Goal: Task Accomplishment & Management: Manage account settings

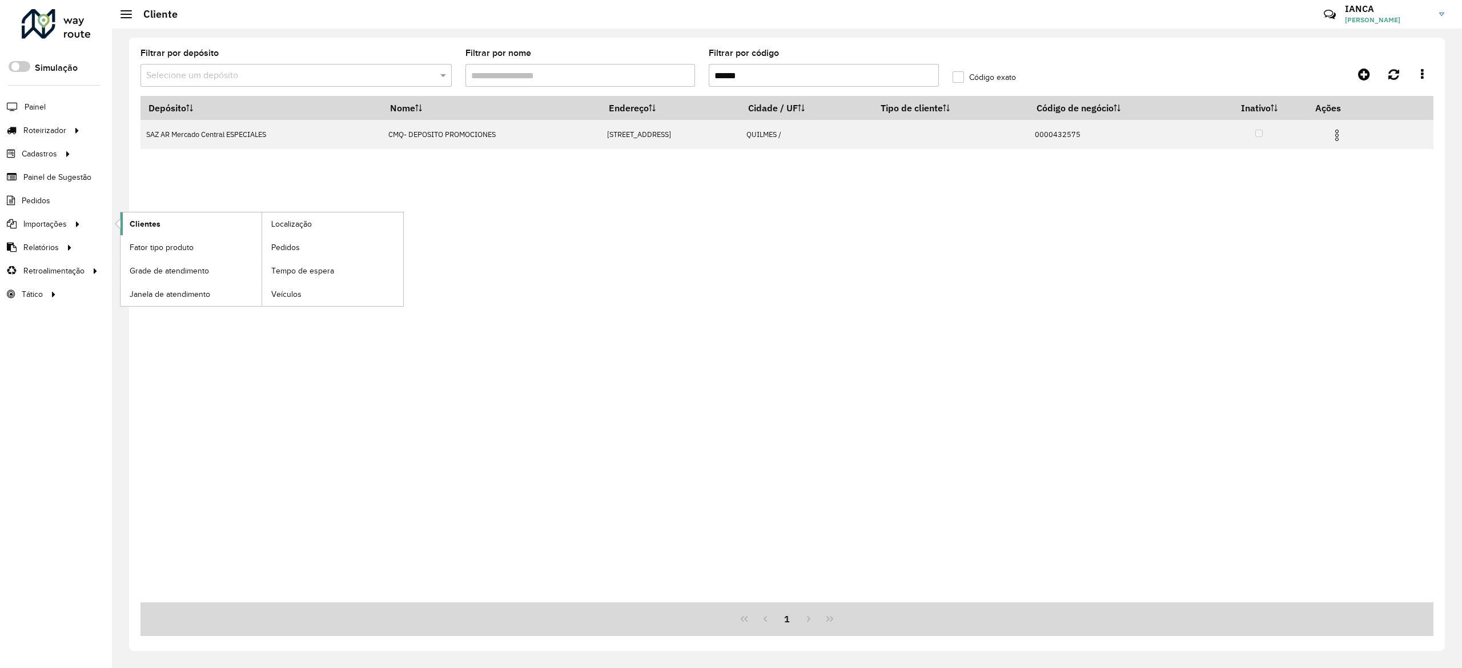
click at [156, 223] on span "Clientes" at bounding box center [145, 224] width 31 height 12
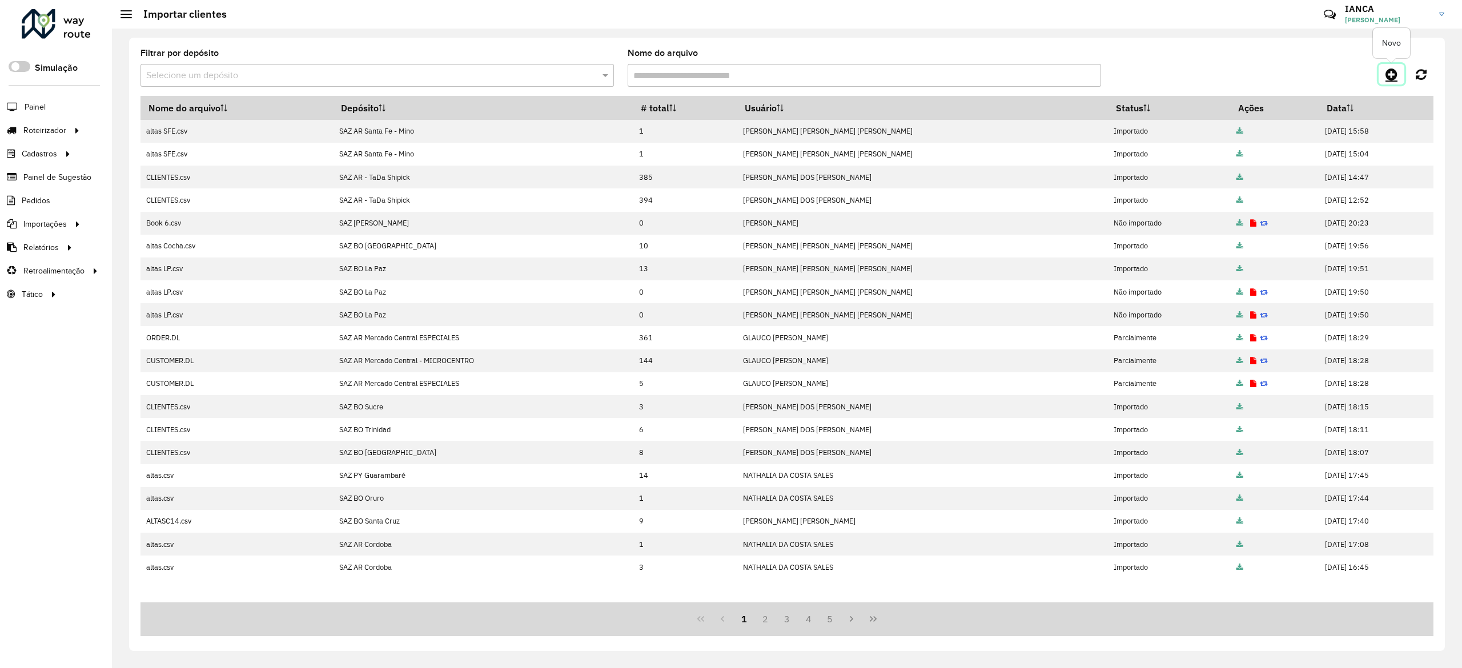
click at [1388, 75] on icon at bounding box center [1392, 74] width 12 height 14
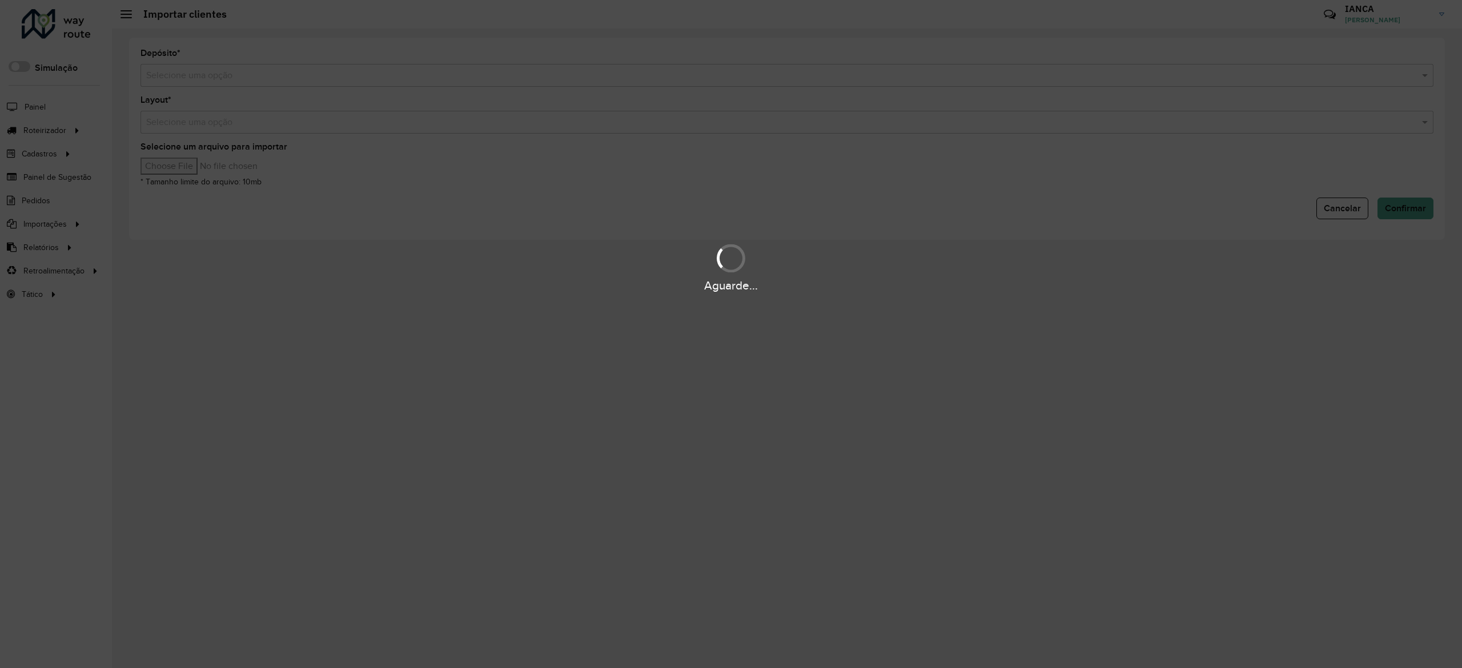
click at [363, 81] on hb-app "Aguarde... Pop-up bloqueado! Seu navegador bloqueou automáticamente a abertura …" at bounding box center [731, 334] width 1462 height 668
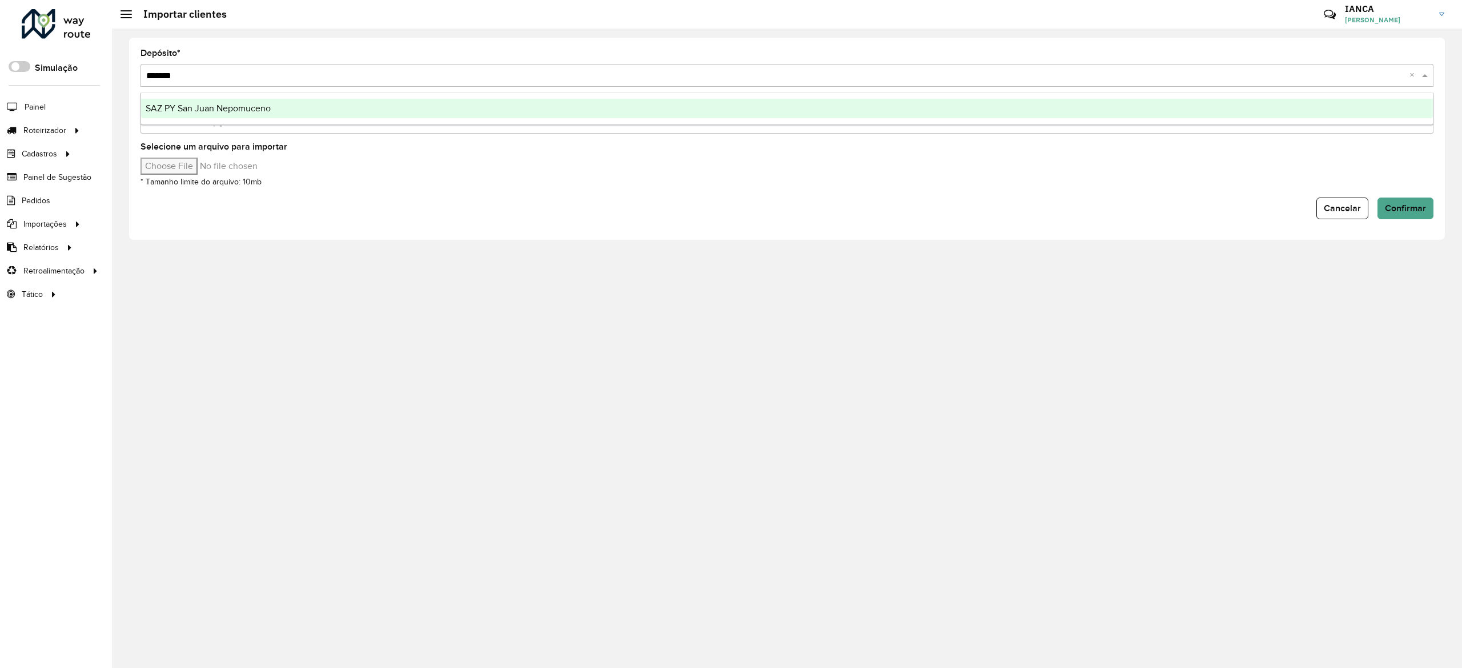
type input "********"
click at [229, 109] on span "SAZ PY San Juan Nepomuceno" at bounding box center [208, 108] width 125 height 10
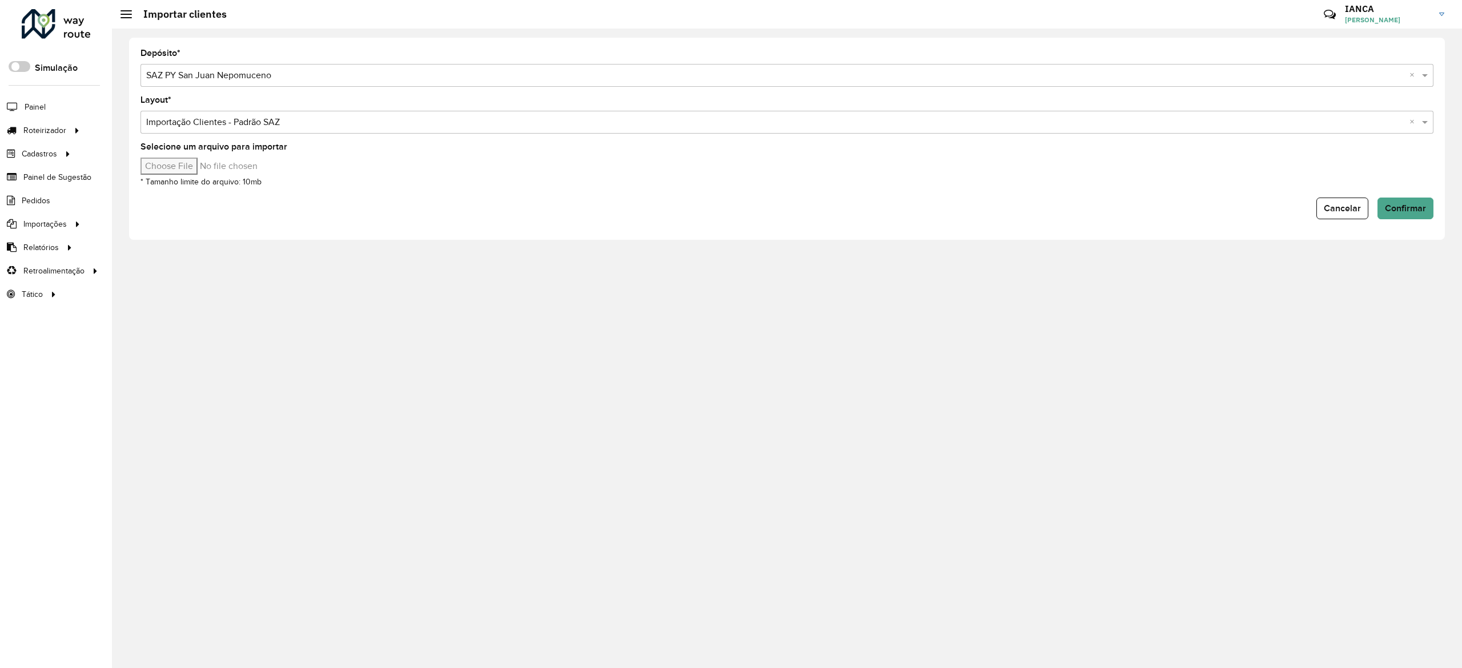
click at [191, 163] on input "Selecione um arquivo para importar" at bounding box center [238, 166] width 194 height 17
type input "**********"
click at [1413, 203] on span "Confirmar" at bounding box center [1405, 208] width 41 height 10
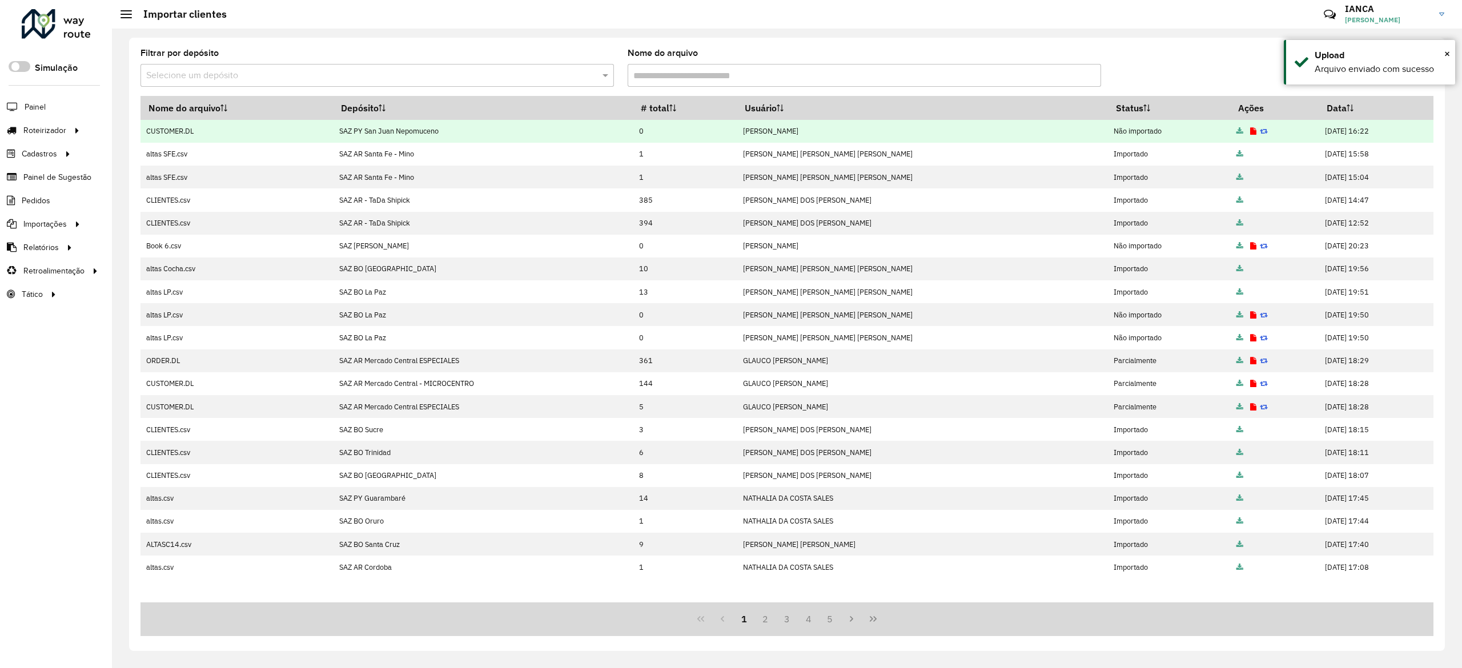
click at [1250, 130] on icon at bounding box center [1253, 131] width 6 height 7
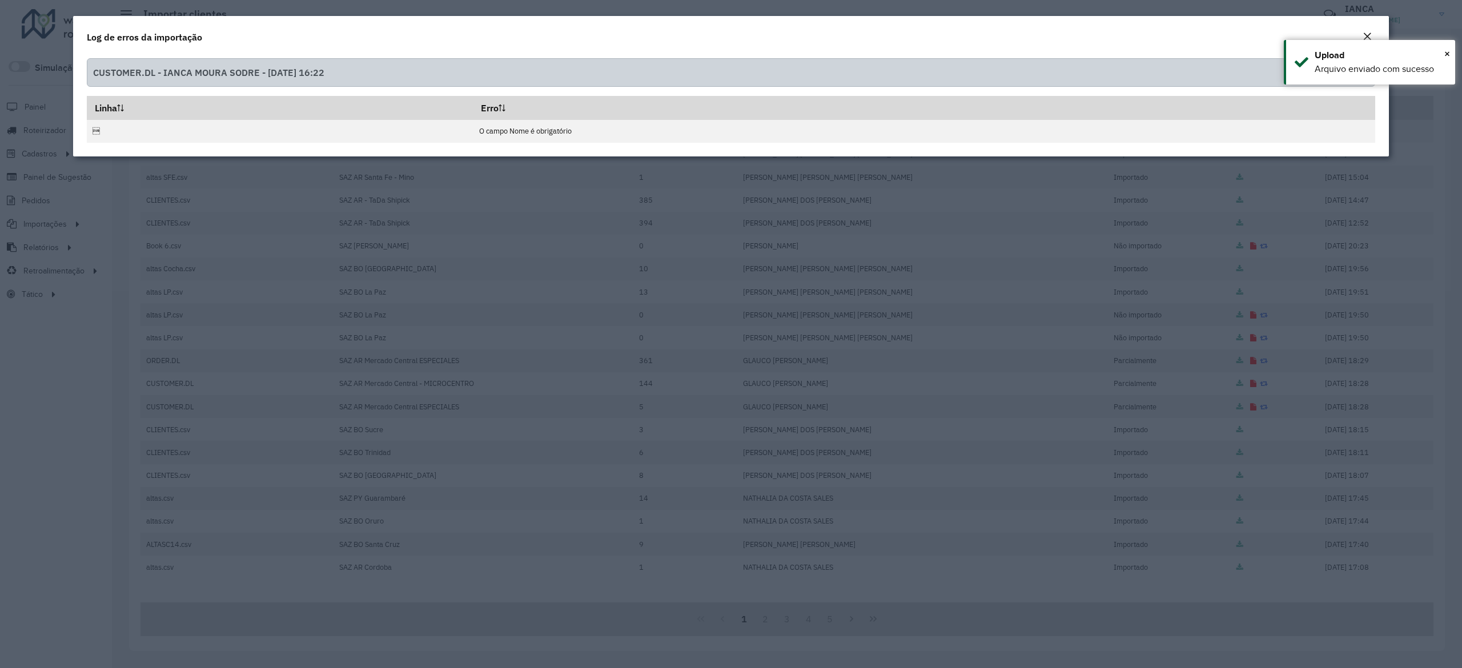
click at [1369, 35] on em "Close" at bounding box center [1367, 36] width 9 height 9
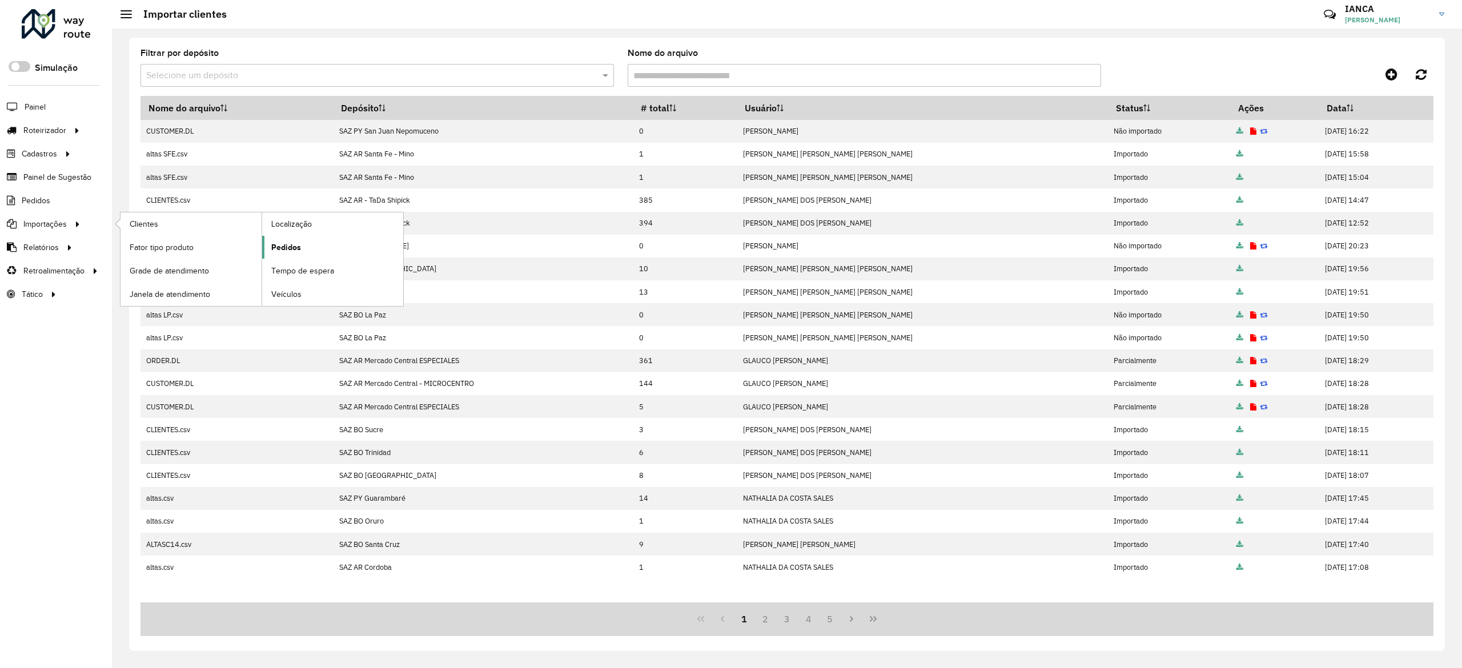
click at [291, 248] on span "Pedidos" at bounding box center [286, 248] width 30 height 12
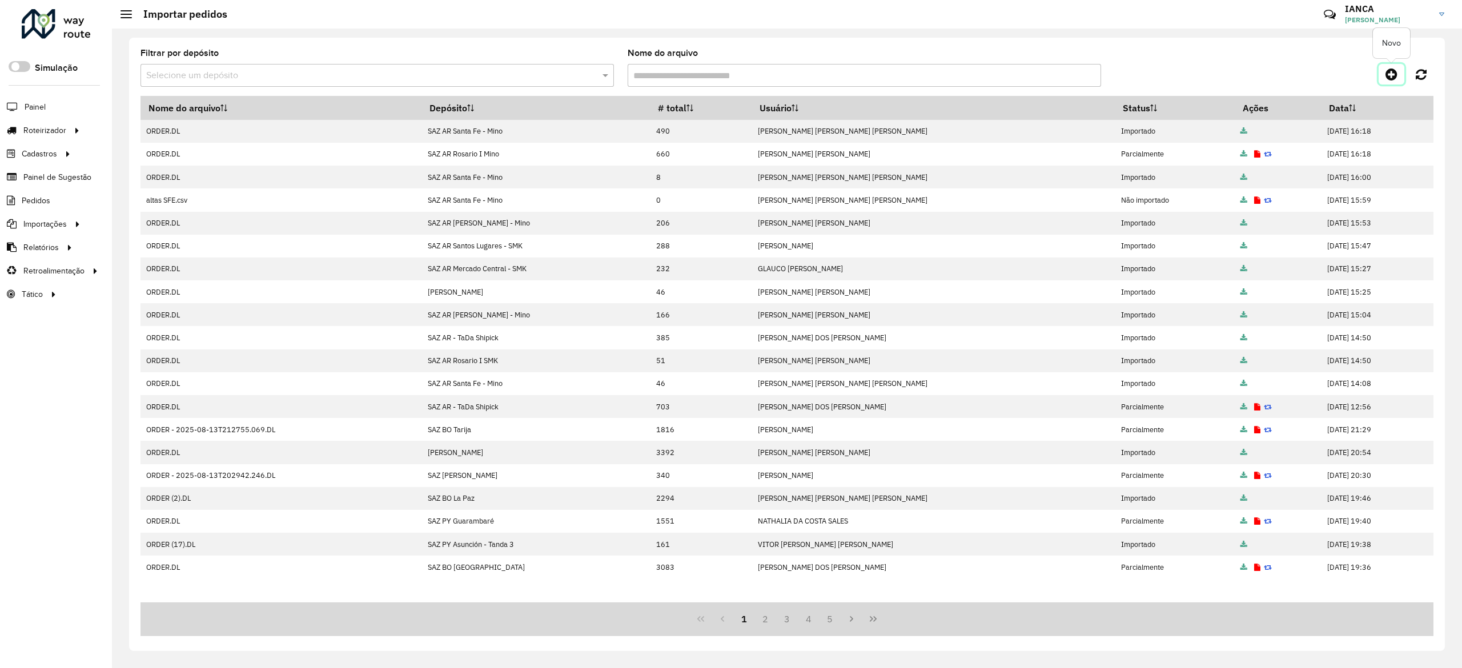
drag, startPoint x: 1391, startPoint y: 75, endPoint x: 1264, endPoint y: 77, distance: 127.4
click at [1391, 74] on icon at bounding box center [1392, 74] width 12 height 14
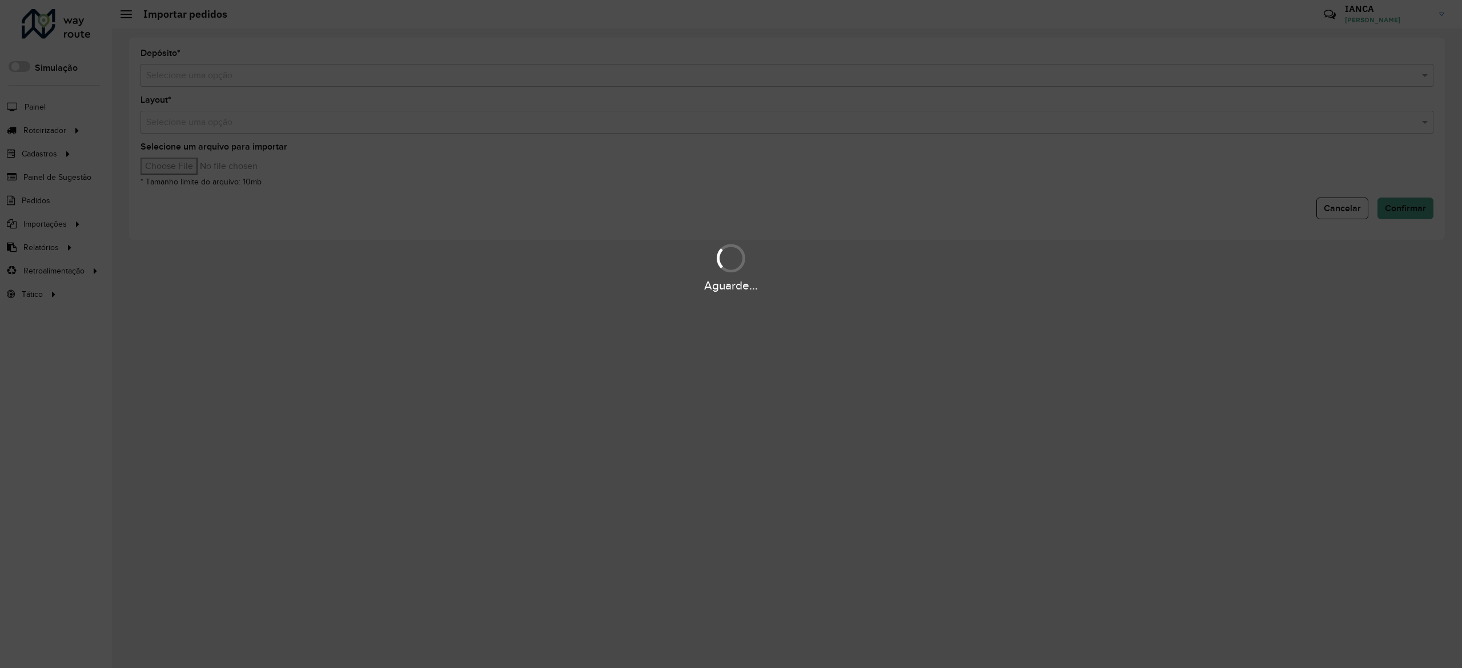
click at [227, 78] on div "Aguarde..." at bounding box center [731, 334] width 1462 height 668
click at [225, 78] on div "Aguarde..." at bounding box center [731, 334] width 1462 height 668
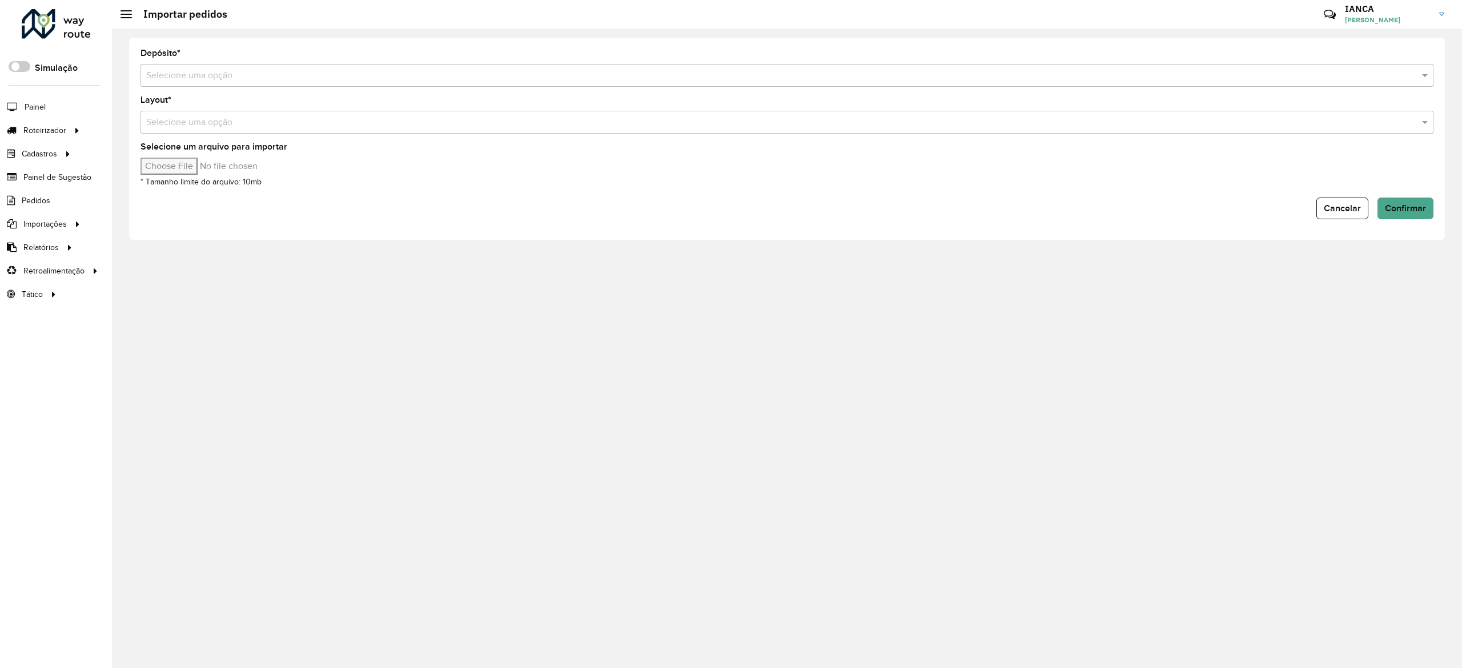
click at [224, 78] on input "text" at bounding box center [775, 76] width 1259 height 14
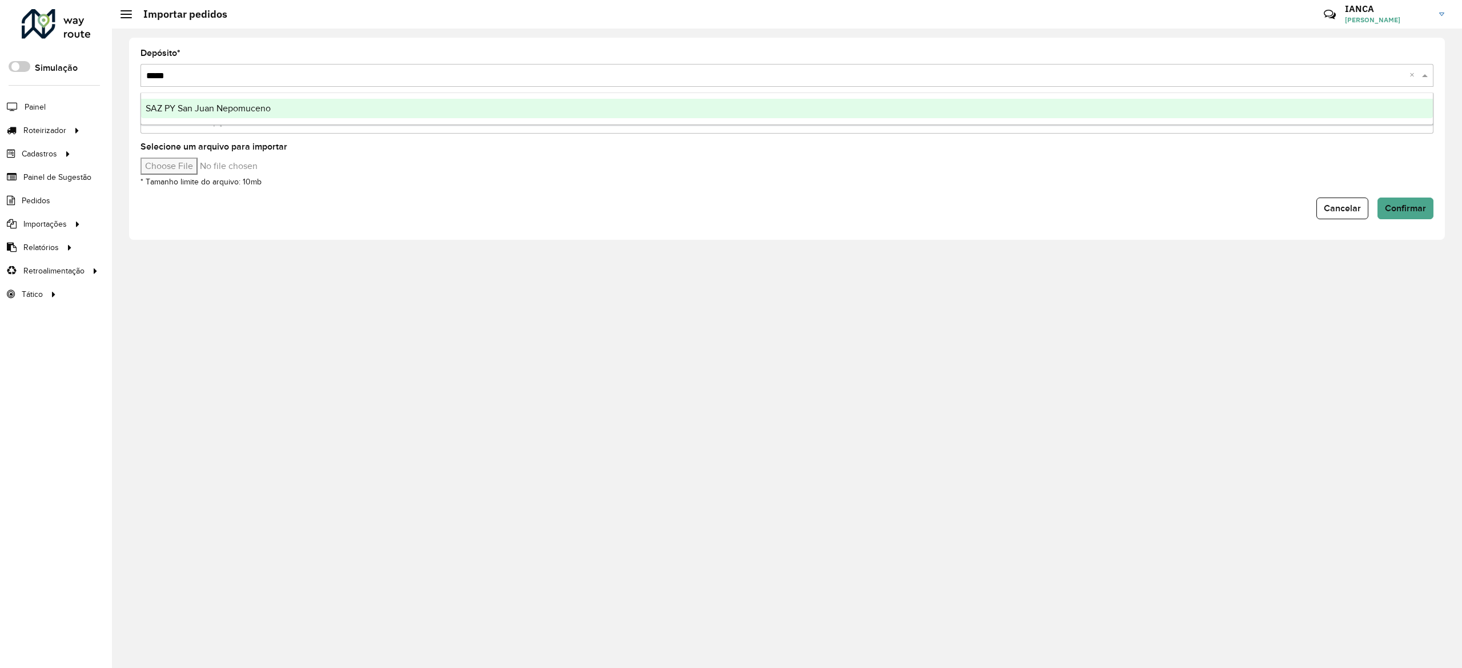
type input "***"
click at [241, 110] on span "SAZ PY San Juan Nepomuceno" at bounding box center [208, 108] width 125 height 10
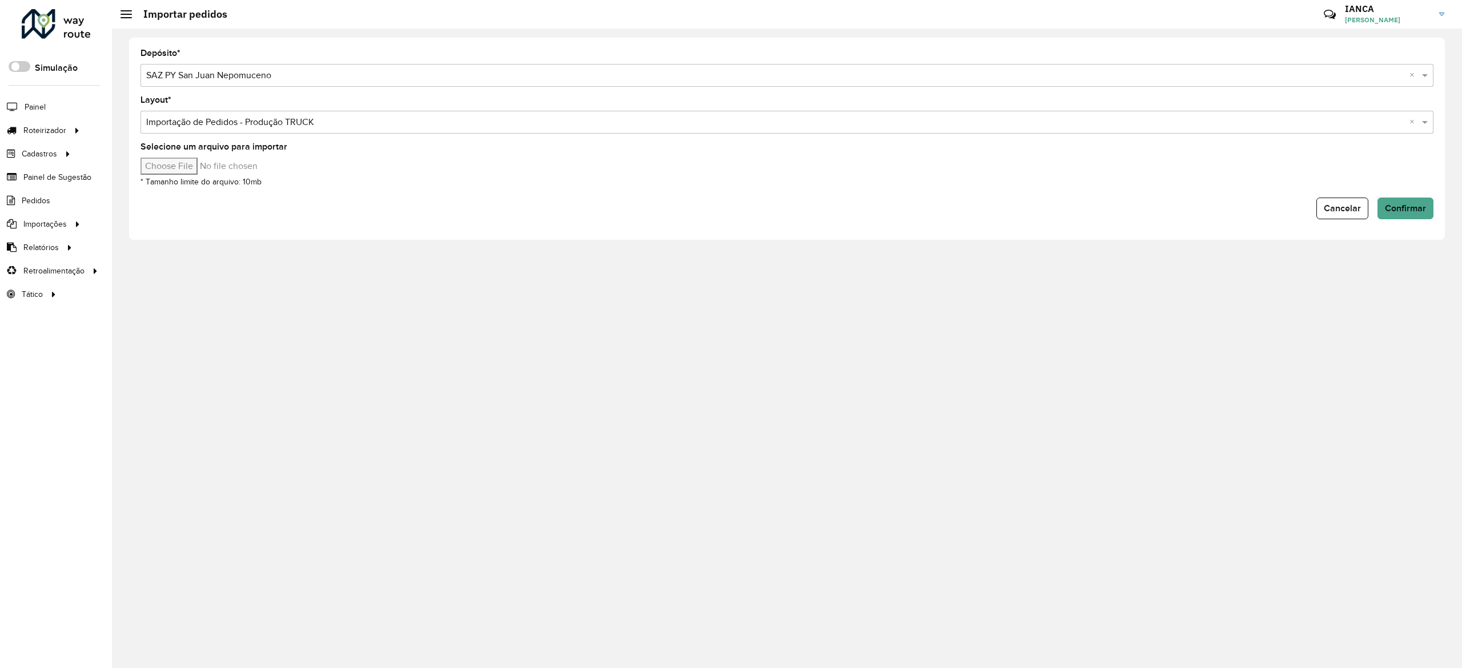
click at [193, 162] on input "Selecione um arquivo para importar" at bounding box center [238, 166] width 194 height 17
type input "**********"
click at [1422, 212] on button "Confirmar" at bounding box center [1406, 209] width 56 height 22
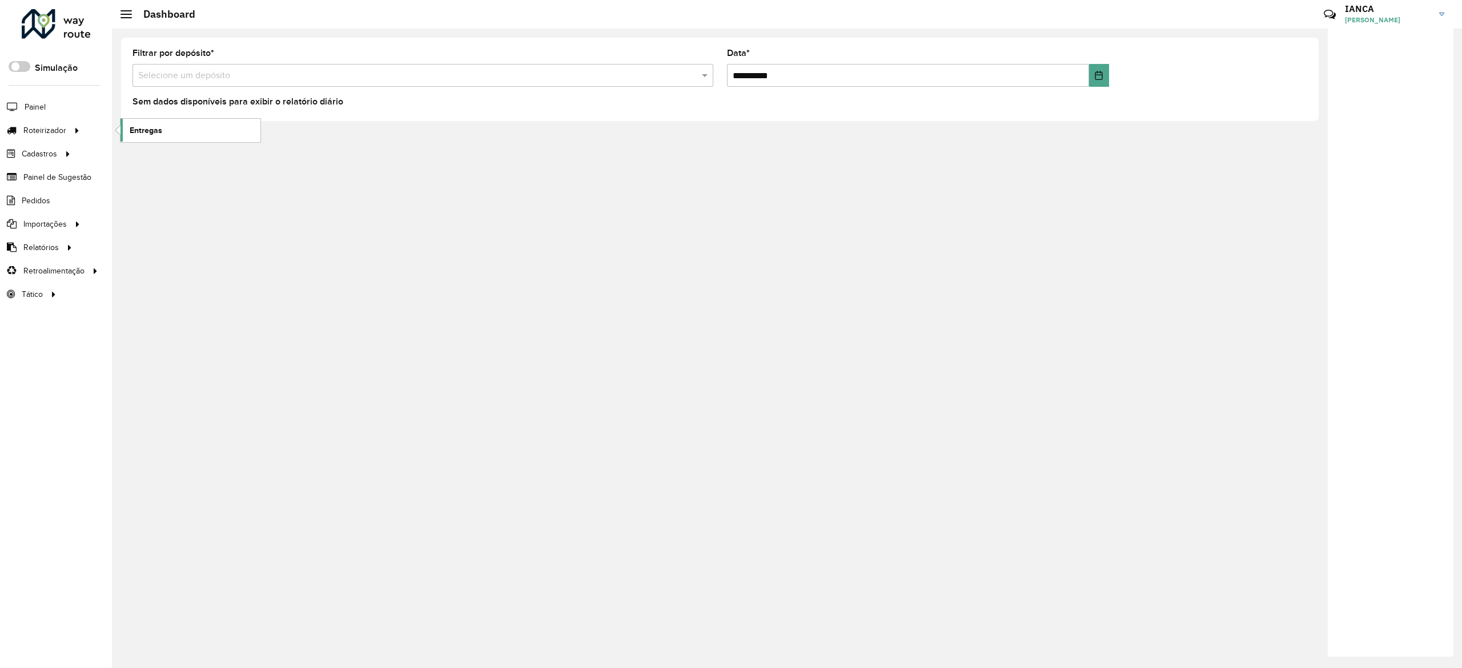
click at [169, 129] on link "Entregas" at bounding box center [191, 130] width 140 height 23
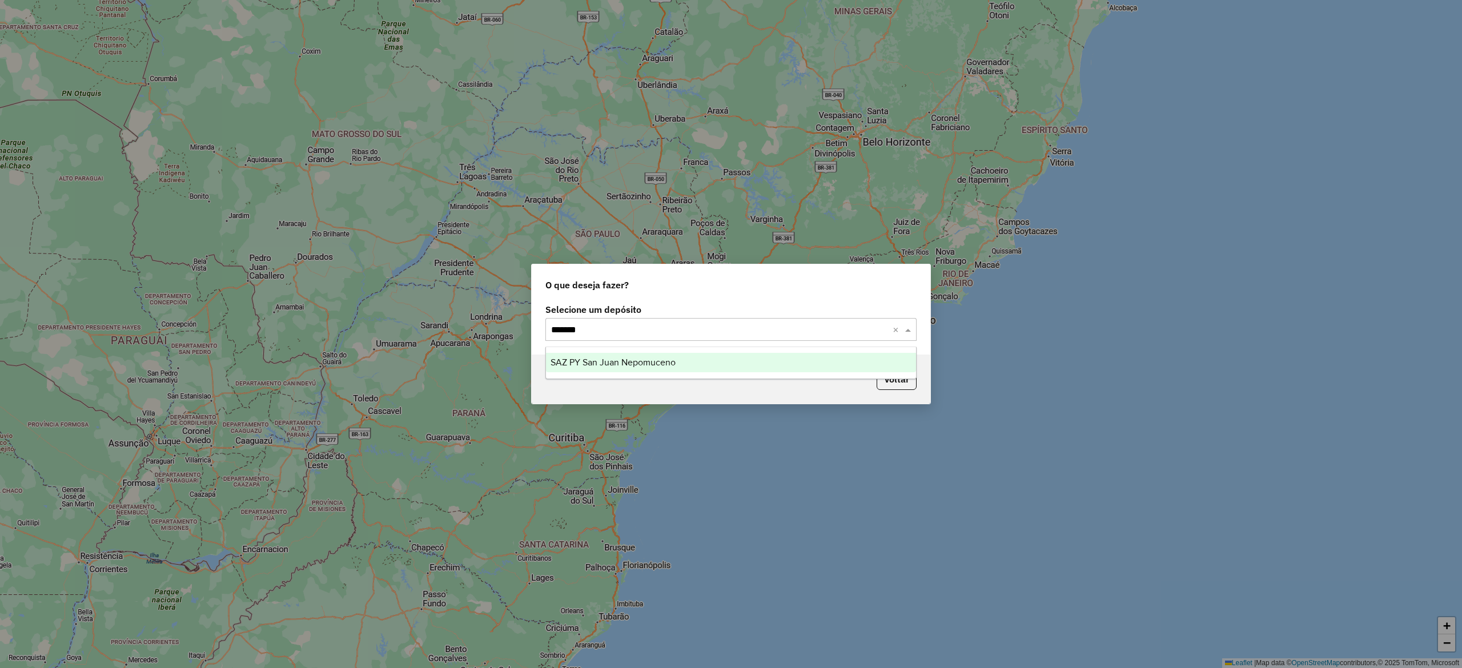
type input "********"
click at [634, 356] on div "SAZ PY San Juan Nepomuceno" at bounding box center [731, 362] width 370 height 19
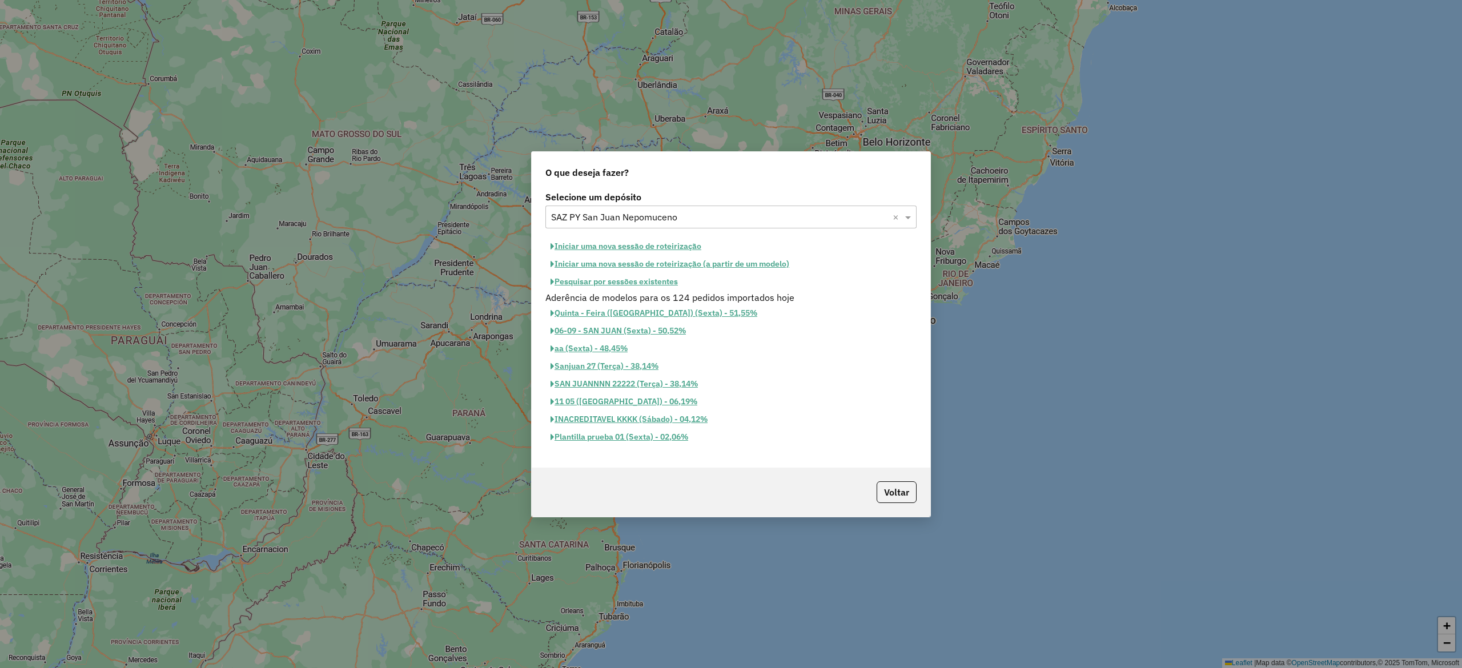
click at [655, 242] on button "Iniciar uma nova sessão de roteirização" at bounding box center [625, 247] width 161 height 18
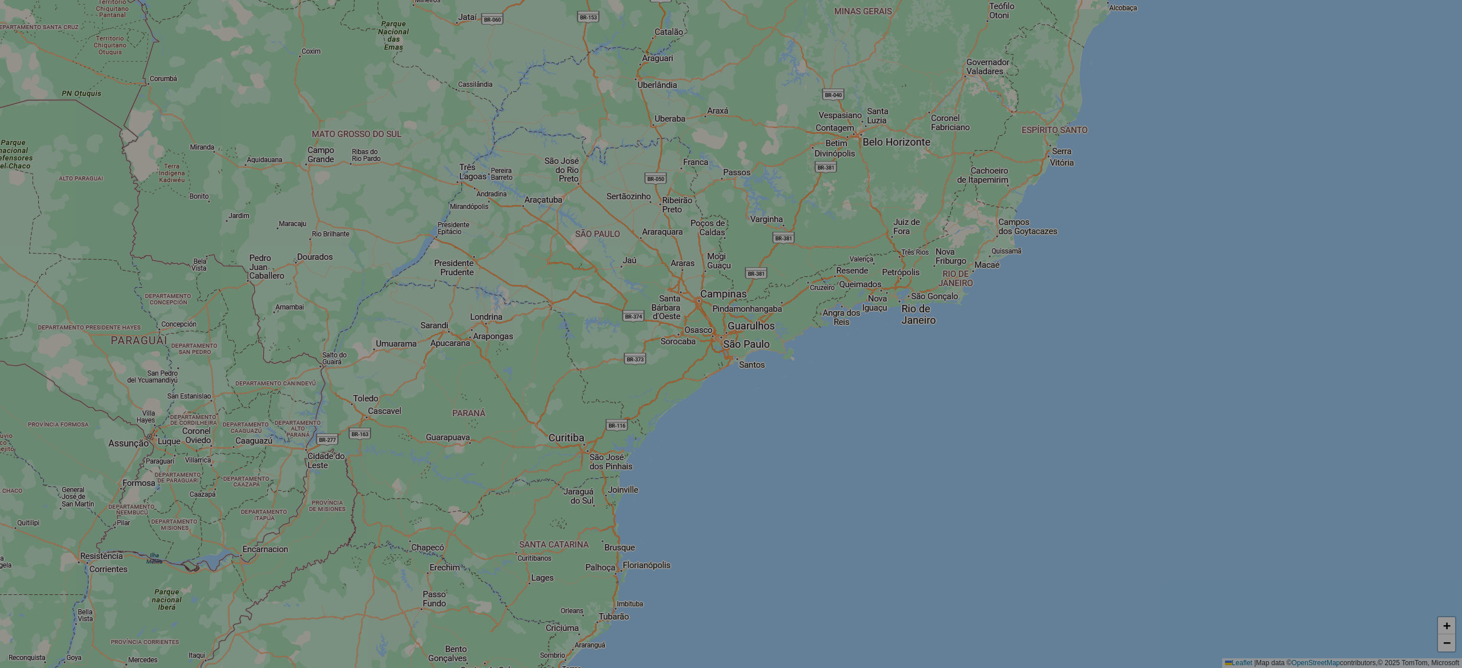
select select "*"
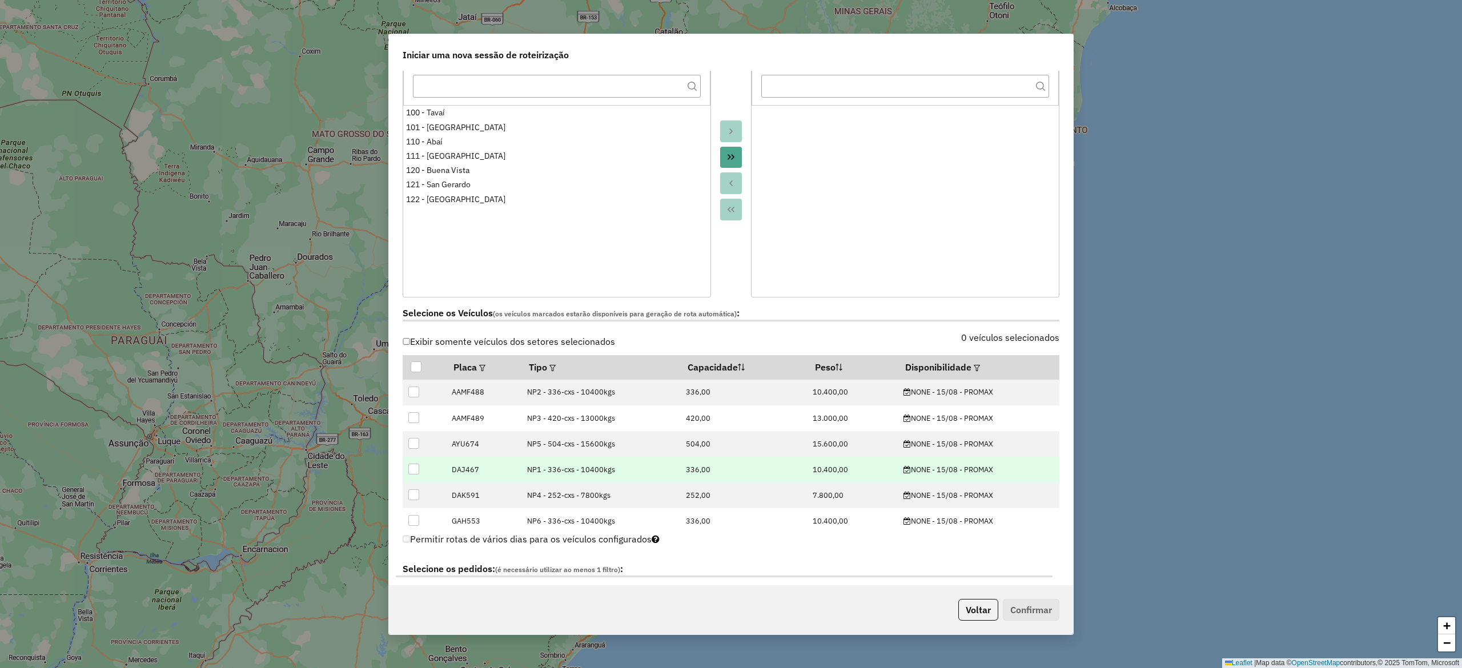
scroll to position [228, 0]
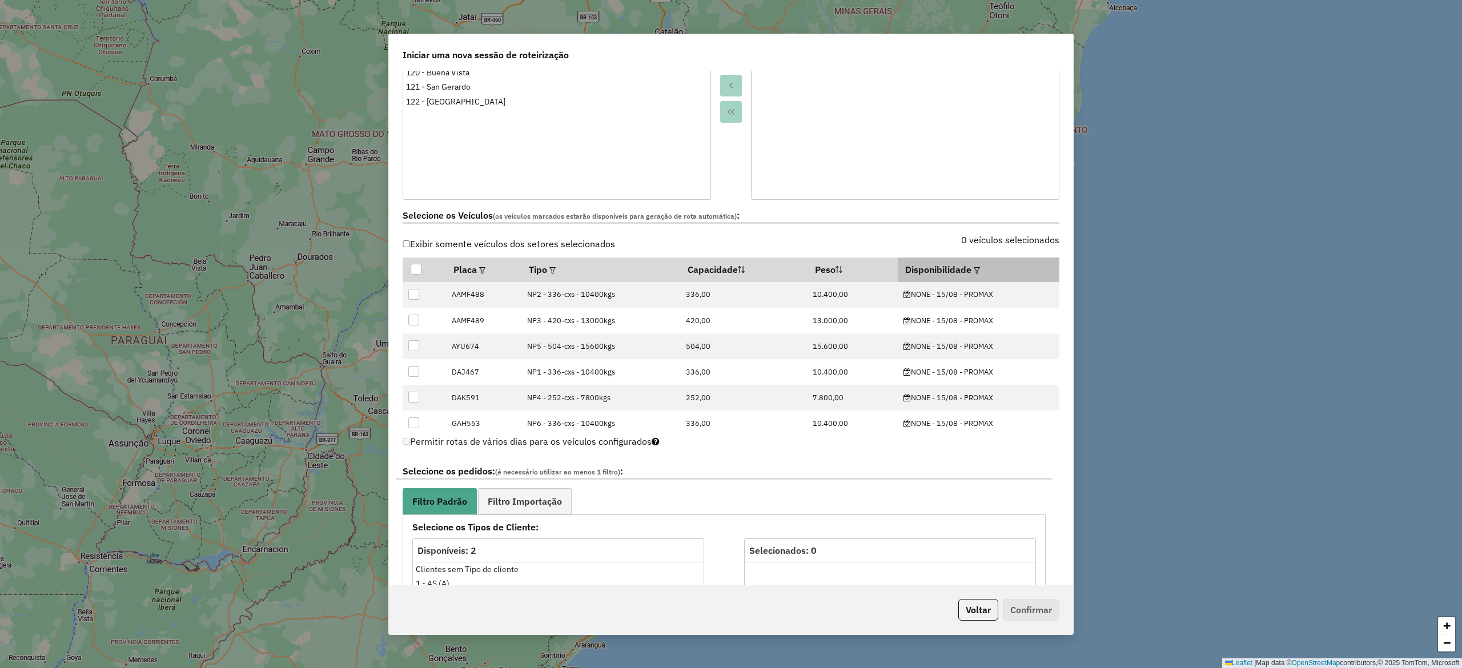
click at [974, 271] on em at bounding box center [977, 270] width 6 height 6
click at [1051, 294] on div "Selecione uma opção" at bounding box center [1027, 297] width 96 height 22
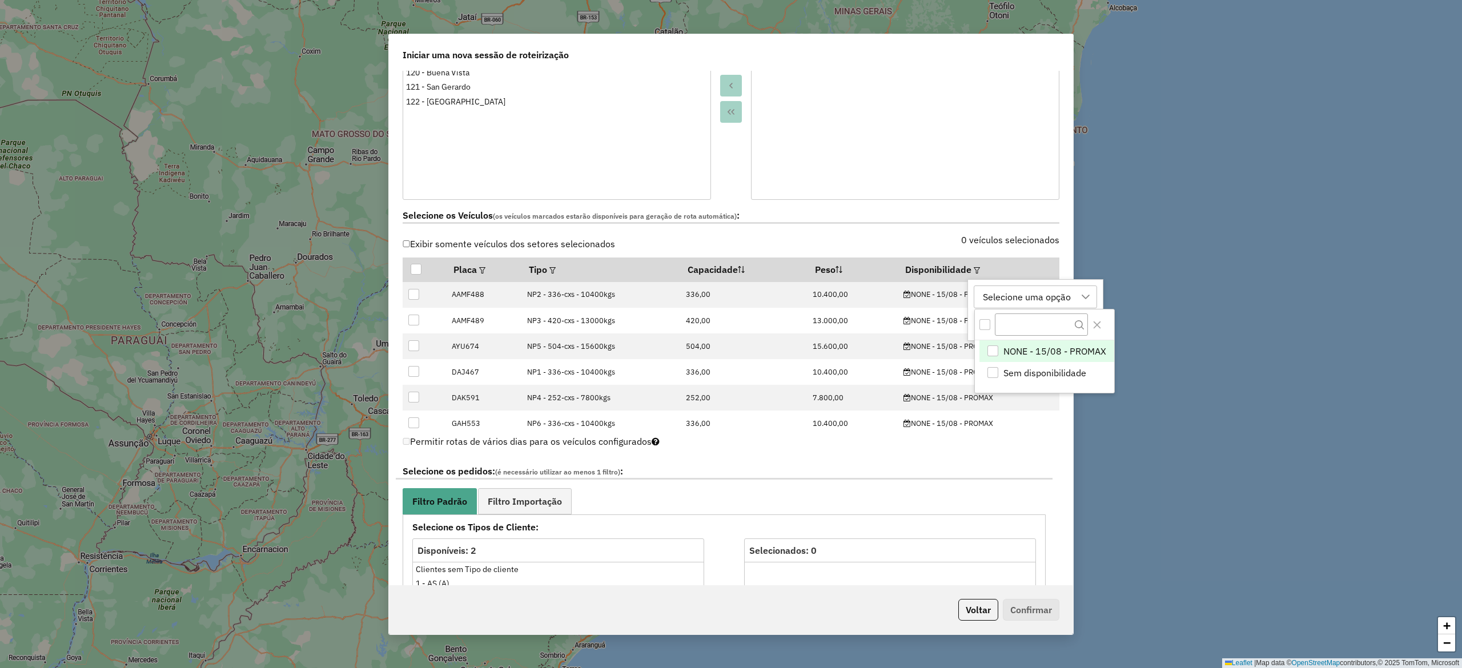
click at [994, 347] on div "NONE - 15/08 - PROMAX" at bounding box center [993, 351] width 11 height 11
click at [1010, 239] on label "0 veículos selecionados" at bounding box center [1010, 240] width 98 height 14
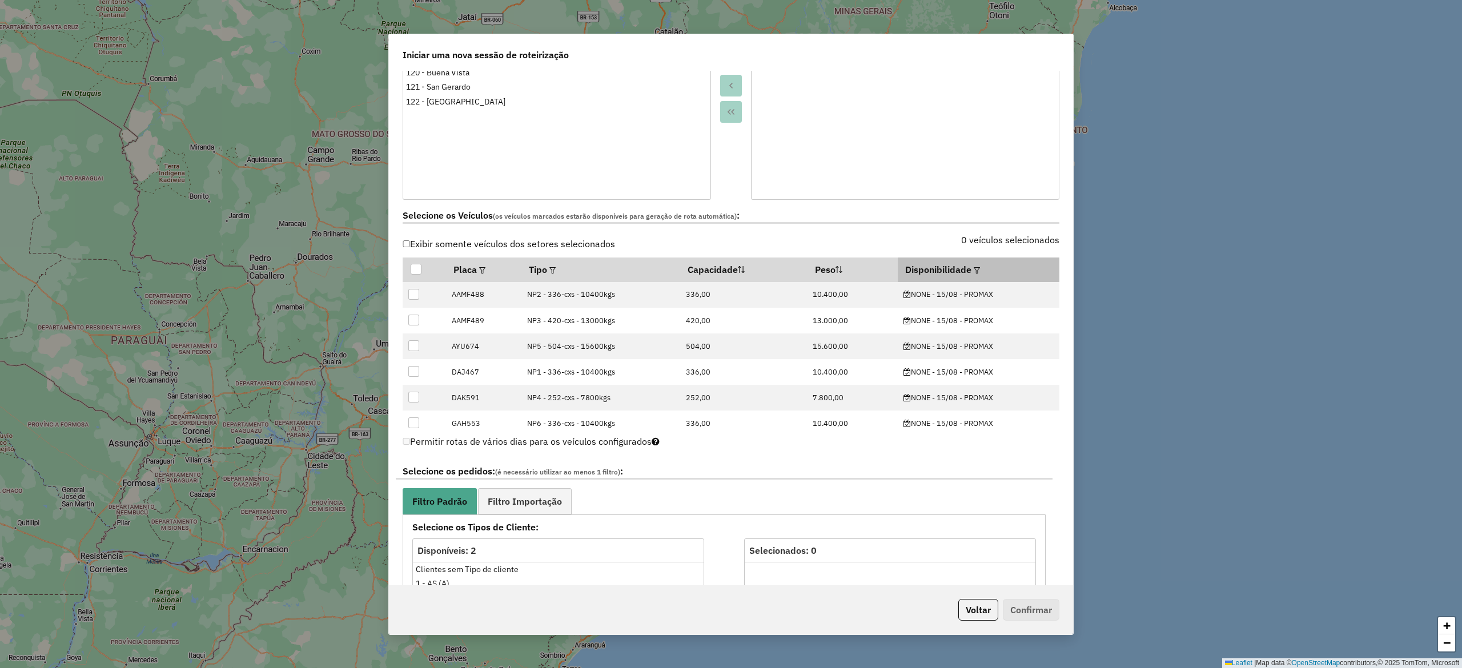
click at [952, 270] on th "Disponibilidade" at bounding box center [979, 270] width 162 height 24
click at [946, 269] on th "Disponibilidade" at bounding box center [979, 270] width 162 height 24
click at [979, 270] on th "Disponibilidade" at bounding box center [979, 270] width 162 height 24
click at [974, 272] on em at bounding box center [977, 270] width 6 height 6
click at [1084, 326] on button "Aplicar" at bounding box center [1087, 324] width 44 height 22
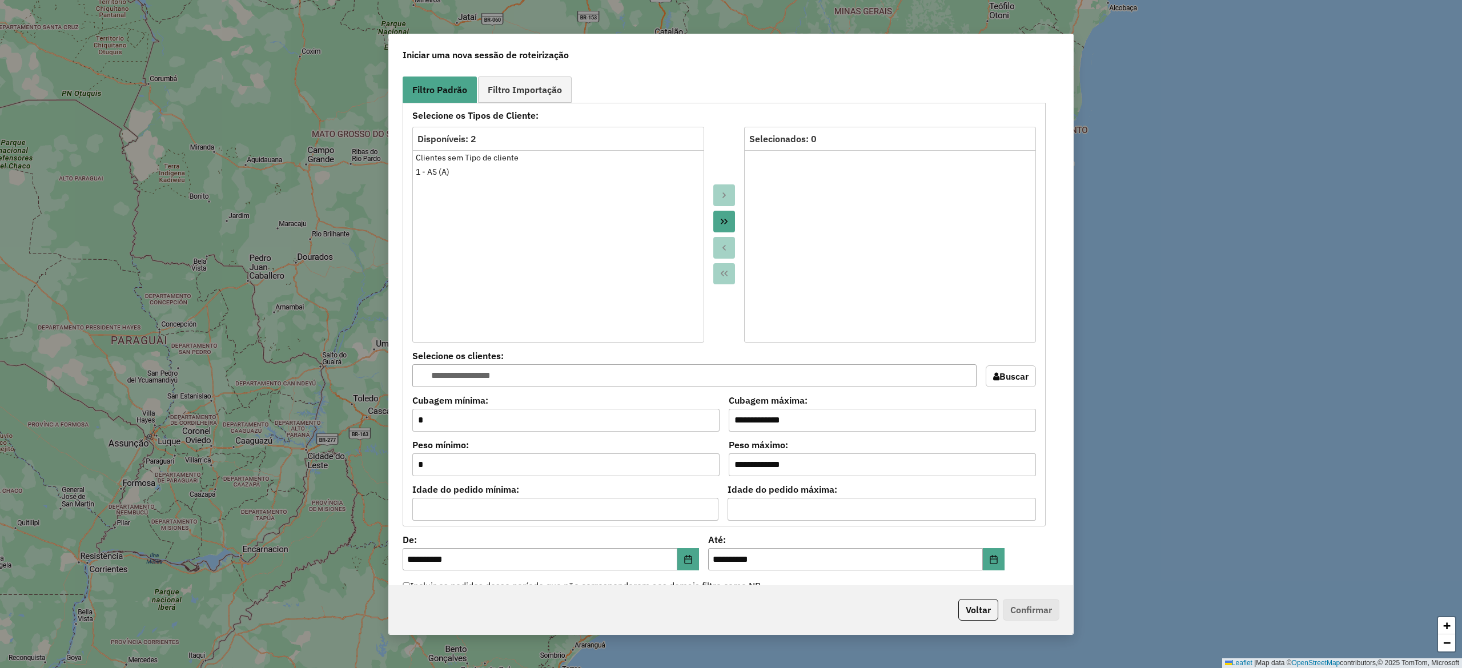
scroll to position [571, 0]
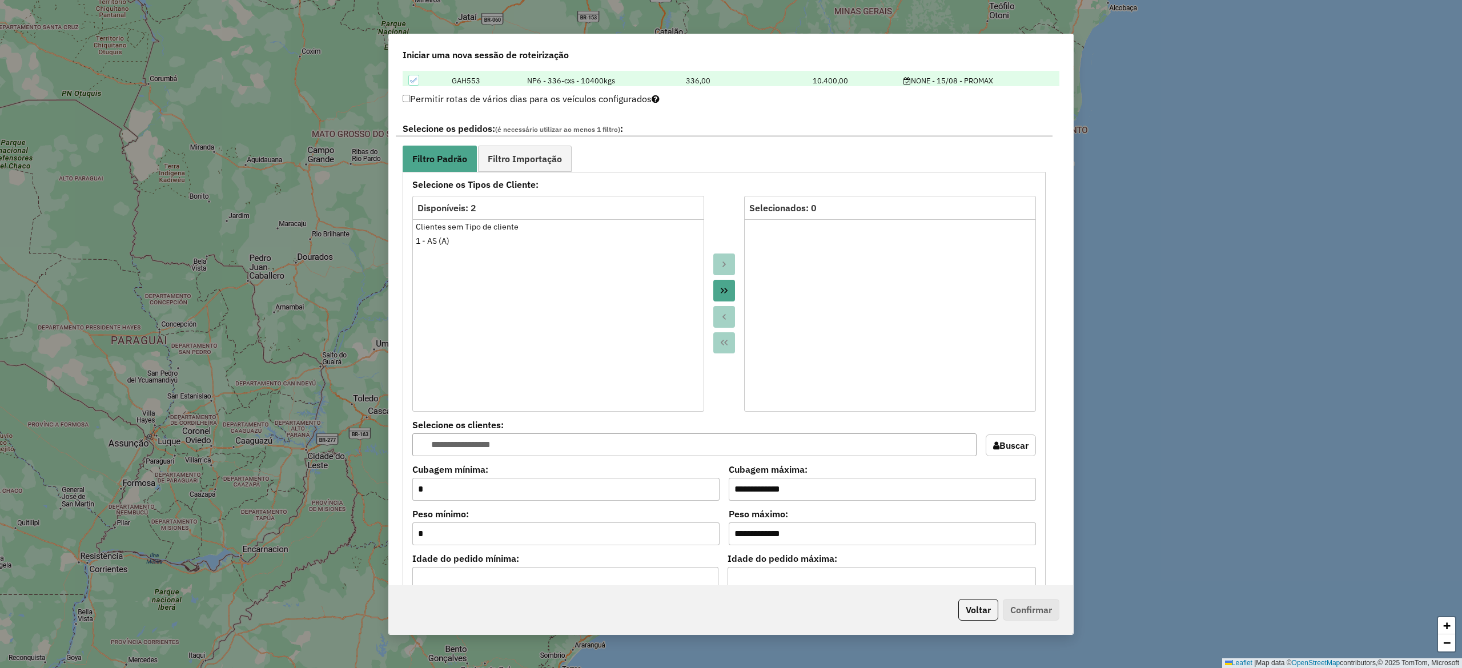
click at [546, 160] on span "Filtro Importação" at bounding box center [525, 158] width 74 height 9
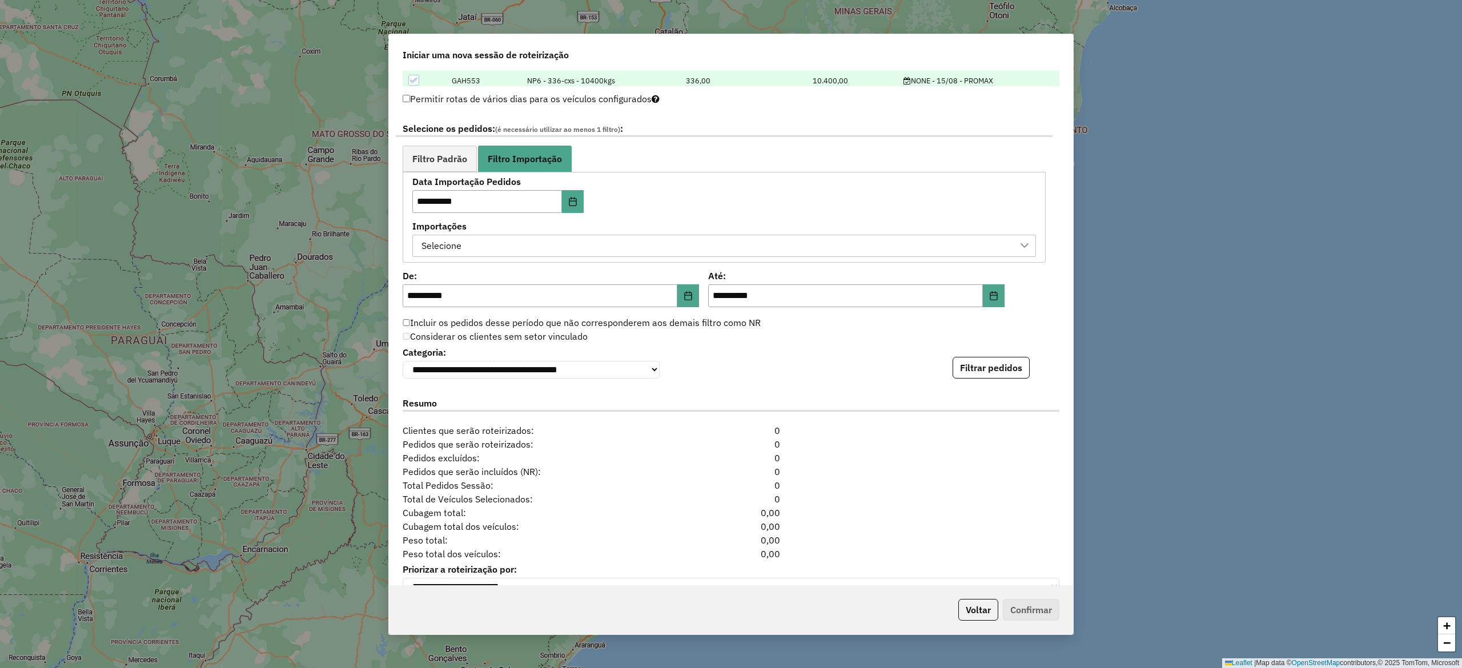
click at [521, 248] on div "Selecione" at bounding box center [716, 246] width 596 height 22
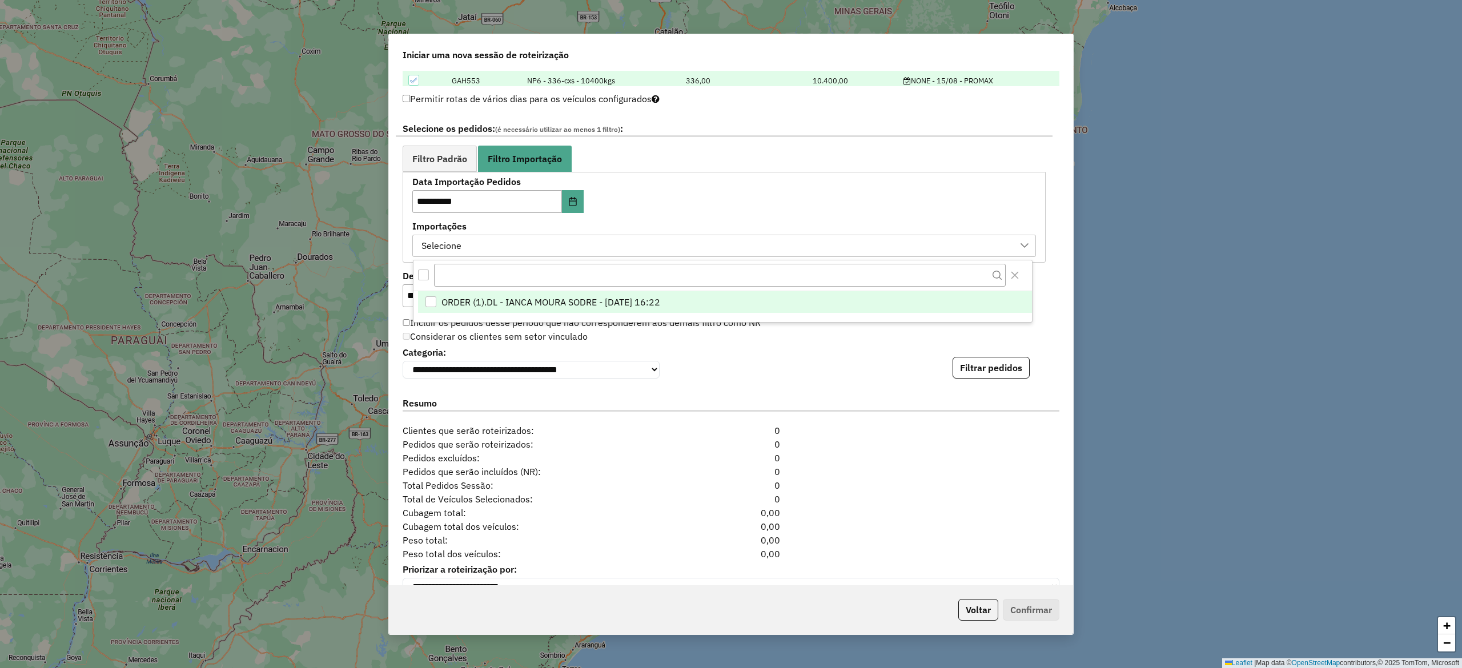
click at [514, 300] on span "ORDER (1).DL - IANCA MOURA SODRE - 14/08/2025 16:22" at bounding box center [551, 302] width 219 height 14
click at [996, 370] on button "Filtrar pedidos" at bounding box center [991, 368] width 77 height 22
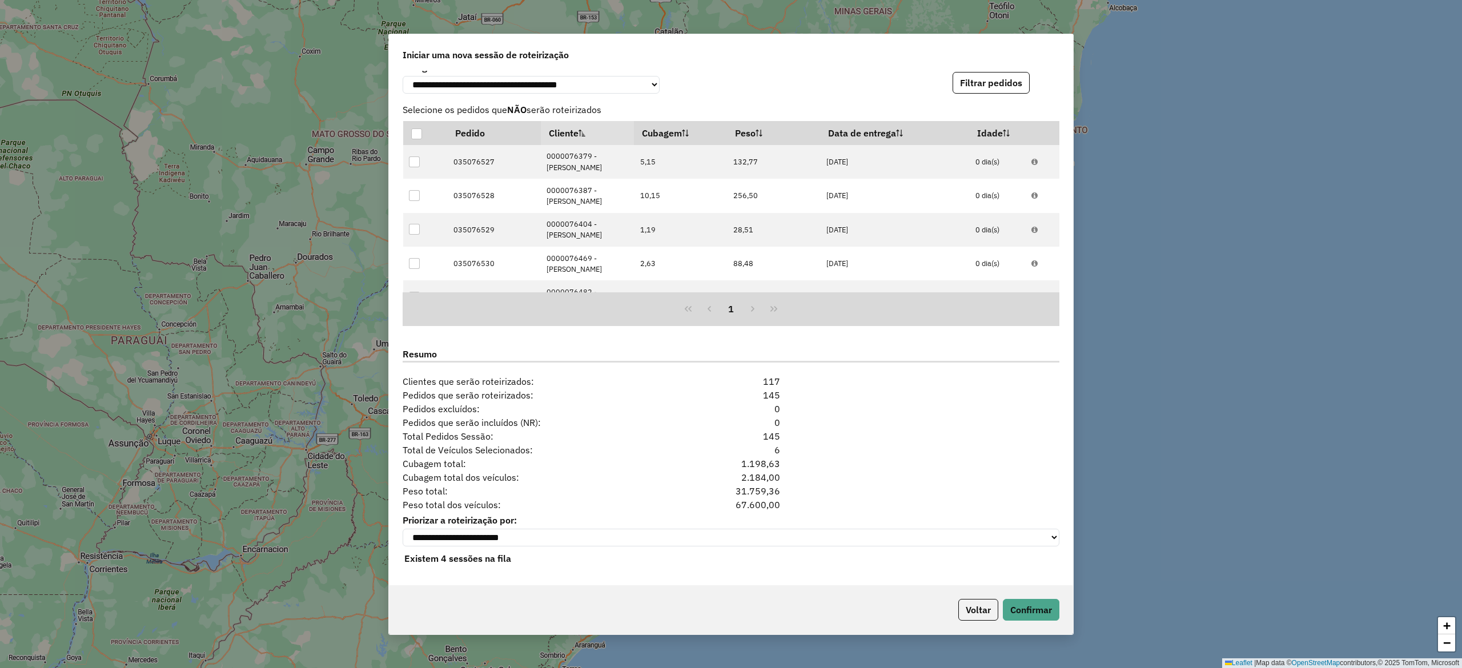
scroll to position [864, 0]
click at [1044, 608] on button "Confirmar" at bounding box center [1031, 610] width 57 height 22
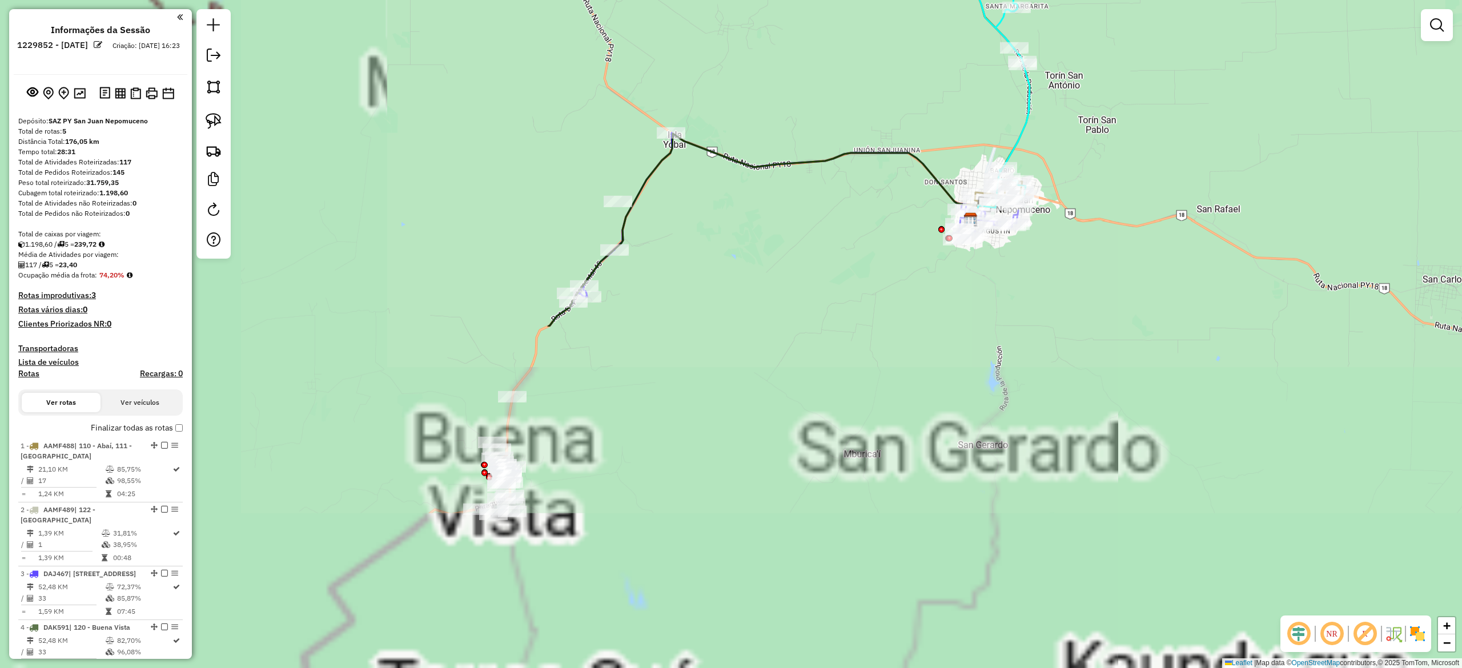
drag, startPoint x: 667, startPoint y: 573, endPoint x: 1062, endPoint y: 164, distance: 569.2
click at [1054, 175] on div "Janela de atendimento Grade de atendimento Capacidade Transportadoras Veículos …" at bounding box center [731, 334] width 1462 height 668
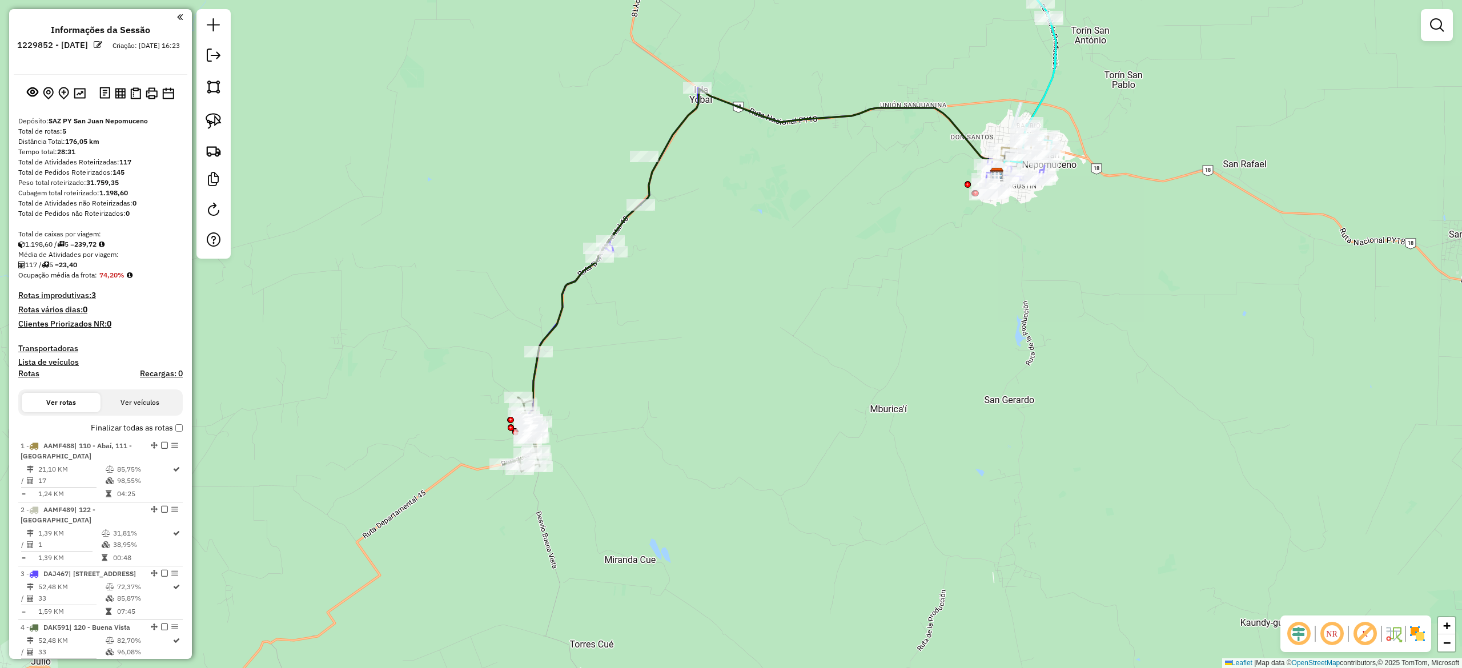
drag, startPoint x: 912, startPoint y: 315, endPoint x: 950, endPoint y: 381, distance: 76.3
click at [912, 331] on div "Janela de atendimento Grade de atendimento Capacidade Transportadoras Veículos …" at bounding box center [731, 334] width 1462 height 668
click at [924, 370] on div "Janela de atendimento Grade de atendimento Capacidade Transportadoras Veículos …" at bounding box center [731, 334] width 1462 height 668
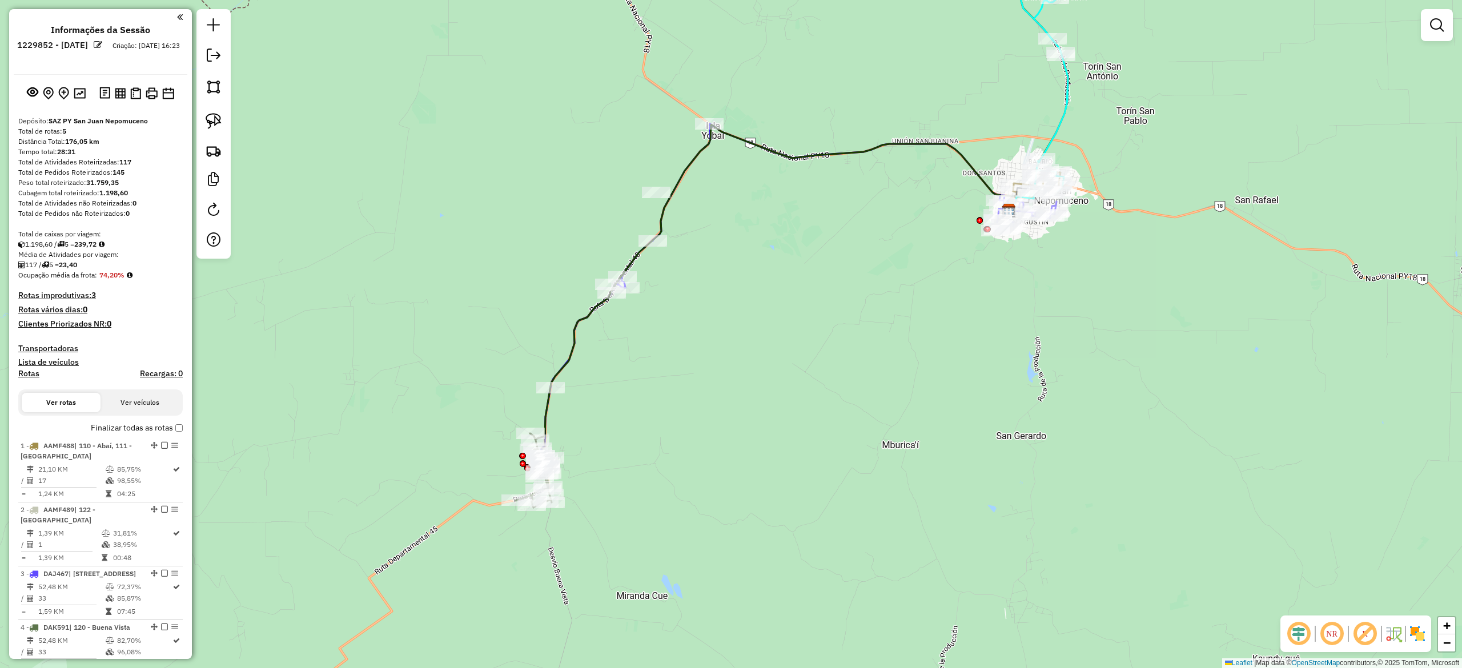
click at [1420, 640] on img at bounding box center [1418, 634] width 18 height 18
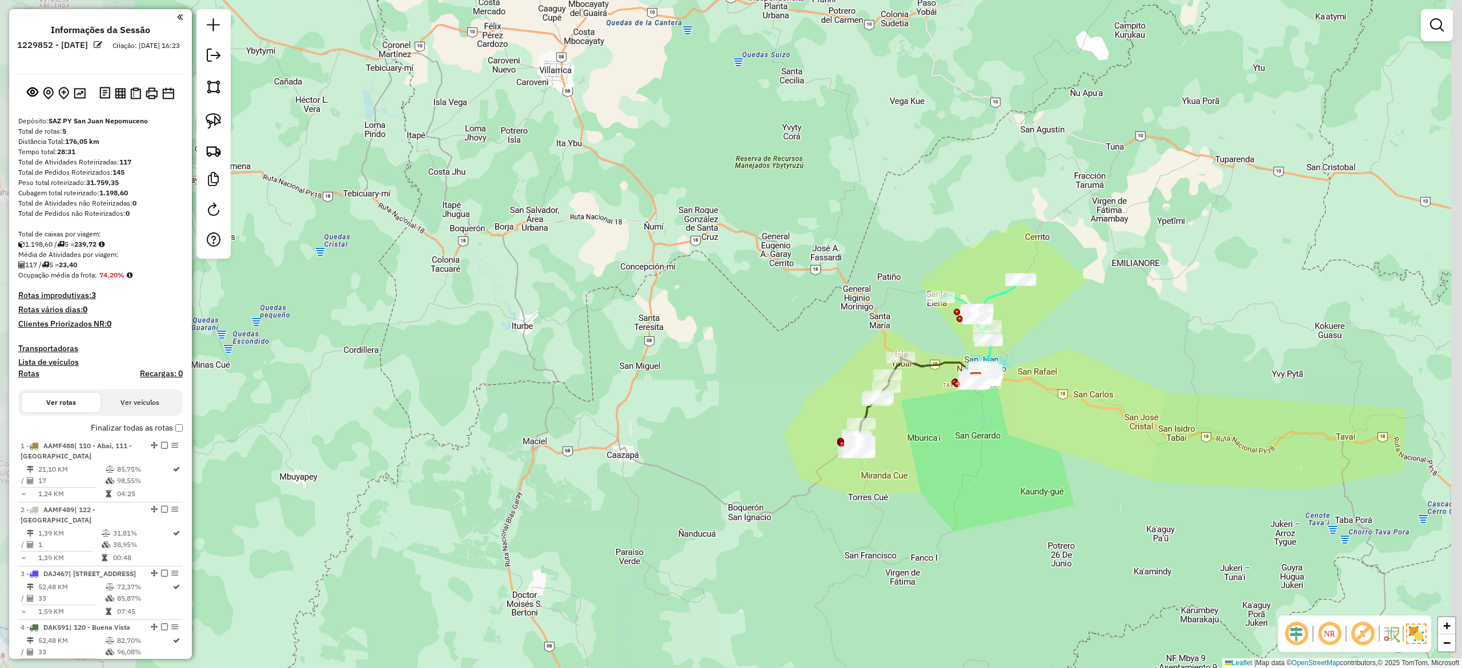
drag, startPoint x: 995, startPoint y: 442, endPoint x: 971, endPoint y: 461, distance: 30.5
click at [973, 461] on div "Janela de atendimento Grade de atendimento Capacidade Transportadoras Veículos …" at bounding box center [731, 334] width 1462 height 668
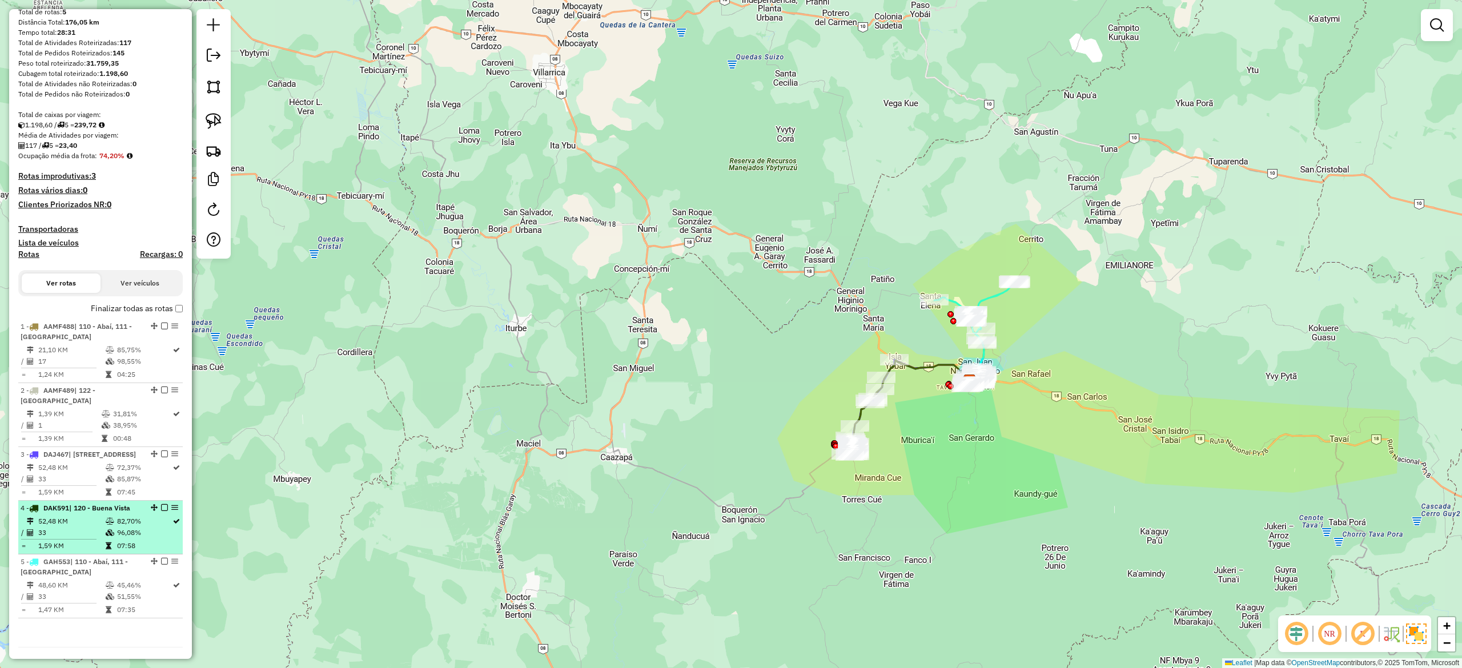
scroll to position [154, 0]
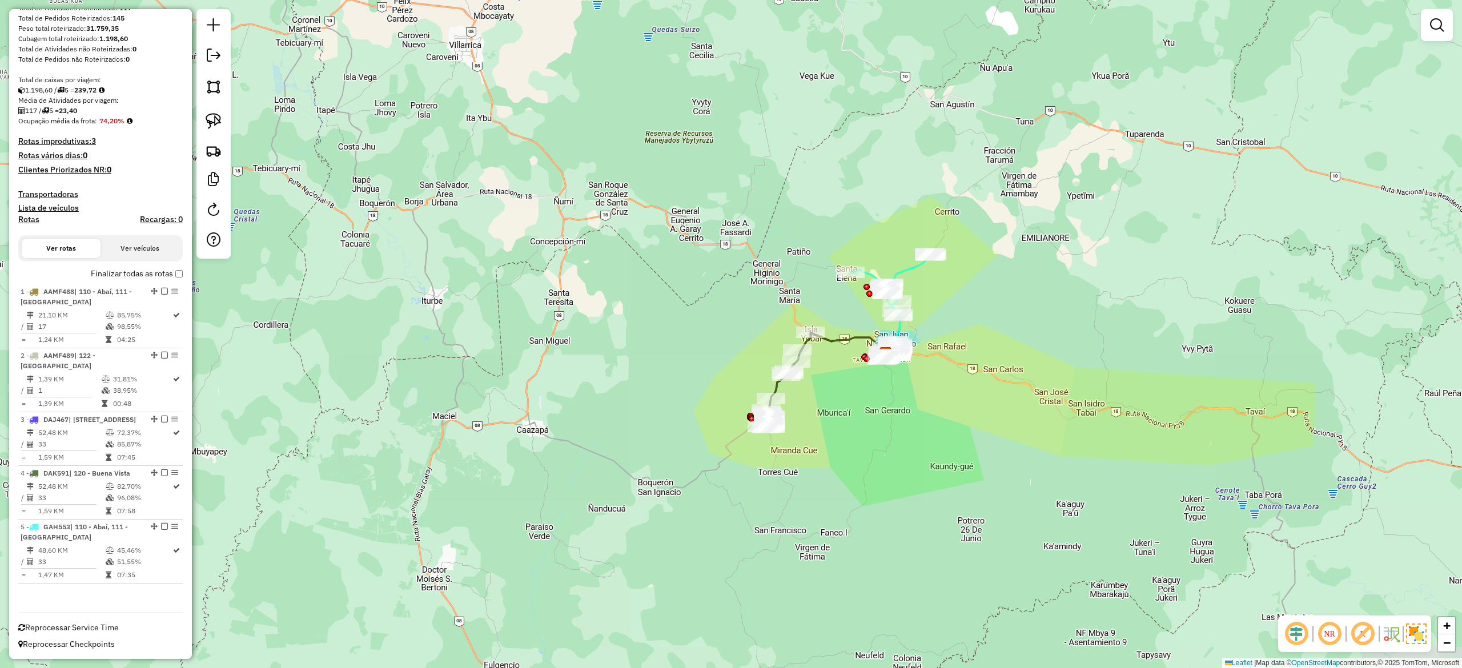
drag, startPoint x: 944, startPoint y: 476, endPoint x: 776, endPoint y: 420, distance: 177.7
click at [793, 424] on div "Janela de atendimento Grade de atendimento Capacidade Transportadoras Veículos …" at bounding box center [731, 334] width 1462 height 668
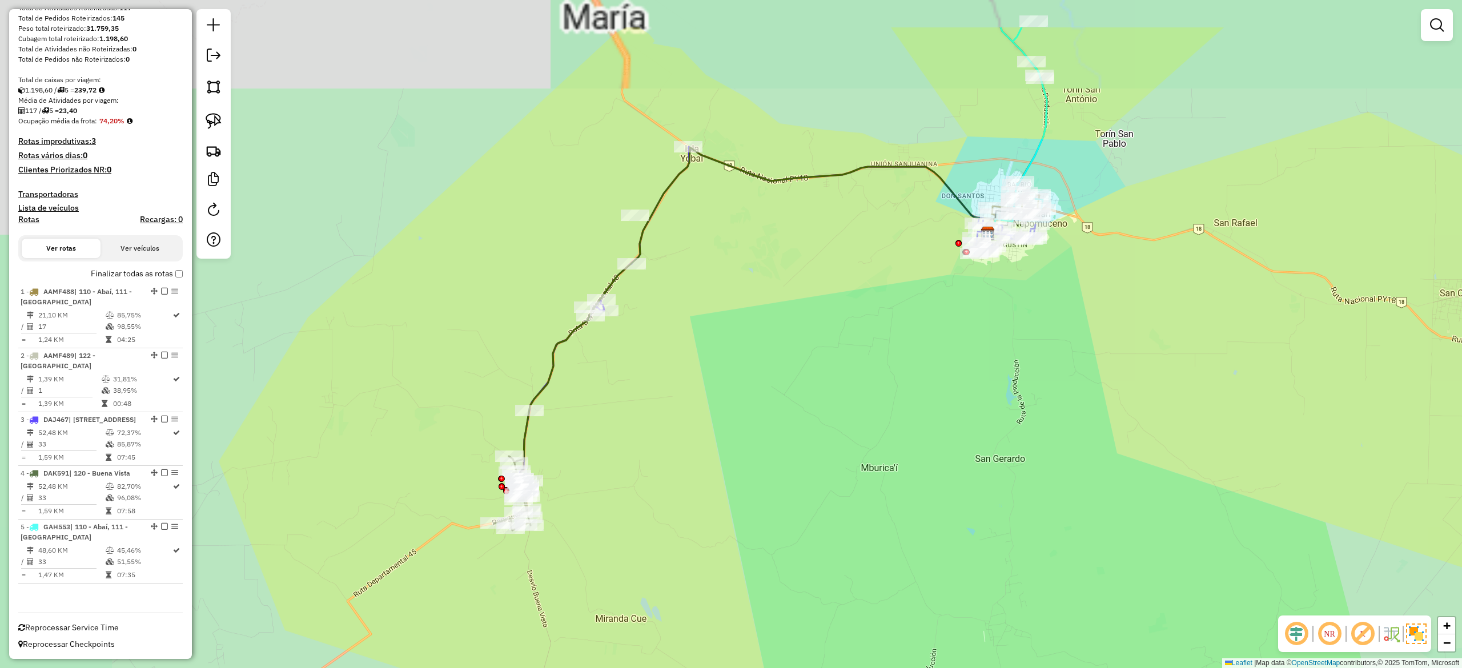
drag, startPoint x: 622, startPoint y: 387, endPoint x: 781, endPoint y: 444, distance: 169.3
click at [781, 444] on div "Janela de atendimento Grade de atendimento Capacidade Transportadoras Veículos …" at bounding box center [731, 334] width 1462 height 668
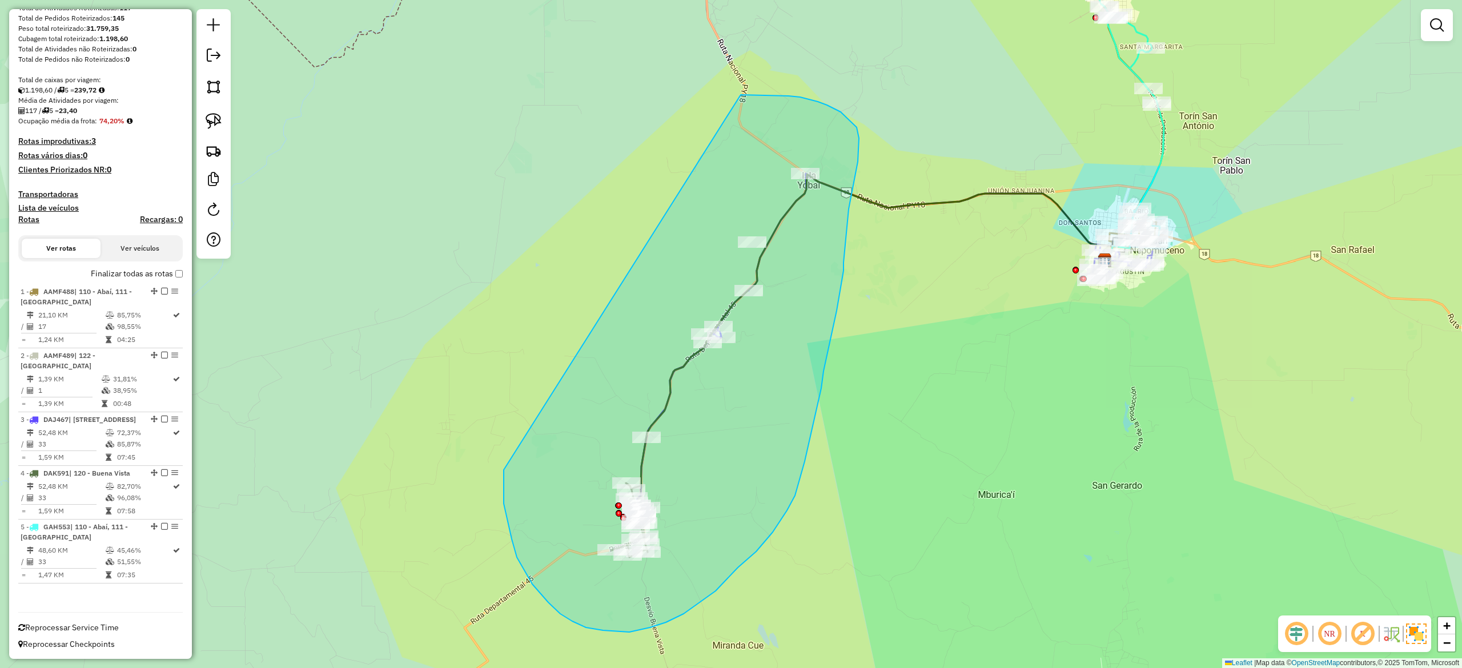
drag, startPoint x: 523, startPoint y: 569, endPoint x: 716, endPoint y: 97, distance: 509.8
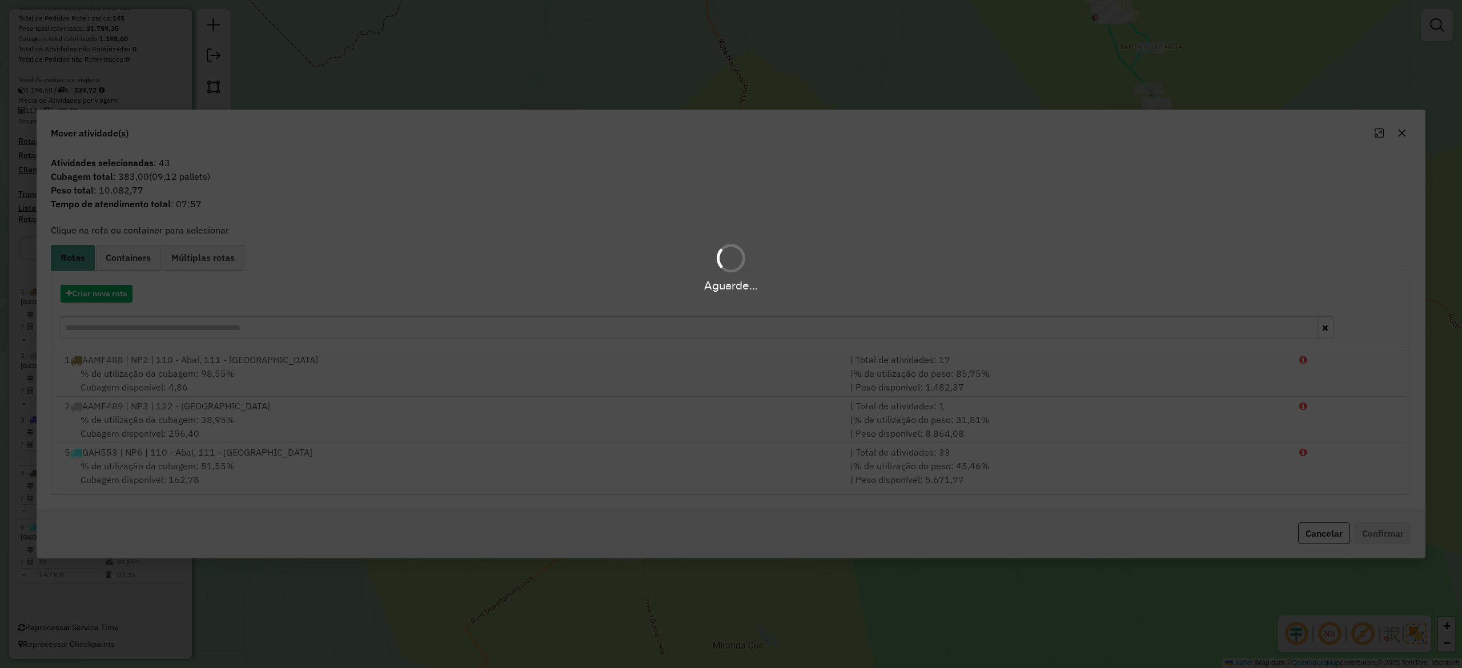
click at [97, 292] on div "Aguarde..." at bounding box center [731, 285] width 1462 height 18
click at [97, 296] on div "Aguarde..." at bounding box center [731, 334] width 1462 height 668
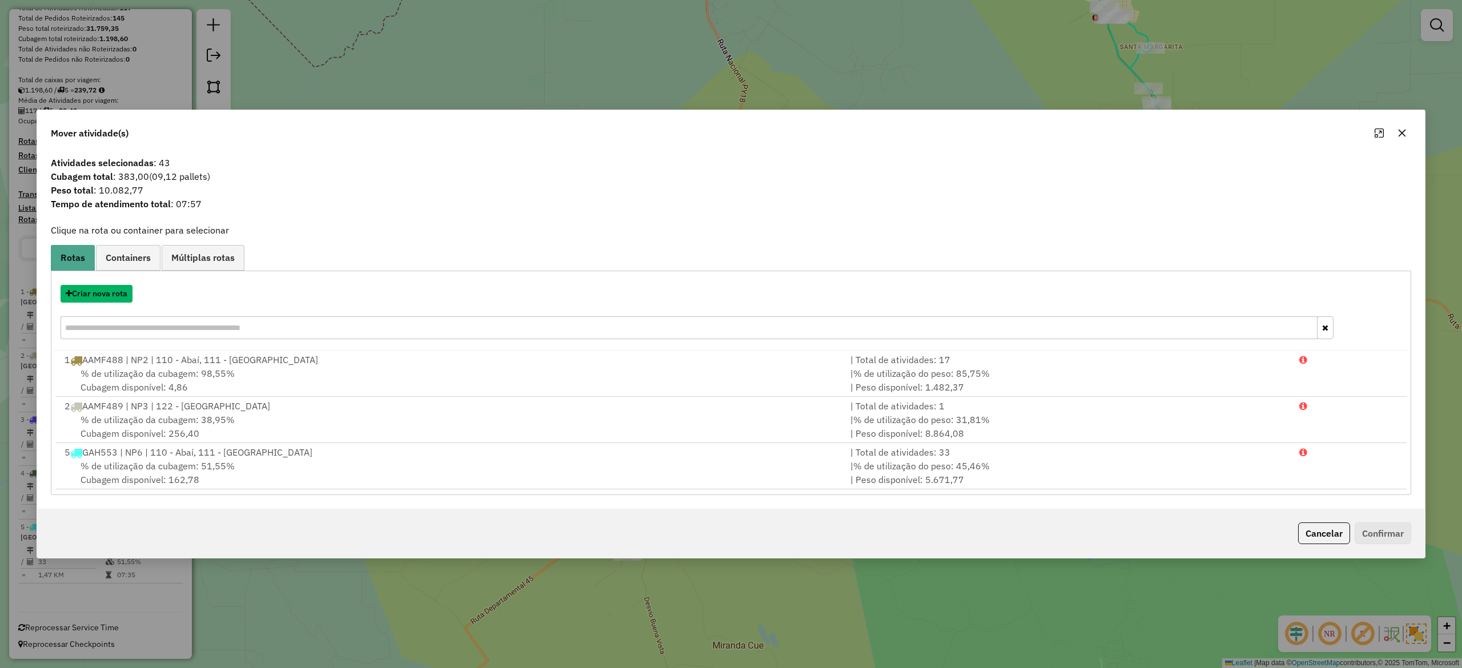
click at [97, 296] on button "Criar nova rota" at bounding box center [97, 294] width 72 height 18
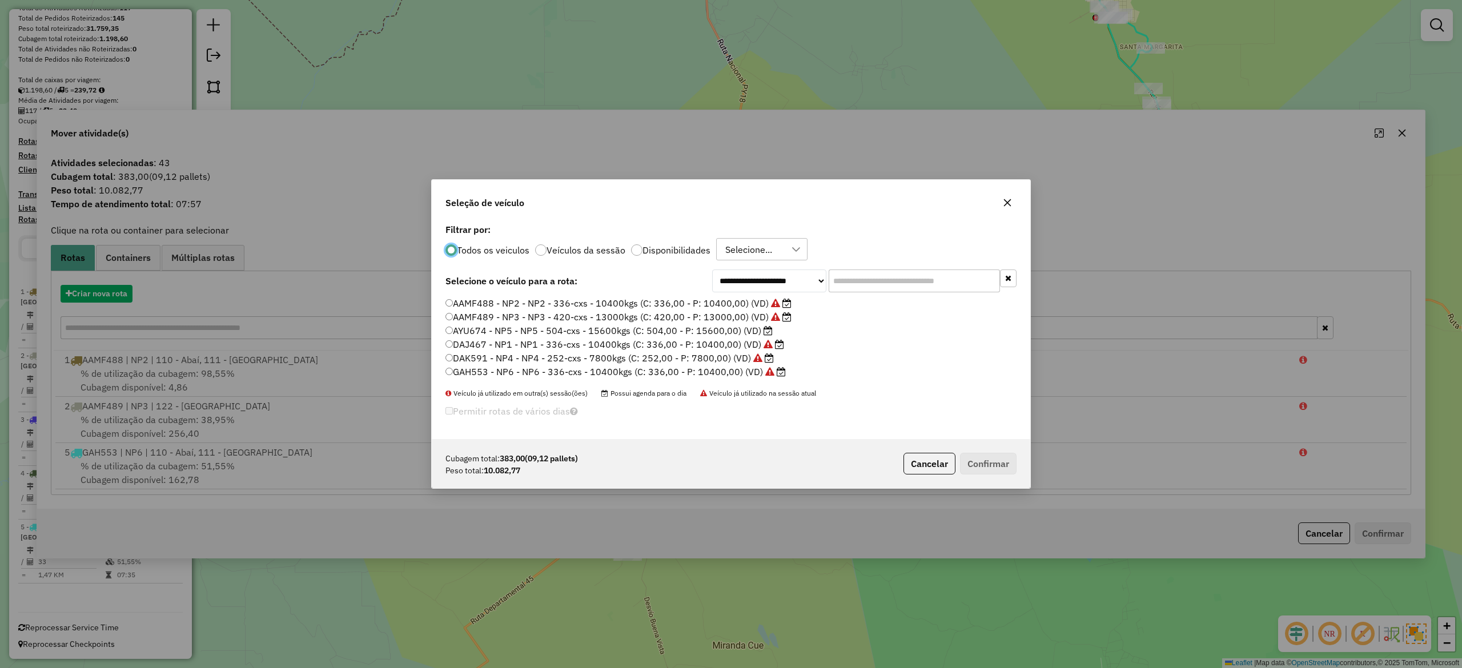
scroll to position [6, 3]
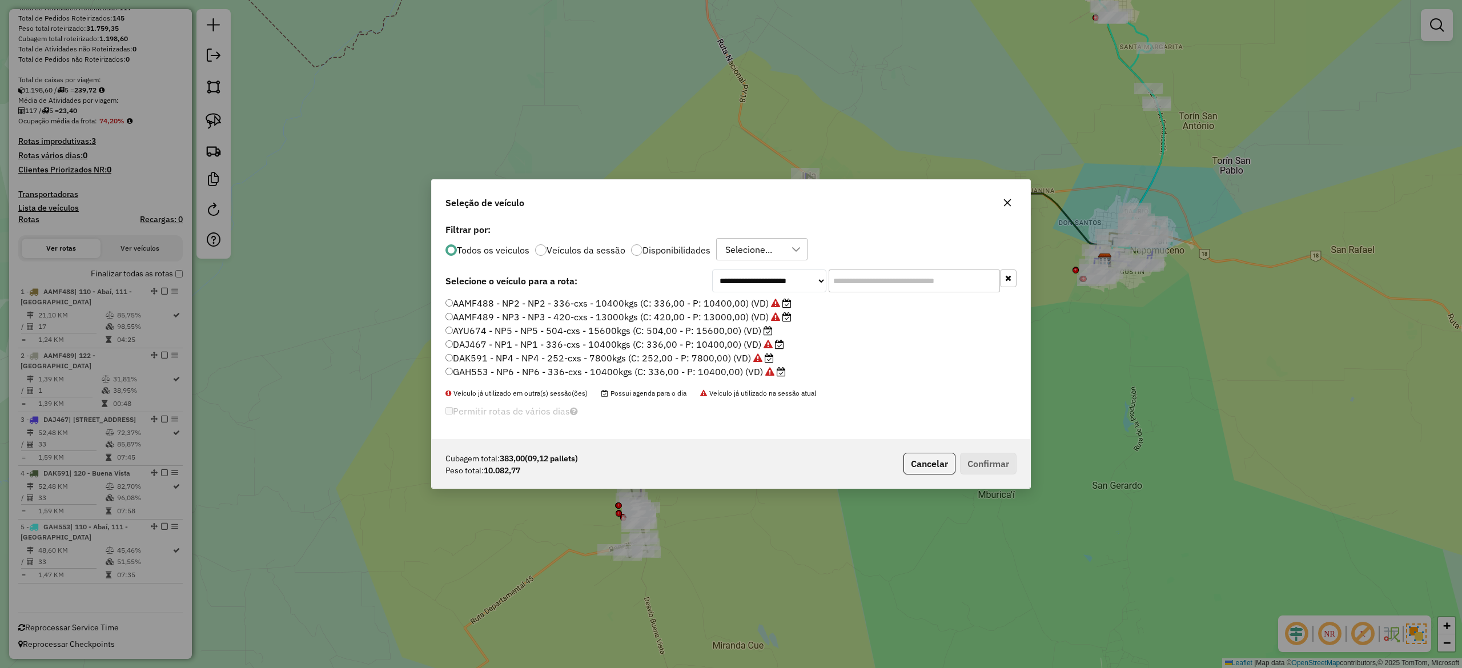
click at [643, 254] on label "Disponibilidades" at bounding box center [677, 250] width 68 height 9
click at [735, 343] on label "DAJ467 - NP1 - NP1 - 336-cxs - 10400kgs (C: 336,00 - P: 10400,00) (VD)" at bounding box center [615, 345] width 339 height 14
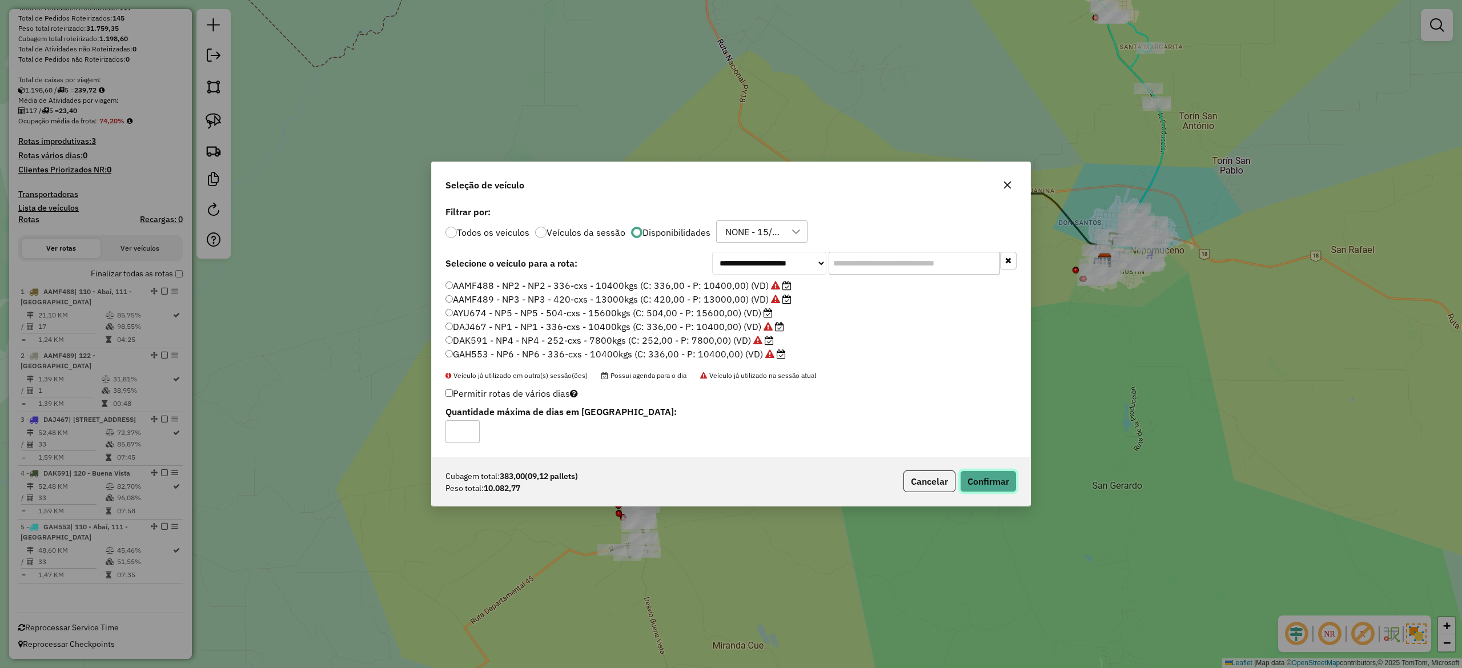
click at [985, 484] on button "Confirmar" at bounding box center [988, 482] width 57 height 22
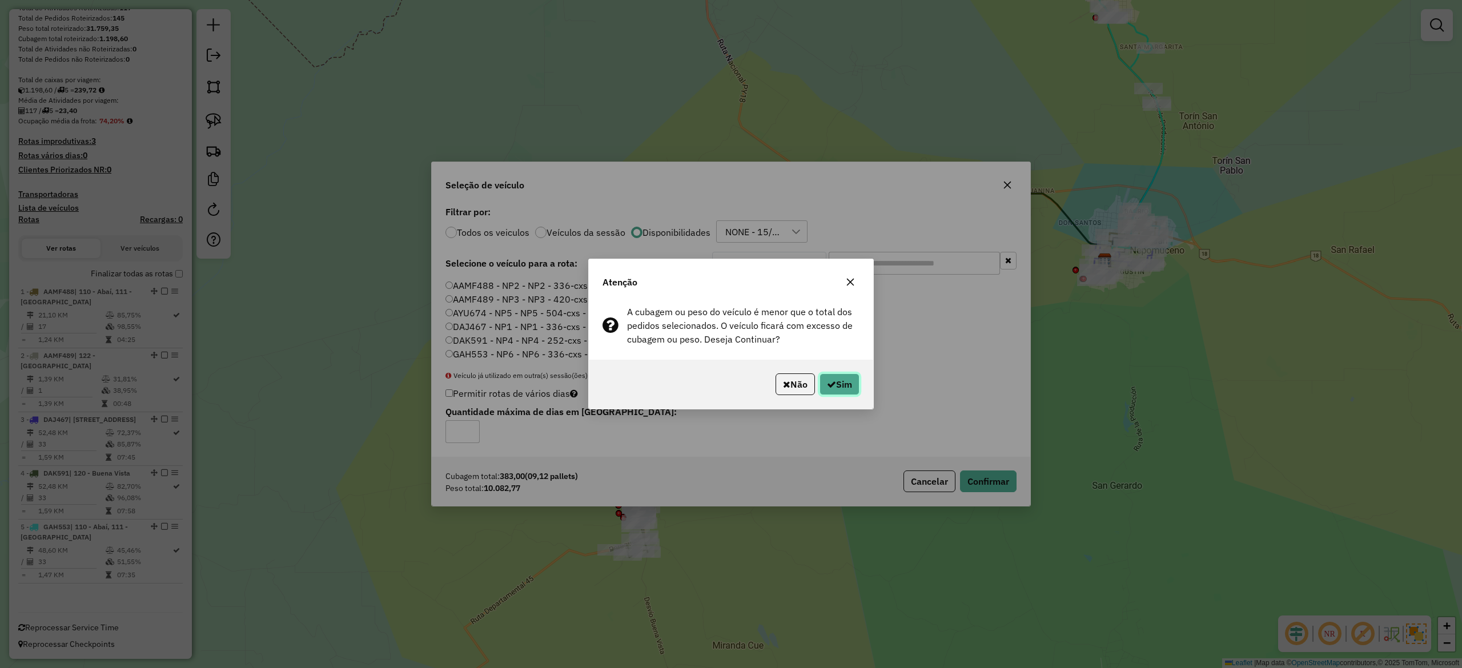
click at [844, 383] on button "Sim" at bounding box center [840, 385] width 40 height 22
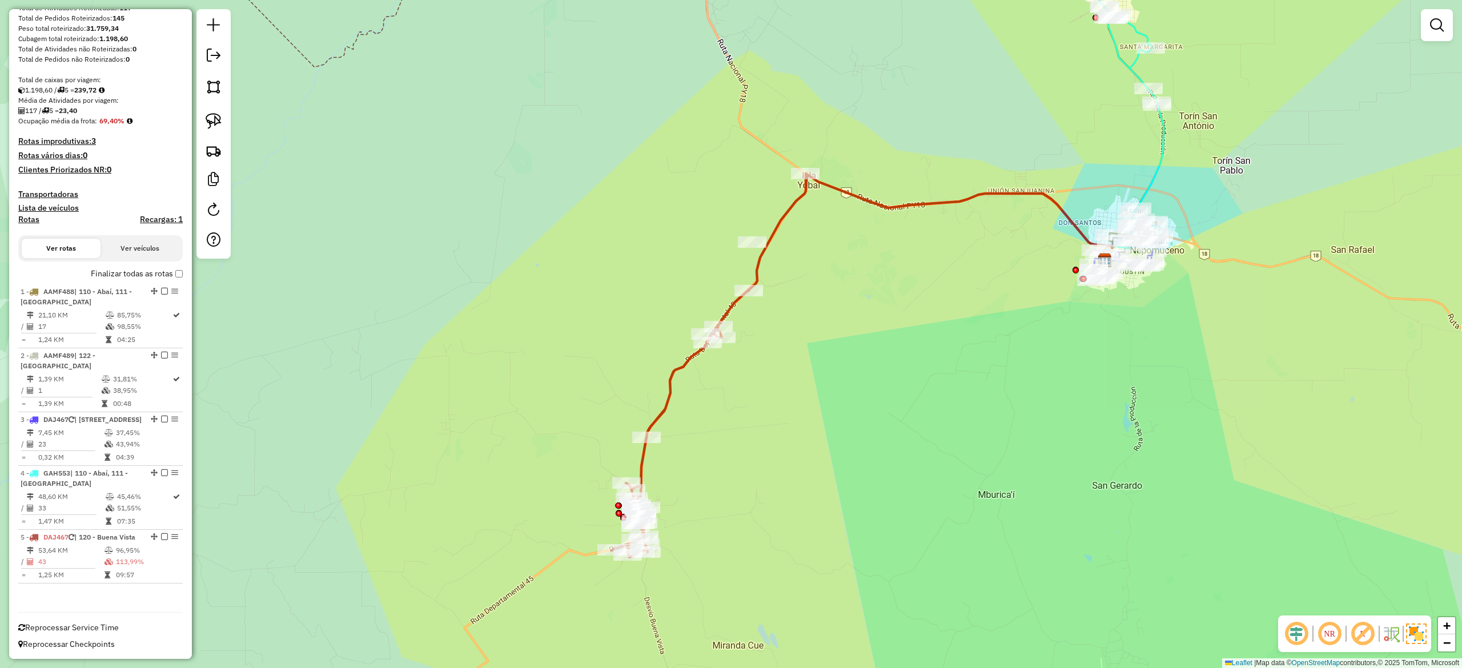
click at [836, 360] on div "Janela de atendimento Grade de atendimento Capacidade Transportadoras Veículos …" at bounding box center [731, 334] width 1462 height 668
click at [793, 242] on div "Janela de atendimento Grade de atendimento Capacidade Transportadoras Veículos …" at bounding box center [731, 334] width 1462 height 668
click at [782, 210] on icon at bounding box center [707, 363] width 194 height 384
select select "**********"
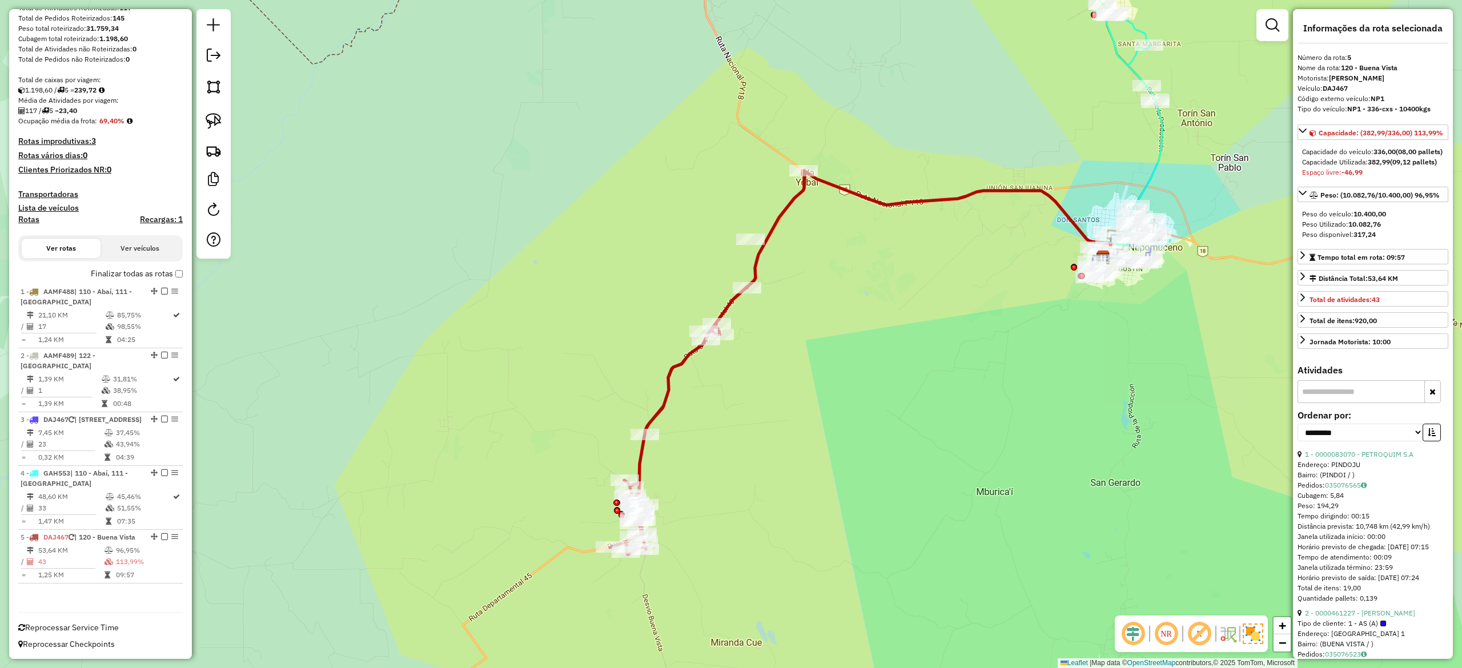
scroll to position [165, 0]
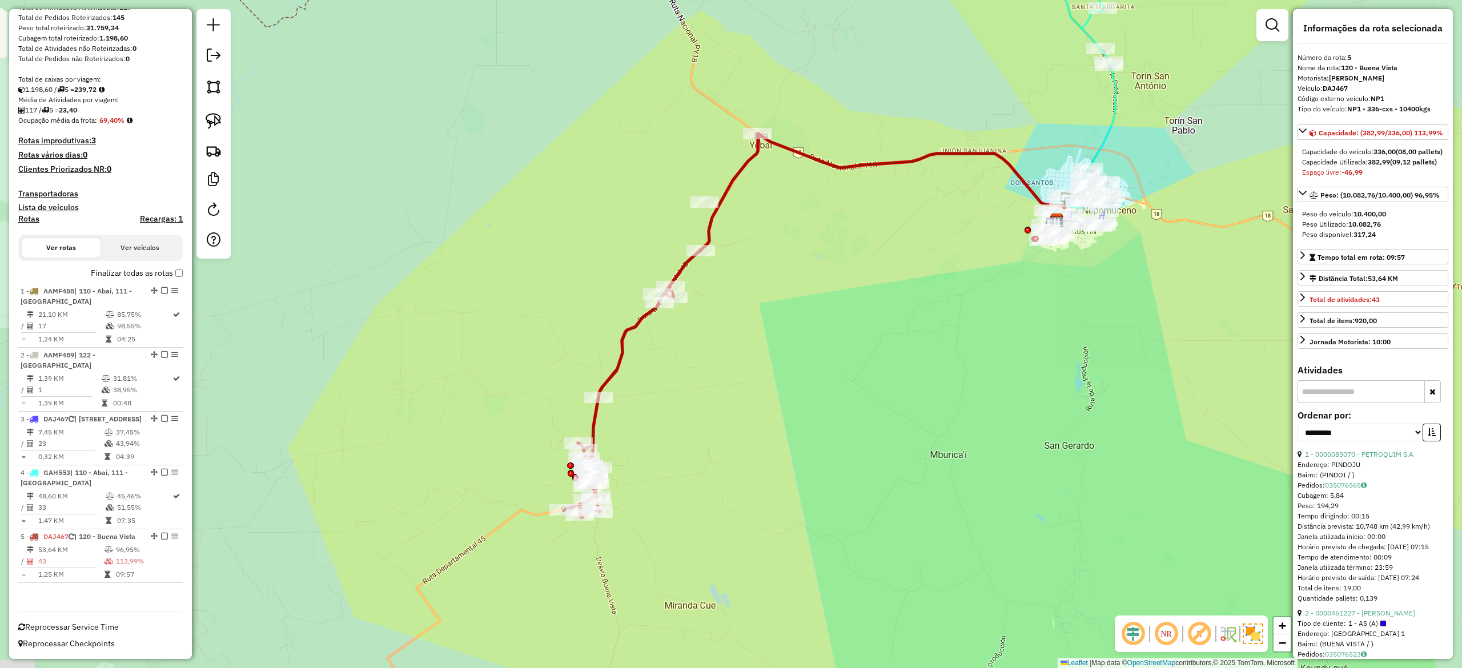
drag, startPoint x: 812, startPoint y: 274, endPoint x: 759, endPoint y: 214, distance: 80.1
click at [759, 214] on div "Janela de atendimento Grade de atendimento Capacidade Transportadoras Veículos …" at bounding box center [731, 334] width 1462 height 668
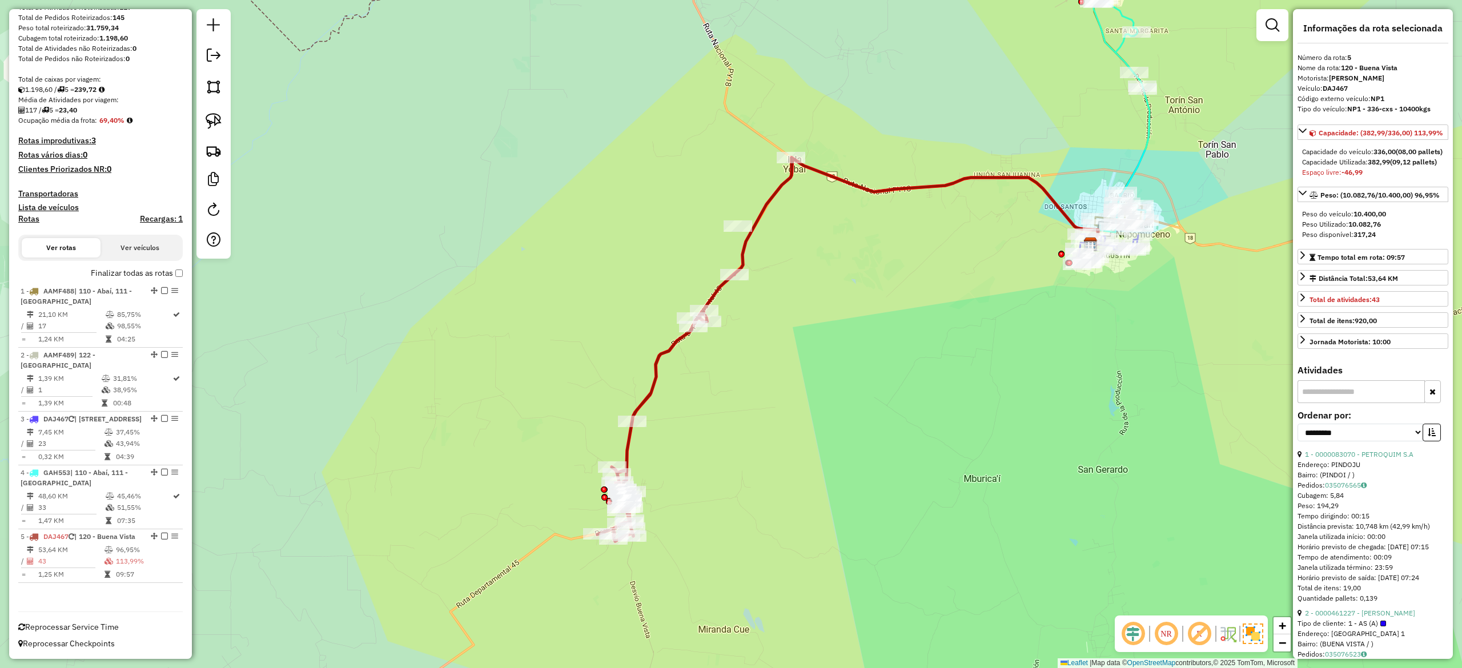
drag, startPoint x: 759, startPoint y: 215, endPoint x: 797, endPoint y: 241, distance: 46.9
click at [794, 239] on div "Janela de atendimento Grade de atendimento Capacidade Transportadoras Veículos …" at bounding box center [731, 334] width 1462 height 668
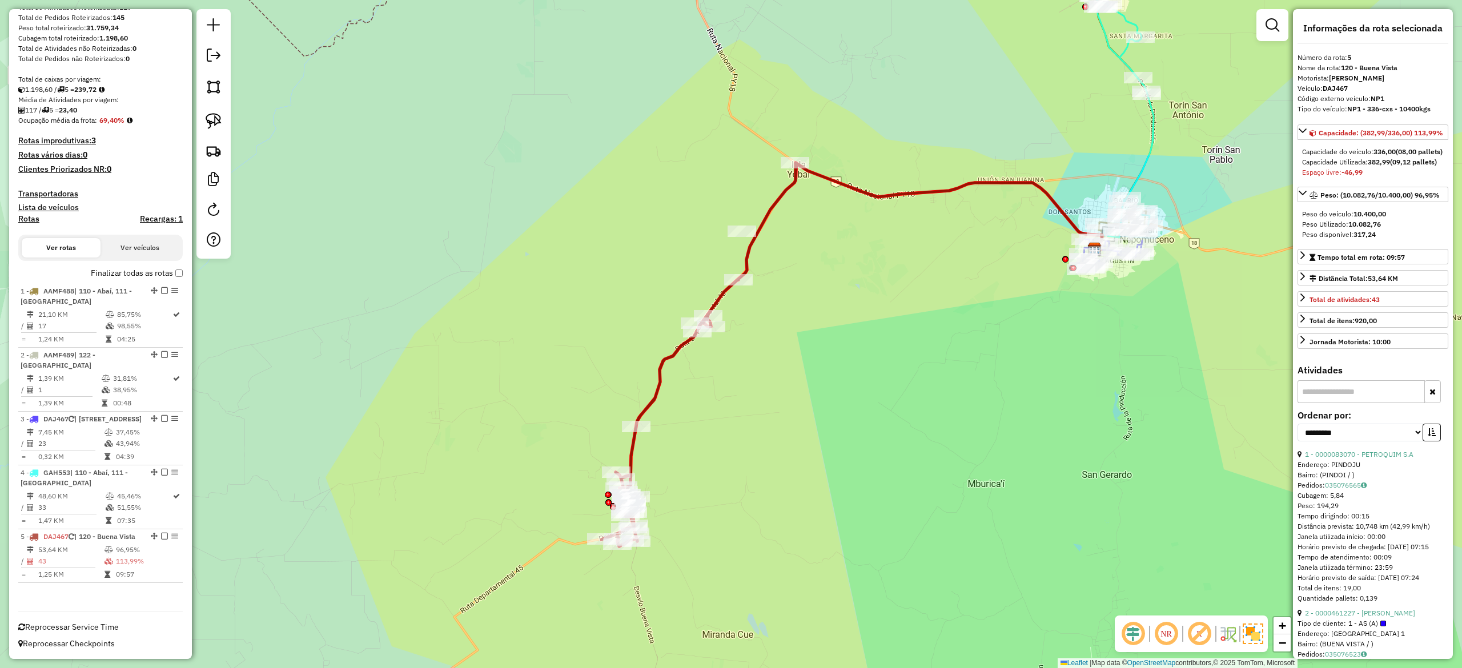
drag, startPoint x: 851, startPoint y: 292, endPoint x: 971, endPoint y: 337, distance: 128.2
click at [859, 305] on div "Janela de atendimento Grade de atendimento Capacidade Transportadoras Veículos …" at bounding box center [731, 334] width 1462 height 668
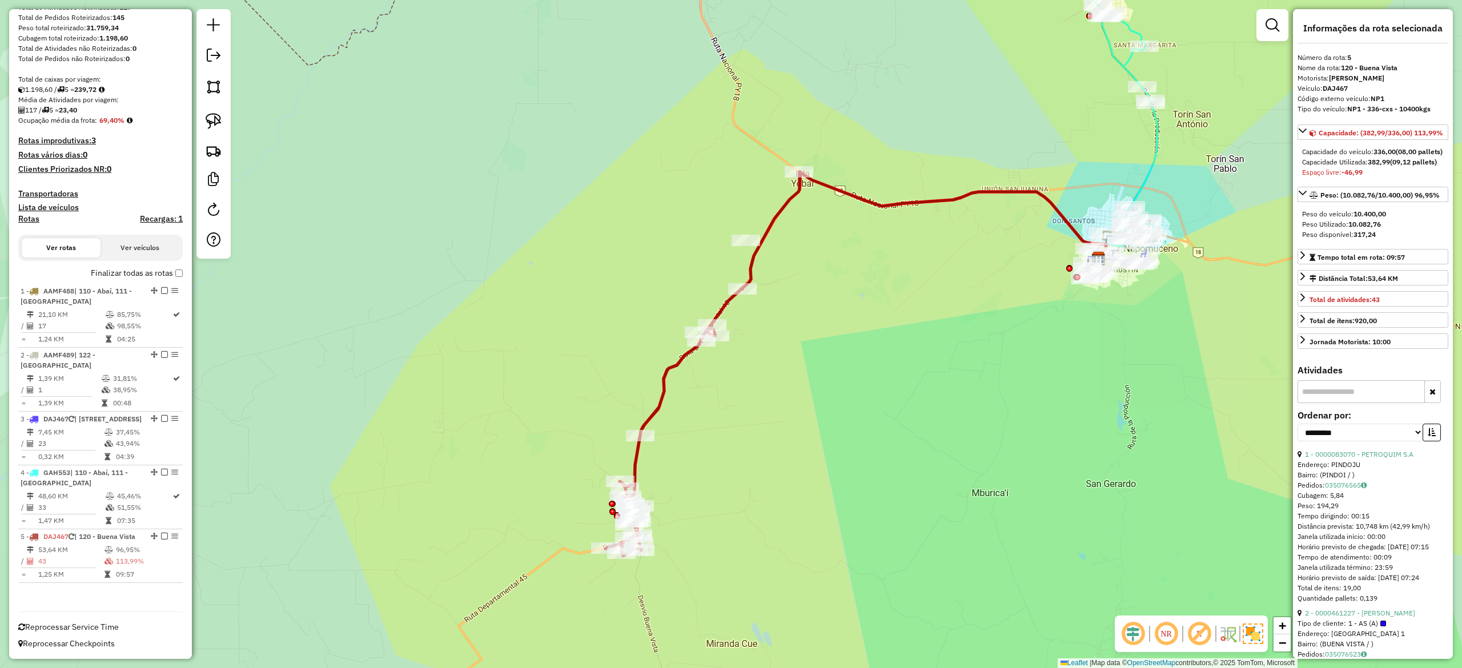
drag, startPoint x: 971, startPoint y: 354, endPoint x: 871, endPoint y: 308, distance: 109.9
click at [880, 312] on div "Janela de atendimento Grade de atendimento Capacidade Transportadoras Veículos …" at bounding box center [731, 334] width 1462 height 668
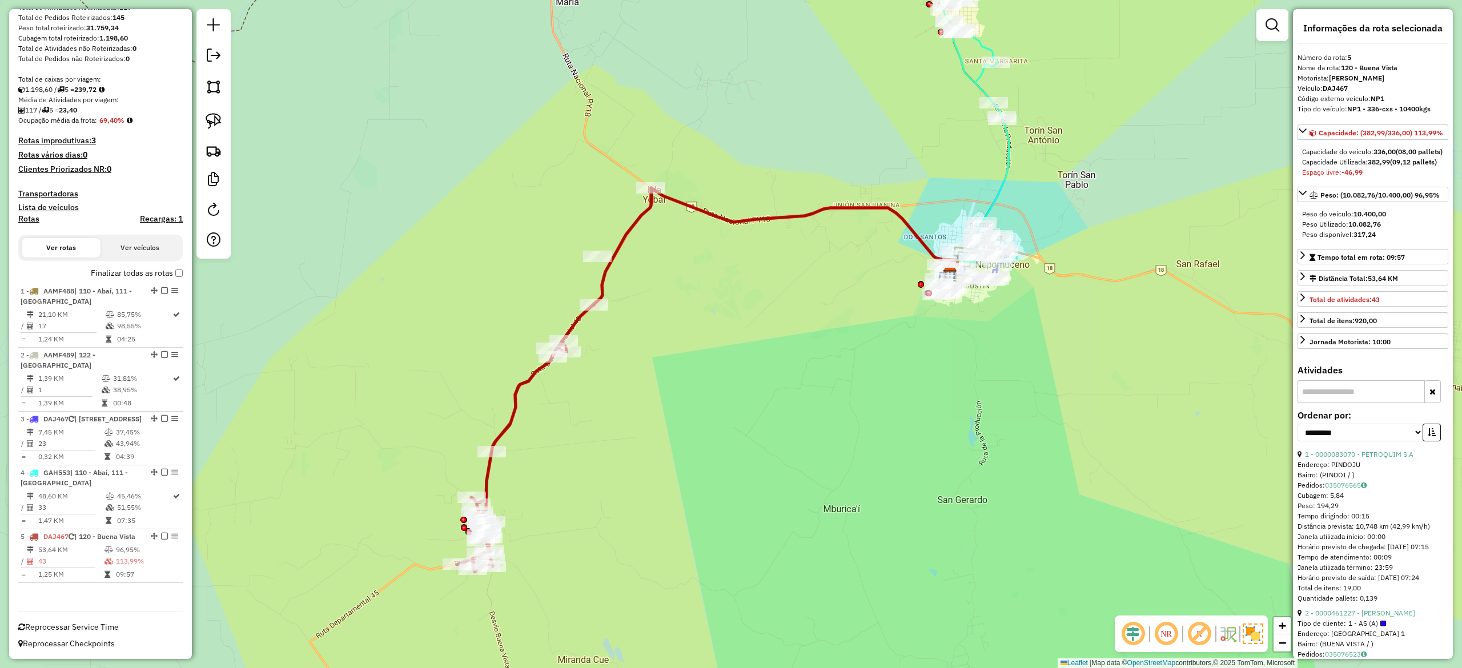
drag, startPoint x: 736, startPoint y: 186, endPoint x: 688, endPoint y: 246, distance: 76.7
click at [693, 252] on div "Janela de atendimento Grade de atendimento Capacidade Transportadoras Veículos …" at bounding box center [731, 334] width 1462 height 668
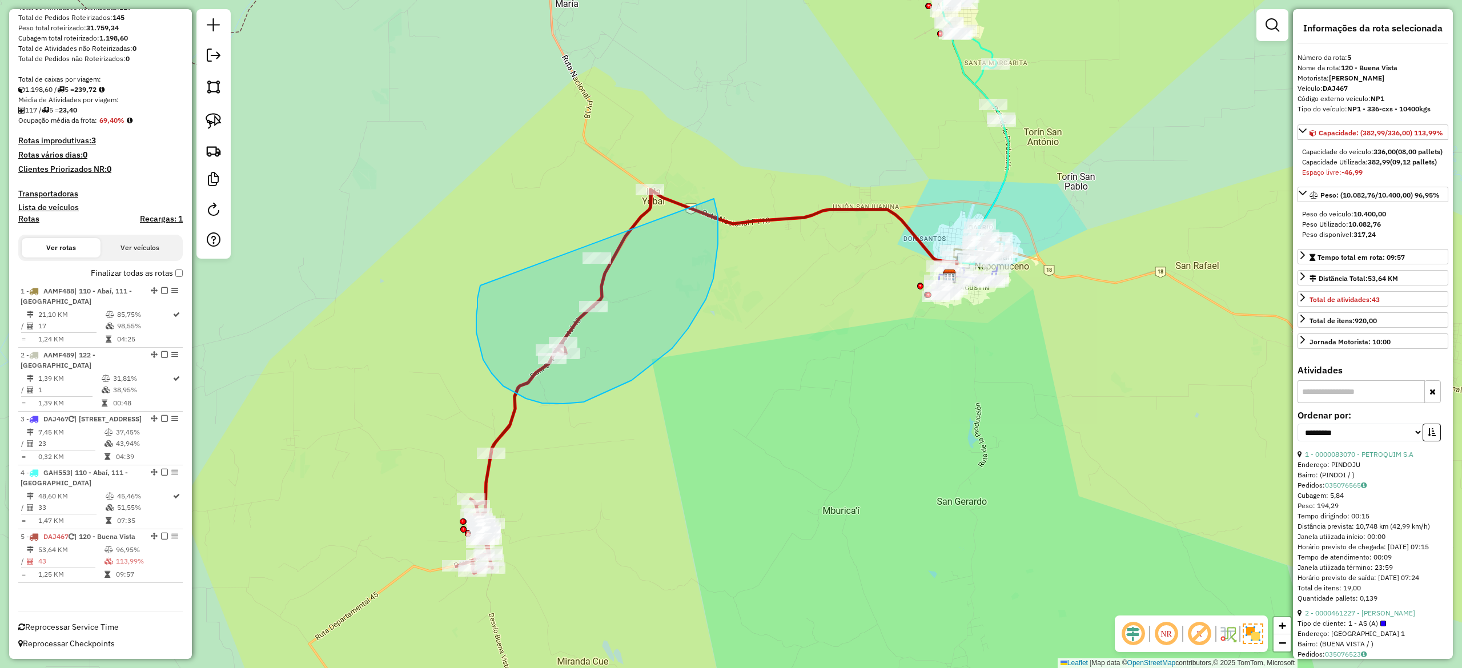
drag, startPoint x: 479, startPoint y: 294, endPoint x: 579, endPoint y: 123, distance: 198.2
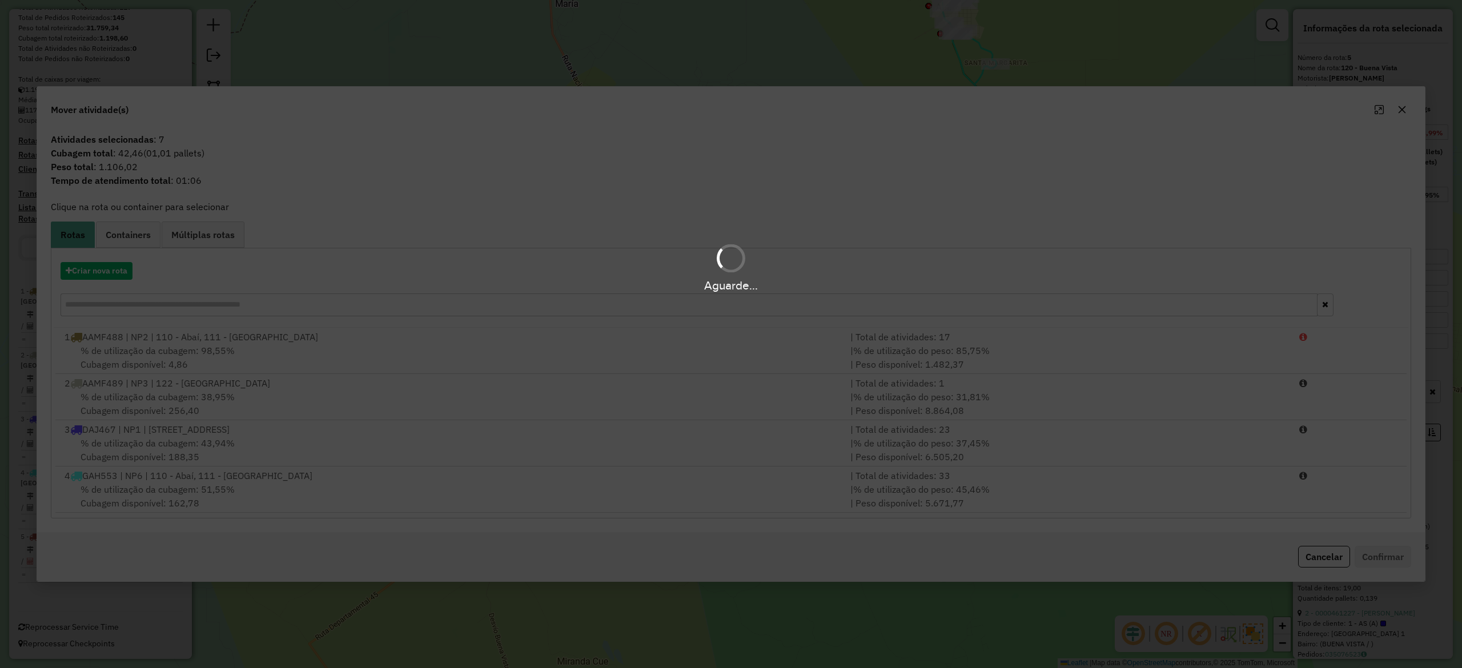
click at [1401, 106] on div "Aguarde..." at bounding box center [731, 334] width 1462 height 668
click at [1401, 107] on div "Aguarde..." at bounding box center [731, 334] width 1462 height 668
click at [1401, 109] on div "Aguarde..." at bounding box center [731, 334] width 1462 height 668
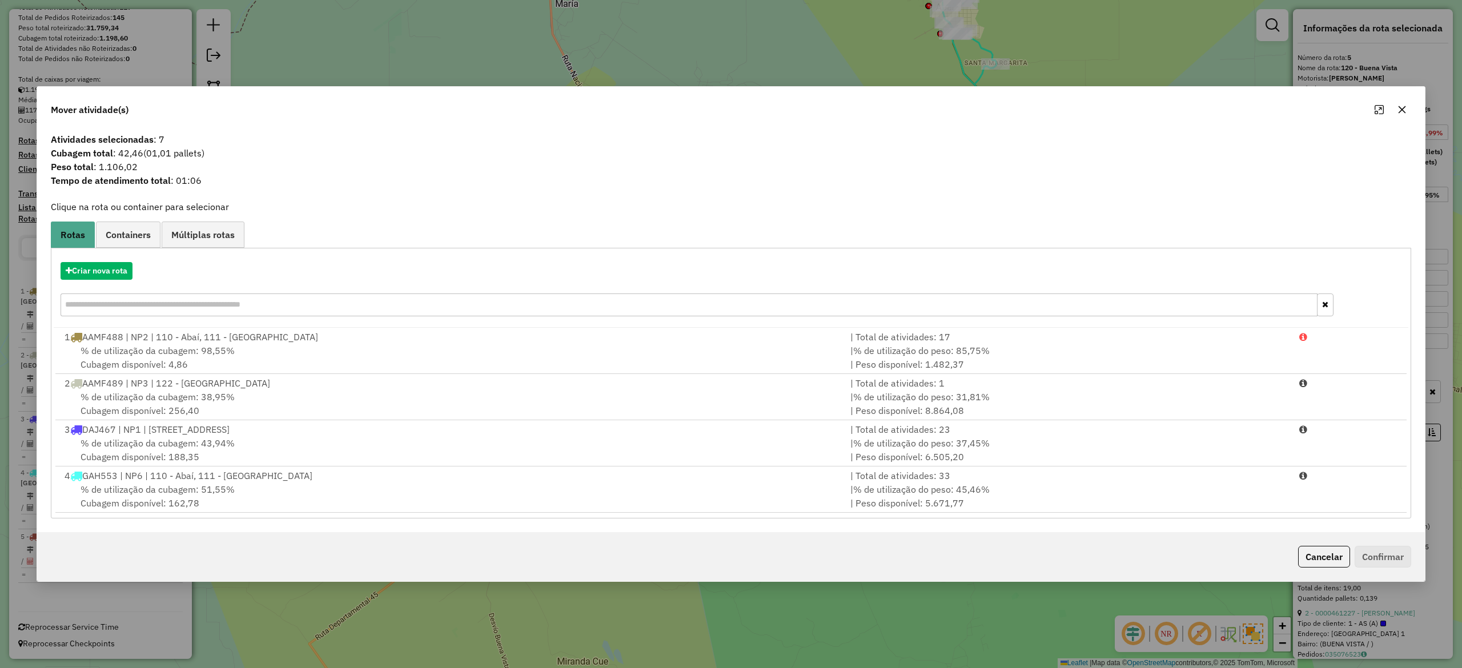
click at [1404, 111] on icon "button" at bounding box center [1402, 109] width 7 height 7
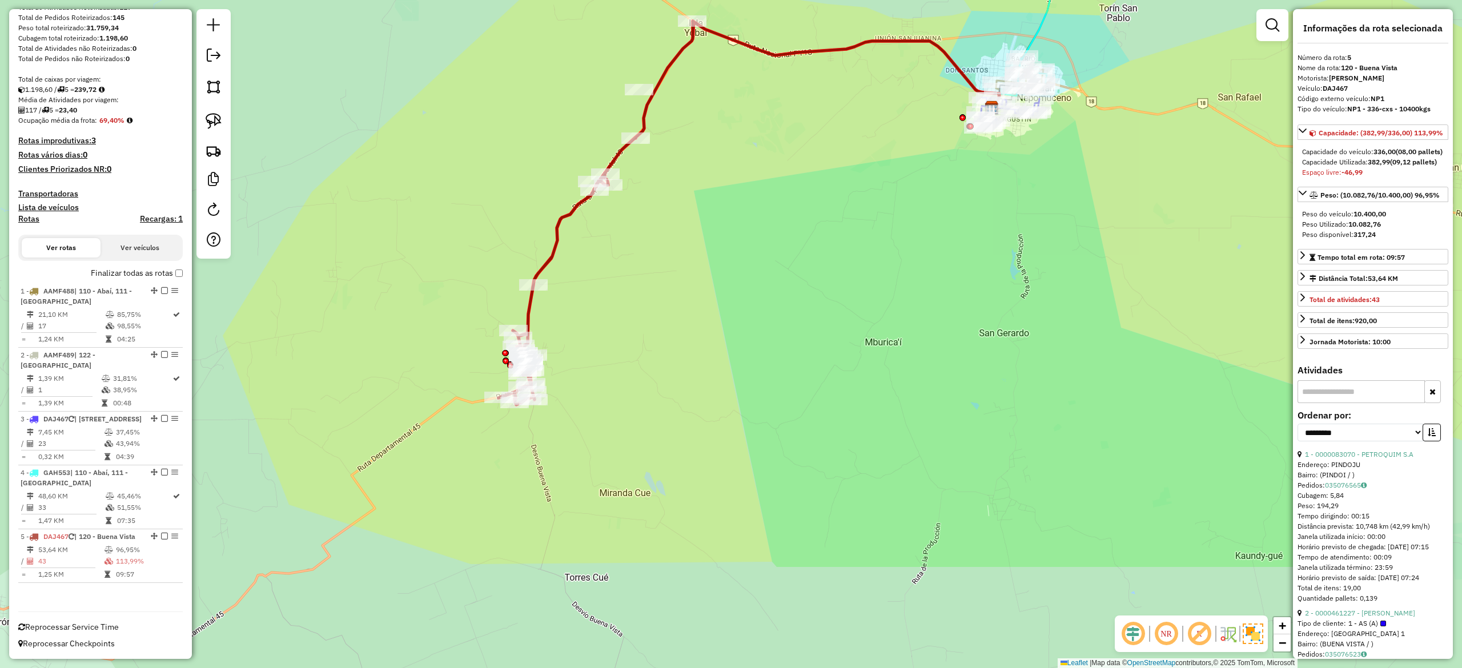
drag, startPoint x: 647, startPoint y: 517, endPoint x: 692, endPoint y: 344, distance: 179.0
click at [692, 346] on div "Janela de atendimento Grade de atendimento Capacidade Transportadoras Veículos …" at bounding box center [731, 334] width 1462 height 668
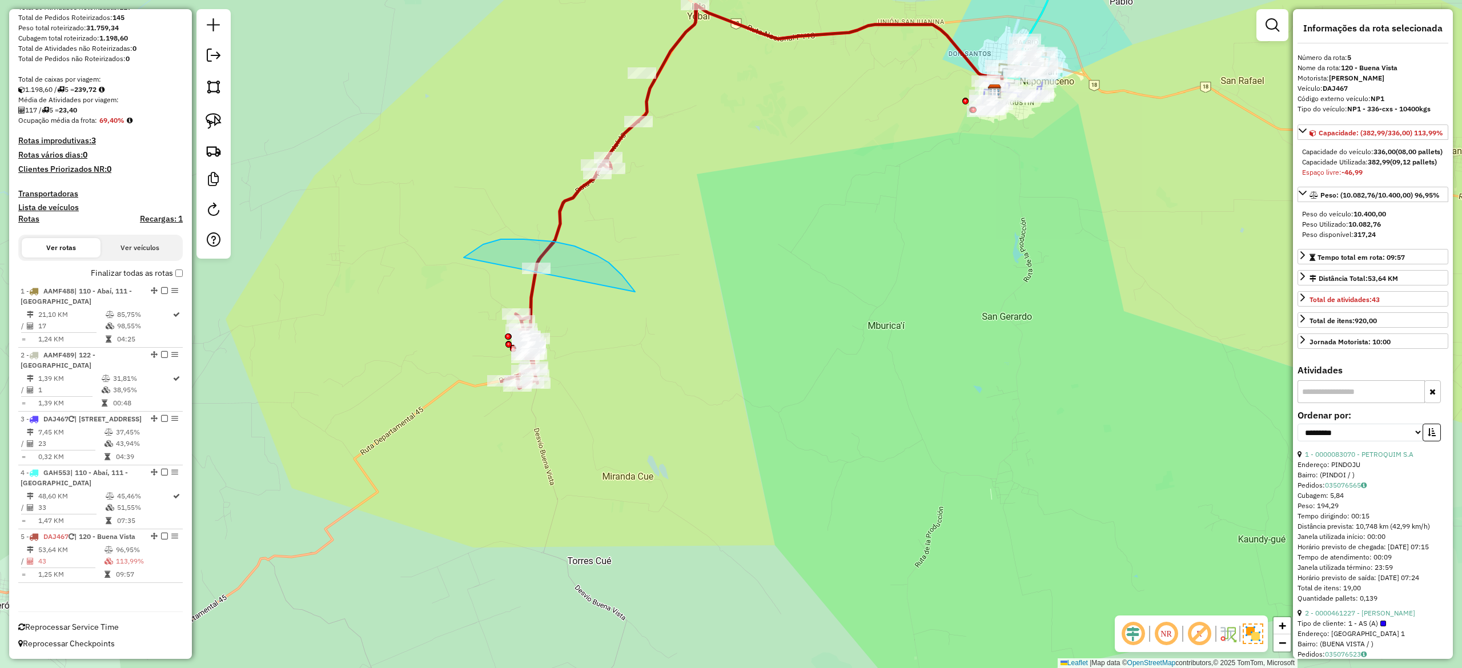
drag, startPoint x: 609, startPoint y: 263, endPoint x: 679, endPoint y: 384, distance: 139.7
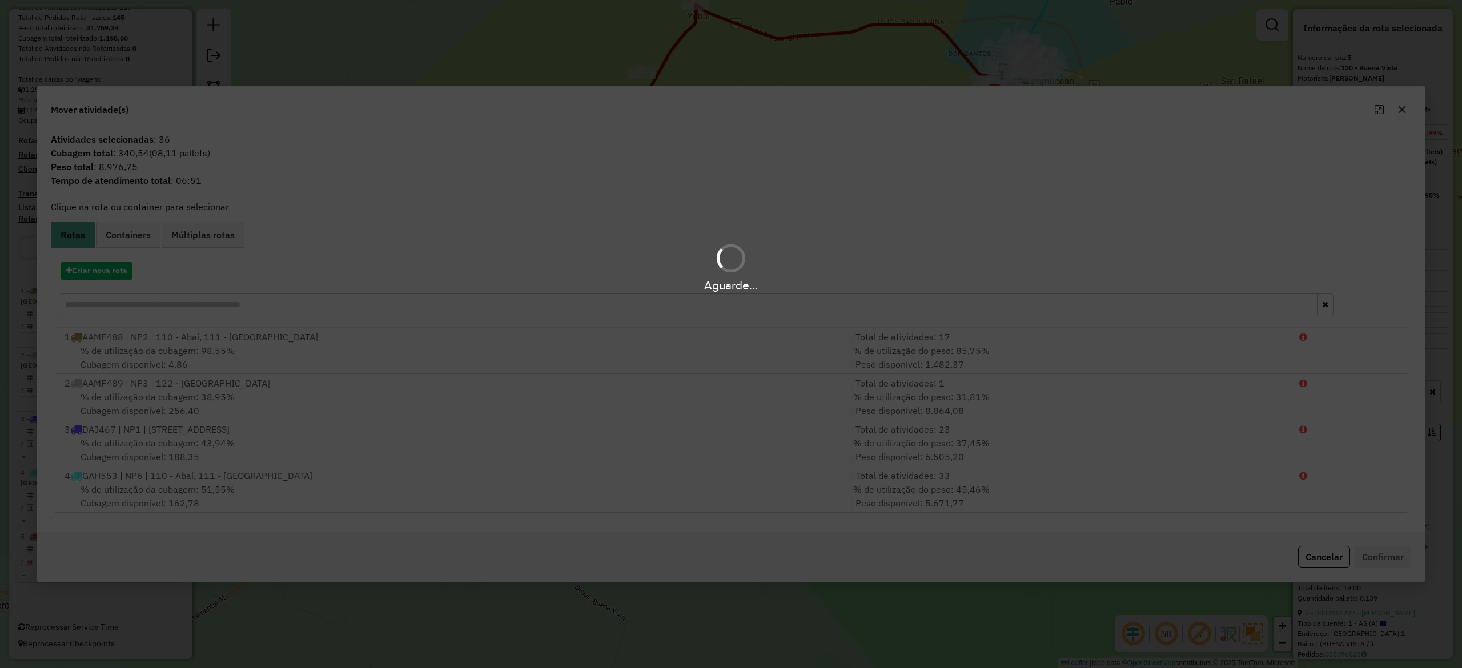
click at [1402, 111] on div "Aguarde..." at bounding box center [731, 334] width 1462 height 668
click at [1403, 111] on div "Aguarde..." at bounding box center [731, 334] width 1462 height 668
click at [1401, 111] on div "Aguarde..." at bounding box center [731, 334] width 1462 height 668
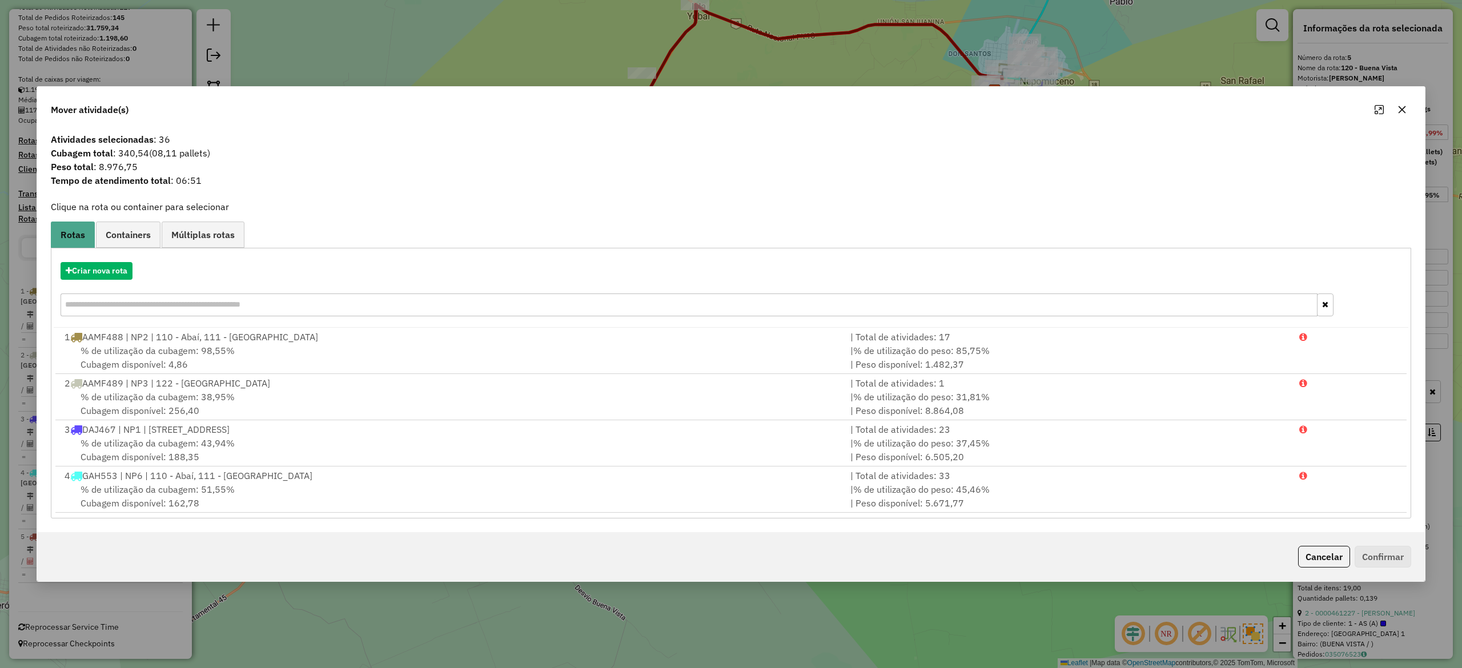
click at [1401, 111] on icon "button" at bounding box center [1402, 109] width 9 height 9
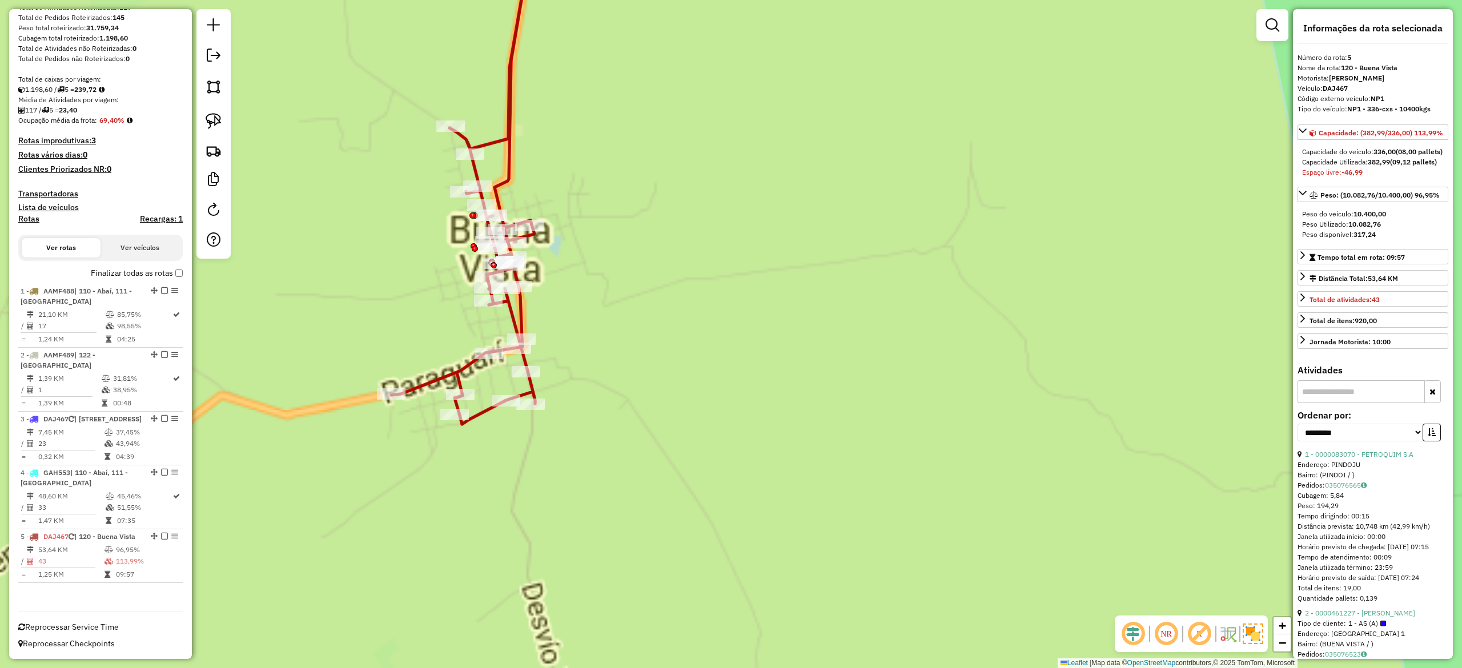
drag, startPoint x: 633, startPoint y: 307, endPoint x: 652, endPoint y: 291, distance: 24.7
click at [652, 294] on div "Janela de atendimento Grade de atendimento Capacidade Transportadoras Veículos …" at bounding box center [731, 334] width 1462 height 668
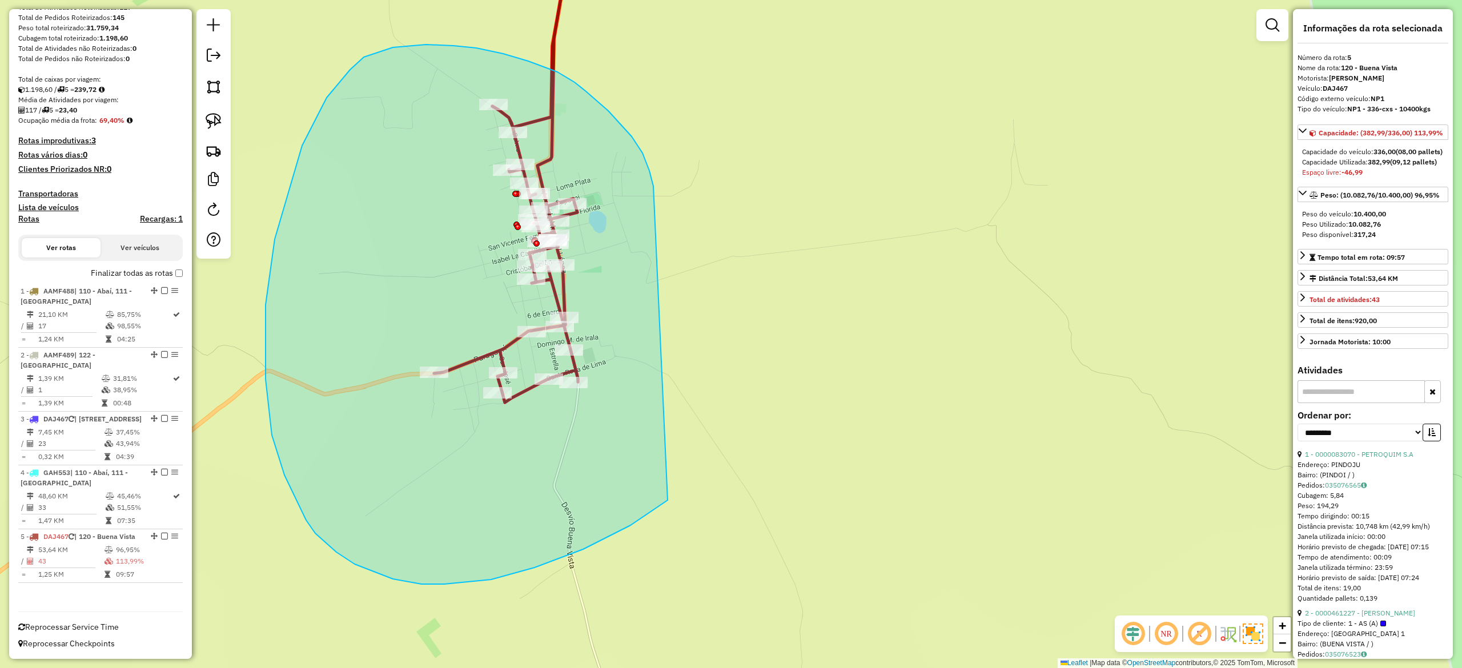
drag, startPoint x: 643, startPoint y: 153, endPoint x: 764, endPoint y: 289, distance: 182.4
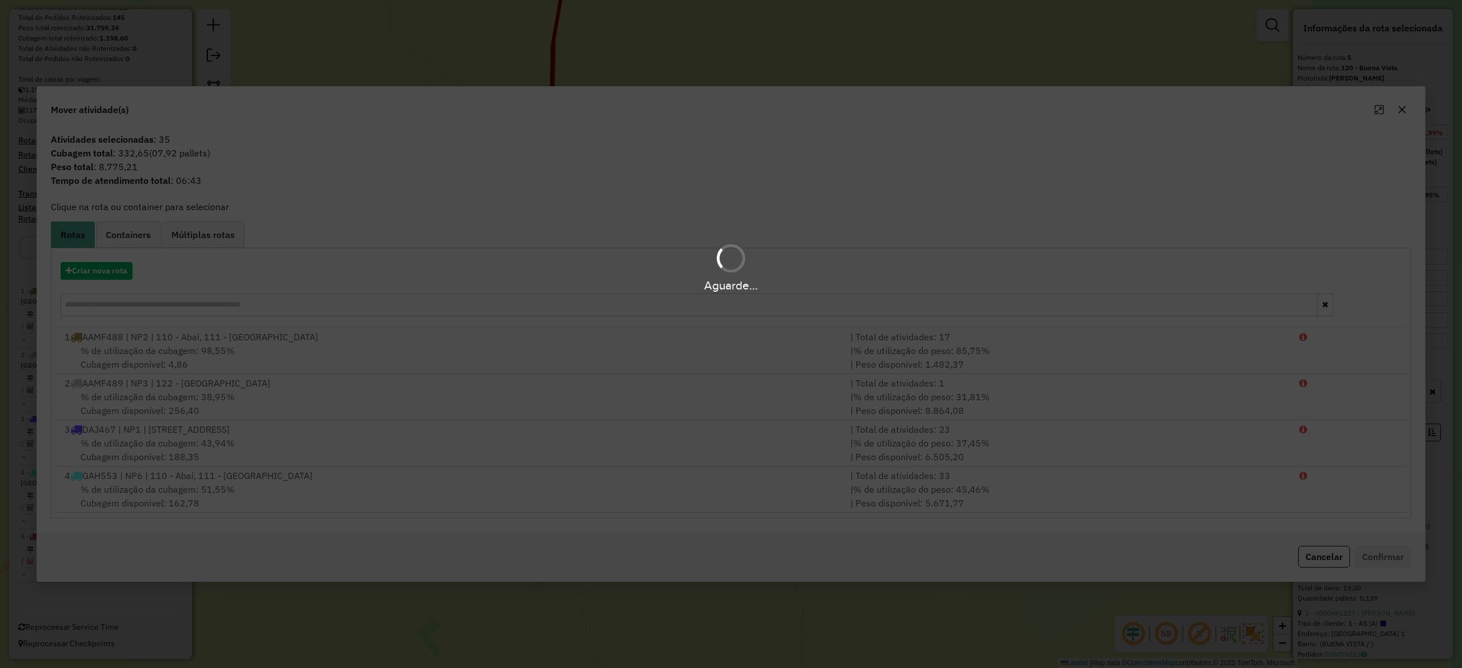
click at [1403, 109] on div "Aguarde..." at bounding box center [731, 334] width 1462 height 668
click at [1402, 112] on div "Aguarde..." at bounding box center [731, 334] width 1462 height 668
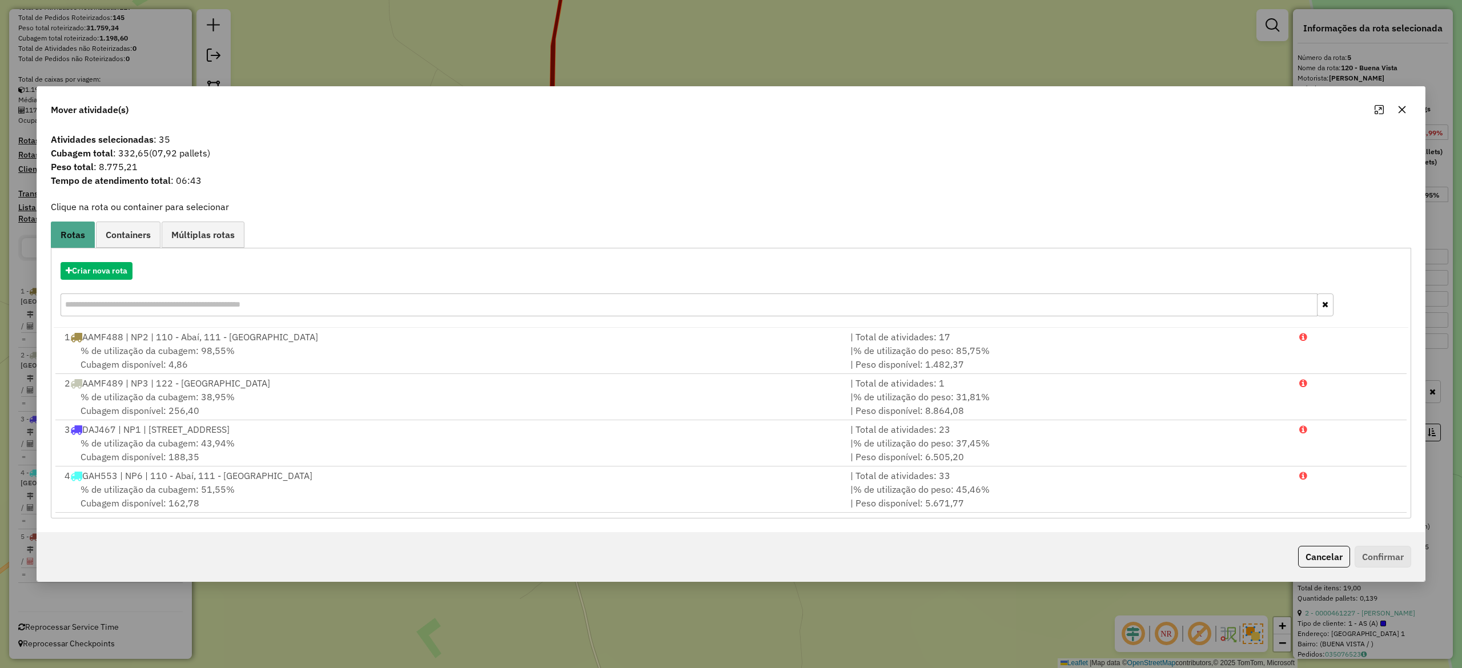
click at [1401, 107] on icon "button" at bounding box center [1402, 109] width 9 height 9
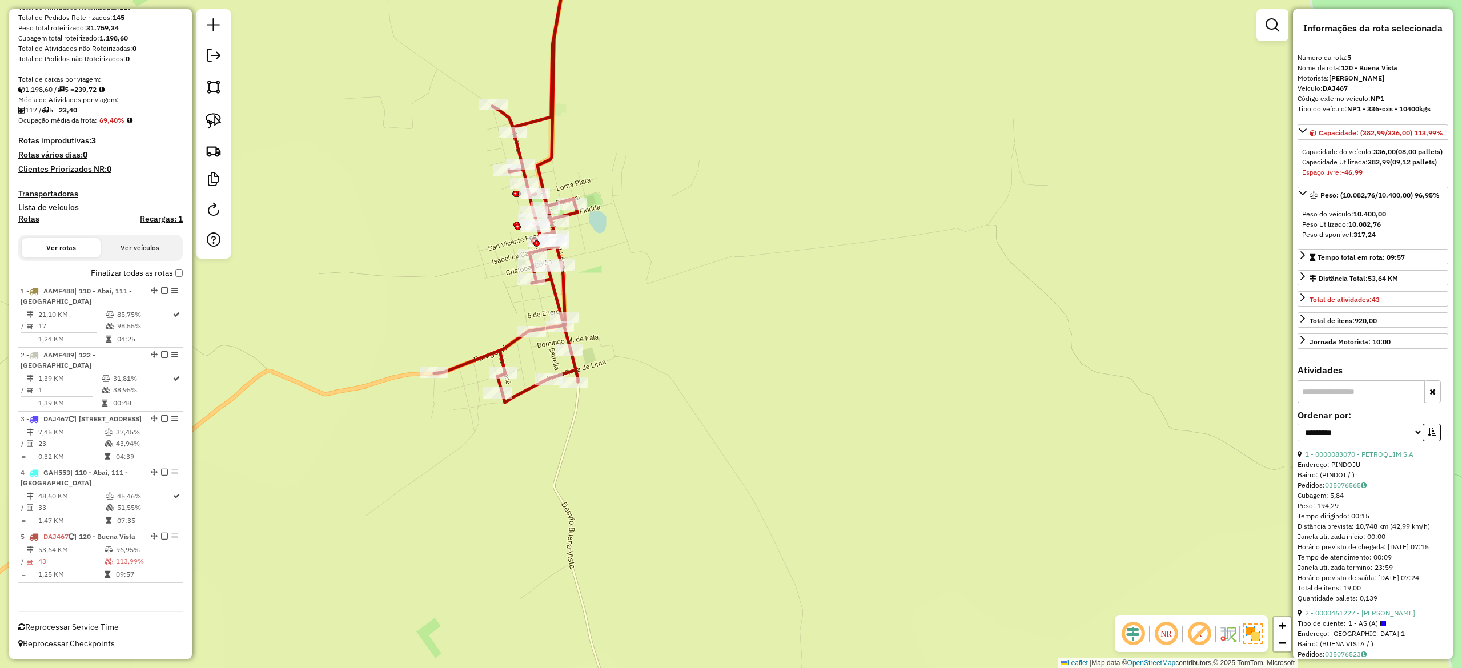
drag, startPoint x: 691, startPoint y: 119, endPoint x: 677, endPoint y: 215, distance: 96.9
click at [677, 215] on div "Janela de atendimento Grade de atendimento Capacidade Transportadoras Veículos …" at bounding box center [731, 334] width 1462 height 668
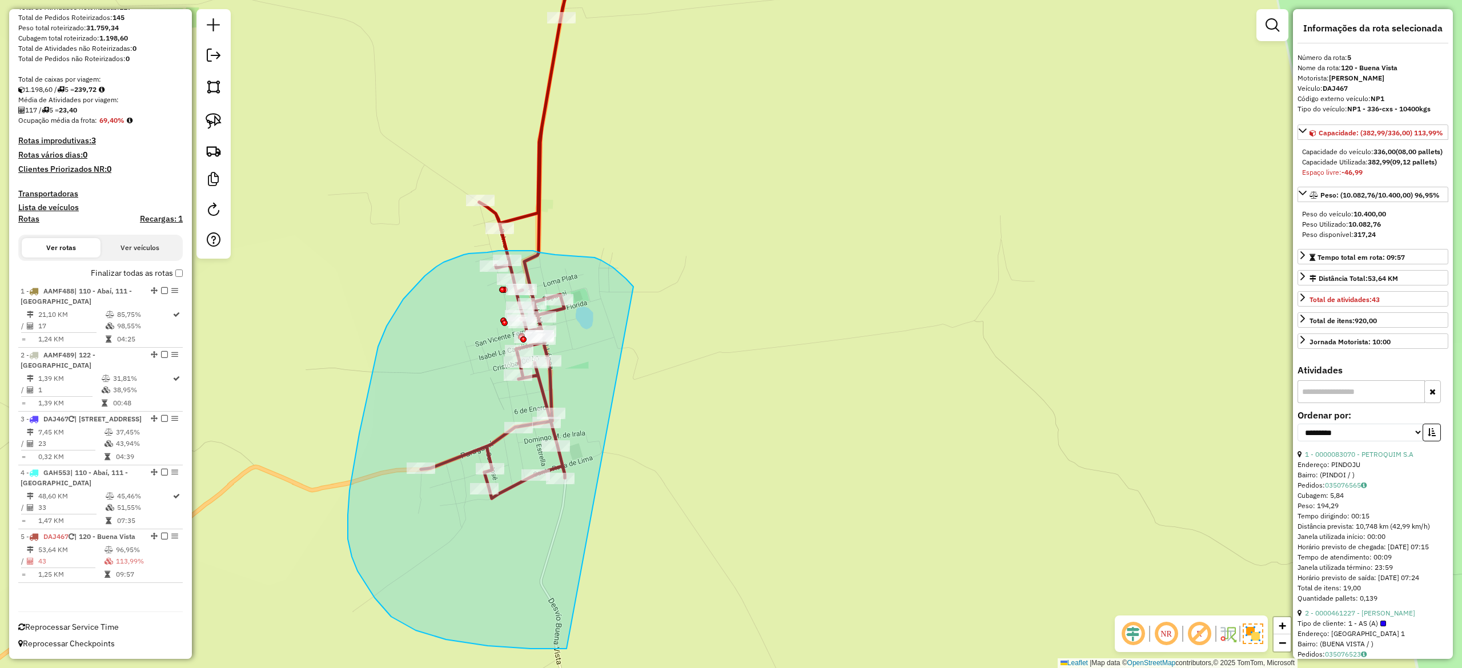
drag, startPoint x: 604, startPoint y: 262, endPoint x: 854, endPoint y: 445, distance: 310.3
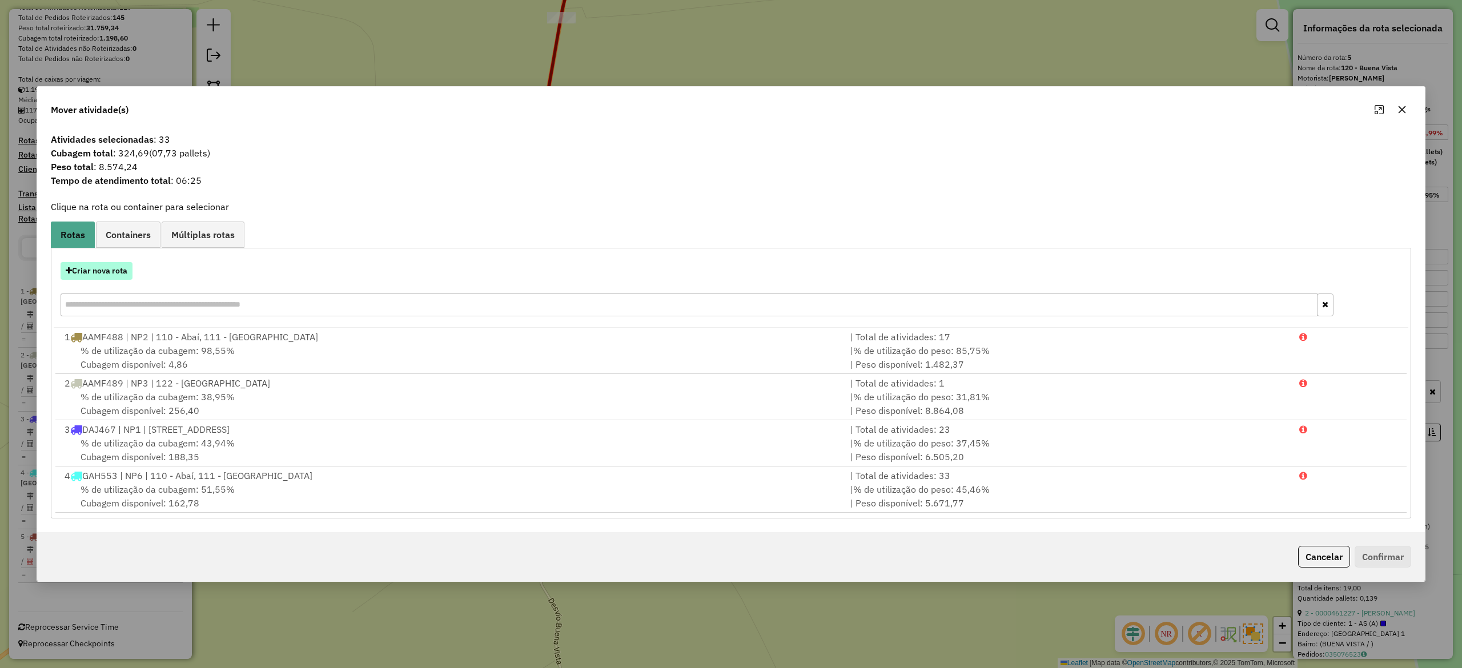
click at [113, 264] on button "Criar nova rota" at bounding box center [97, 271] width 72 height 18
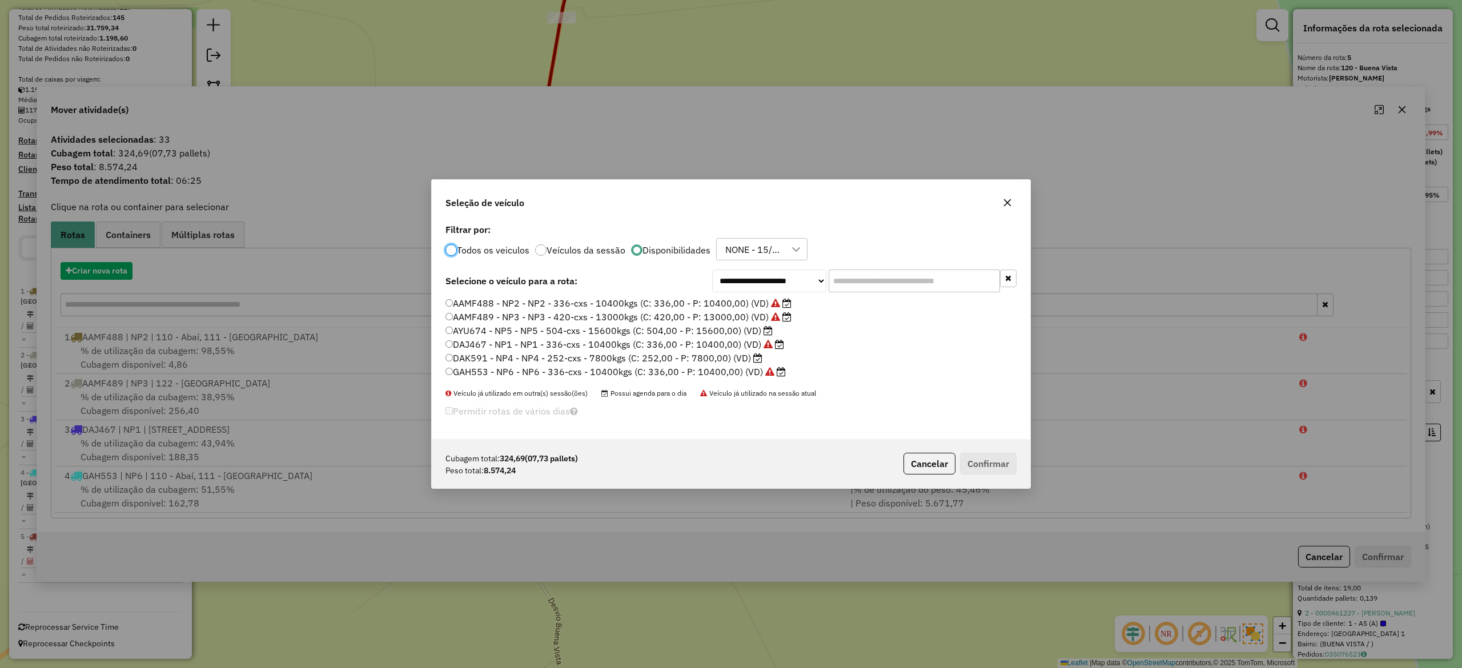
scroll to position [6, 3]
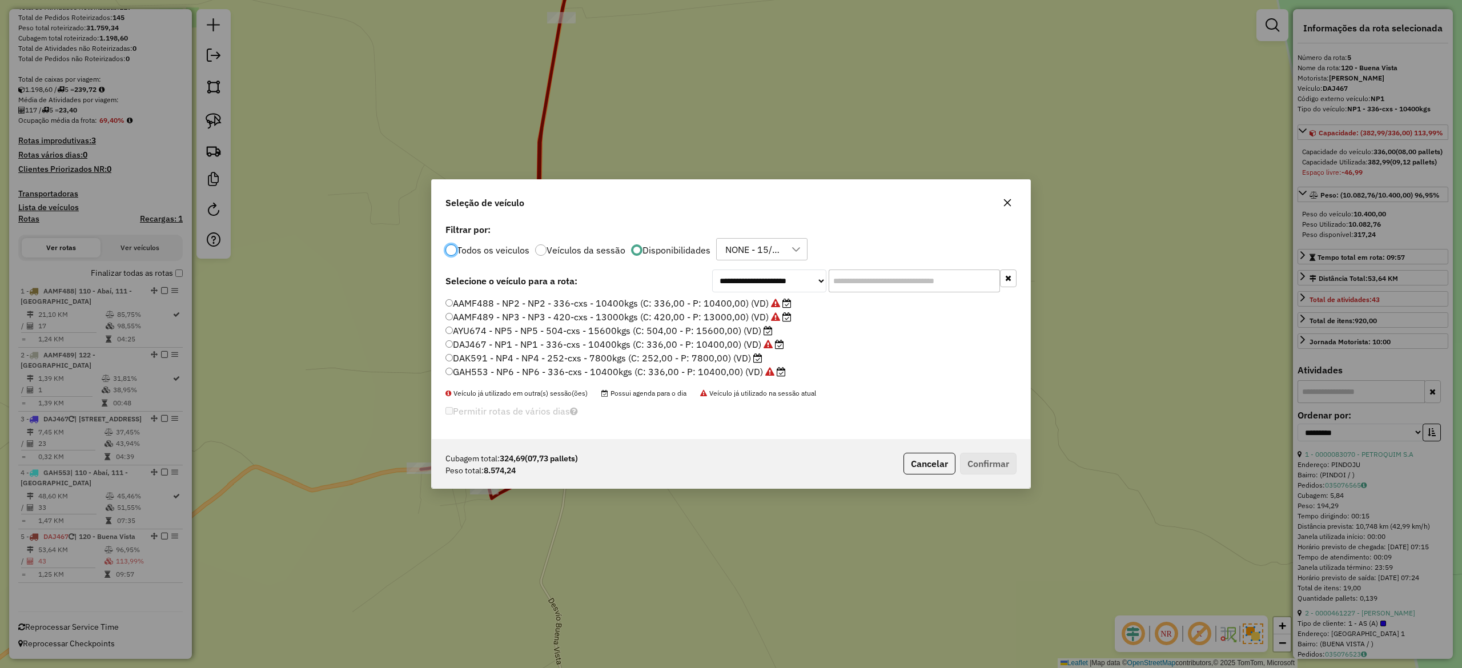
click at [725, 344] on label "DAJ467 - NP1 - NP1 - 336-cxs - 10400kgs (C: 336,00 - P: 10400,00) (VD)" at bounding box center [615, 345] width 339 height 14
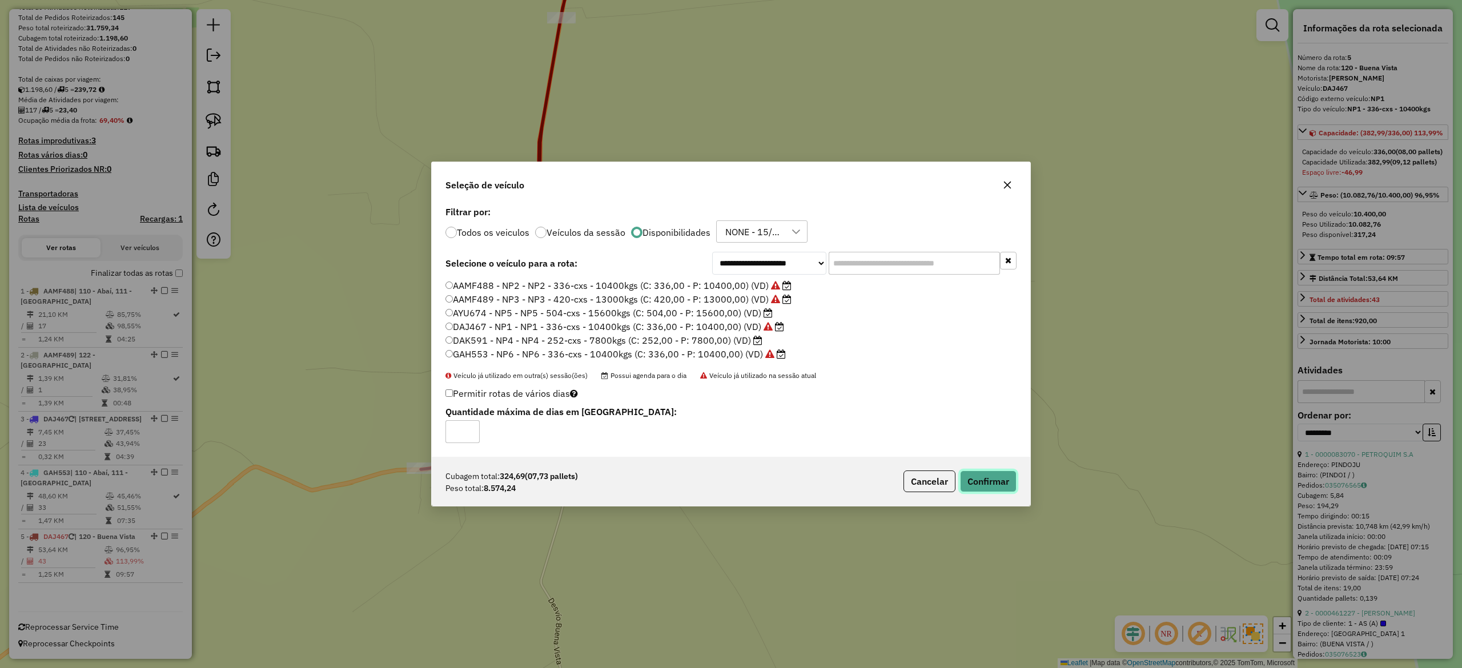
click at [985, 482] on button "Confirmar" at bounding box center [988, 482] width 57 height 22
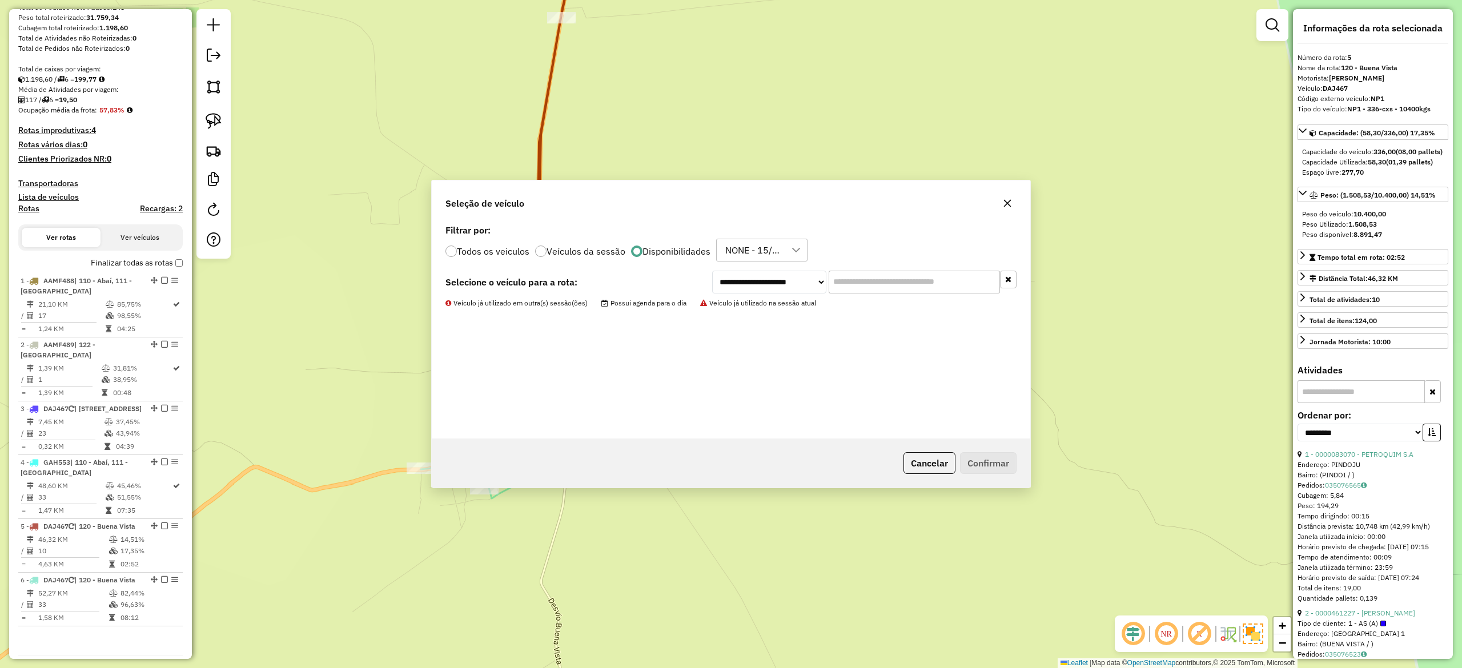
scroll to position [229, 0]
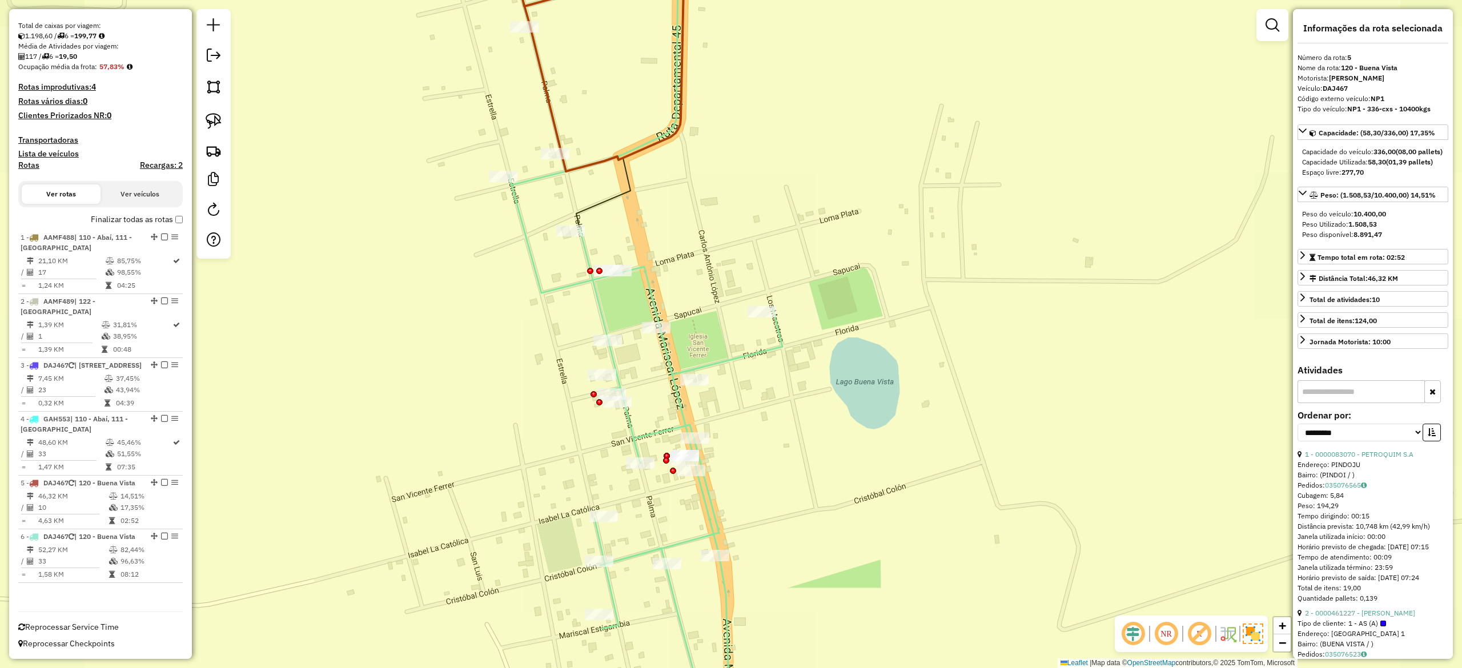
click at [664, 267] on div "Rota 6 - Placa DAJ467 0000460473 - REYES ESPINOLA, ADALIA DE JESUS Janela de at…" at bounding box center [731, 334] width 1462 height 668
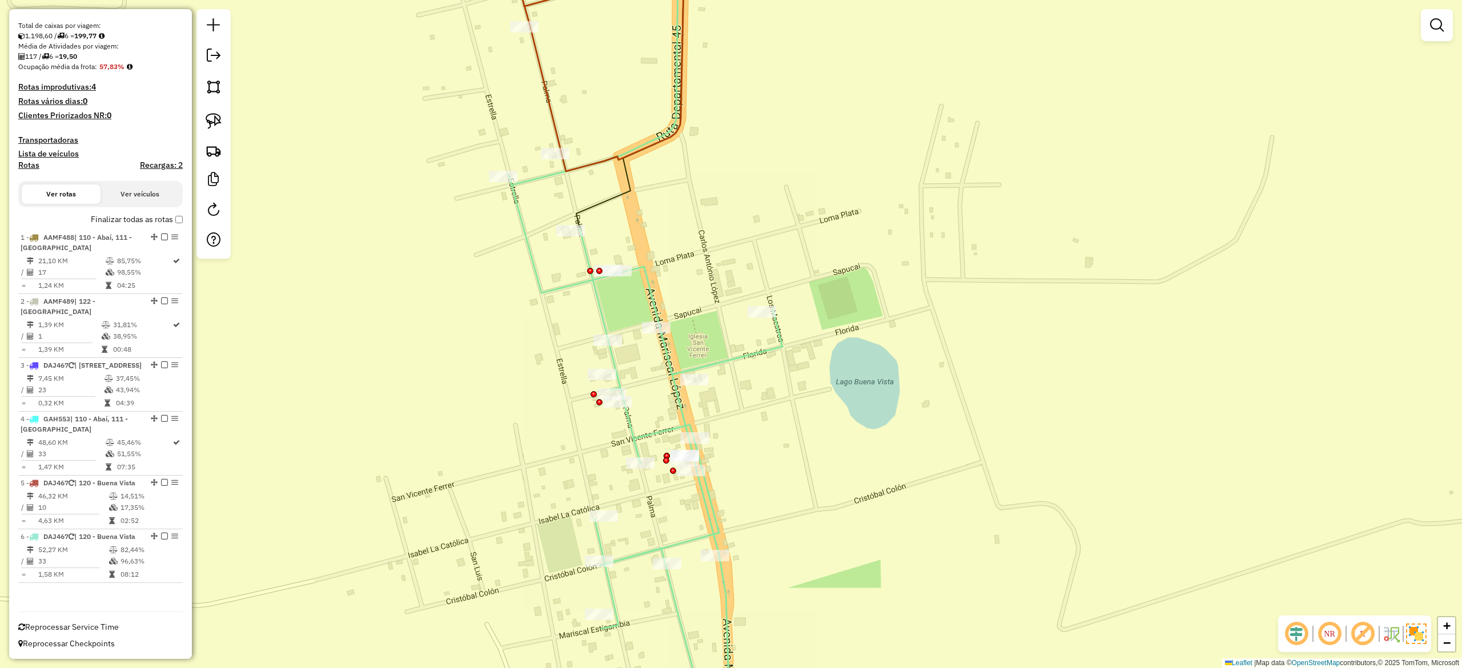
click at [655, 292] on icon at bounding box center [646, 444] width 274 height 583
select select "**********"
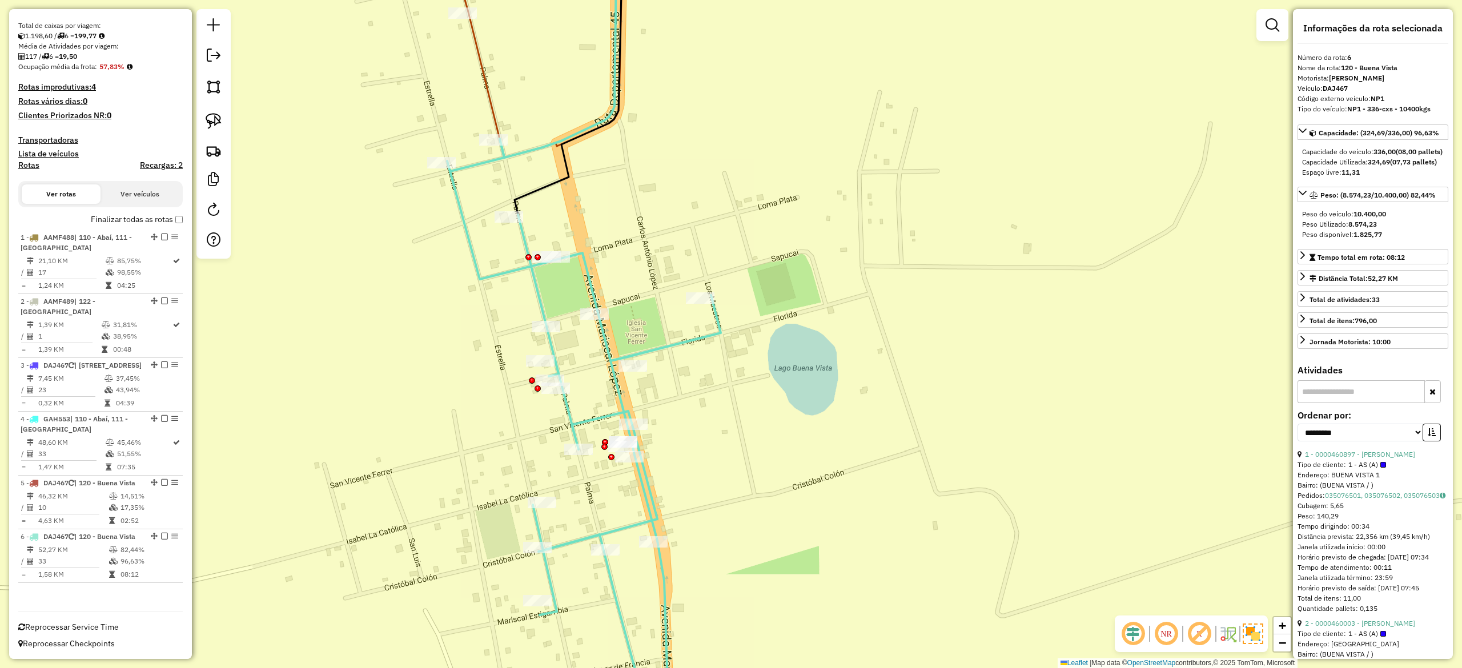
drag, startPoint x: 668, startPoint y: 296, endPoint x: 638, endPoint y: 292, distance: 29.9
click at [640, 292] on div "Janela de atendimento Grade de atendimento Capacidade Transportadoras Veículos …" at bounding box center [731, 334] width 1462 height 668
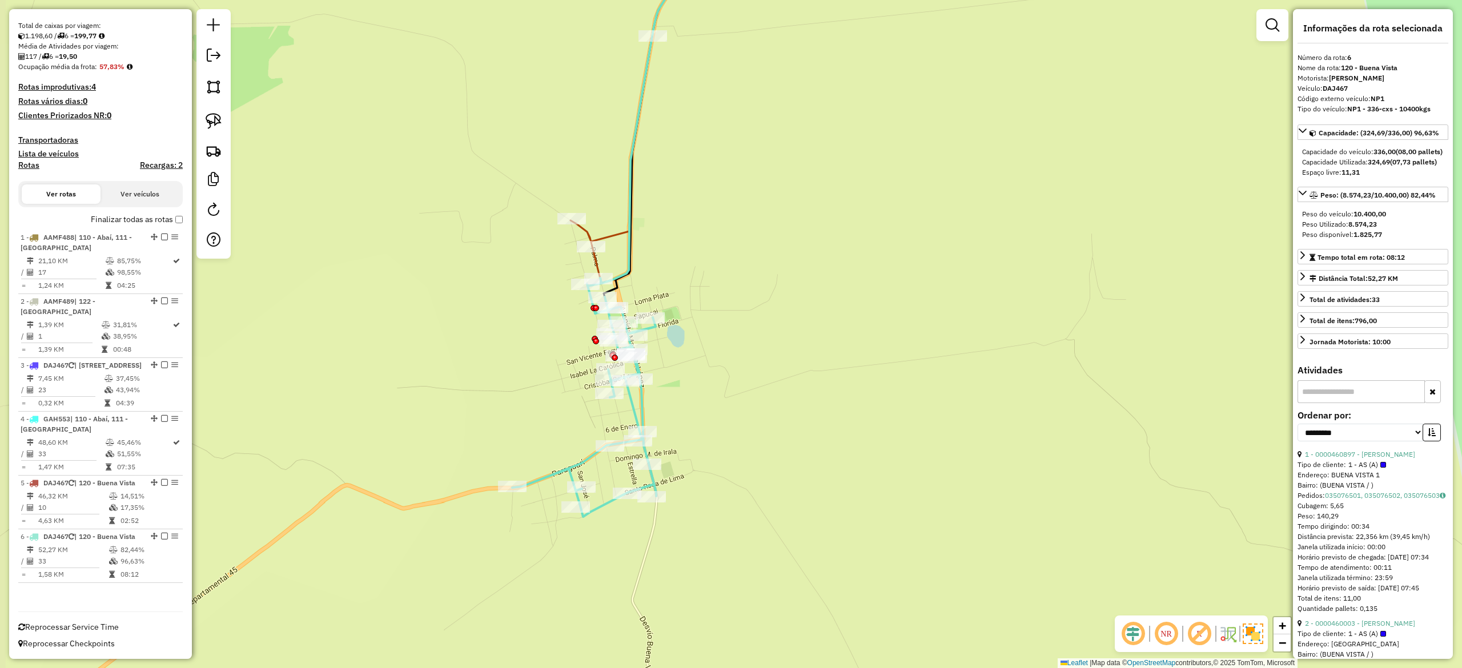
drag, startPoint x: 711, startPoint y: 267, endPoint x: 709, endPoint y: 306, distance: 38.9
click at [709, 306] on div "Janela de atendimento Grade de atendimento Capacidade Transportadoras Veículos …" at bounding box center [731, 334] width 1462 height 668
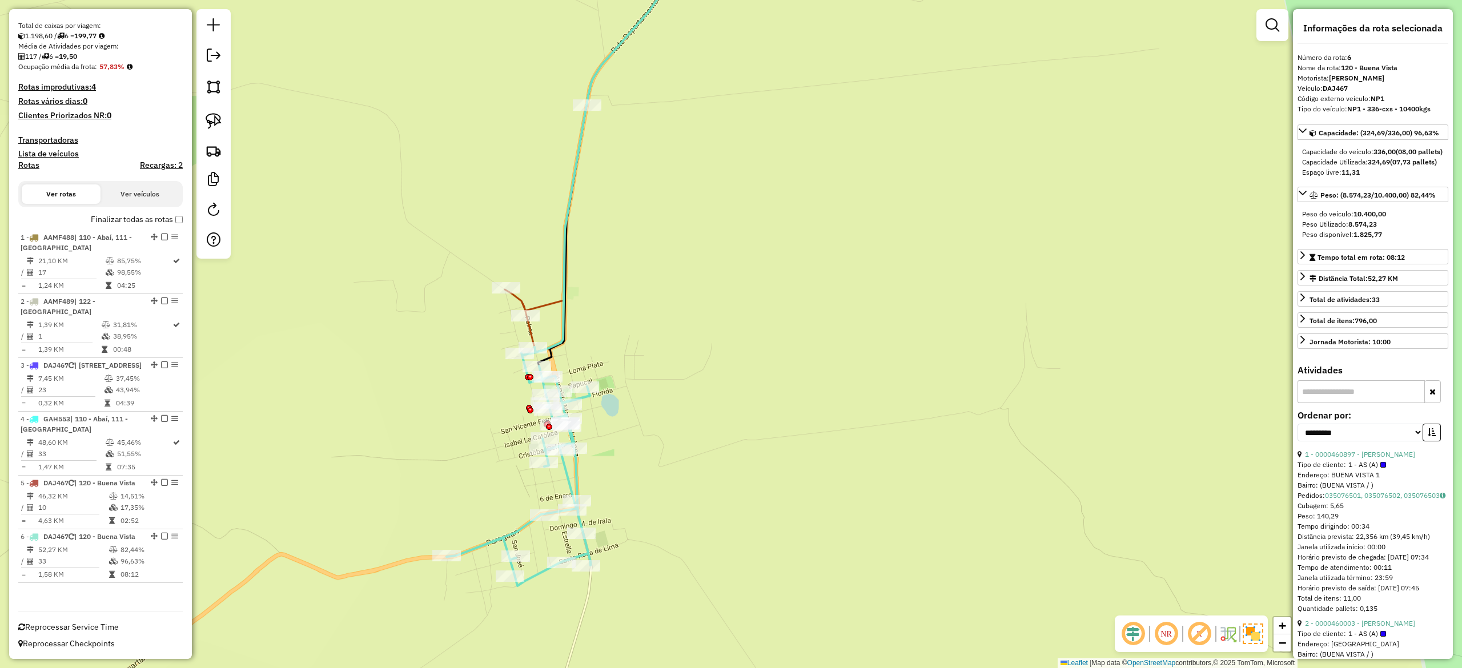
drag, startPoint x: 760, startPoint y: 351, endPoint x: 695, endPoint y: 322, distance: 71.3
click at [711, 327] on div "Janela de atendimento Grade de atendimento Capacidade Transportadoras Veículos …" at bounding box center [731, 334] width 1462 height 668
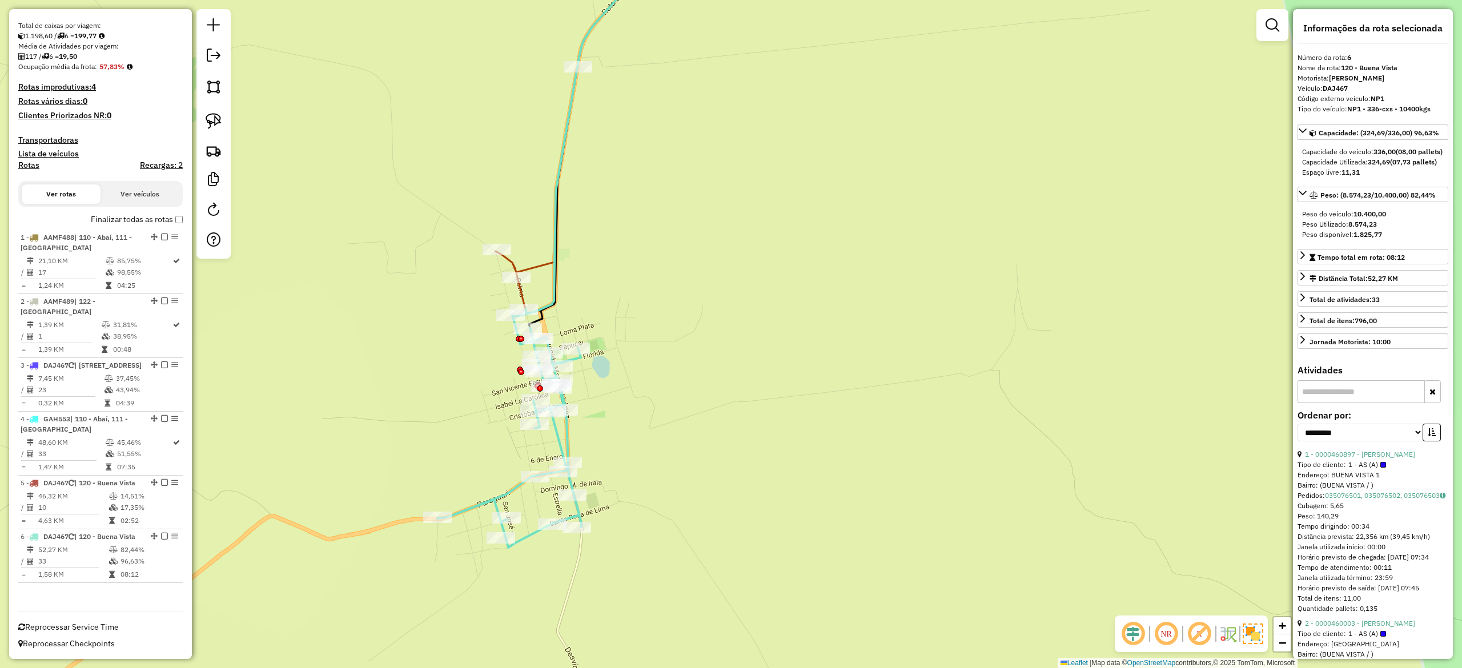
click at [796, 375] on div "Janela de atendimento Grade de atendimento Capacidade Transportadoras Veículos …" at bounding box center [731, 334] width 1462 height 668
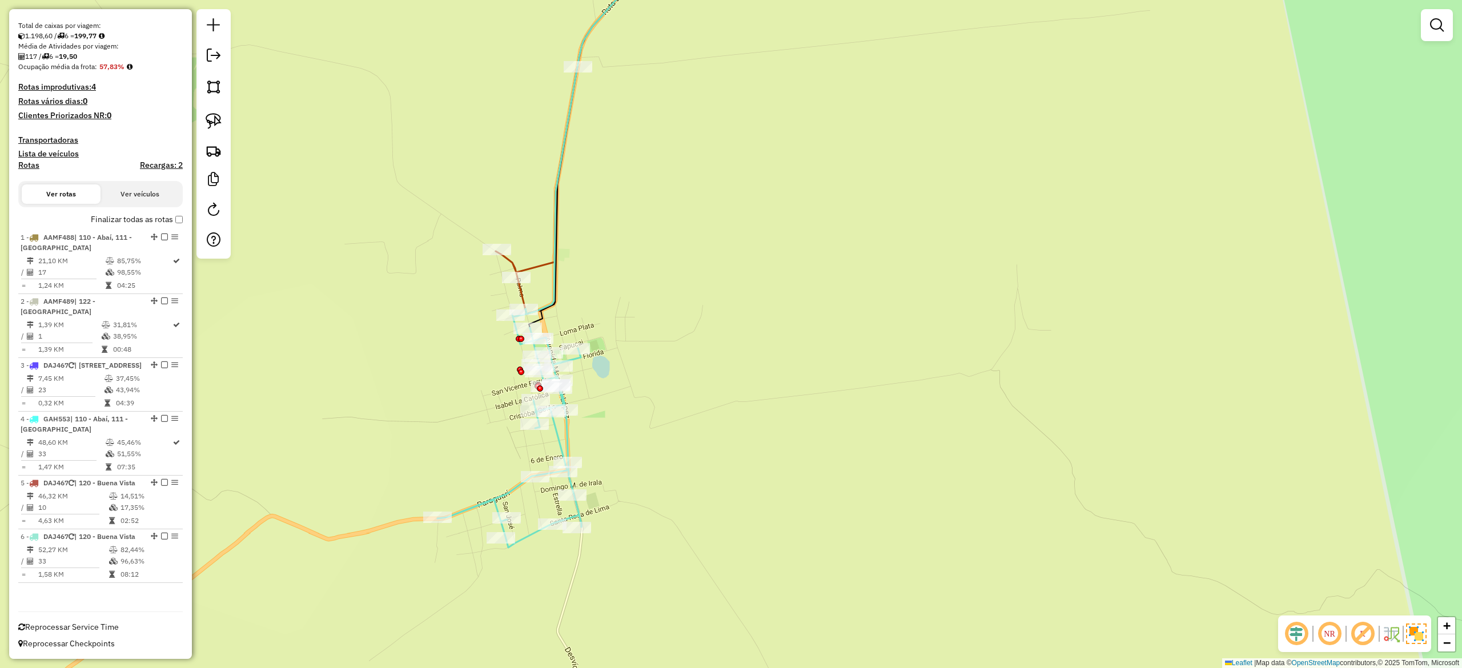
click at [563, 435] on icon at bounding box center [510, 428] width 144 height 239
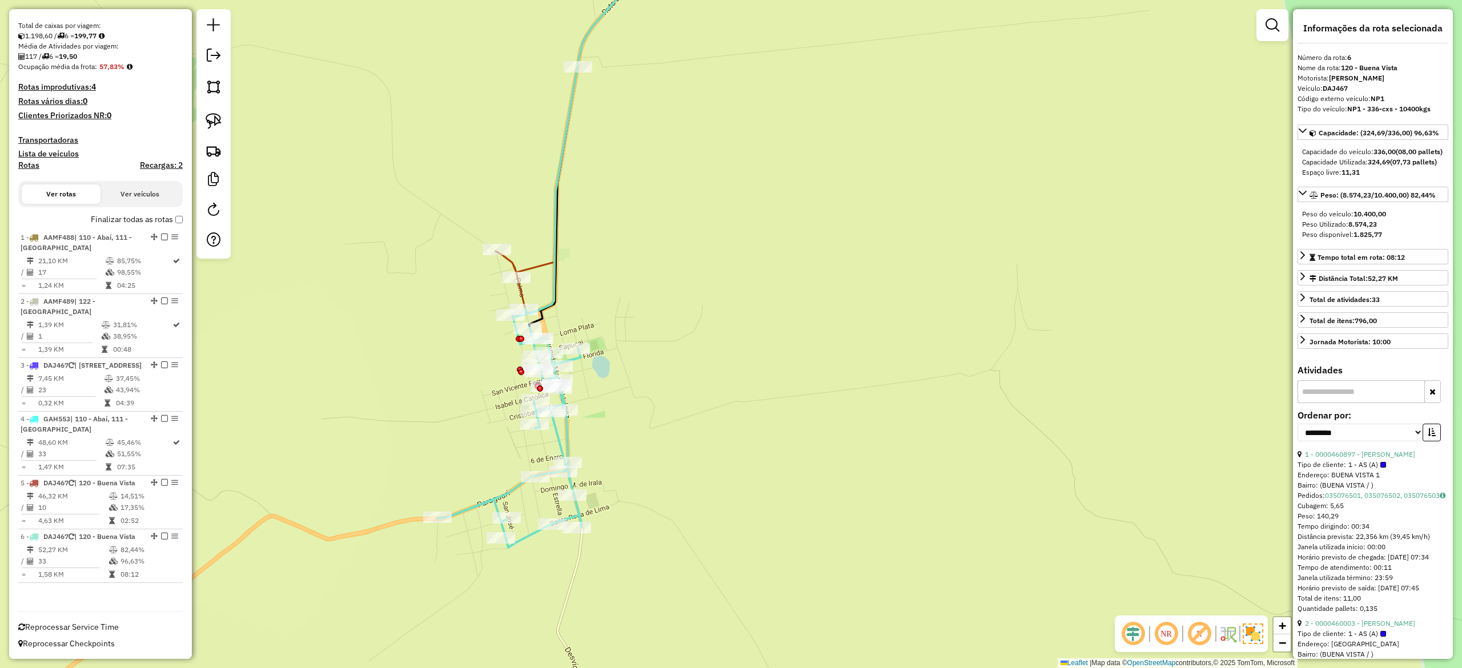
click at [558, 434] on icon at bounding box center [510, 428] width 144 height 239
click at [1379, 442] on select "**********" at bounding box center [1361, 433] width 126 height 18
click at [1378, 442] on select "**********" at bounding box center [1361, 433] width 126 height 18
click at [1408, 442] on select "**********" at bounding box center [1361, 433] width 126 height 18
select select "**********"
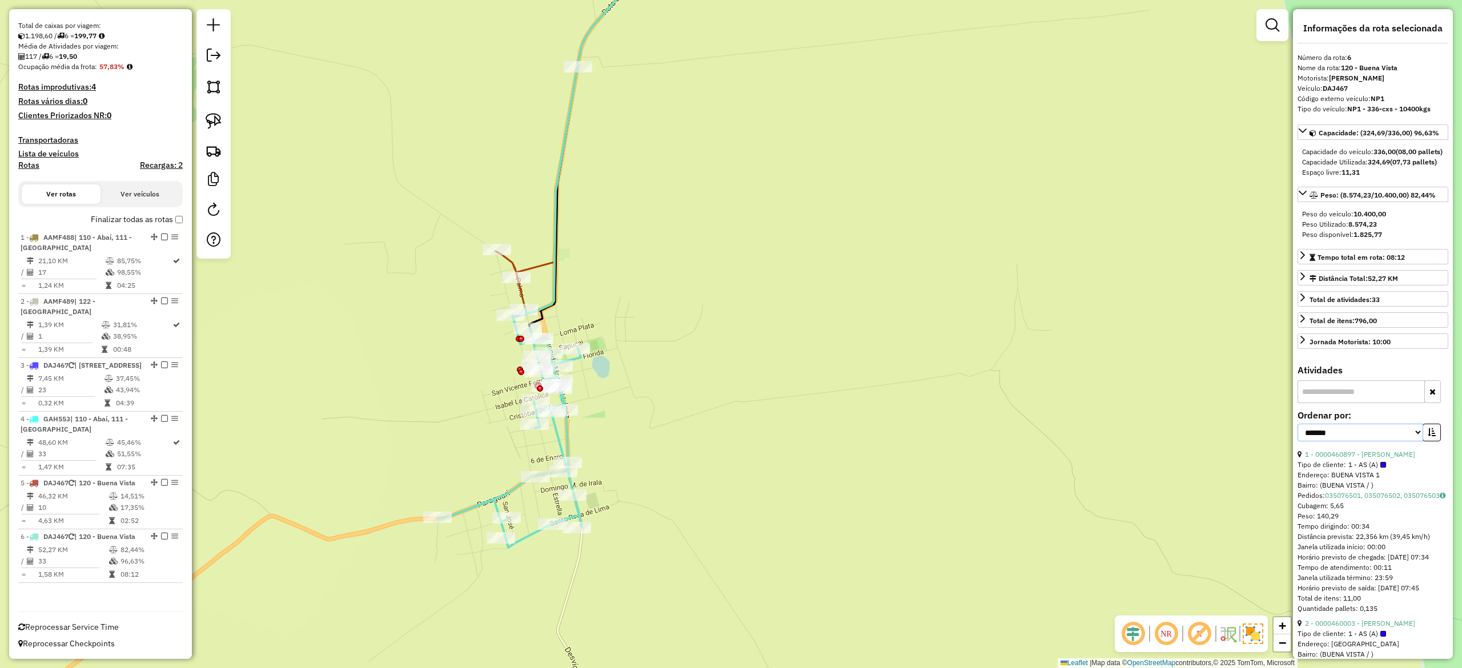
click at [1298, 442] on select "**********" at bounding box center [1361, 433] width 126 height 18
click at [1434, 442] on button "button" at bounding box center [1432, 433] width 18 height 18
click at [1367, 459] on link "10 - 0000460748 - Comercial 3 hermanos" at bounding box center [1369, 454] width 129 height 9
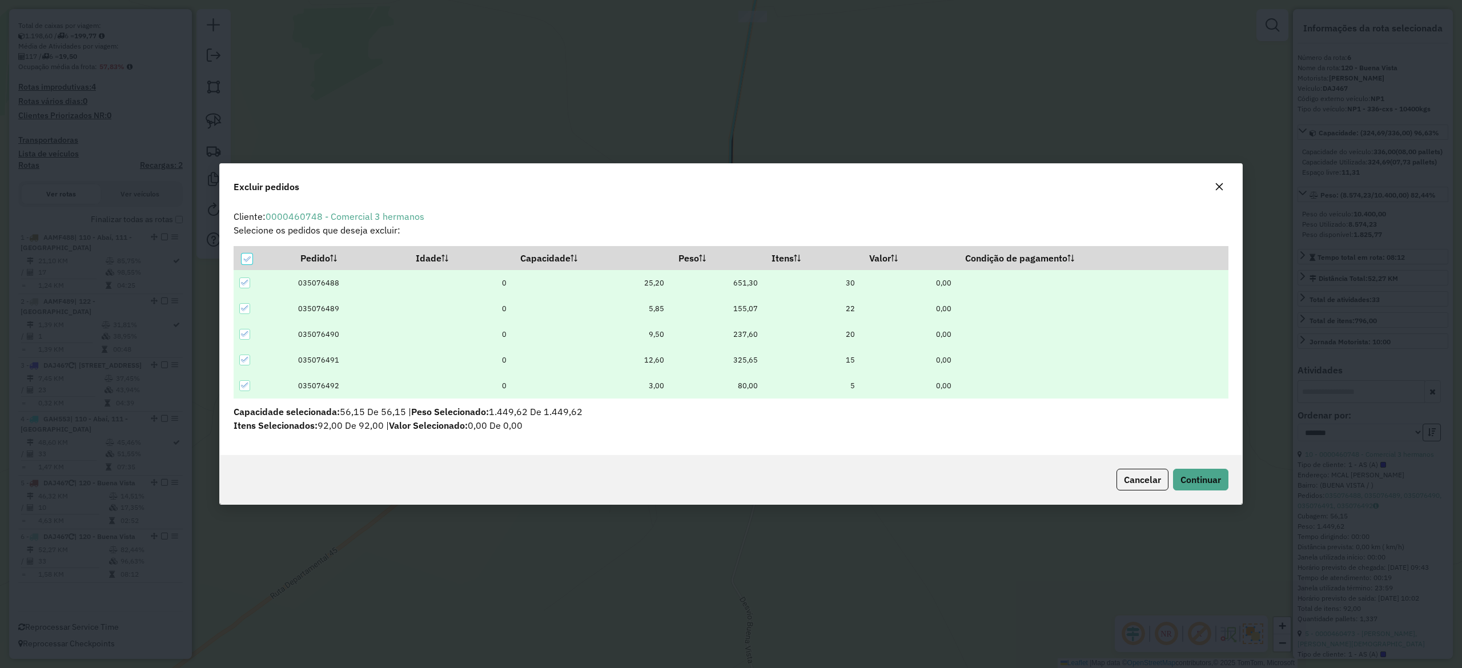
scroll to position [0, 0]
click at [1222, 482] on button "Continuar" at bounding box center [1200, 480] width 55 height 22
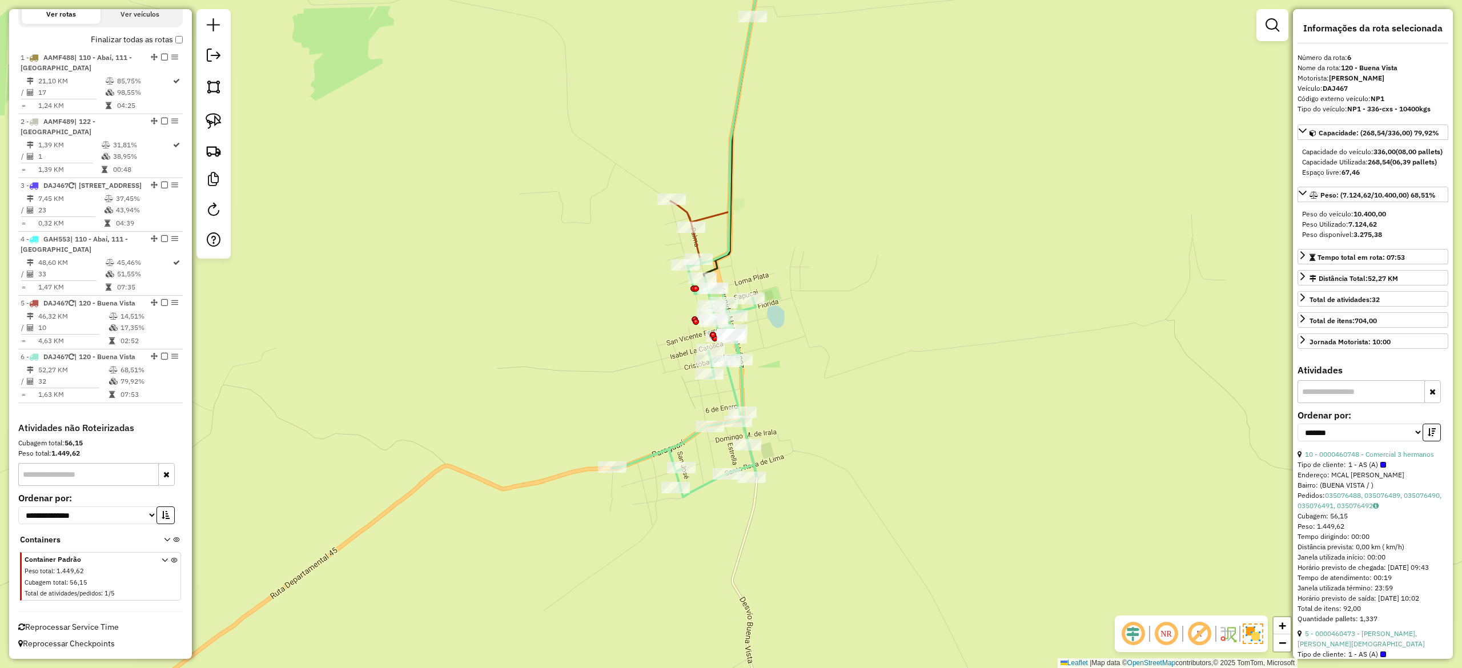
scroll to position [410, 0]
click at [799, 383] on div "Janela de atendimento Grade de atendimento Capacidade Transportadoras Veículos …" at bounding box center [731, 334] width 1462 height 668
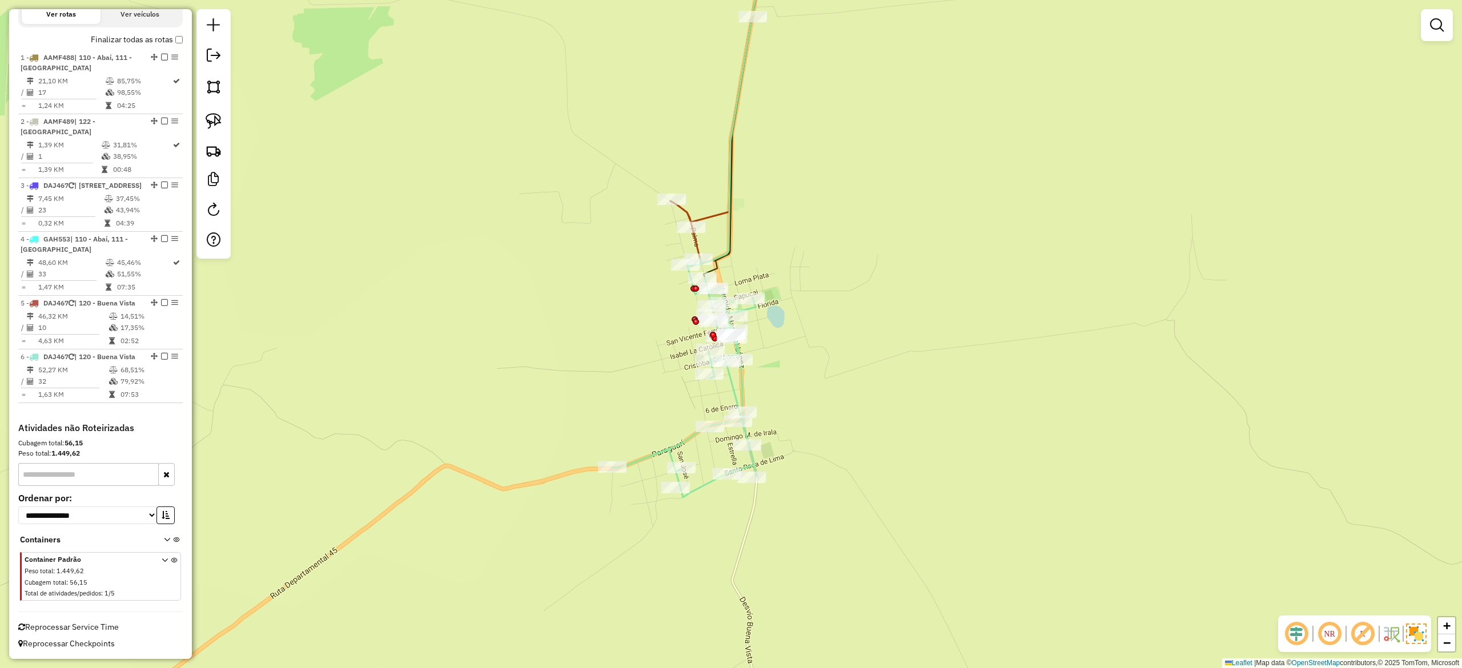
click at [749, 378] on div "Janela de atendimento Grade de atendimento Capacidade Transportadoras Veículos …" at bounding box center [731, 334] width 1462 height 668
click at [732, 385] on icon at bounding box center [684, 378] width 144 height 239
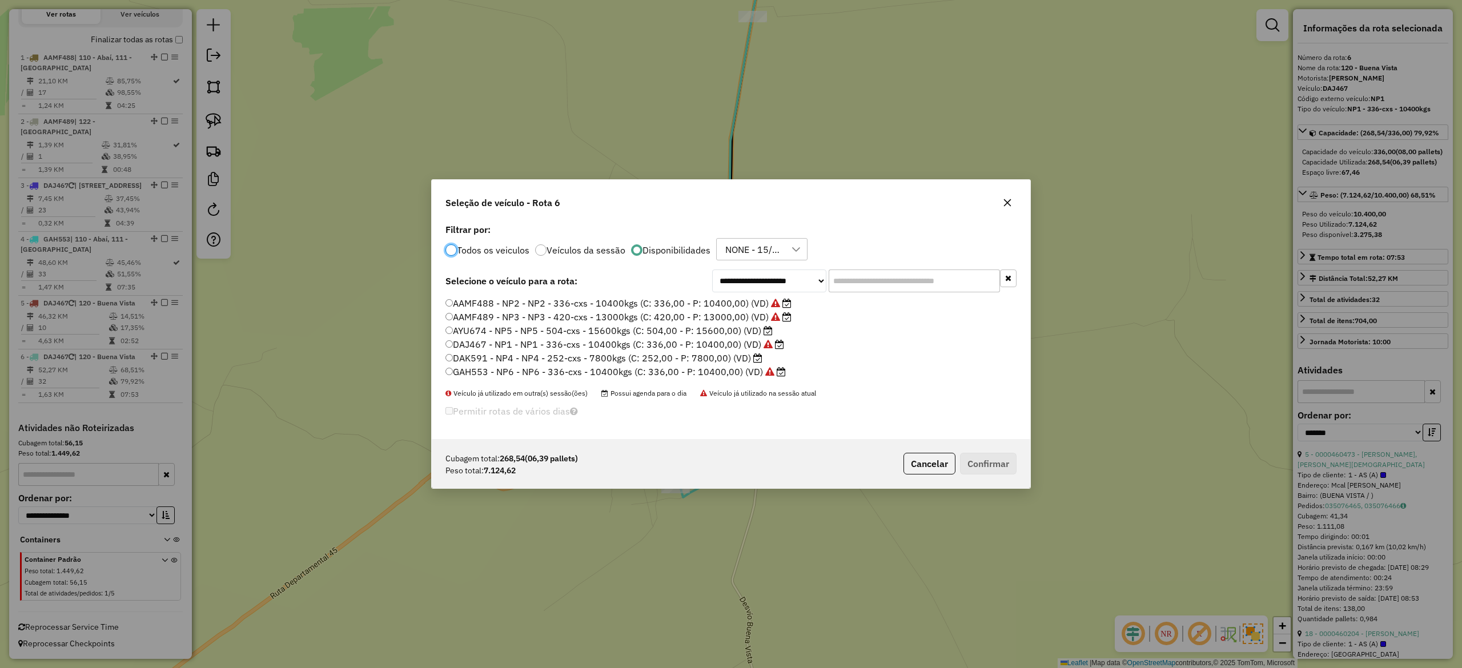
scroll to position [6, 3]
click at [735, 358] on label "DAK591 - NP4 - NP4 - 252-cxs - 7800kgs (C: 252,00 - P: 7800,00) (VD)" at bounding box center [604, 358] width 317 height 14
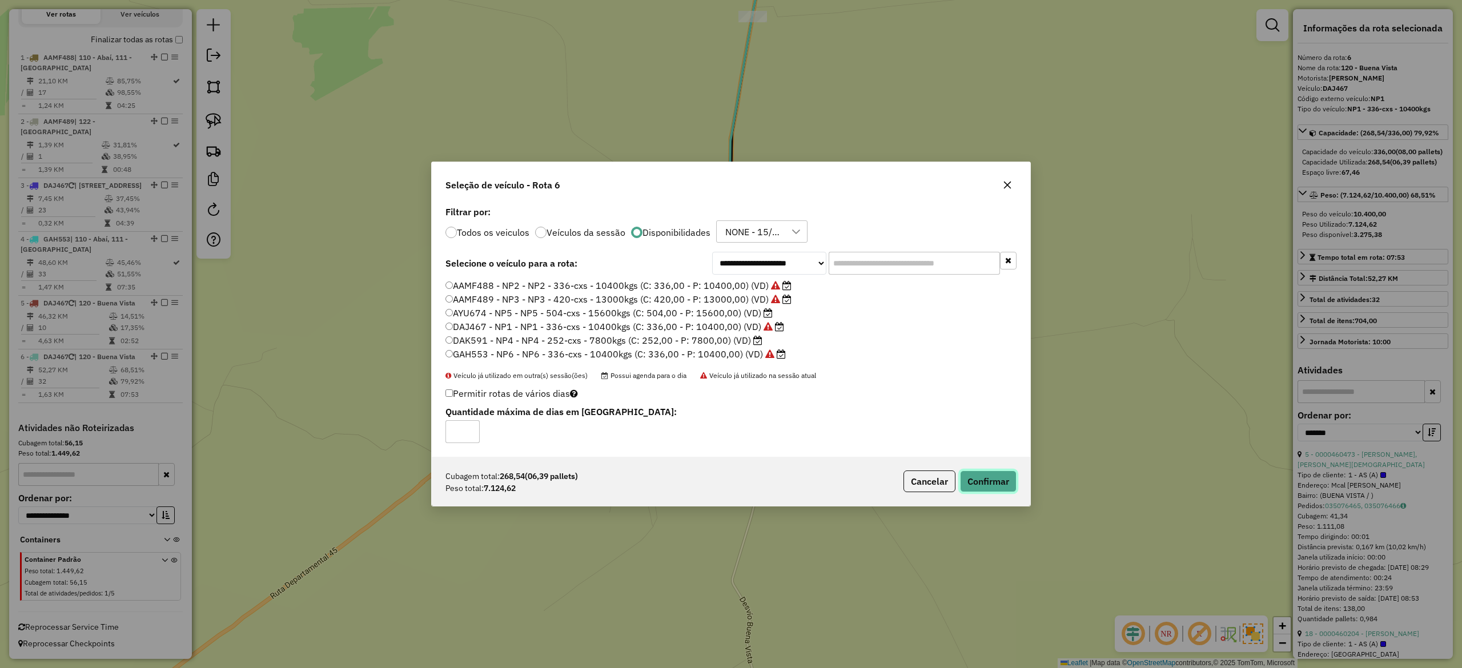
click at [985, 484] on button "Confirmar" at bounding box center [988, 482] width 57 height 22
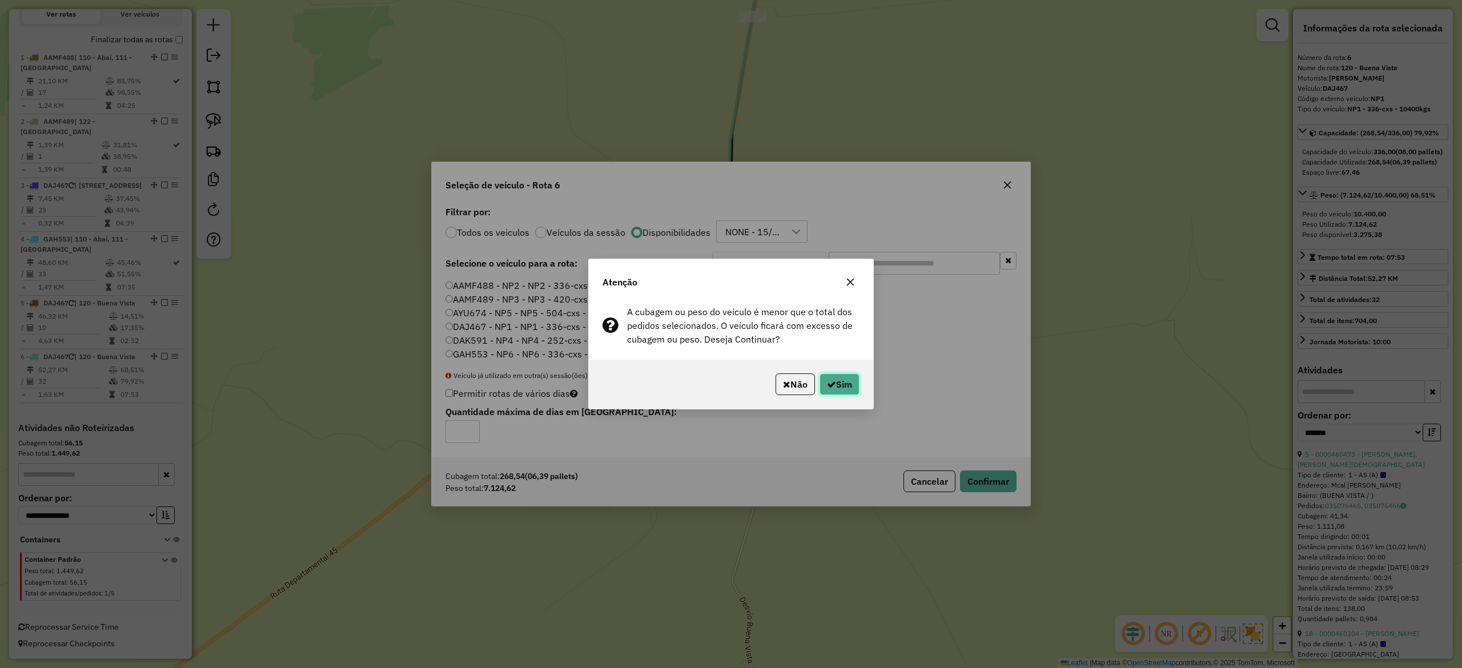
click at [837, 382] on button "Sim" at bounding box center [840, 385] width 40 height 22
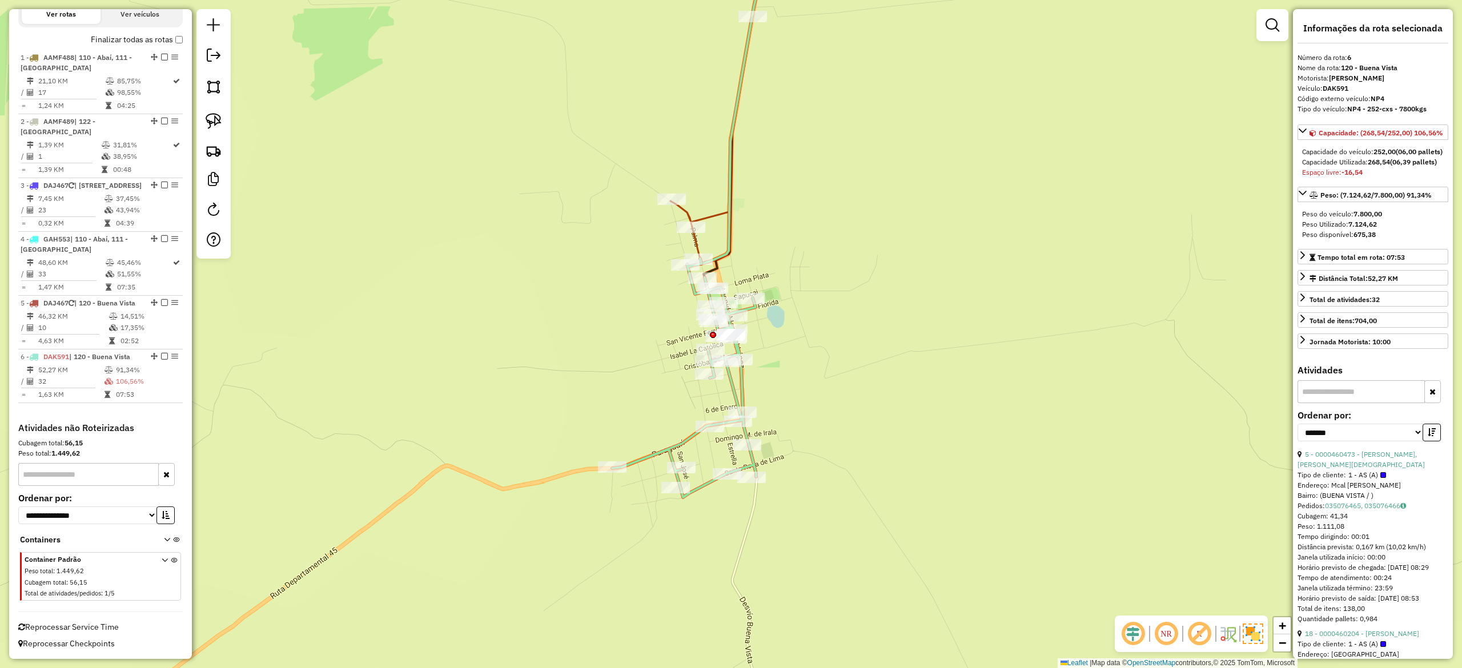
scroll to position [400, 0]
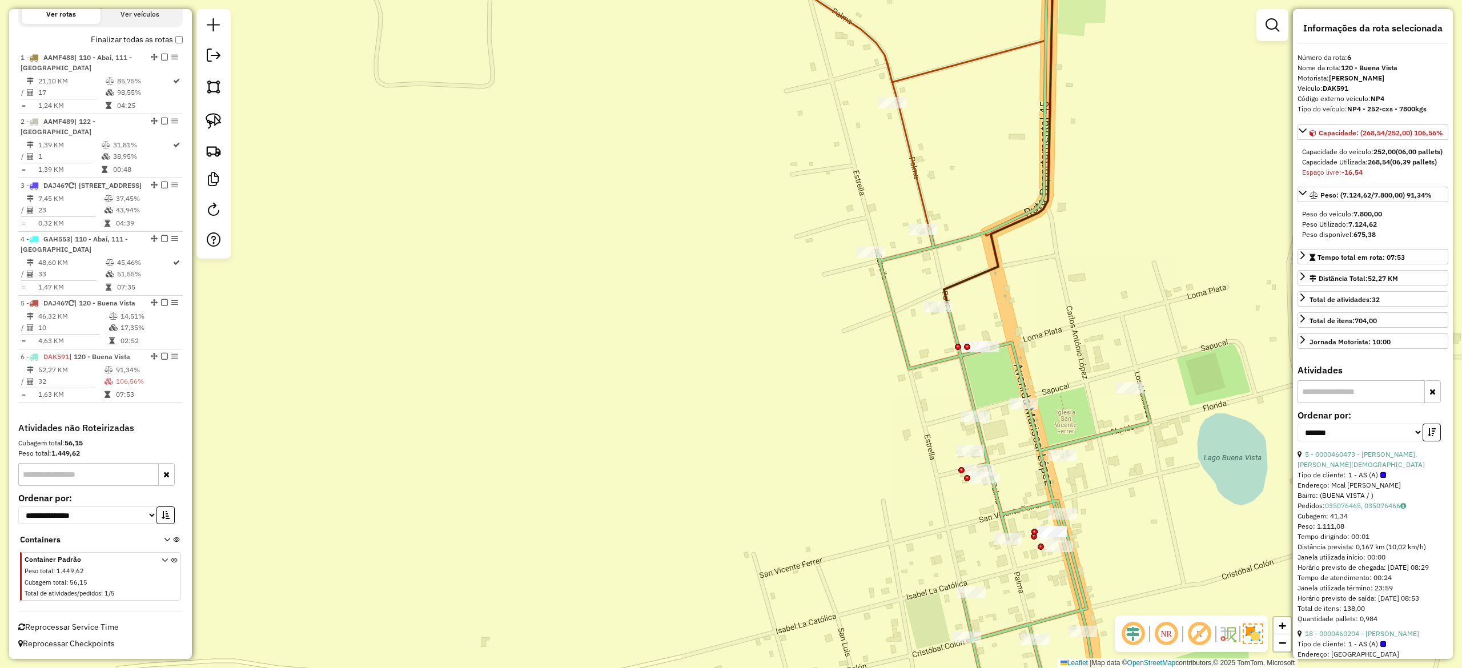
click at [1016, 294] on div "Janela de atendimento Grade de atendimento Capacidade Transportadoras Veículos …" at bounding box center [731, 334] width 1462 height 668
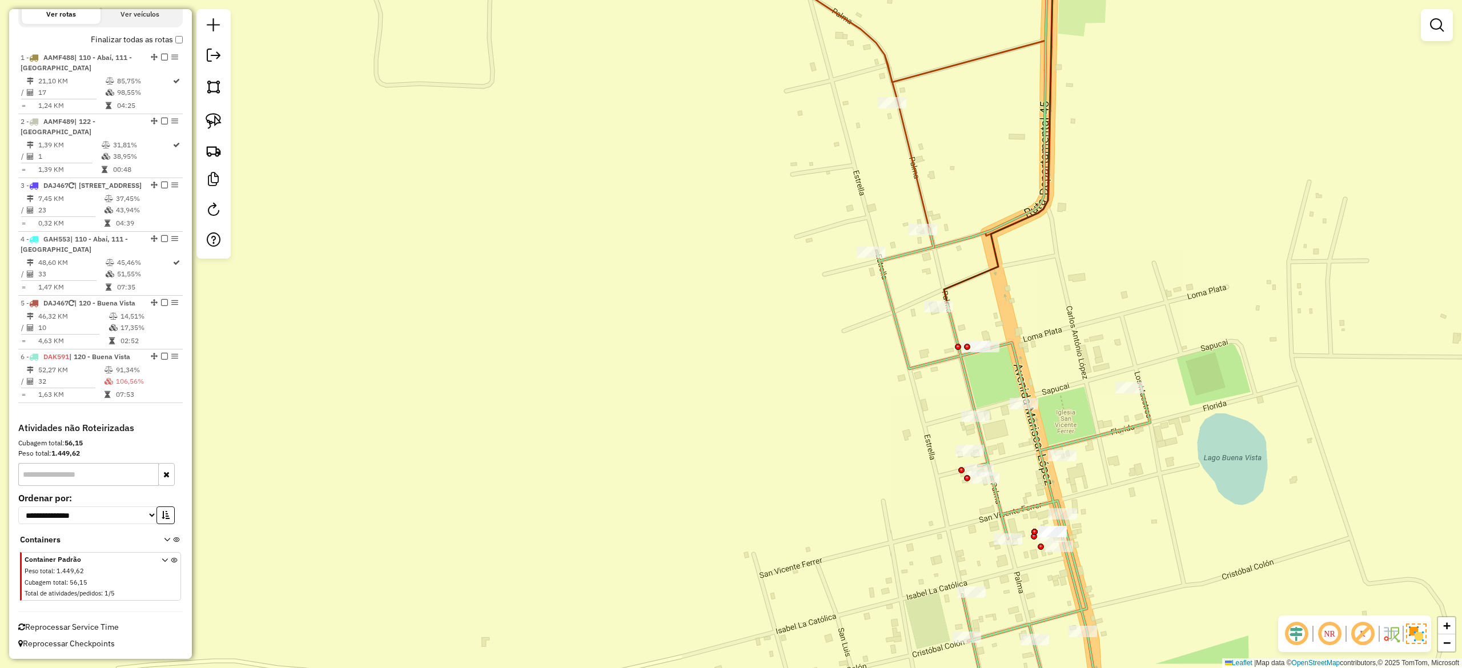
click at [1020, 287] on div "Janela de atendimento Grade de atendimento Capacidade Transportadoras Veículos …" at bounding box center [731, 334] width 1462 height 668
click at [964, 282] on icon at bounding box center [999, 118] width 110 height 371
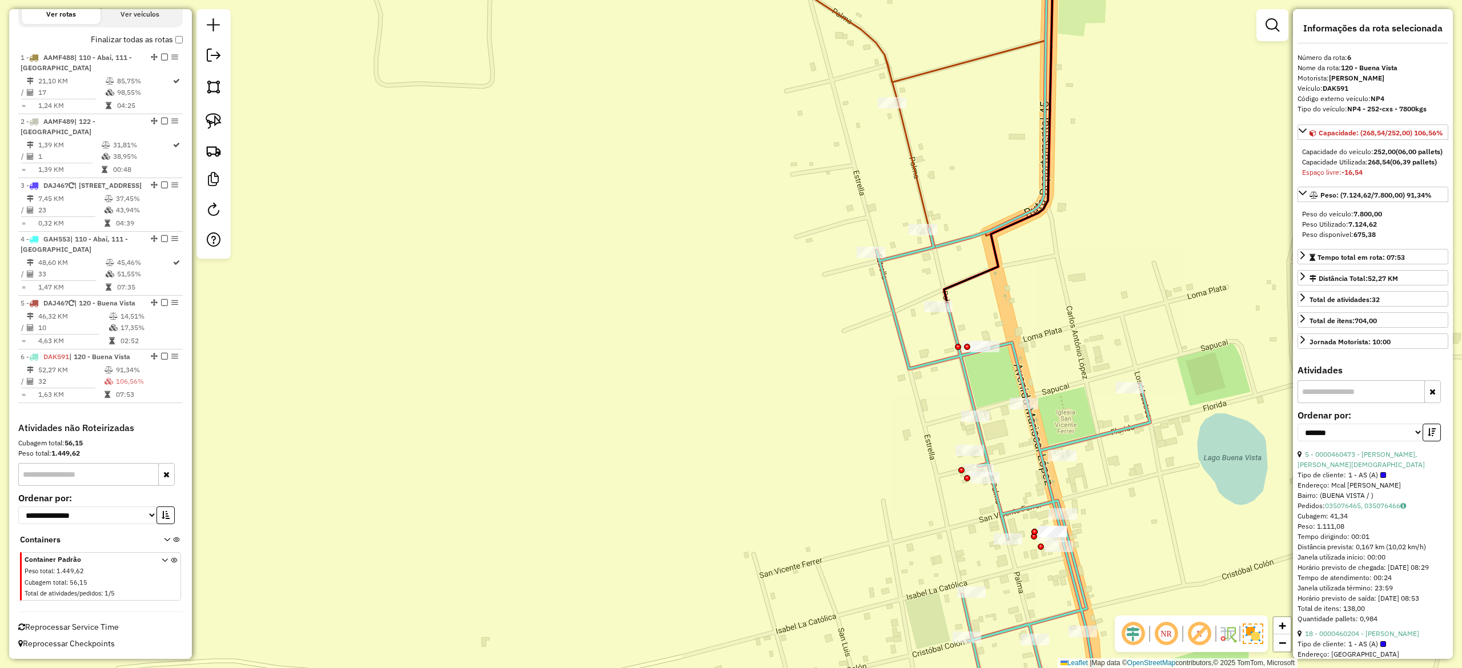
click at [956, 246] on icon at bounding box center [988, 90] width 119 height 314
drag, startPoint x: 1029, startPoint y: 268, endPoint x: 885, endPoint y: 255, distance: 144.0
click at [860, 216] on div "Janela de atendimento Grade de atendimento Capacidade Transportadoras Veículos …" at bounding box center [731, 334] width 1462 height 668
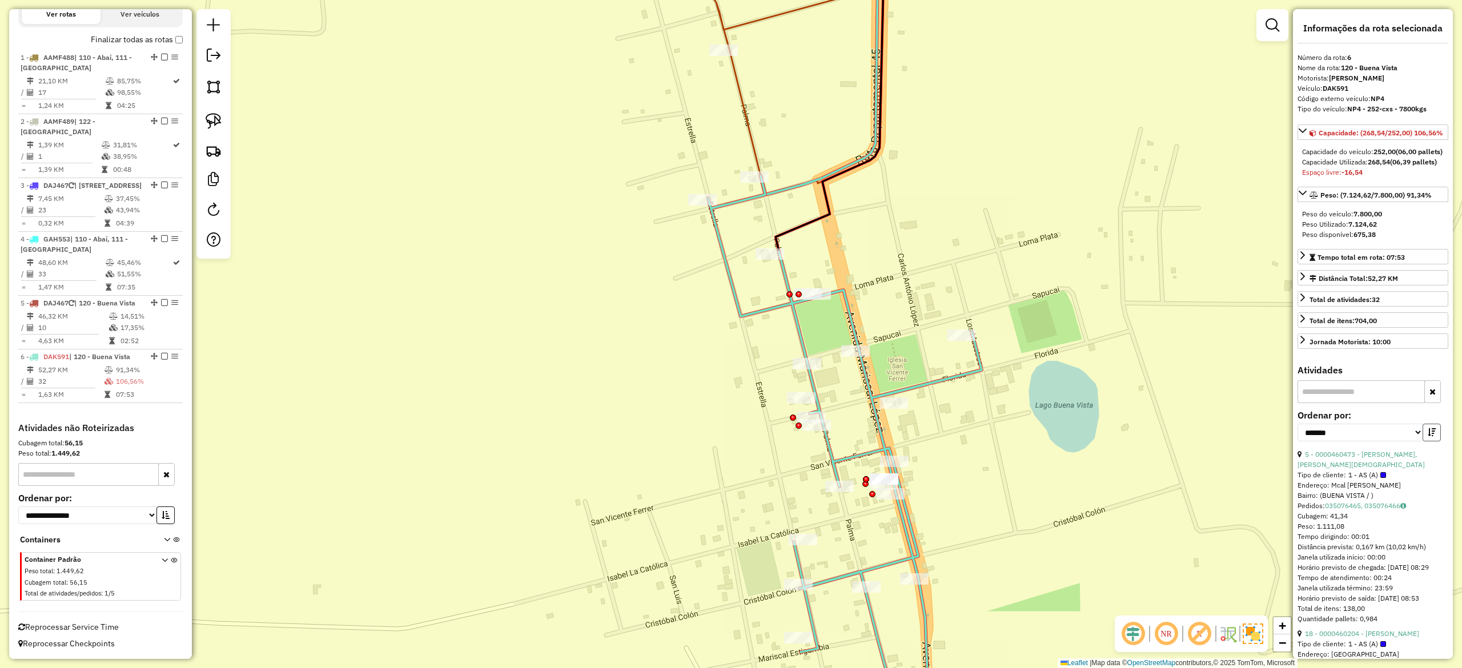
click at [1431, 436] on icon "button" at bounding box center [1432, 432] width 8 height 8
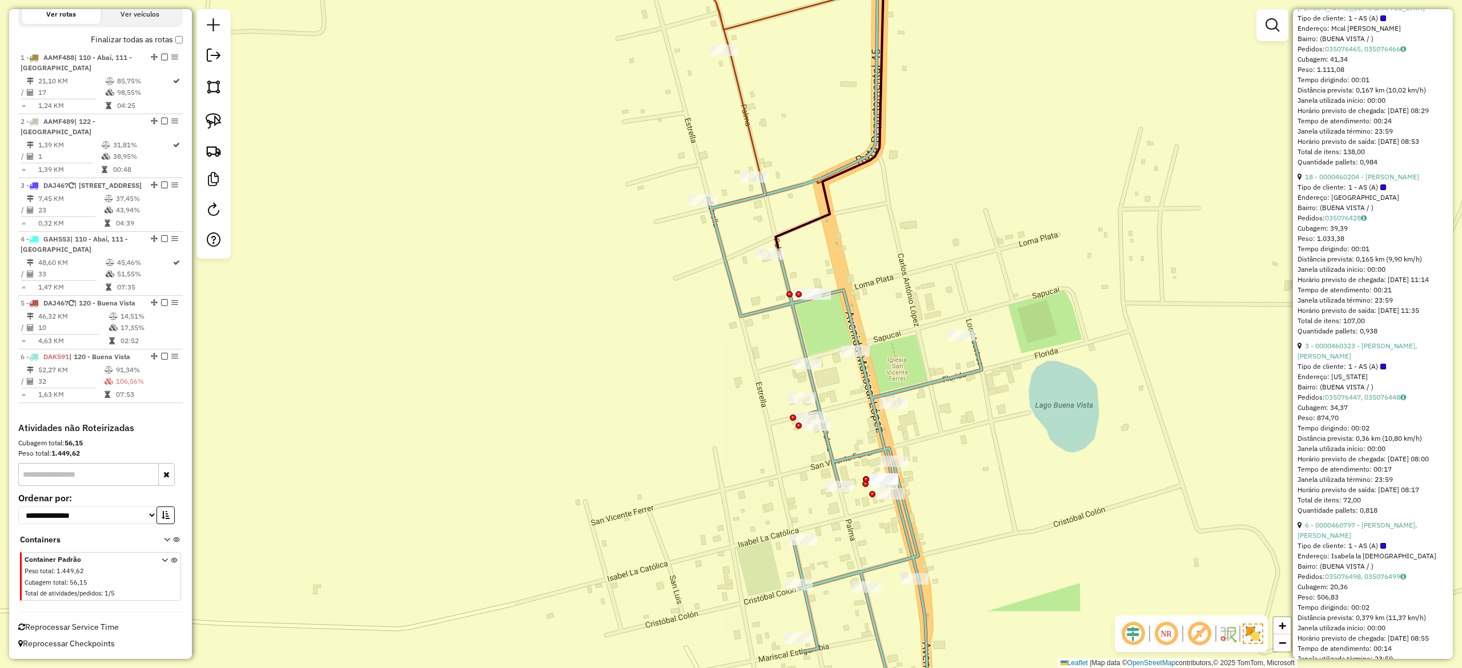
scroll to position [685, 0]
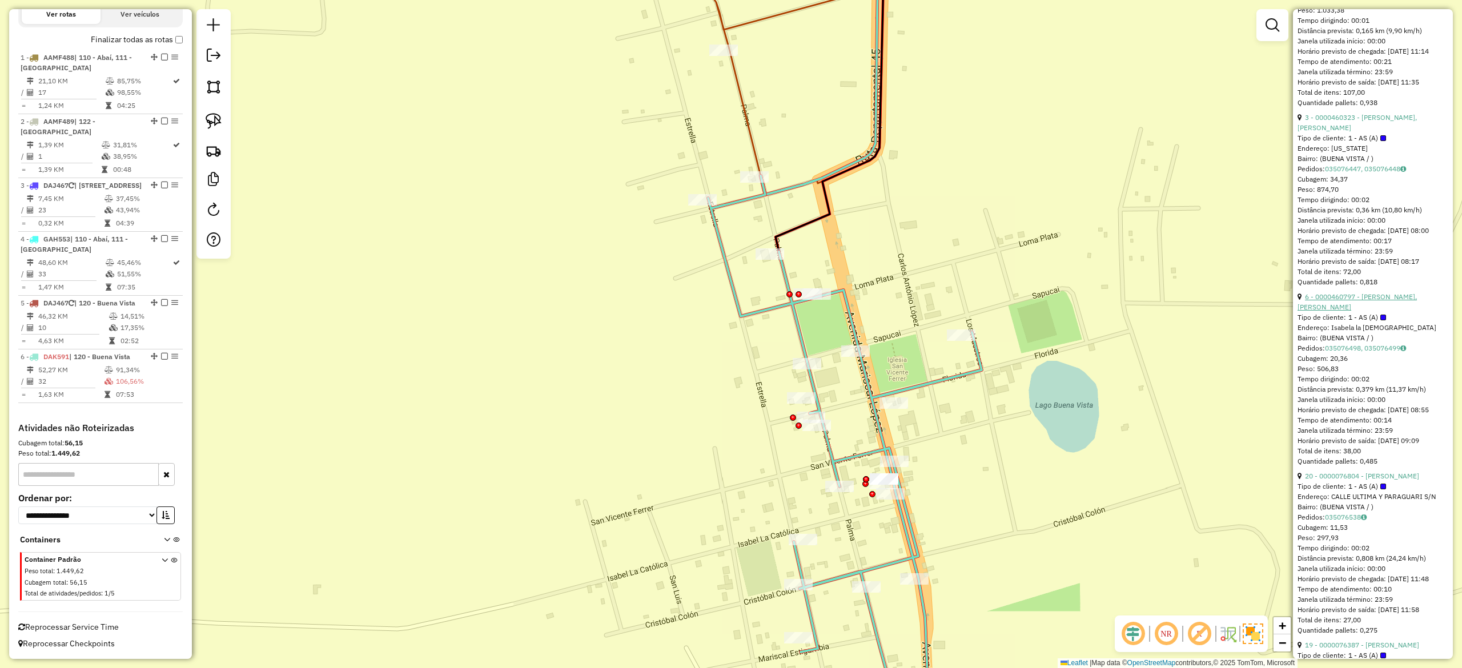
click at [1350, 311] on link "6 - 0000460797 - CARDOZO BARRETO, PABLO ANGEL" at bounding box center [1357, 301] width 119 height 19
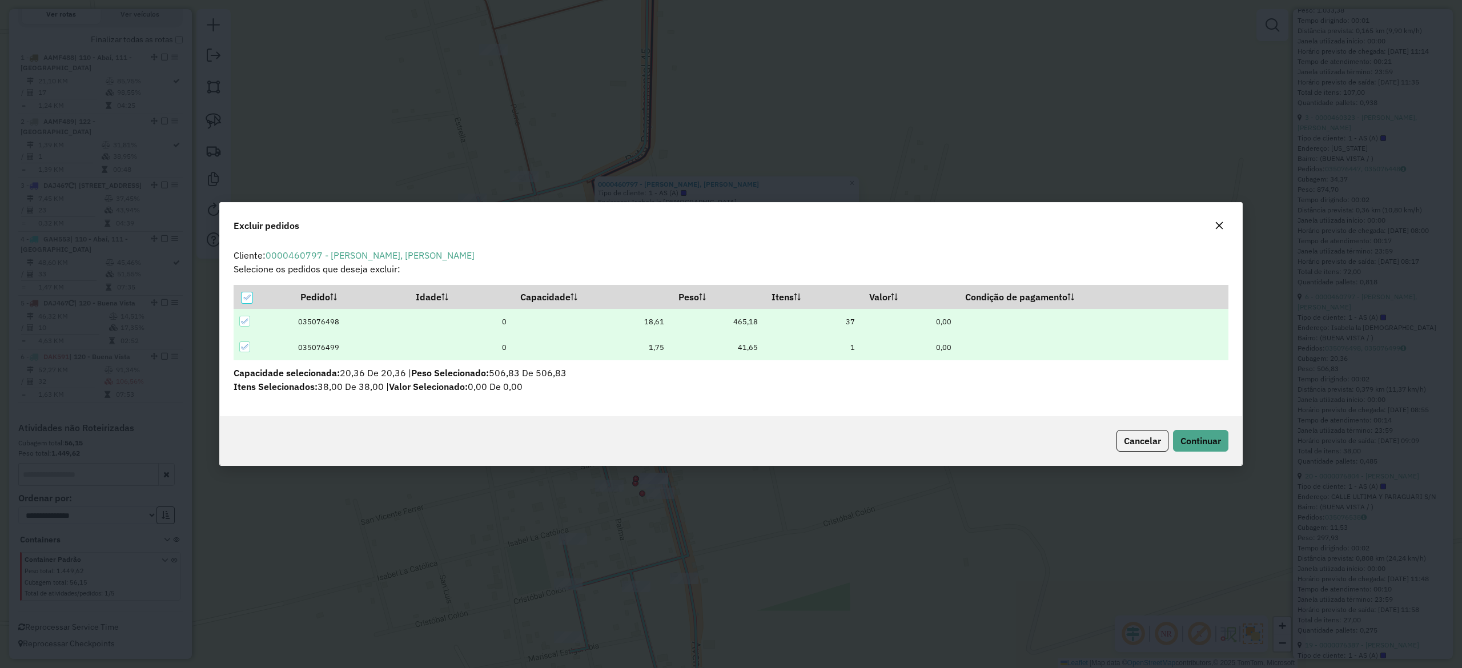
scroll to position [0, 0]
click at [1199, 436] on span "Continuar" at bounding box center [1201, 440] width 41 height 11
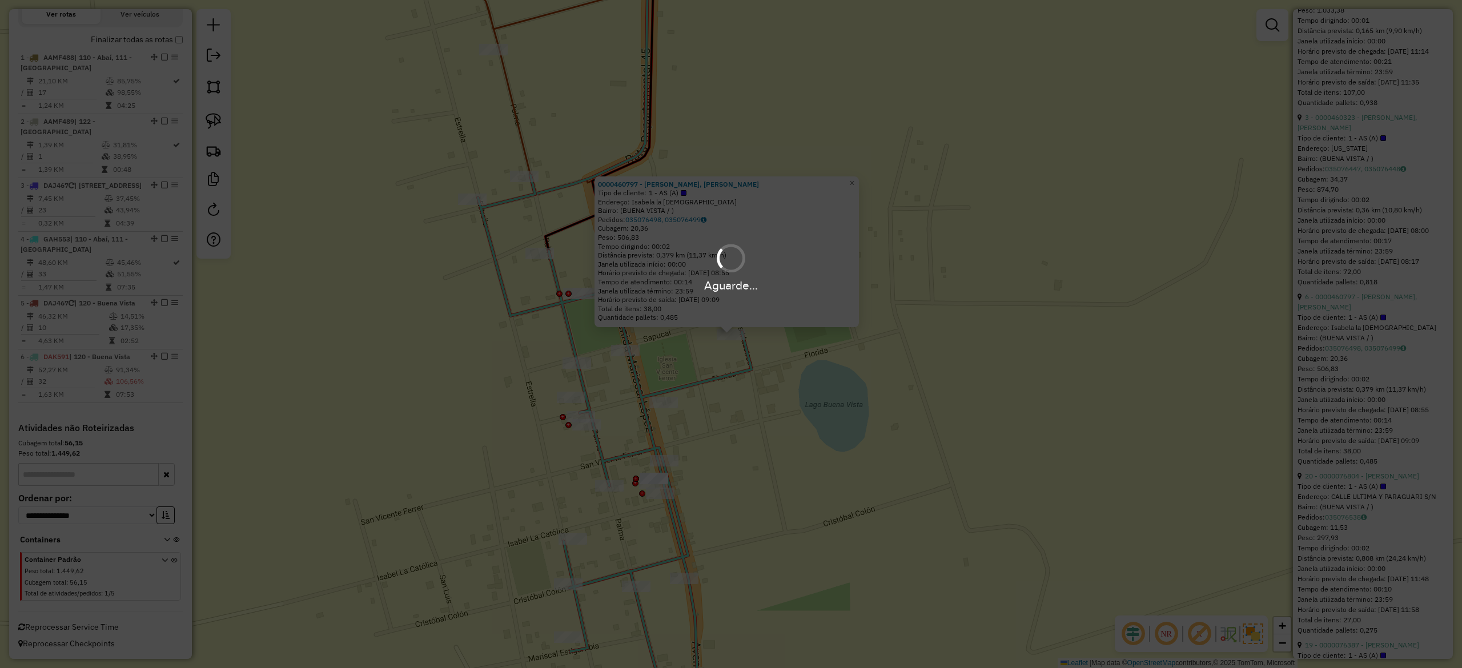
scroll to position [106, 0]
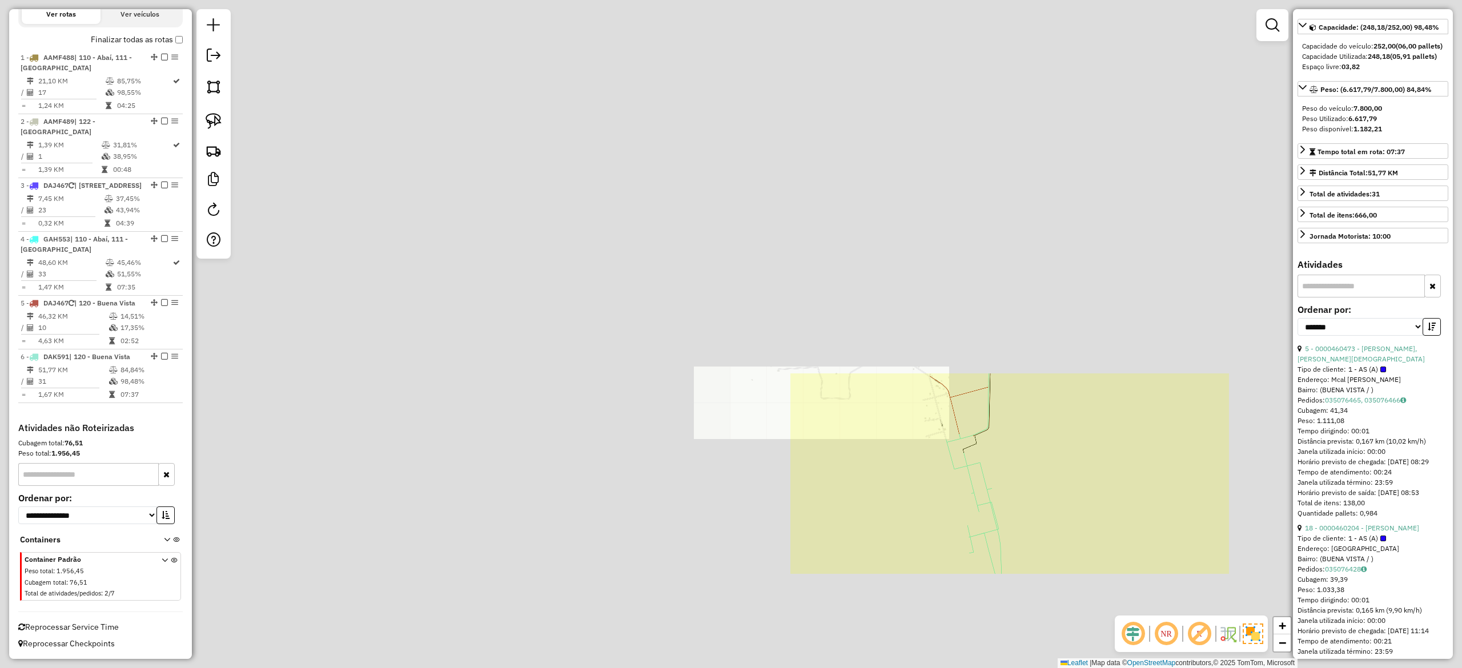
click at [1036, 522] on div "Janela de atendimento Grade de atendimento Capacidade Transportadoras Veículos …" at bounding box center [731, 334] width 1462 height 668
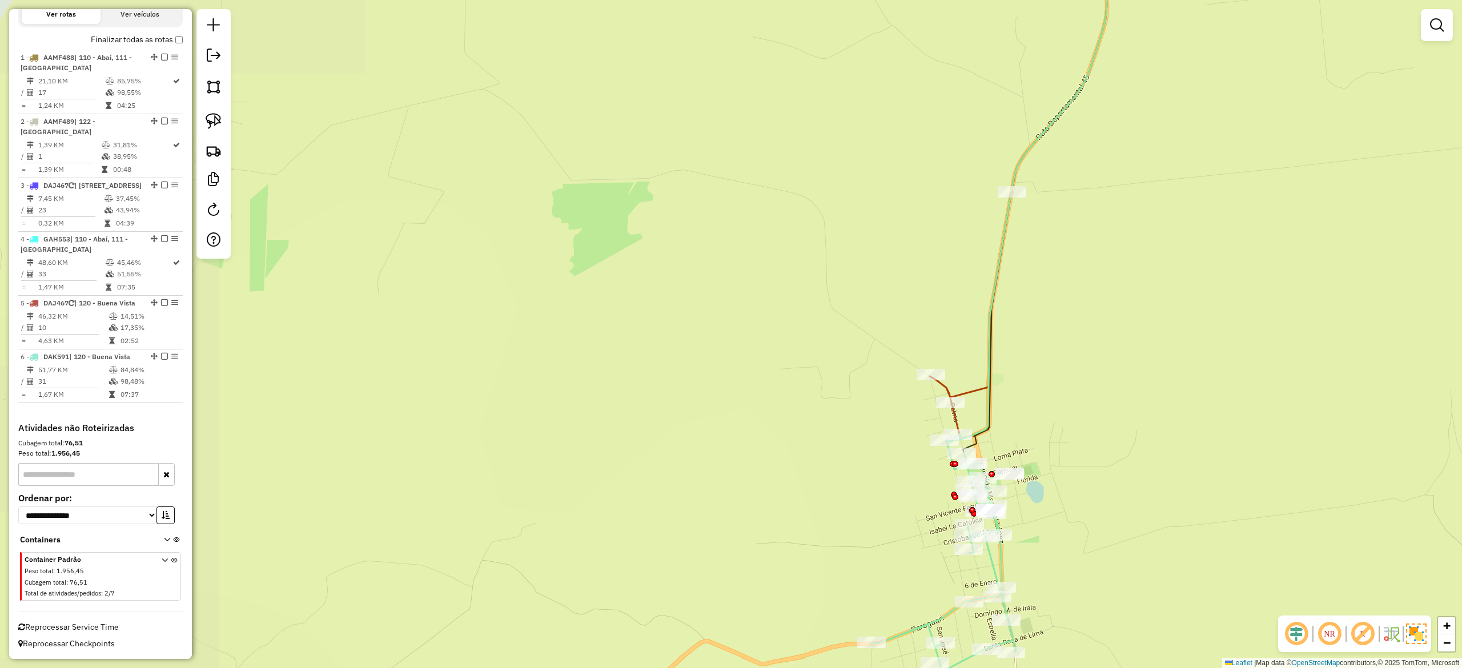
drag, startPoint x: 997, startPoint y: 438, endPoint x: 1017, endPoint y: 521, distance: 85.2
click at [997, 438] on div "Rota 6 - Placa DAK591 0000460236 - REYES ROMERO DE SILVERO, FRANCISCA GRACIELA …" at bounding box center [731, 334] width 1462 height 668
click at [1003, 556] on icon at bounding box center [944, 553] width 144 height 239
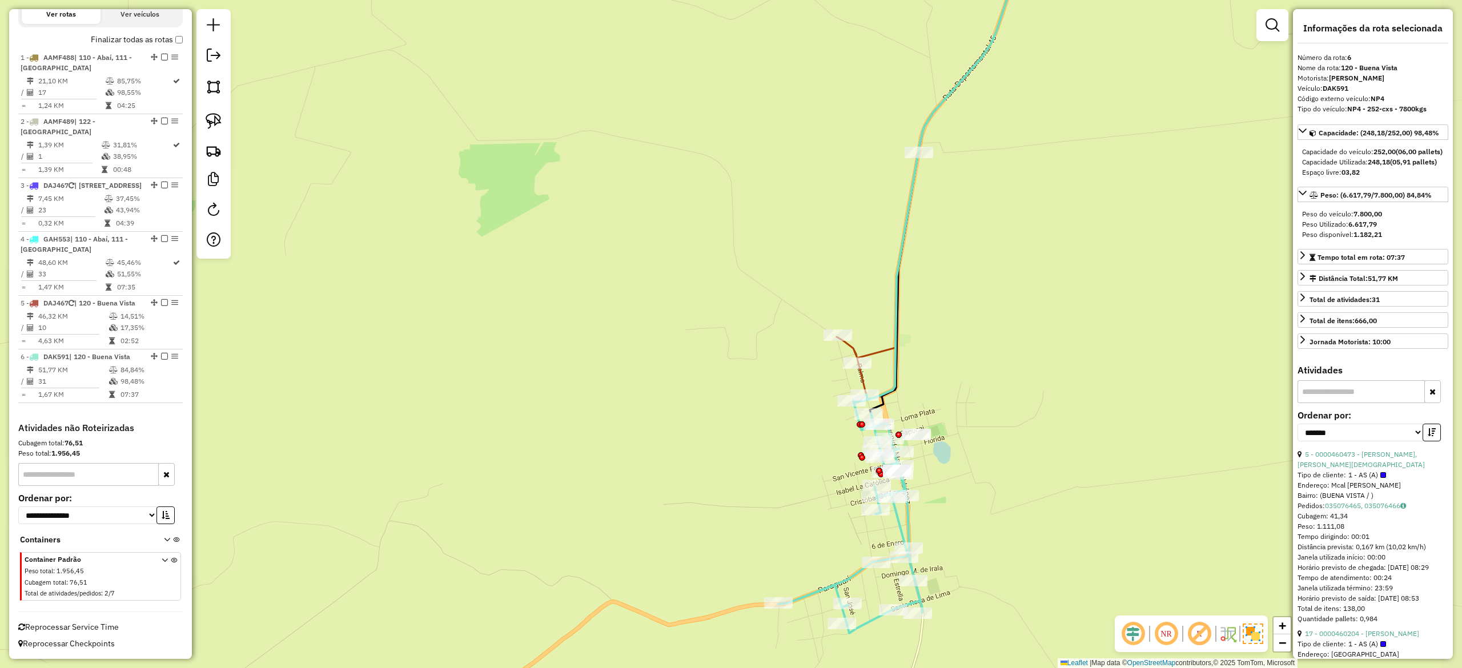
drag, startPoint x: 958, startPoint y: 532, endPoint x: 916, endPoint y: 520, distance: 43.2
click at [917, 521] on div "Janela de atendimento Grade de atendimento Capacidade Transportadoras Veículos …" at bounding box center [731, 334] width 1462 height 668
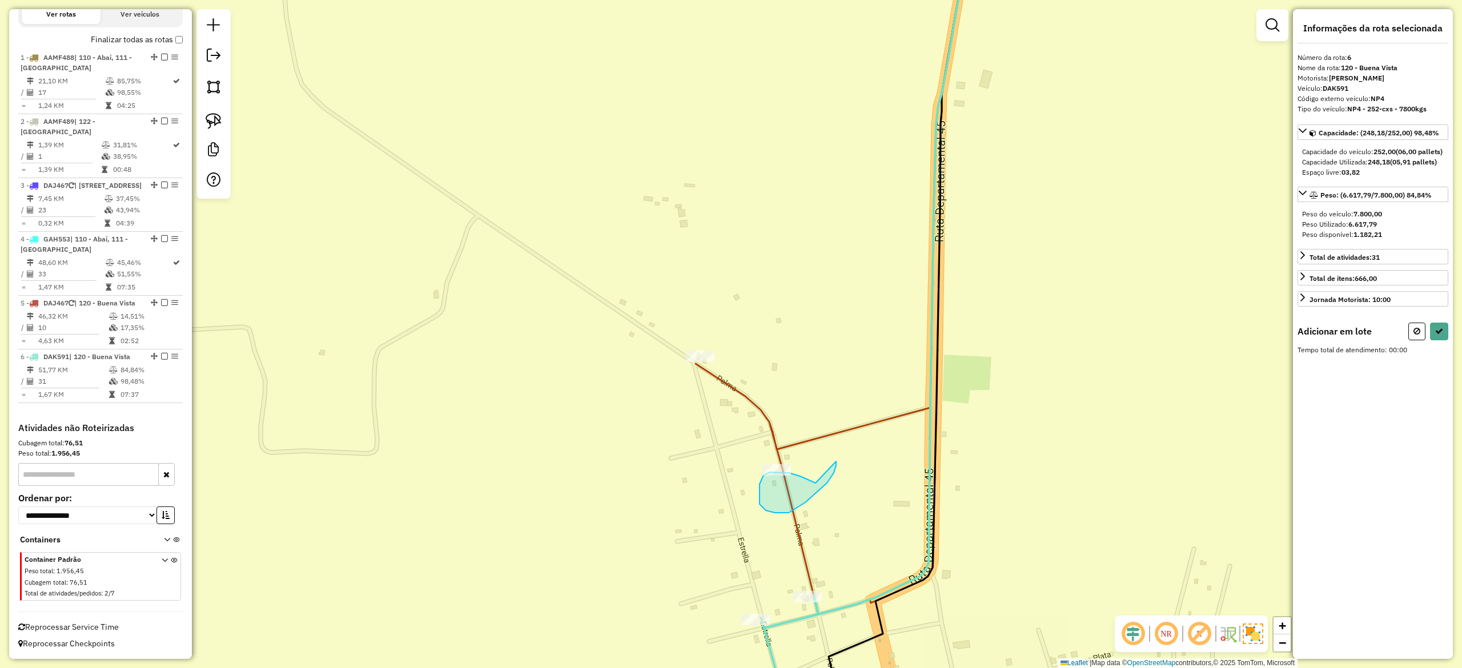
drag, startPoint x: 800, startPoint y: 476, endPoint x: 838, endPoint y: 461, distance: 41.3
drag, startPoint x: 764, startPoint y: 462, endPoint x: 869, endPoint y: 455, distance: 105.9
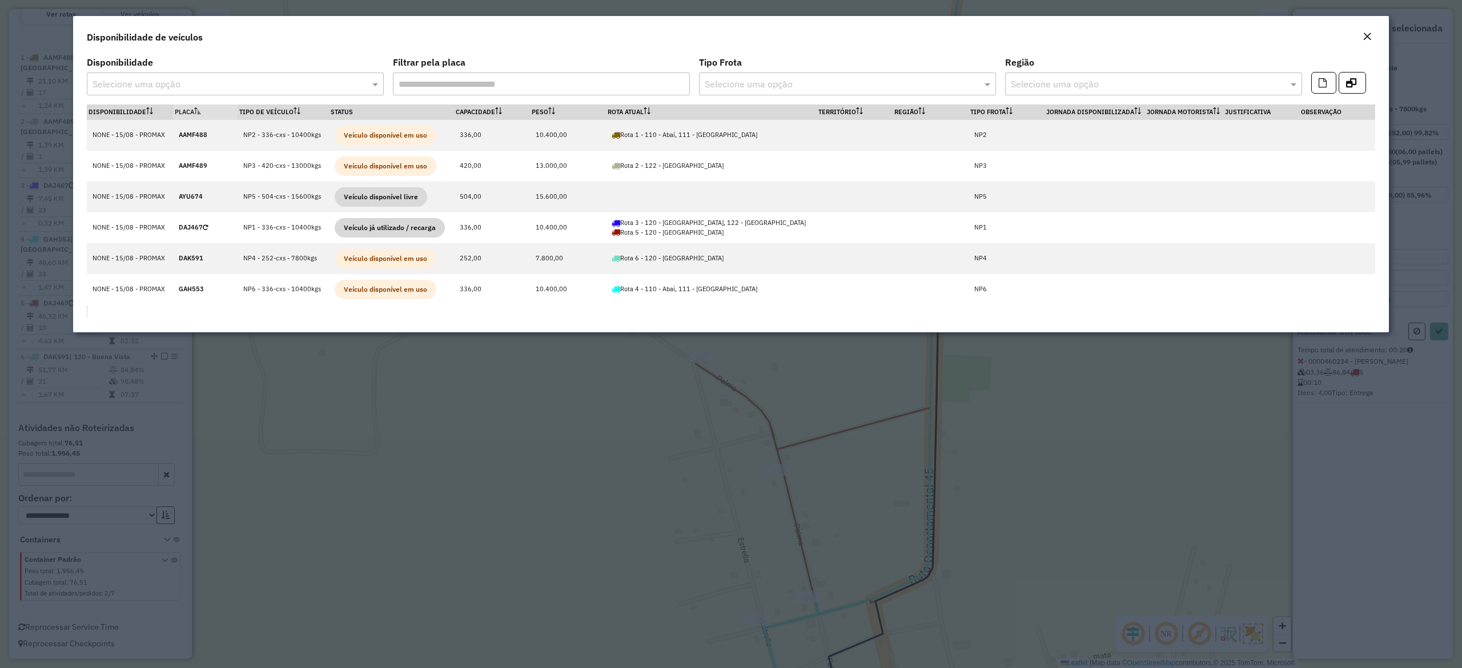
click at [1017, 528] on modal-container "Disponibilidade de veículos Disponibilidade Selecione uma opção Filtrar pela pl…" at bounding box center [731, 334] width 1462 height 668
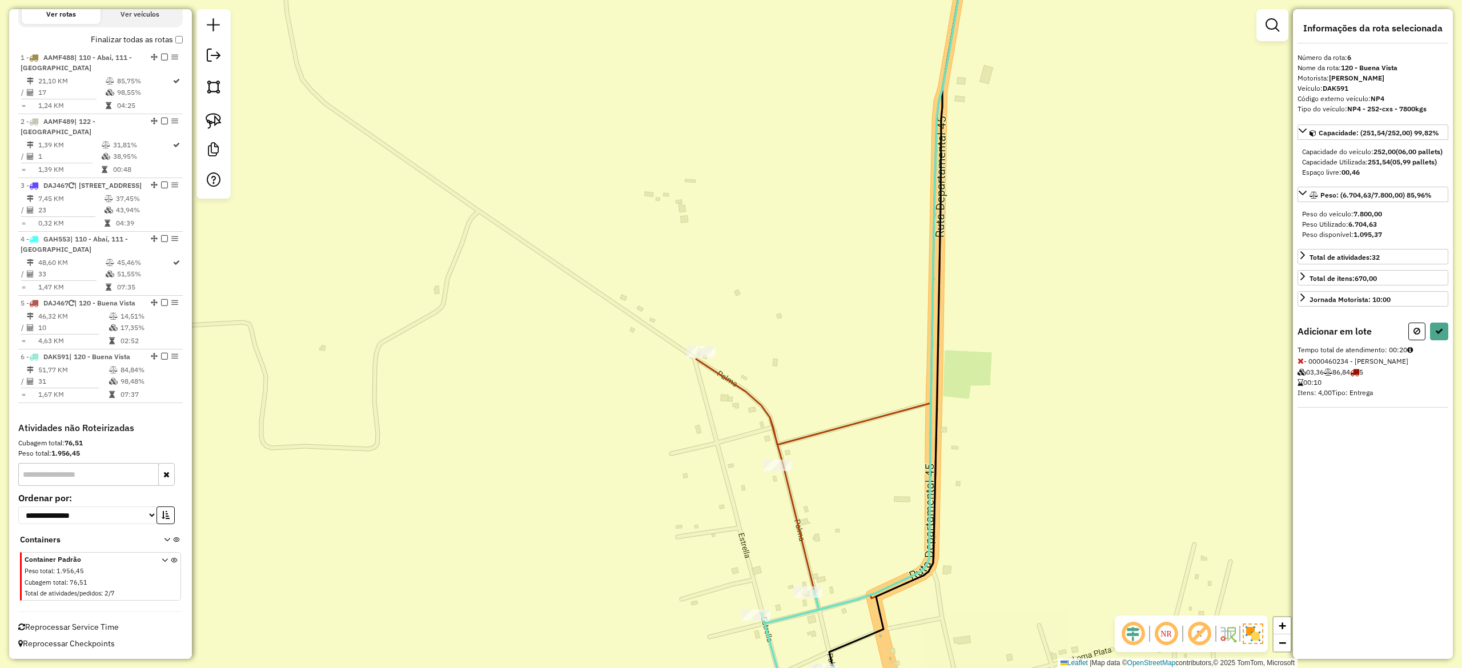
drag, startPoint x: 1026, startPoint y: 552, endPoint x: 1000, endPoint y: 324, distance: 229.5
click at [1004, 327] on div "Rota 6 - Placa DAK591 0000460753 - PAIVA RAMIREZ, NELSON JAVIER Janela de atend…" at bounding box center [731, 334] width 1462 height 668
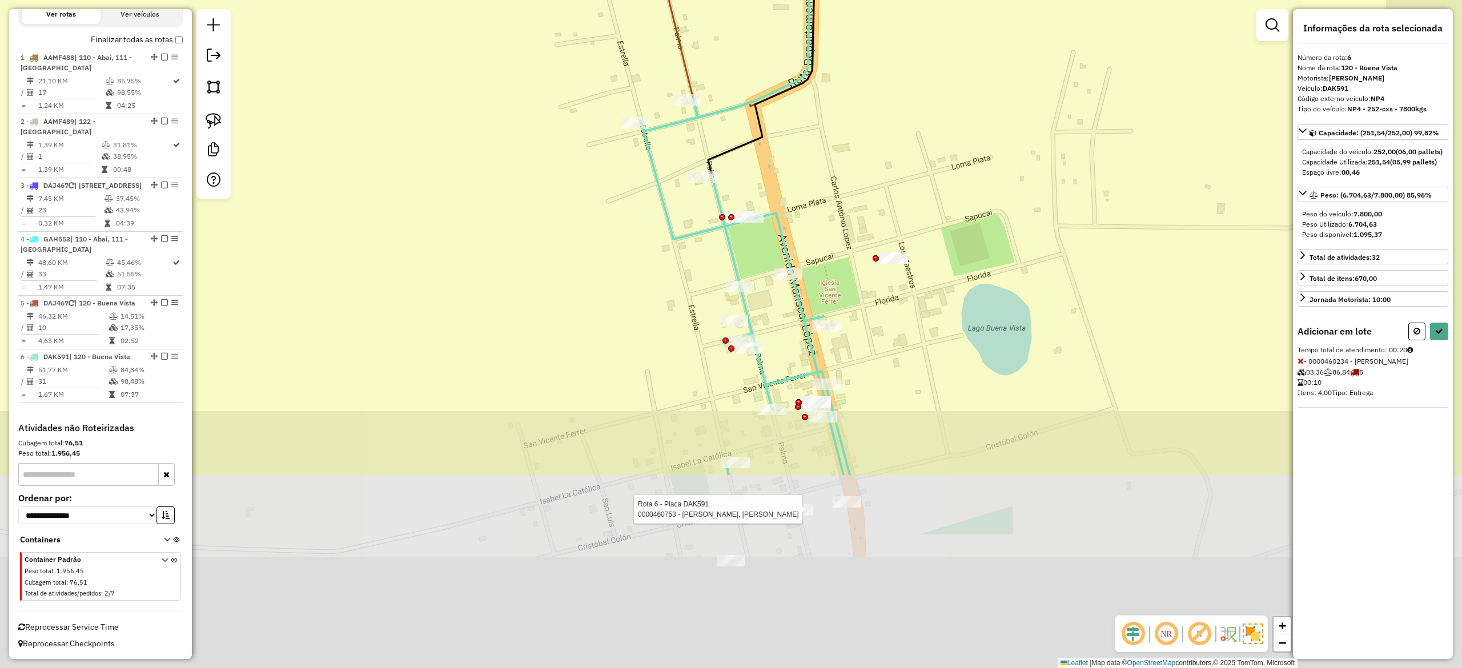
drag, startPoint x: 901, startPoint y: 69, endPoint x: 902, endPoint y: 105, distance: 36.0
click at [896, 62] on div "Rota 6 - Placa DAK591 0000460753 - PAIVA RAMIREZ, NELSON JAVIER Janela de atend…" at bounding box center [731, 334] width 1462 height 668
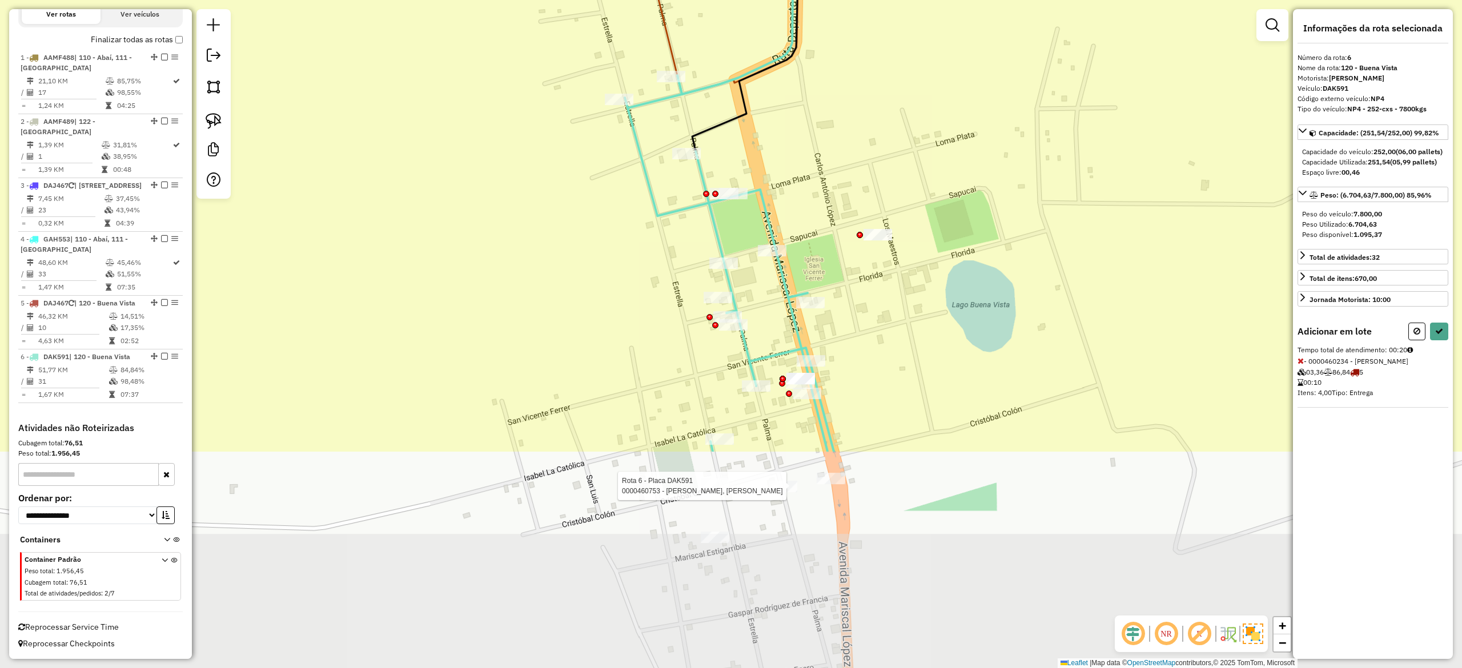
click at [983, 180] on div "Rota 6 - Placa DAK591 0000460753 - PAIVA RAMIREZ, NELSON JAVIER Janela de atend…" at bounding box center [731, 334] width 1462 height 668
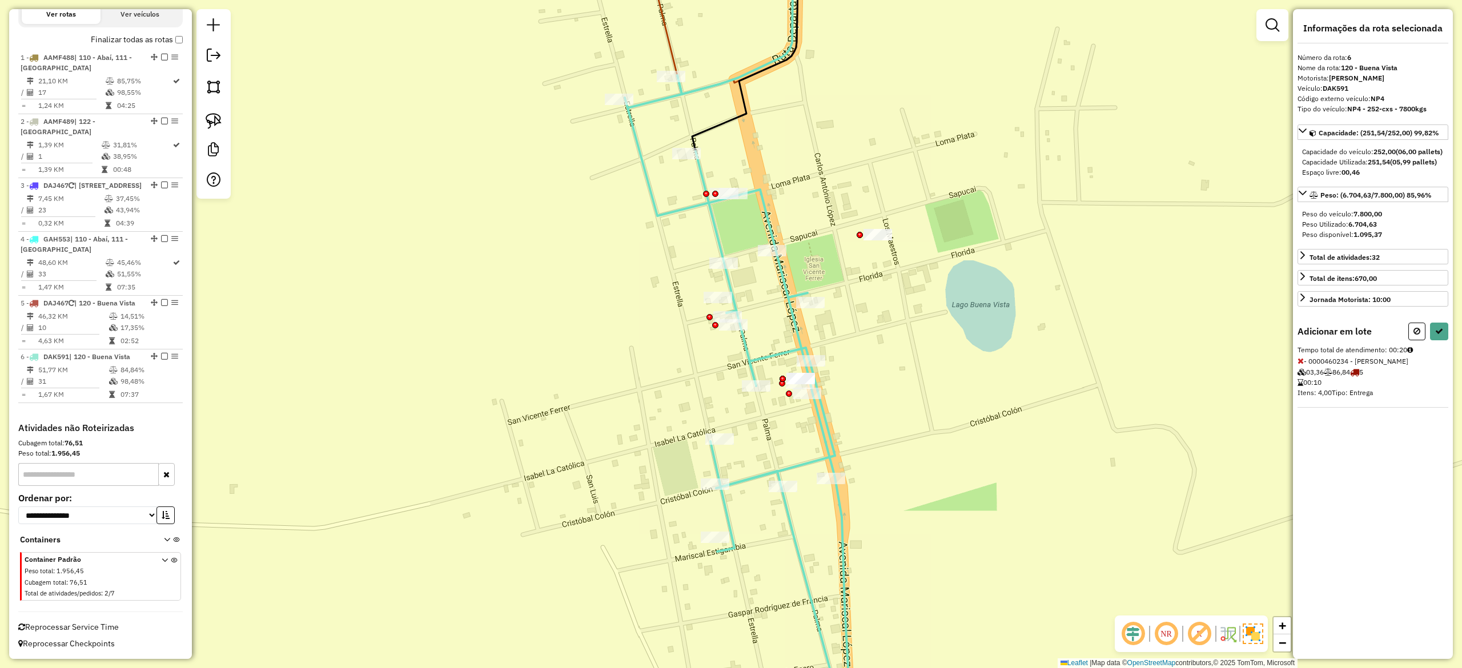
click at [785, 286] on icon at bounding box center [738, 405] width 227 height 660
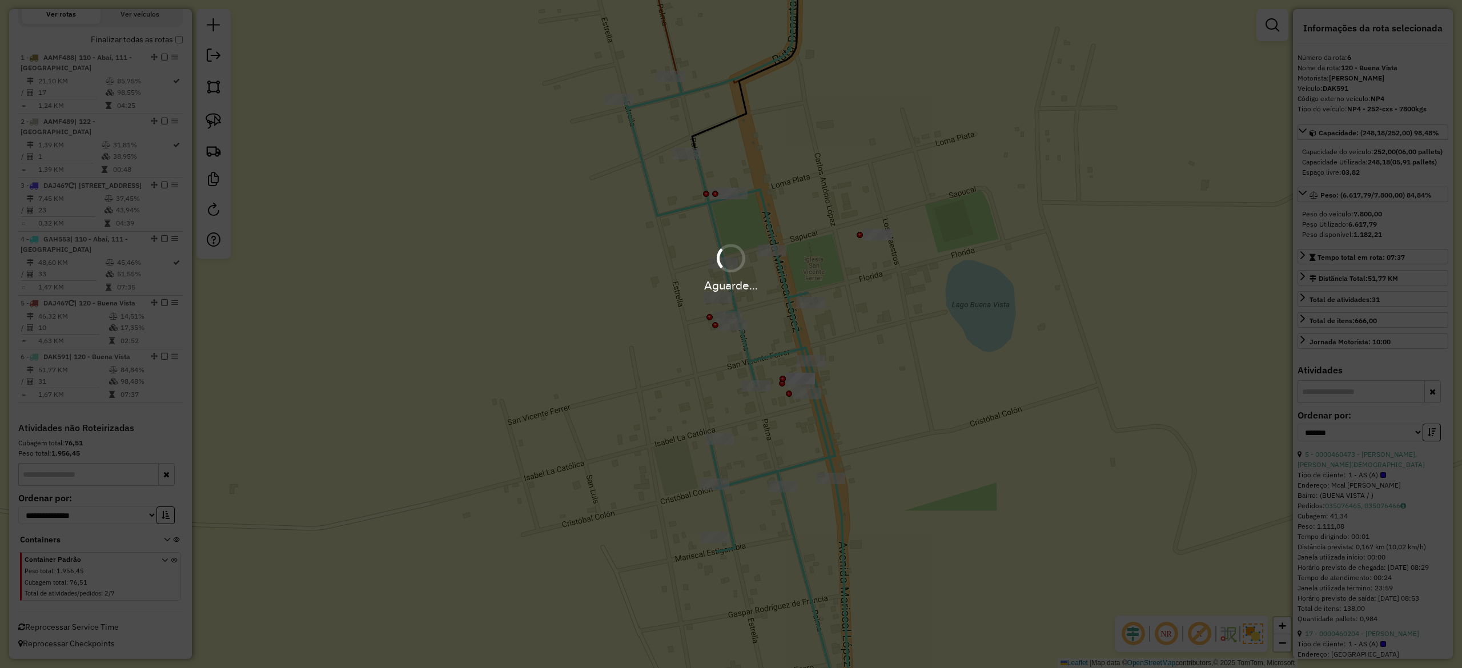
drag, startPoint x: 746, startPoint y: 384, endPoint x: 776, endPoint y: 415, distance: 43.2
click at [773, 416] on div "Aguarde..." at bounding box center [731, 334] width 1462 height 668
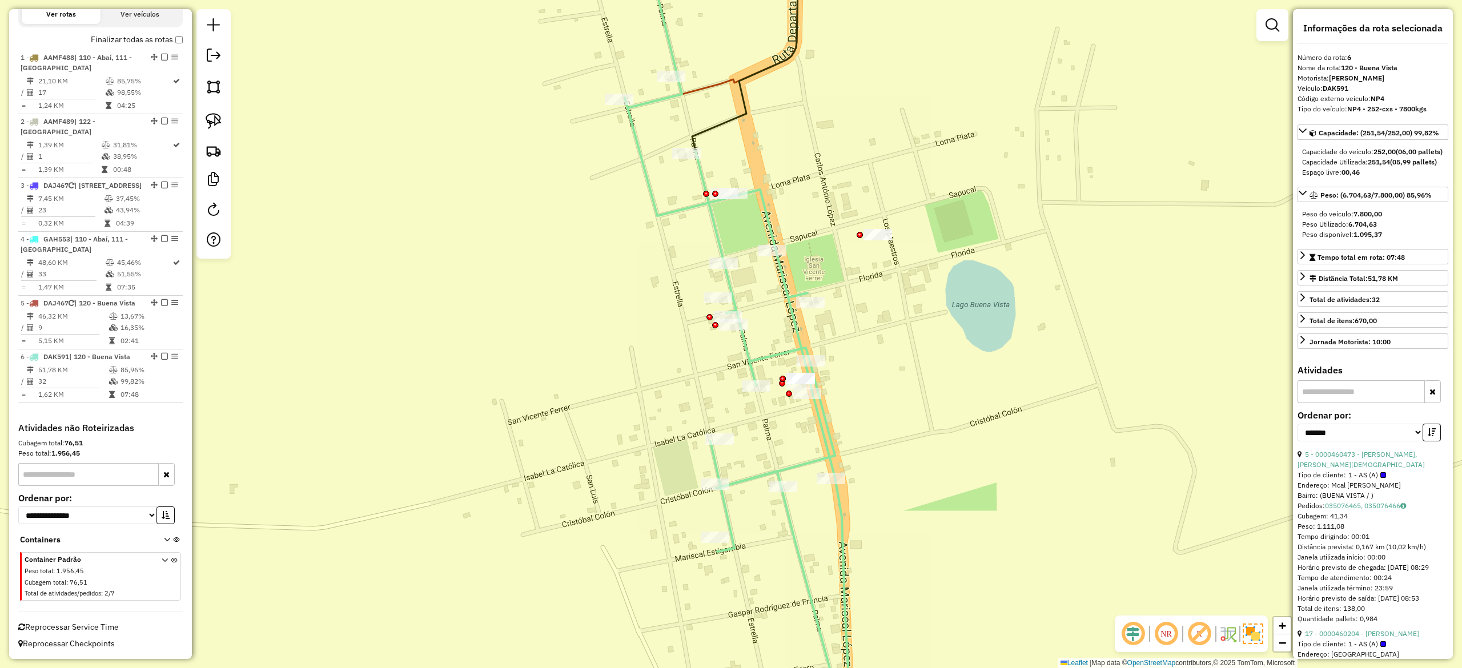
click at [828, 315] on div "Janela de atendimento Grade de atendimento Capacidade Transportadoras Veículos …" at bounding box center [731, 334] width 1462 height 668
click at [811, 274] on div "Rota 6 - Placa DAK591 0000460236 - REYES ROMERO DE SILVERO, FRANCISCA GRACIELA …" at bounding box center [731, 334] width 1462 height 668
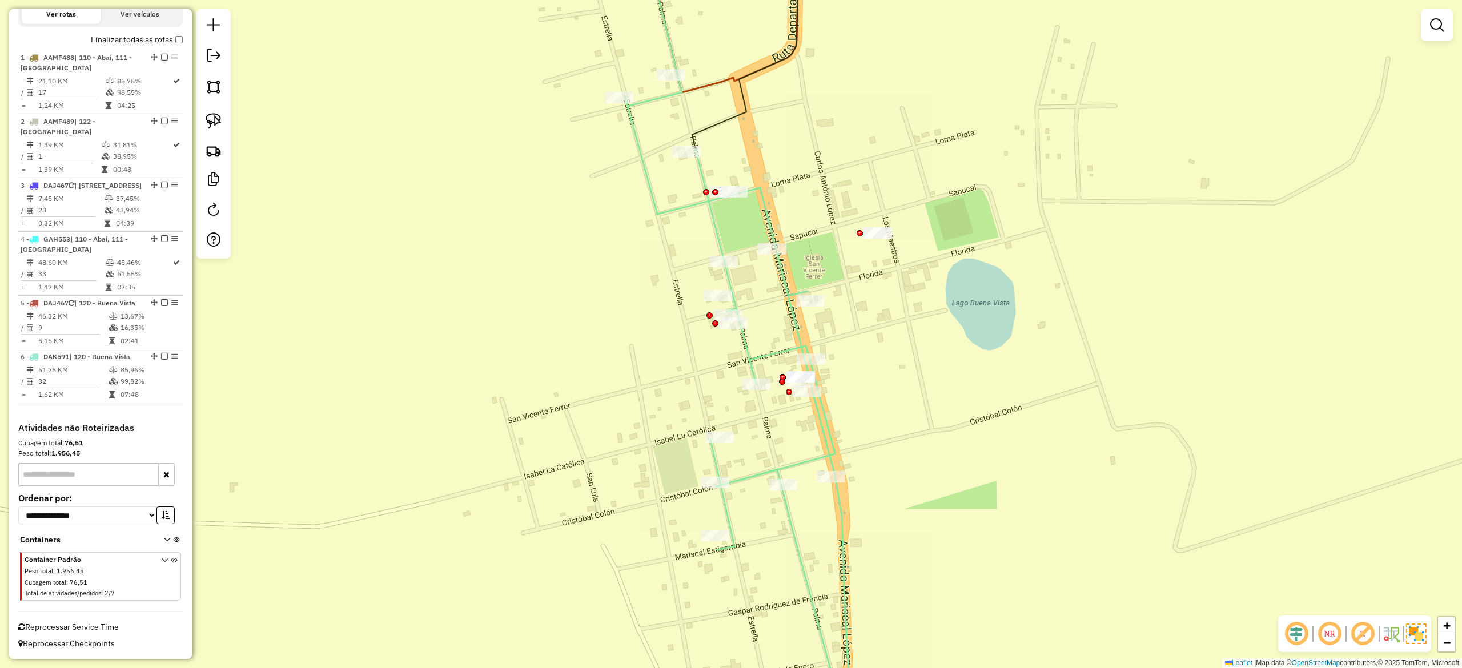
click at [783, 283] on icon at bounding box center [738, 341] width 227 height 789
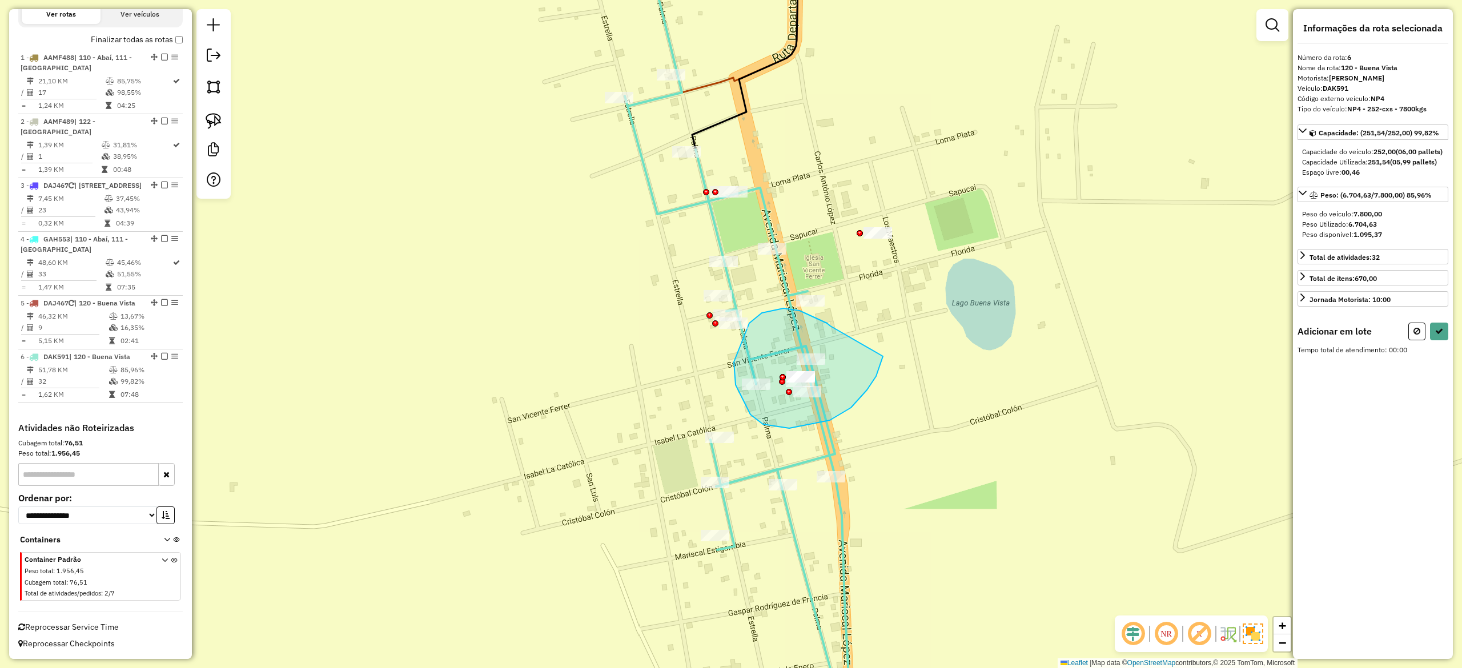
drag, startPoint x: 763, startPoint y: 424, endPoint x: 884, endPoint y: 335, distance: 150.3
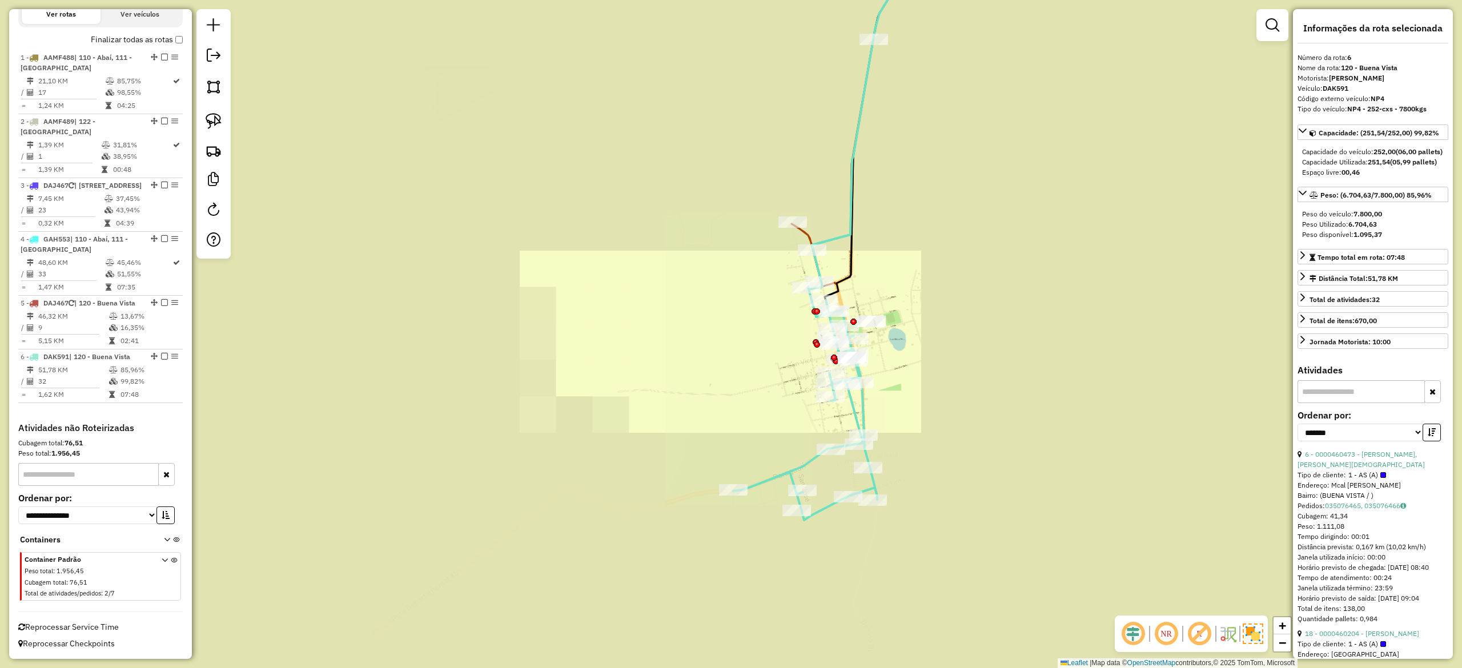
click at [889, 248] on div "Janela de atendimento Grade de atendimento Capacidade Transportadoras Veículos …" at bounding box center [731, 334] width 1462 height 668
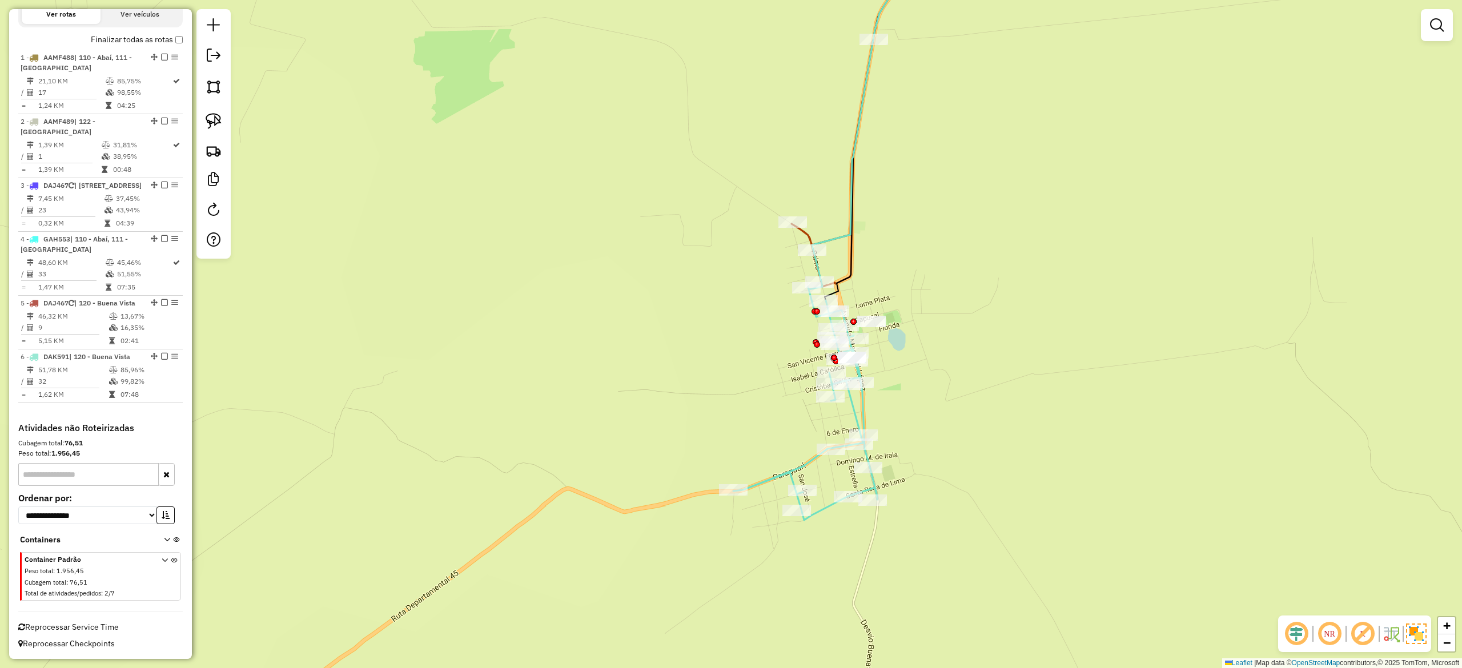
click at [832, 237] on icon at bounding box center [878, 91] width 132 height 317
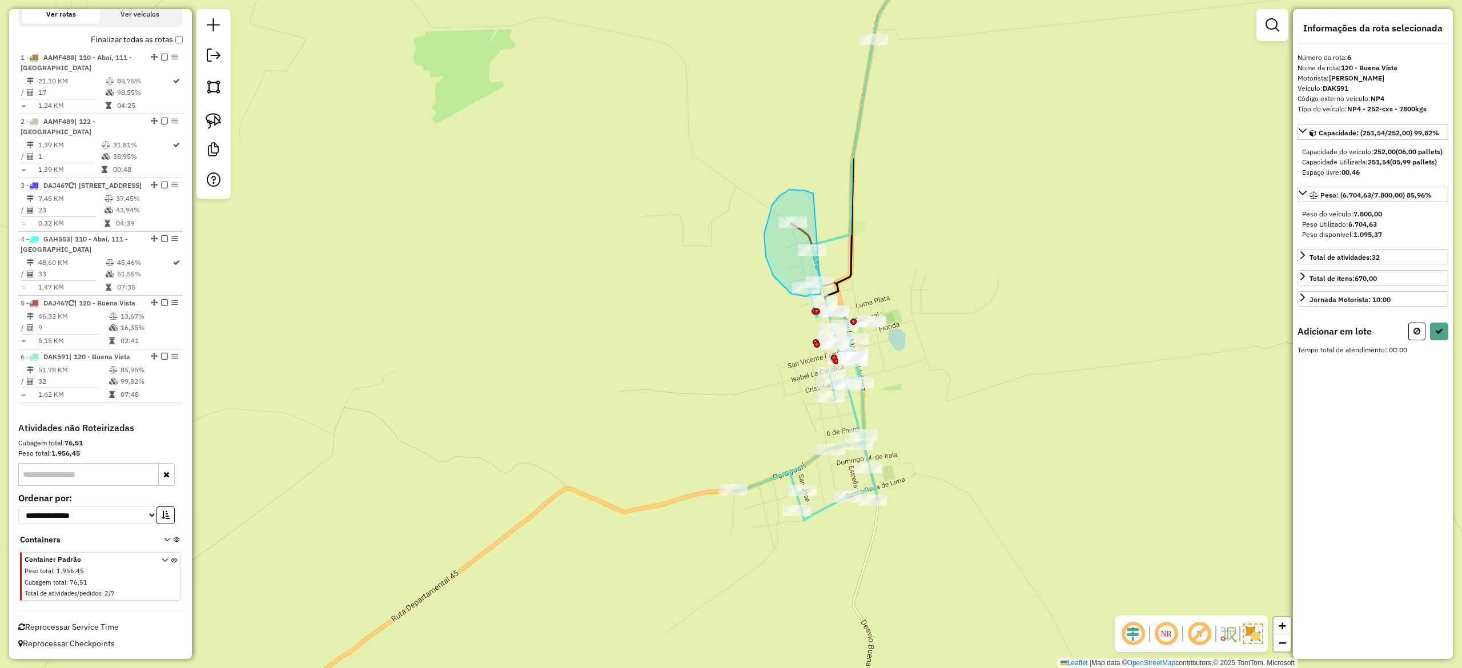
drag, startPoint x: 780, startPoint y: 196, endPoint x: 854, endPoint y: 237, distance: 85.4
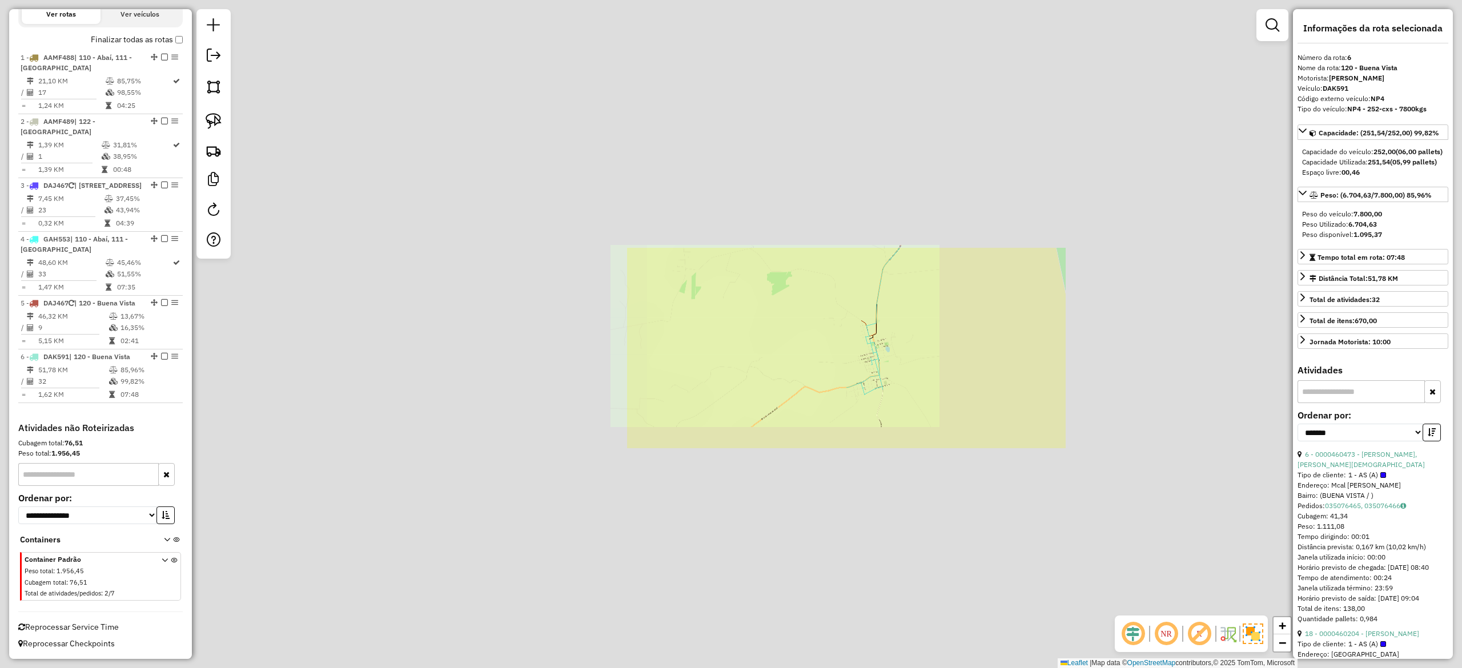
click at [970, 356] on div "Janela de atendimento Grade de atendimento Capacidade Transportadoras Veículos …" at bounding box center [731, 334] width 1462 height 668
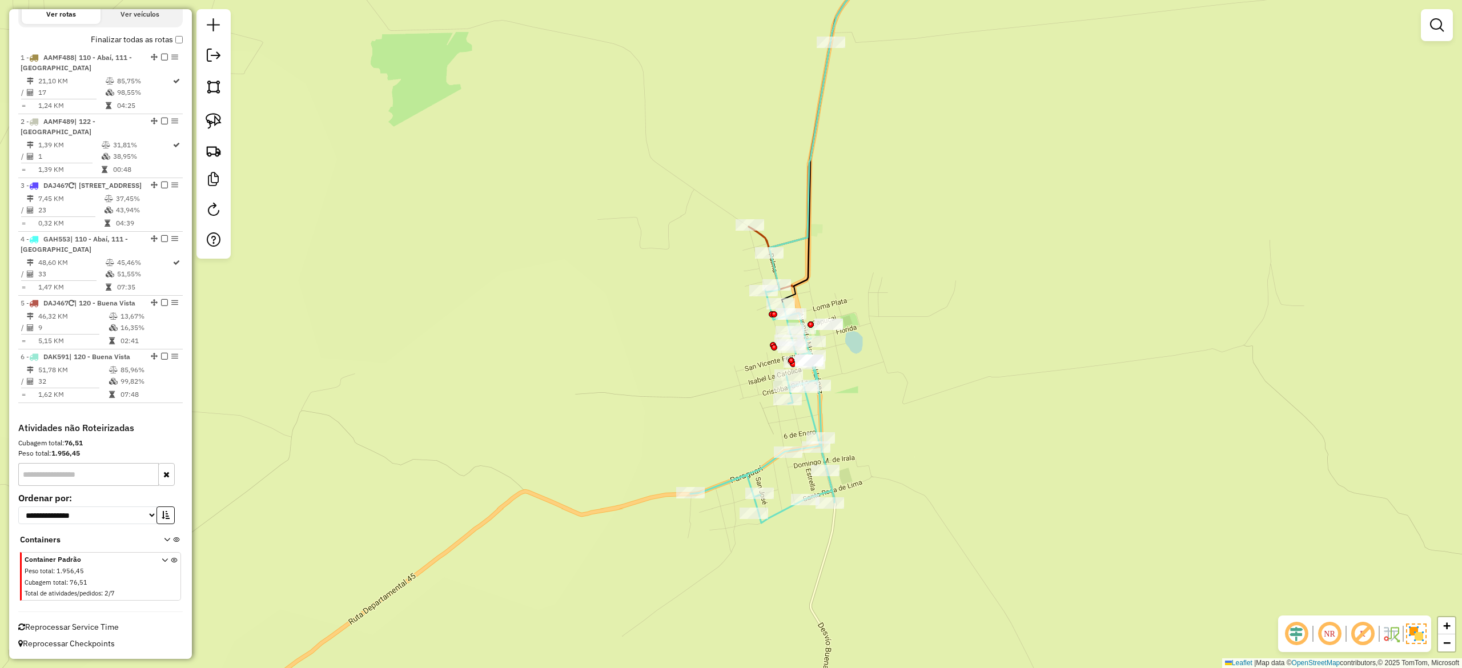
click at [910, 438] on div "Janela de atendimento Grade de atendimento Capacidade Transportadoras Veículos …" at bounding box center [731, 334] width 1462 height 668
click at [816, 412] on icon at bounding box center [763, 388] width 144 height 270
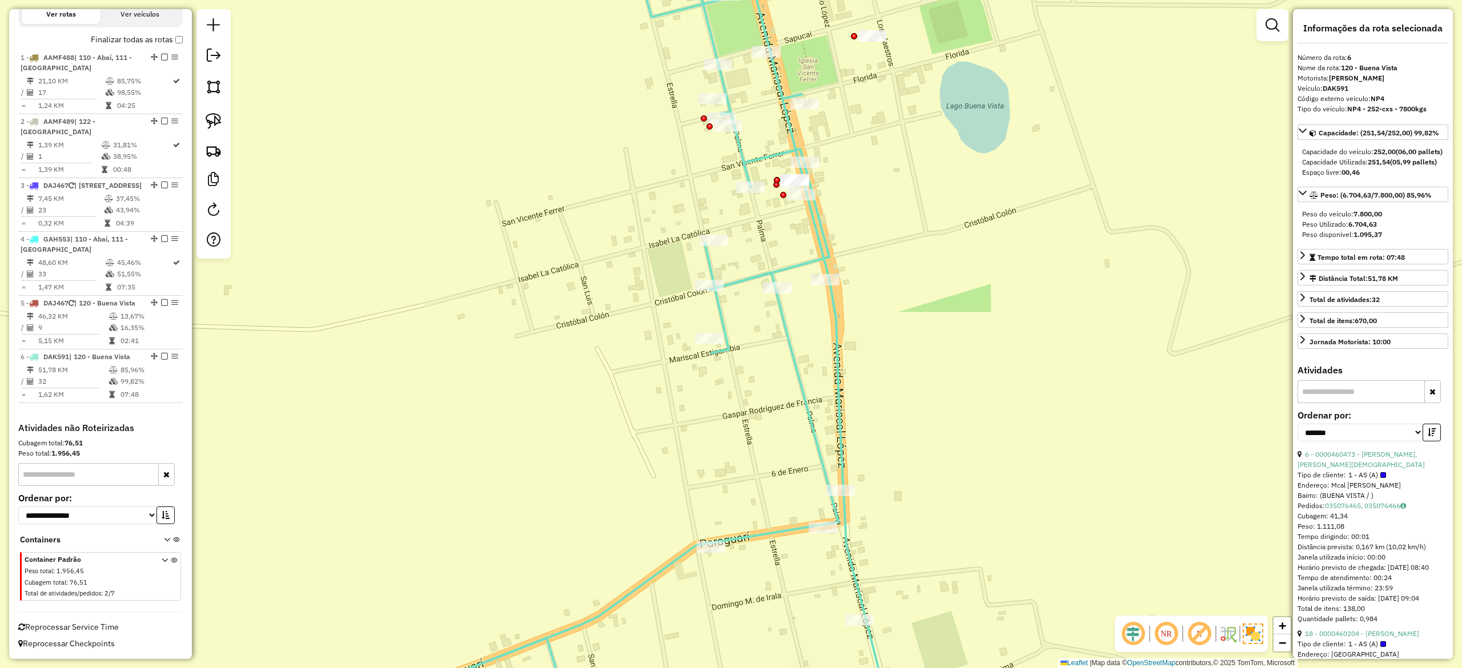
click at [835, 402] on icon at bounding box center [607, 334] width 575 height 803
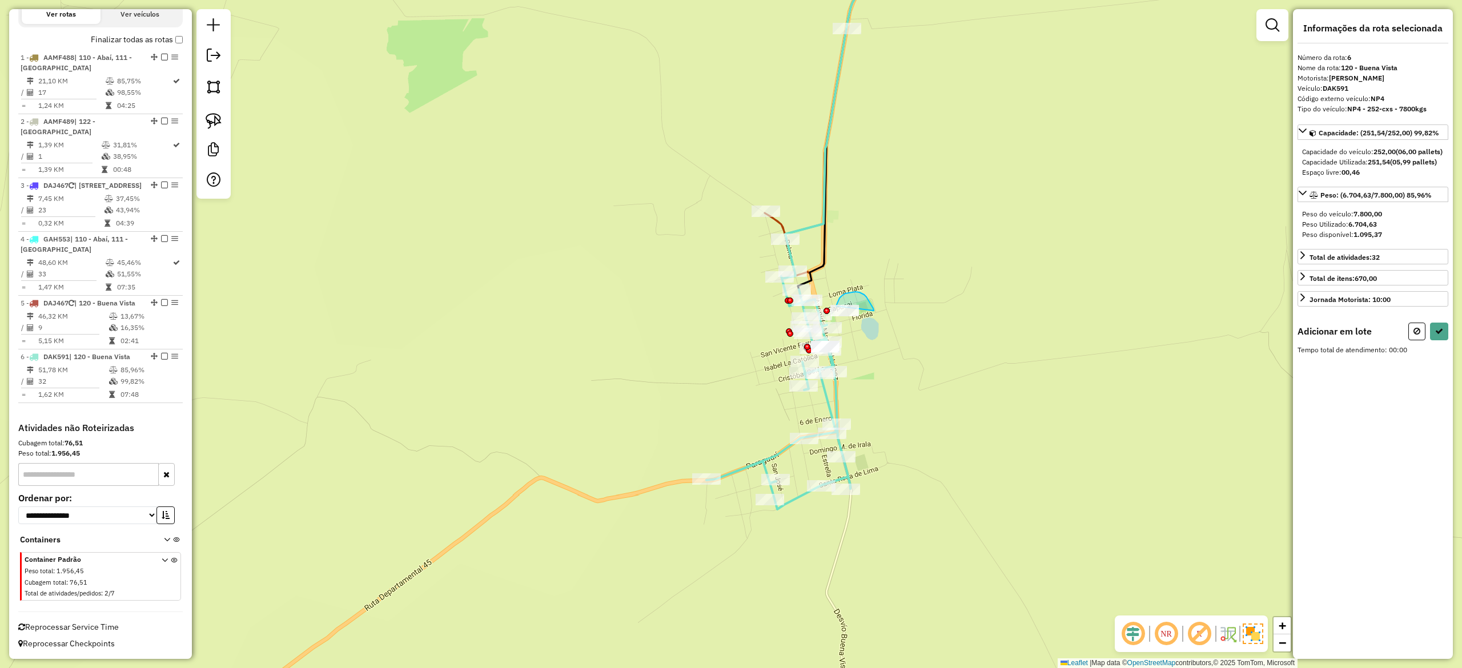
drag, startPoint x: 854, startPoint y: 292, endPoint x: 867, endPoint y: 328, distance: 38.7
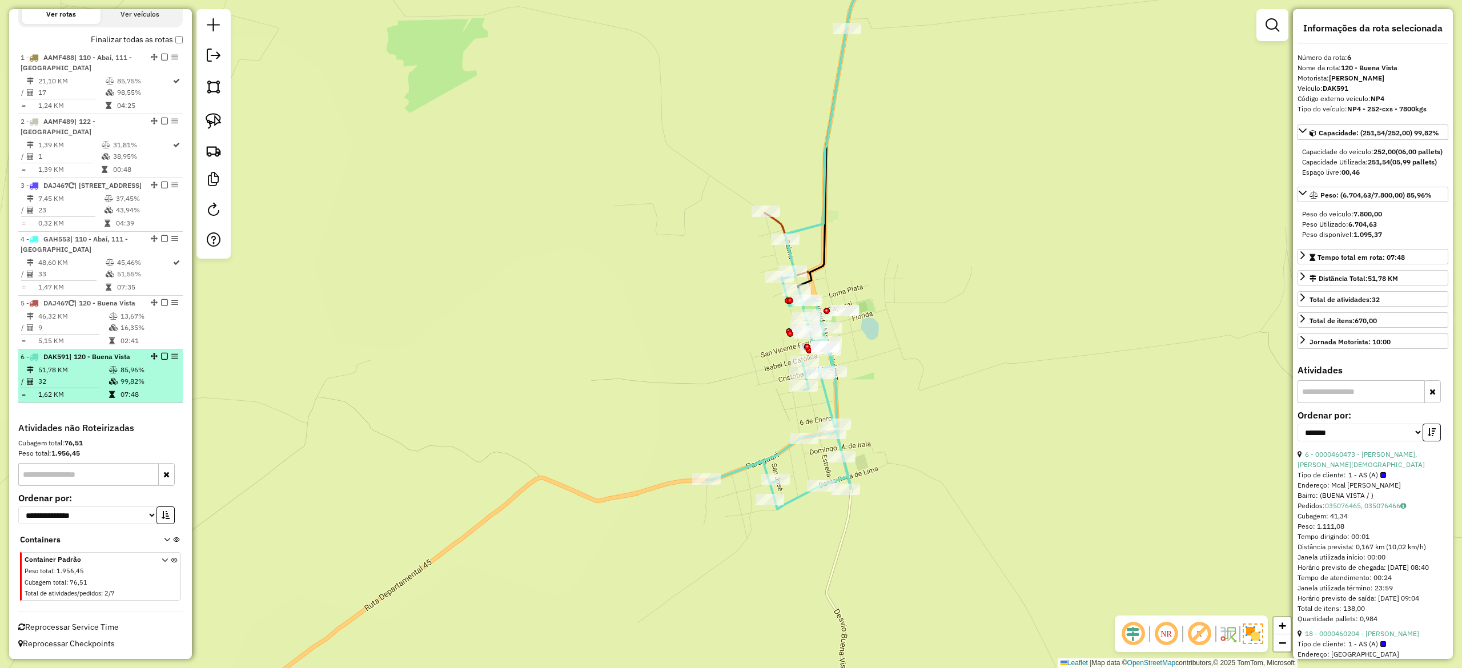
click at [165, 356] on div at bounding box center [161, 356] width 34 height 7
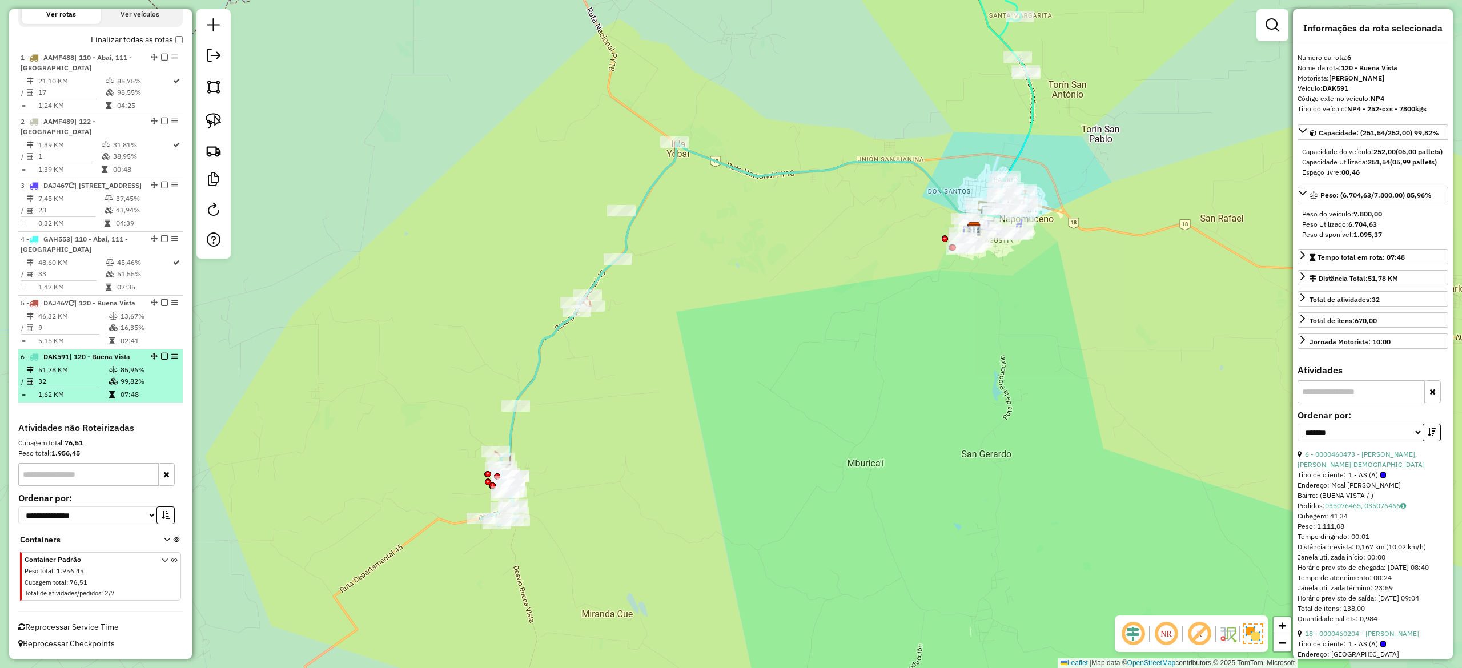
click at [163, 355] on em at bounding box center [164, 356] width 7 height 7
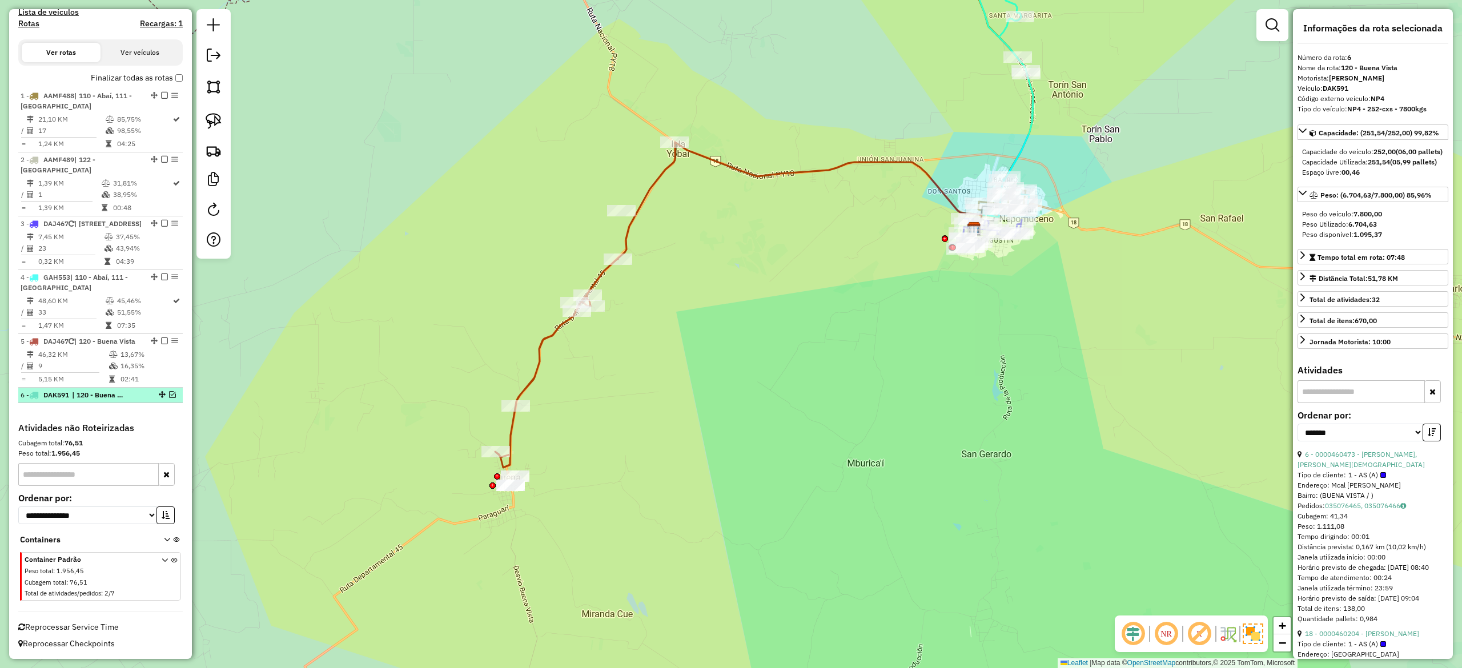
scroll to position [361, 0]
drag, startPoint x: 752, startPoint y: 364, endPoint x: 829, endPoint y: 345, distance: 79.5
click at [829, 345] on div "Janela de atendimento Grade de atendimento Capacidade Transportadoras Veículos …" at bounding box center [731, 334] width 1462 height 668
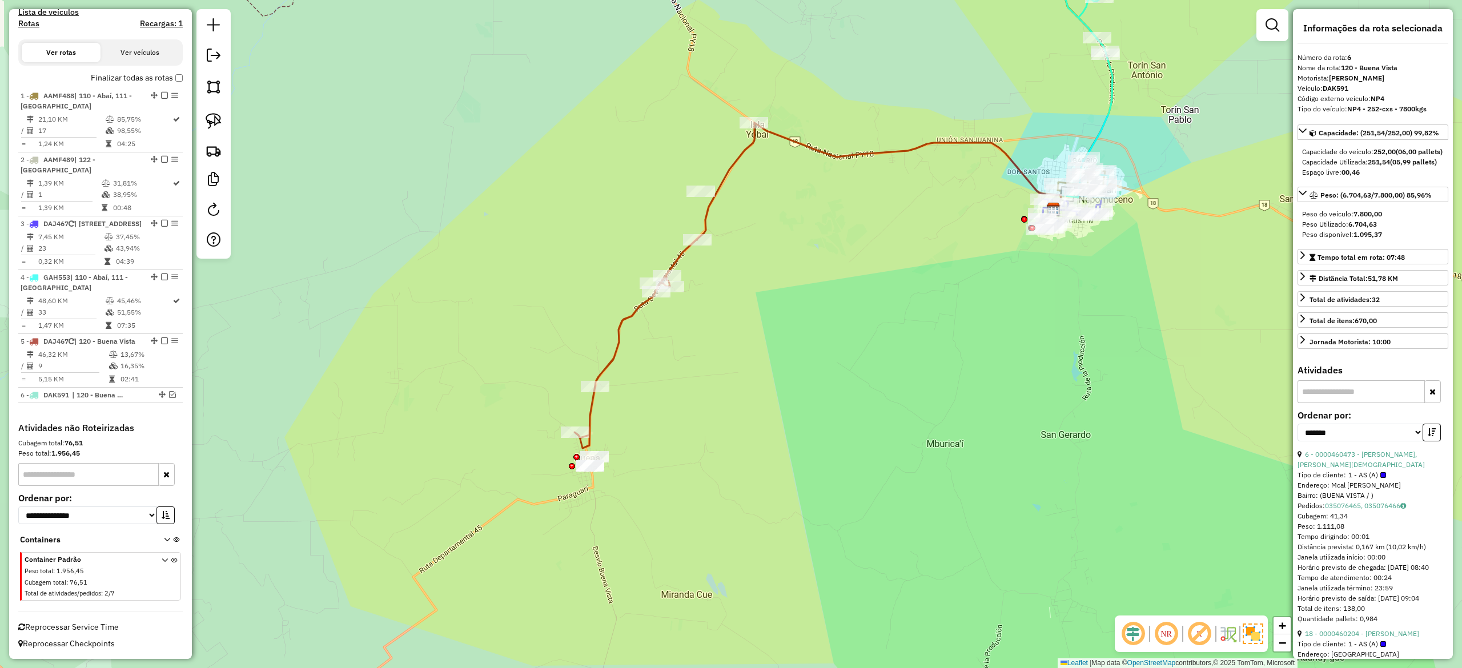
click at [639, 367] on div "Janela de atendimento Grade de atendimento Capacidade Transportadoras Veículos …" at bounding box center [731, 334] width 1462 height 668
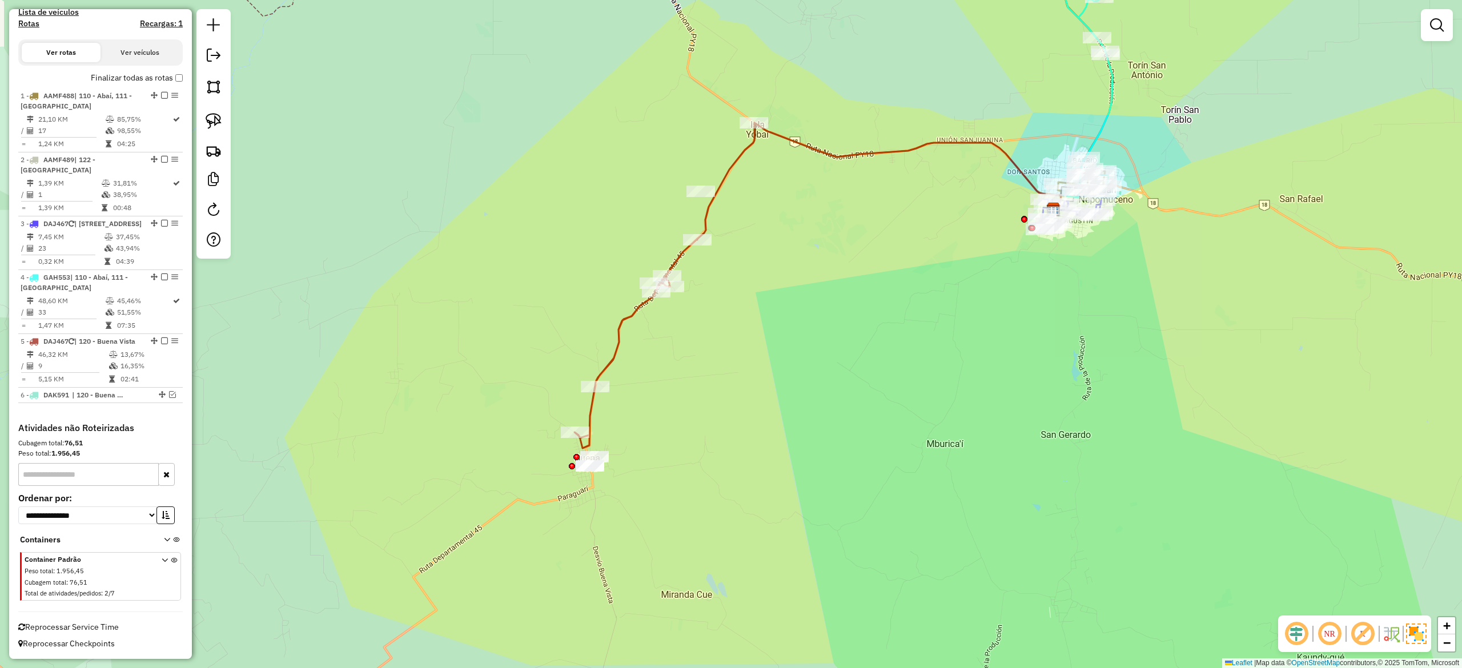
click at [610, 337] on div "Janela de atendimento Grade de atendimento Capacidade Transportadoras Veículos …" at bounding box center [731, 334] width 1462 height 668
click at [615, 344] on icon at bounding box center [665, 286] width 180 height 326
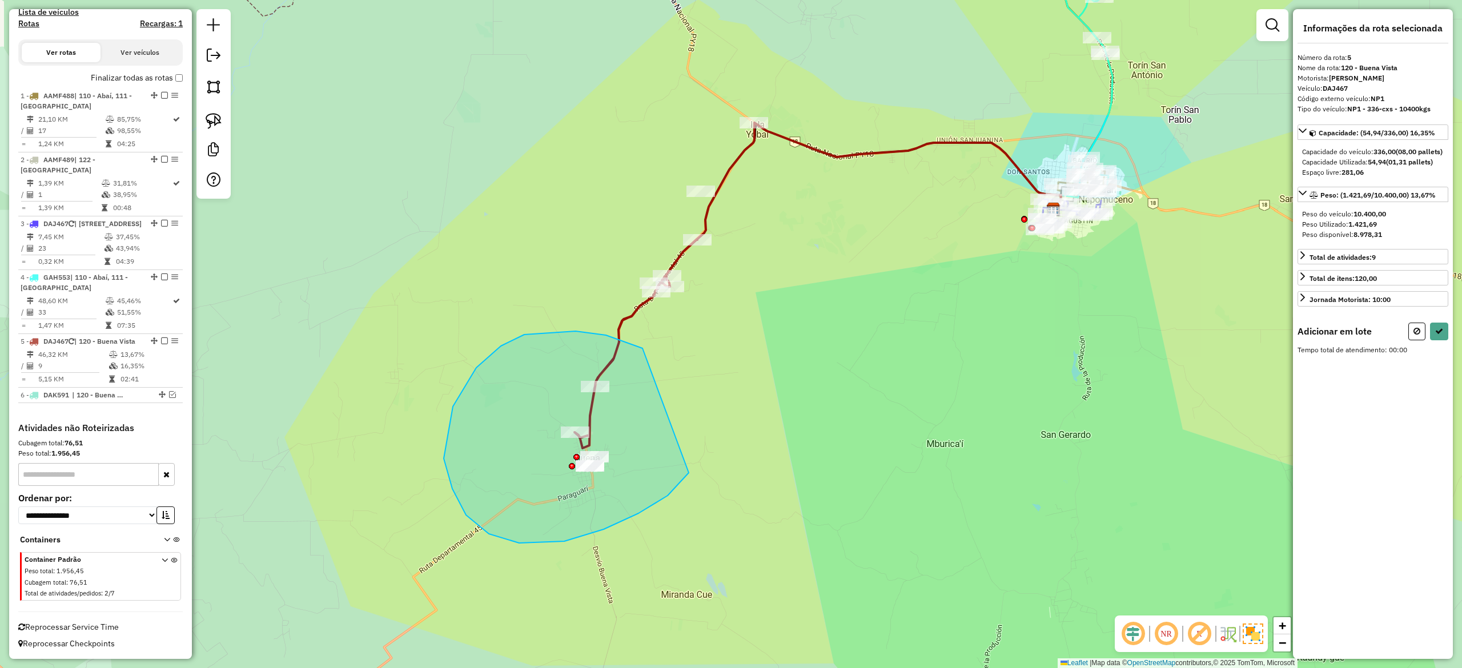
drag, startPoint x: 606, startPoint y: 335, endPoint x: 684, endPoint y: 319, distance: 79.4
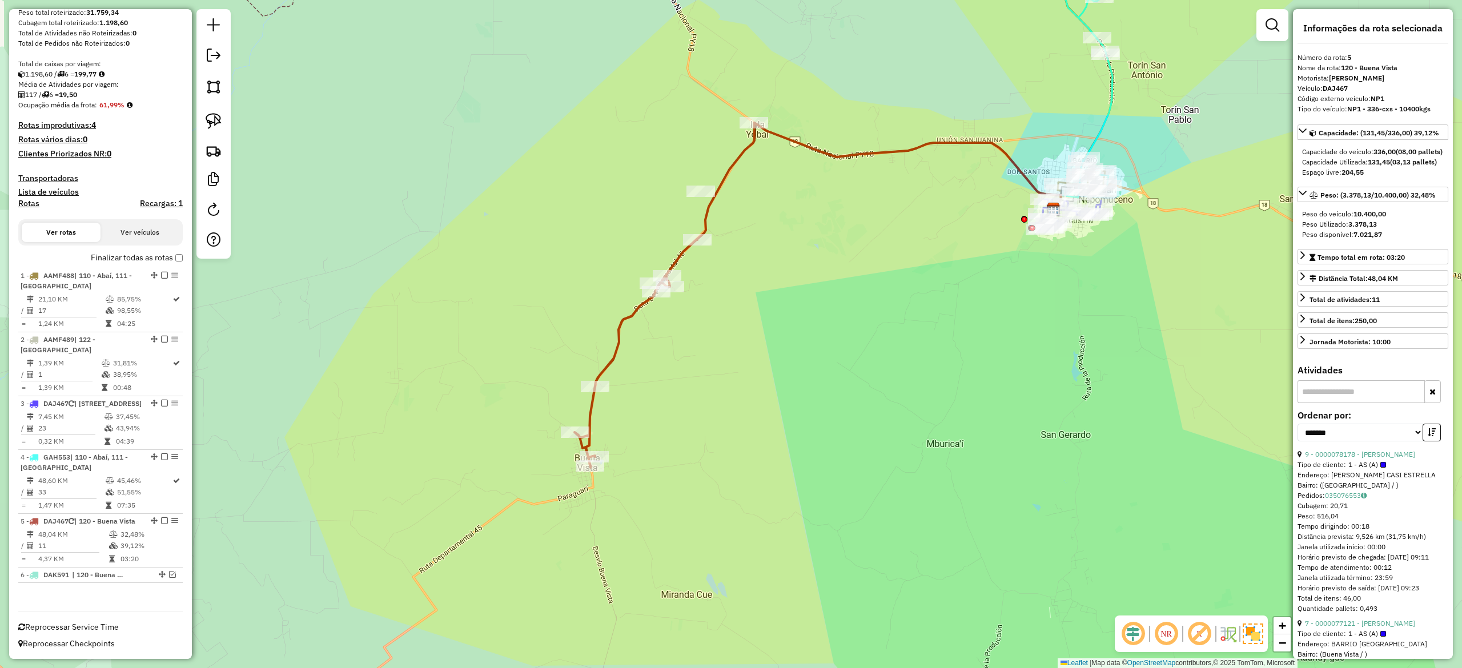
scroll to position [180, 0]
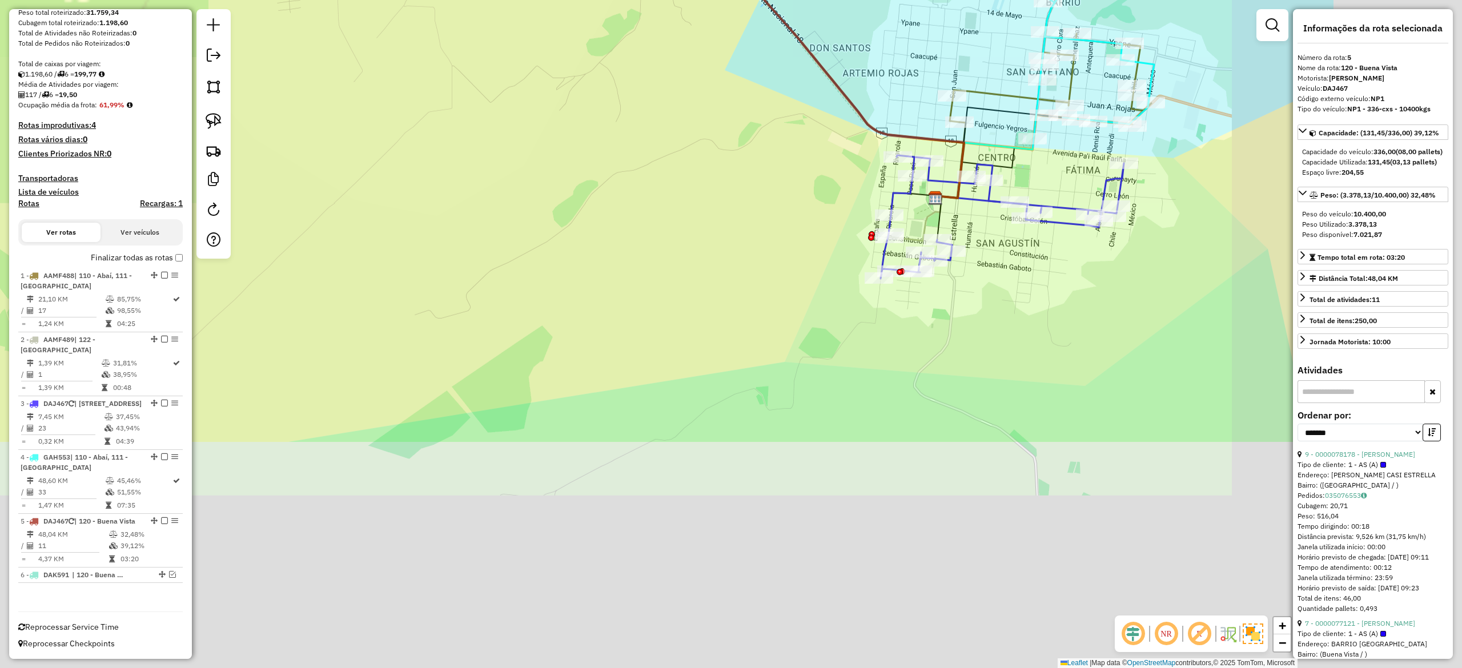
drag, startPoint x: 796, startPoint y: 110, endPoint x: 690, endPoint y: 20, distance: 138.6
click at [690, 20] on div "Janela de atendimento Grade de atendimento Capacidade Transportadoras Veículos …" at bounding box center [731, 334] width 1462 height 668
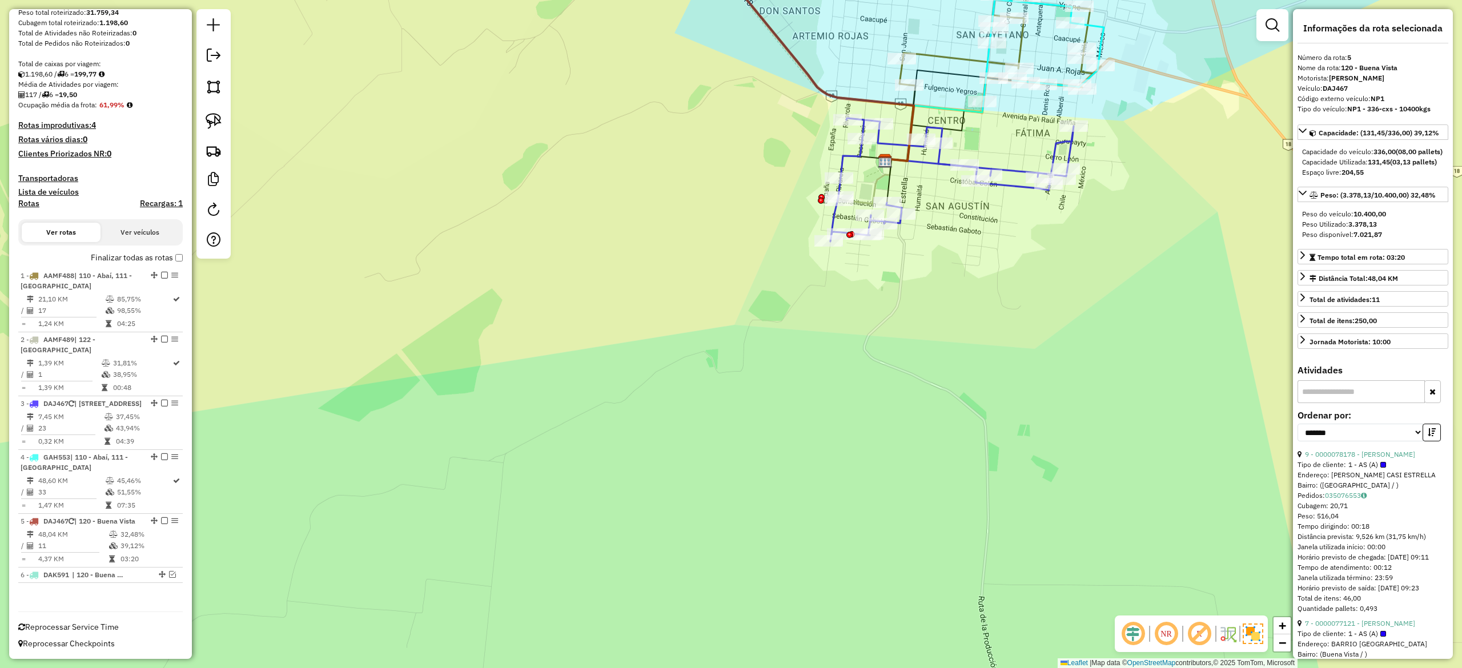
drag, startPoint x: 840, startPoint y: 62, endPoint x: 837, endPoint y: 73, distance: 11.2
click at [840, 61] on div "Janela de atendimento Grade de atendimento Capacidade Transportadoras Veículos …" at bounding box center [731, 334] width 1462 height 668
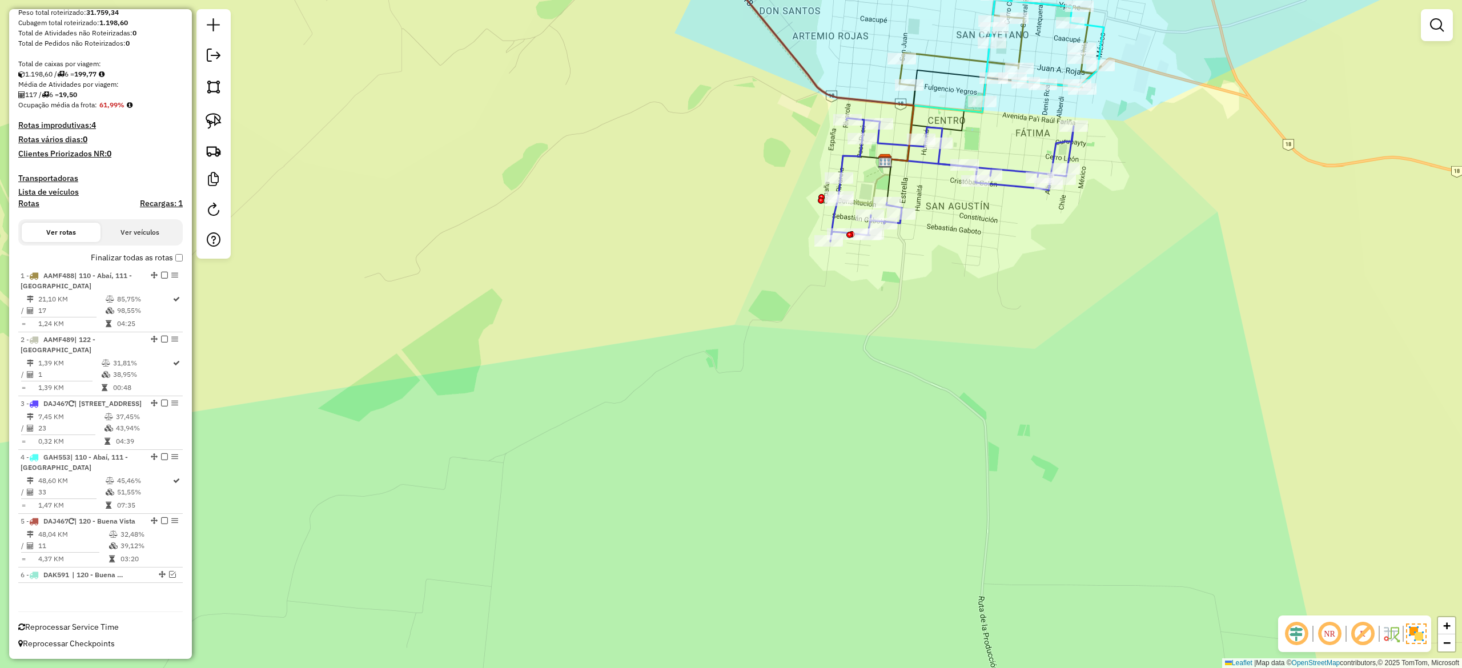
click at [826, 86] on icon at bounding box center [439, 47] width 949 height 228
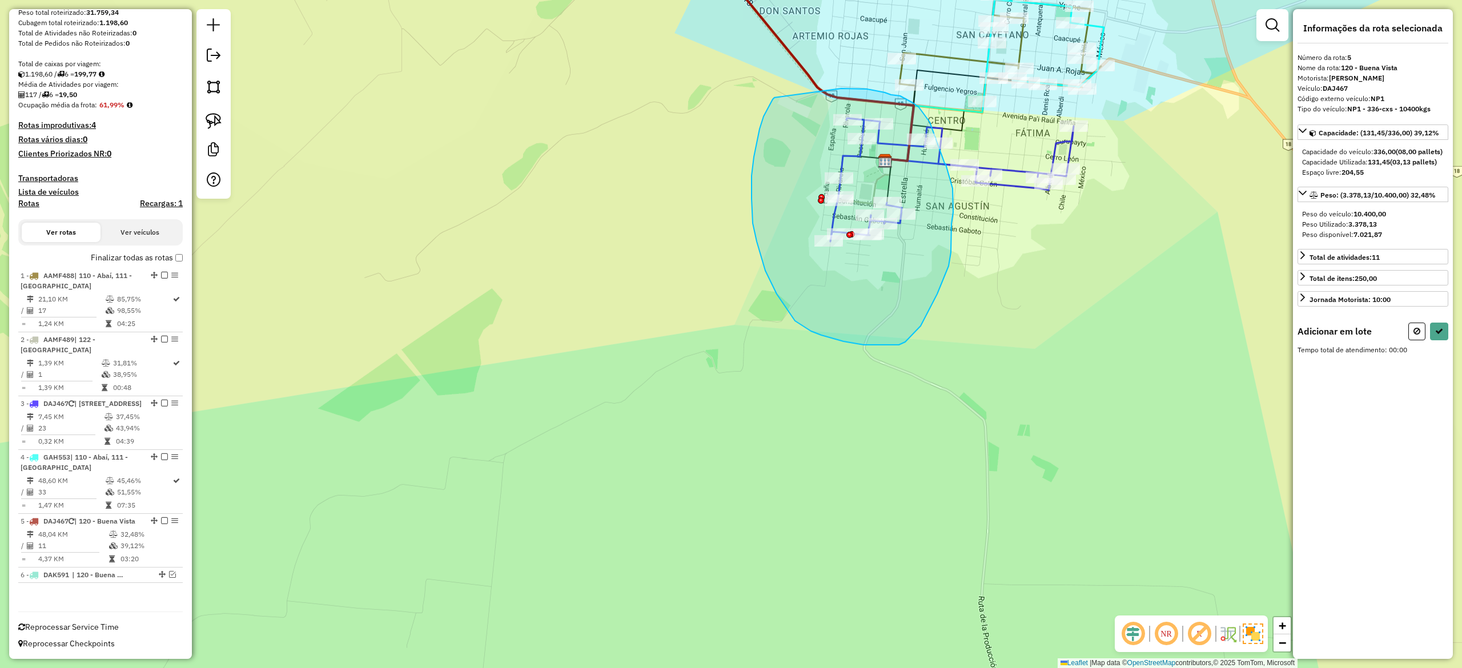
drag, startPoint x: 760, startPoint y: 129, endPoint x: 818, endPoint y: 93, distance: 69.0
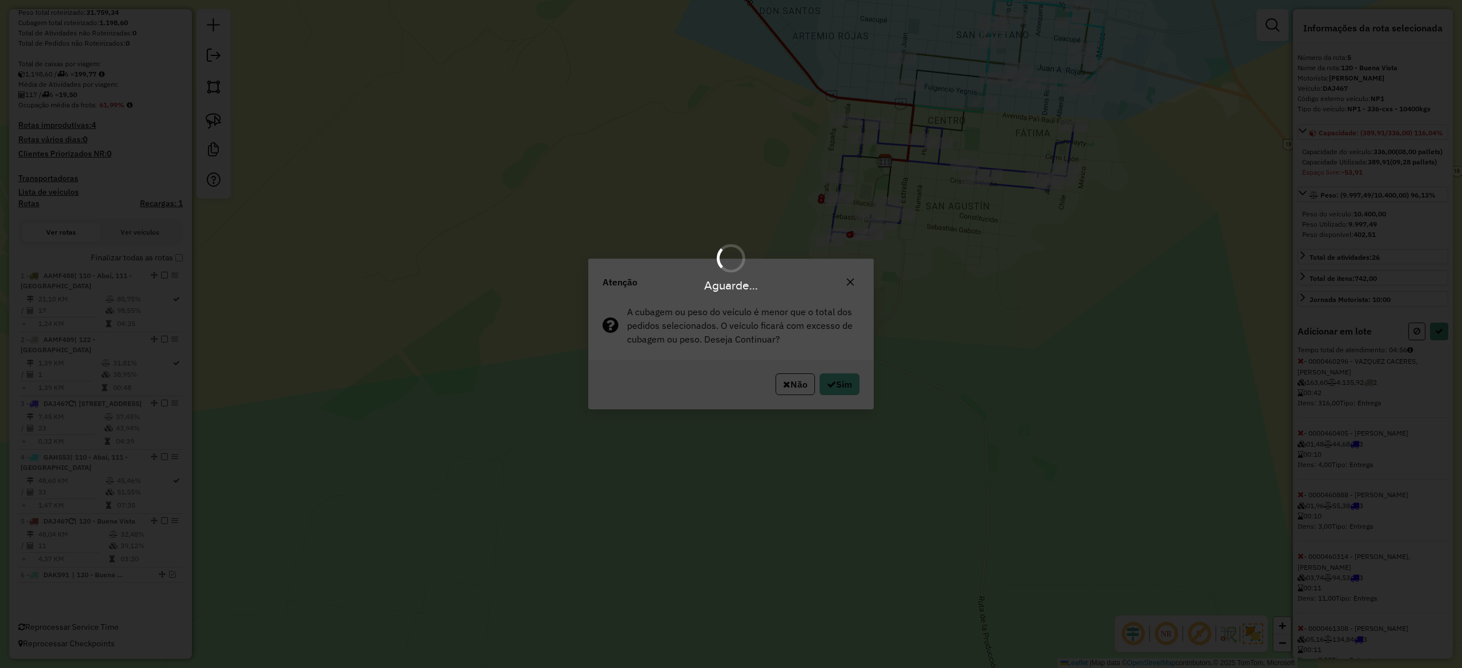
click at [849, 399] on div "Aguarde..." at bounding box center [731, 334] width 1462 height 668
click at [840, 387] on div "Aguarde..." at bounding box center [731, 334] width 1462 height 668
click at [835, 379] on button "Sim" at bounding box center [840, 385] width 40 height 22
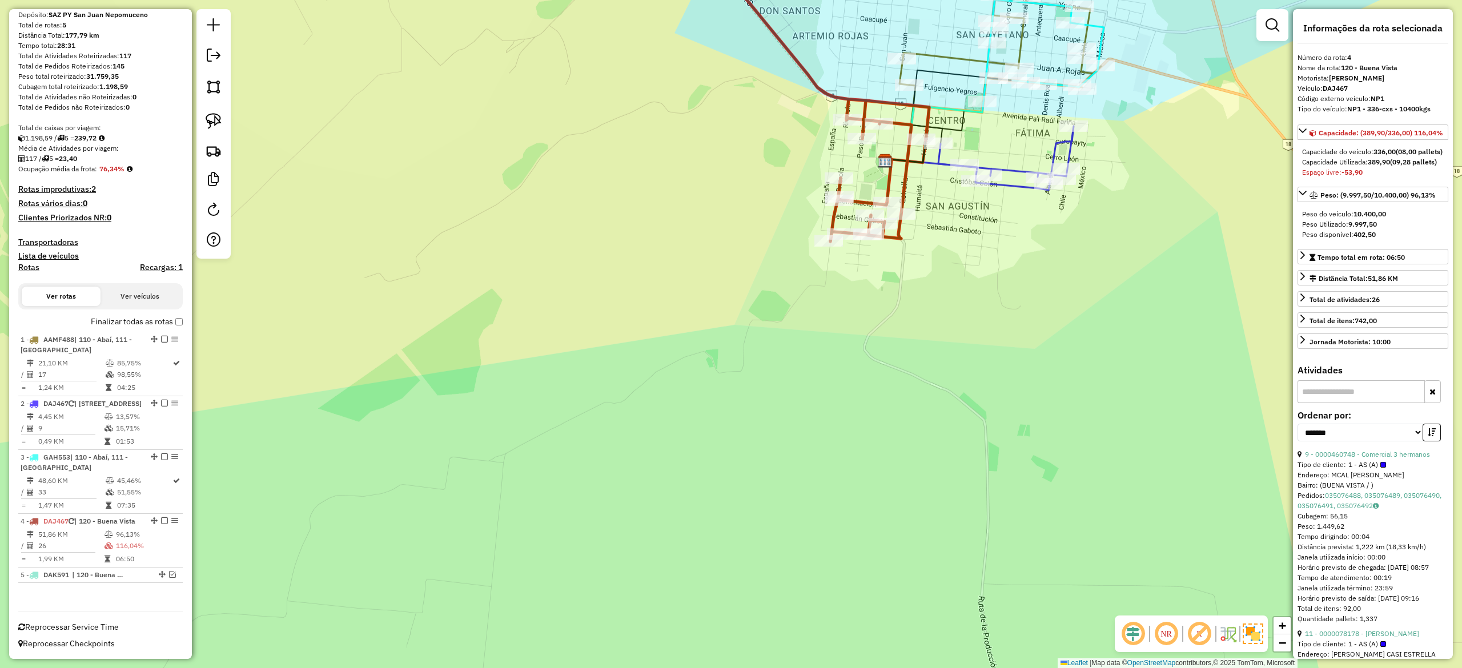
scroll to position [127, 0]
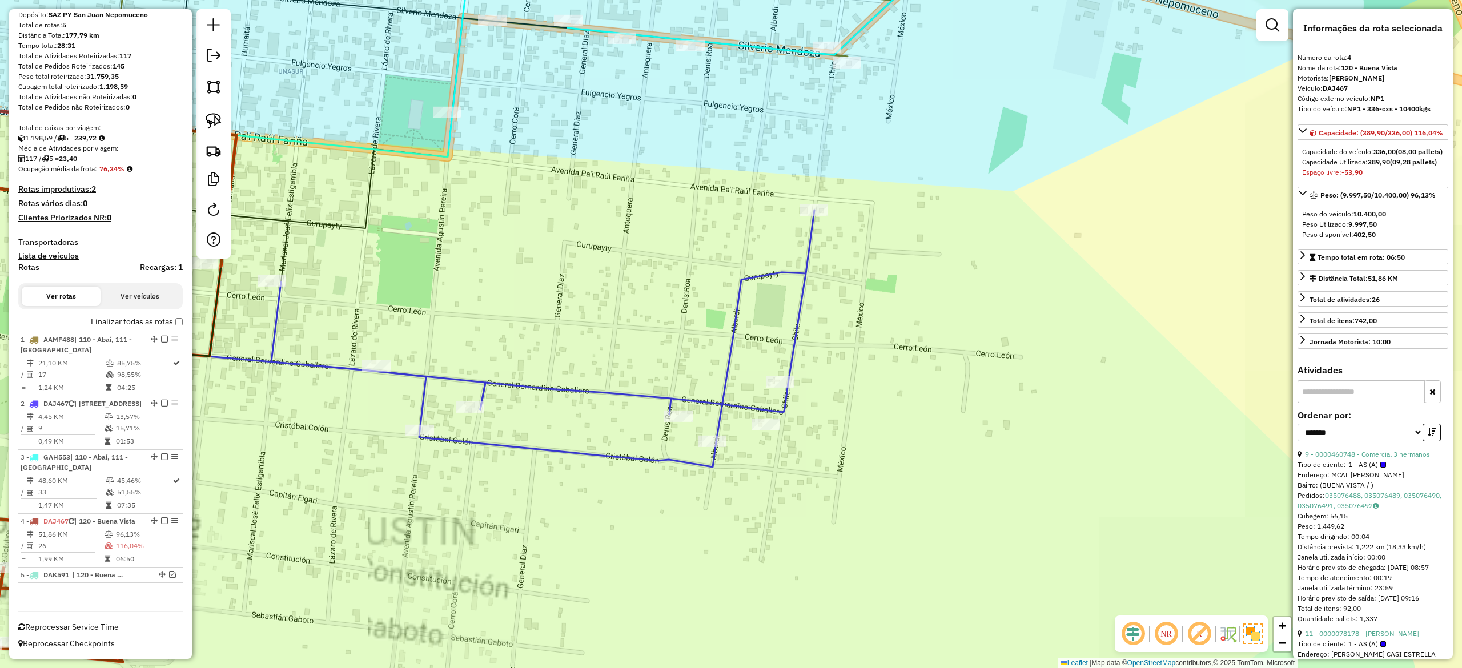
click at [565, 267] on div "Janela de atendimento Grade de atendimento Capacidade Transportadoras Veículos …" at bounding box center [731, 334] width 1462 height 668
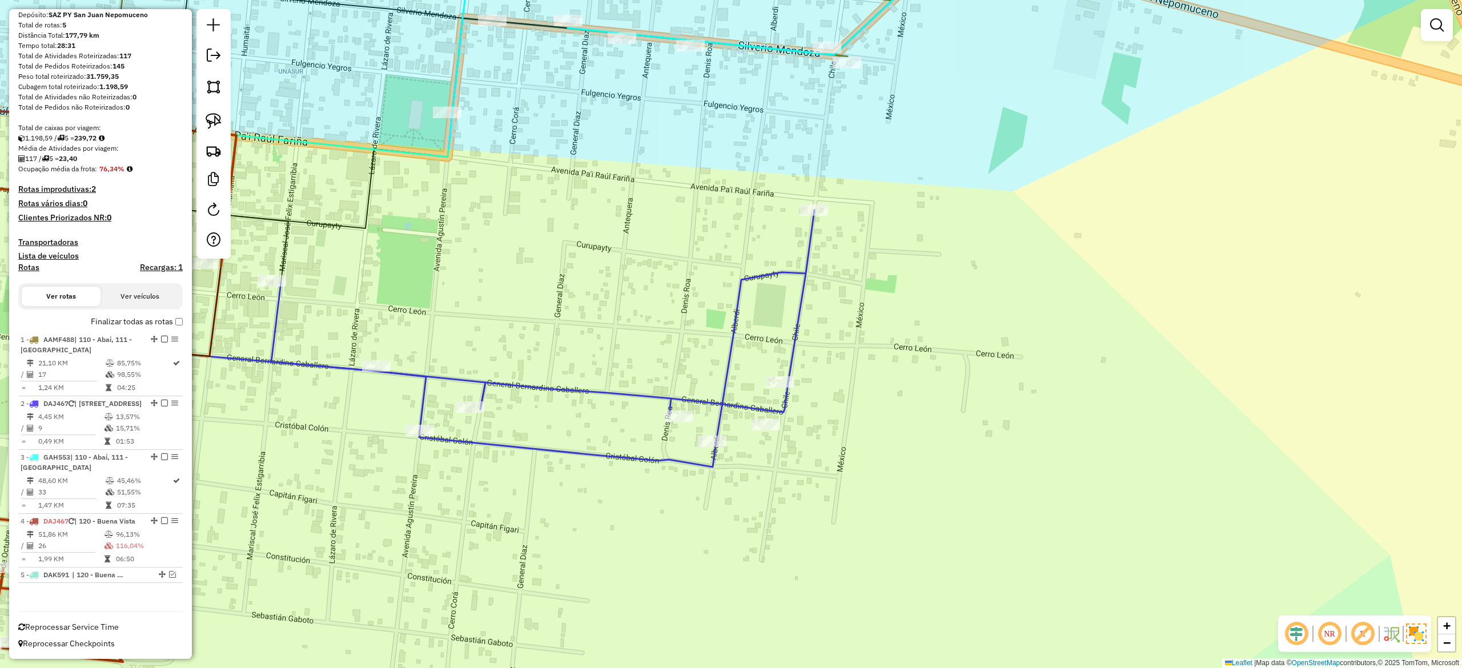
drag, startPoint x: 490, startPoint y: 248, endPoint x: 876, endPoint y: 191, distance: 389.8
click at [876, 191] on div "Janela de atendimento Grade de atendimento Capacidade Transportadoras Veículos …" at bounding box center [731, 334] width 1462 height 668
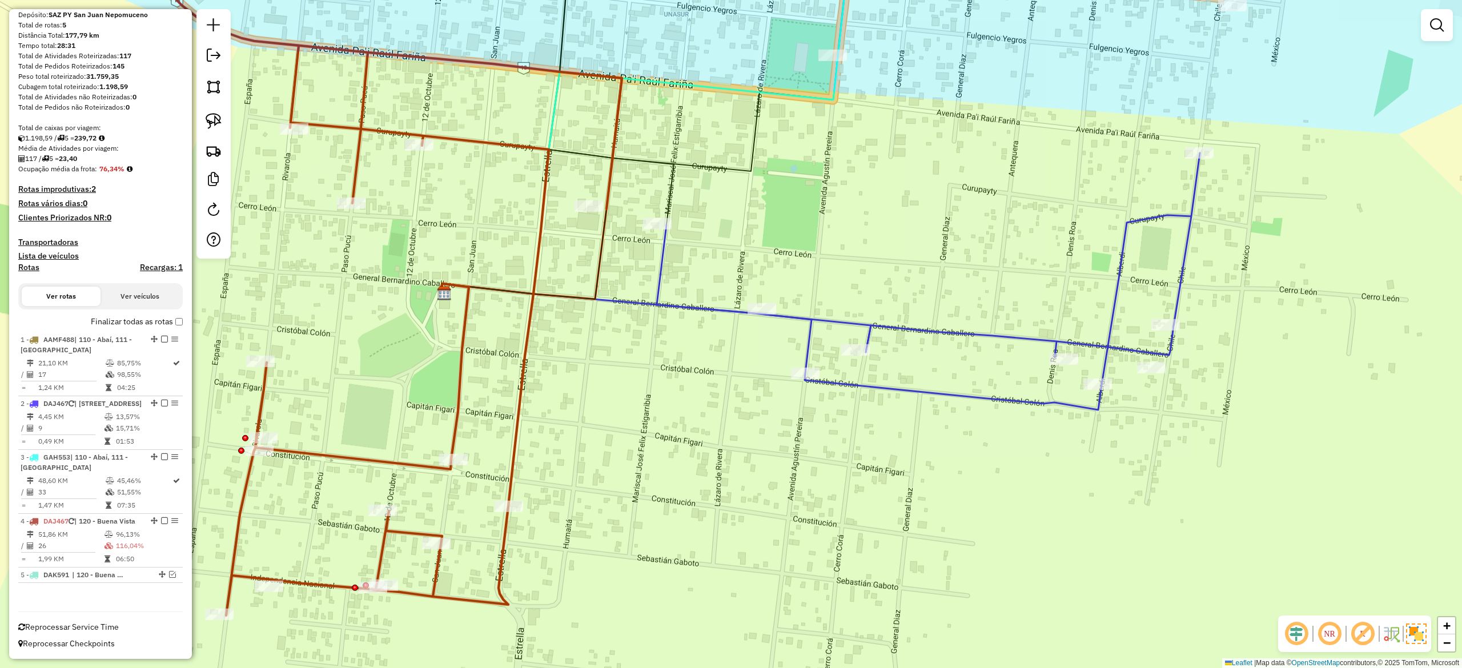
click at [605, 241] on icon at bounding box center [522, 254] width 167 height 90
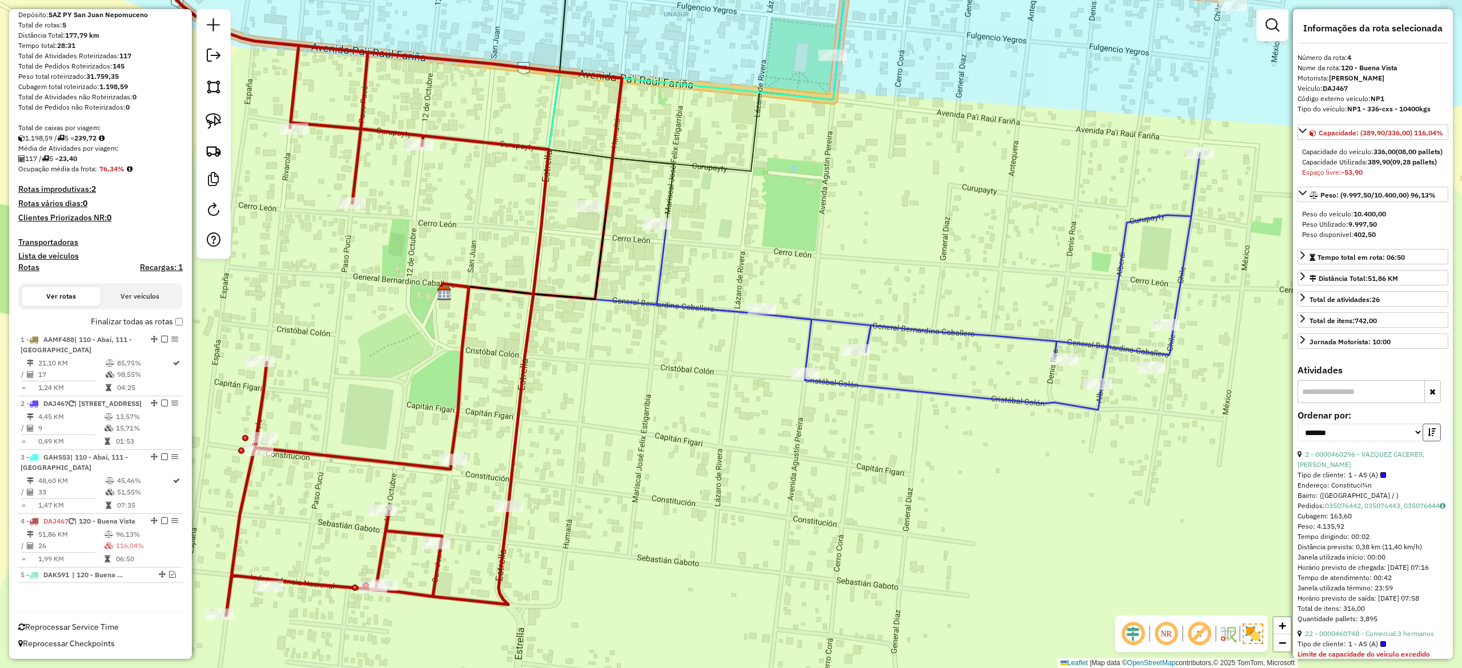
click at [1423, 442] on button "button" at bounding box center [1432, 433] width 18 height 18
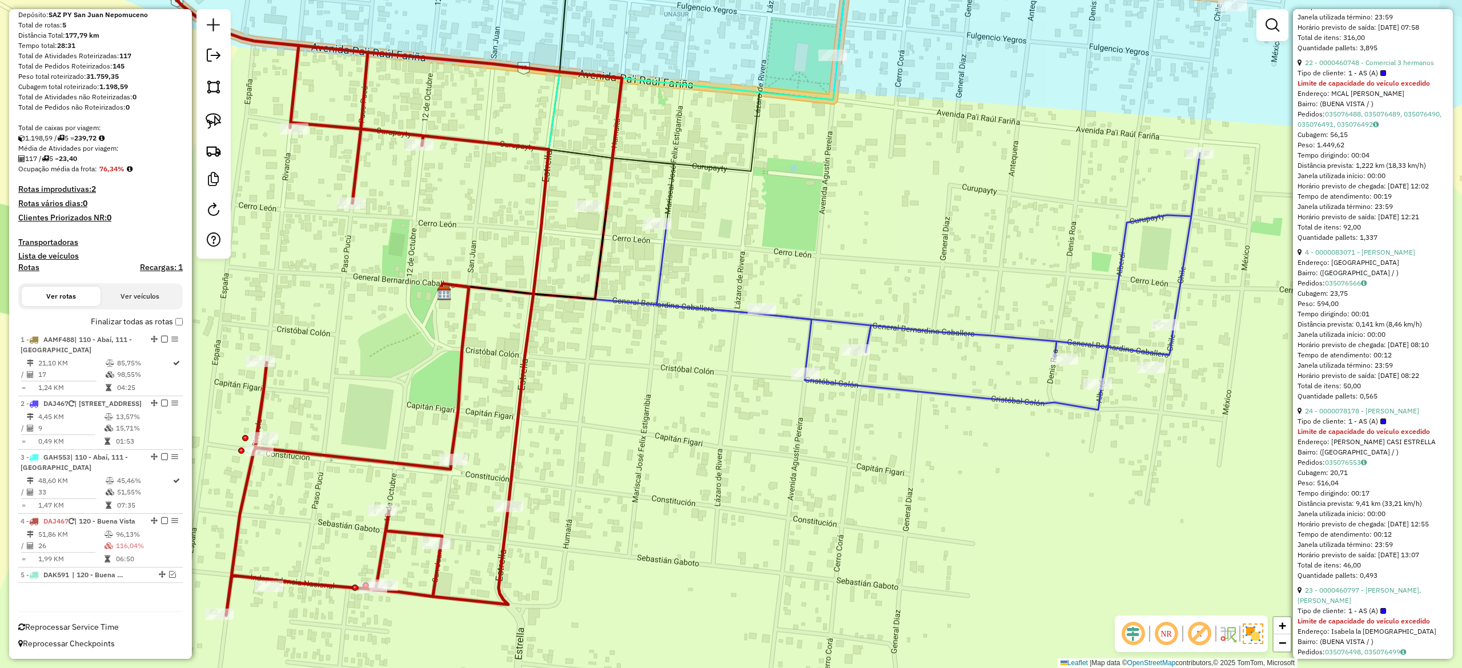
scroll to position [228, 0]
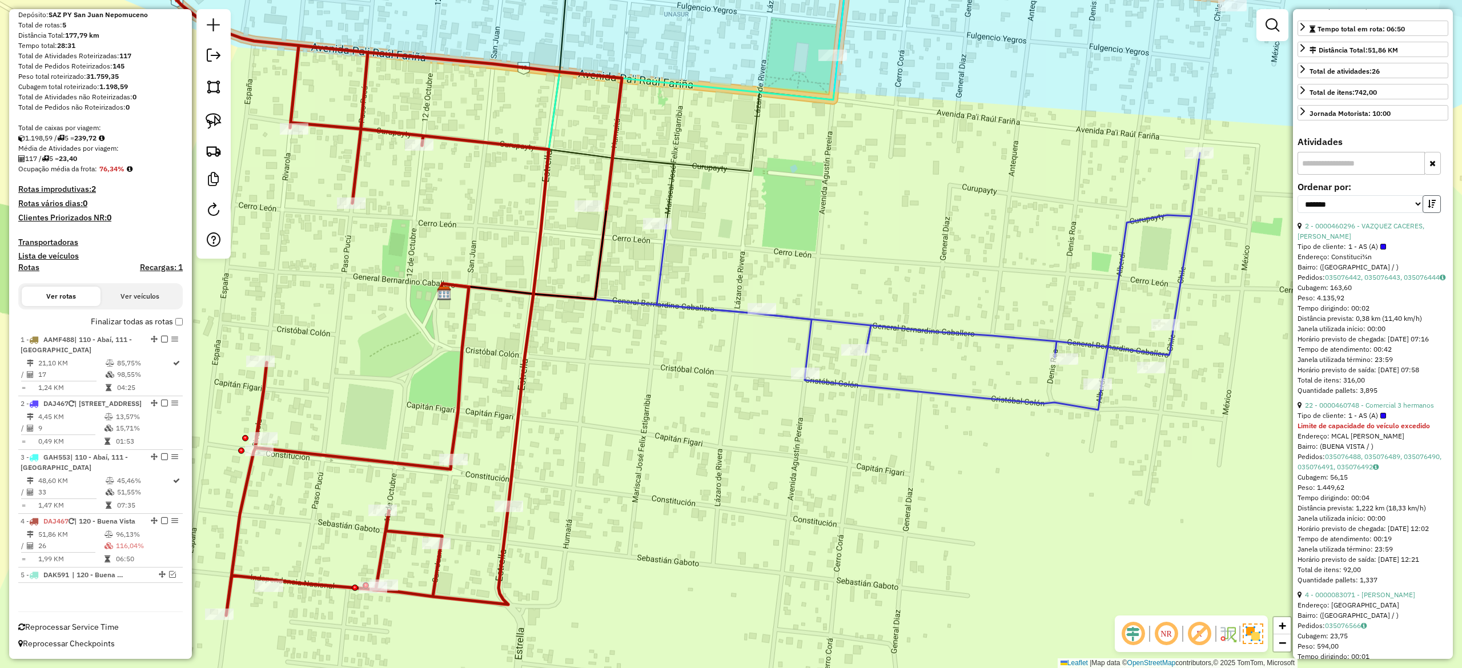
click at [1428, 208] on icon "button" at bounding box center [1432, 204] width 8 height 8
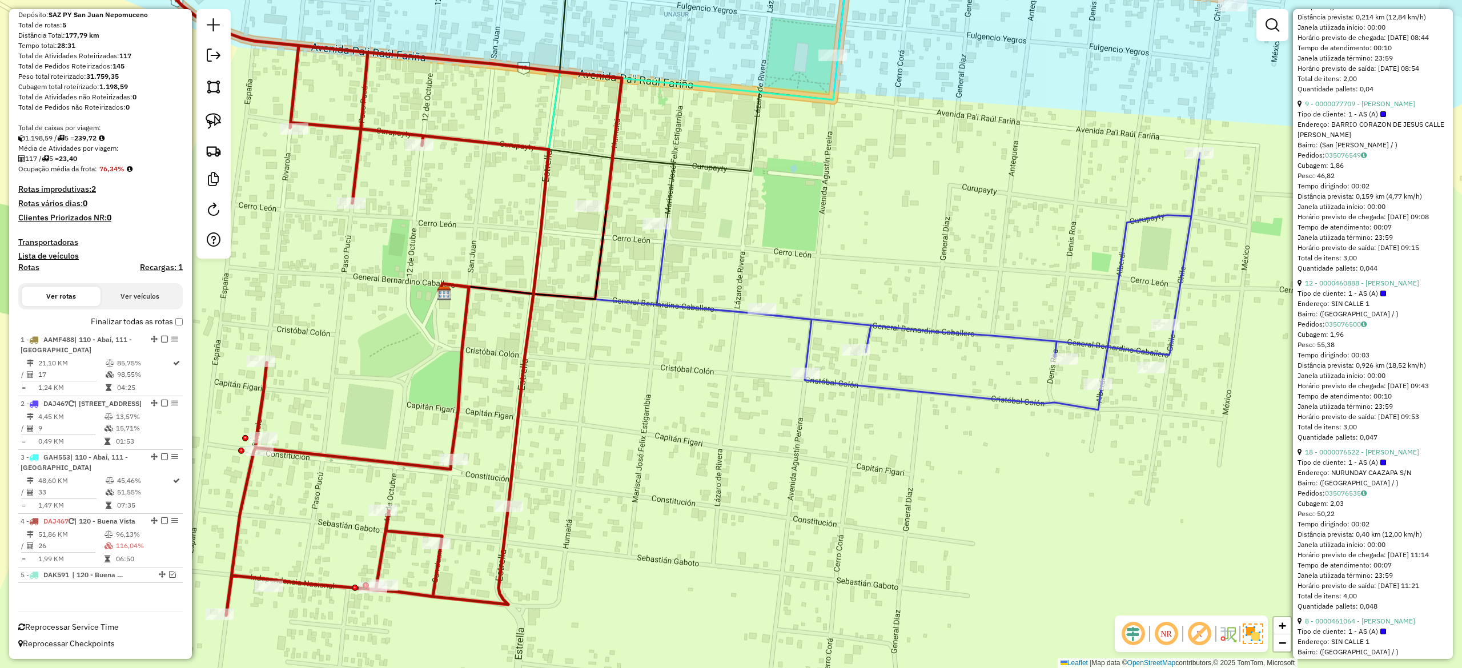
scroll to position [1142, 0]
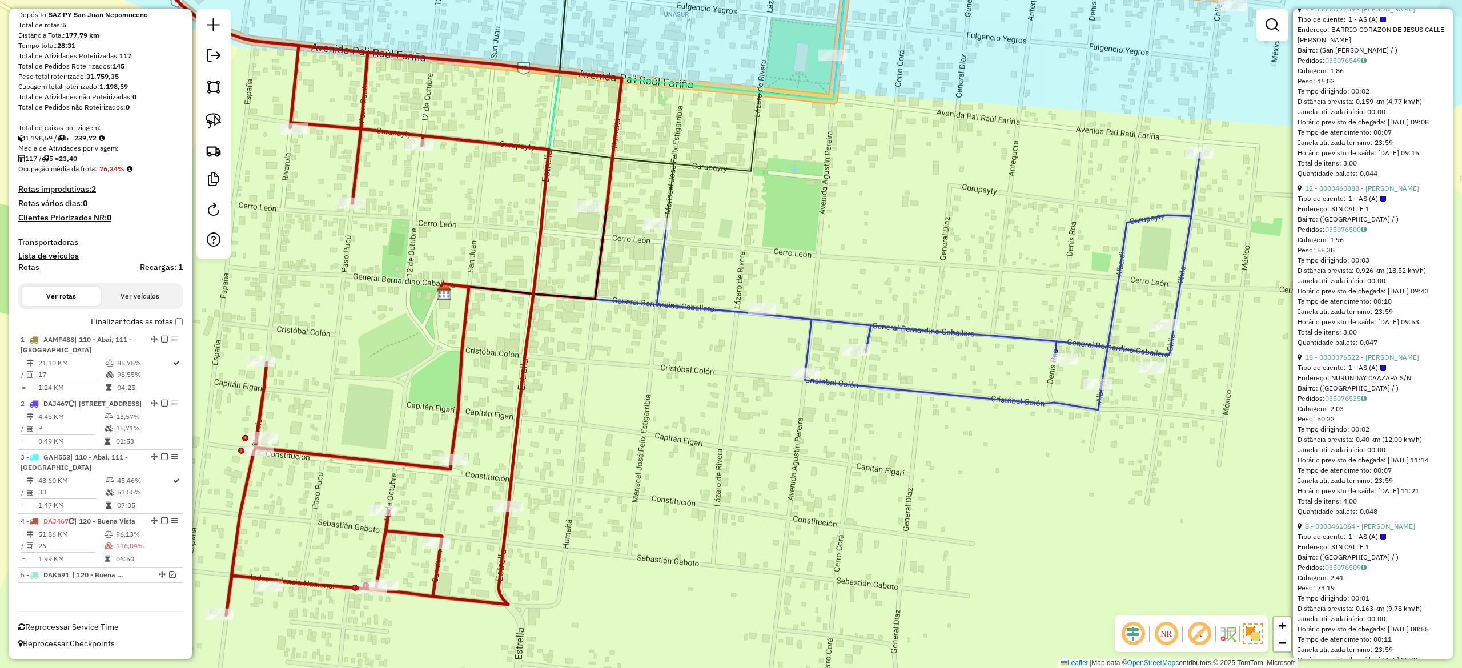
click at [1361, 204] on span "1 - AS (A)" at bounding box center [1368, 199] width 38 height 10
click at [1362, 192] on link "12 - 0000460888 - ANA MARIA KRECHUK" at bounding box center [1362, 188] width 114 height 9
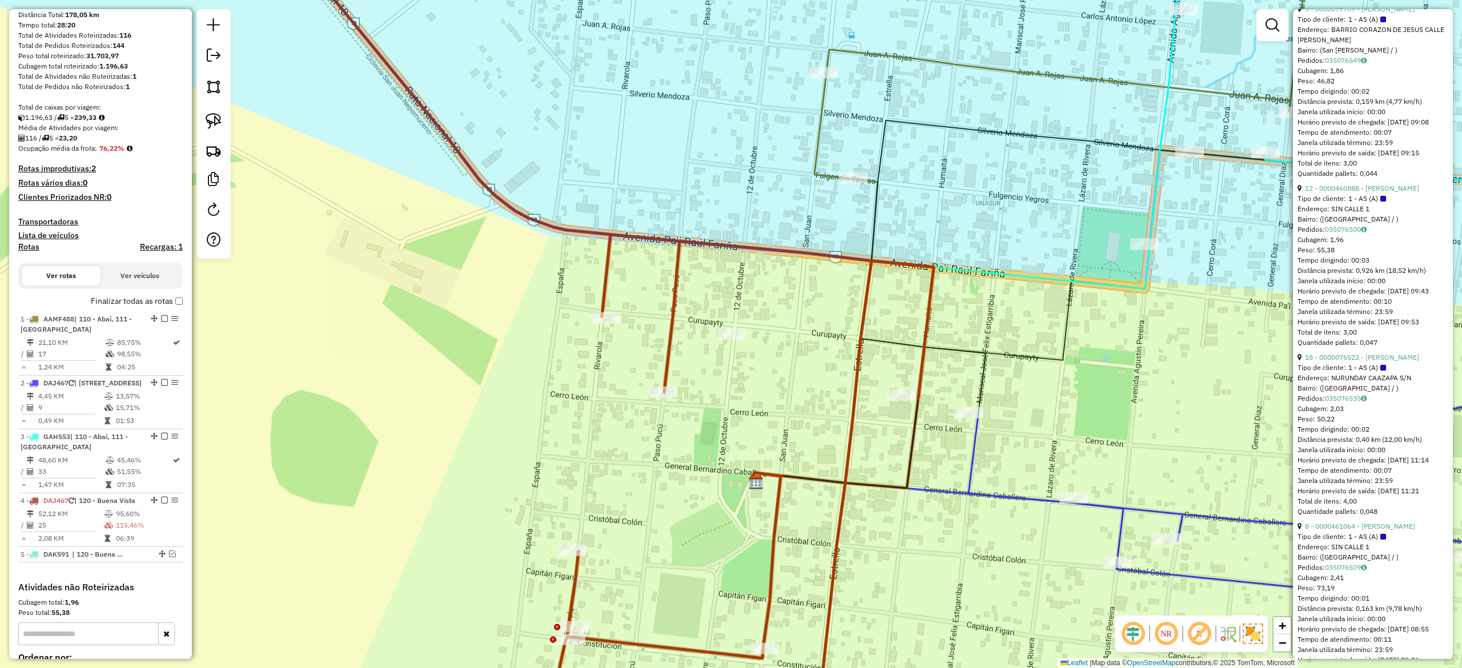
scroll to position [174, 0]
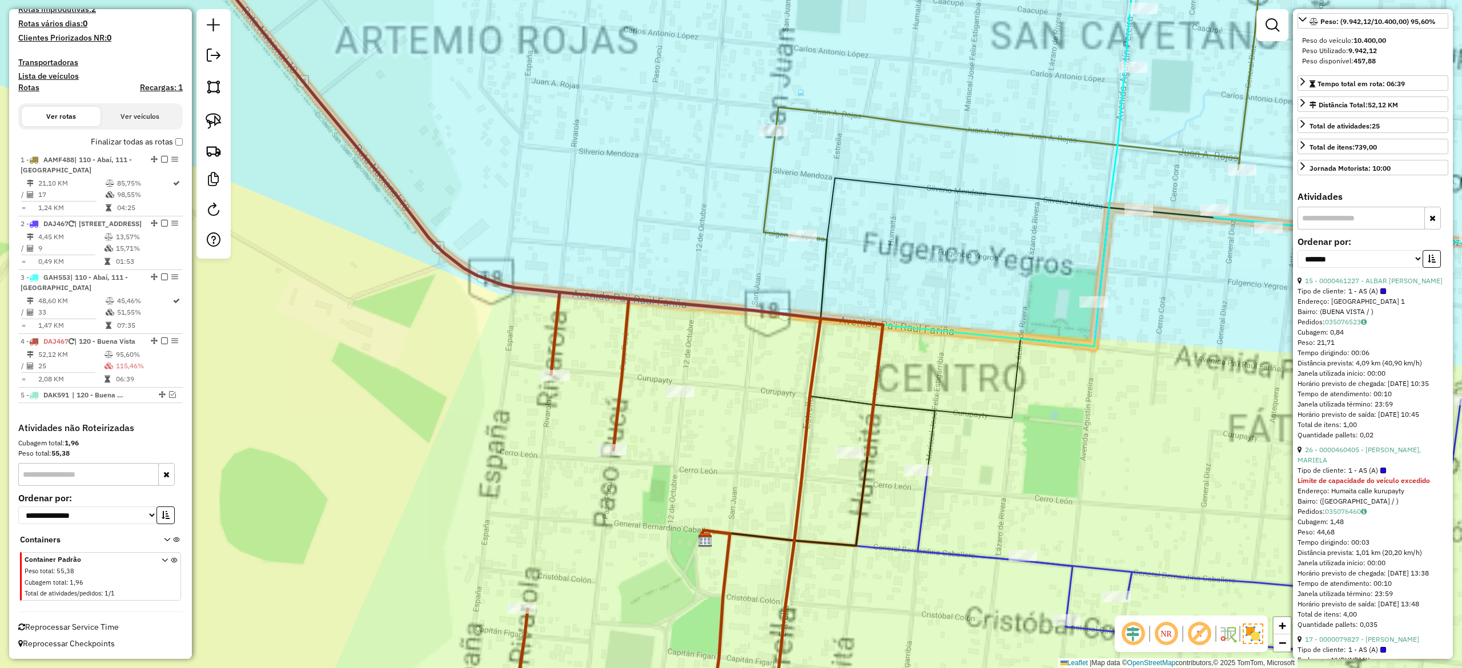
click at [894, 352] on div "Janela de atendimento Grade de atendimento Capacidade Transportadoras Veículos …" at bounding box center [731, 334] width 1462 height 668
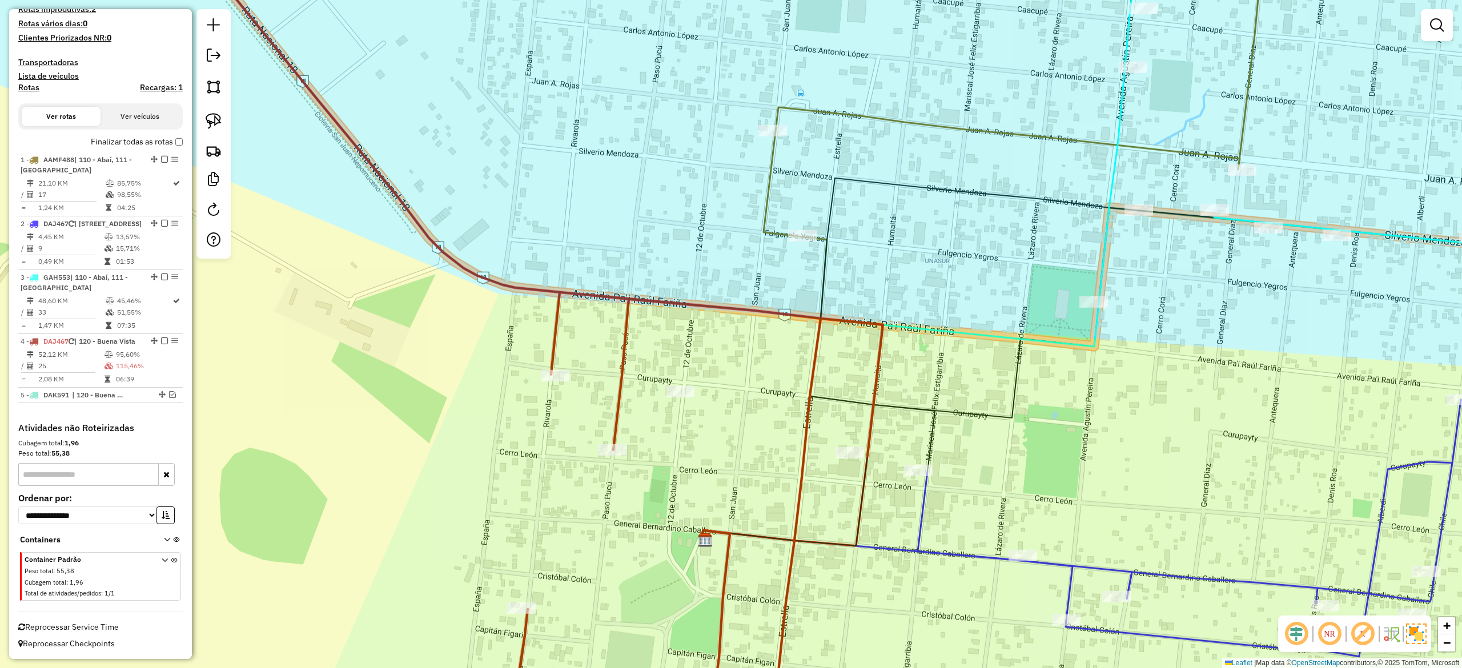
click at [883, 348] on icon at bounding box center [533, 334] width 700 height 803
click at [873, 352] on icon at bounding box center [532, 334] width 700 height 803
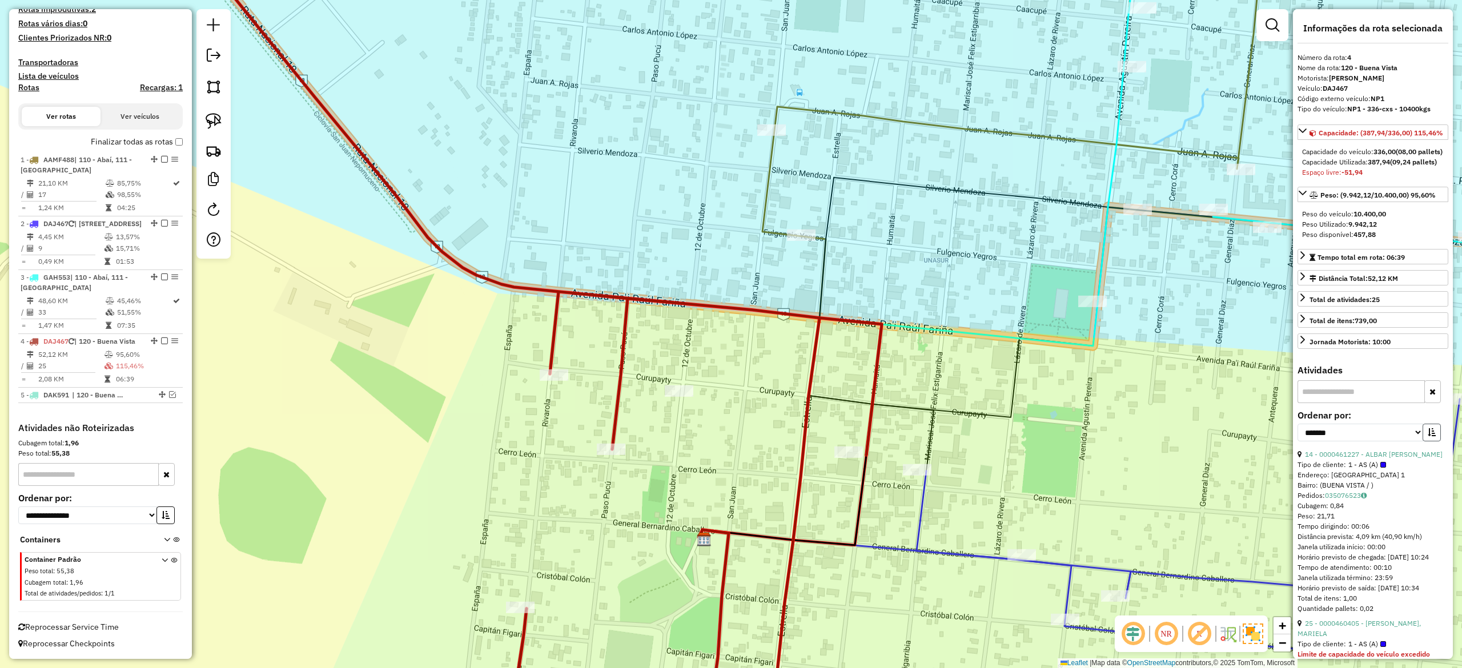
click at [1431, 442] on button "button" at bounding box center [1432, 433] width 18 height 18
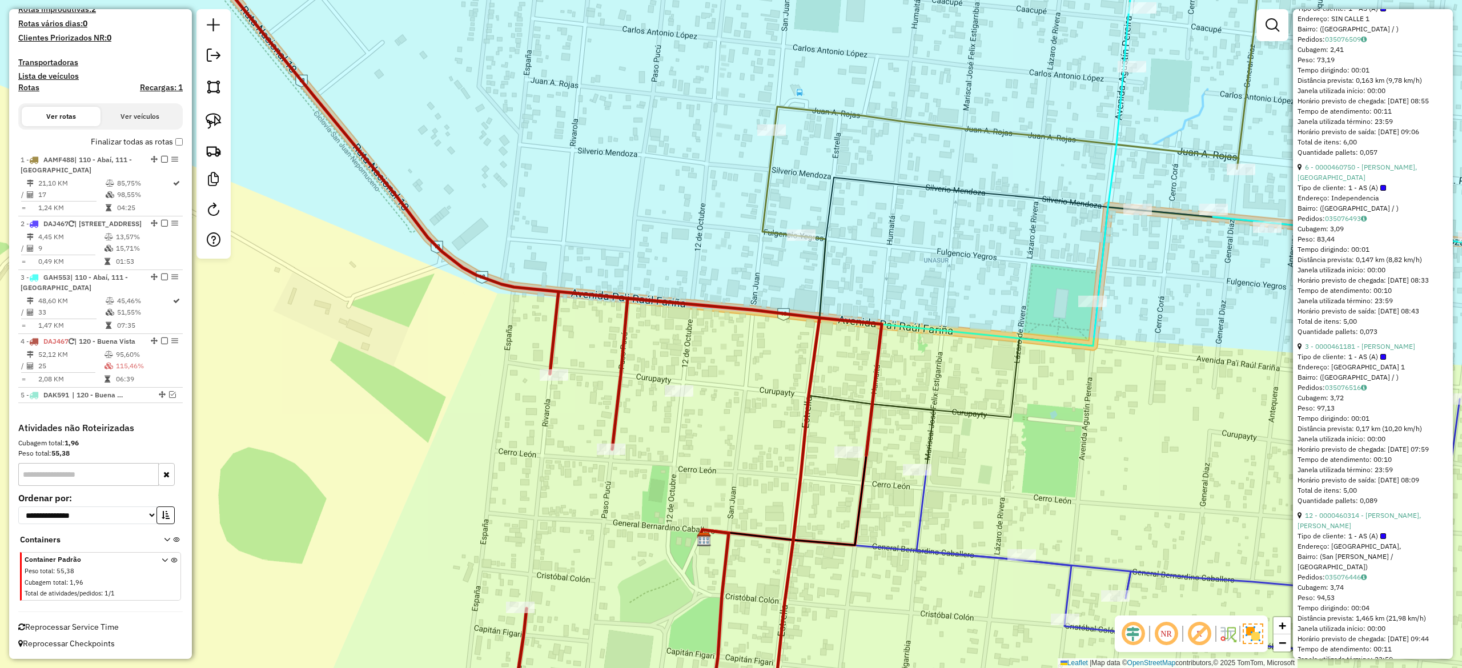
scroll to position [1485, 0]
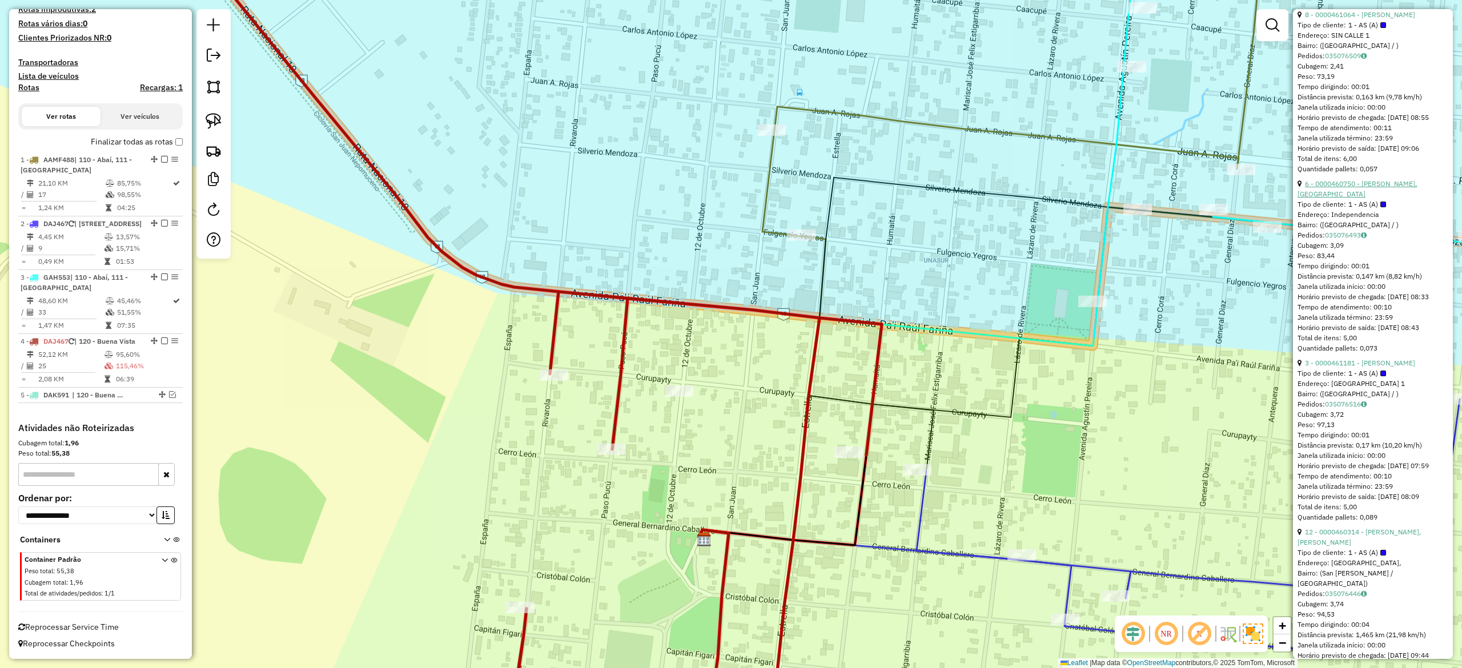
click at [1353, 198] on link "6 - 0000460750 - FERREIRA VILLAR, AMADO" at bounding box center [1357, 188] width 119 height 19
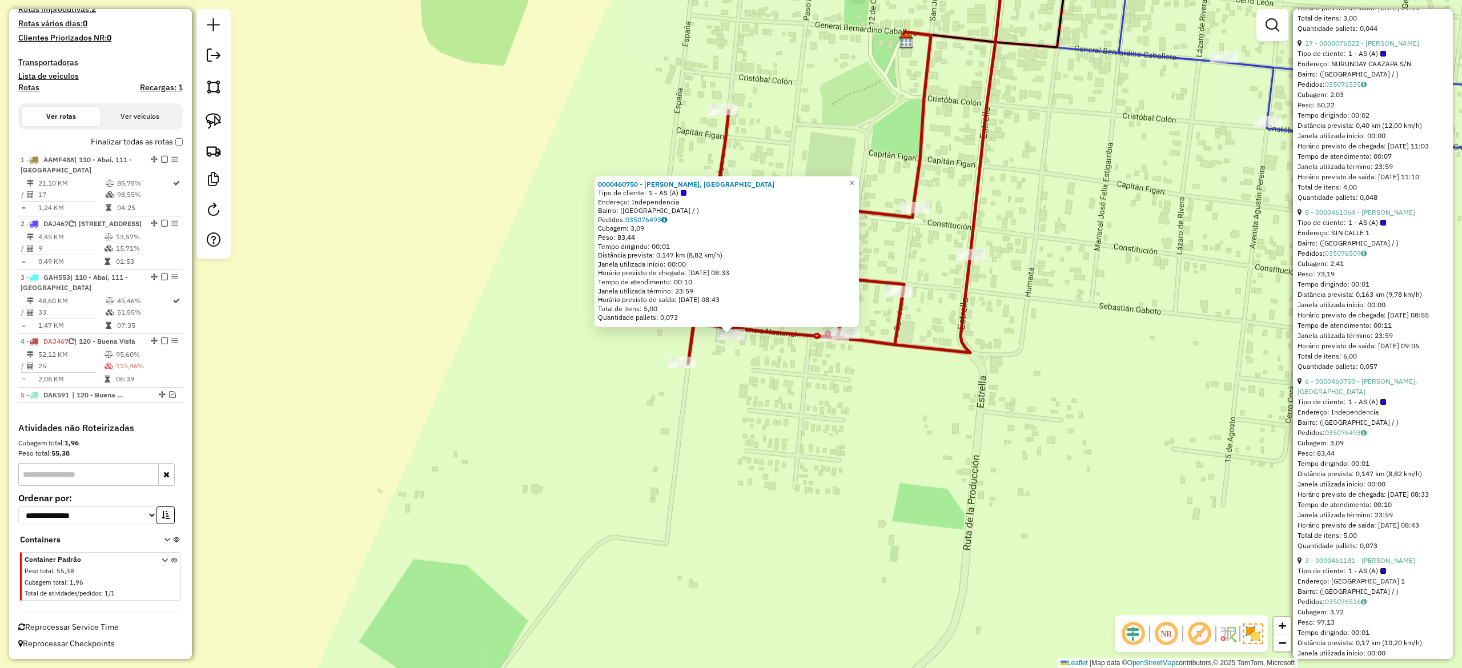
scroll to position [1257, 0]
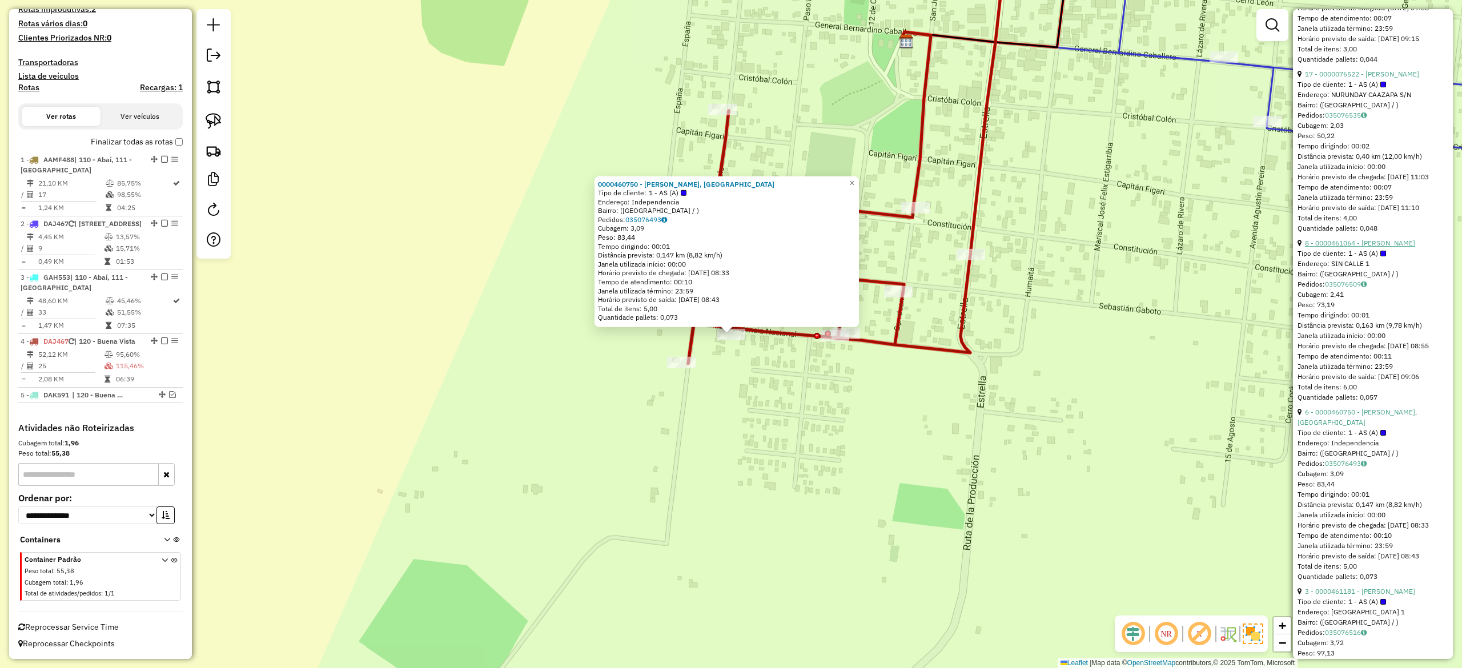
click at [1360, 247] on link "8 - 0000461064 - REYES ESPINOLA, RICARDO" at bounding box center [1360, 243] width 110 height 9
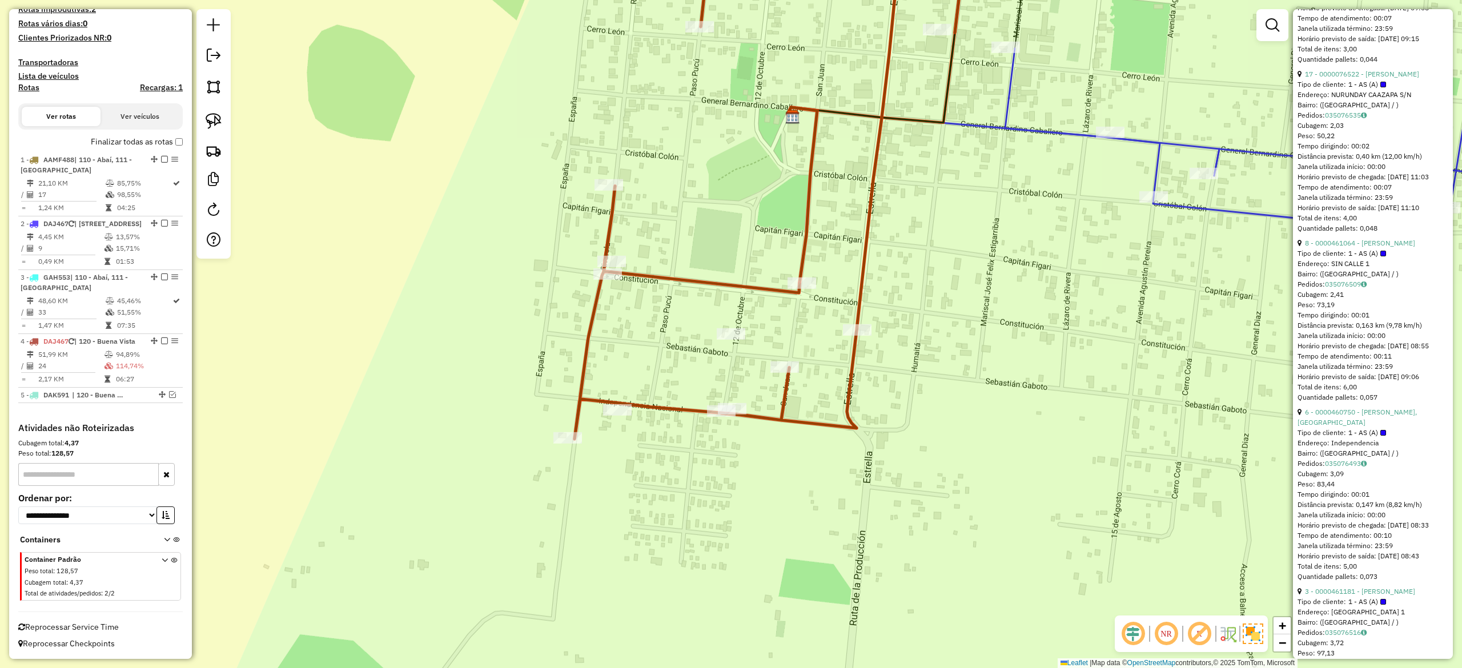
scroll to position [98, 0]
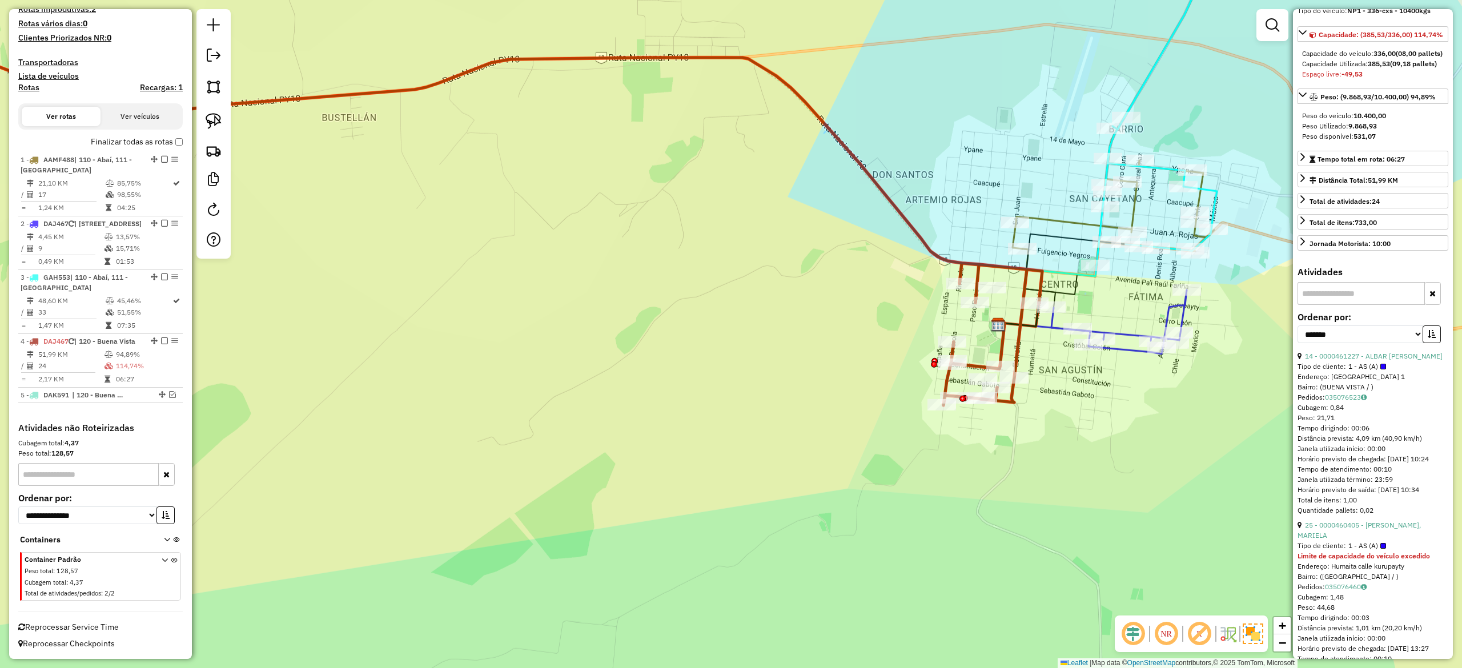
drag, startPoint x: 1074, startPoint y: 406, endPoint x: 1063, endPoint y: 388, distance: 20.8
click at [1074, 404] on div "Janela de atendimento Grade de atendimento Capacidade Transportadoras Veículos …" at bounding box center [731, 334] width 1462 height 668
click at [1017, 347] on icon at bounding box center [448, 207] width 1189 height 394
click at [1425, 343] on button "button" at bounding box center [1432, 335] width 18 height 18
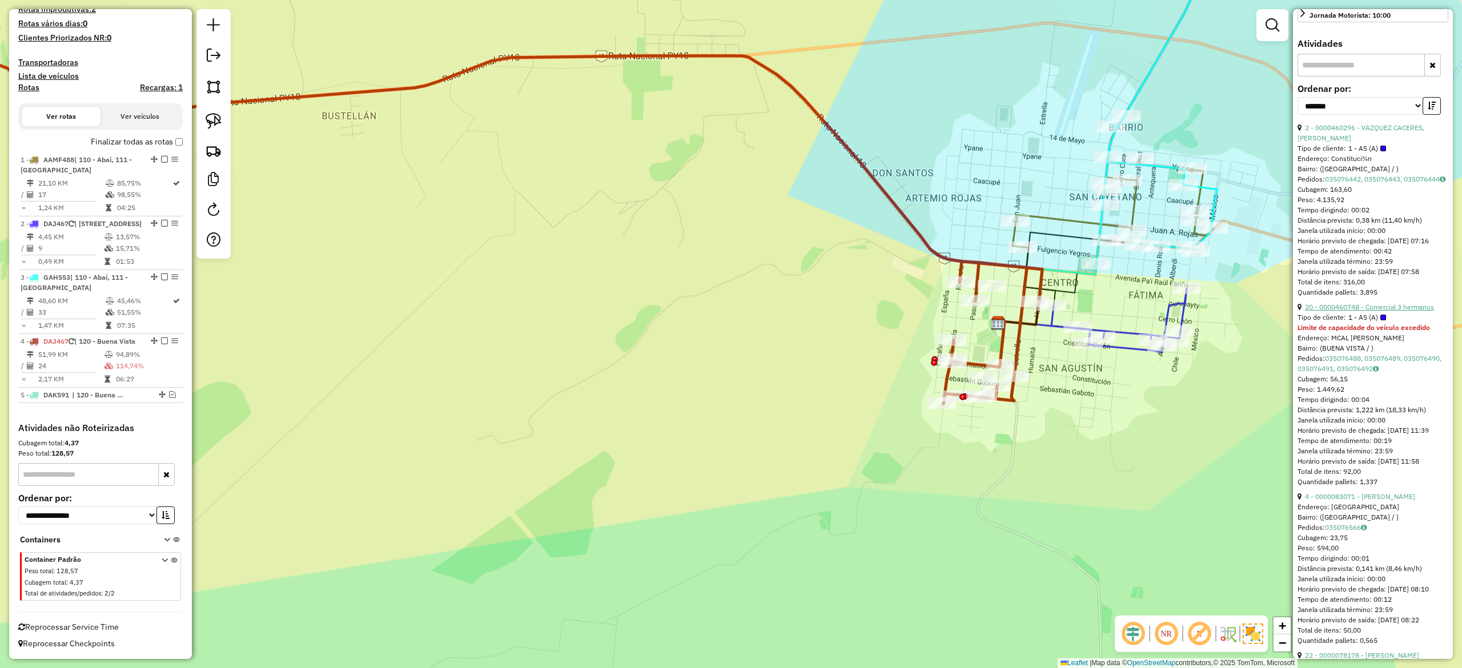
click at [1344, 311] on link "20 - 0000460748 - Comercial 3 hermanos" at bounding box center [1369, 307] width 129 height 9
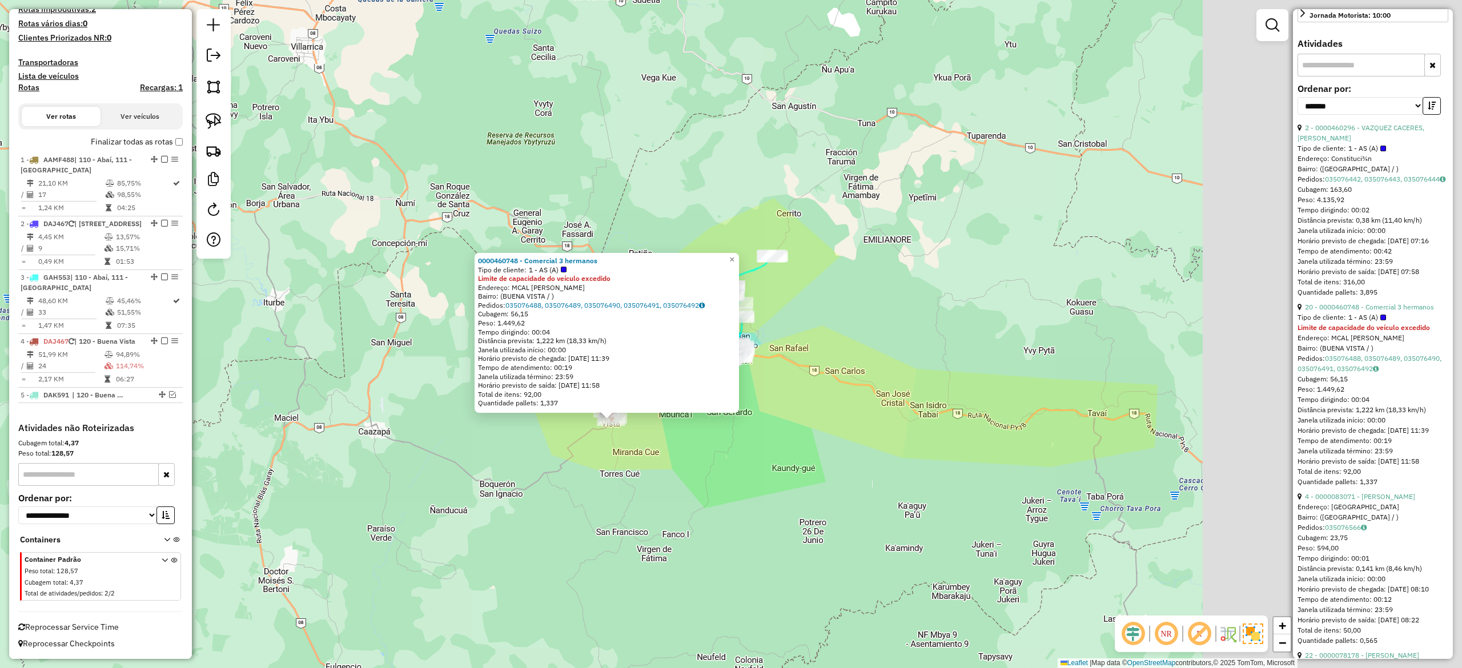
drag, startPoint x: 955, startPoint y: 504, endPoint x: 747, endPoint y: 507, distance: 207.9
click at [747, 507] on div "0000460748 - Comercial 3 hermanos Tipo de cliente: 1 - AS (A) Limite de capacid…" at bounding box center [731, 334] width 1462 height 668
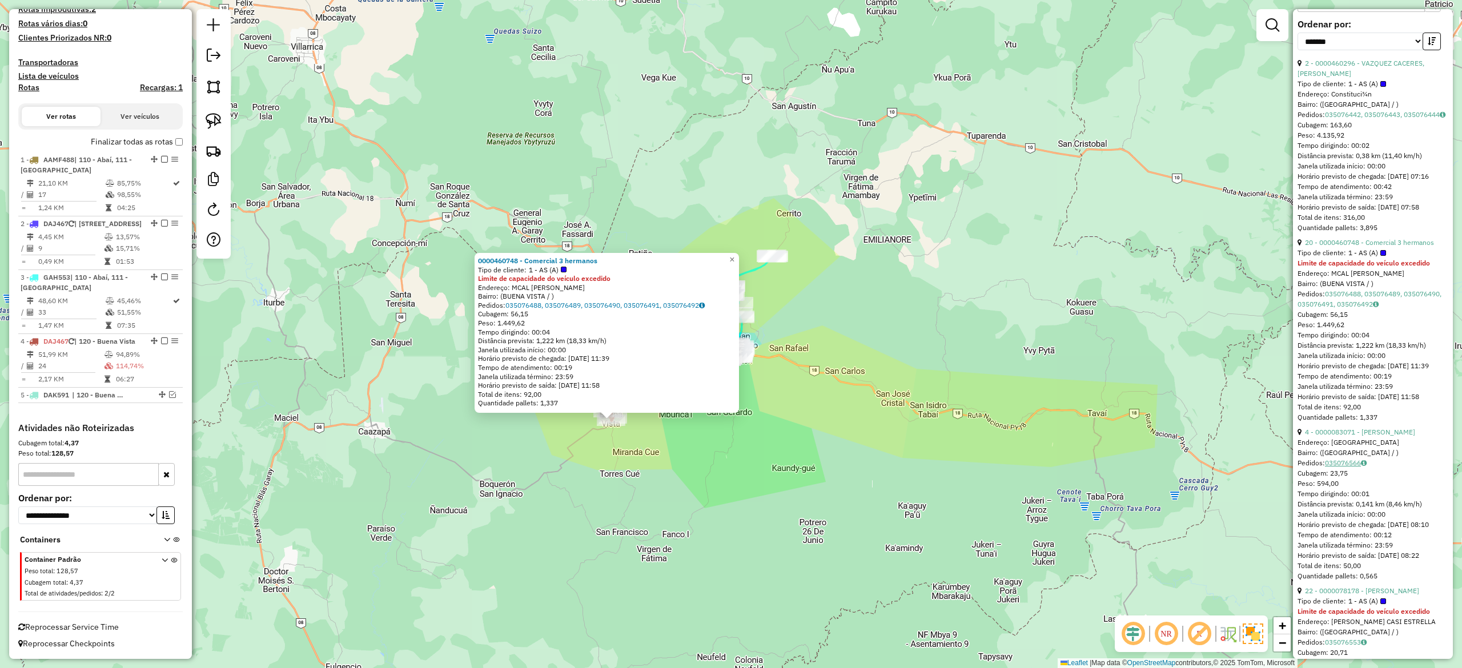
scroll to position [441, 0]
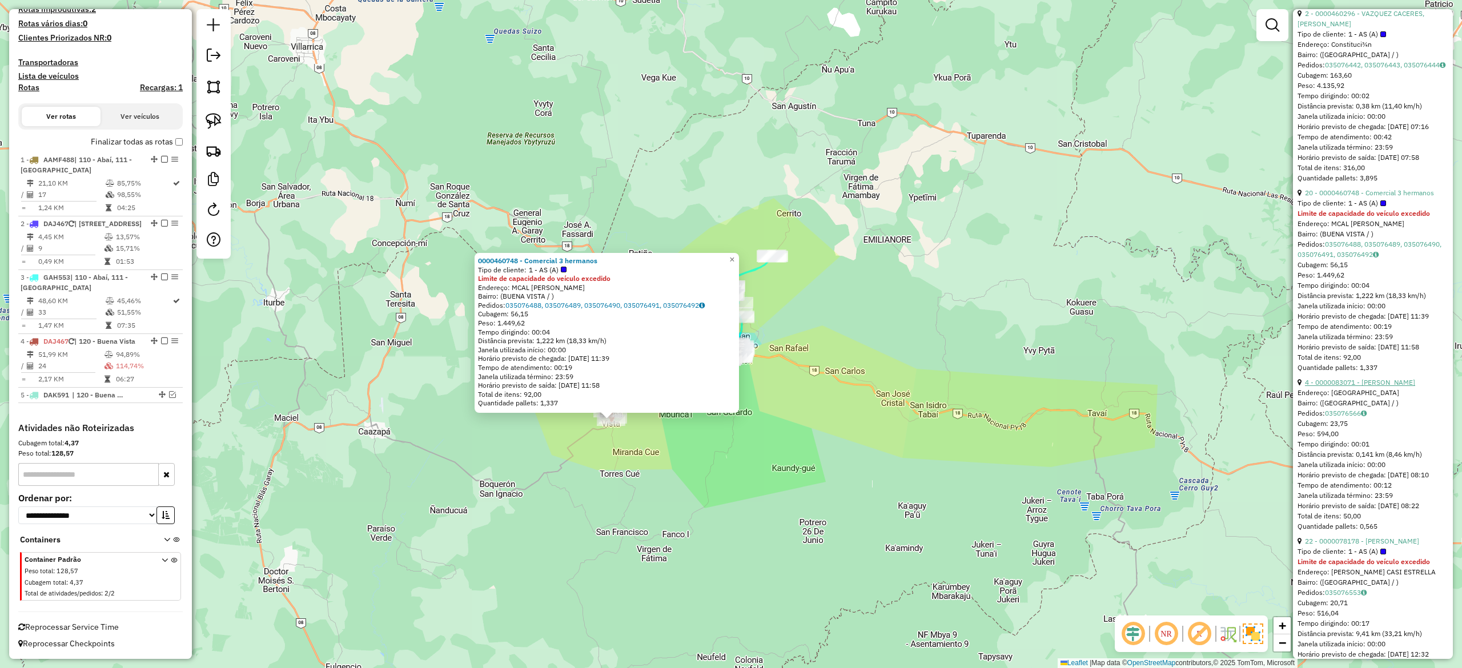
click at [1372, 387] on link "4 - 0000083071 - LORENA REYES" at bounding box center [1360, 382] width 110 height 9
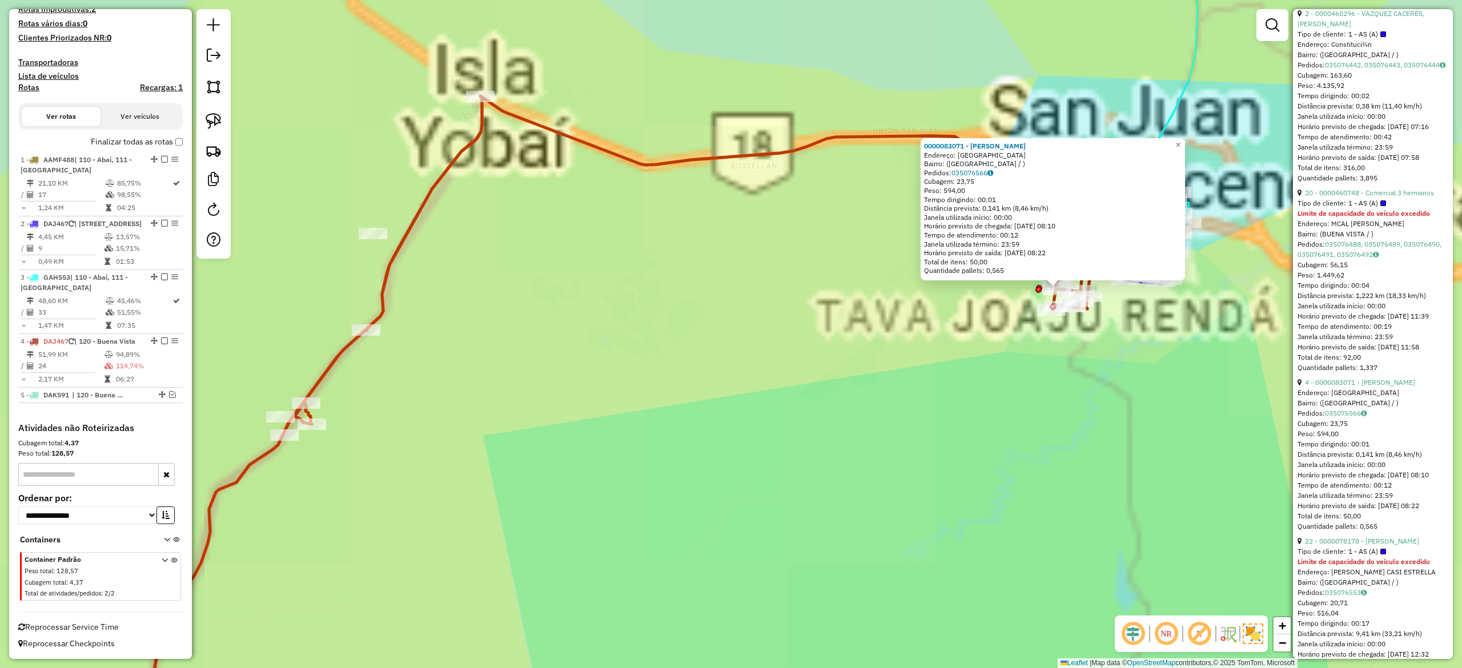
drag, startPoint x: 805, startPoint y: 434, endPoint x: 713, endPoint y: 493, distance: 109.0
click at [713, 493] on div "0000083071 - LORENA REYES Endereço: BARRIO CORAZON DE JESUS Bairro: (SAN JUAN /…" at bounding box center [731, 334] width 1462 height 668
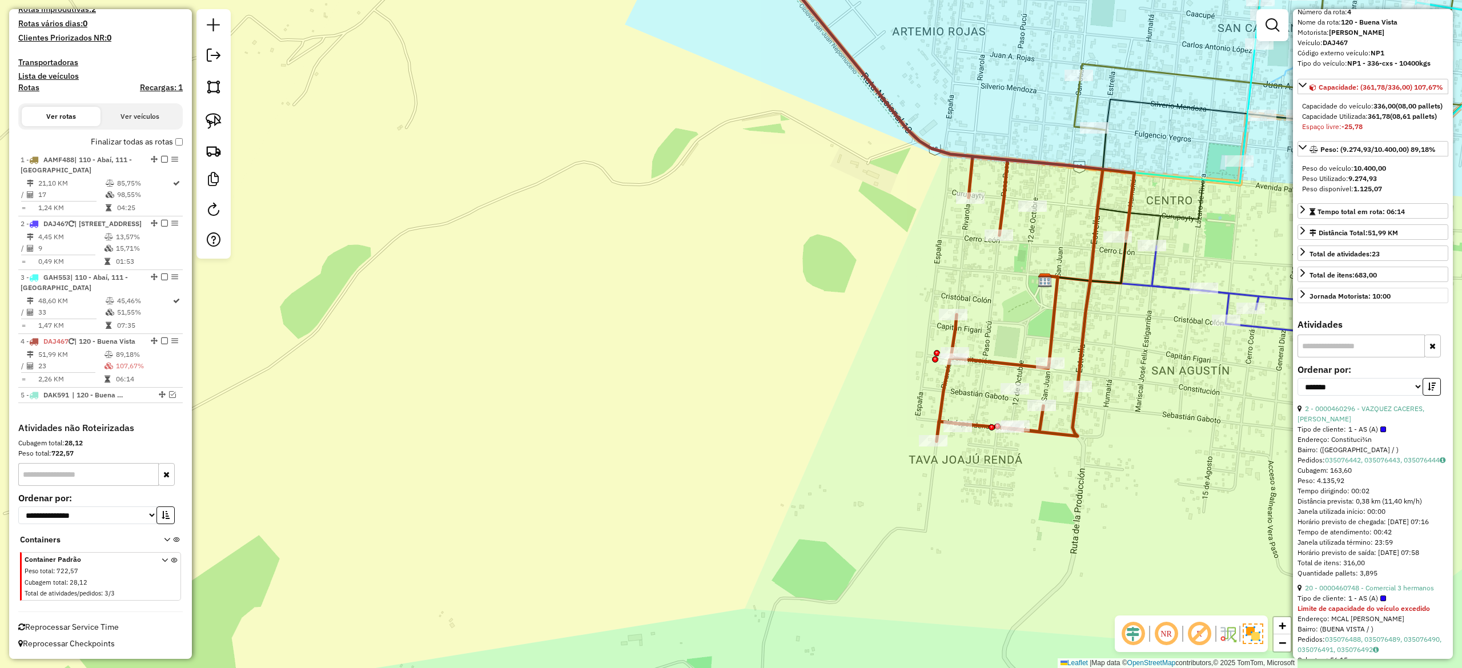
scroll to position [0, 0]
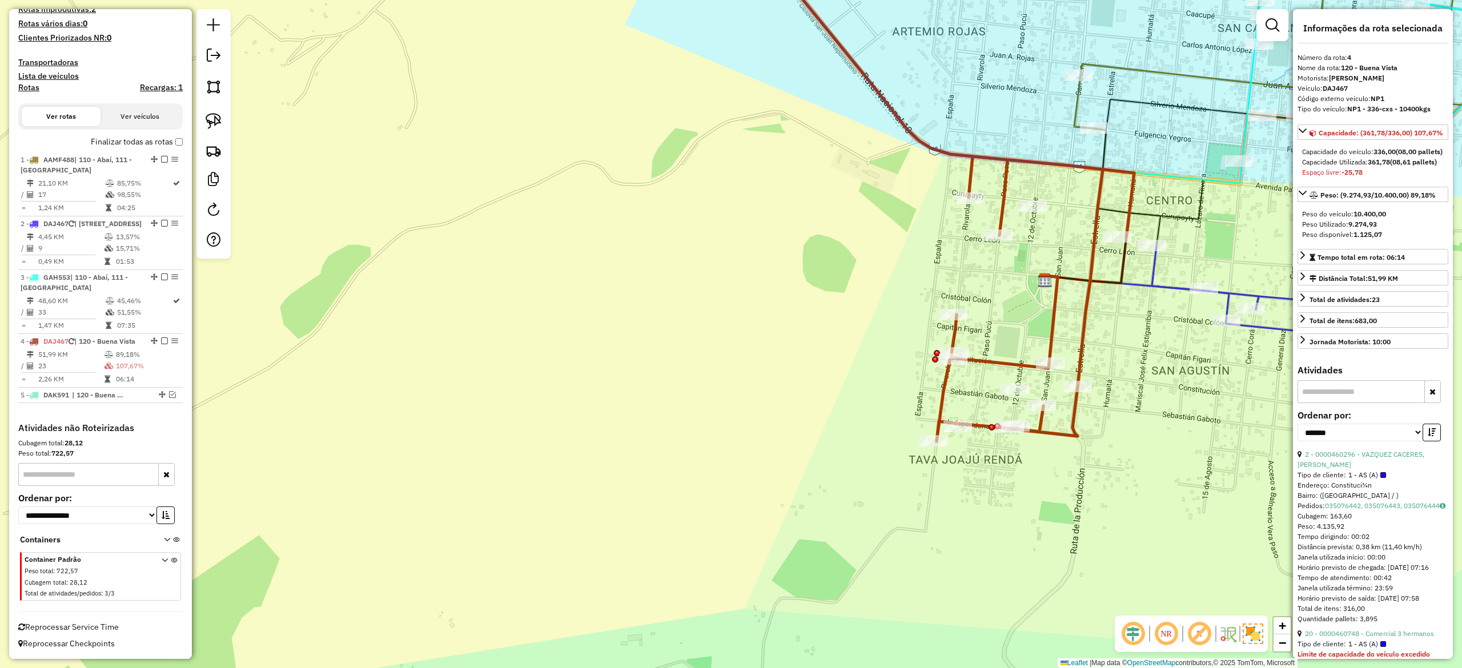
drag, startPoint x: 1113, startPoint y: 401, endPoint x: 1105, endPoint y: 361, distance: 40.8
click at [1113, 400] on div "Janela de atendimento Grade de atendimento Capacidade Transportadoras Veículos …" at bounding box center [731, 334] width 1462 height 668
click at [1085, 322] on icon at bounding box center [942, 186] width 386 height 507
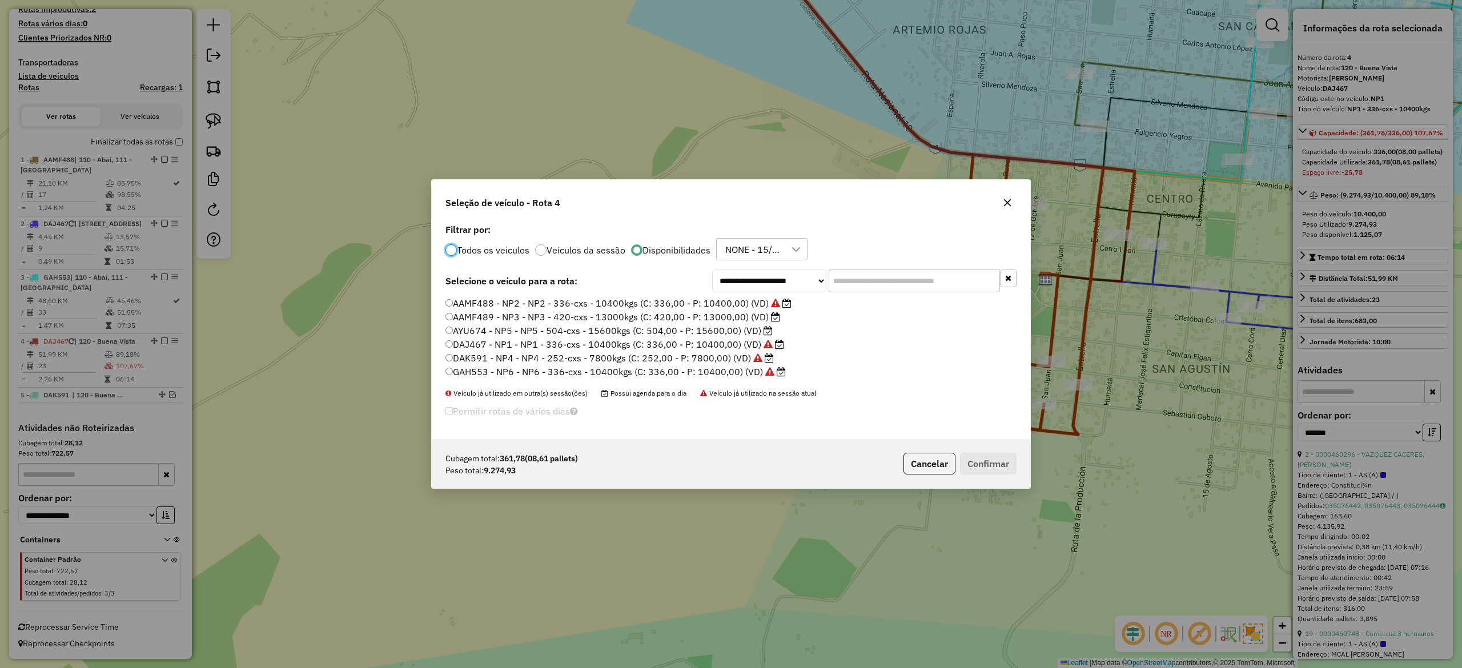
scroll to position [6, 3]
click at [745, 312] on label "AAMF489 - NP3 - NP3 - 420-cxs - 13000kgs (C: 420,00 - P: 13000,00) (VD)" at bounding box center [613, 317] width 335 height 14
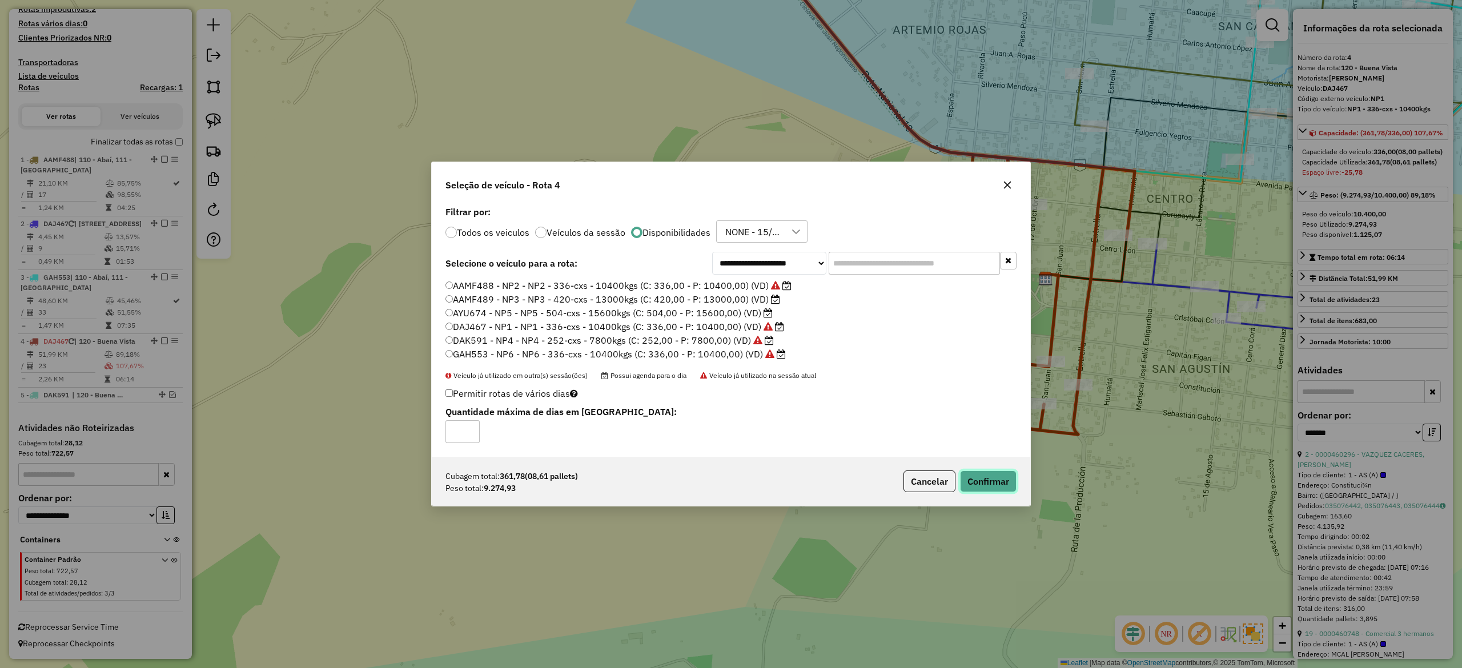
click at [995, 491] on button "Confirmar" at bounding box center [988, 482] width 57 height 22
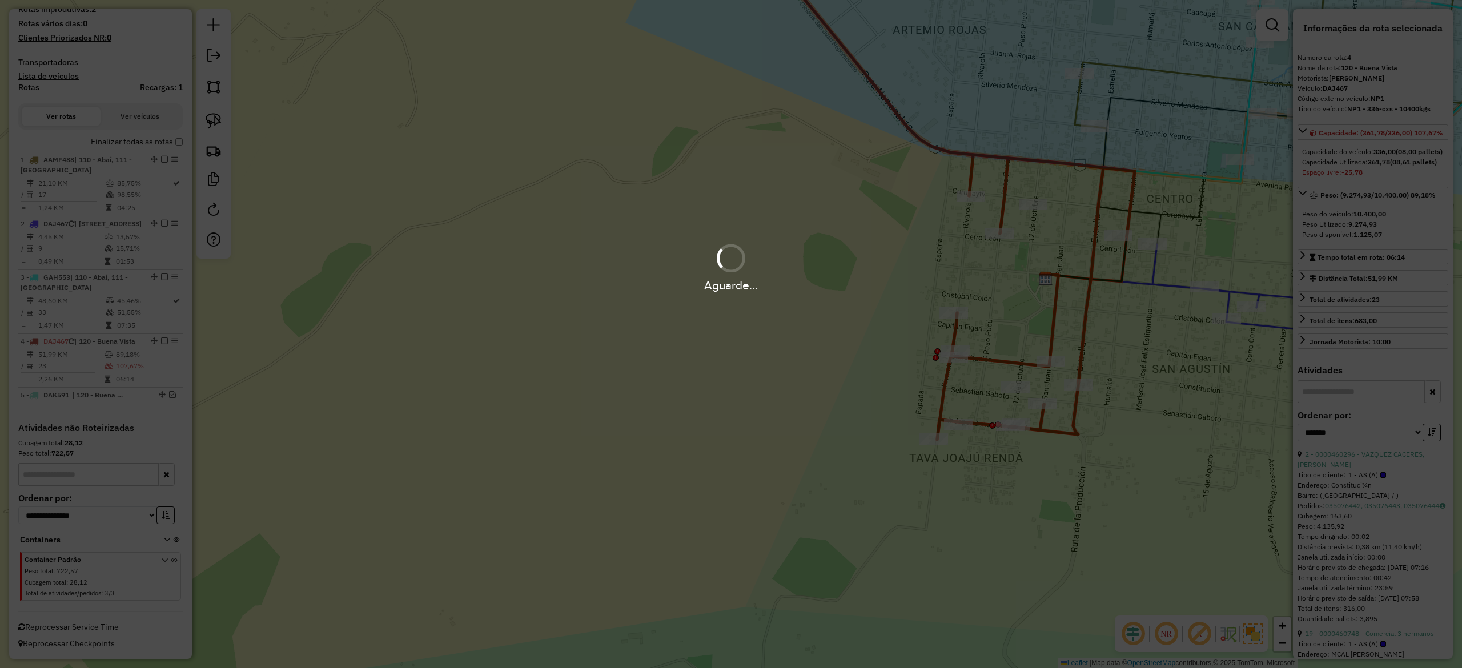
scroll to position [297, 0]
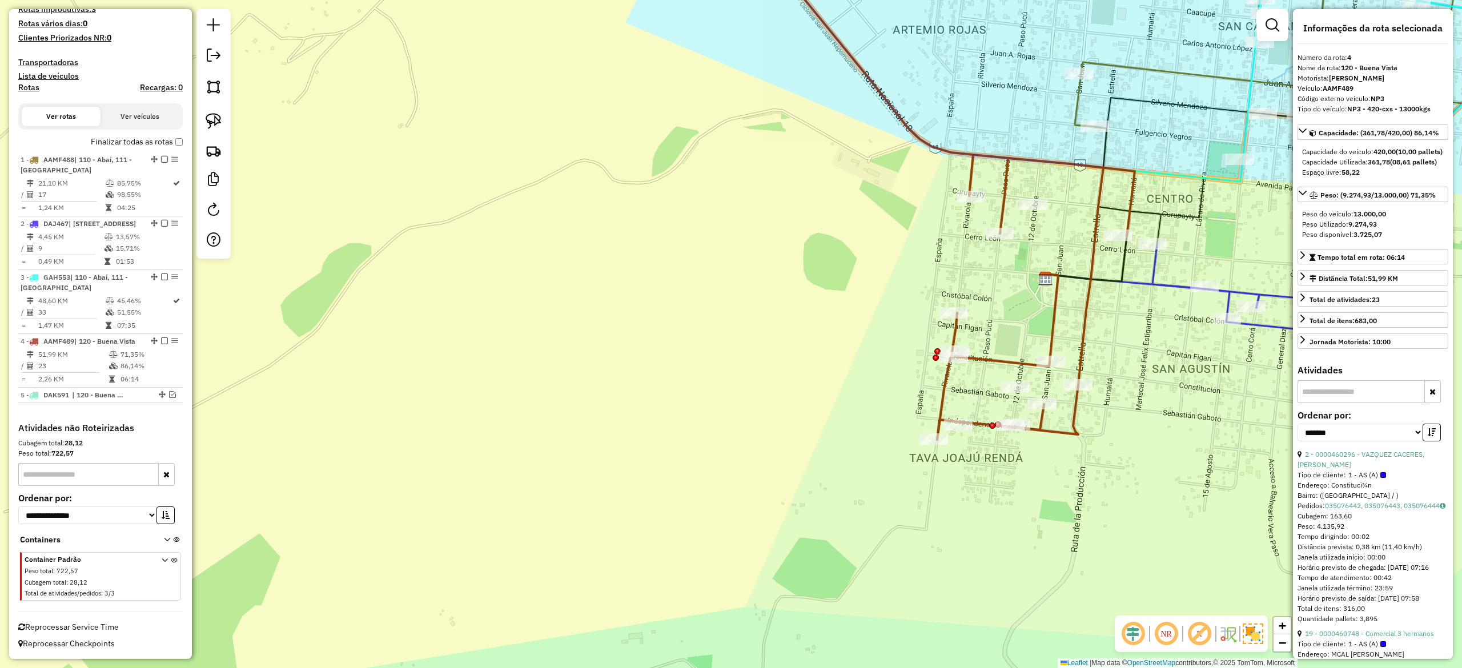
click at [1099, 317] on div "Janela de atendimento Grade de atendimento Capacidade Transportadoras Veículos …" at bounding box center [731, 334] width 1462 height 668
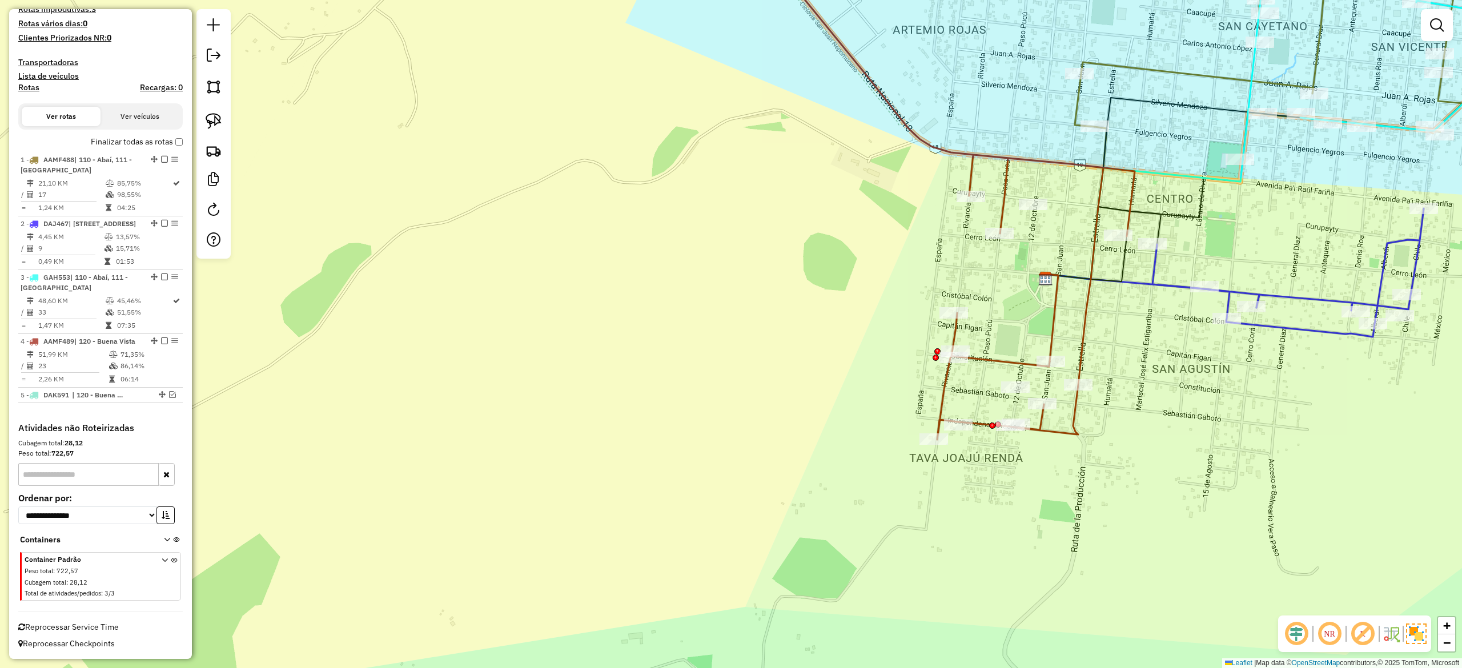
click at [1106, 314] on div "Janela de atendimento Grade de atendimento Capacidade Transportadoras Veículos …" at bounding box center [731, 334] width 1462 height 668
click at [1093, 303] on icon at bounding box center [943, 186] width 385 height 506
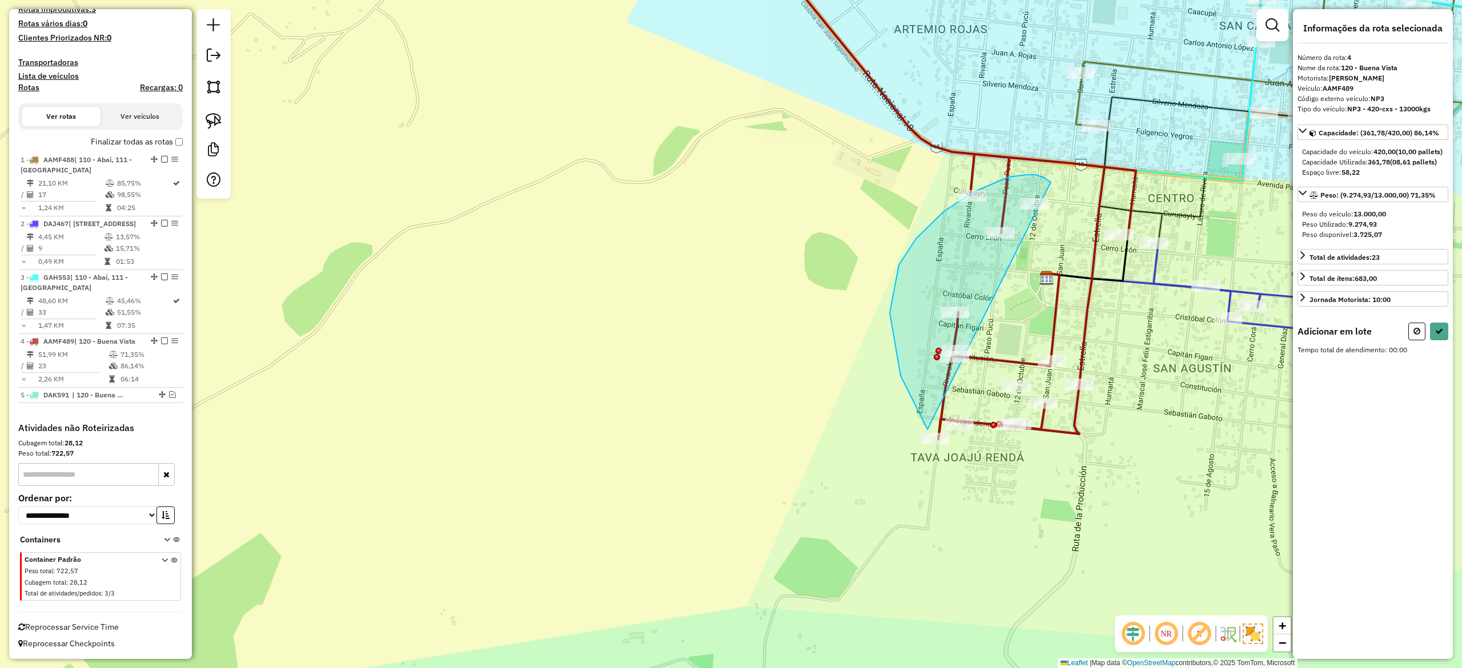
drag, startPoint x: 890, startPoint y: 313, endPoint x: 1122, endPoint y: 317, distance: 231.9
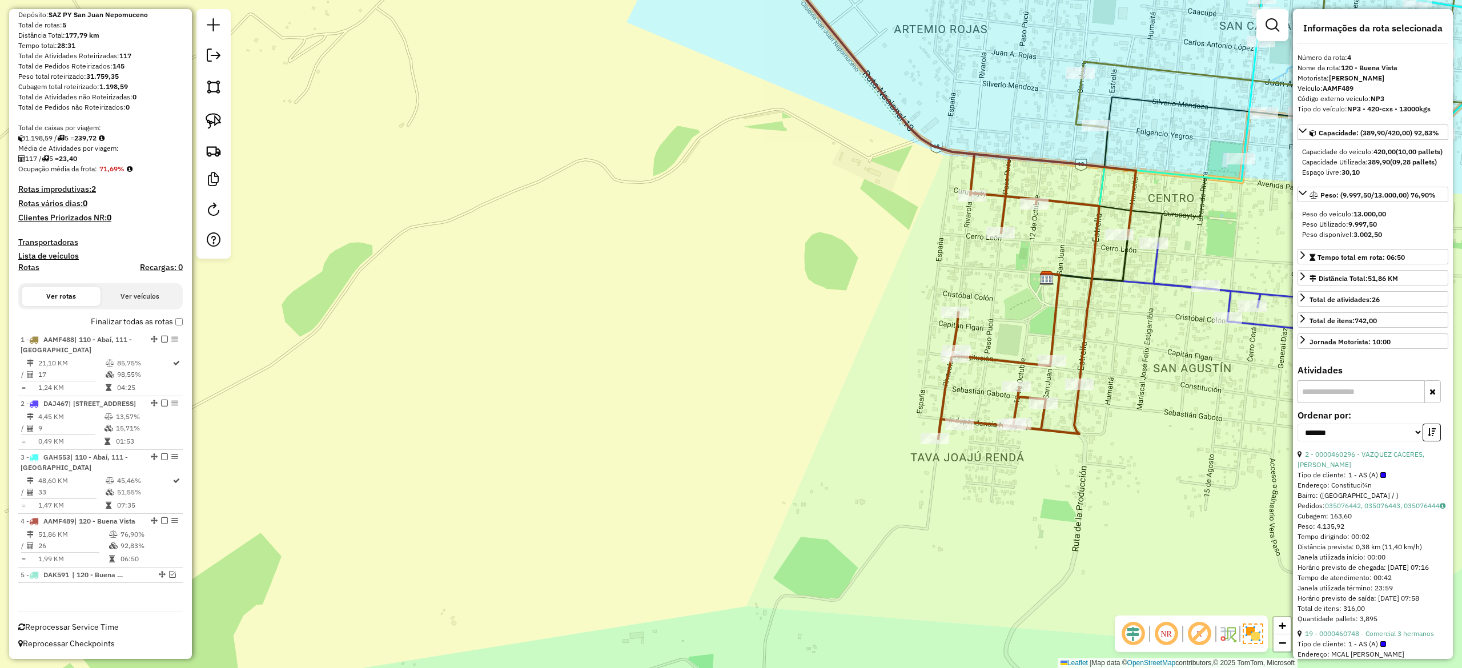
scroll to position [117, 0]
click at [1097, 308] on div "Janela de atendimento Grade de atendimento Capacidade Transportadoras Veículos …" at bounding box center [731, 334] width 1462 height 668
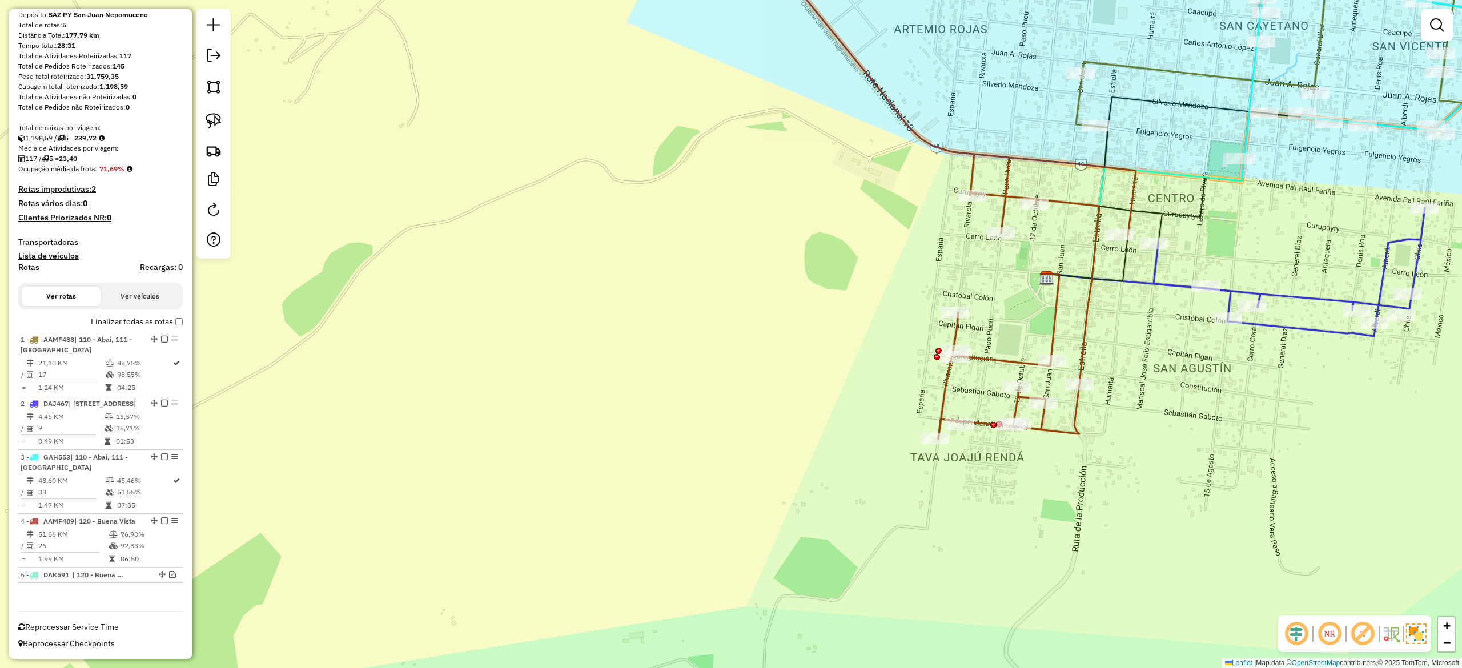
click at [1089, 295] on icon at bounding box center [943, 186] width 385 height 506
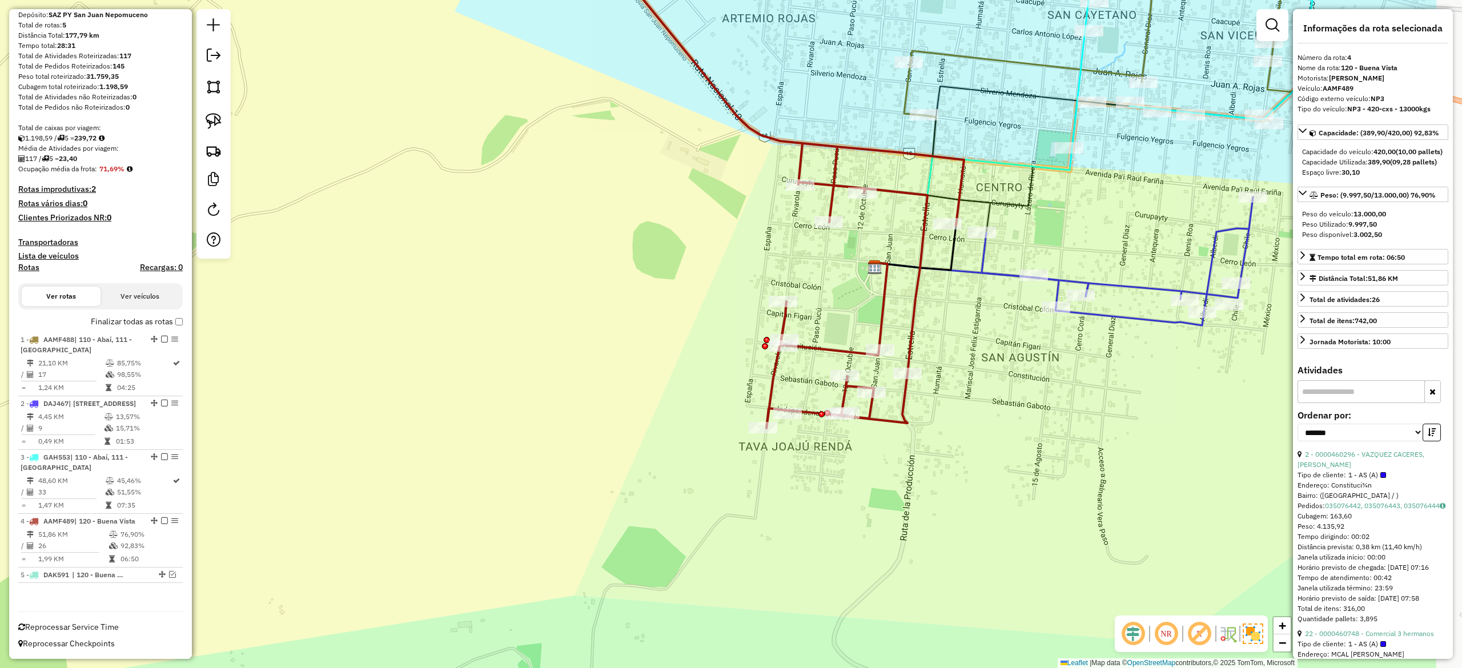
drag, startPoint x: 1102, startPoint y: 310, endPoint x: 929, endPoint y: 284, distance: 175.5
click at [929, 284] on div "Janela de atendimento Grade de atendimento Capacidade Transportadoras Veículos …" at bounding box center [731, 334] width 1462 height 668
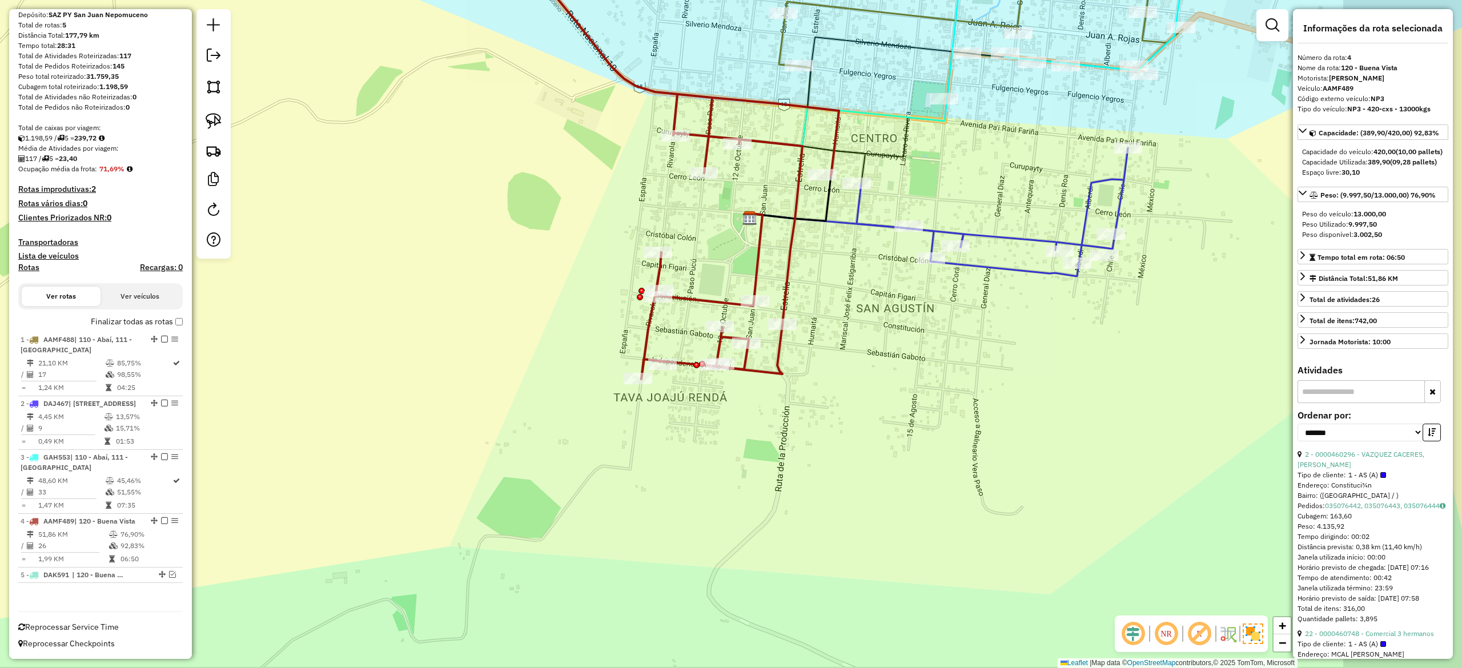
drag, startPoint x: 946, startPoint y: 330, endPoint x: 807, endPoint y: 294, distance: 143.4
click at [807, 294] on div "Janela de atendimento Grade de atendimento Capacidade Transportadoras Veículos …" at bounding box center [731, 334] width 1462 height 668
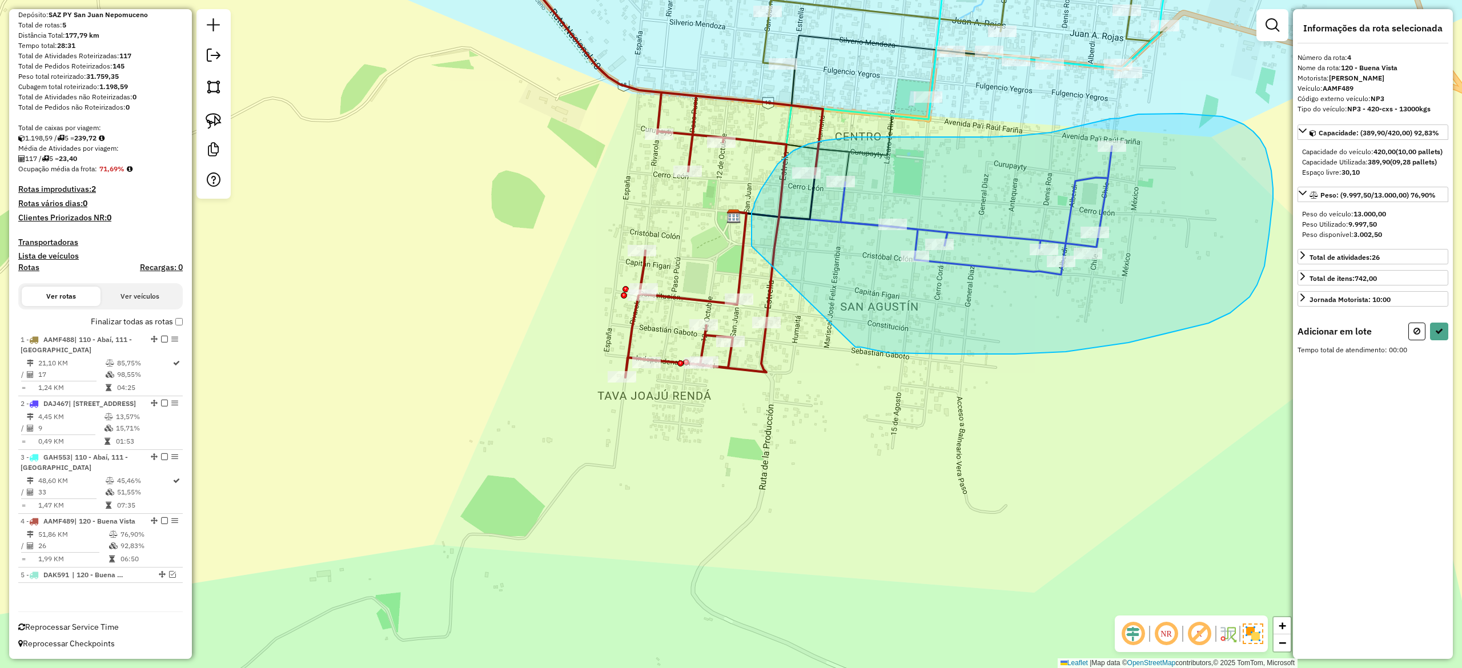
drag, startPoint x: 1066, startPoint y: 352, endPoint x: 752, endPoint y: 253, distance: 329.3
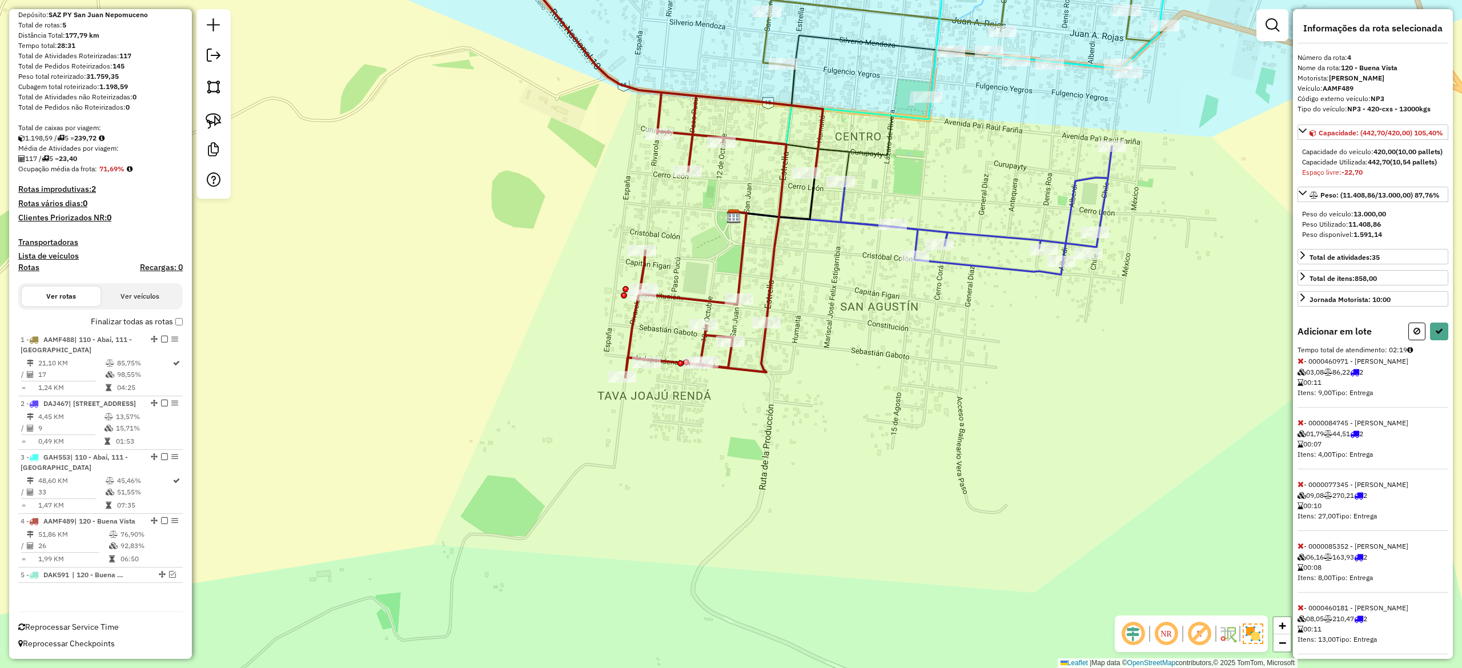
click at [1301, 365] on icon at bounding box center [1301, 361] width 6 height 8
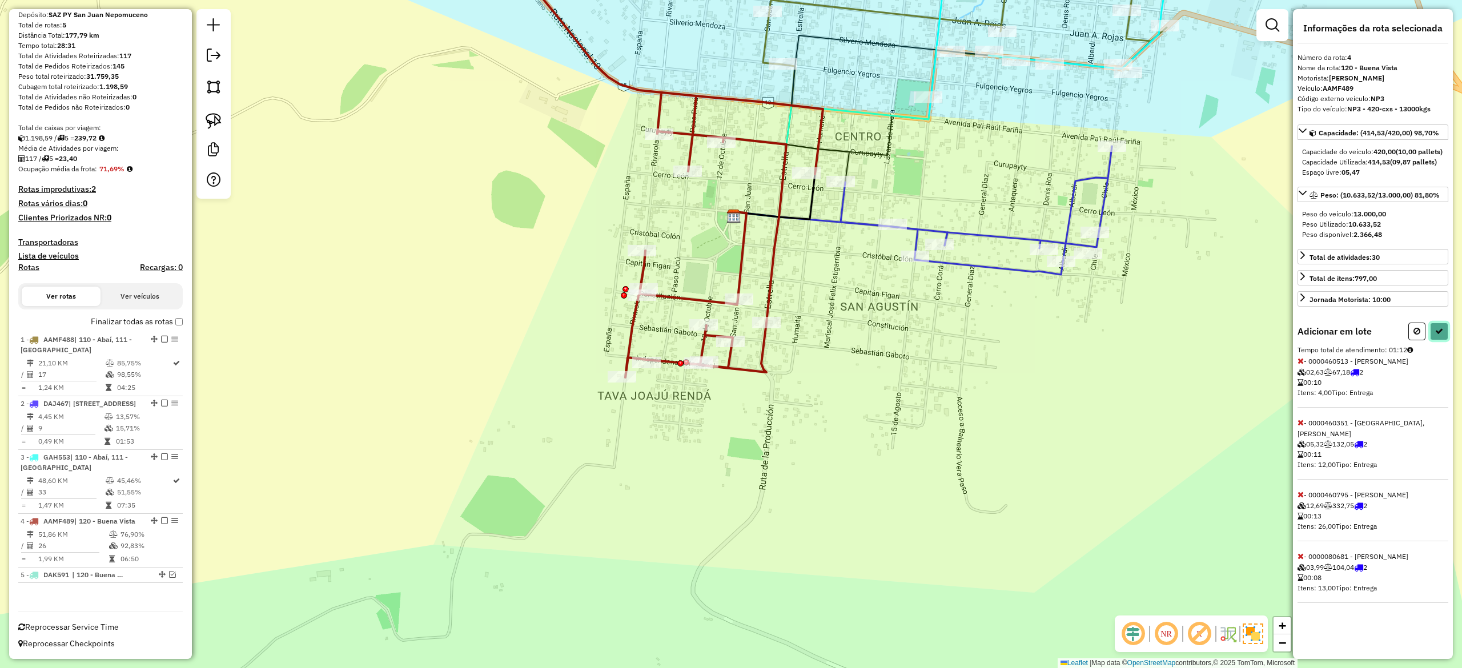
click at [1437, 335] on icon at bounding box center [1439, 331] width 8 height 8
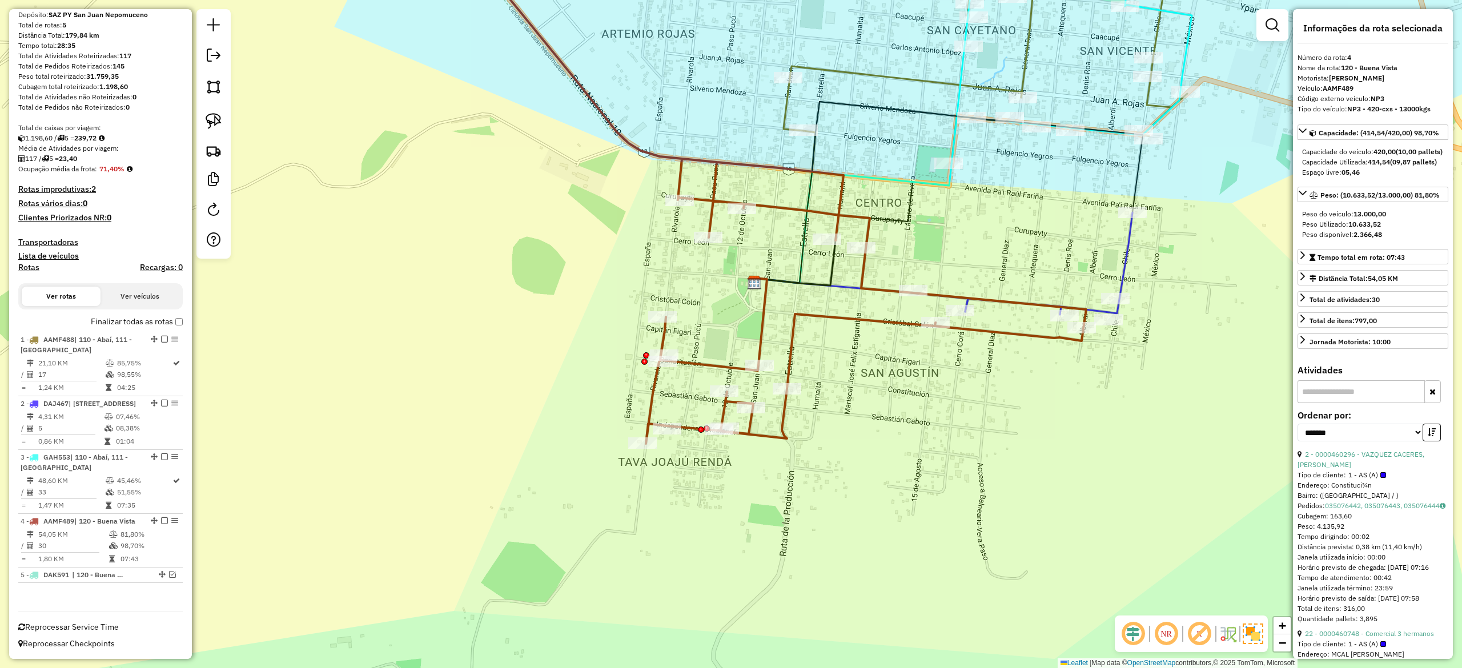
drag, startPoint x: 816, startPoint y: 365, endPoint x: 812, endPoint y: 358, distance: 7.9
click at [816, 363] on div "Janela de atendimento Grade de atendimento Capacidade Transportadoras Veículos …" at bounding box center [731, 334] width 1462 height 668
click at [791, 332] on icon at bounding box center [771, 187] width 631 height 509
click at [805, 339] on div "Janela de atendimento Grade de atendimento Capacidade Transportadoras Veículos …" at bounding box center [731, 334] width 1462 height 668
click at [794, 333] on icon at bounding box center [771, 188] width 631 height 510
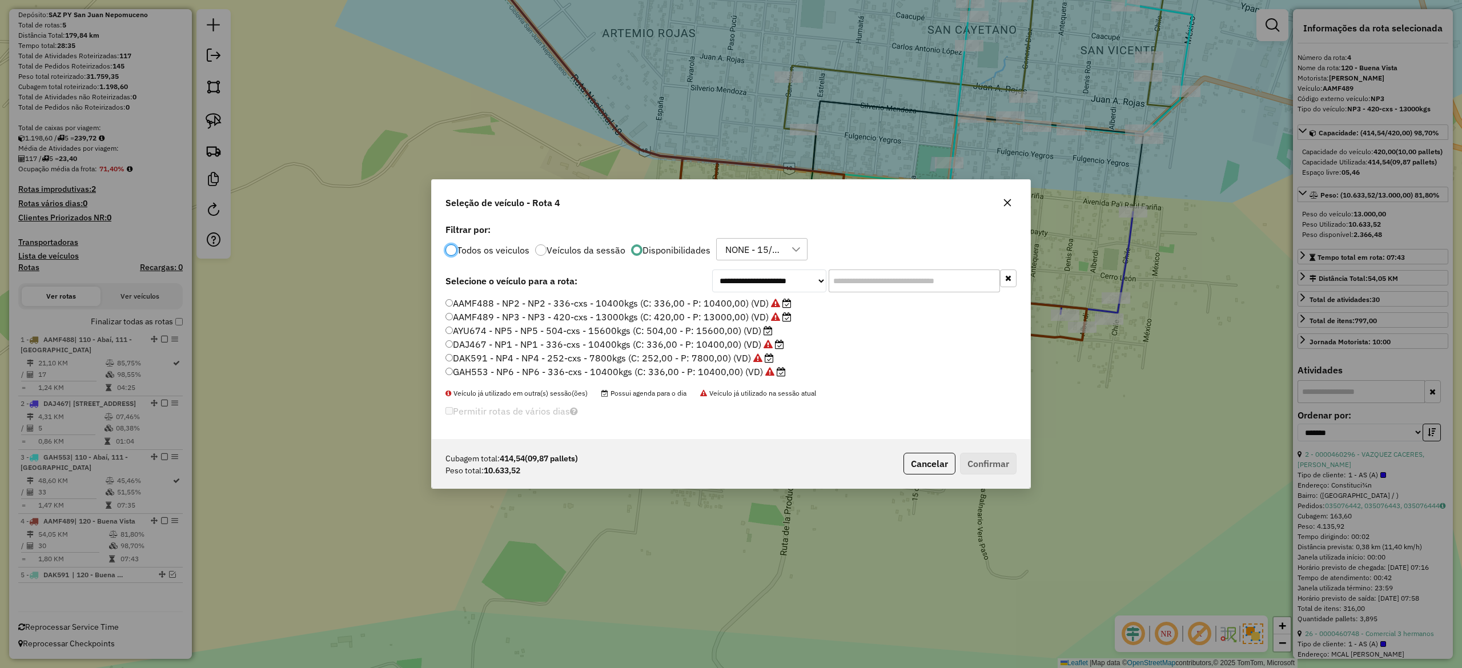
scroll to position [6, 3]
click at [1000, 198] on button "button" at bounding box center [1007, 203] width 18 height 18
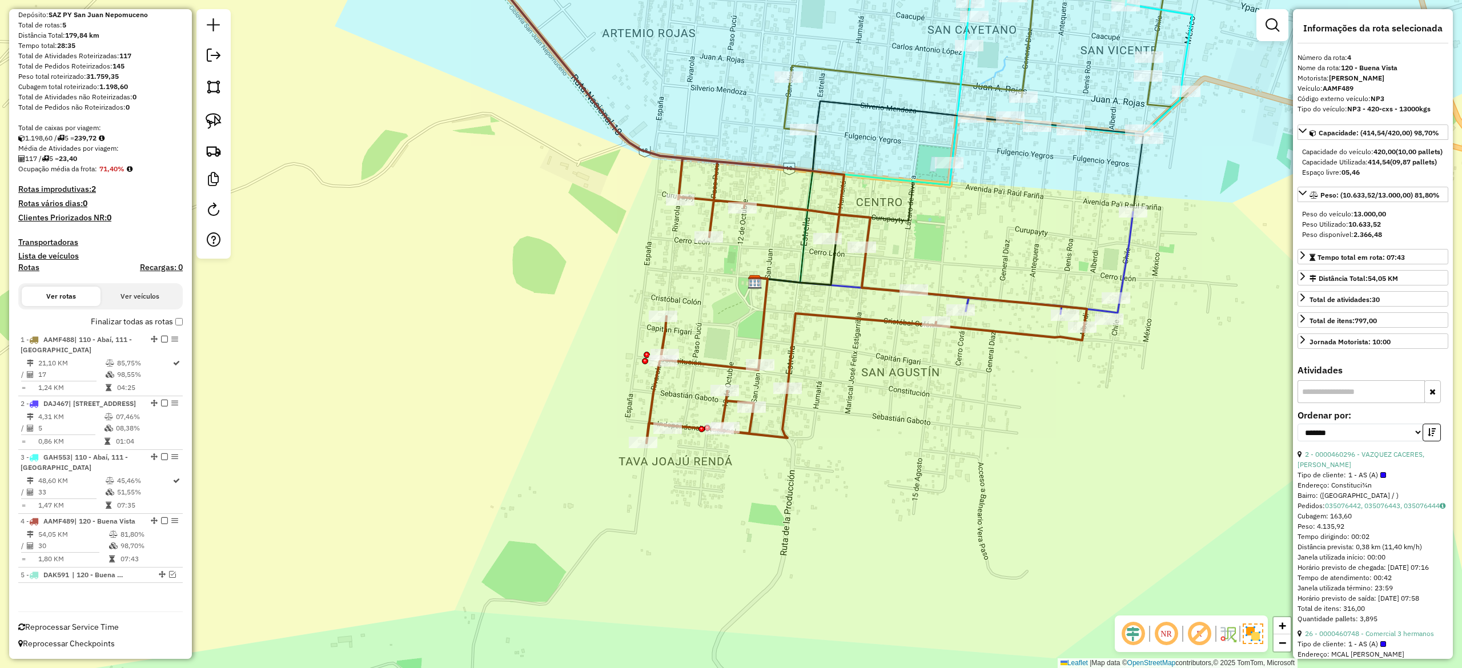
click at [800, 327] on icon at bounding box center [771, 188] width 631 height 510
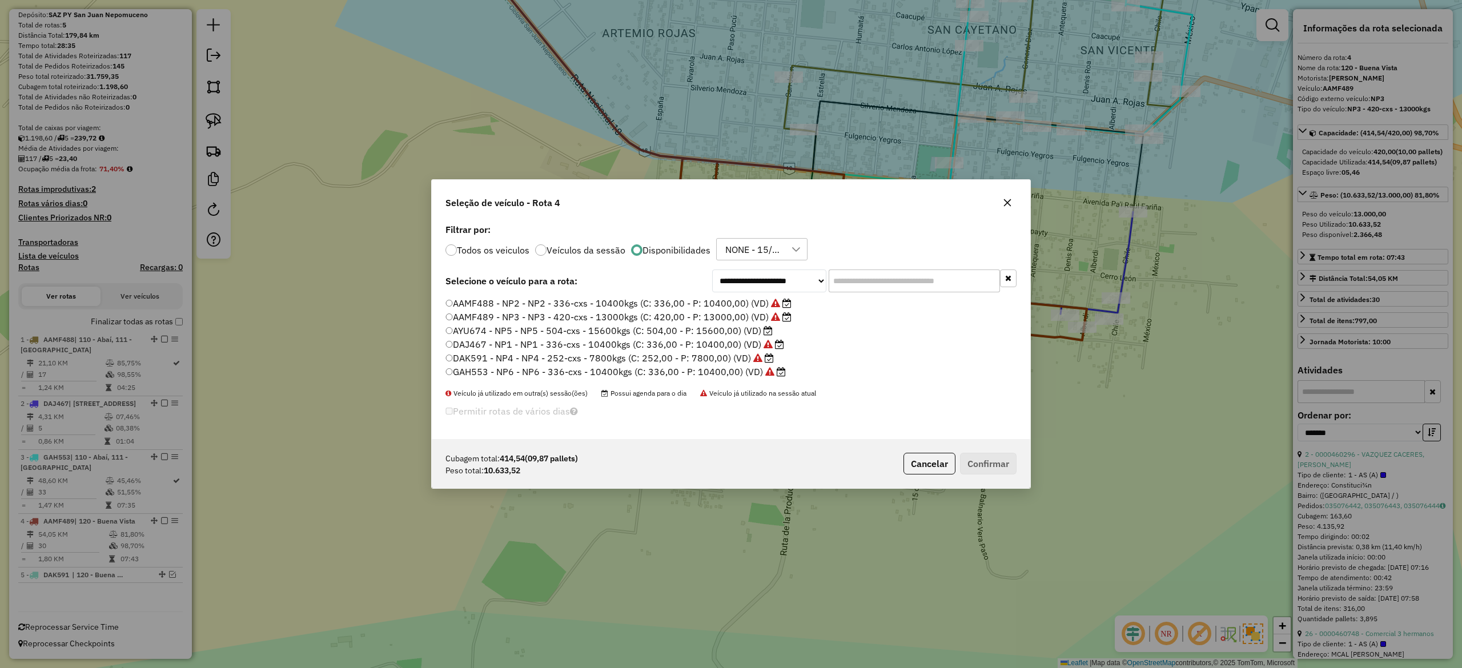
click at [743, 354] on label "DAK591 - NP4 - NP4 - 252-cxs - 7800kgs (C: 252,00 - P: 7800,00) (VD)" at bounding box center [610, 358] width 328 height 14
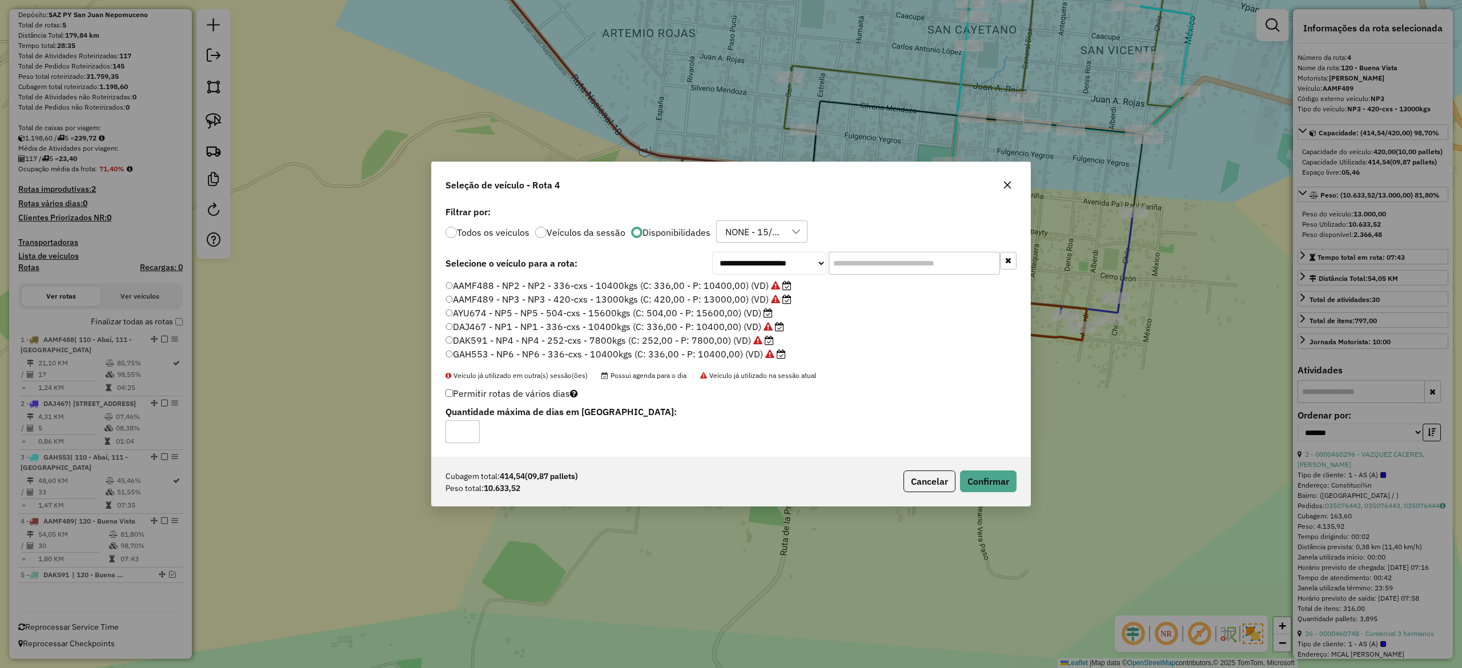
click at [741, 327] on label "DAJ467 - NP1 - NP1 - 336-cxs - 10400kgs (C: 336,00 - P: 10400,00) (VD)" at bounding box center [615, 327] width 339 height 14
click at [990, 488] on button "Confirmar" at bounding box center [988, 482] width 57 height 22
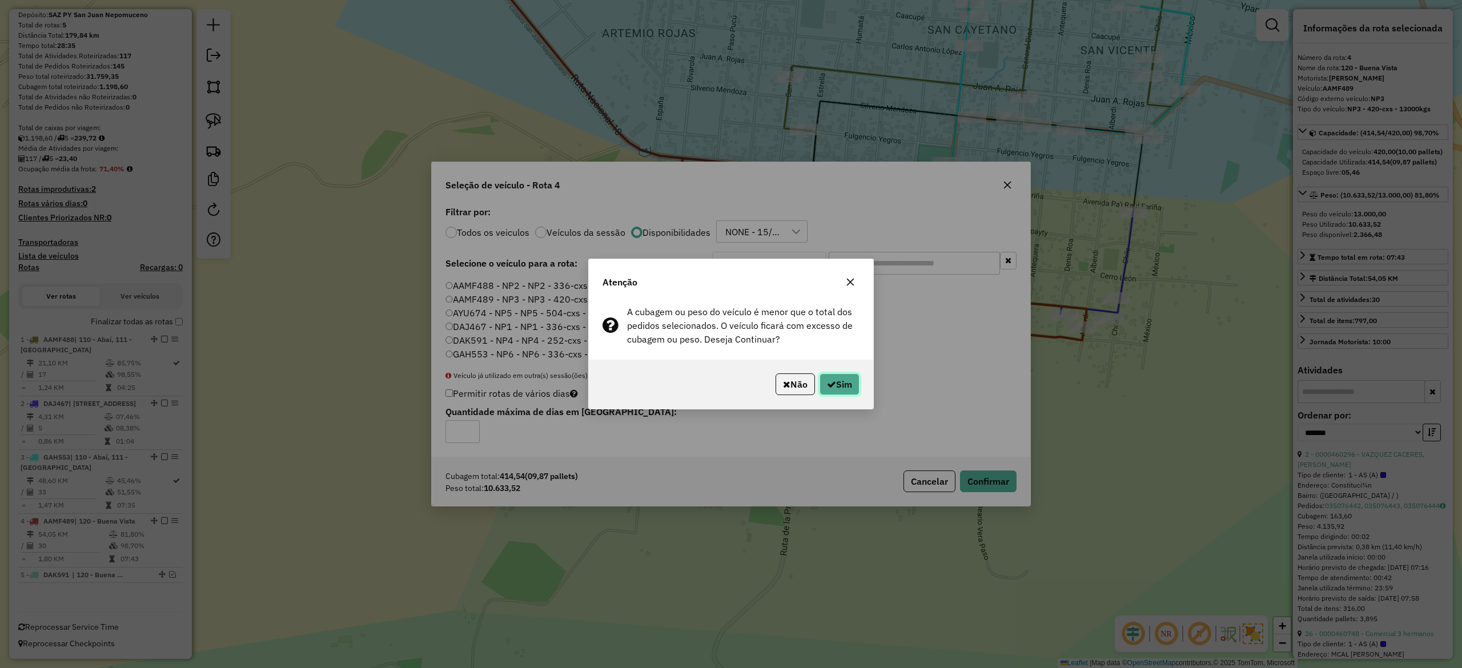
drag, startPoint x: 836, startPoint y: 386, endPoint x: 840, endPoint y: 393, distance: 7.7
click at [836, 385] on button "Sim" at bounding box center [840, 385] width 40 height 22
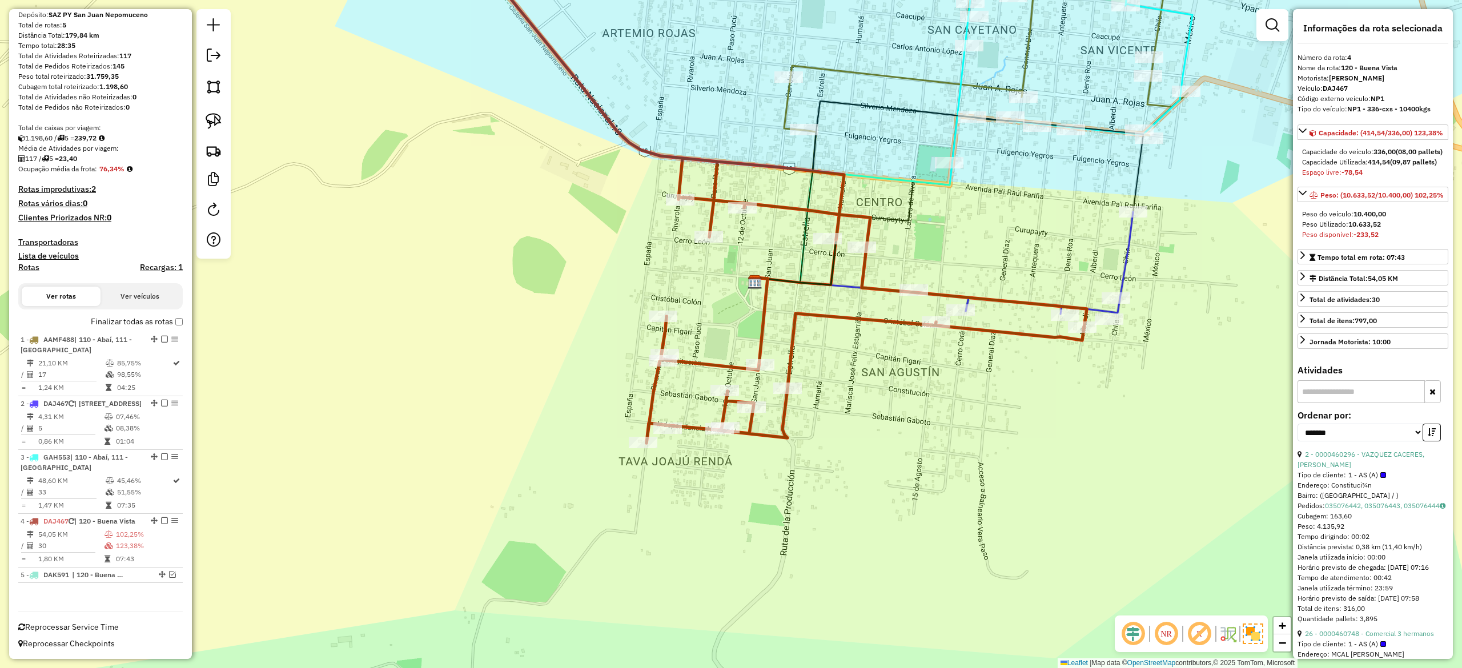
scroll to position [127, 0]
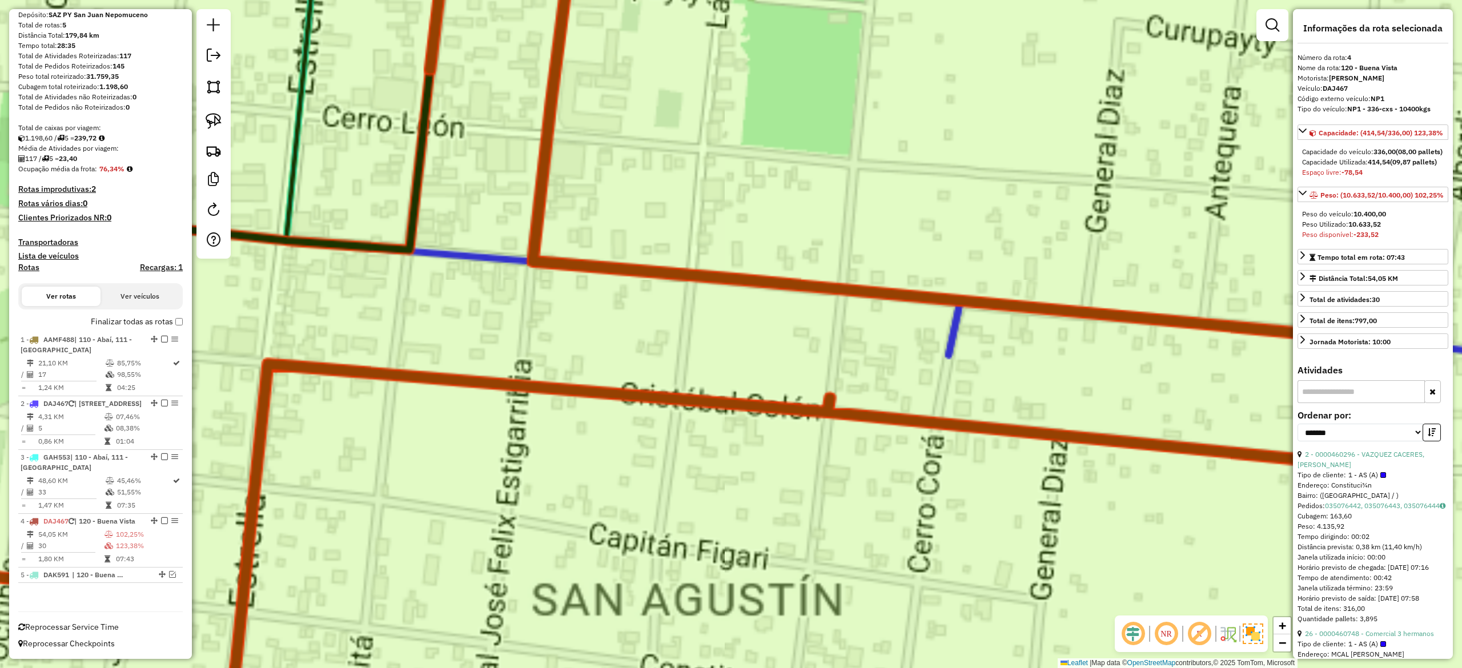
click at [983, 252] on div "Janela de atendimento Grade de atendimento Capacidade Transportadoras Veículos …" at bounding box center [731, 334] width 1462 height 668
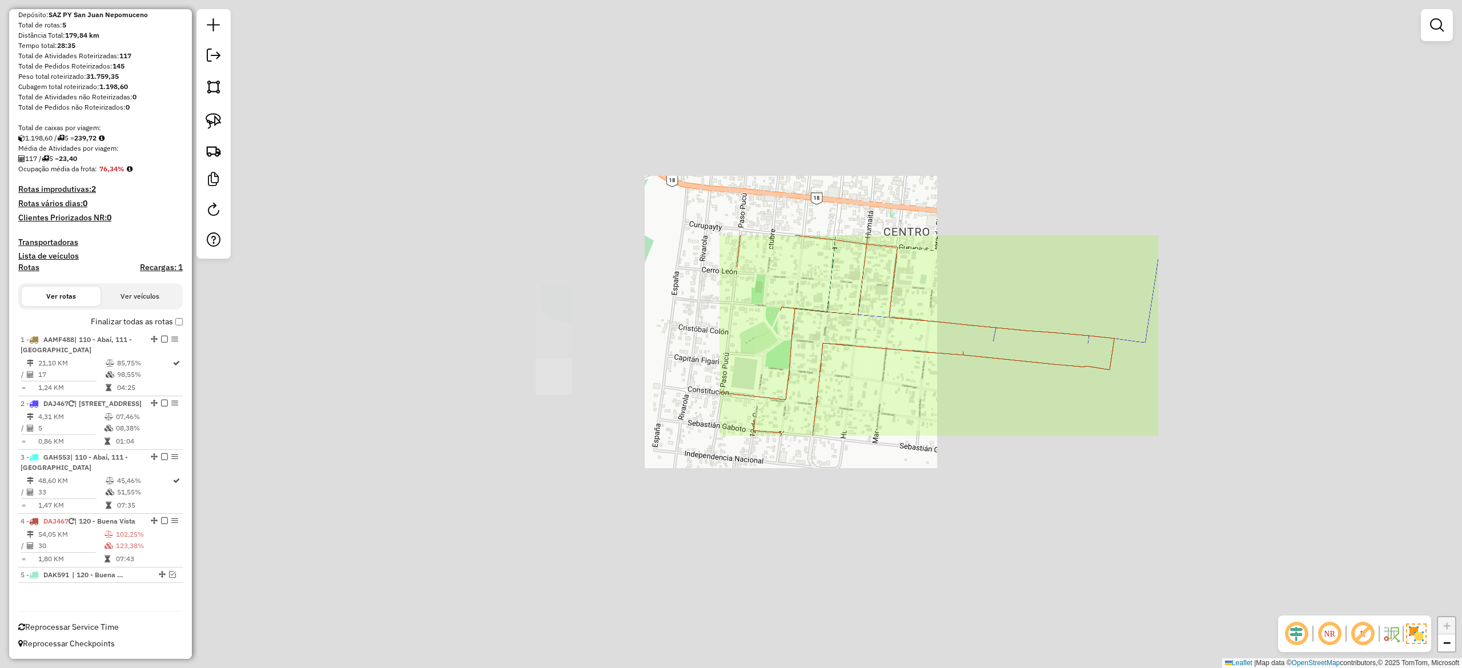
click at [1088, 288] on div "Janela de atendimento Grade de atendimento Capacidade Transportadoras Veículos …" at bounding box center [731, 334] width 1462 height 668
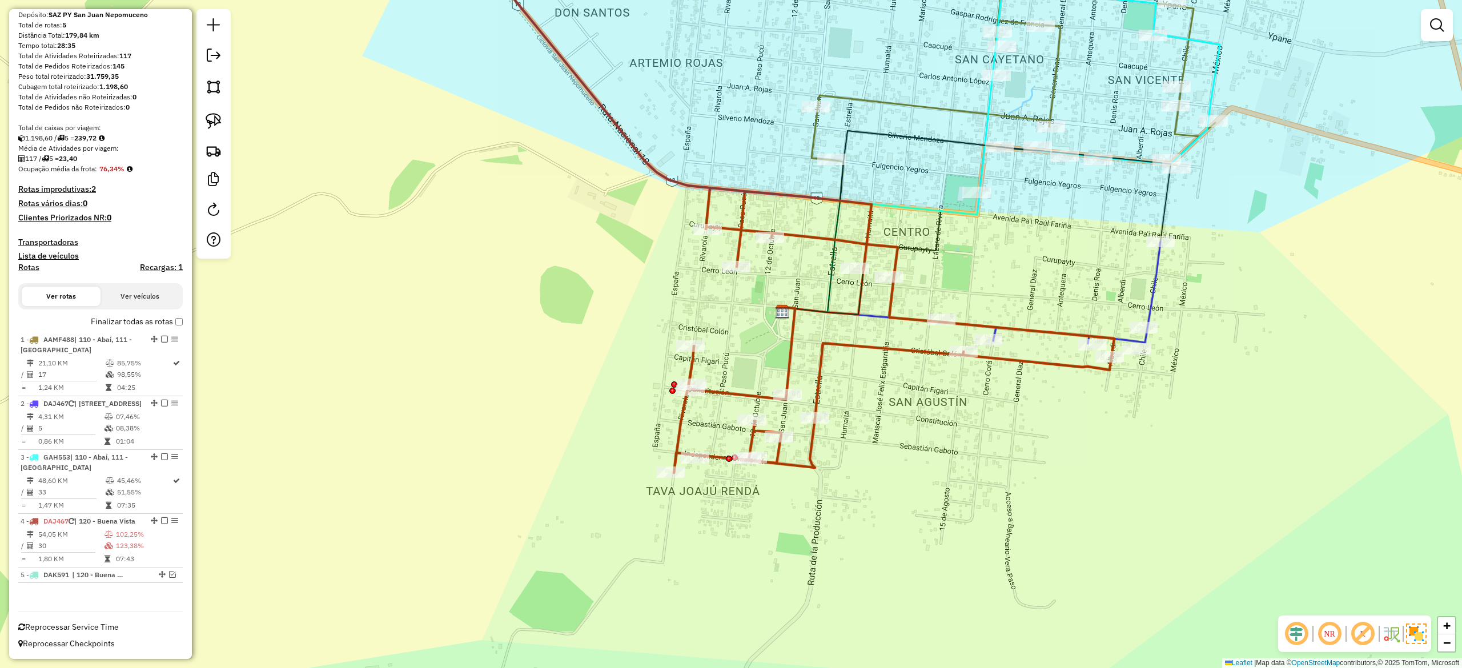
click at [1150, 282] on icon at bounding box center [1076, 293] width 167 height 102
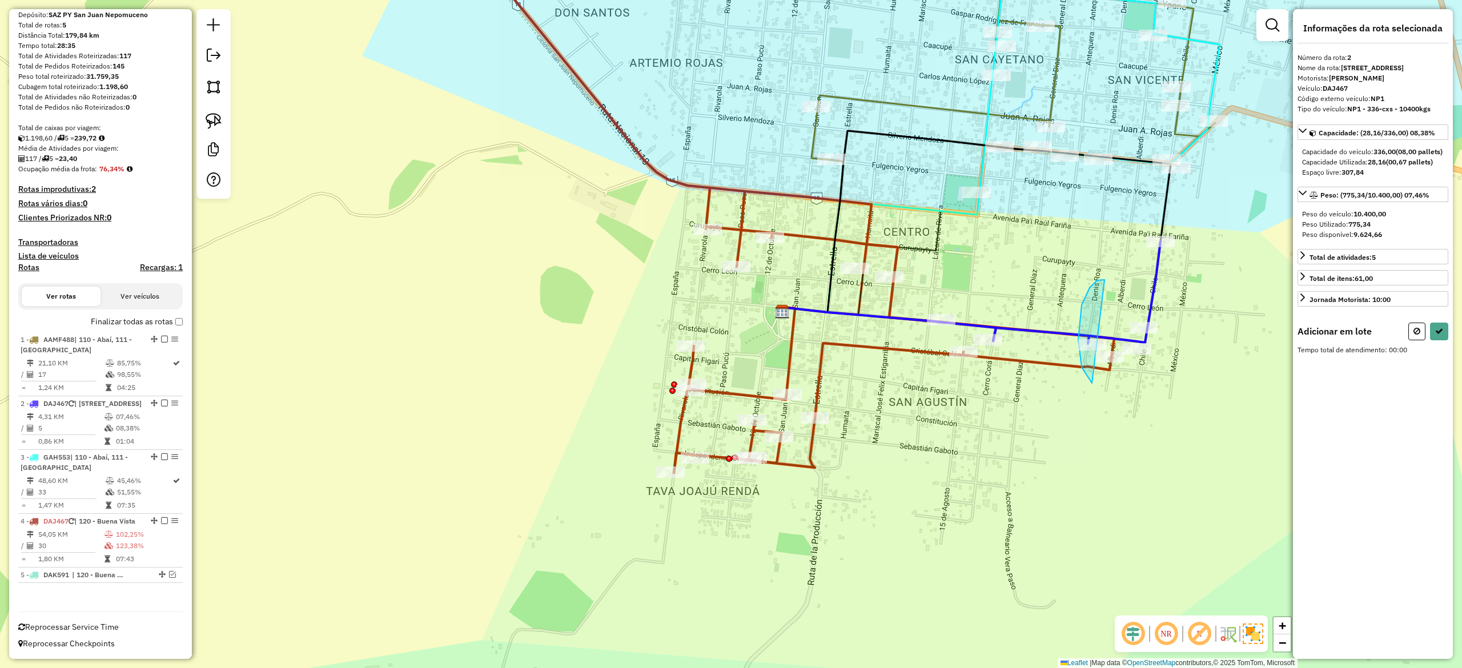
drag, startPoint x: 1100, startPoint y: 280, endPoint x: 1191, endPoint y: 299, distance: 92.9
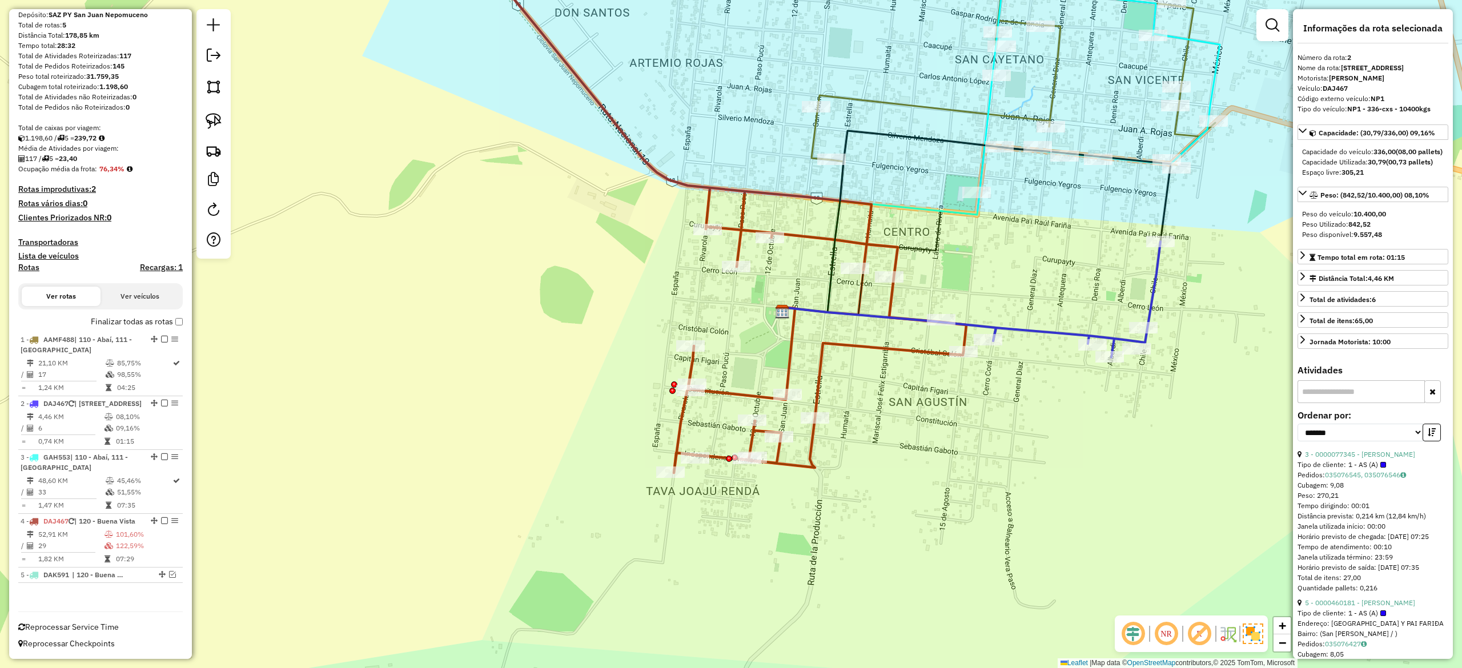
click at [1022, 296] on div "Janela de atendimento Grade de atendimento Capacidade Transportadoras Veículos …" at bounding box center [731, 334] width 1462 height 668
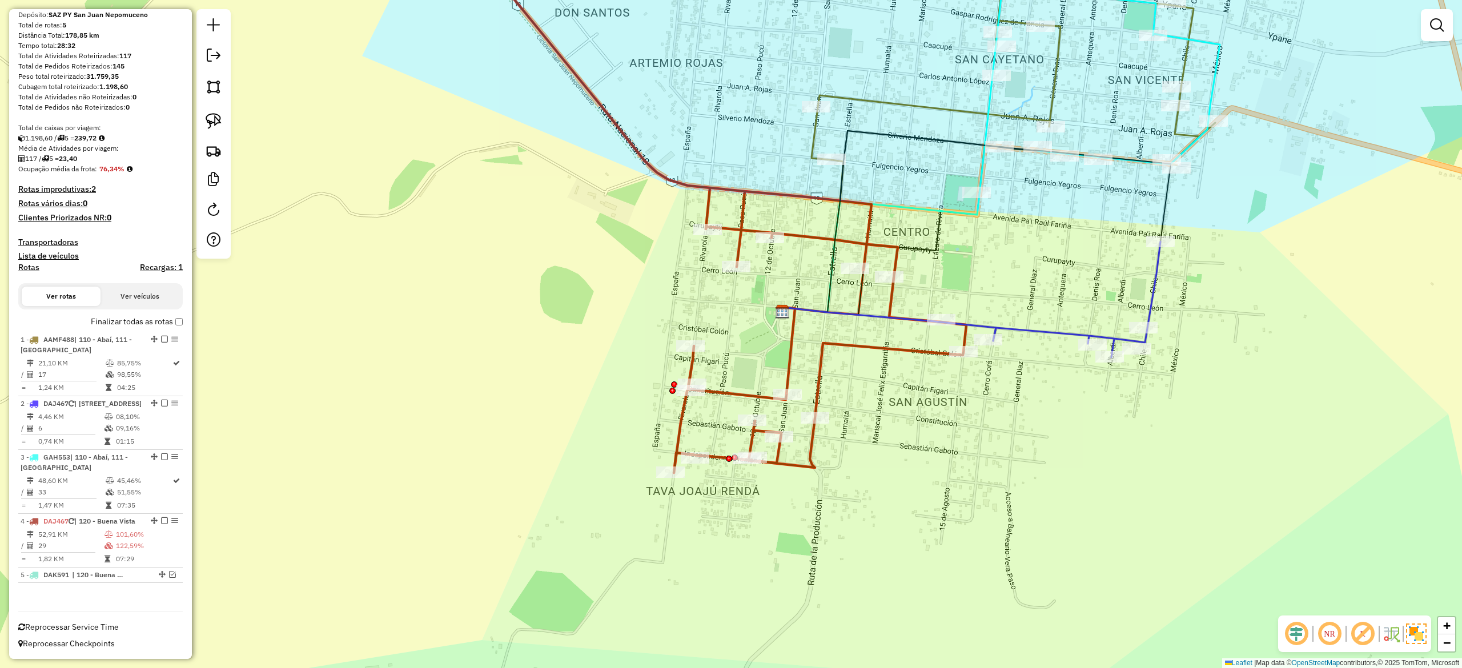
click at [1033, 330] on icon at bounding box center [1076, 300] width 167 height 116
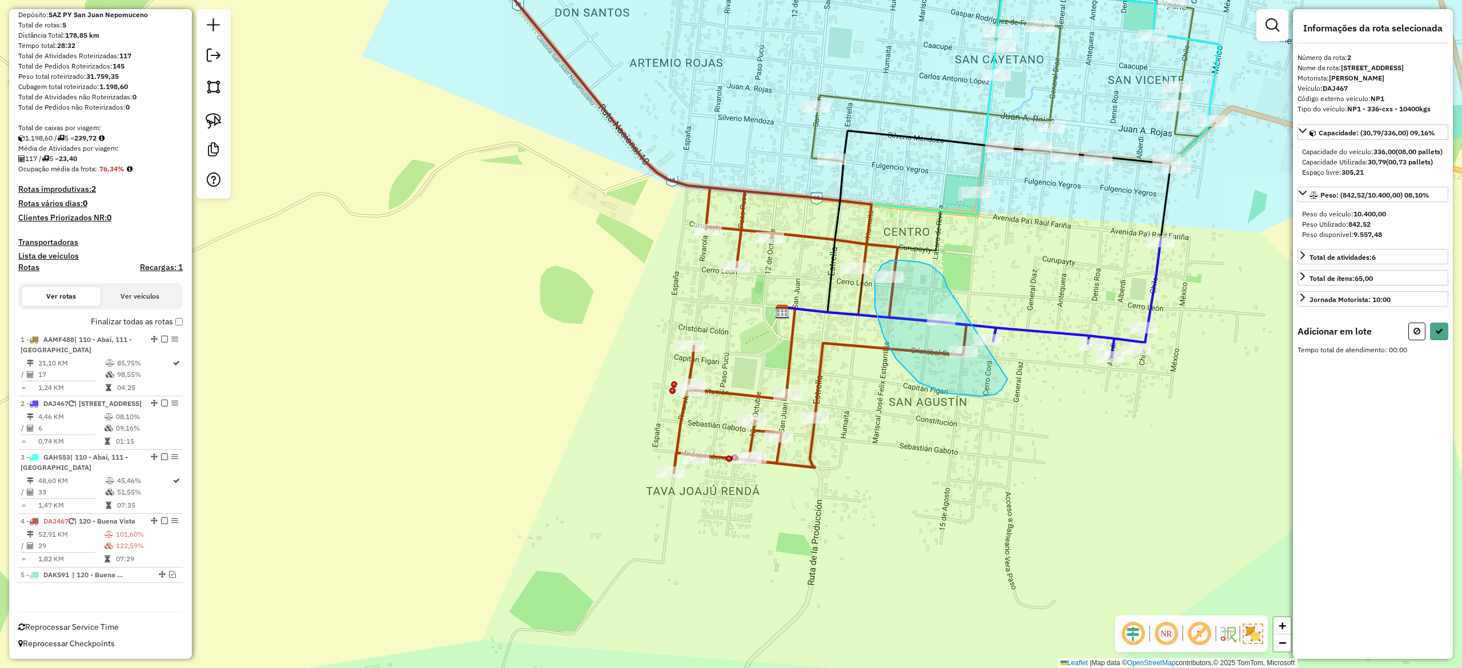
drag, startPoint x: 947, startPoint y: 287, endPoint x: 1026, endPoint y: 301, distance: 80.0
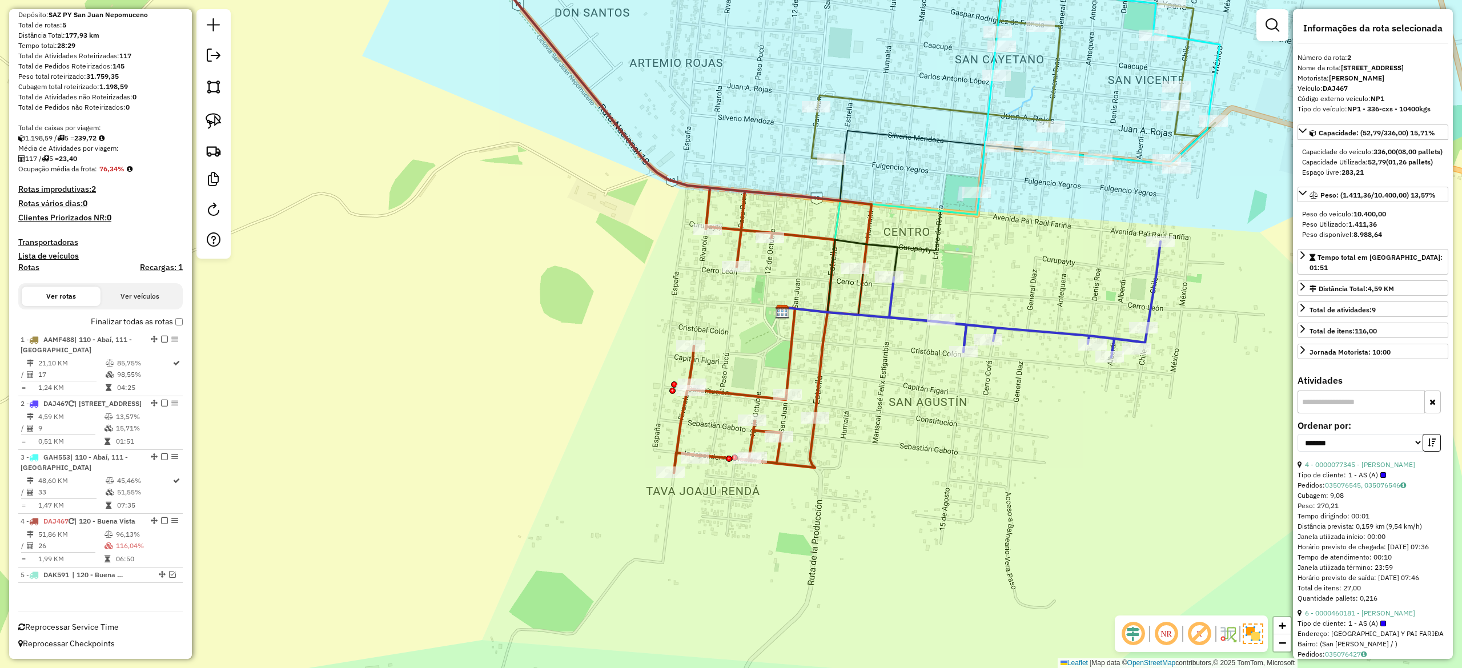
click at [743, 326] on div "Janela de atendimento Grade de atendimento Capacidade Transportadoras Veículos …" at bounding box center [731, 334] width 1462 height 668
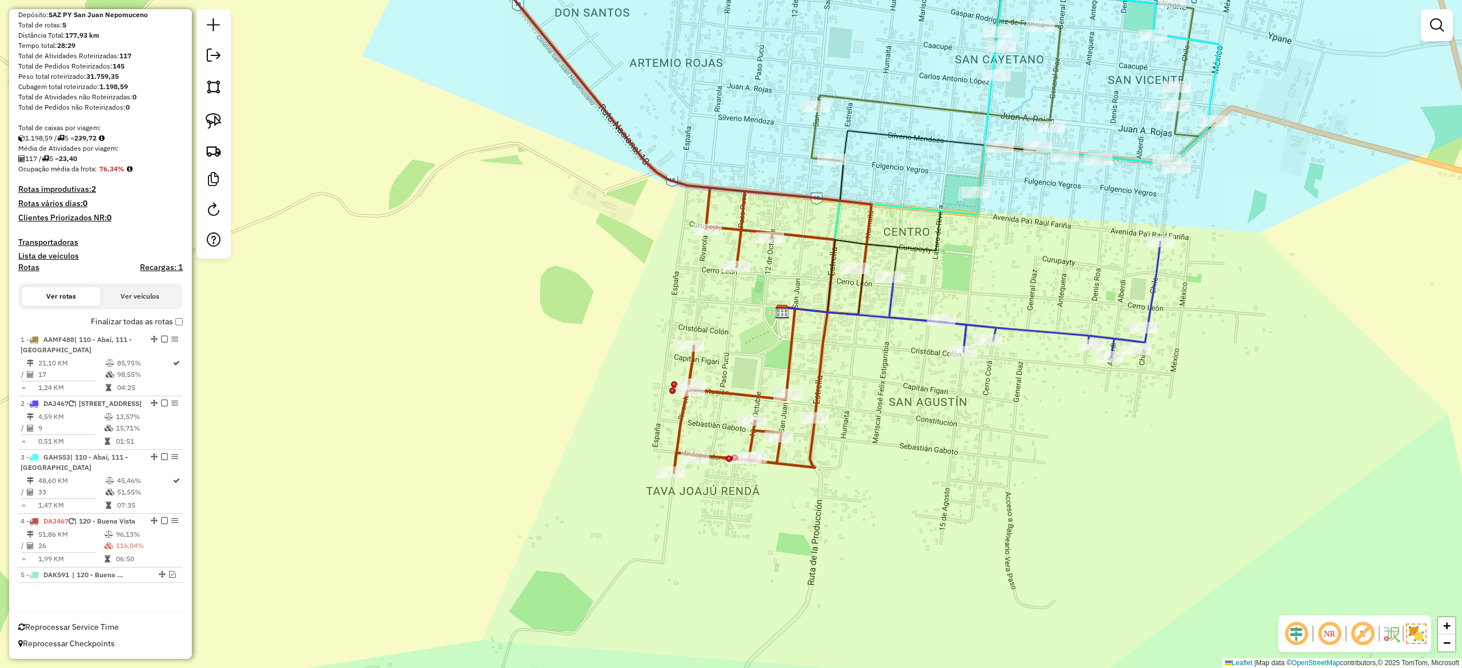
click at [735, 326] on div "Janela de atendimento Grade de atendimento Capacidade Transportadoras Veículos …" at bounding box center [731, 334] width 1462 height 668
click at [732, 348] on div "Janela de atendimento Grade de atendimento Capacidade Transportadoras Veículos …" at bounding box center [731, 334] width 1462 height 668
click at [741, 294] on div "Janela de atendimento Grade de atendimento Capacidade Transportadoras Veículos …" at bounding box center [731, 334] width 1462 height 668
click at [737, 221] on icon at bounding box center [663, 203] width 415 height 540
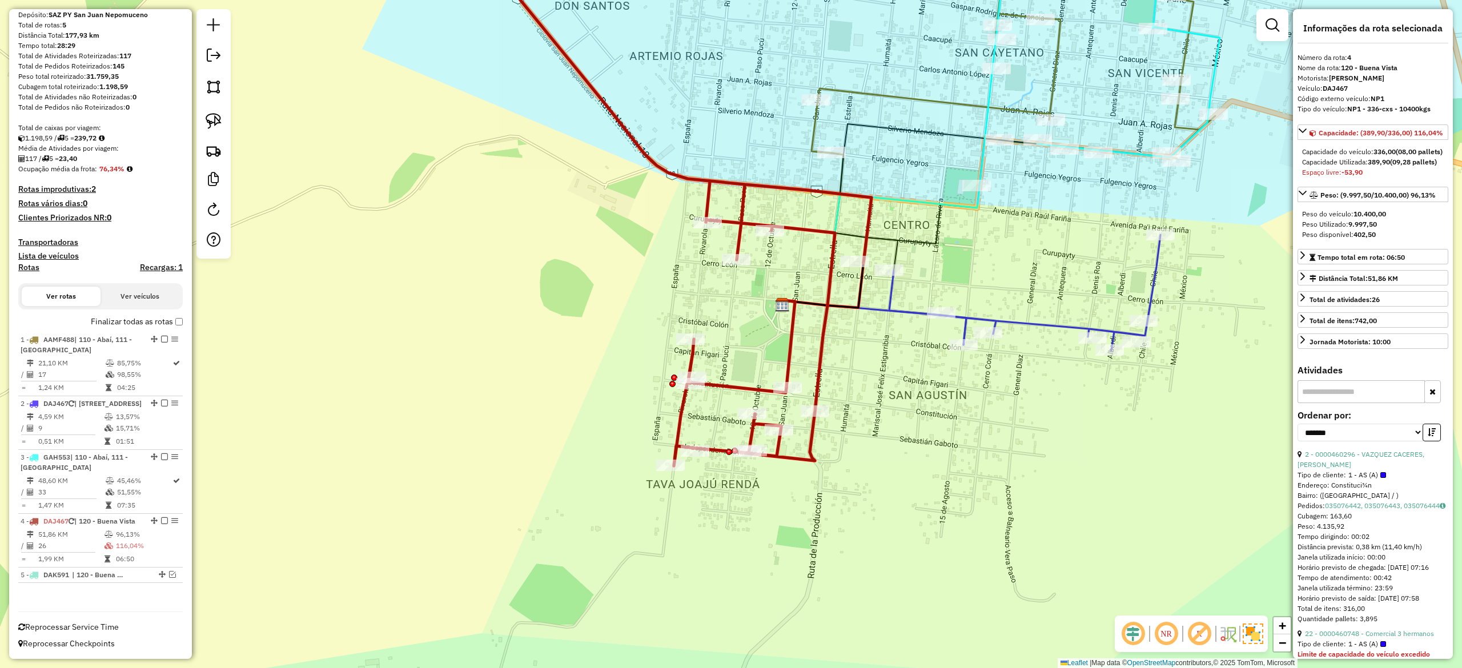
drag, startPoint x: 727, startPoint y: 435, endPoint x: 738, endPoint y: 417, distance: 21.6
click at [720, 406] on div "Janela de atendimento Grade de atendimento Capacidade Transportadoras Veículos …" at bounding box center [731, 334] width 1462 height 668
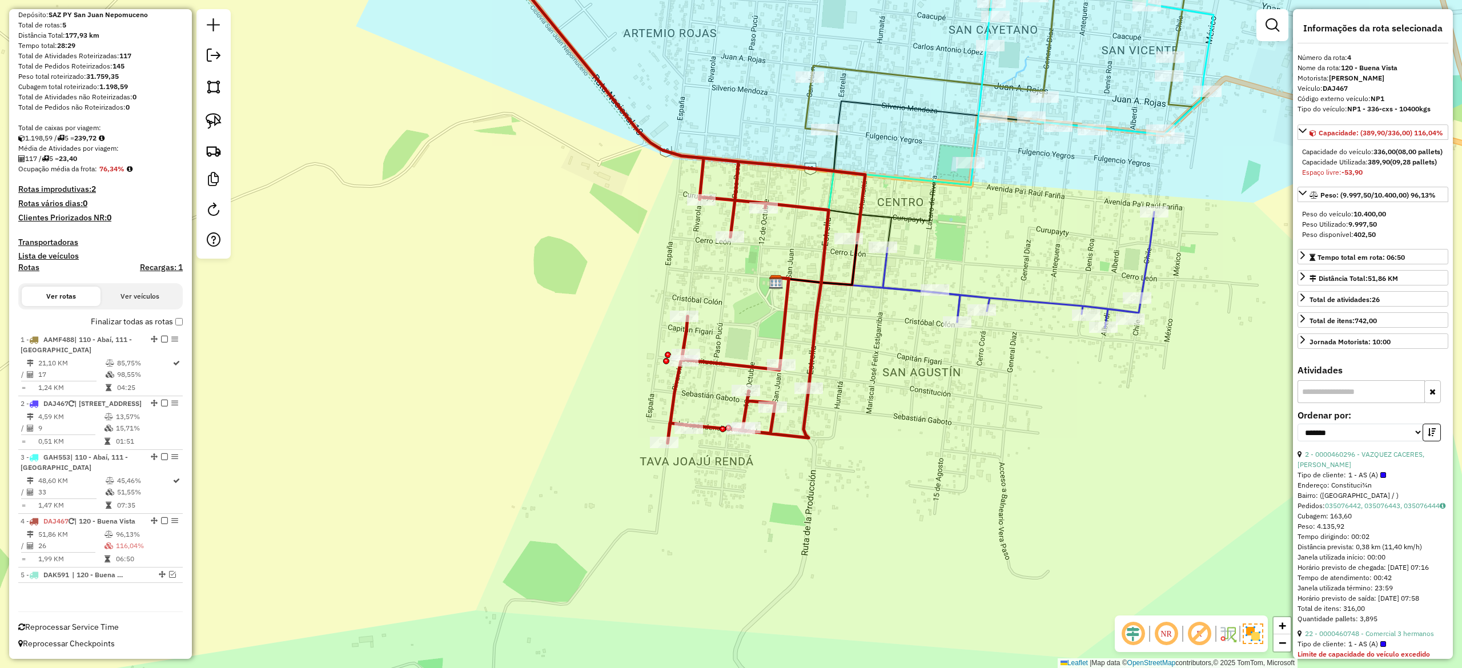
drag, startPoint x: 864, startPoint y: 376, endPoint x: 841, endPoint y: 342, distance: 41.2
click at [864, 375] on div "Rota 4 - Placa DAJ467 0000460343 - REYES MELGAREJO, ELENA Janela de atendimento…" at bounding box center [731, 334] width 1462 height 668
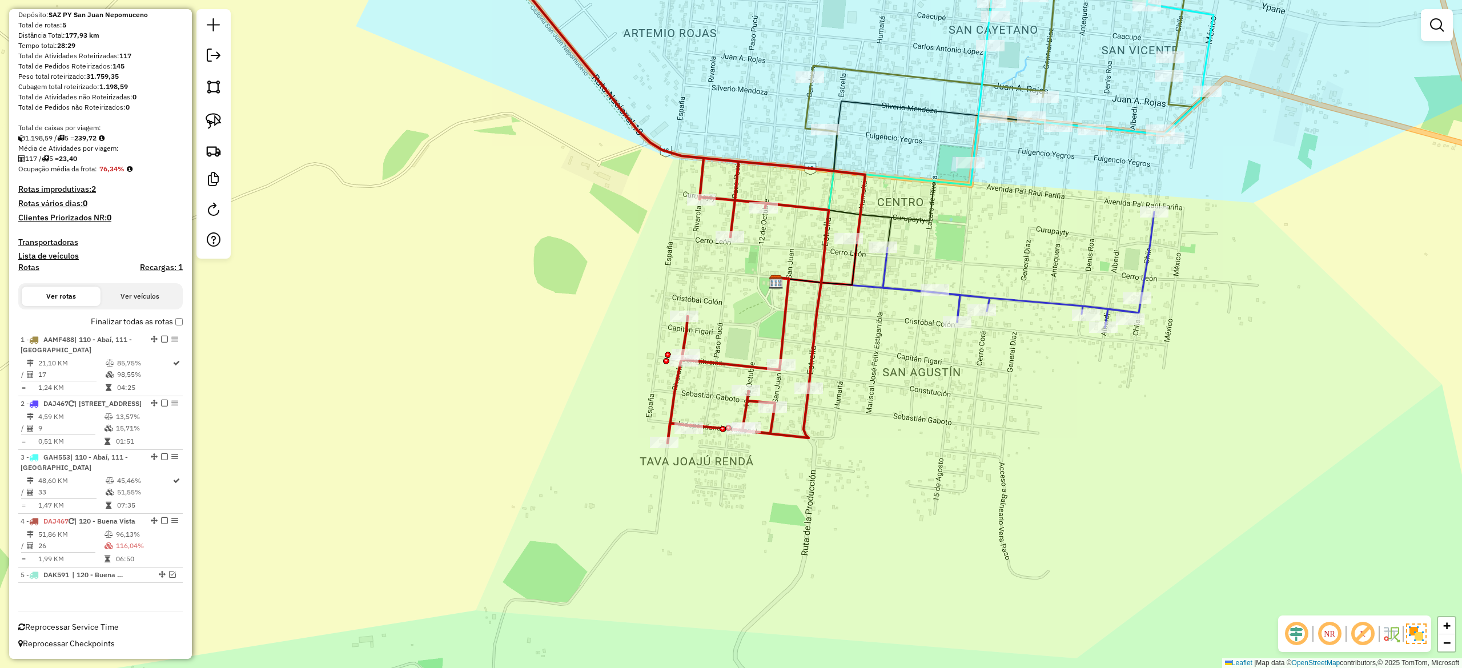
drag, startPoint x: 845, startPoint y: 318, endPoint x: 840, endPoint y: 317, distance: 5.7
click at [846, 317] on div "Rota 4 - Placa DAJ467 0000082910 - ANA WILMA ESCOBAR DE ROJAS Rota 4 - Placa DA…" at bounding box center [731, 334] width 1462 height 668
click at [821, 314] on icon at bounding box center [671, 188] width 388 height 510
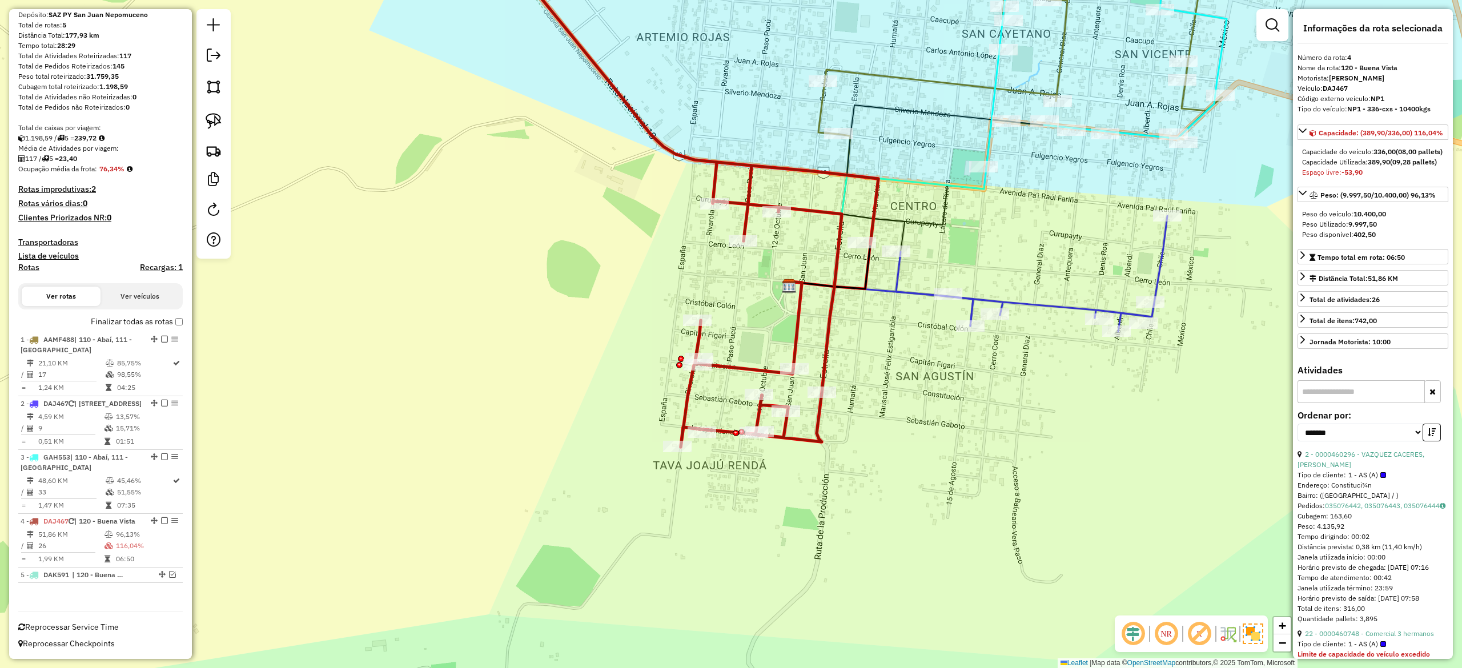
drag, startPoint x: 859, startPoint y: 351, endPoint x: 873, endPoint y: 356, distance: 15.0
click at [873, 356] on div "Janela de atendimento Grade de atendimento Capacidade Transportadoras Veículos …" at bounding box center [731, 334] width 1462 height 668
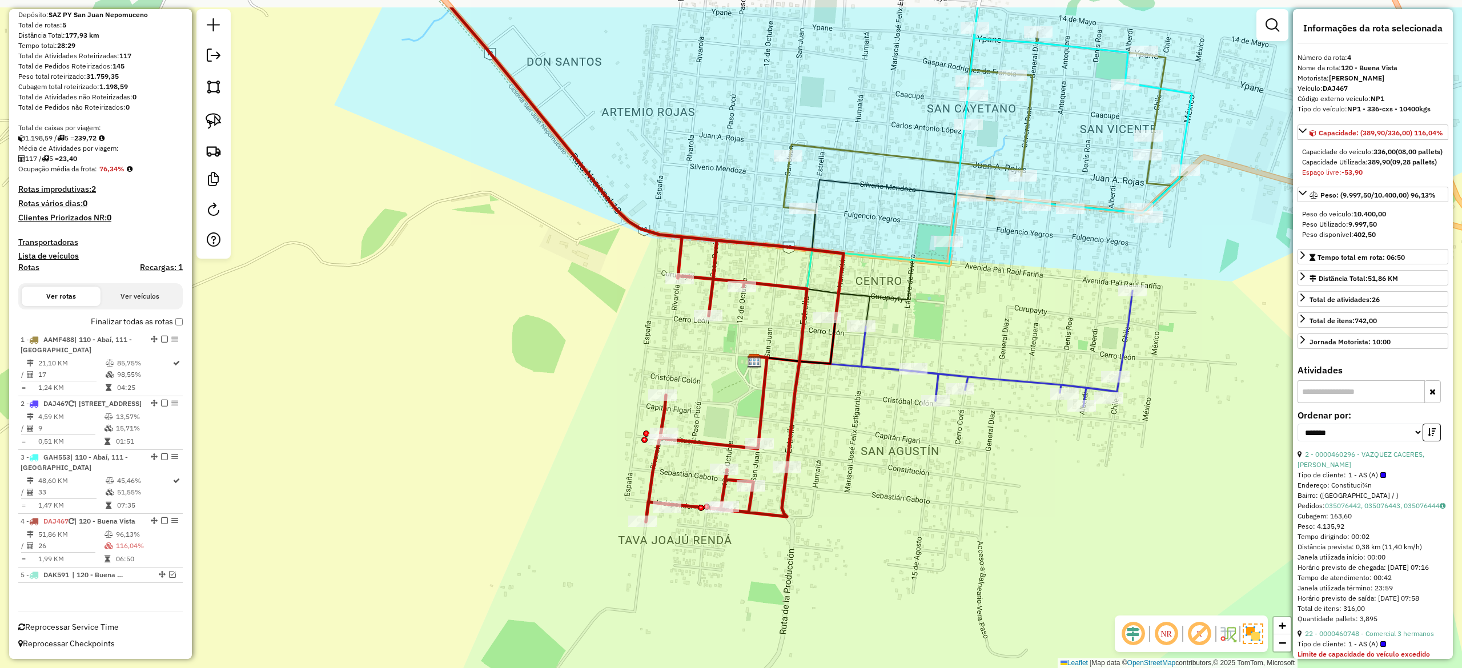
drag, startPoint x: 1113, startPoint y: 374, endPoint x: 1077, endPoint y: 448, distance: 82.0
click at [1077, 448] on div "Janela de atendimento Grade de atendimento Capacidade Transportadoras Veículos …" at bounding box center [731, 334] width 1462 height 668
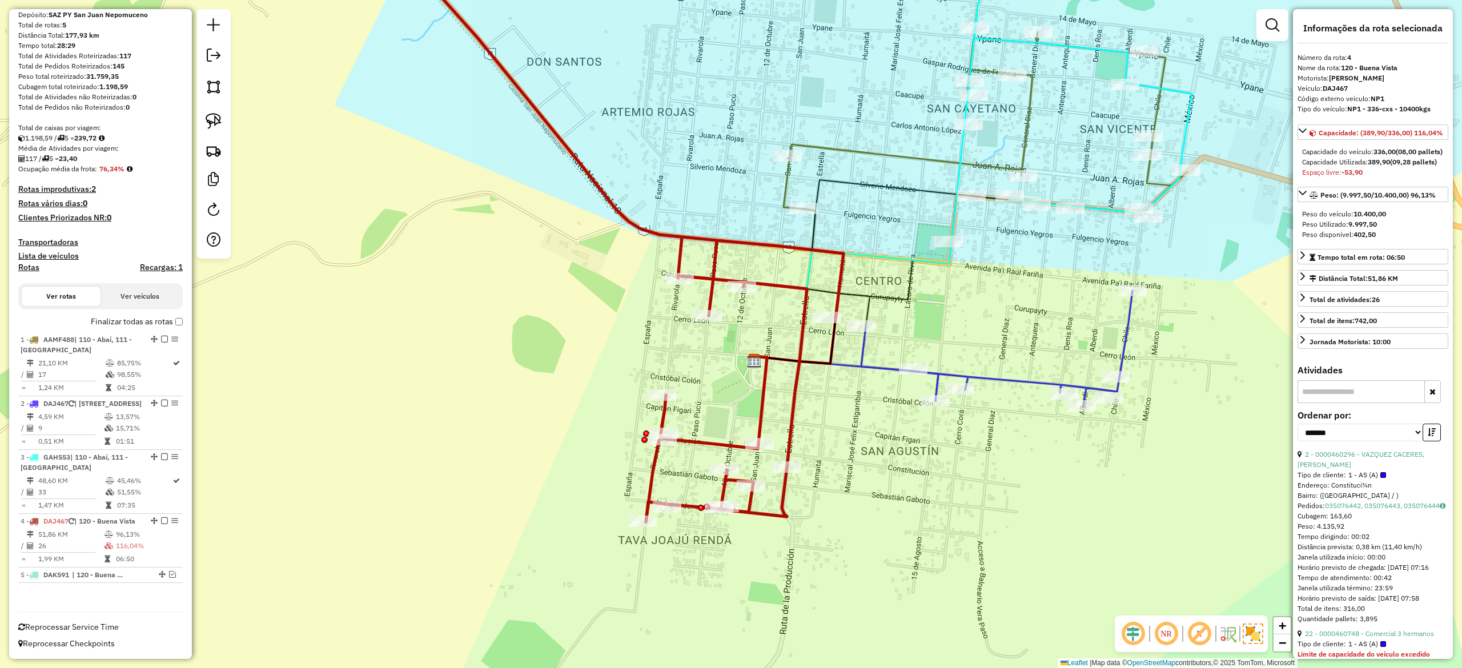
click at [885, 359] on div "Janela de atendimento Grade de atendimento Capacidade Transportadoras Veículos …" at bounding box center [731, 334] width 1462 height 668
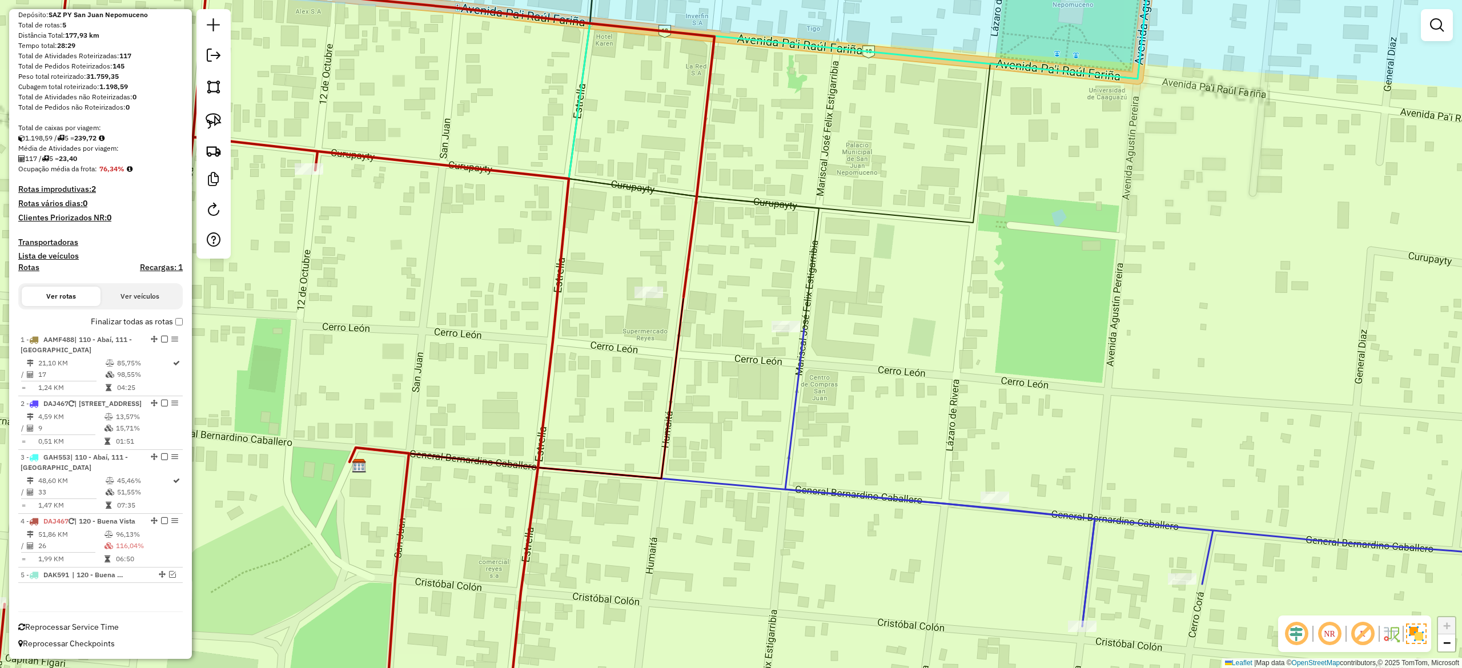
click at [693, 239] on icon at bounding box center [305, 334] width 818 height 803
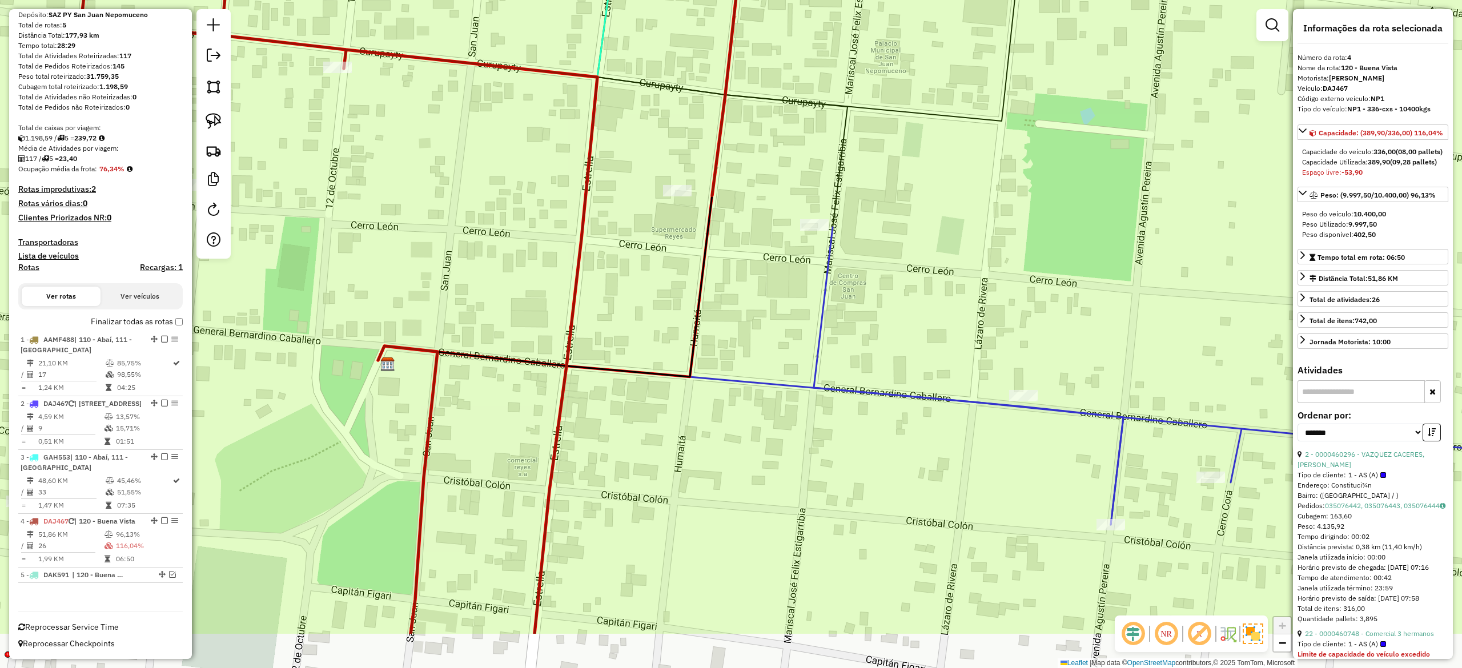
drag, startPoint x: 706, startPoint y: 284, endPoint x: 771, endPoint y: 237, distance: 80.5
click at [736, 178] on div "Janela de atendimento Grade de atendimento Capacidade Transportadoras Veículos …" at bounding box center [731, 334] width 1462 height 668
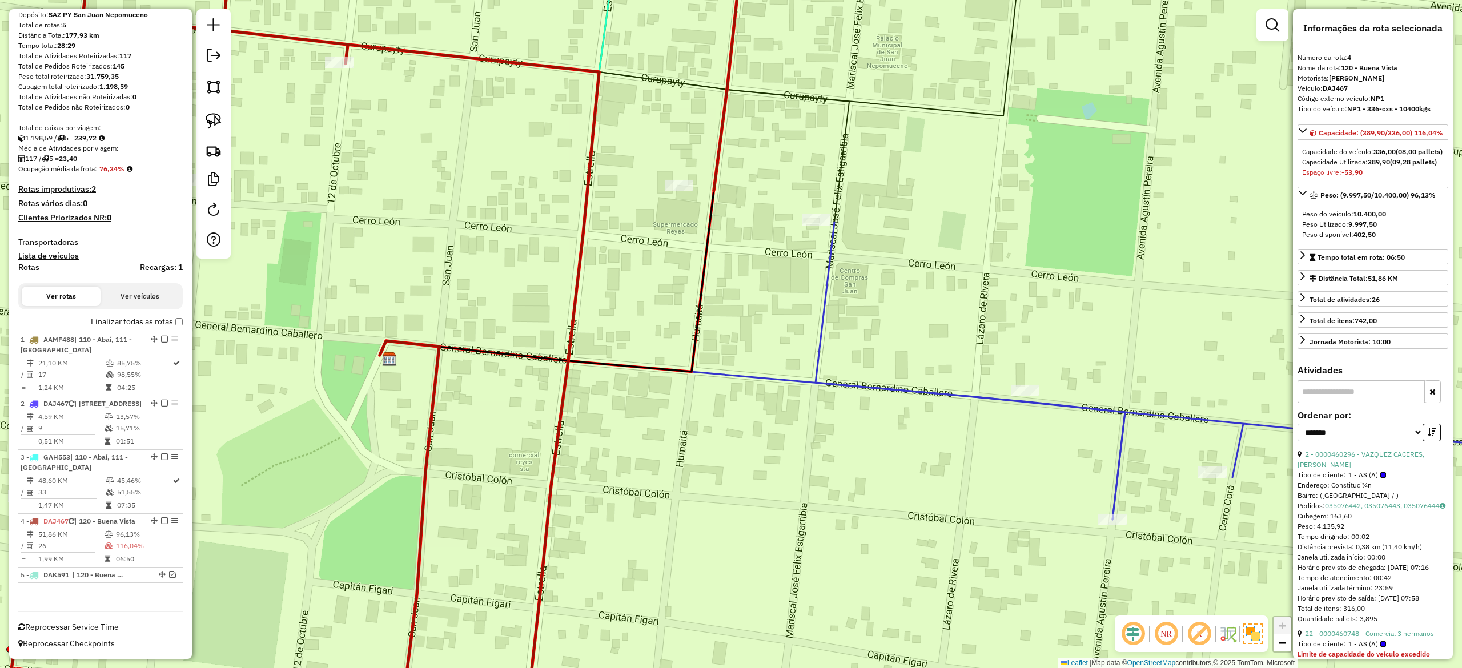
click at [828, 298] on icon at bounding box center [1212, 371] width 793 height 298
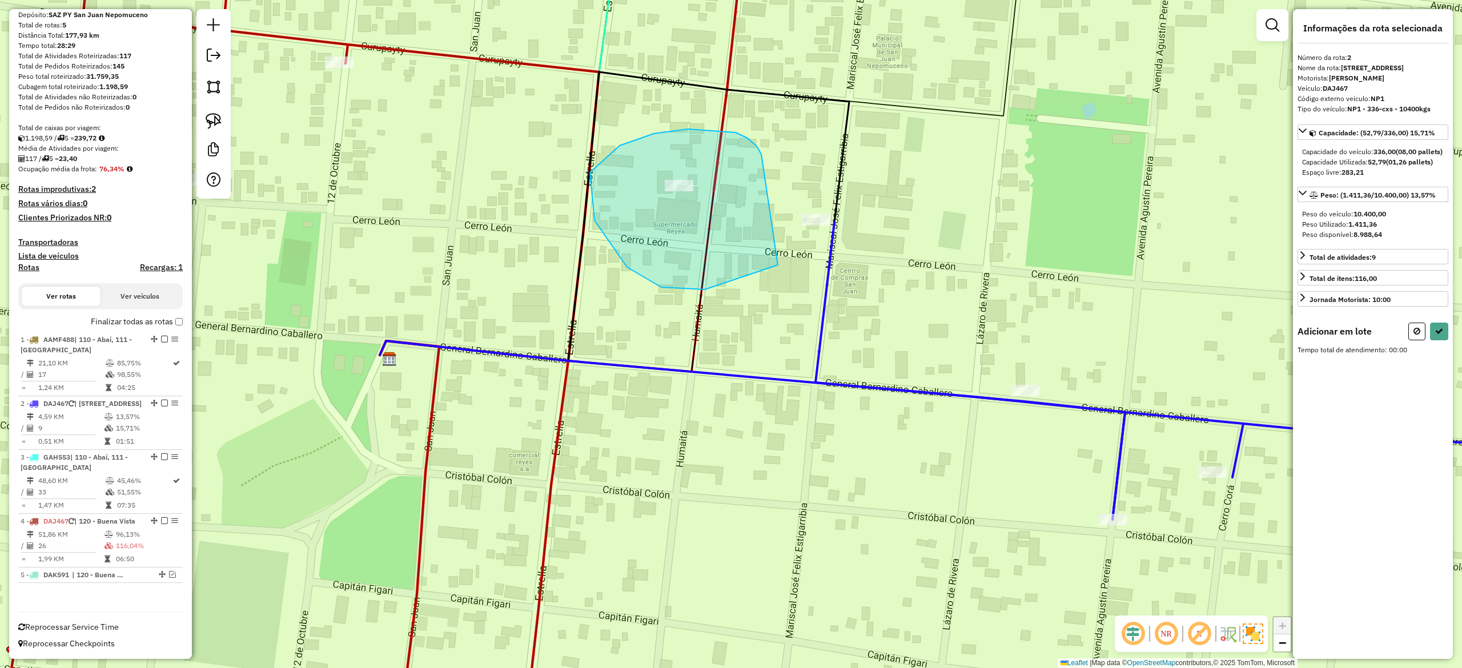
drag, startPoint x: 757, startPoint y: 146, endPoint x: 838, endPoint y: 178, distance: 87.7
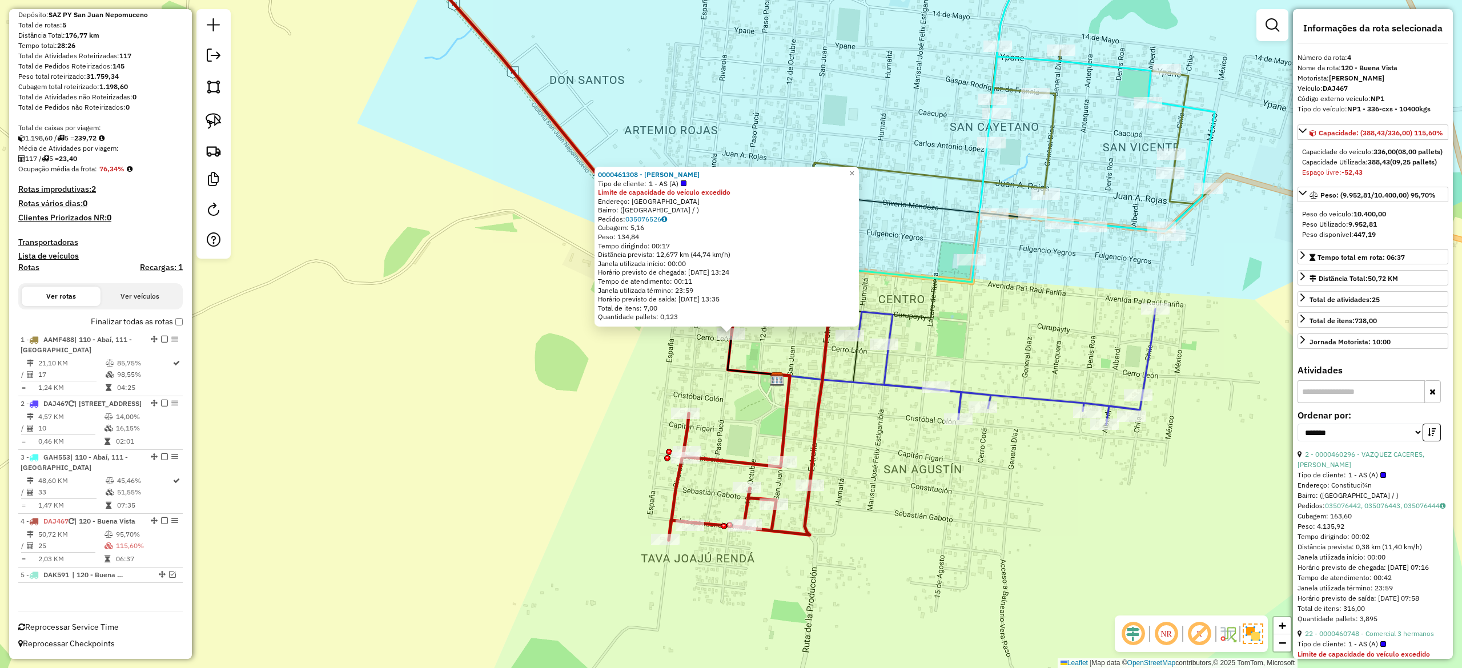
click at [846, 458] on div "0000461308 - MORLAS SILVERO, ERNESTO JOEL Tipo de cliente: 1 - AS (A) Limite de…" at bounding box center [731, 334] width 1462 height 668
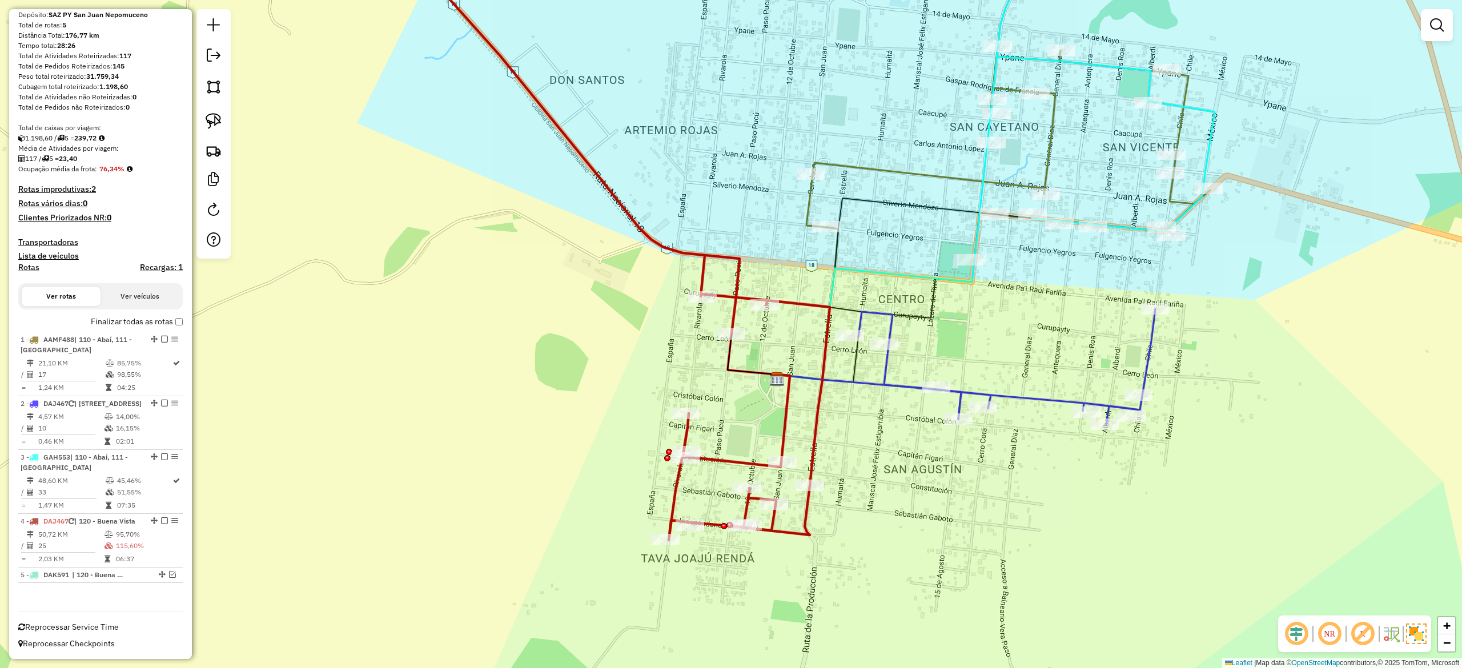
click at [844, 431] on div "0000461308 - MORLAS SILVERO, ERNESTO JOEL Tipo de cliente: 1 - AS (A) Limite de…" at bounding box center [731, 334] width 1462 height 668
click at [816, 408] on icon at bounding box center [610, 236] width 439 height 607
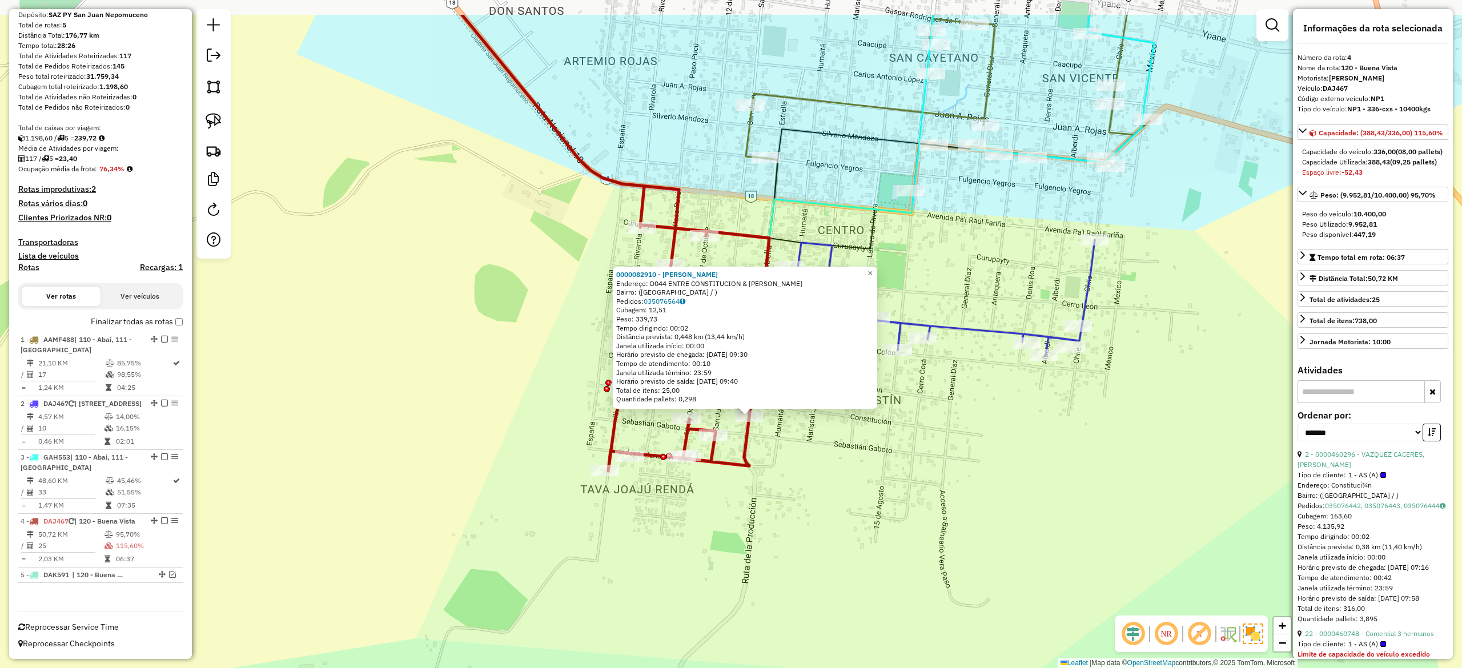
drag, startPoint x: 798, startPoint y: 426, endPoint x: 809, endPoint y: 474, distance: 49.3
click at [809, 474] on div "0000082910 - ANA WILMA ESCOBAR DE ROJAS Endereço: D044 ENTRE CONSTITUCION & SEB…" at bounding box center [731, 334] width 1462 height 668
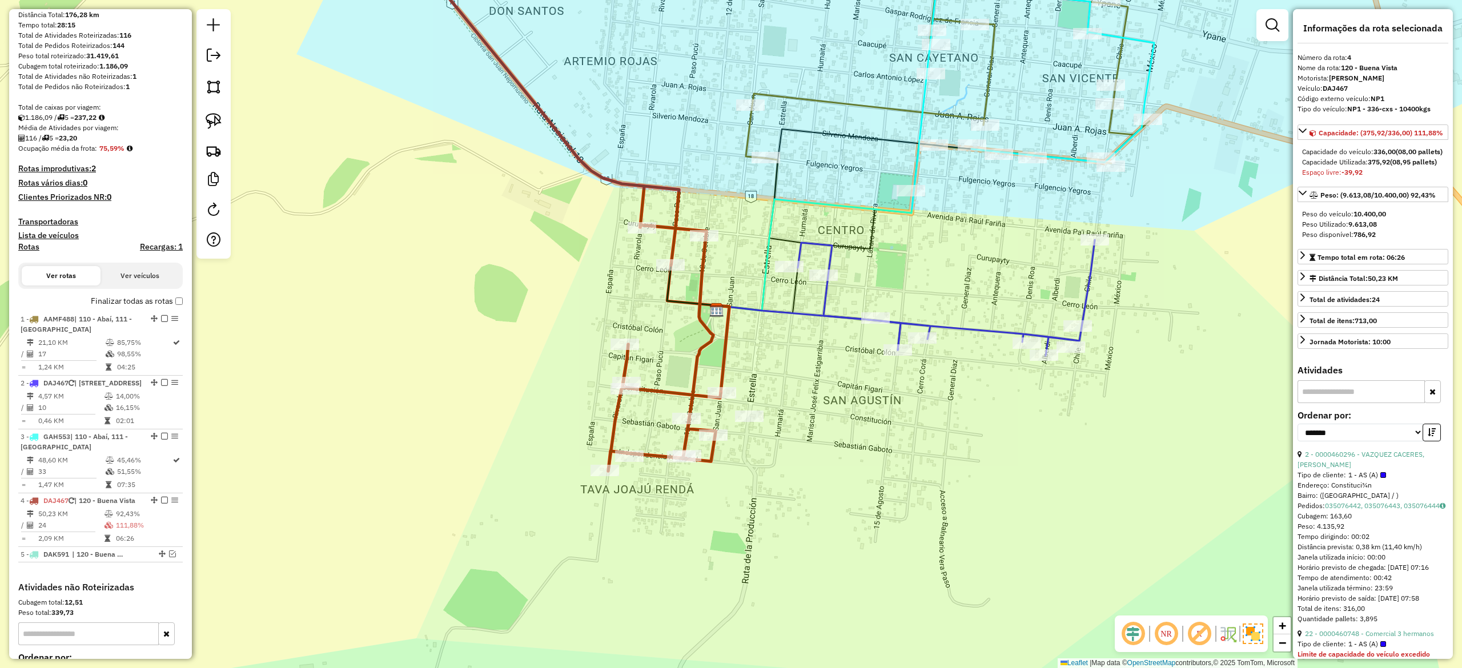
scroll to position [307, 0]
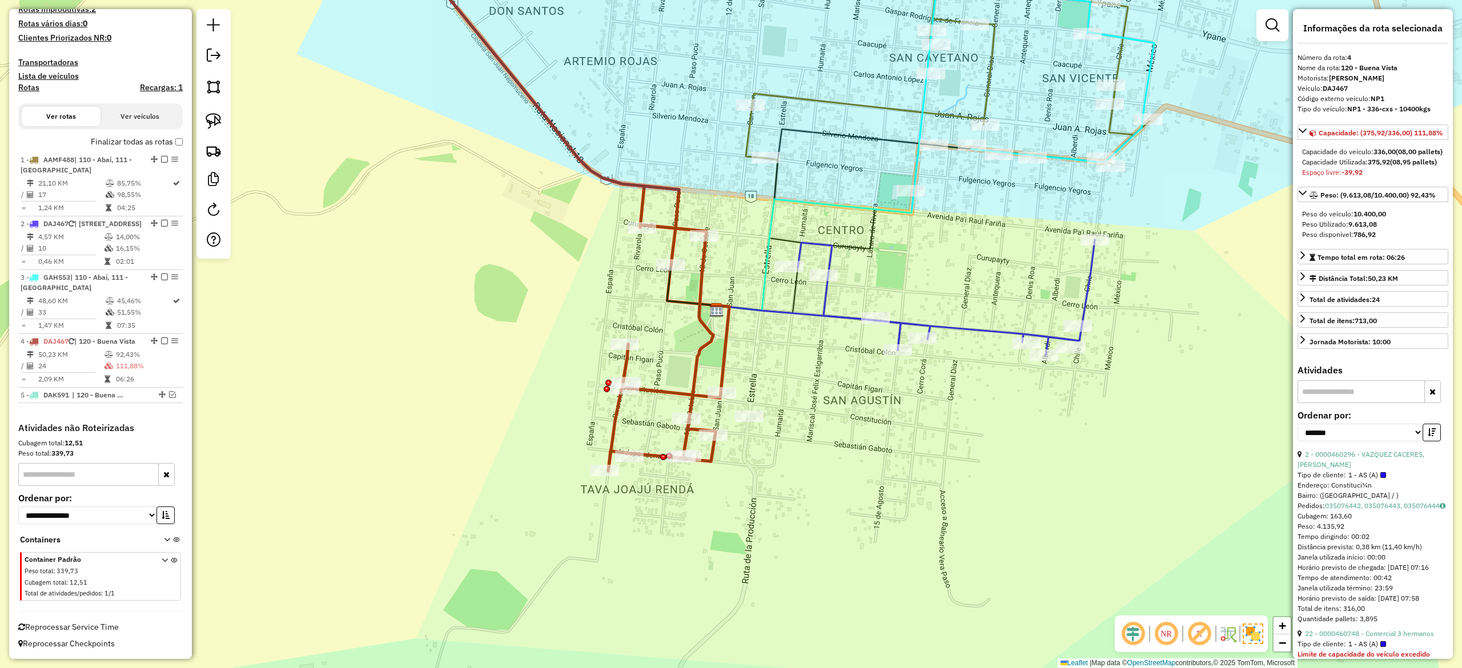
click at [761, 364] on div "Janela de atendimento Grade de atendimento Capacidade Transportadoras Veículos …" at bounding box center [731, 334] width 1462 height 668
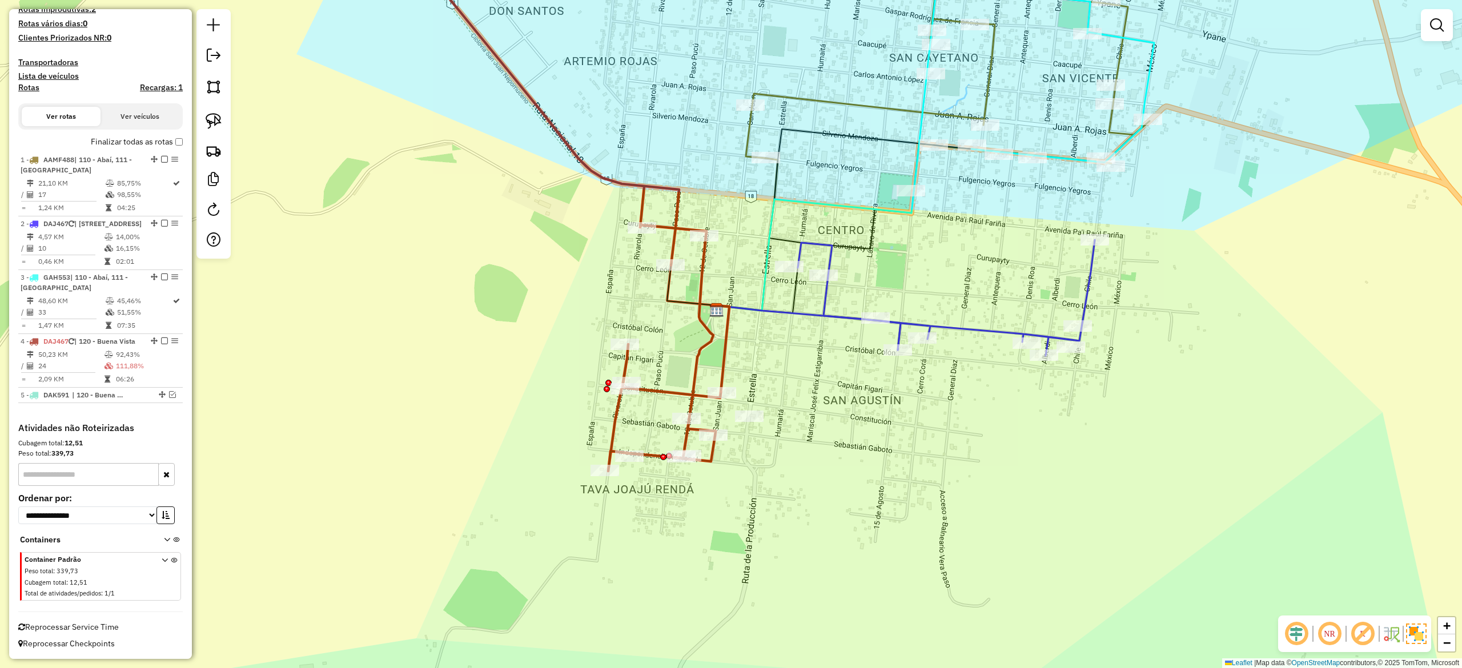
click at [721, 348] on icon at bounding box center [722, 349] width 15 height 87
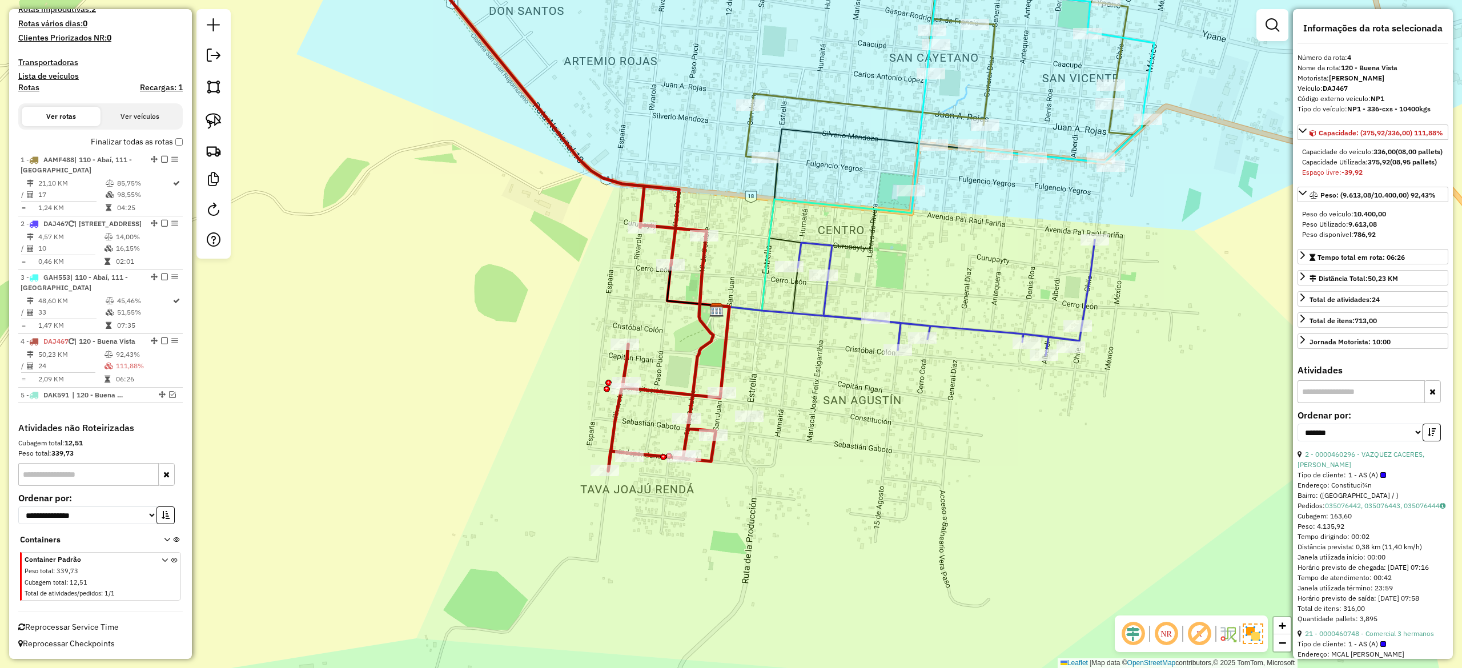
click at [717, 404] on icon at bounding box center [556, 202] width 328 height 538
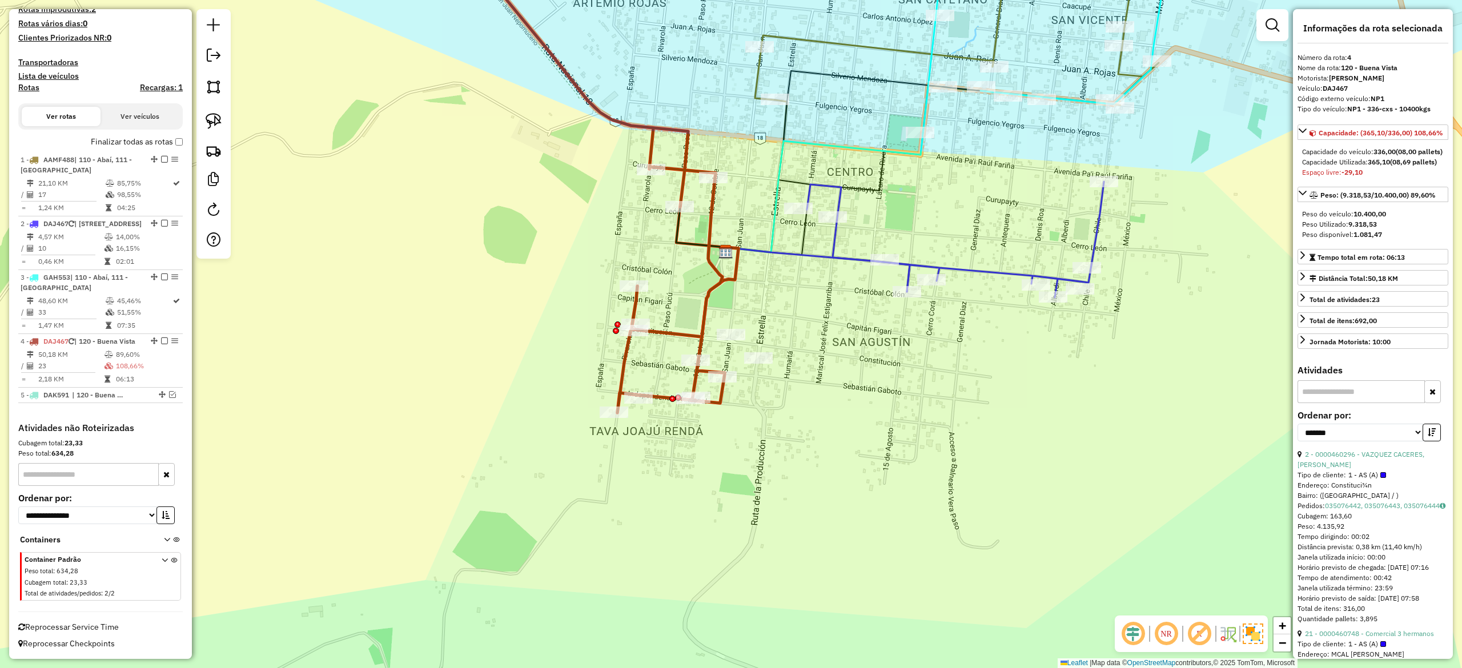
click at [757, 295] on div "Janela de atendimento Grade de atendimento Capacidade Transportadoras Veículos …" at bounding box center [731, 334] width 1462 height 668
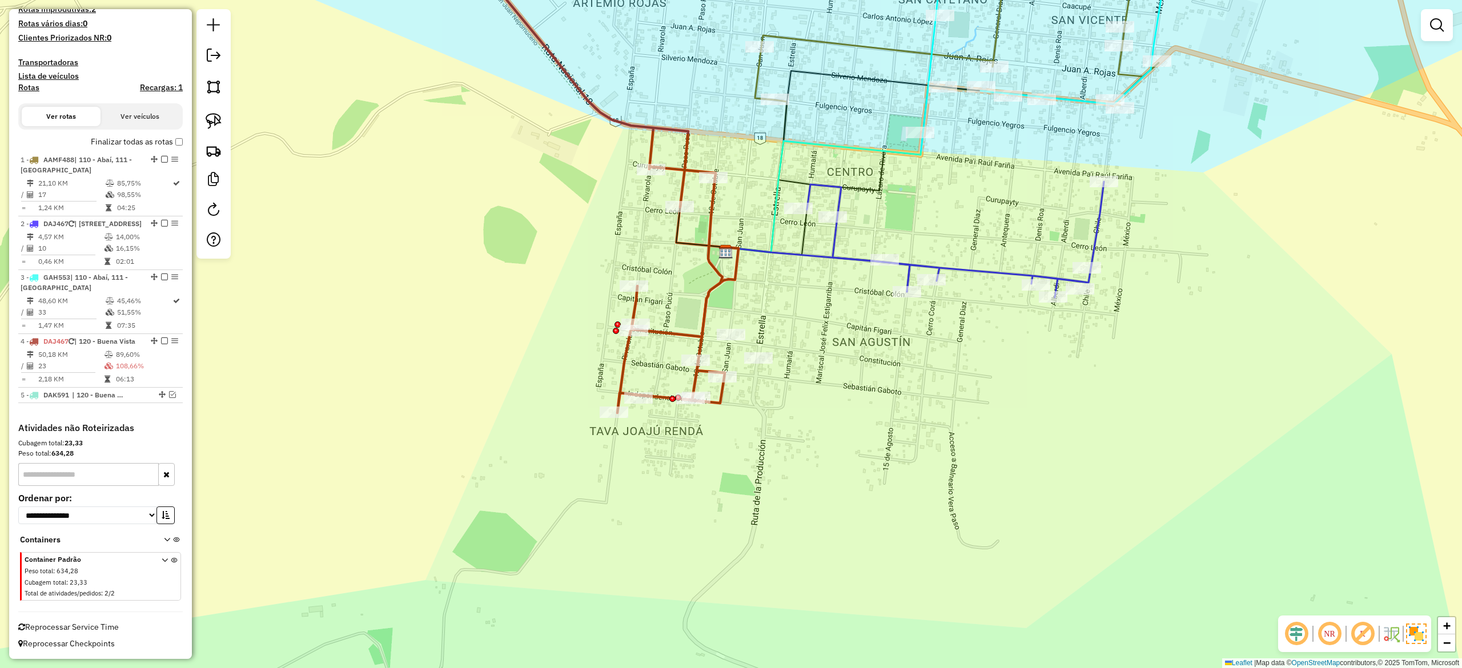
click at [720, 280] on icon at bounding box center [589, 173] width 272 height 480
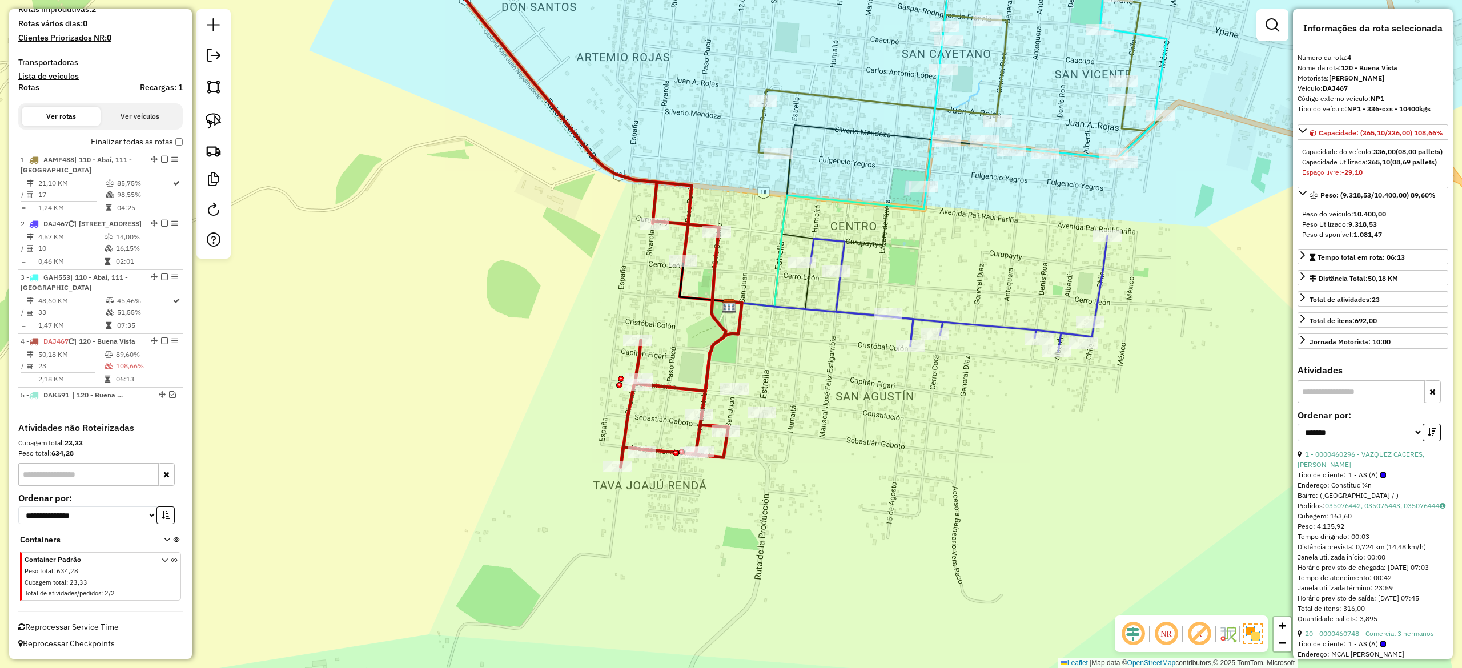
drag, startPoint x: 781, startPoint y: 333, endPoint x: 785, endPoint y: 387, distance: 54.4
click at [785, 387] on div "Janela de atendimento Grade de atendimento Capacidade Transportadoras Veículos …" at bounding box center [731, 334] width 1462 height 668
click at [709, 347] on icon at bounding box center [568, 200] width 319 height 534
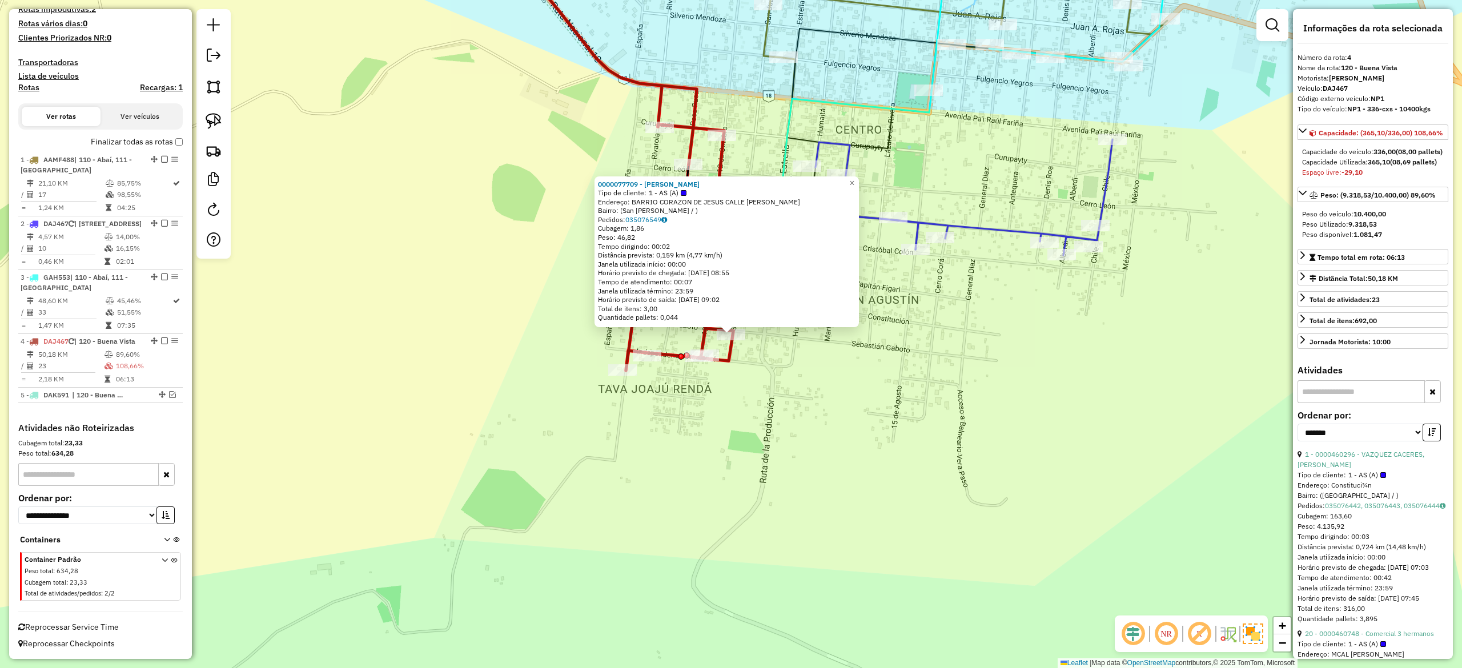
drag, startPoint x: 750, startPoint y: 386, endPoint x: 741, endPoint y: 372, distance: 16.5
click at [750, 385] on div "0000077709 - EMILIA ESTHER ESCOBAR RAMOS Tipo de cliente: 1 - AS (A) Endereço: …" at bounding box center [731, 334] width 1462 height 668
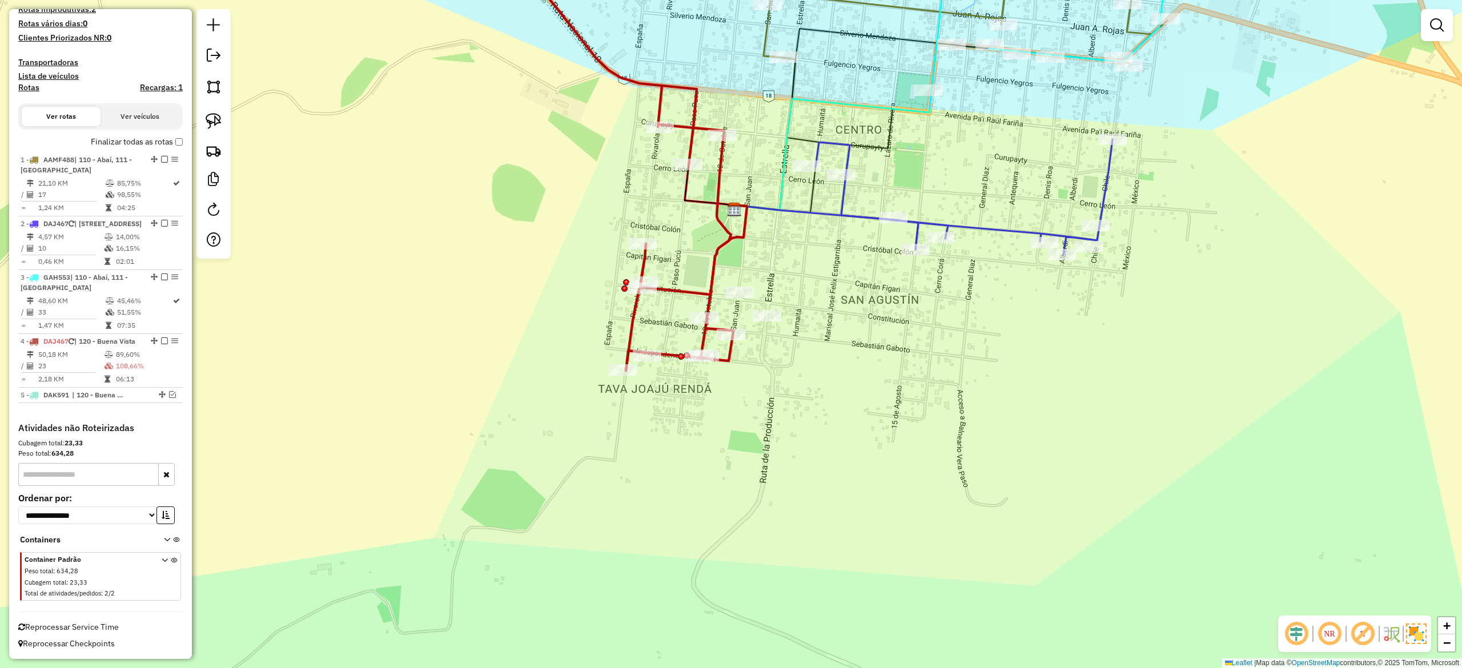
click at [720, 347] on div "Janela de atendimento Grade de atendimento Capacidade Transportadoras Veículos …" at bounding box center [731, 334] width 1462 height 668
click at [723, 351] on div "Janela de atendimento Grade de atendimento Capacidade Transportadoras Veículos …" at bounding box center [731, 334] width 1462 height 668
click at [729, 354] on icon at bounding box center [614, 152] width 238 height 438
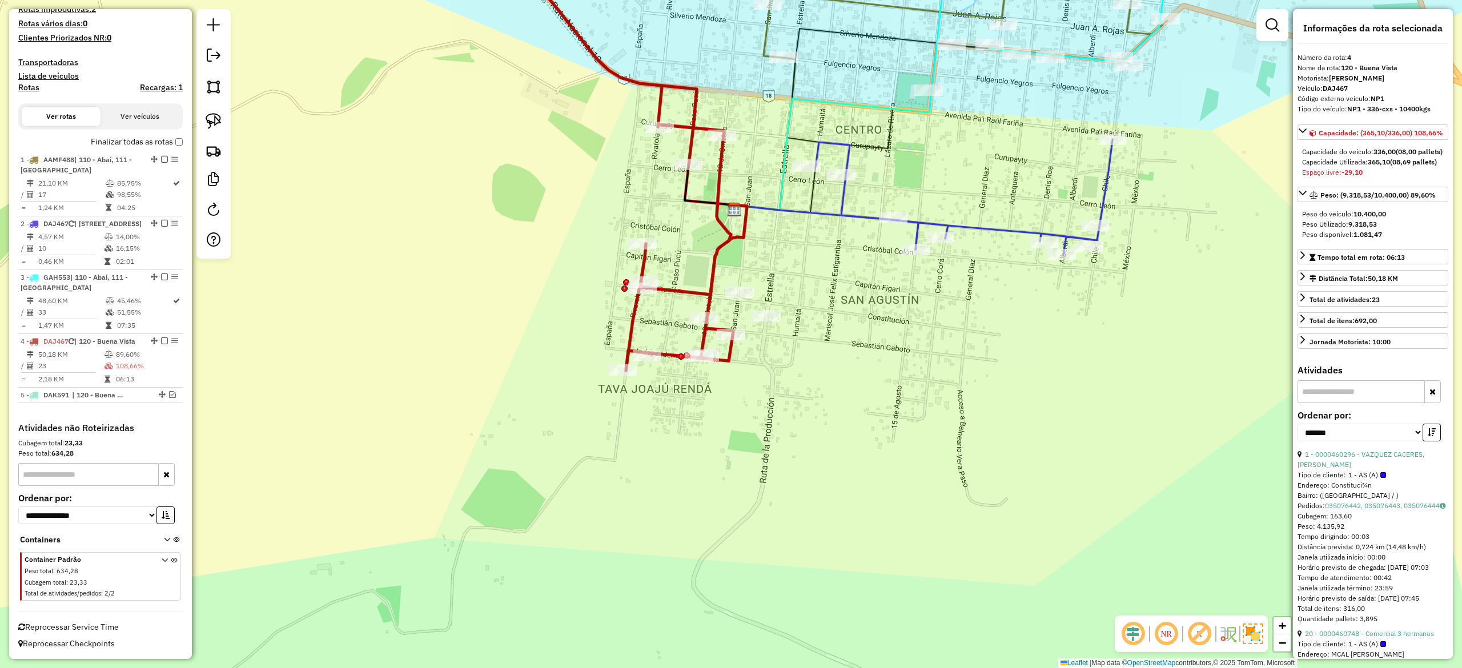
scroll to position [228, 0]
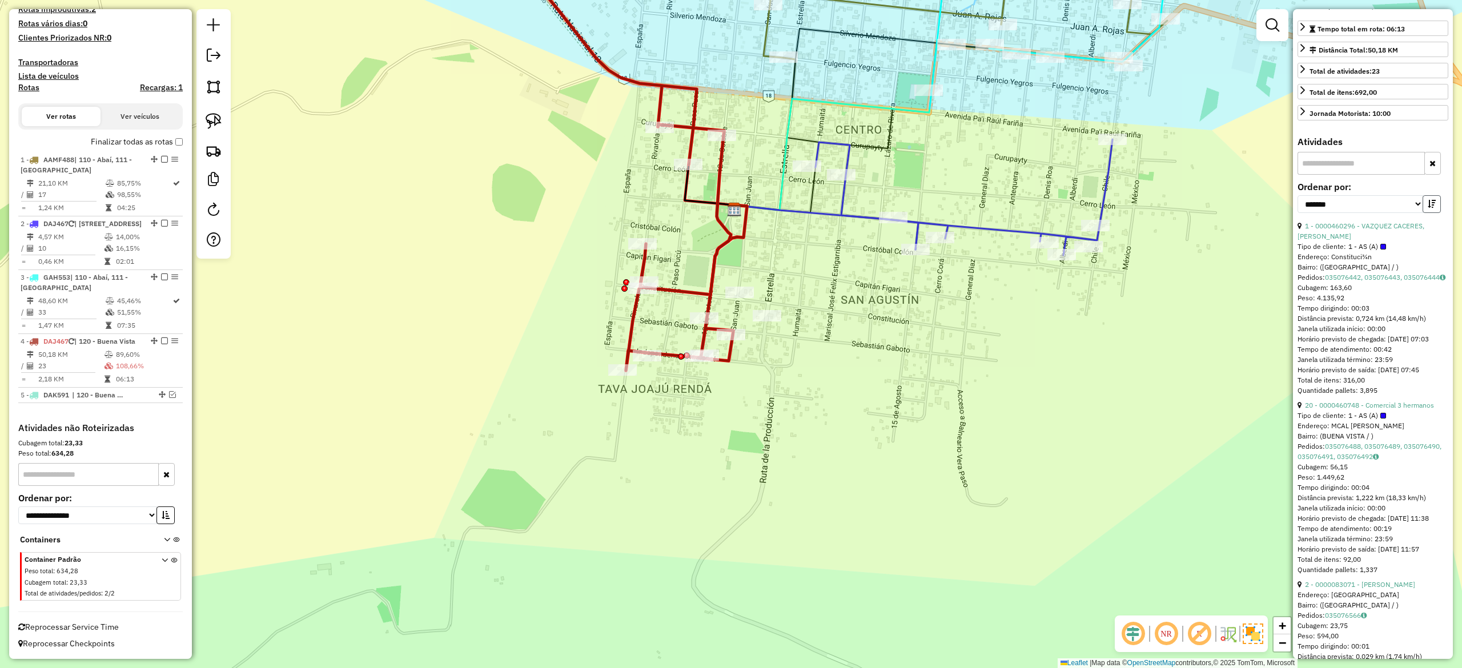
click at [1428, 208] on icon "button" at bounding box center [1432, 204] width 8 height 8
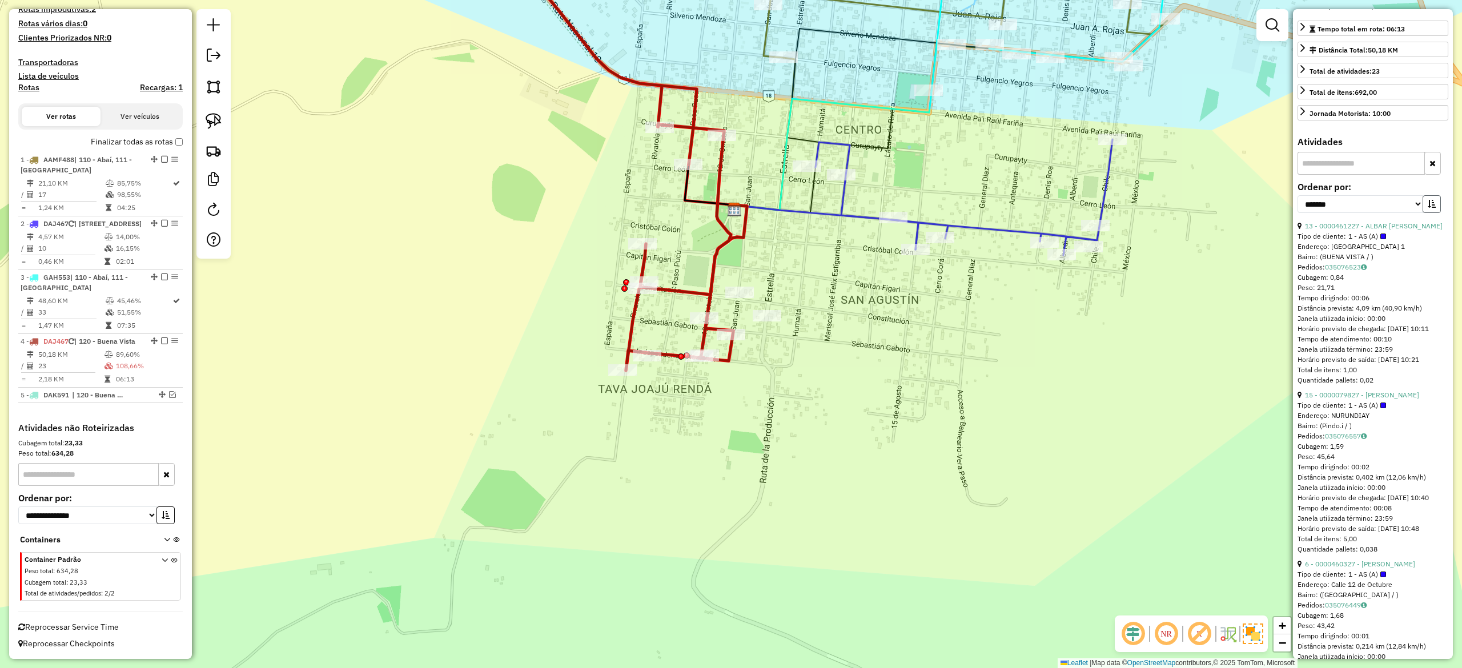
click at [1428, 208] on icon "button" at bounding box center [1432, 204] width 8 height 8
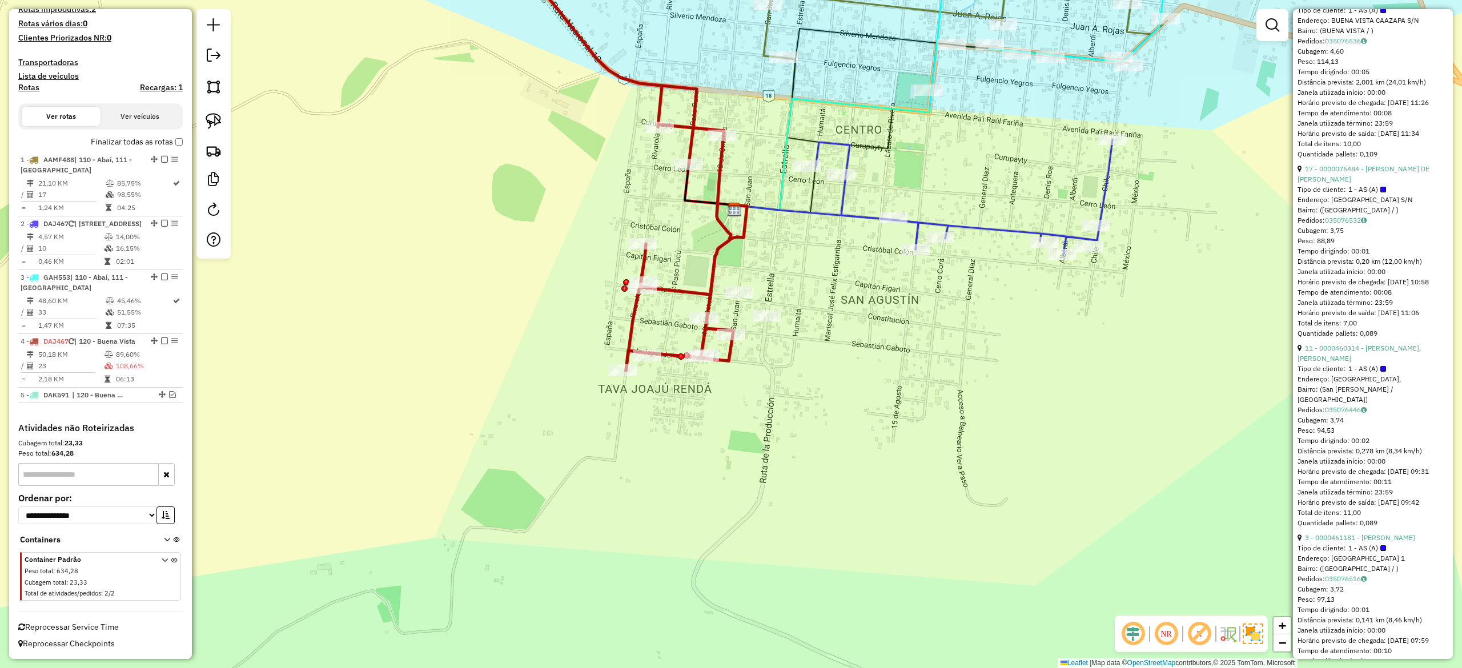
scroll to position [2170, 0]
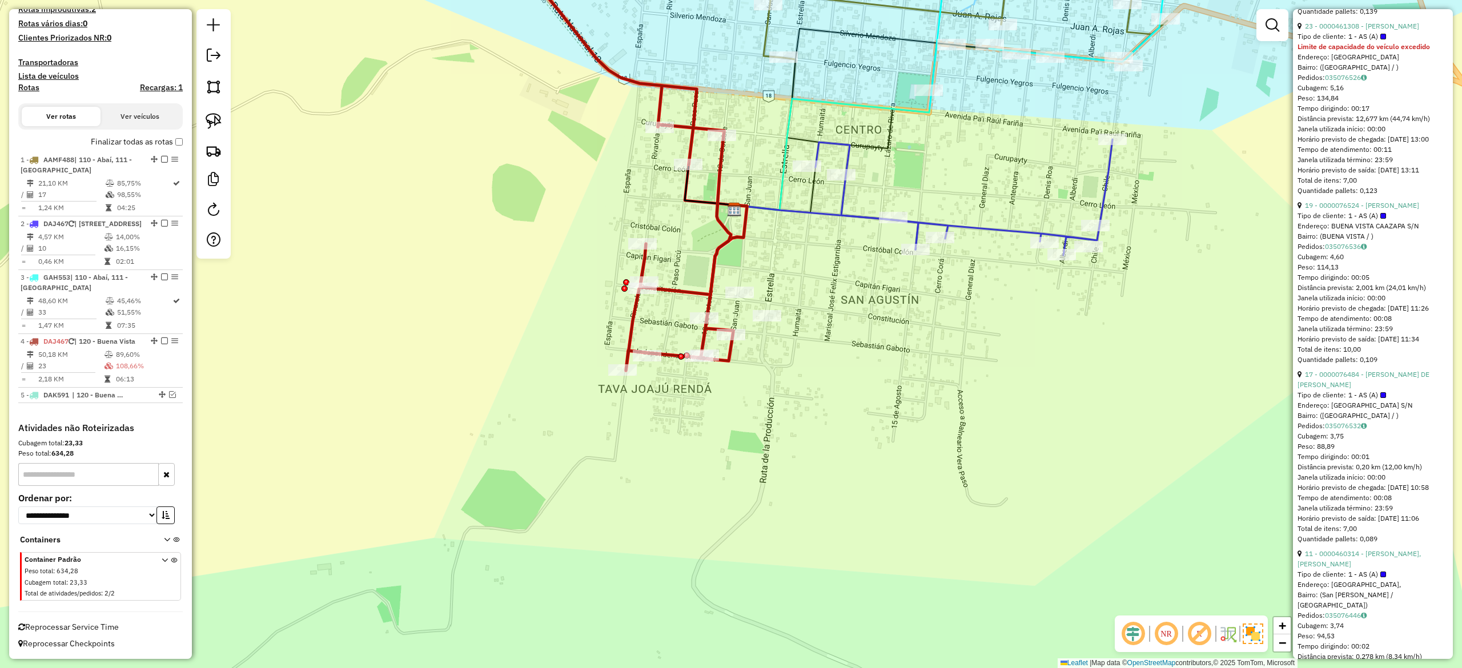
click at [1351, 221] on span "1 - AS (A)" at bounding box center [1368, 216] width 38 height 10
click at [1353, 210] on link "19 - 0000076524 - ANGELICA MENDEZ ROMERO" at bounding box center [1362, 205] width 114 height 9
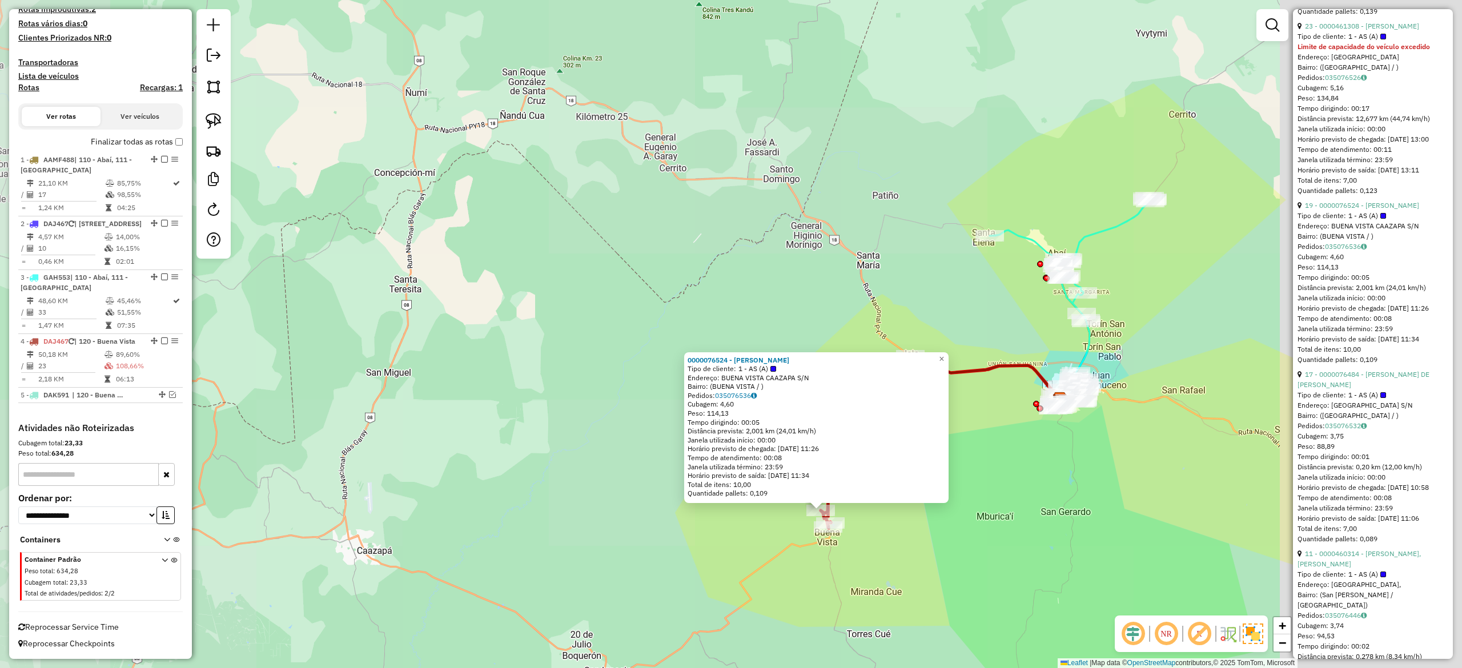
drag, startPoint x: 962, startPoint y: 522, endPoint x: 767, endPoint y: 474, distance: 201.1
click at [679, 554] on div "0000076524 - ANGELICA MENDEZ ROMERO Tipo de cliente: 1 - AS (A) Endereço: BUENA…" at bounding box center [731, 334] width 1462 height 668
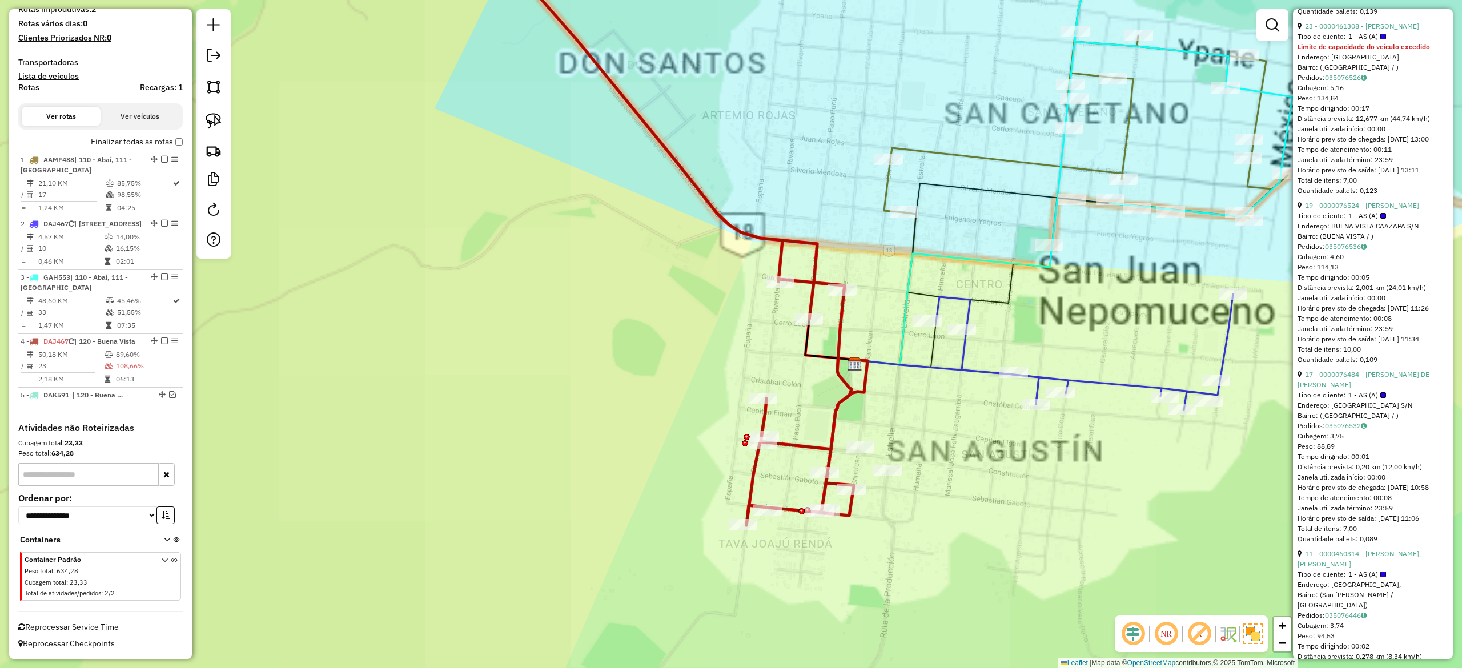
drag, startPoint x: 917, startPoint y: 447, endPoint x: 906, endPoint y: 429, distance: 21.1
click at [917, 438] on div "0000076524 - ANGELICA MENDEZ ROMERO Tipo de cliente: 1 - AS (A) Endereço: BUENA…" at bounding box center [731, 334] width 1462 height 668
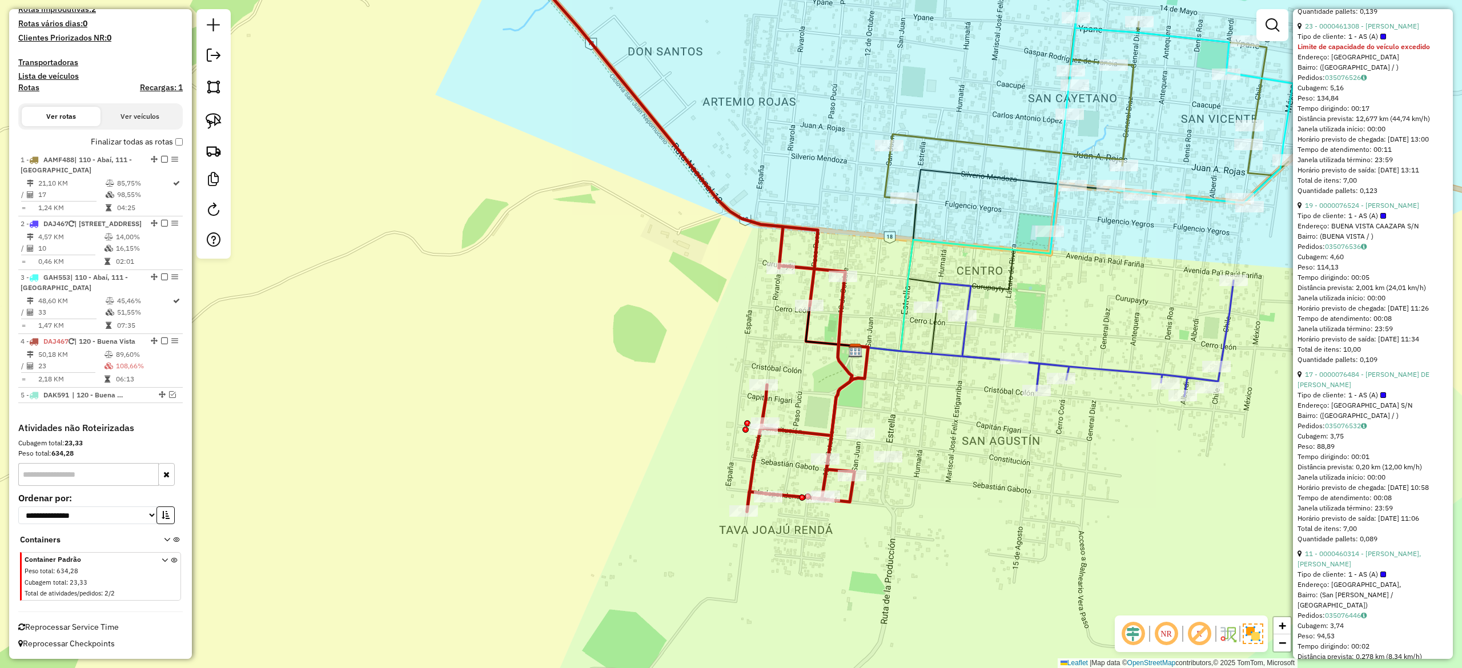
click at [887, 418] on div "0000076524 - ANGELICA MENDEZ ROMERO Tipo de cliente: 1 - AS (A) Endereço: BUENA…" at bounding box center [731, 334] width 1462 height 668
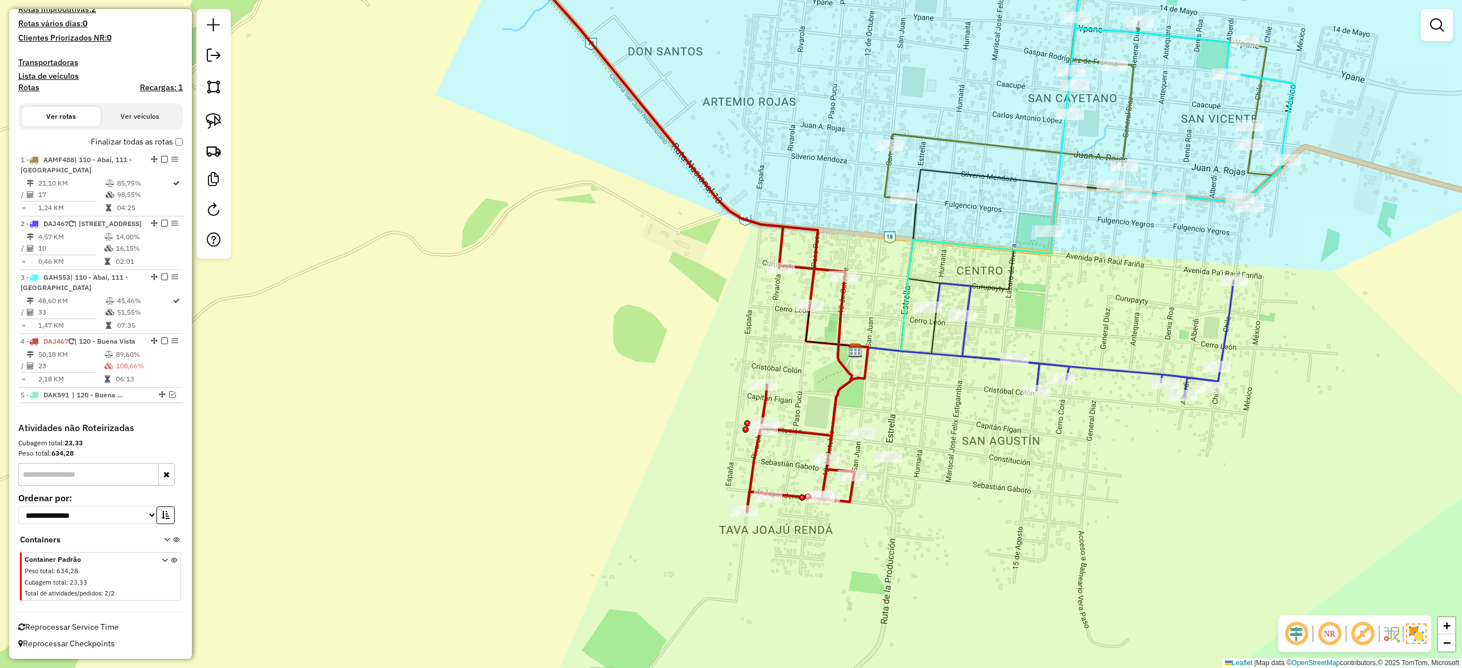
click at [844, 381] on icon at bounding box center [675, 222] width 360 height 579
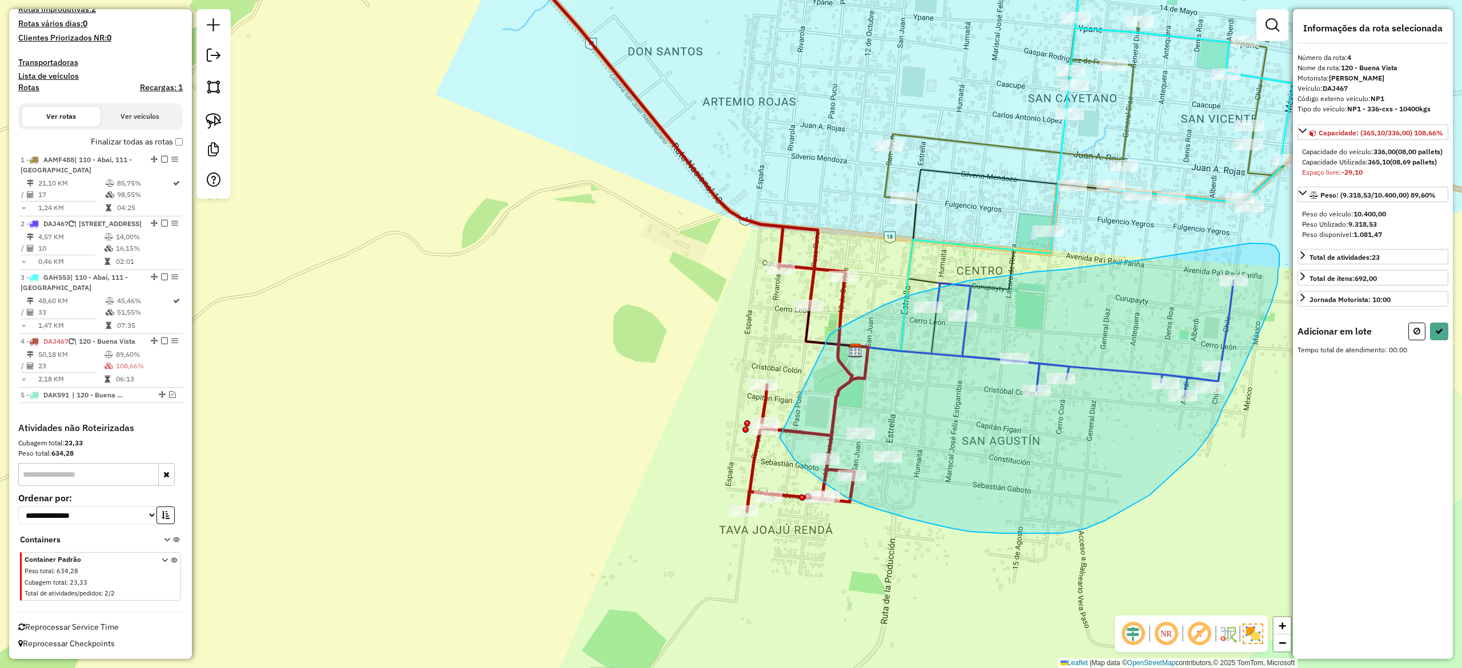
drag, startPoint x: 948, startPoint y: 528, endPoint x: 825, endPoint y: 345, distance: 220.5
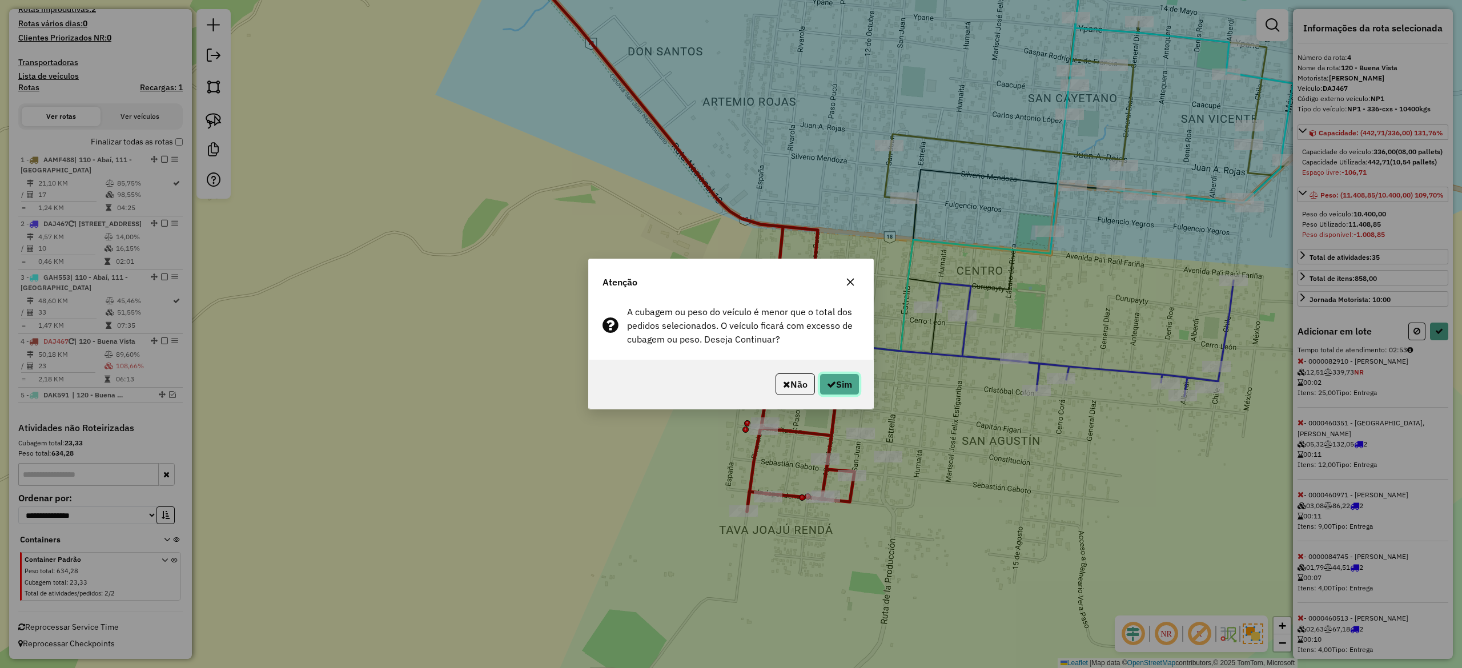
click at [828, 388] on icon "button" at bounding box center [831, 384] width 9 height 9
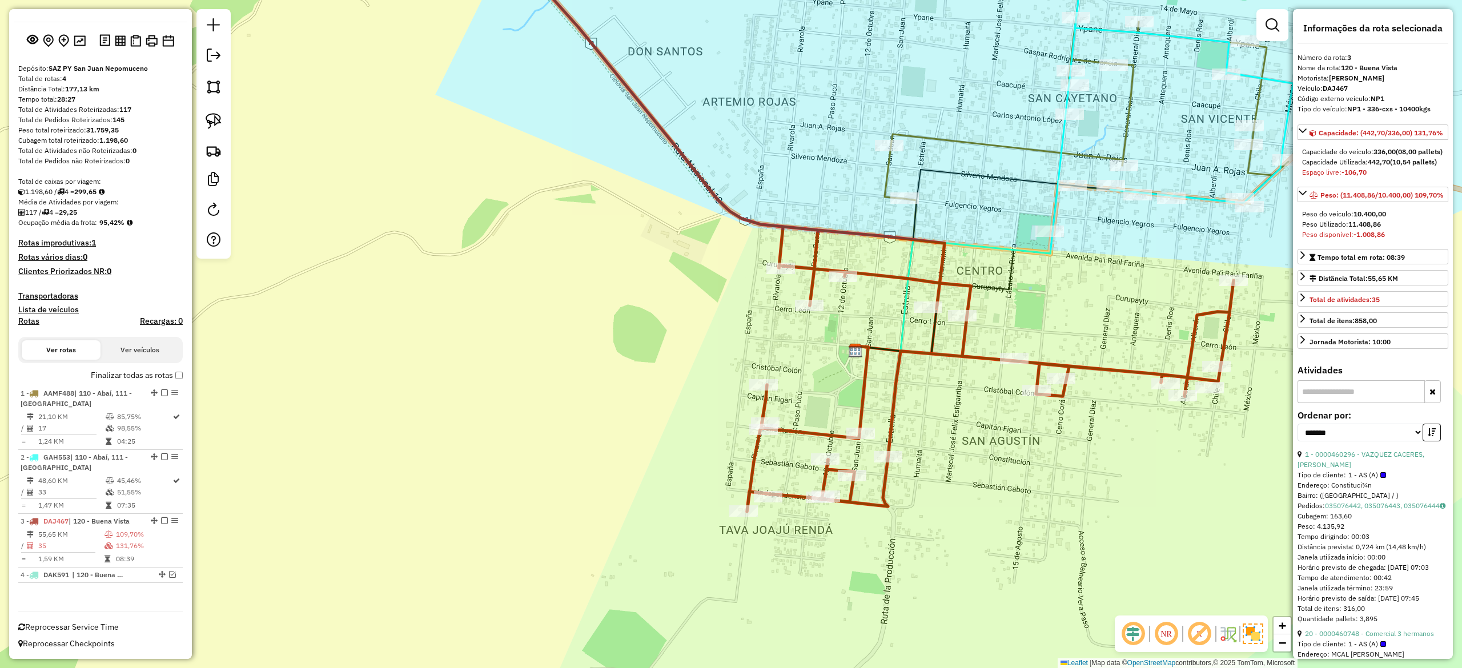
scroll to position [53, 0]
click at [880, 391] on div "Janela de atendimento Grade de atendimento Capacidade Transportadoras Veículos …" at bounding box center [731, 334] width 1462 height 668
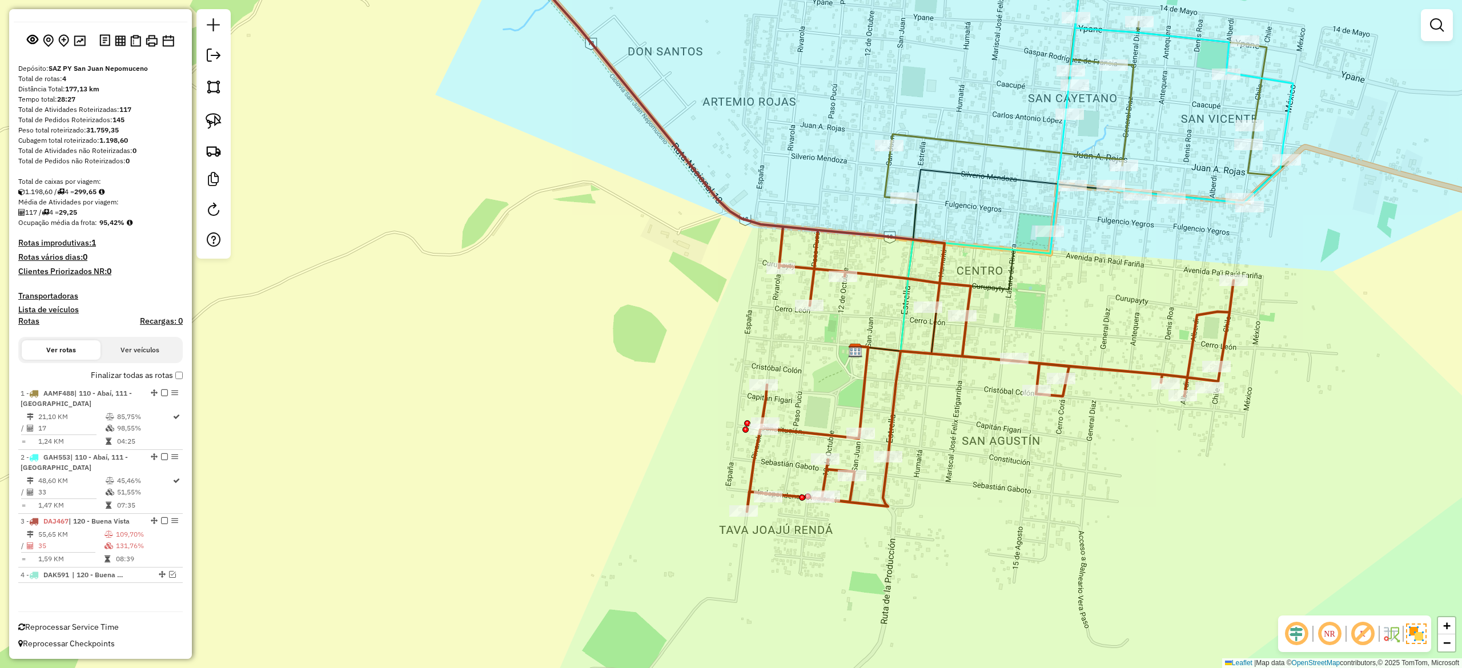
click at [894, 371] on icon at bounding box center [864, 222] width 739 height 579
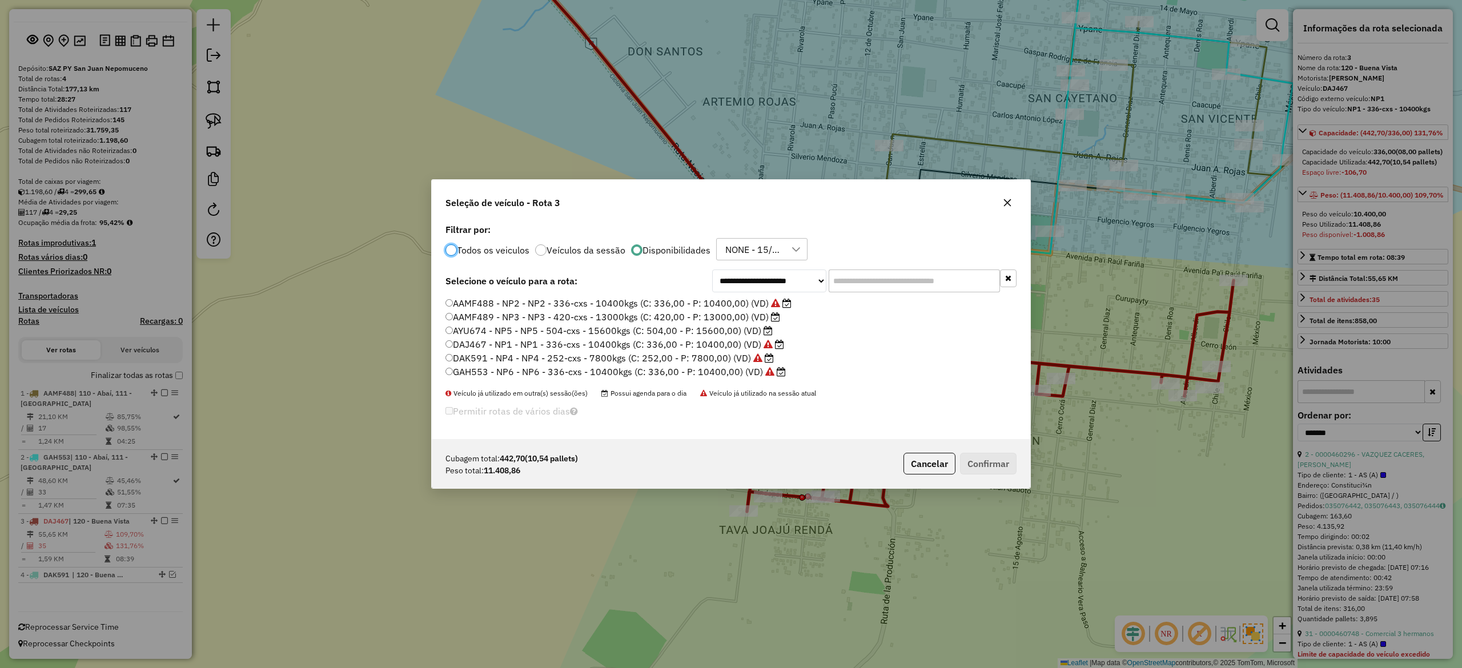
scroll to position [6, 3]
click at [721, 322] on label "AAMF489 - NP3 - NP3 - 420-cxs - 13000kgs (C: 420,00 - P: 13000,00) (VD)" at bounding box center [613, 317] width 335 height 14
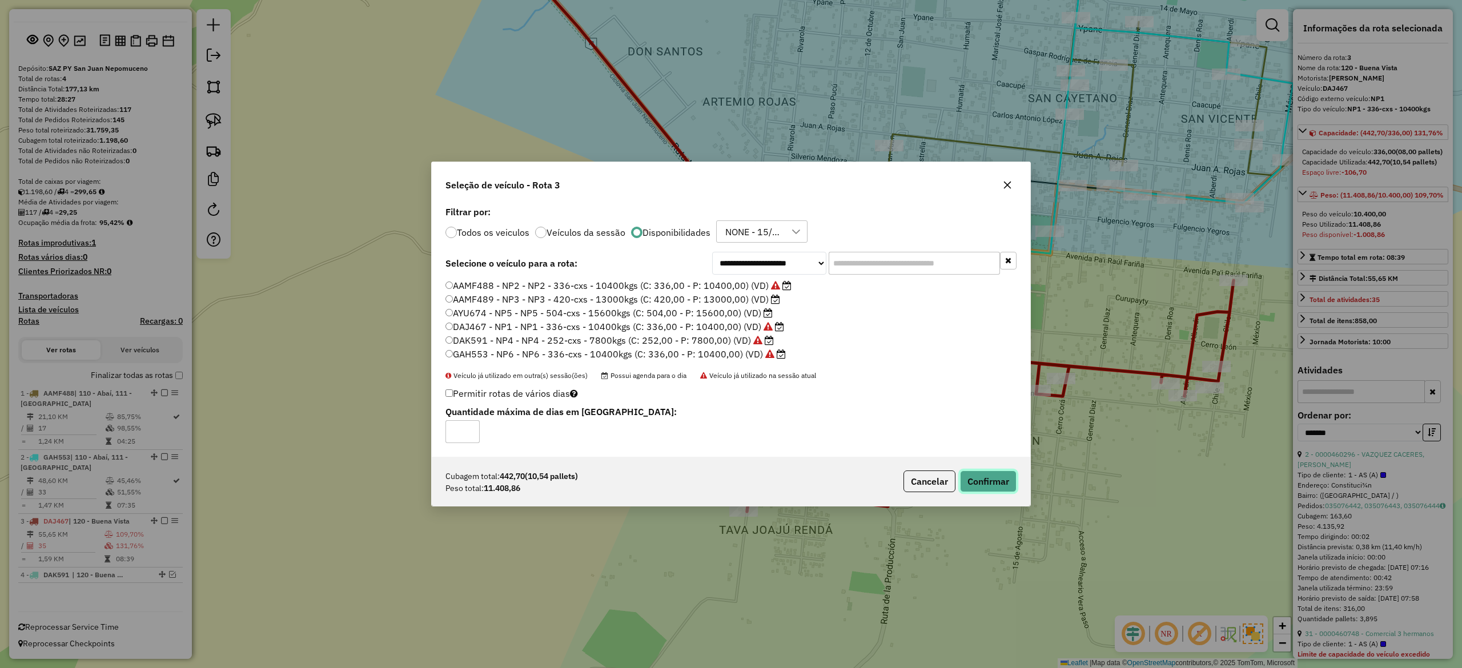
click at [1013, 485] on button "Confirmar" at bounding box center [988, 482] width 57 height 22
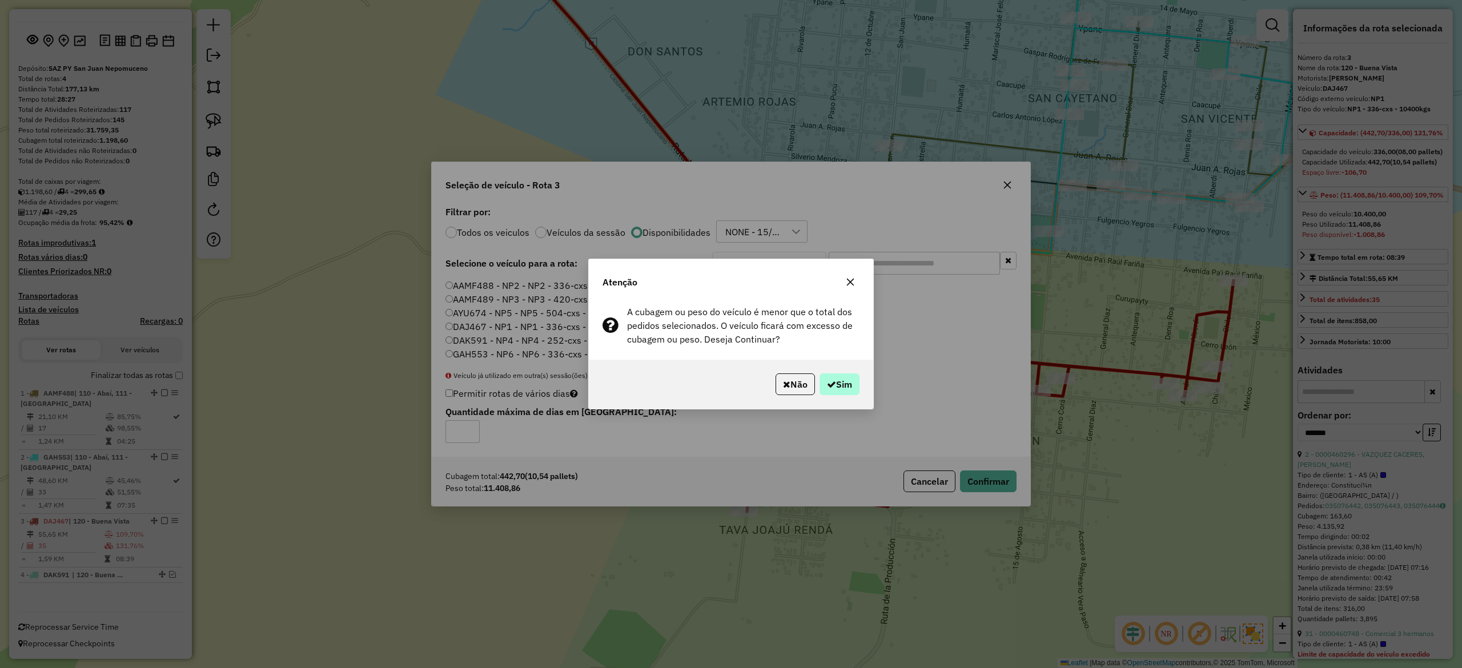
click at [859, 381] on div "Não Sim" at bounding box center [731, 384] width 284 height 49
click at [843, 383] on button "Sim" at bounding box center [840, 385] width 40 height 22
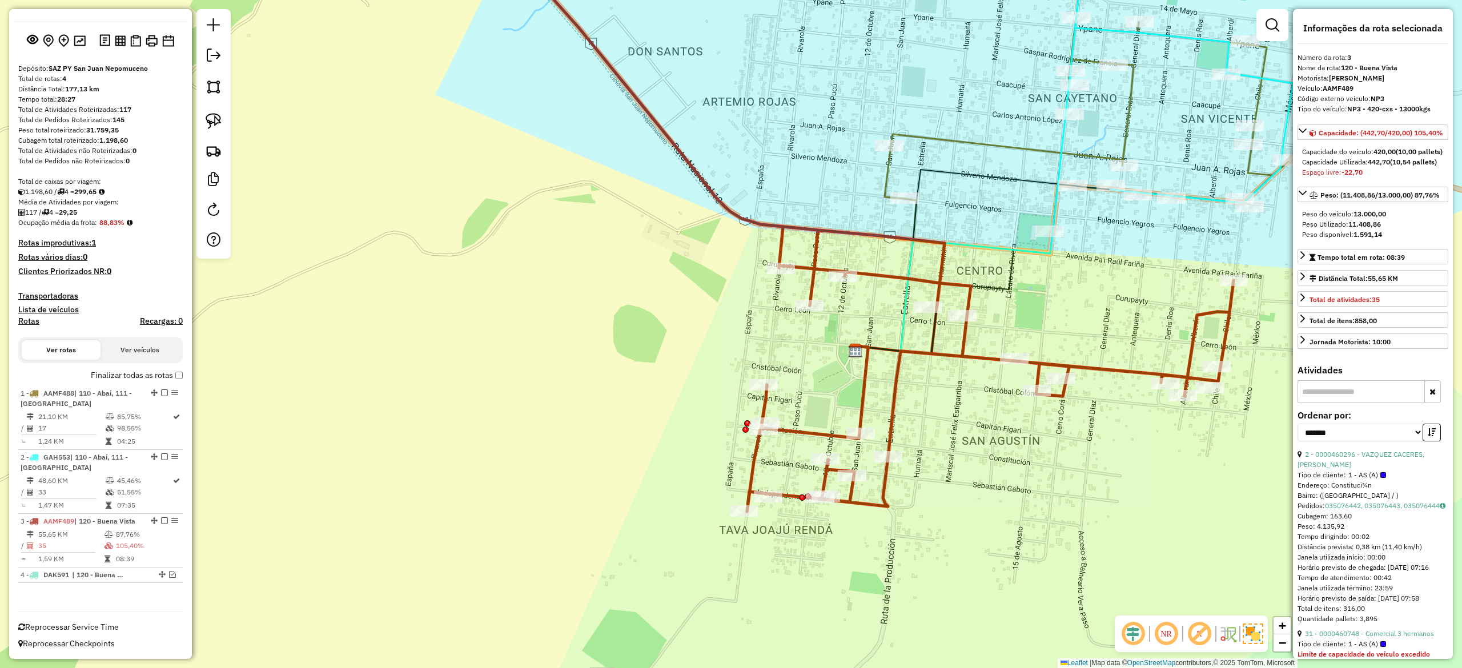
click at [1019, 310] on div "Janela de atendimento Grade de atendimento Capacidade Transportadoras Veículos …" at bounding box center [731, 334] width 1462 height 668
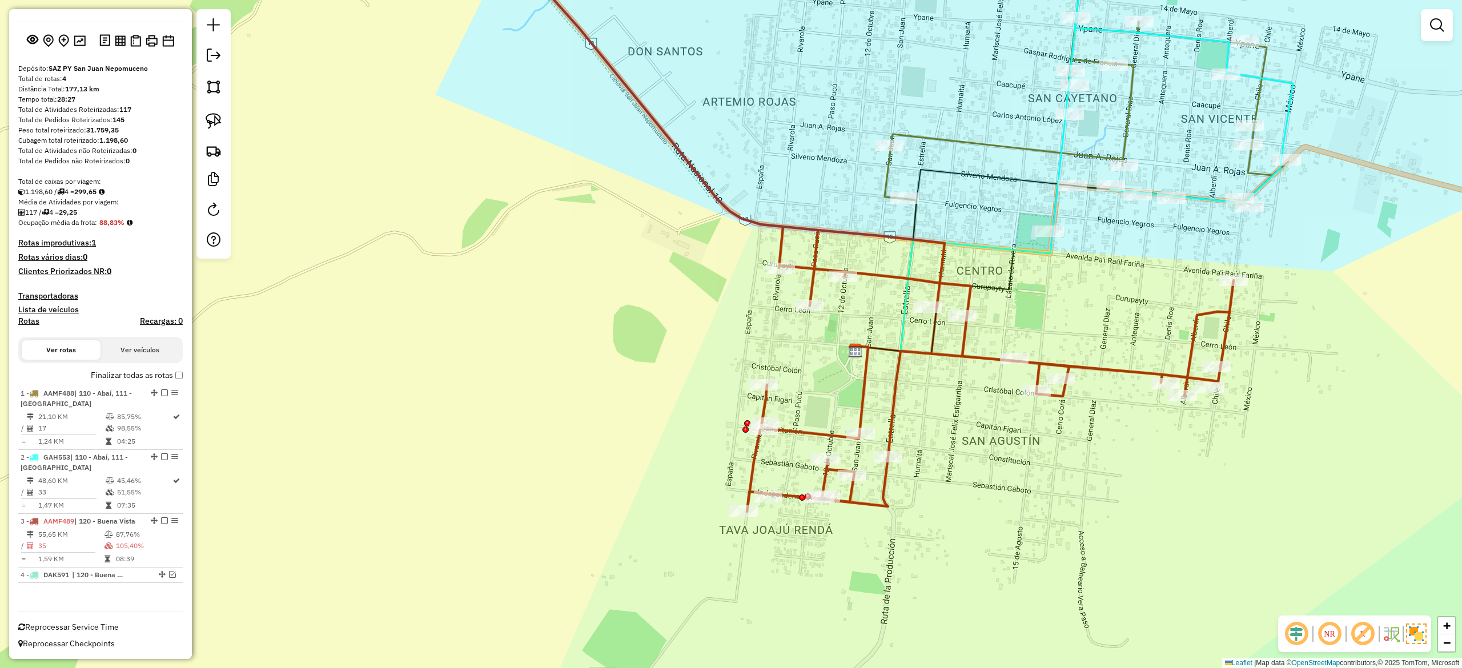
click at [966, 300] on icon at bounding box center [864, 222] width 739 height 579
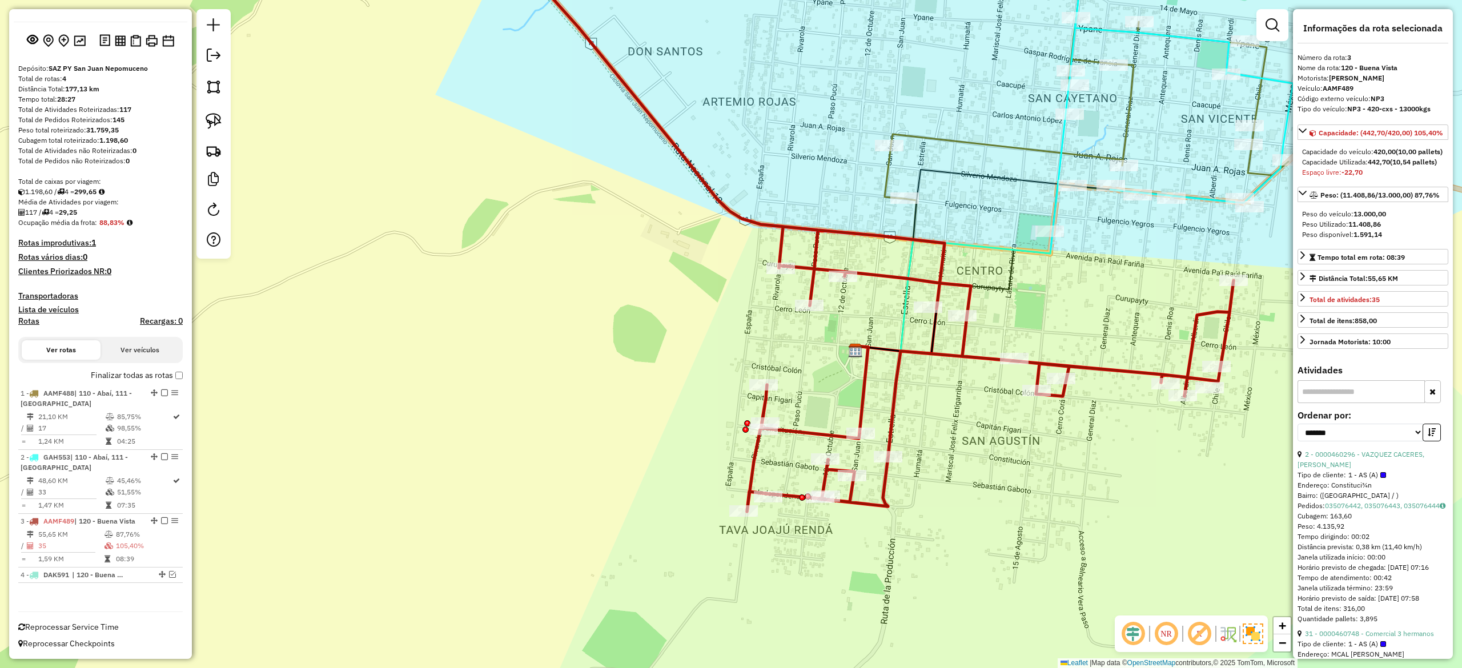
scroll to position [228, 0]
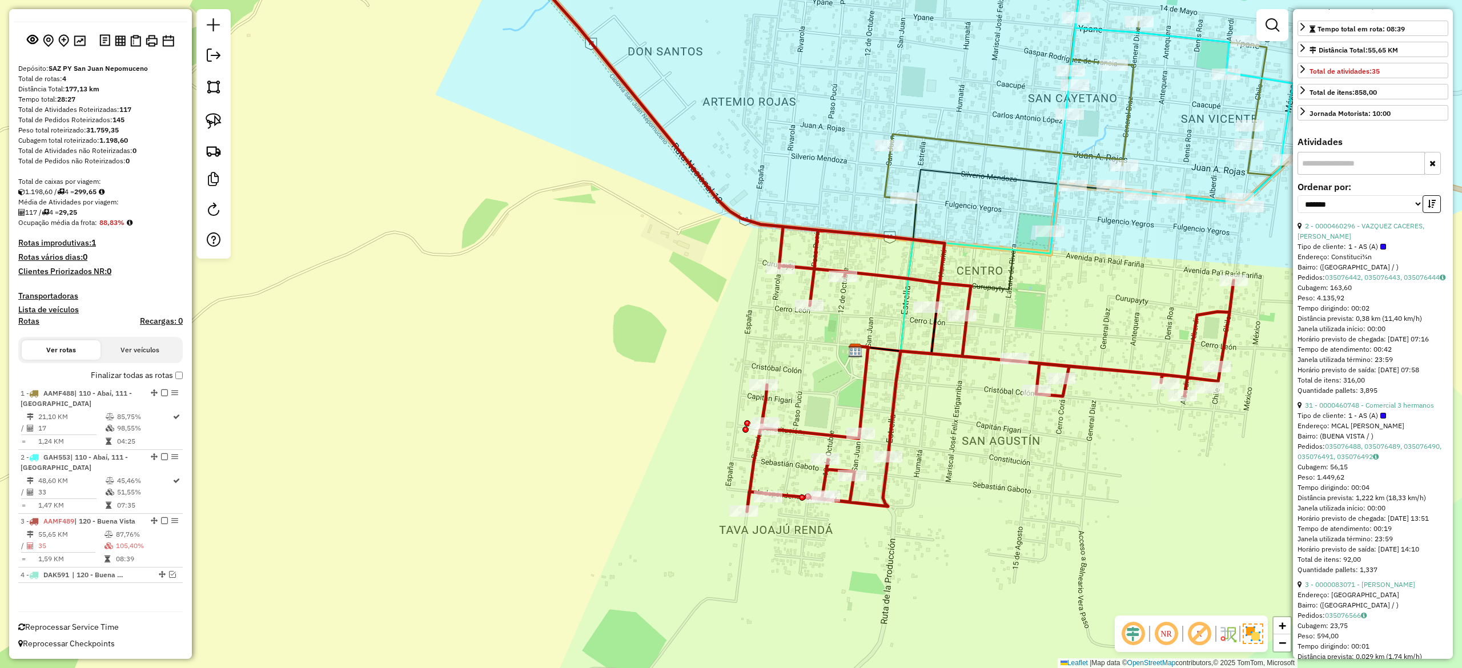
click at [1389, 242] on div "2 - 0000460296 - VAZQUEZ CACERES, ANGELICA" at bounding box center [1373, 231] width 151 height 21
click at [1389, 240] on link "2 - 0000460296 - VAZQUEZ CACERES, ANGELICA" at bounding box center [1361, 231] width 127 height 19
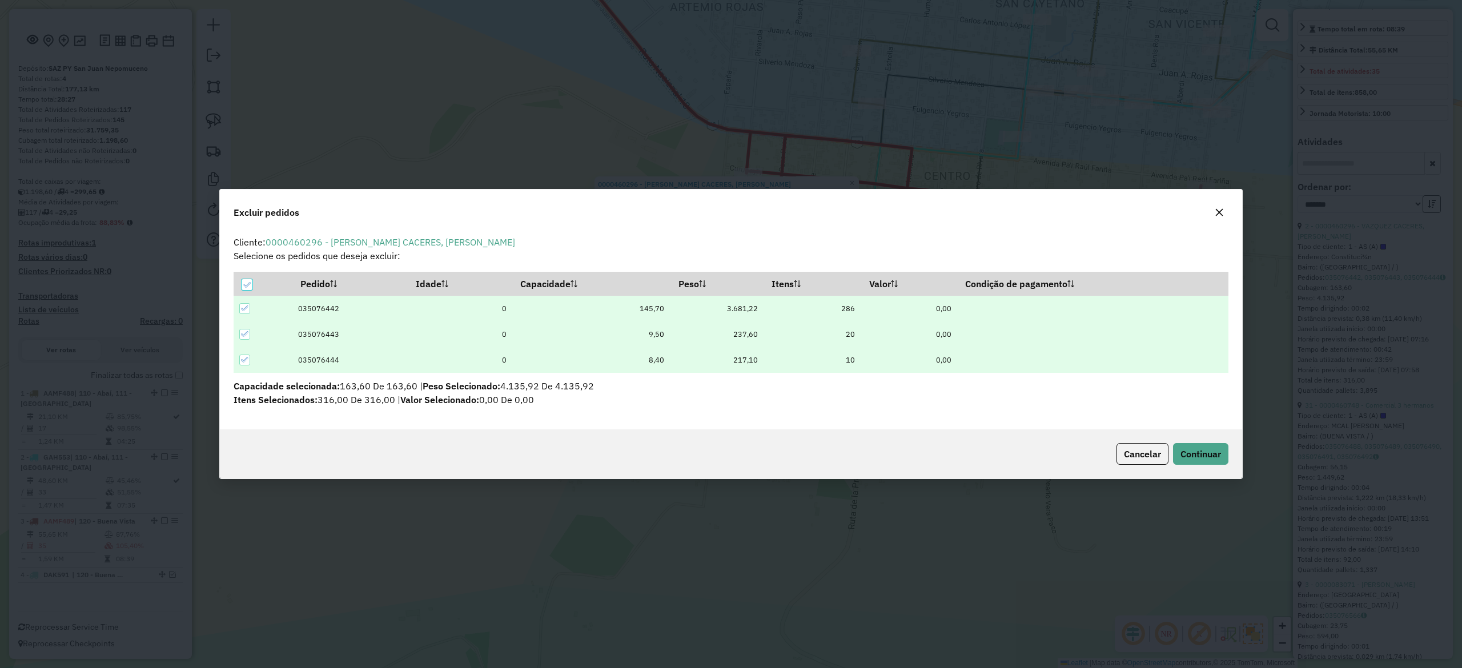
scroll to position [0, 0]
click at [1214, 455] on span "Continuar" at bounding box center [1201, 453] width 41 height 11
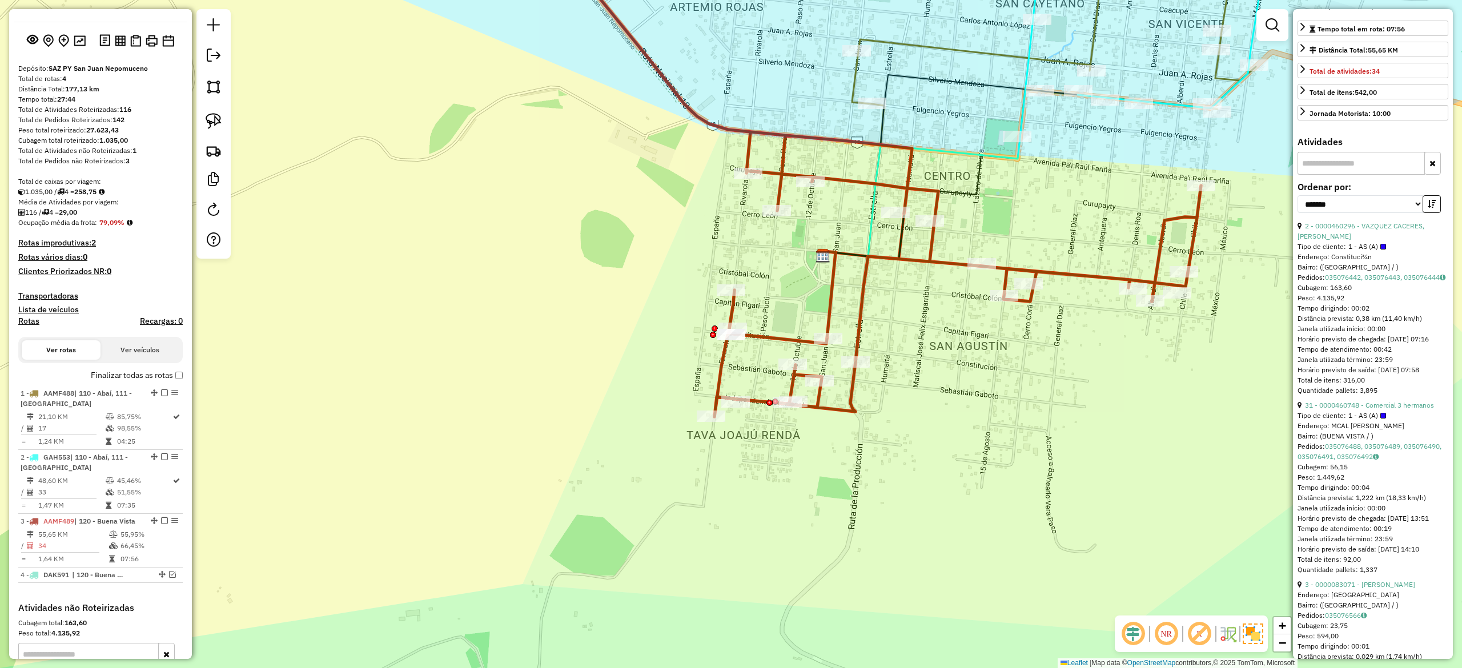
scroll to position [233, 0]
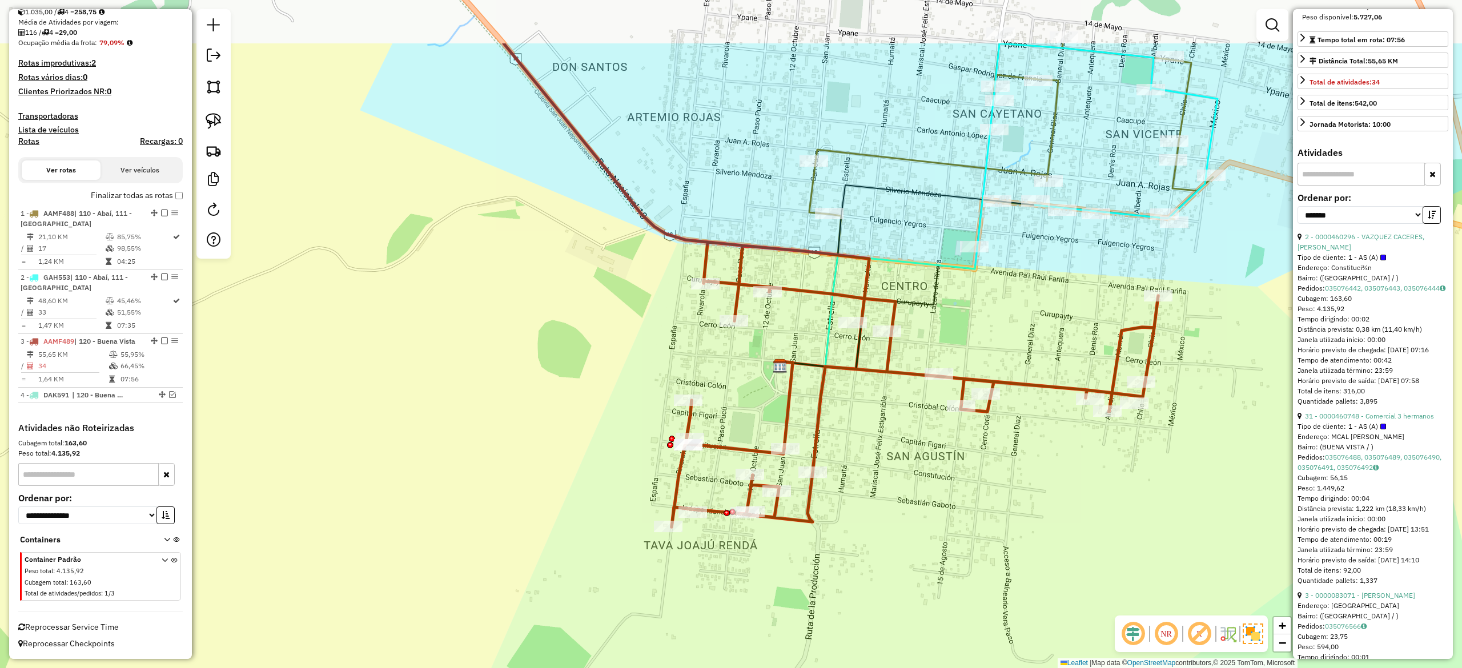
drag, startPoint x: 1008, startPoint y: 386, endPoint x: 964, endPoint y: 497, distance: 119.7
click at [964, 497] on div "Janela de atendimento Grade de atendimento Capacidade Transportadoras Veículos …" at bounding box center [731, 334] width 1462 height 668
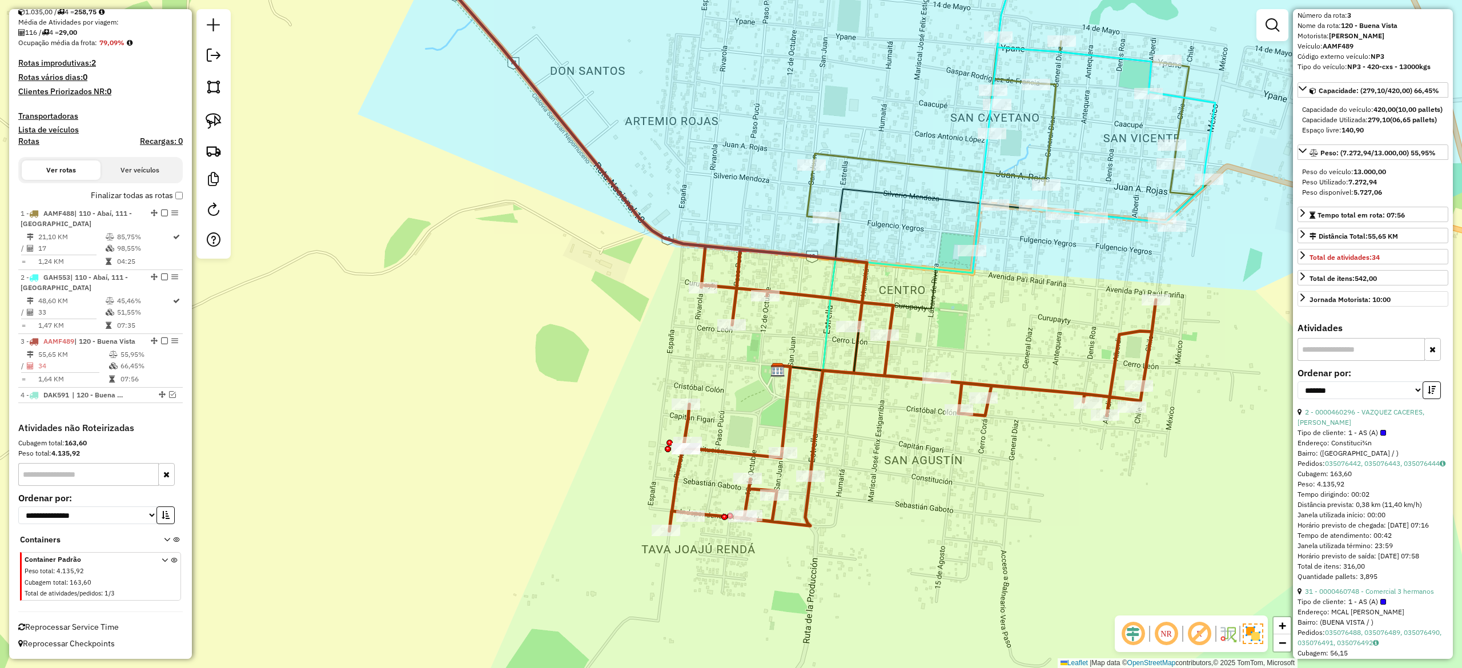
scroll to position [0, 0]
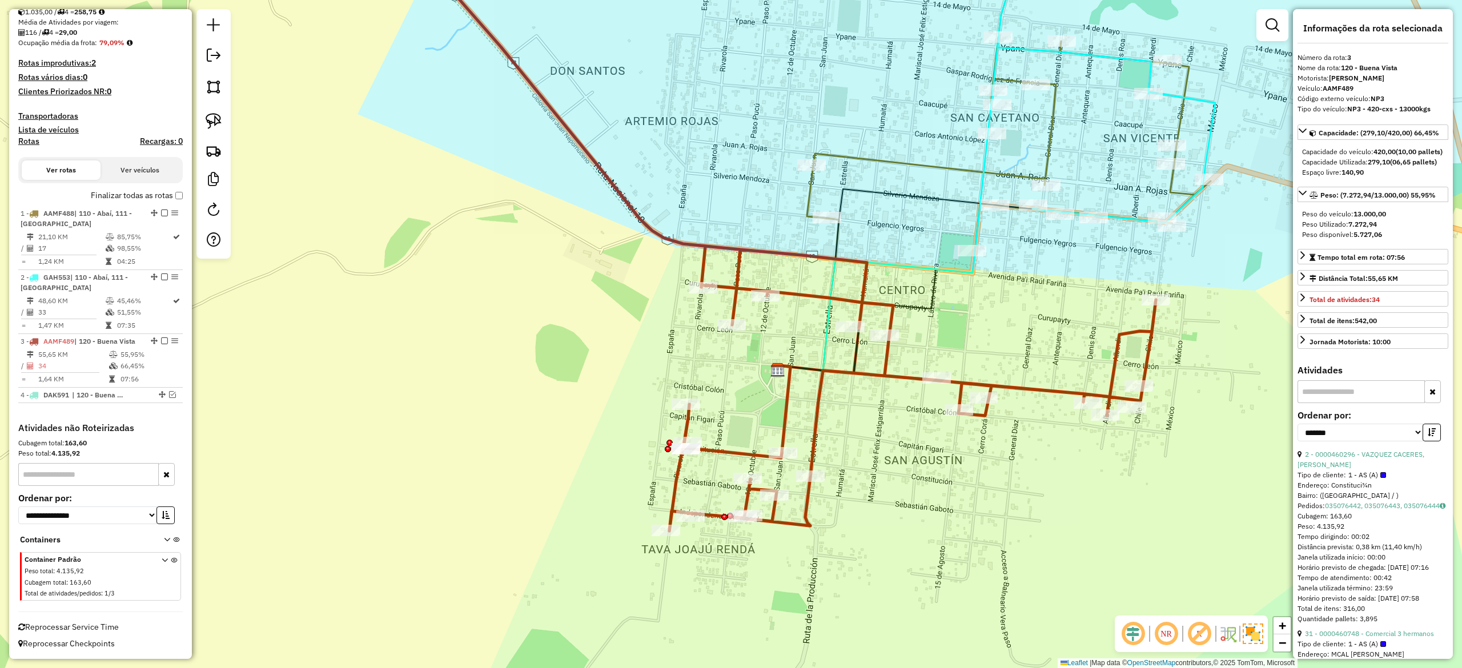
click at [885, 454] on div "Janela de atendimento Grade de atendimento Capacidade Transportadoras Veículos …" at bounding box center [731, 334] width 1462 height 668
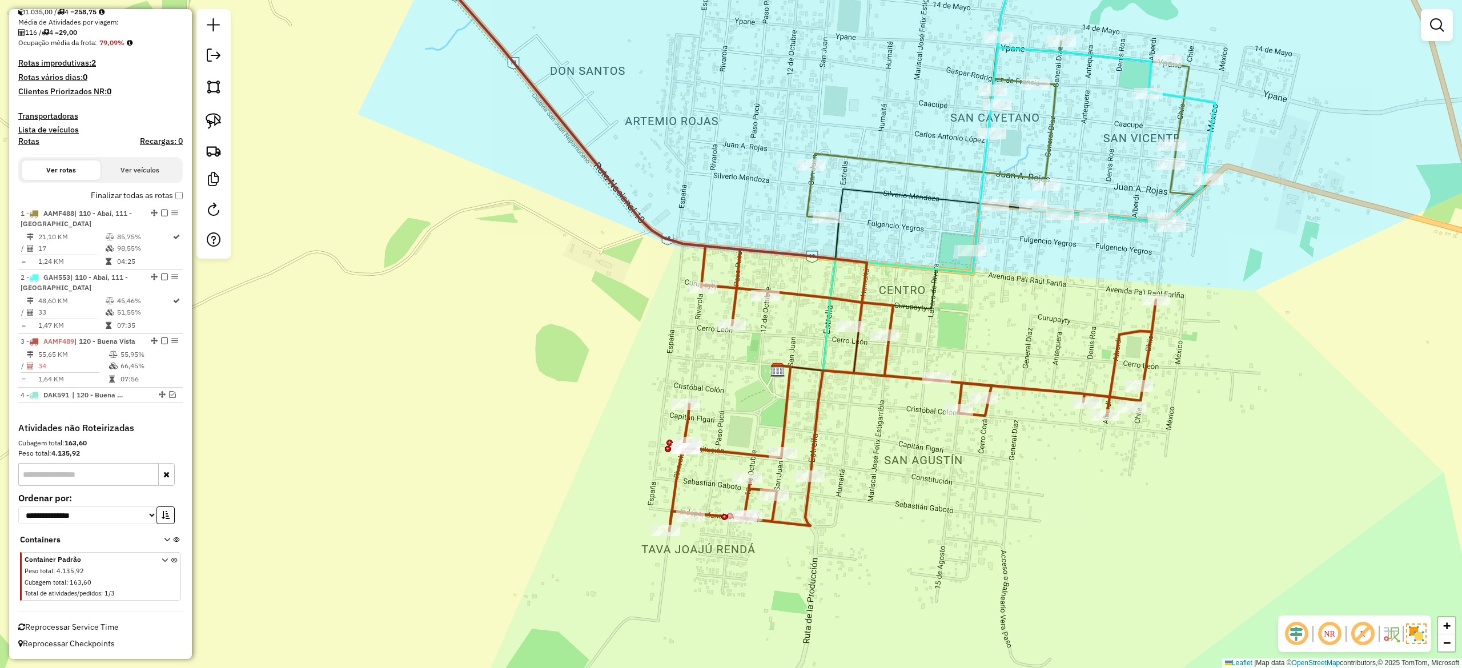
click at [830, 411] on div "Janela de atendimento Grade de atendimento Capacidade Transportadoras Veículos …" at bounding box center [731, 334] width 1462 height 668
click at [819, 395] on icon at bounding box center [777, 232] width 757 height 598
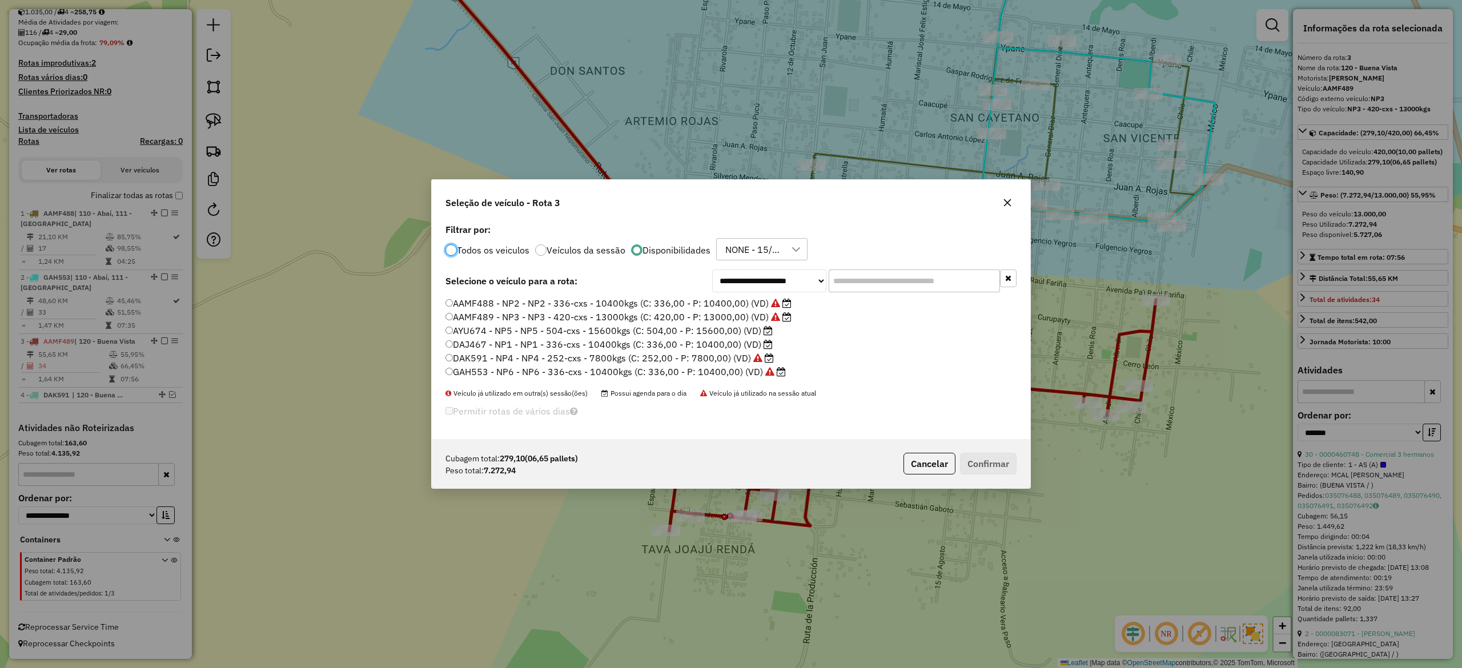
scroll to position [6, 3]
click at [725, 344] on label "DAJ467 - NP1 - NP1 - 336-cxs - 10400kgs (C: 336,00 - P: 10400,00) (VD)" at bounding box center [609, 345] width 327 height 14
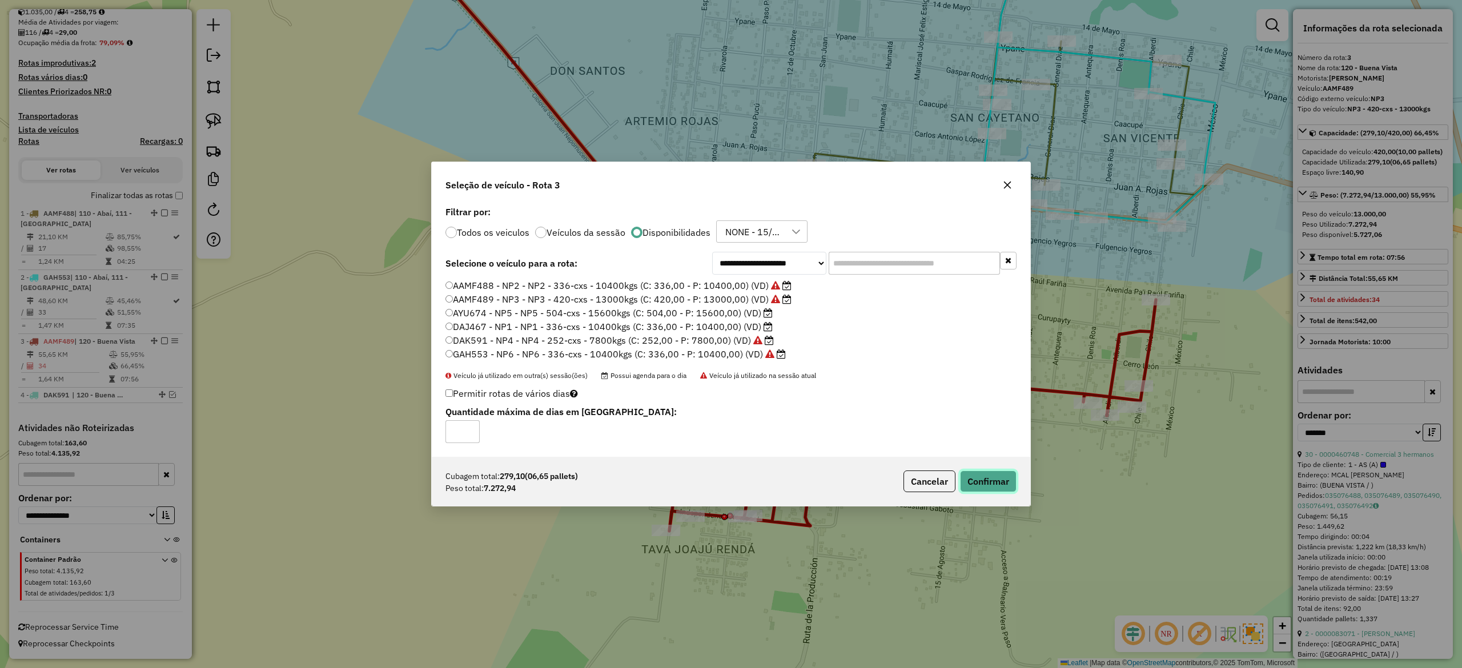
click at [992, 483] on button "Confirmar" at bounding box center [988, 482] width 57 height 22
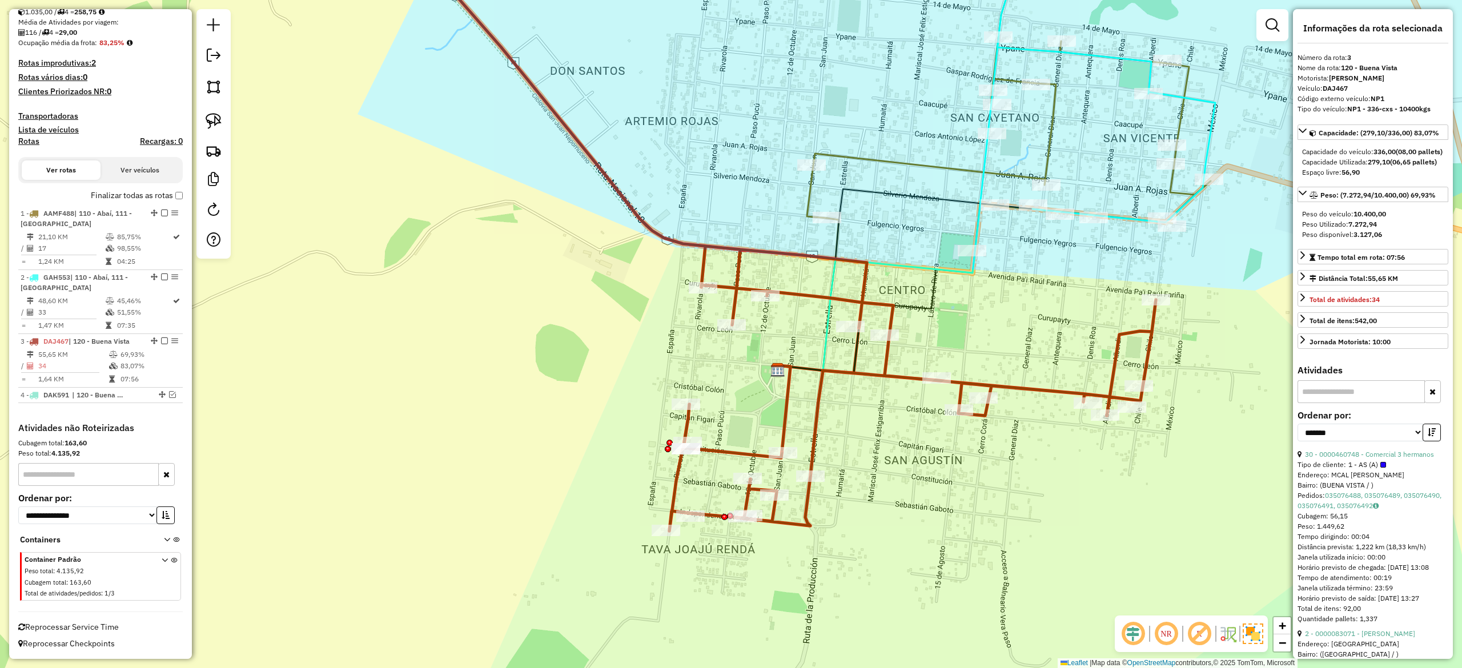
click at [814, 407] on icon at bounding box center [777, 232] width 757 height 598
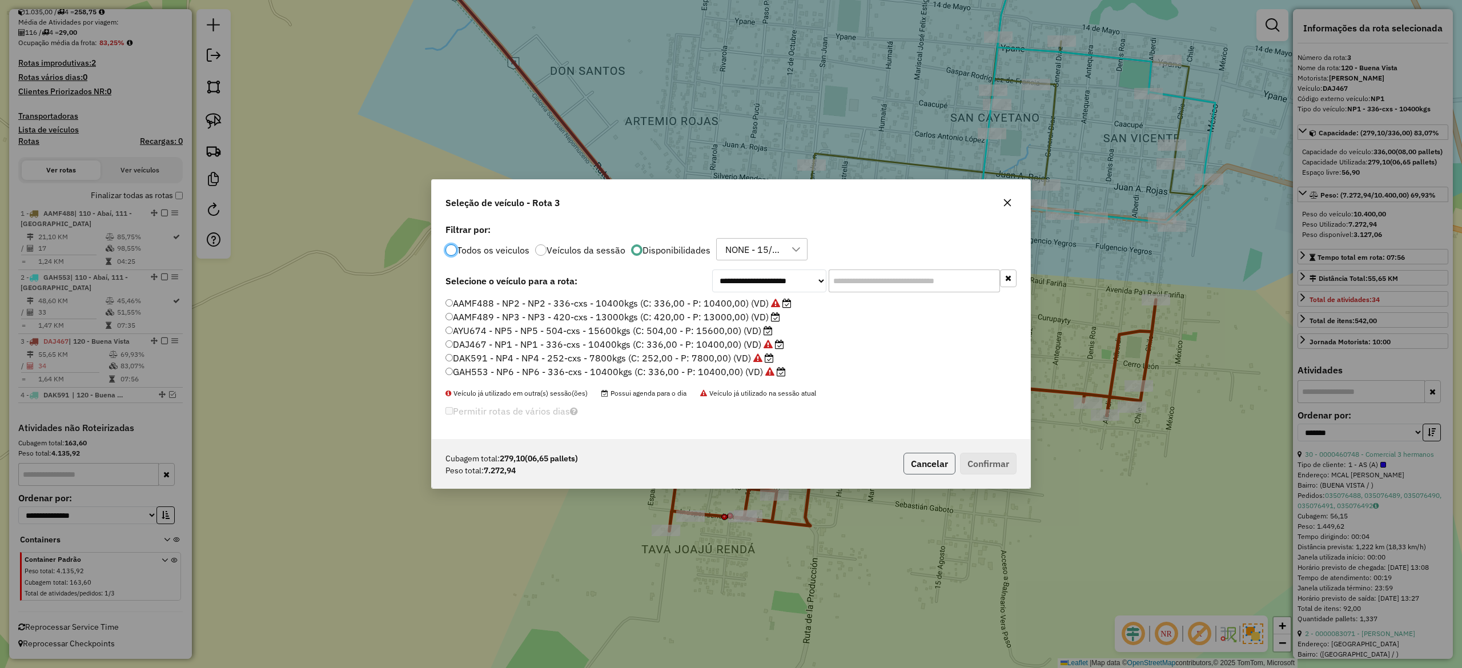
click at [917, 467] on button "Cancelar" at bounding box center [930, 464] width 52 height 22
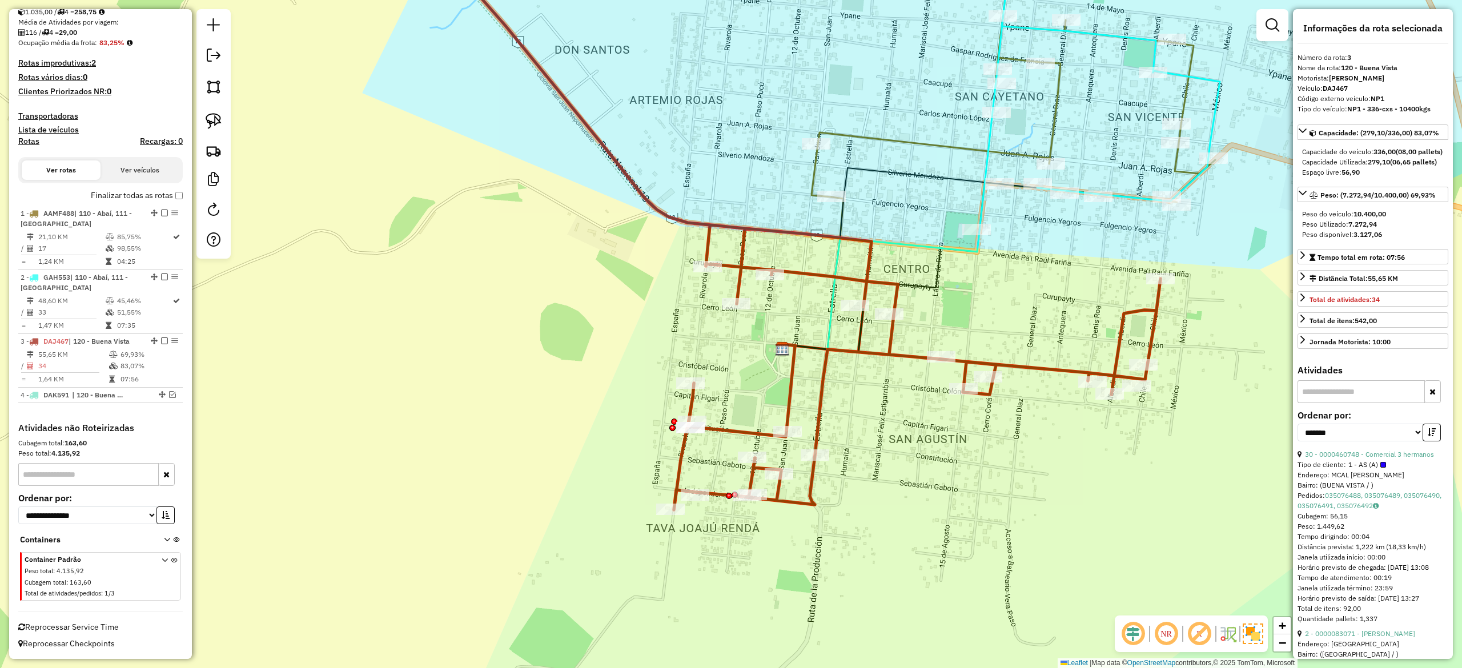
click at [914, 482] on div "Janela de atendimento Grade de atendimento Capacidade Transportadoras Veículos …" at bounding box center [731, 334] width 1462 height 668
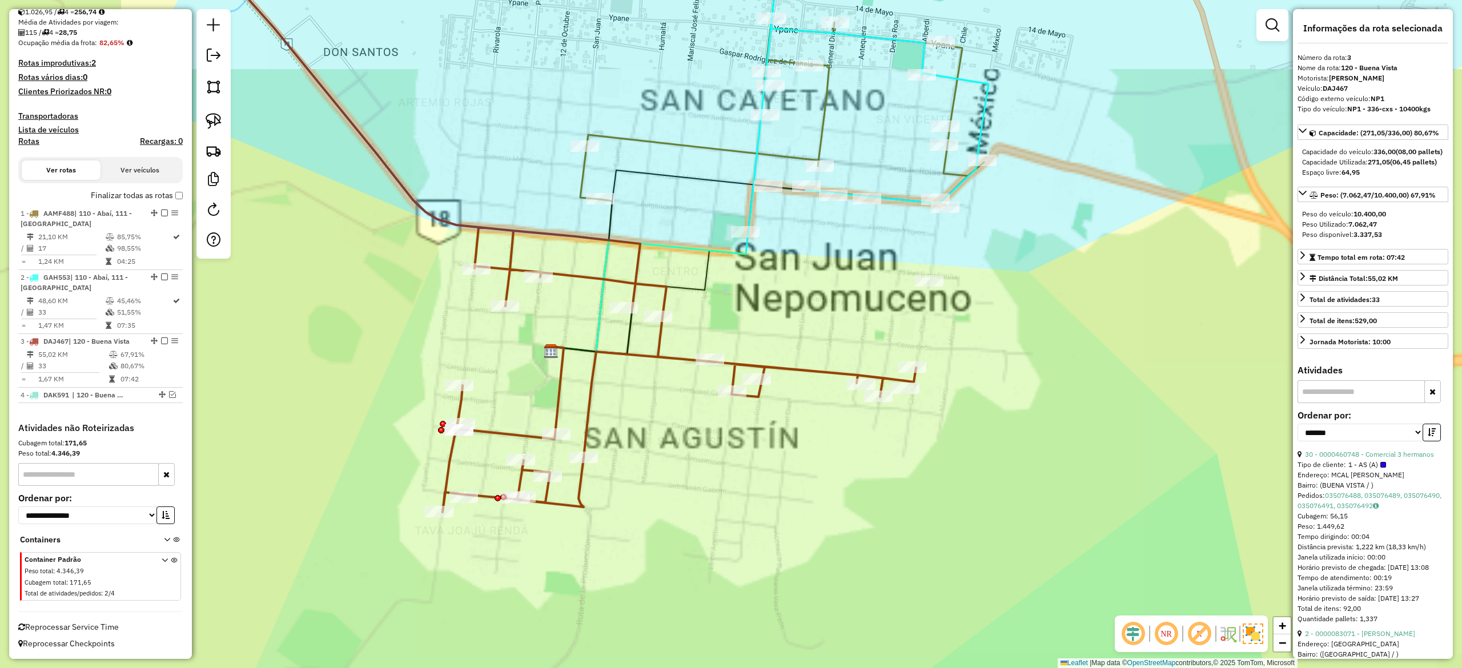
click at [705, 493] on div "Janela de atendimento Grade de atendimento Capacidade Transportadoras Veículos …" at bounding box center [731, 334] width 1462 height 668
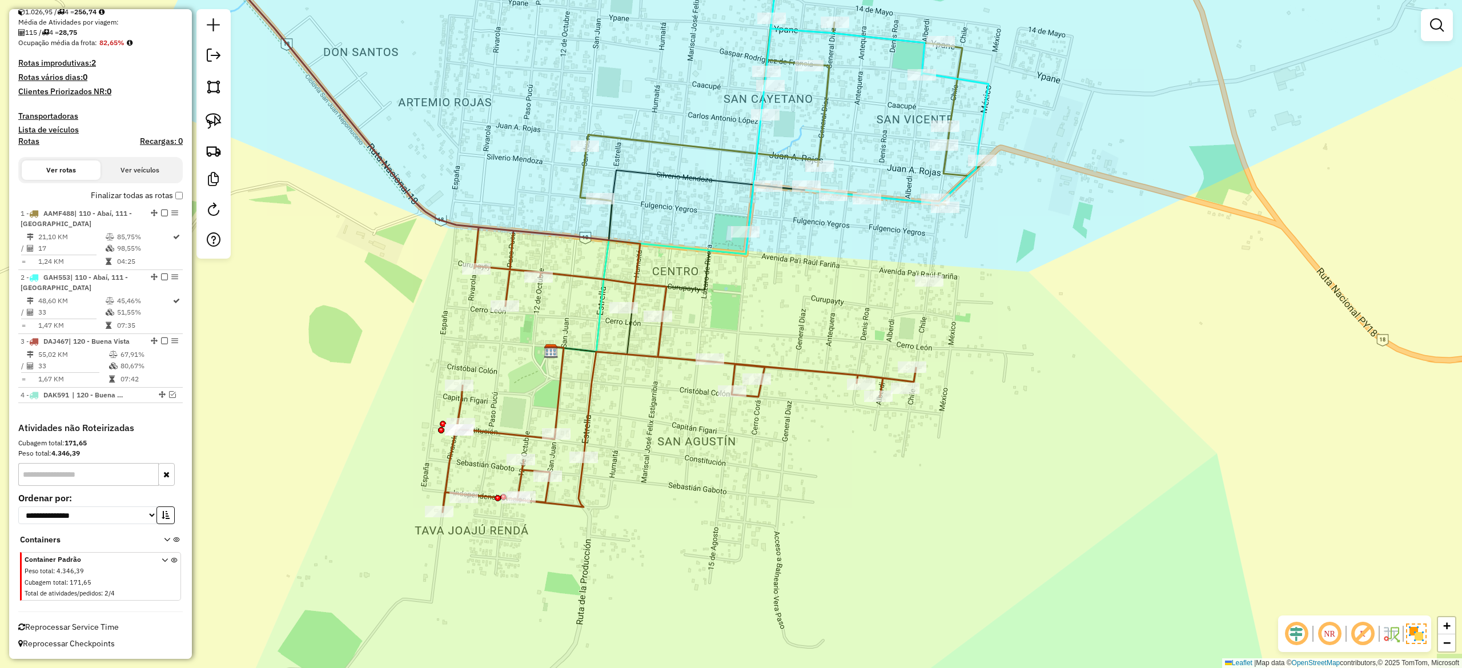
click at [639, 420] on div "Janela de atendimento Grade de atendimento Capacidade Transportadoras Veículos …" at bounding box center [731, 334] width 1462 height 668
click at [587, 385] on icon at bounding box center [553, 222] width 727 height 579
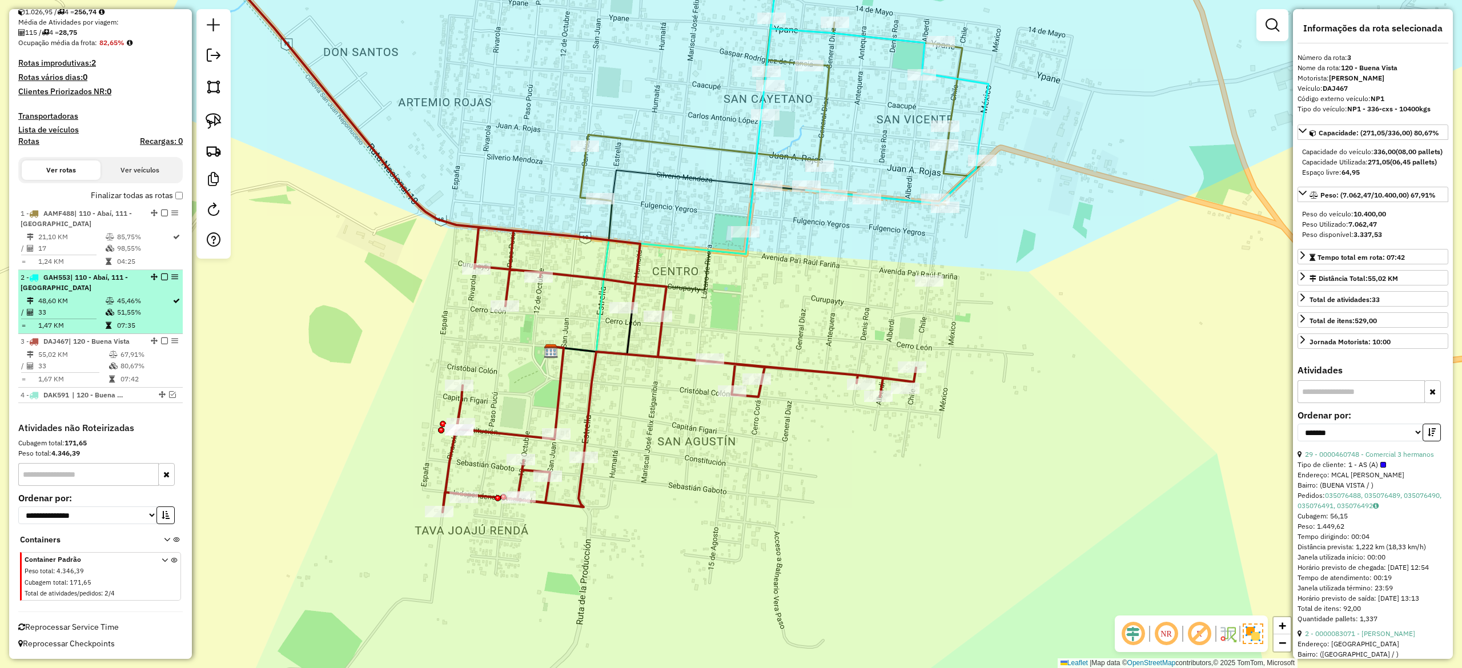
drag, startPoint x: 161, startPoint y: 340, endPoint x: 178, endPoint y: 347, distance: 19.0
click at [161, 339] on em at bounding box center [164, 341] width 7 height 7
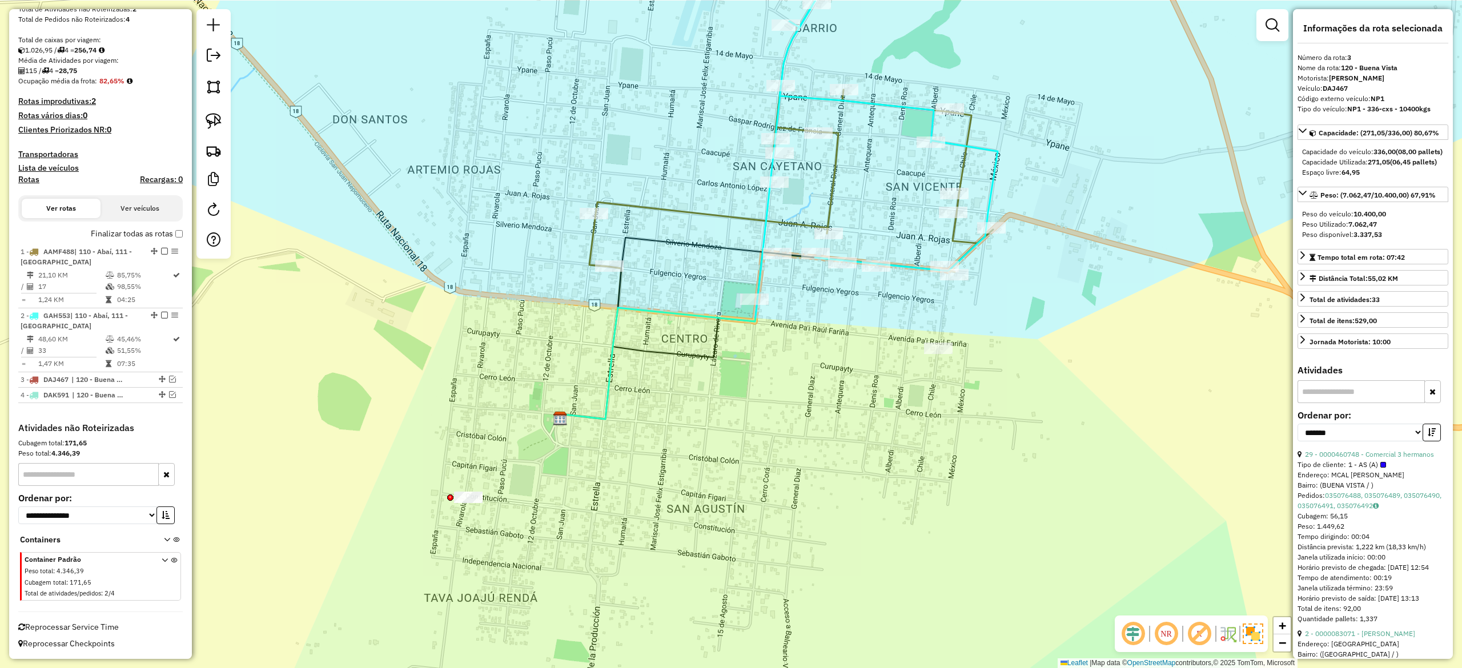
drag, startPoint x: 891, startPoint y: 406, endPoint x: 905, endPoint y: 475, distance: 71.0
click at [905, 475] on div "Janela de atendimento Grade de atendimento Capacidade Transportadoras Veículos …" at bounding box center [731, 334] width 1462 height 668
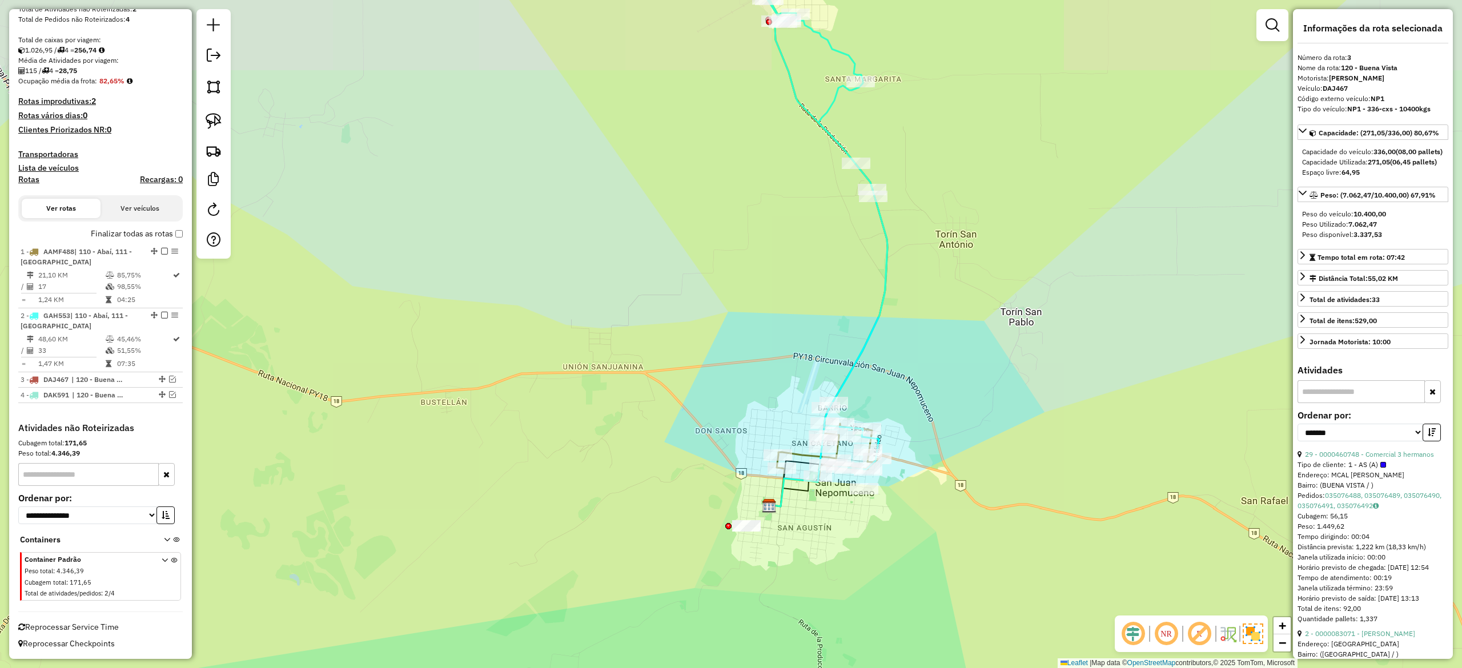
drag, startPoint x: 1024, startPoint y: 518, endPoint x: 1024, endPoint y: 504, distance: 14.3
click at [1024, 504] on div "Janela de atendimento Grade de atendimento Capacidade Transportadoras Veículos …" at bounding box center [731, 334] width 1462 height 668
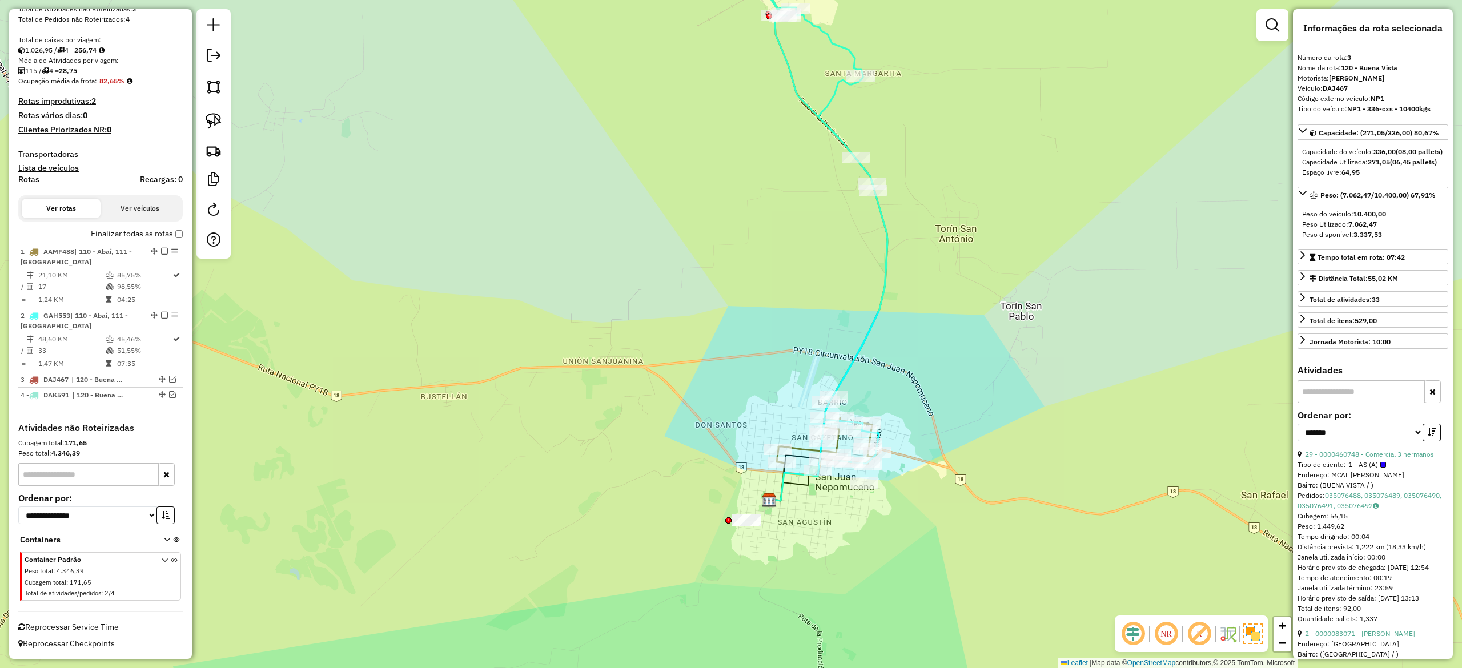
click at [802, 455] on icon at bounding box center [801, 478] width 65 height 46
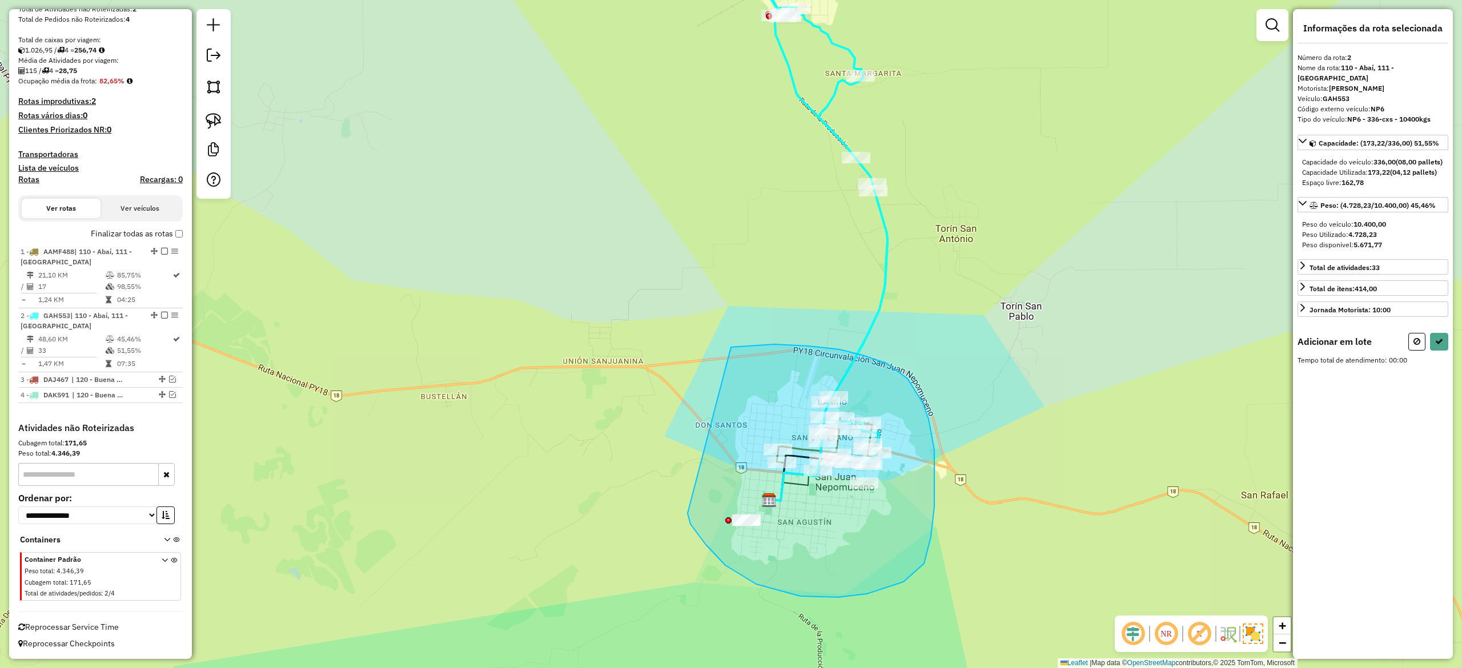
drag, startPoint x: 706, startPoint y: 545, endPoint x: 642, endPoint y: 530, distance: 65.7
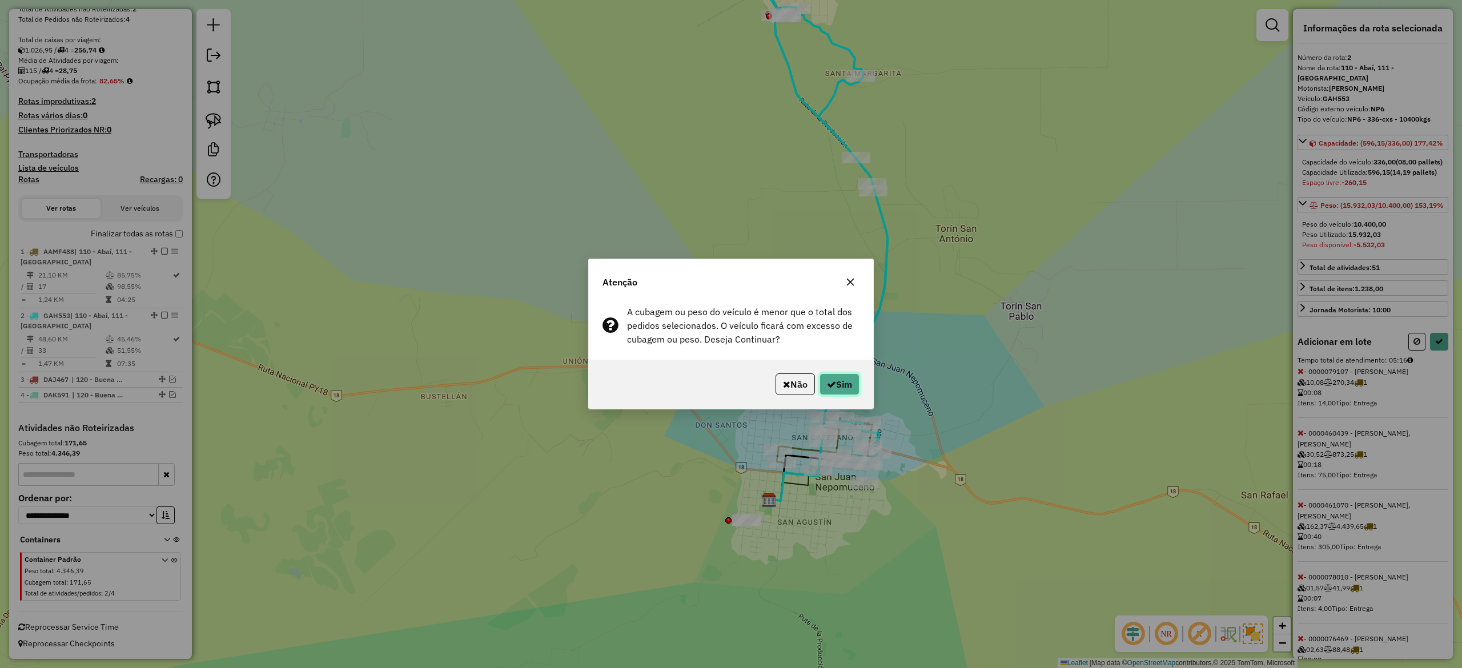
click at [841, 380] on button "Sim" at bounding box center [840, 385] width 40 height 22
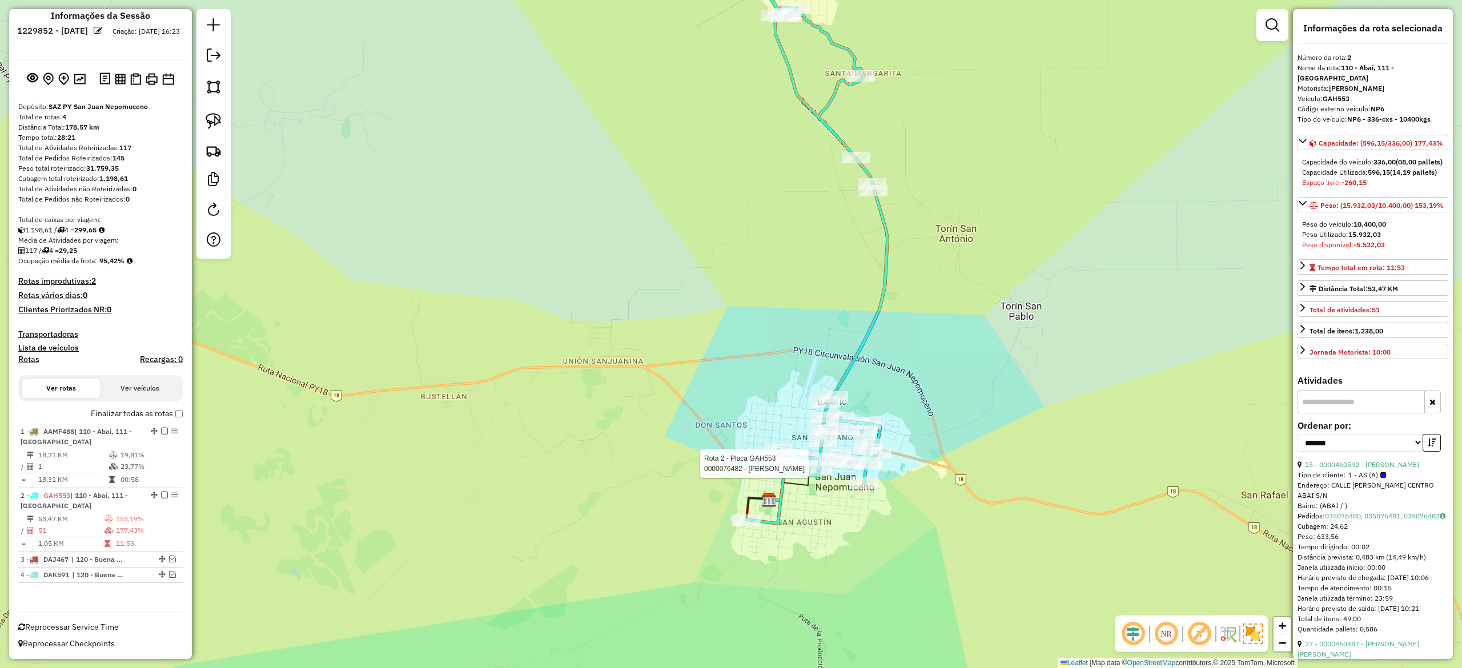
scroll to position [14, 0]
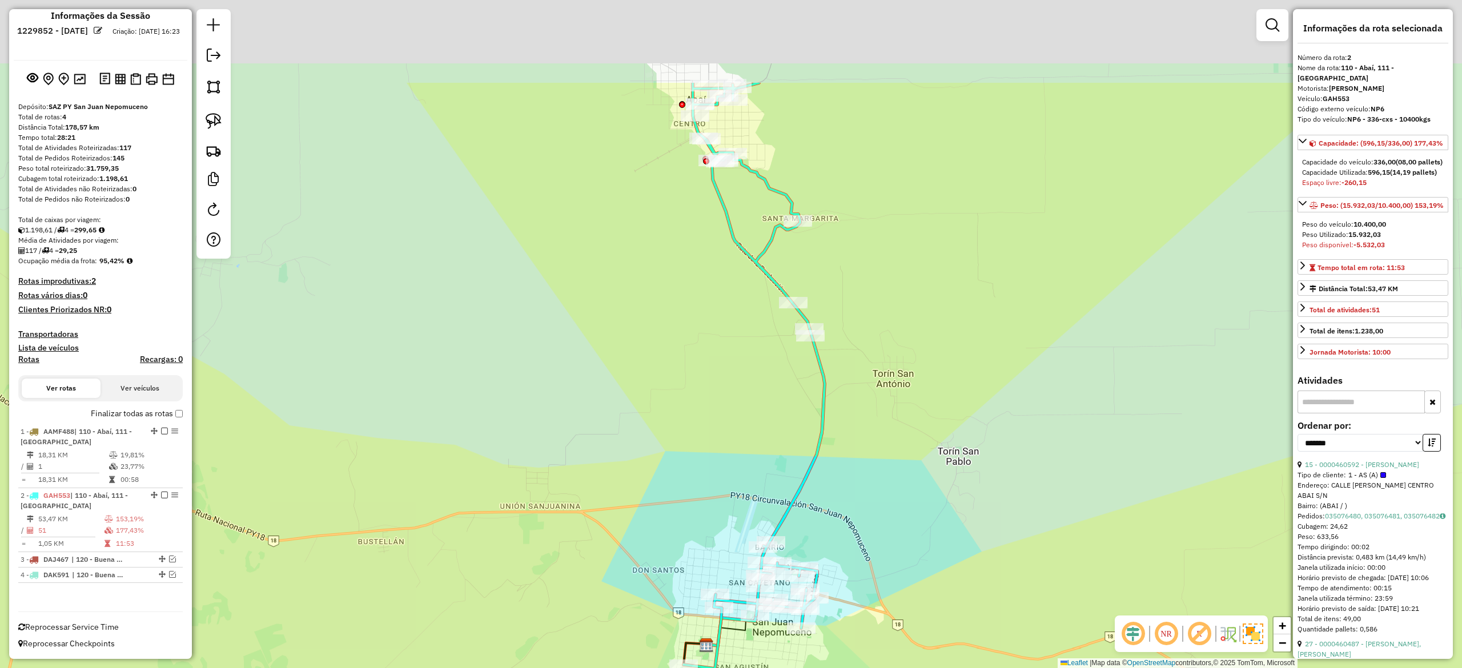
drag, startPoint x: 892, startPoint y: 438, endPoint x: 874, endPoint y: 500, distance: 64.2
click at [874, 500] on div "Janela de atendimento Grade de atendimento Capacidade Transportadoras Veículos …" at bounding box center [731, 334] width 1462 height 668
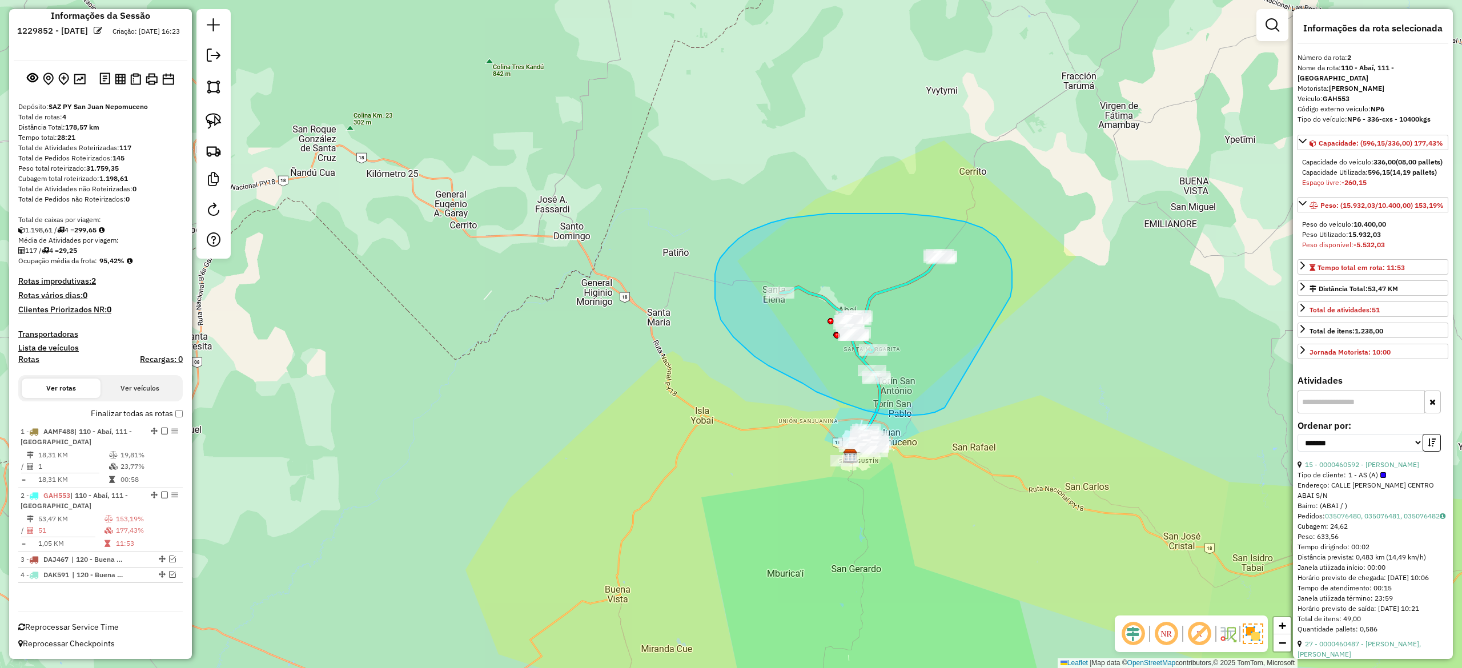
drag, startPoint x: 1012, startPoint y: 272, endPoint x: 948, endPoint y: 406, distance: 148.2
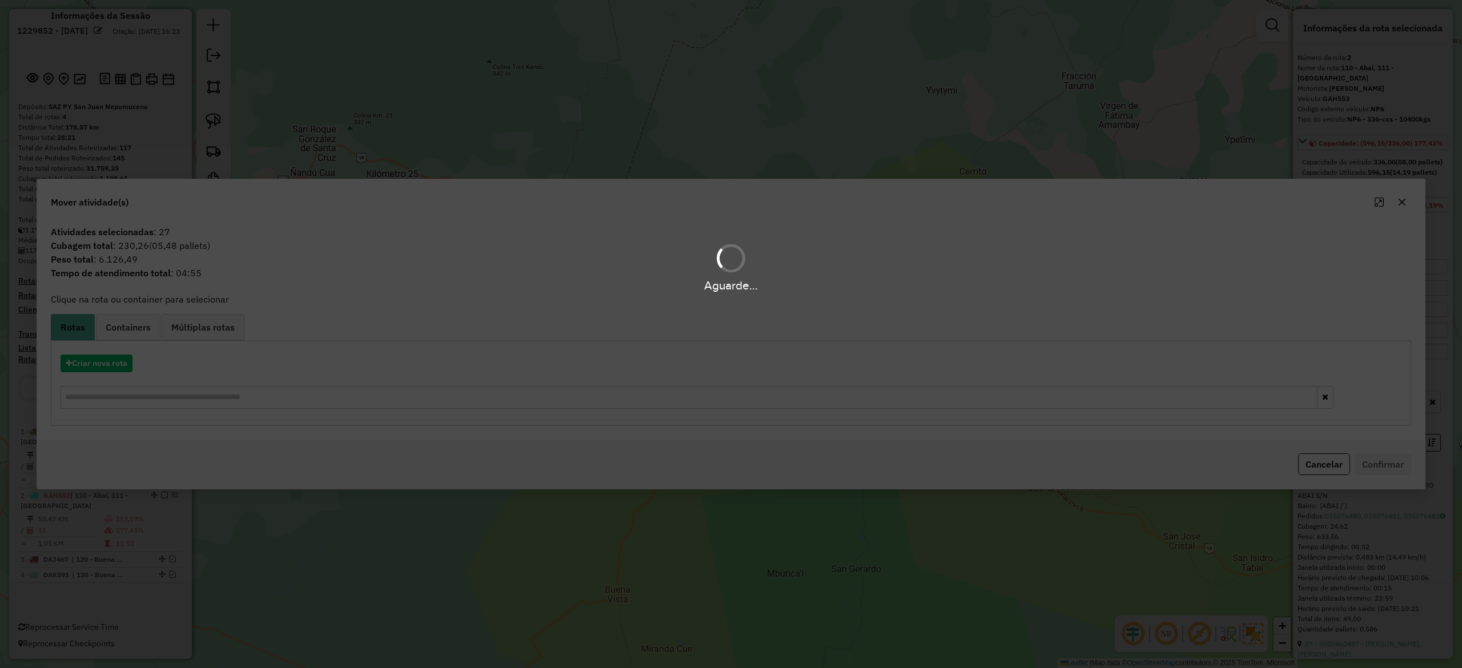
click at [114, 364] on div "Aguarde..." at bounding box center [731, 334] width 1462 height 668
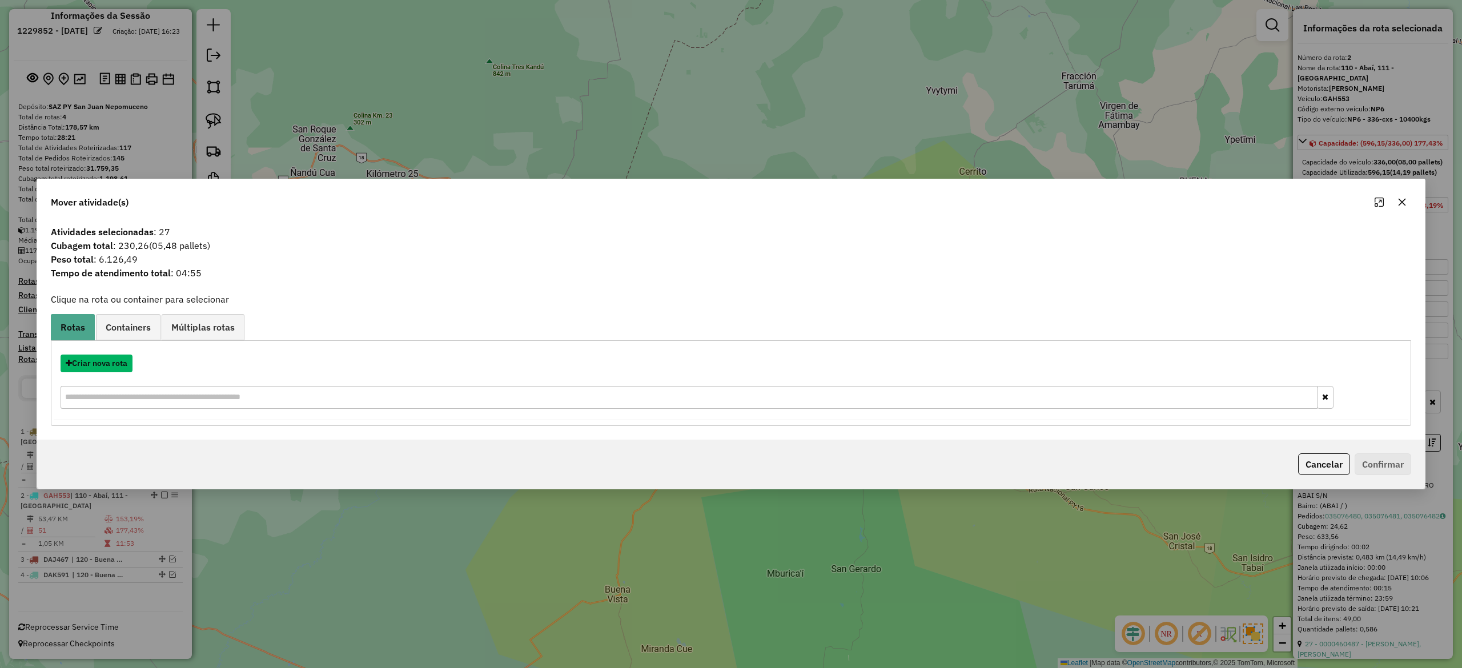
click at [106, 363] on button "Criar nova rota" at bounding box center [97, 364] width 72 height 18
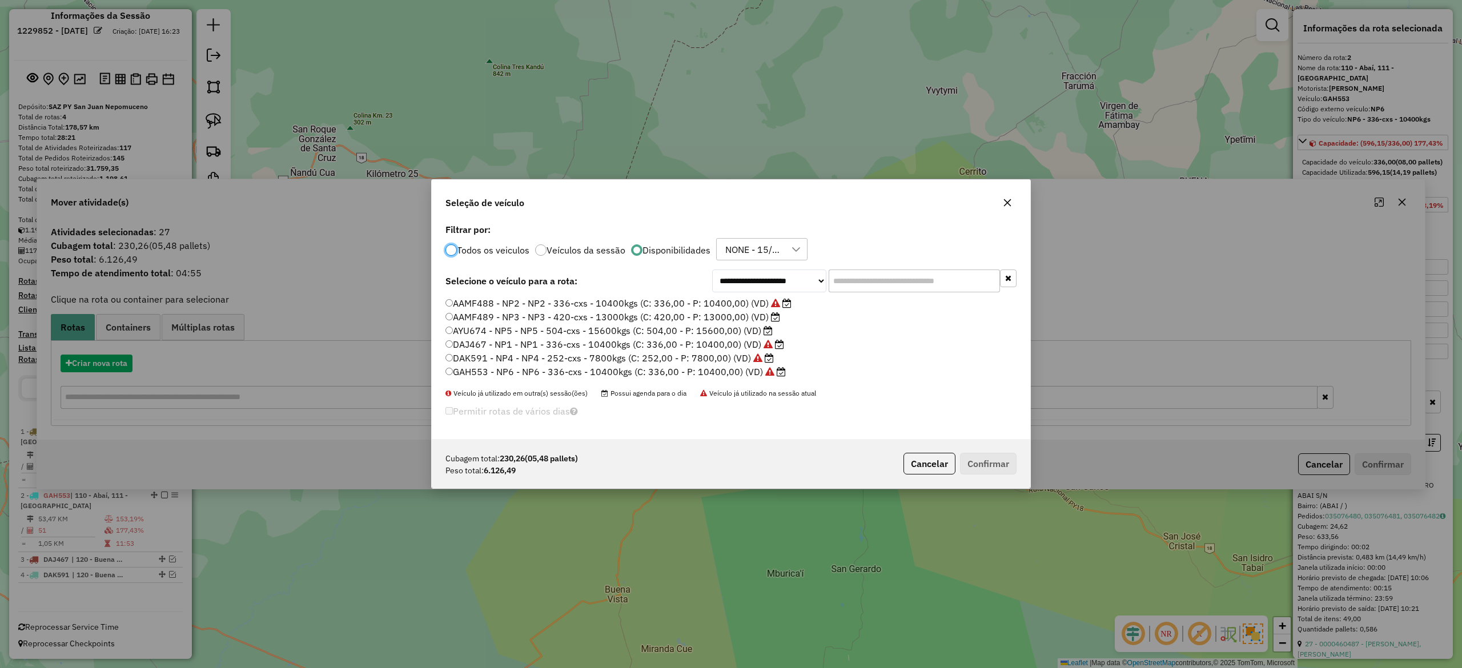
scroll to position [6, 3]
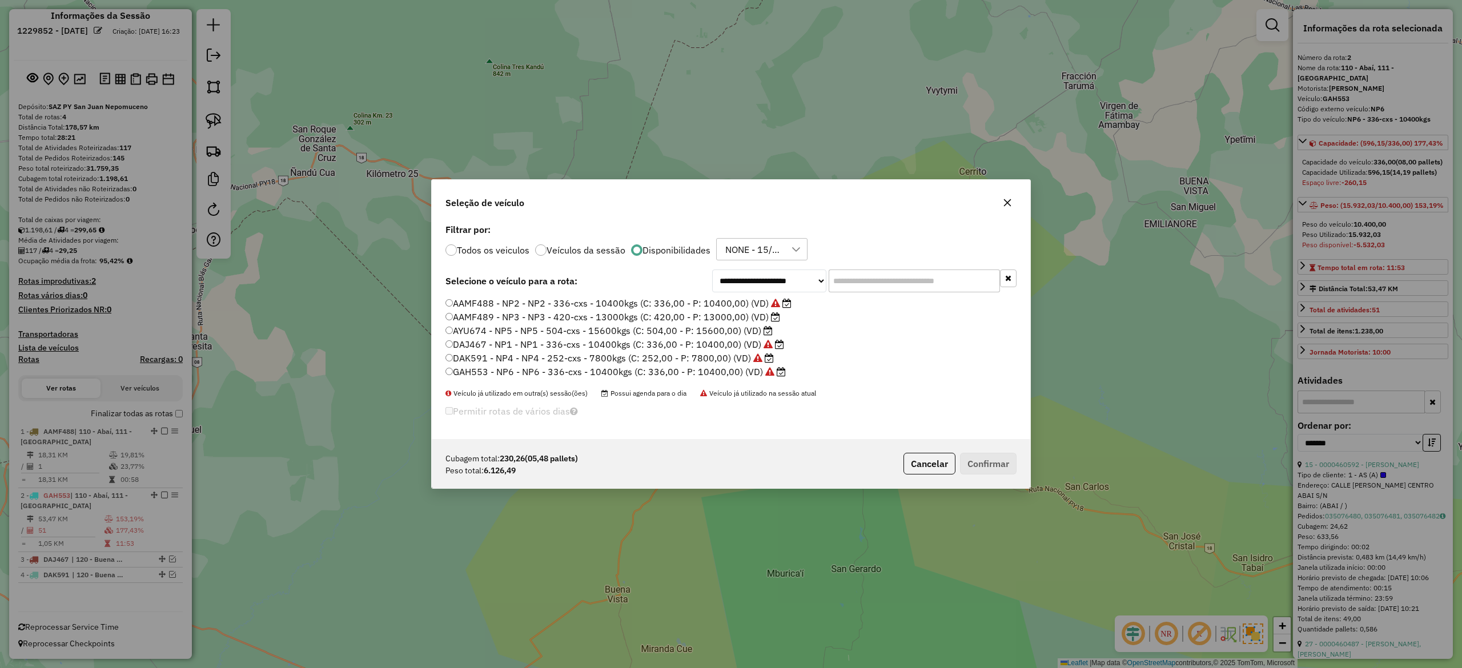
drag, startPoint x: 1012, startPoint y: 203, endPoint x: 889, endPoint y: 417, distance: 247.2
click at [1011, 202] on button "button" at bounding box center [1007, 203] width 18 height 18
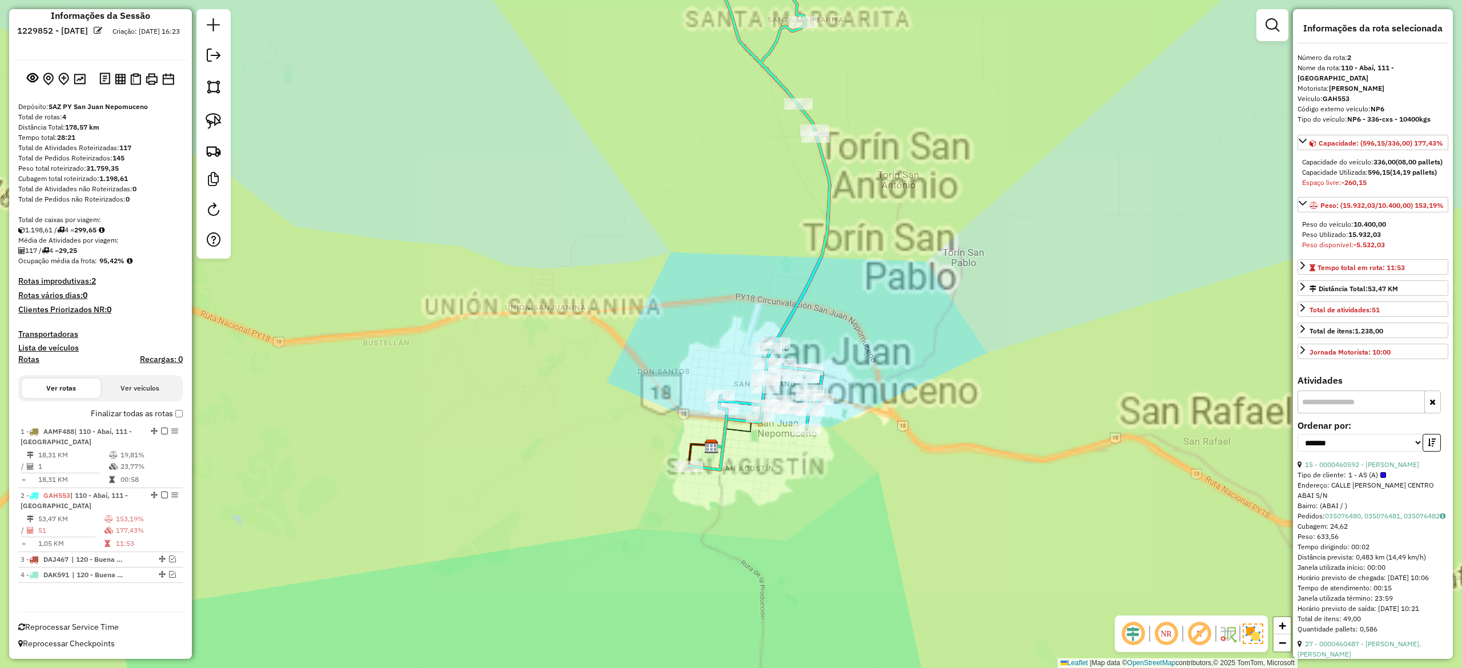
drag, startPoint x: 795, startPoint y: 545, endPoint x: 820, endPoint y: 505, distance: 47.7
click at [812, 514] on div "Janela de atendimento Grade de atendimento Capacidade Transportadoras Veículos …" at bounding box center [731, 334] width 1462 height 668
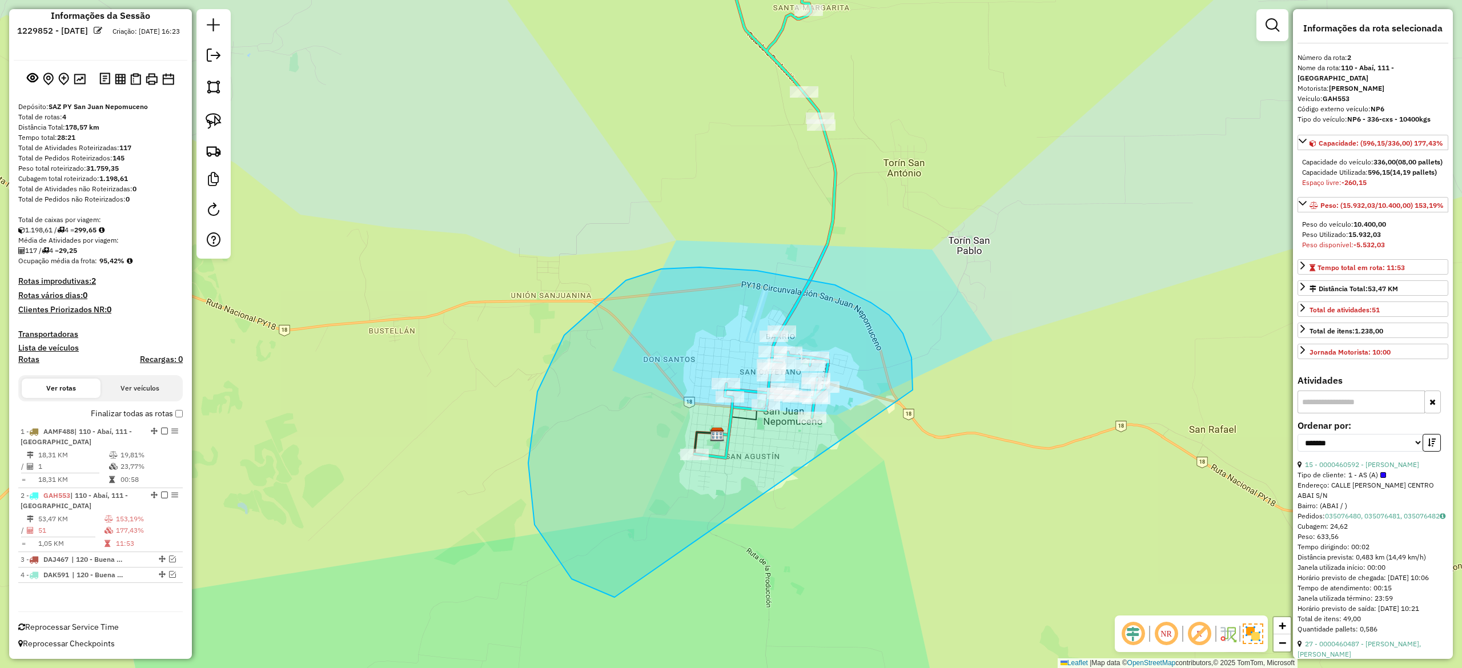
drag, startPoint x: 912, startPoint y: 358, endPoint x: 933, endPoint y: 440, distance: 85.6
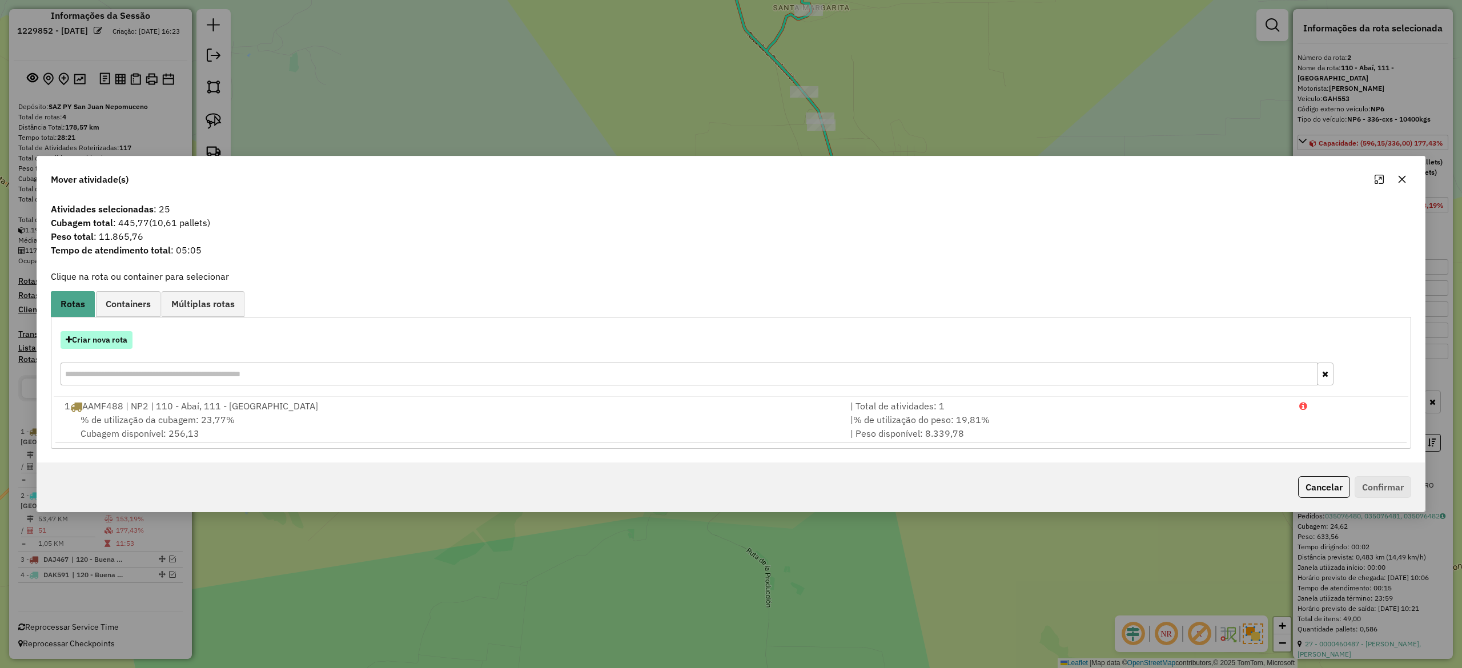
click at [110, 340] on button "Criar nova rota" at bounding box center [97, 340] width 72 height 18
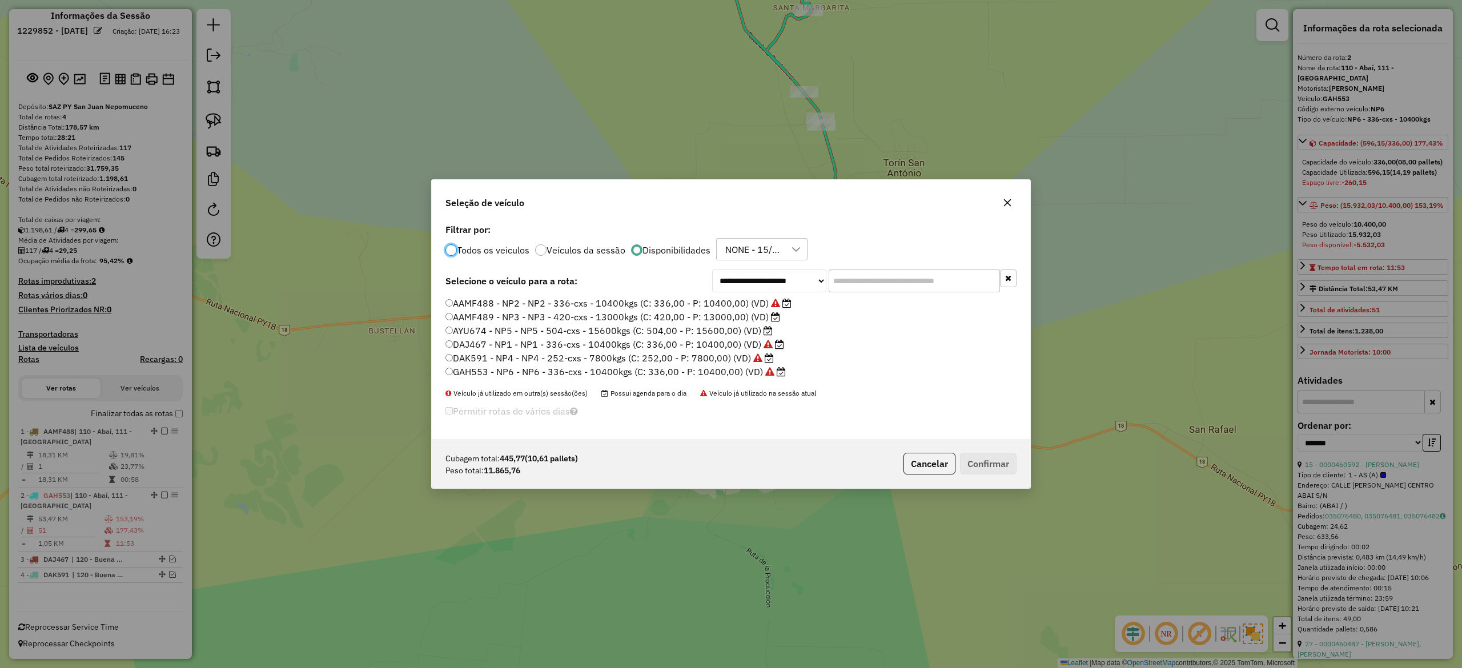
click at [743, 330] on label "AYU674 - NP5 - NP5 - 504-cxs - 15600kgs (C: 504,00 - P: 15600,00) (VD)" at bounding box center [609, 331] width 327 height 14
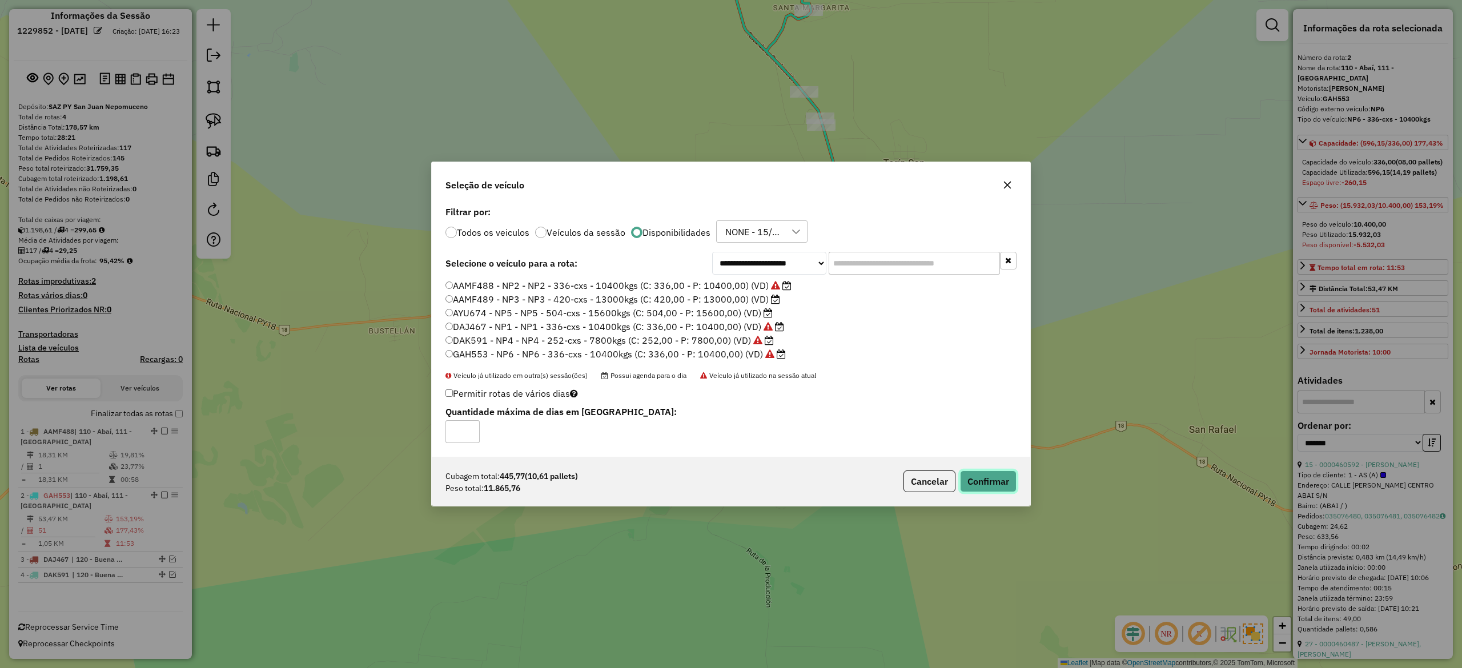
click at [989, 492] on button "Confirmar" at bounding box center [988, 482] width 57 height 22
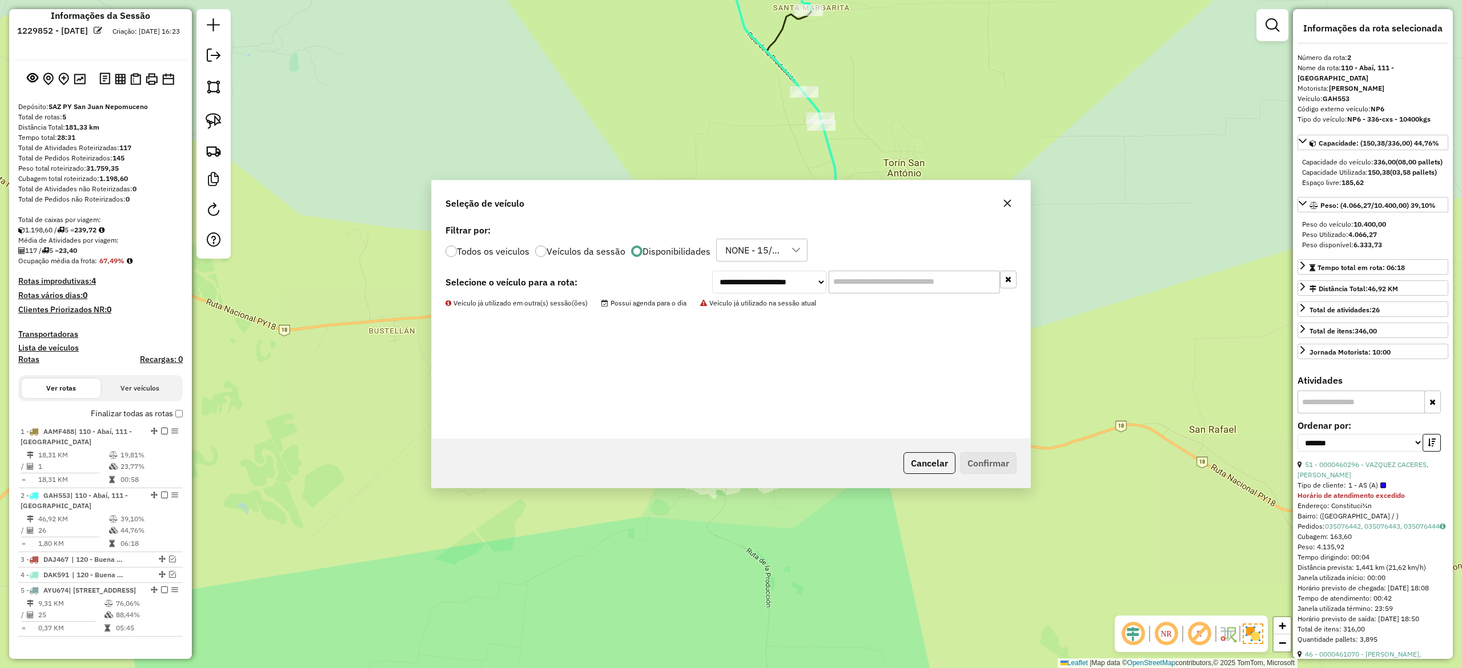
scroll to position [78, 0]
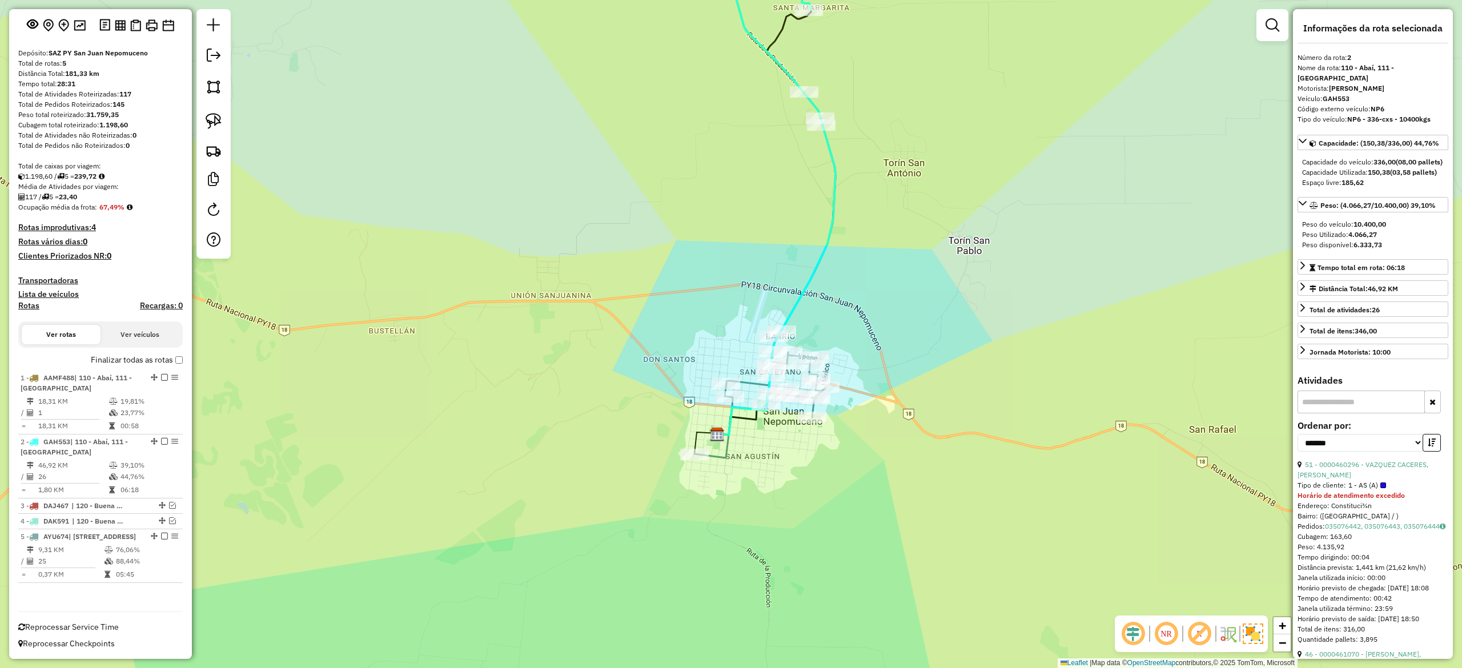
drag, startPoint x: 936, startPoint y: 361, endPoint x: 944, endPoint y: 388, distance: 28.6
click at [942, 388] on div "Janela de atendimento Grade de atendimento Capacidade Transportadoras Veículos …" at bounding box center [731, 334] width 1462 height 668
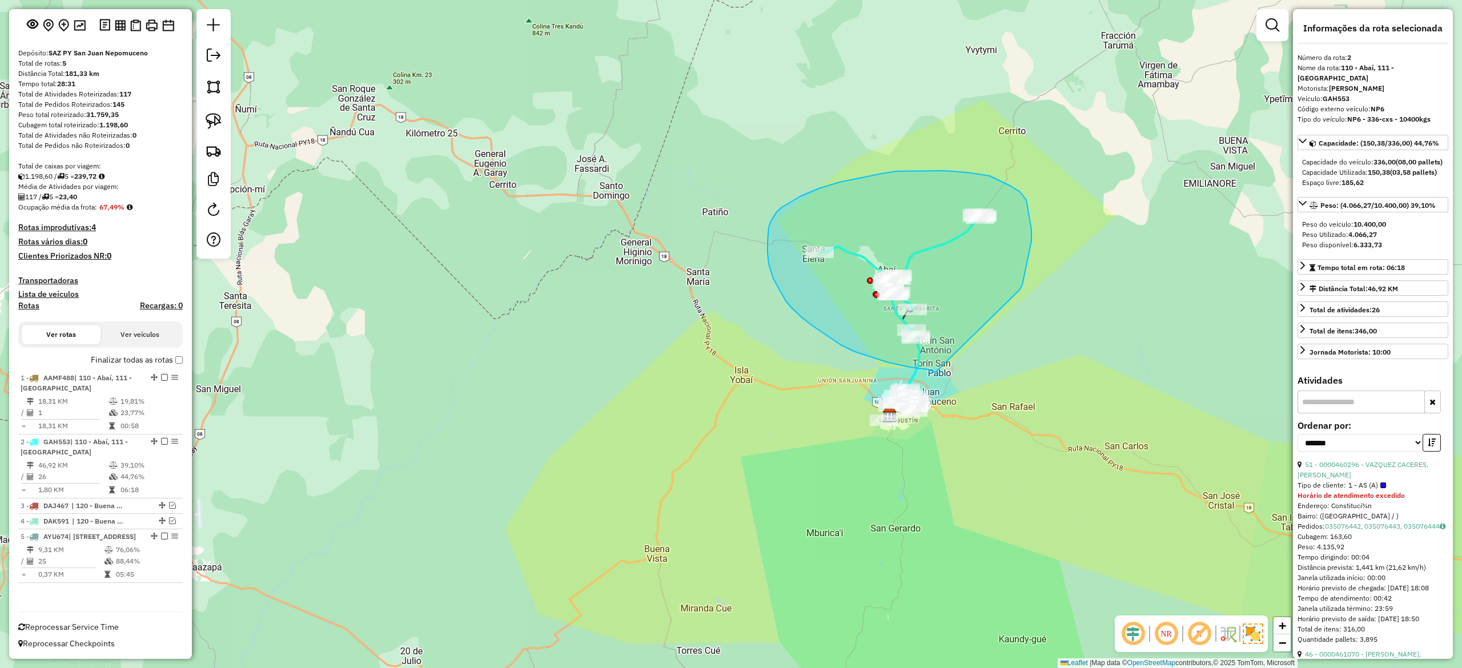
drag, startPoint x: 1022, startPoint y: 285, endPoint x: 953, endPoint y: 374, distance: 112.3
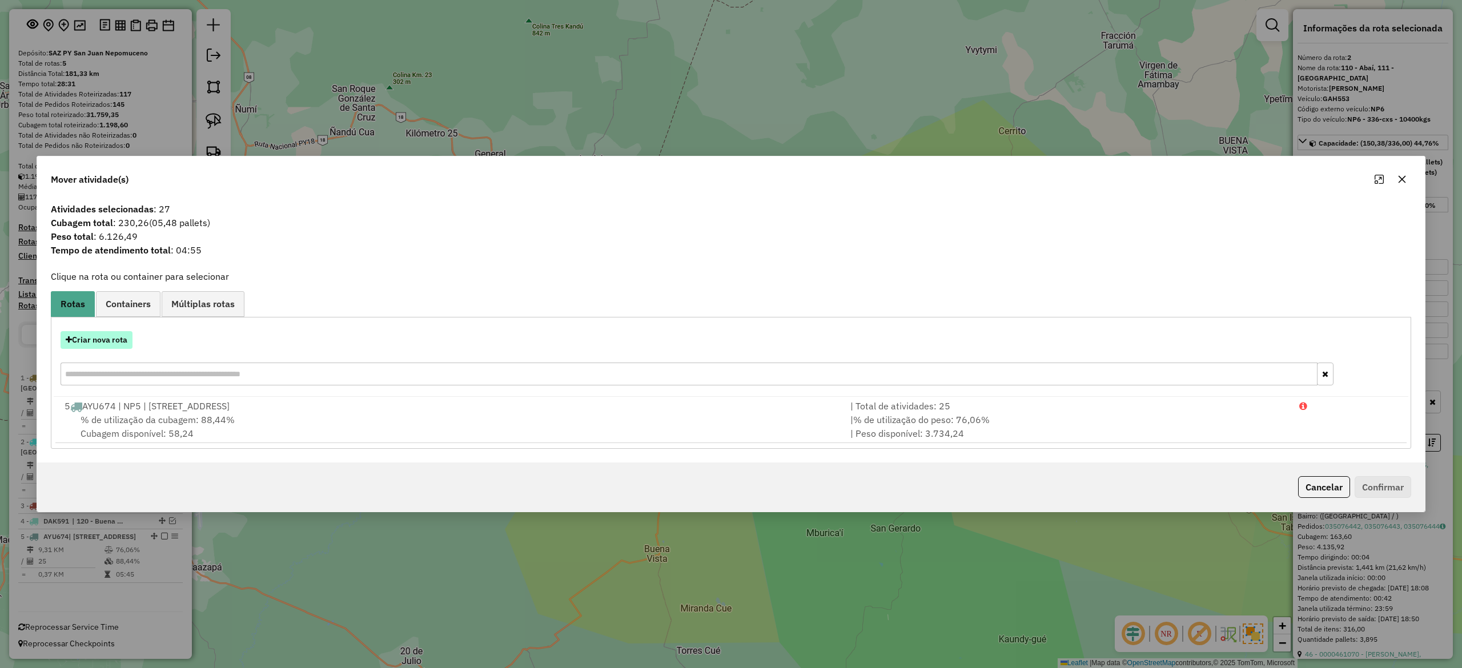
click at [113, 340] on button "Criar nova rota" at bounding box center [97, 340] width 72 height 18
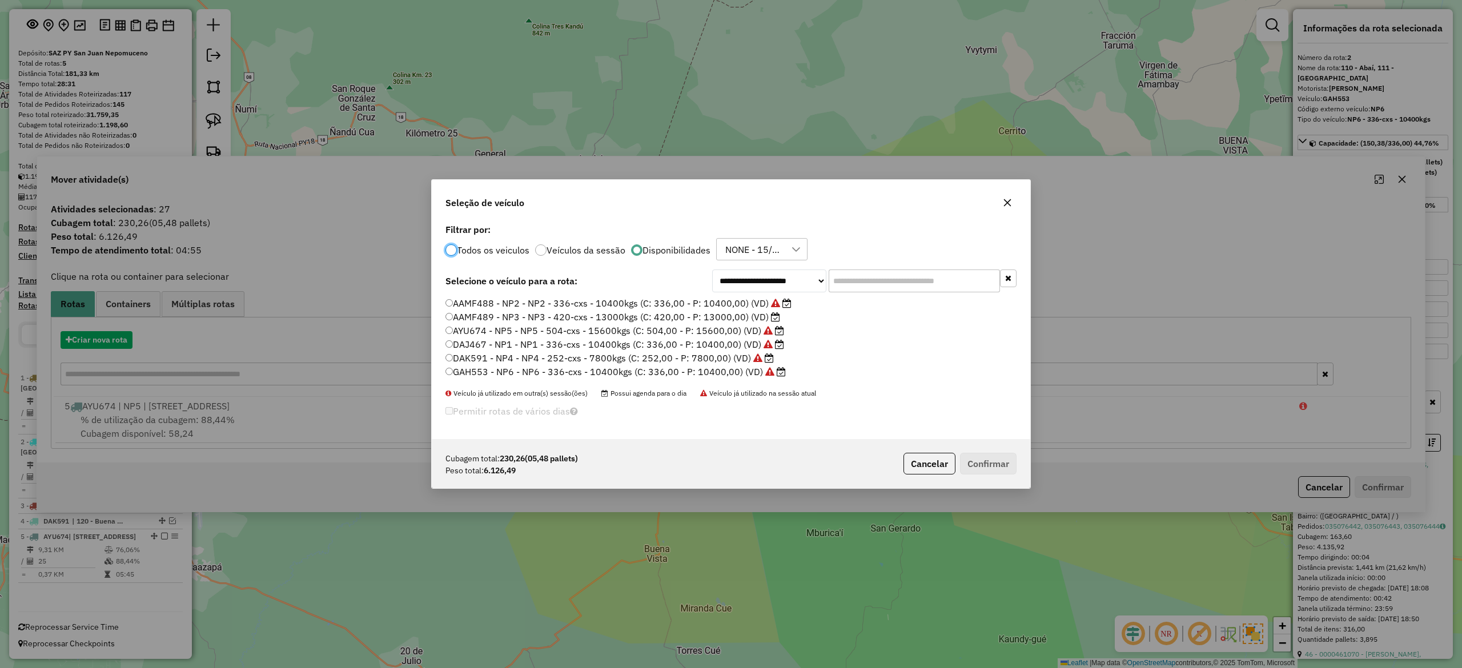
scroll to position [6, 3]
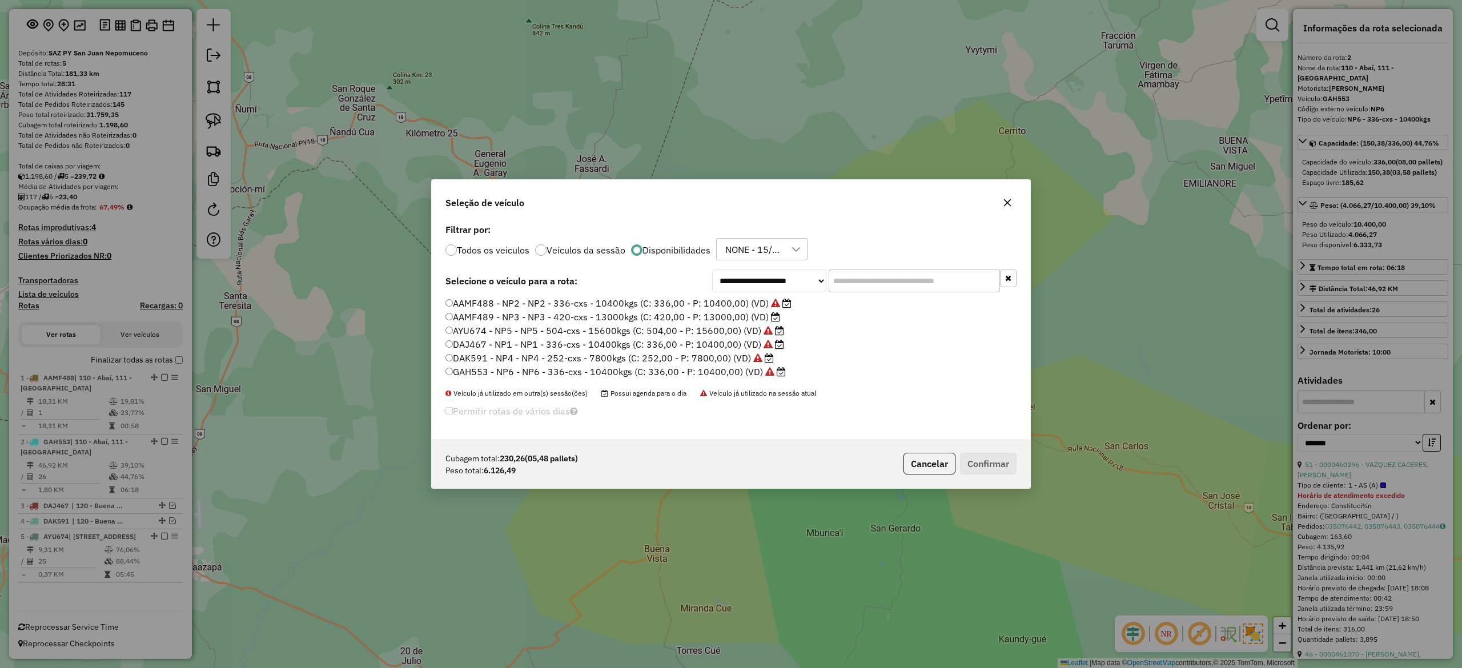
click at [722, 319] on label "AAMF489 - NP3 - NP3 - 420-cxs - 13000kgs (C: 420,00 - P: 13000,00) (VD)" at bounding box center [613, 317] width 335 height 14
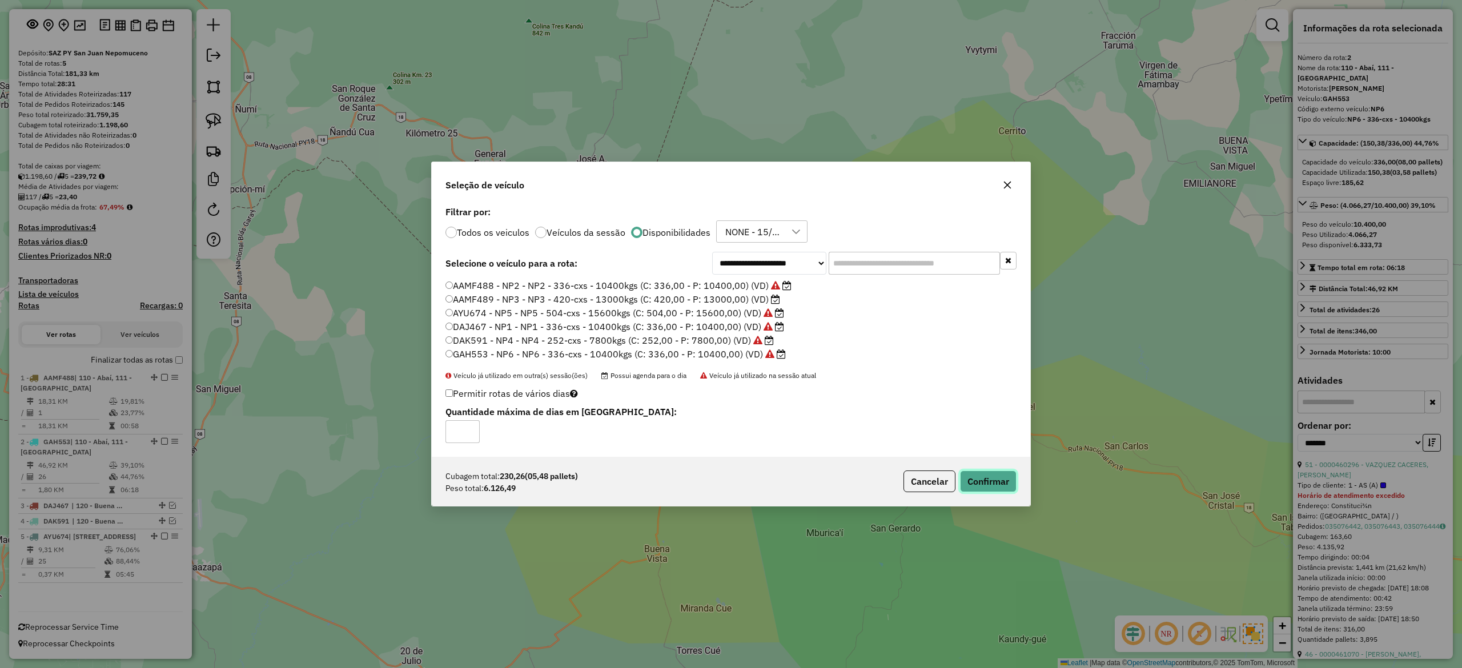
click at [986, 480] on button "Confirmar" at bounding box center [988, 482] width 57 height 22
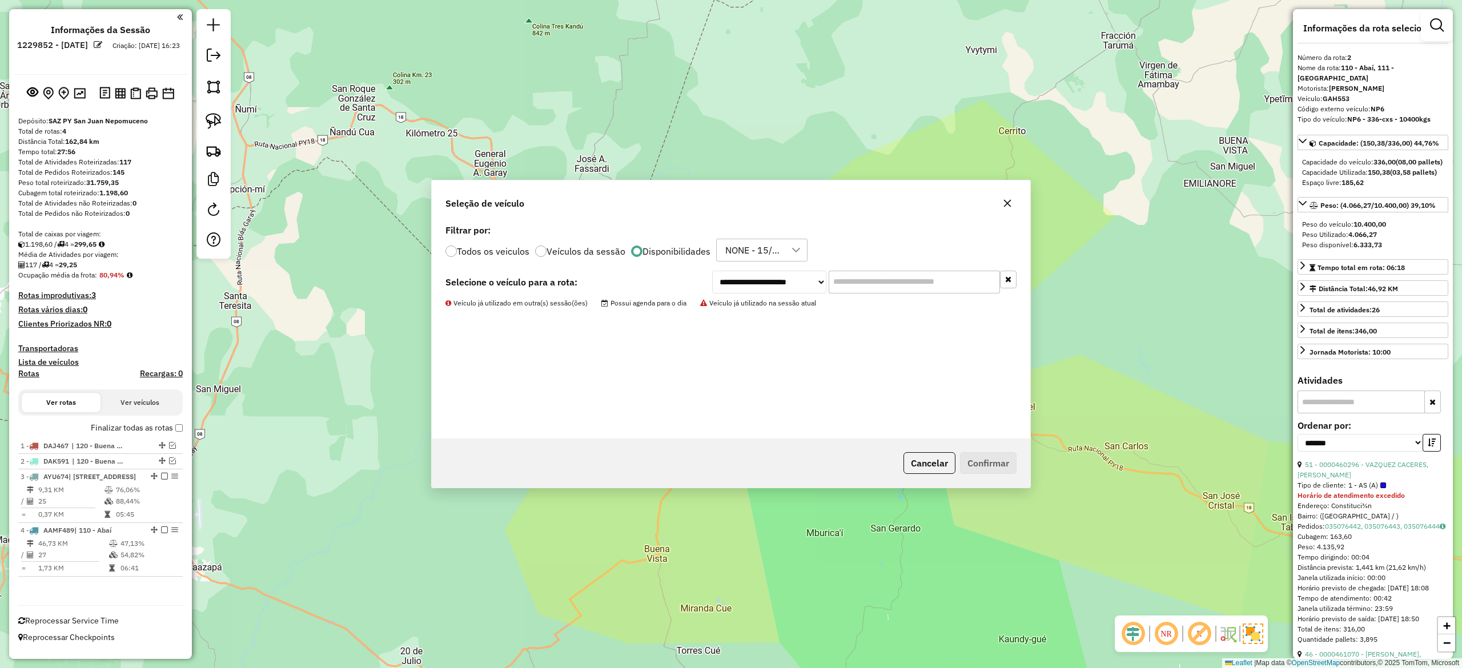
scroll to position [3, 0]
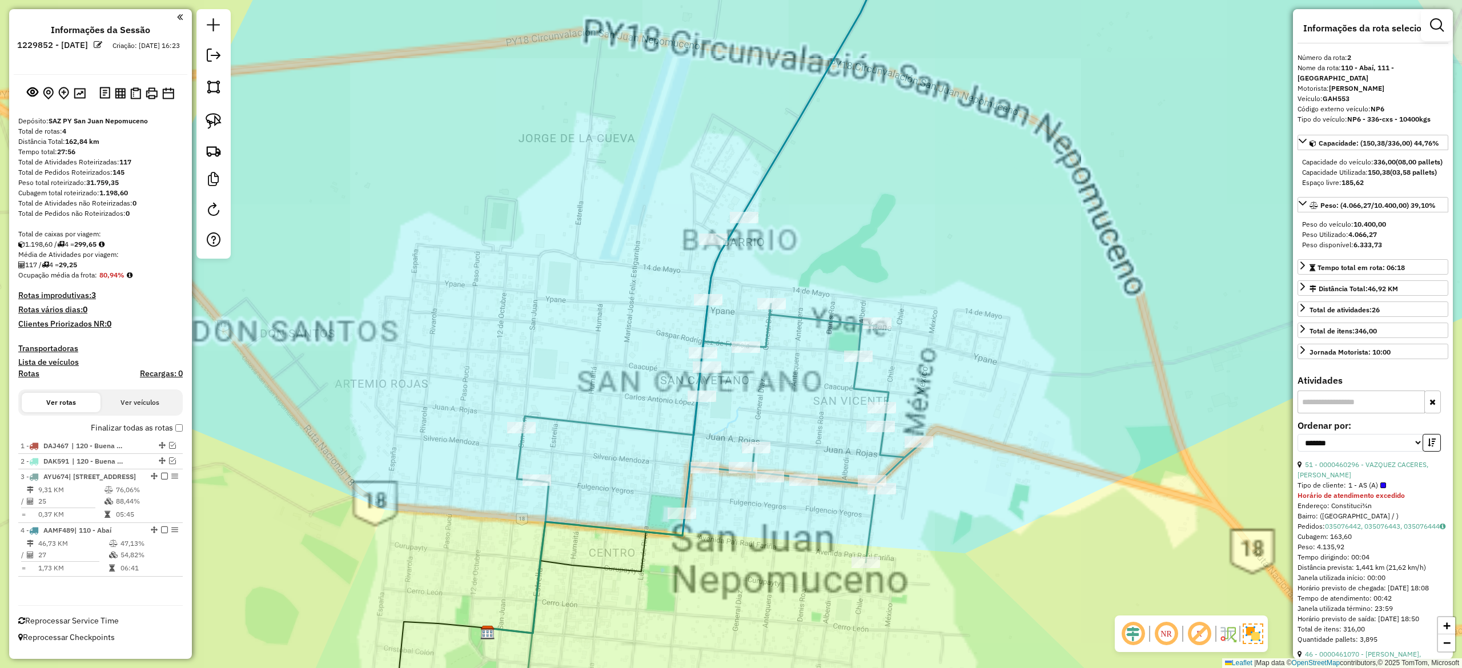
click at [909, 231] on div "Janela de atendimento Grade de atendimento Capacidade Transportadoras Veículos …" at bounding box center [731, 334] width 1462 height 668
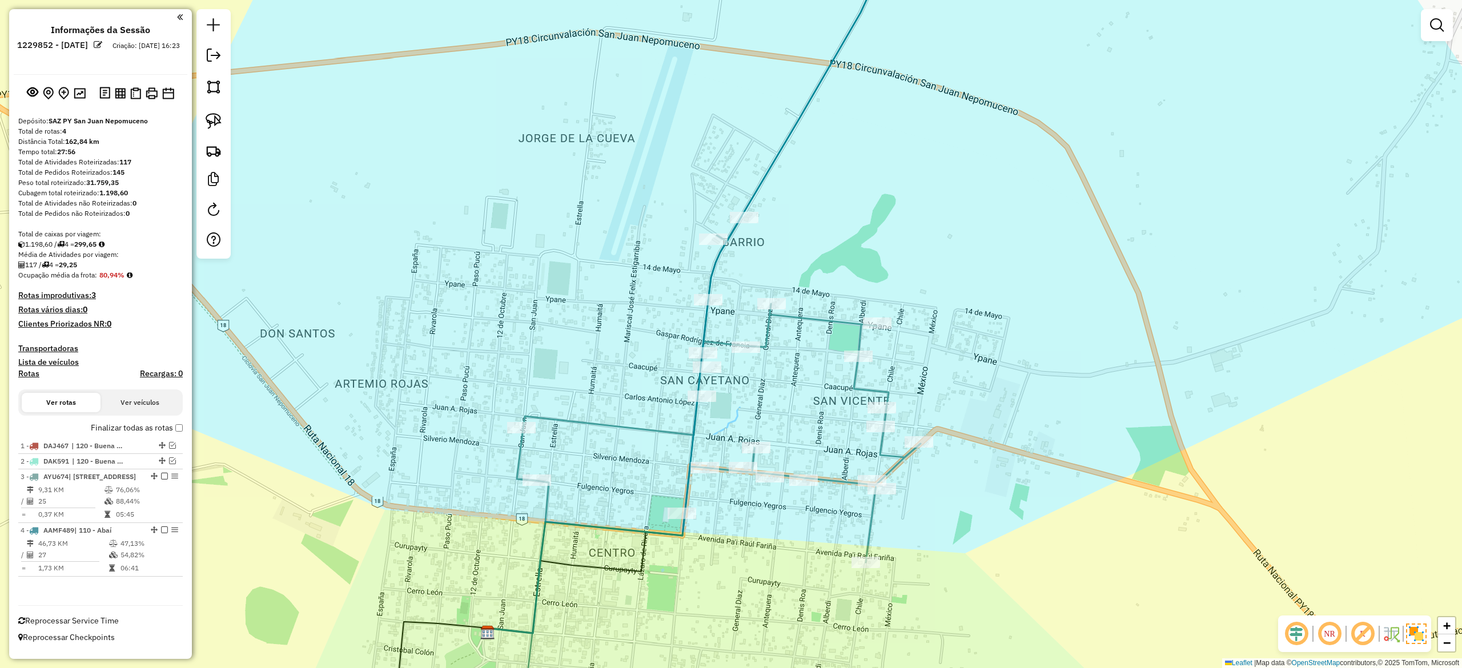
click at [843, 168] on div "Janela de atendimento Grade de atendimento Capacidade Transportadoras Veículos …" at bounding box center [731, 334] width 1462 height 668
click at [796, 123] on icon at bounding box center [691, 283] width 412 height 700
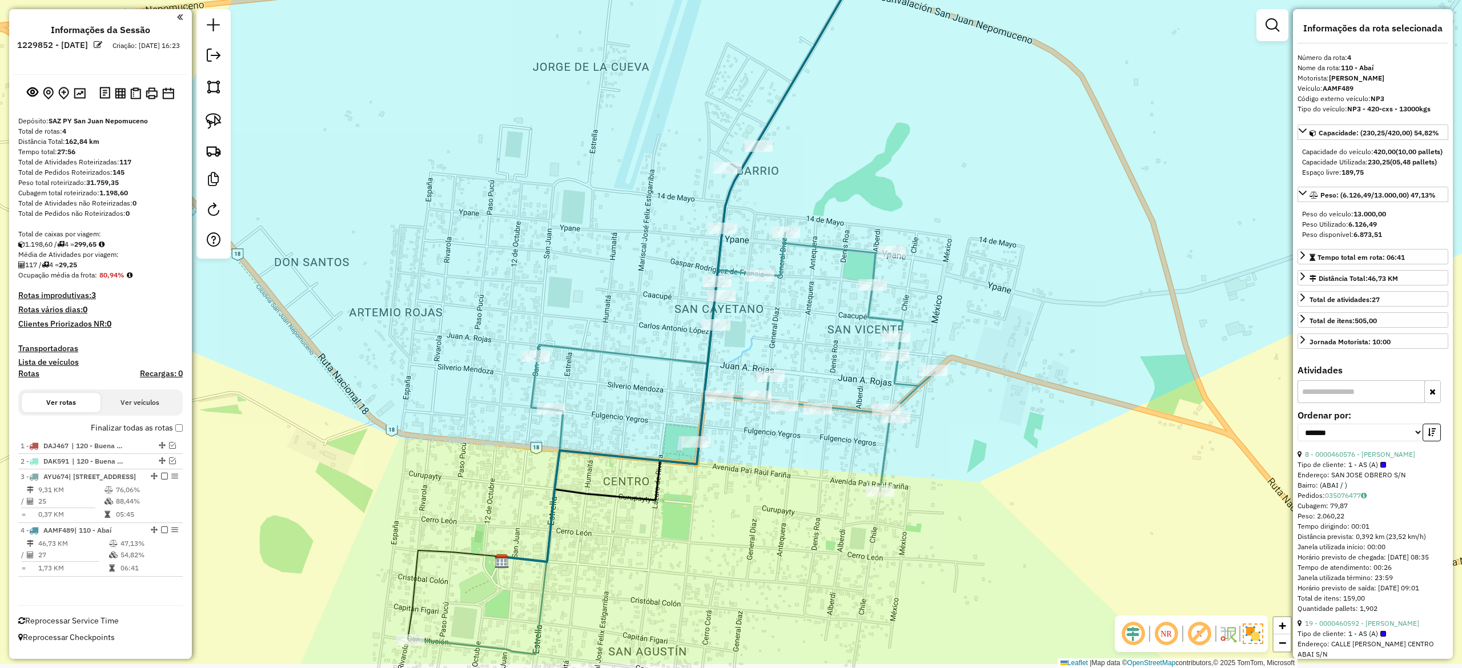
drag, startPoint x: 821, startPoint y: 175, endPoint x: 832, endPoint y: 139, distance: 37.0
click at [832, 139] on div "Janela de atendimento Grade de atendimento Capacidade Transportadoras Veículos …" at bounding box center [731, 334] width 1462 height 668
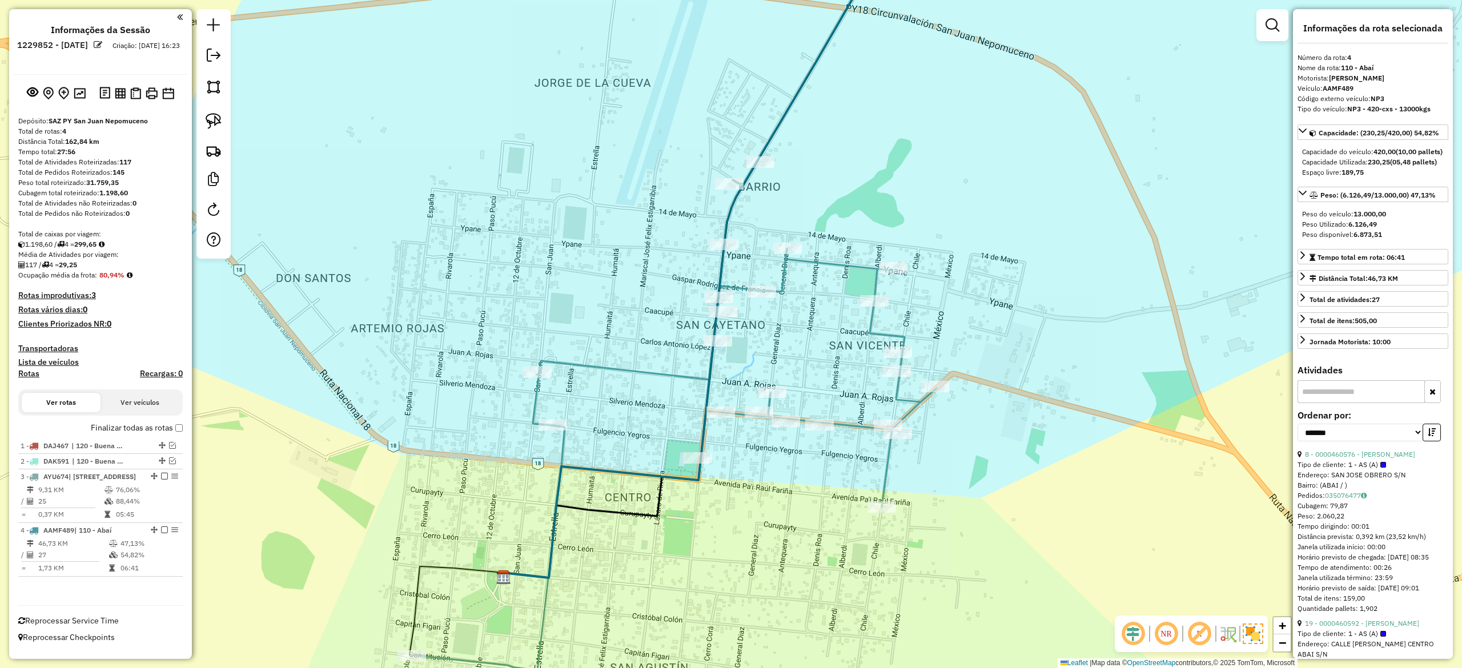
click at [179, 426] on div "Depósito: SAZ PY San Juan Nepomuceno Total de rotas: 4 Distância Total: 162,84 …" at bounding box center [101, 356] width 174 height 480
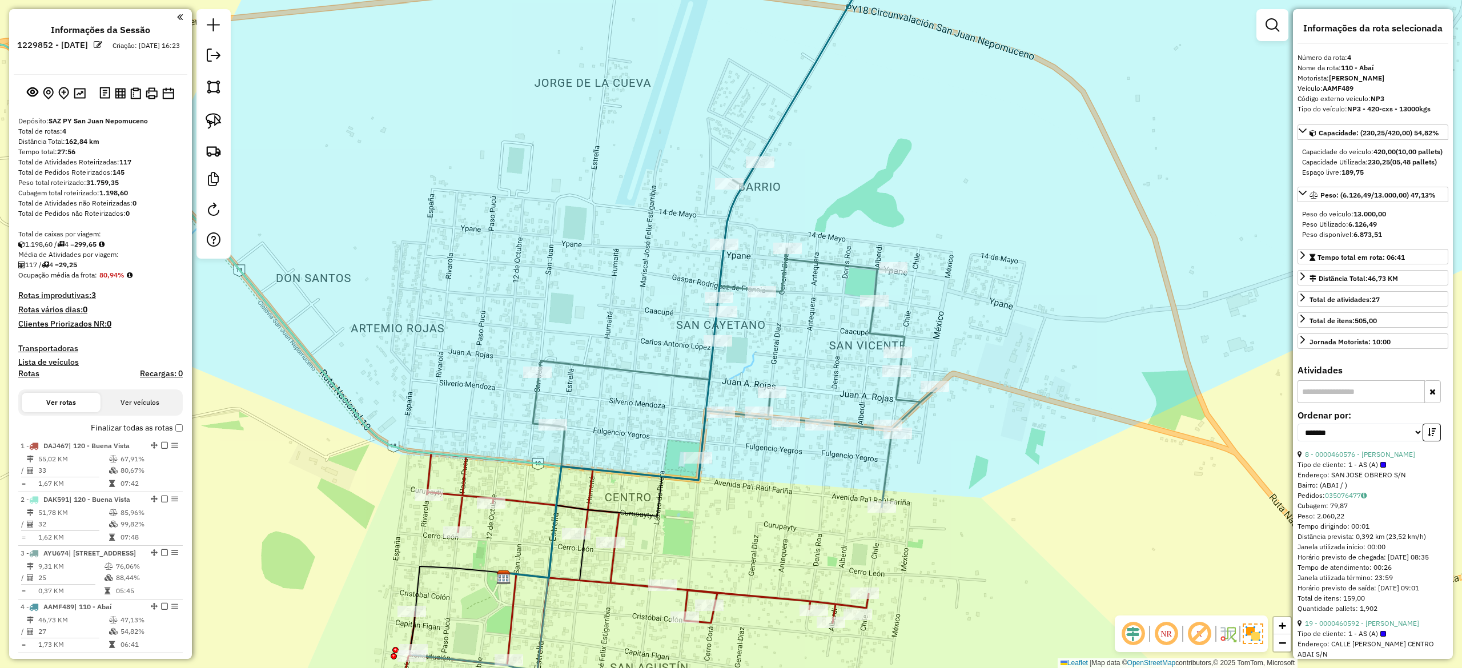
click at [29, 377] on h4 "Rotas" at bounding box center [28, 374] width 21 height 10
select select
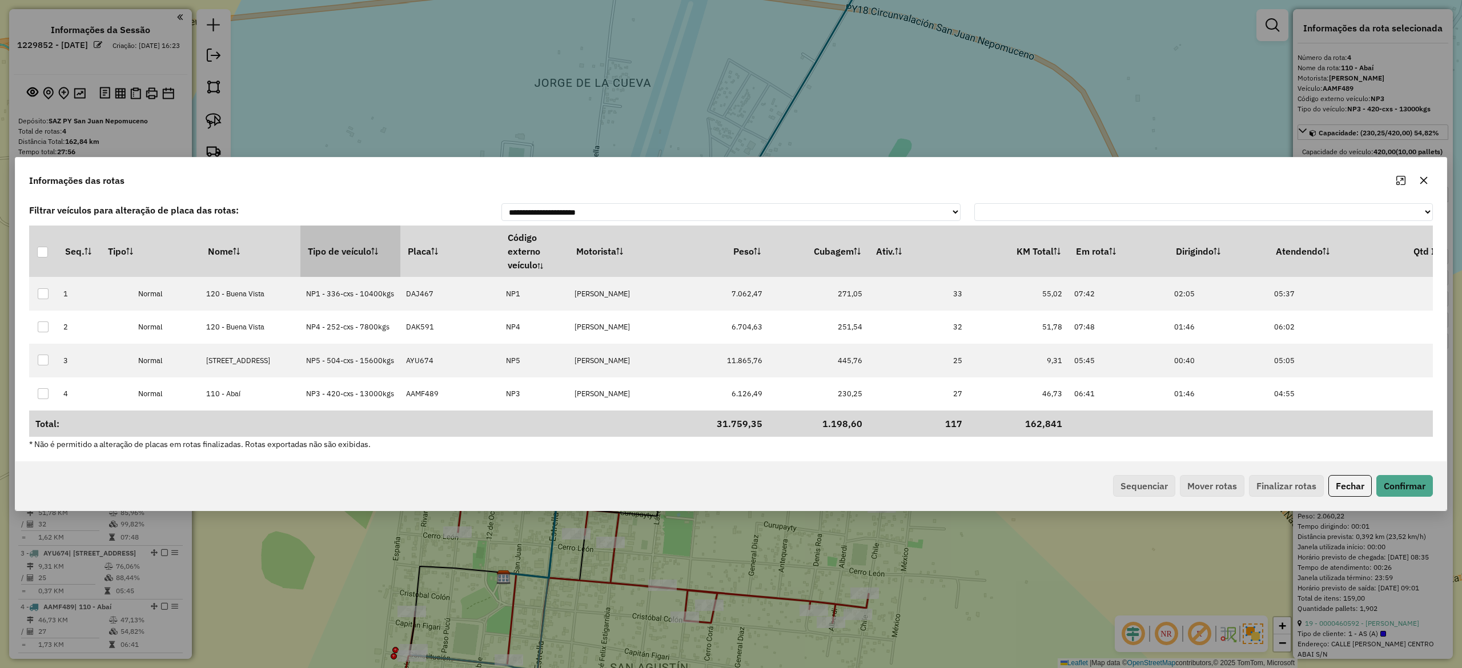
click at [355, 242] on th "Tipo de veículo" at bounding box center [350, 251] width 100 height 51
click at [351, 241] on th "Tipo de veículo" at bounding box center [350, 251] width 100 height 51
click at [350, 241] on th "Tipo de veículo" at bounding box center [350, 251] width 100 height 51
drag, startPoint x: 1139, startPoint y: 472, endPoint x: 1146, endPoint y: 482, distance: 11.9
click at [1141, 473] on div "Sequenciar Mover rotas Finalizar rotas Fechar Confirmar" at bounding box center [731, 486] width 1432 height 49
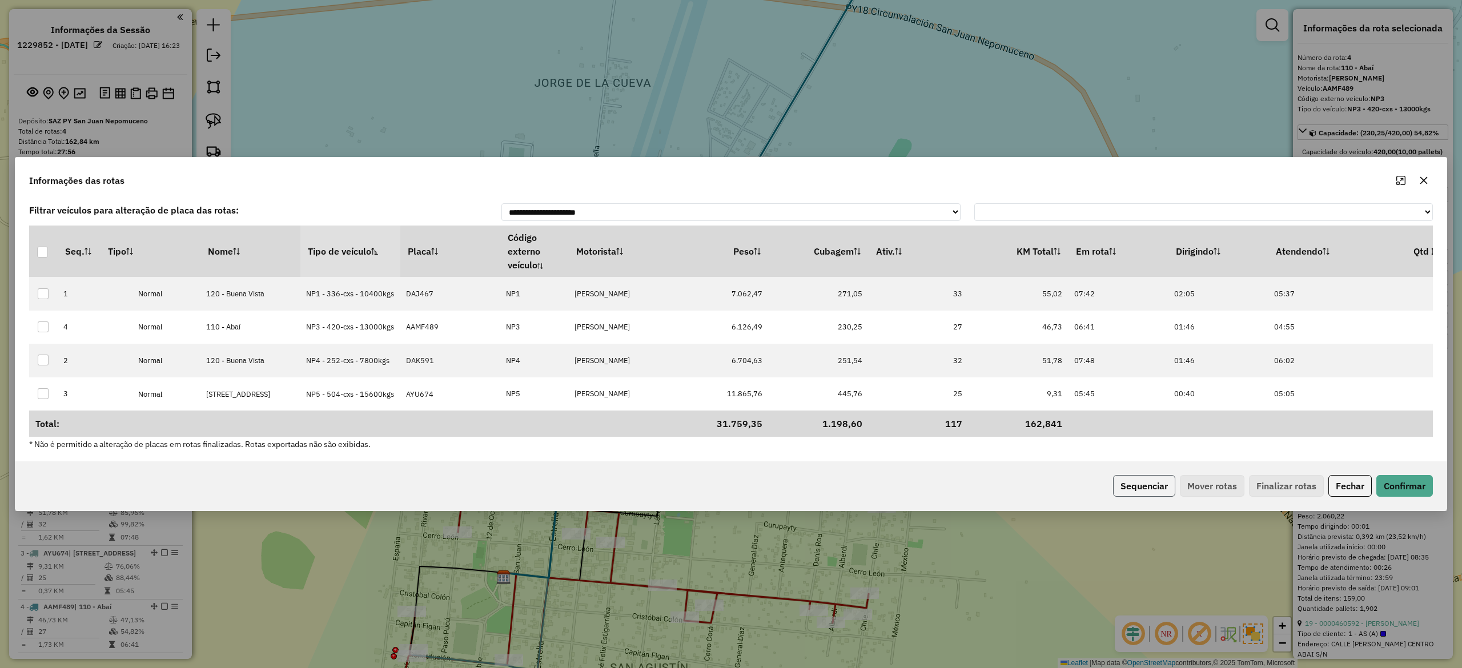
click at [1149, 482] on button "Sequenciar" at bounding box center [1144, 486] width 62 height 22
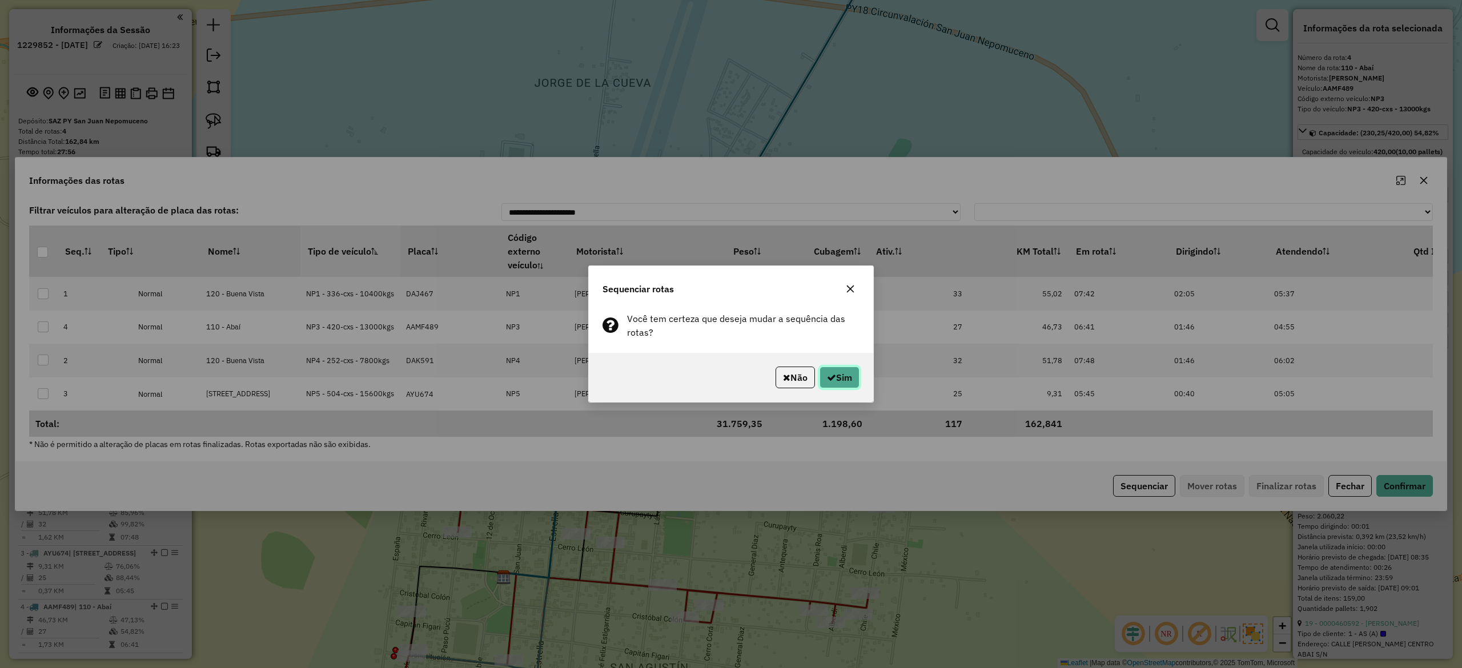
click at [854, 376] on button "Sim" at bounding box center [840, 378] width 40 height 22
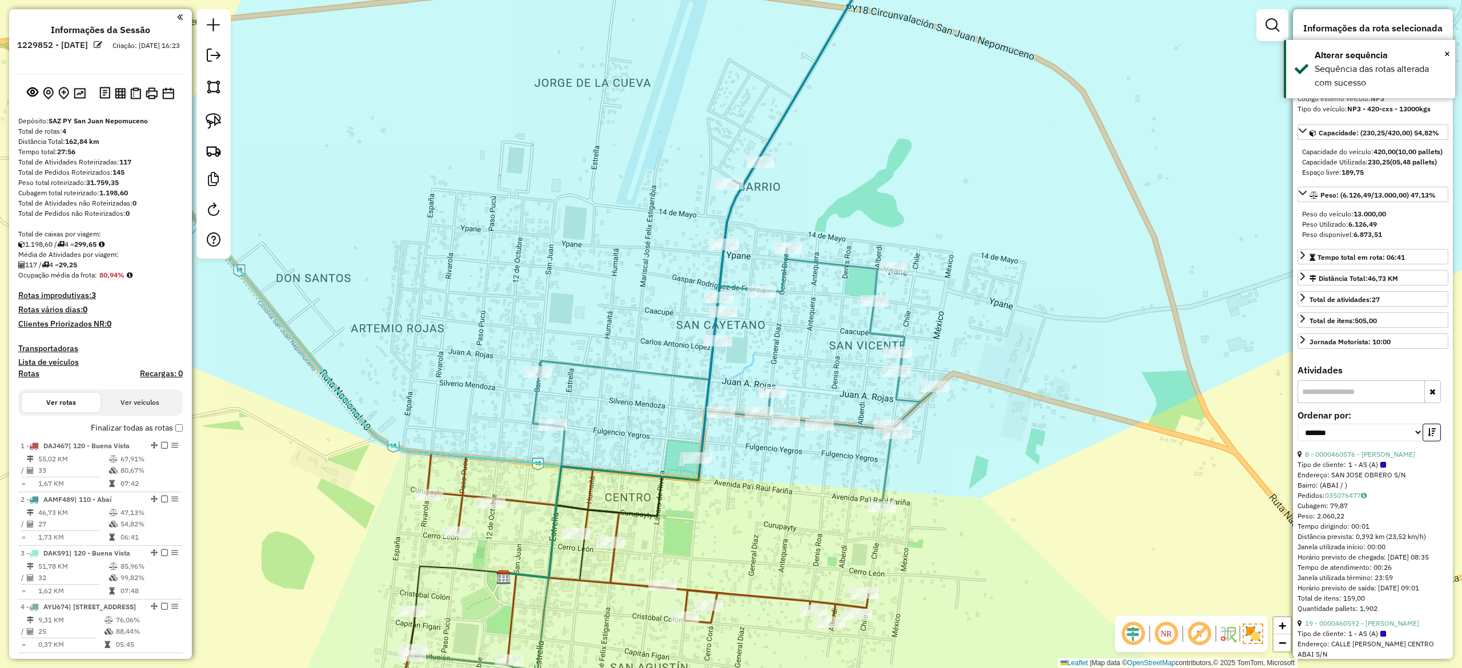
scroll to position [81, 0]
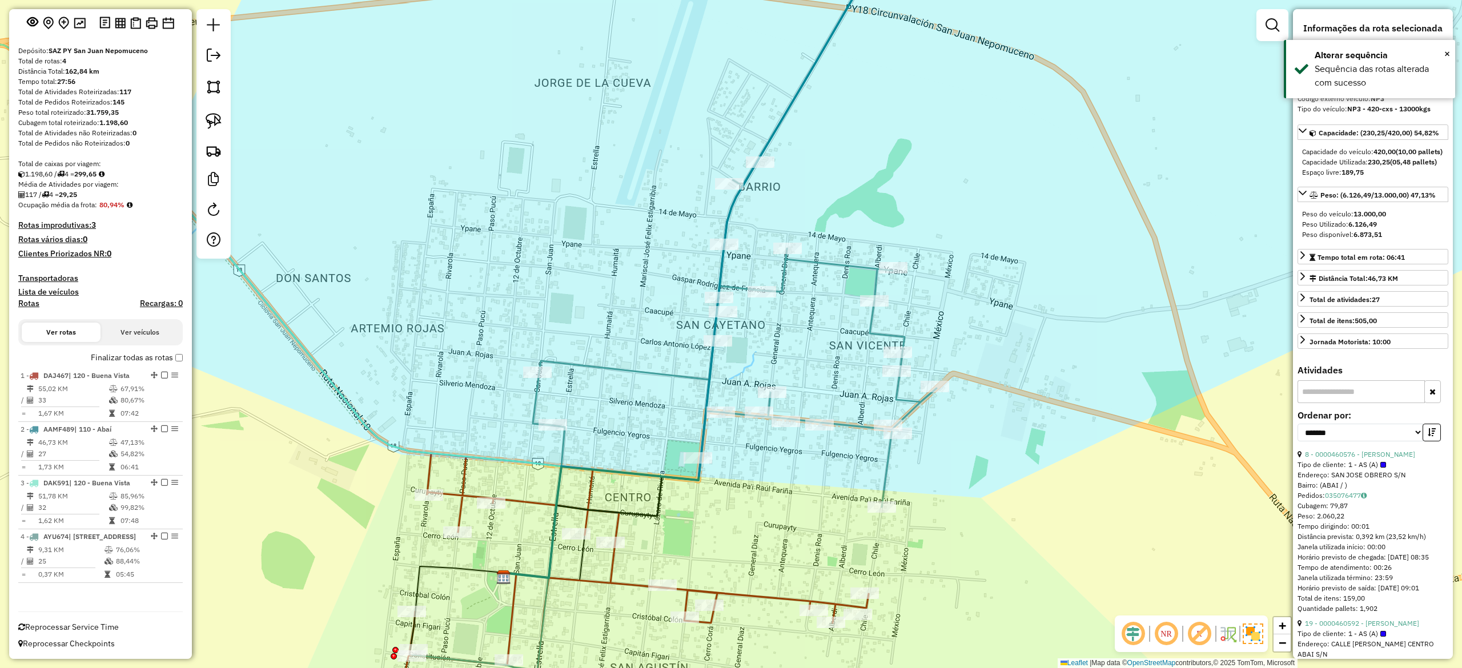
click at [727, 504] on div "Janela de atendimento Grade de atendimento Capacidade Transportadoras Veículos …" at bounding box center [731, 334] width 1462 height 668
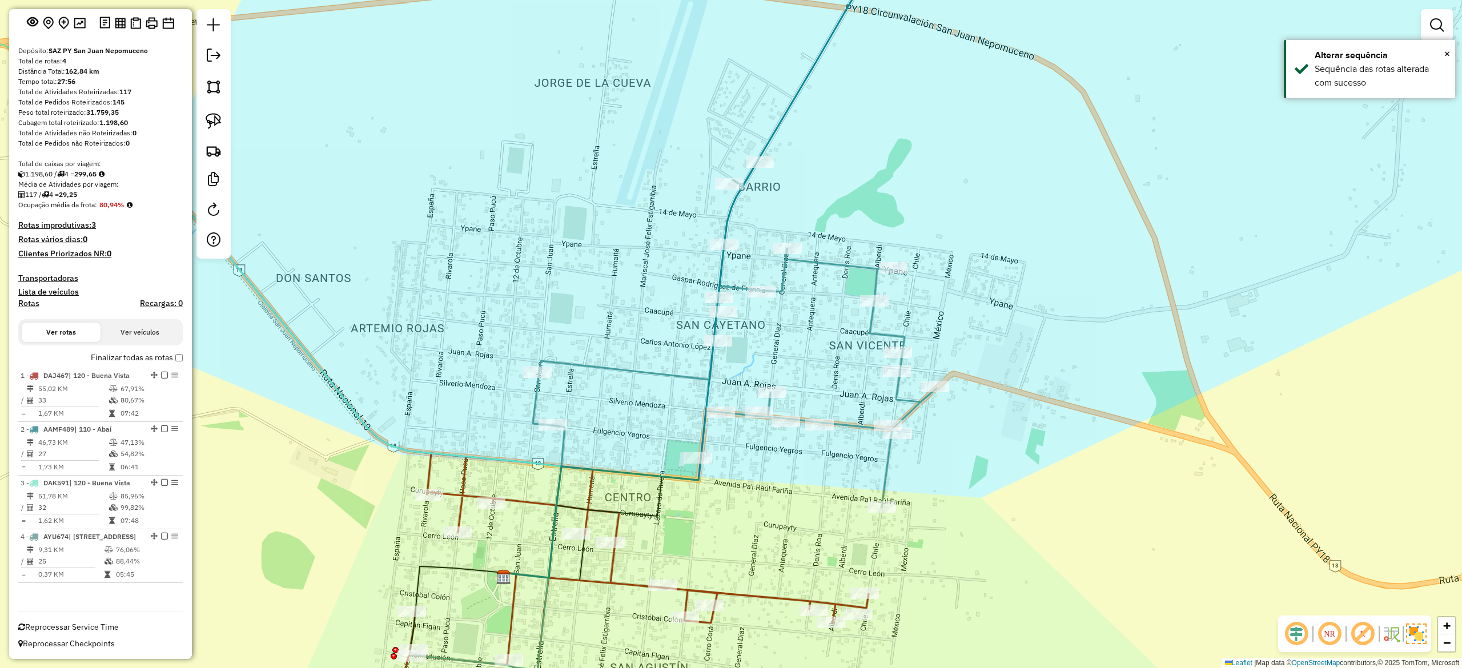
click at [747, 594] on icon at bounding box center [361, 389] width 1015 height 693
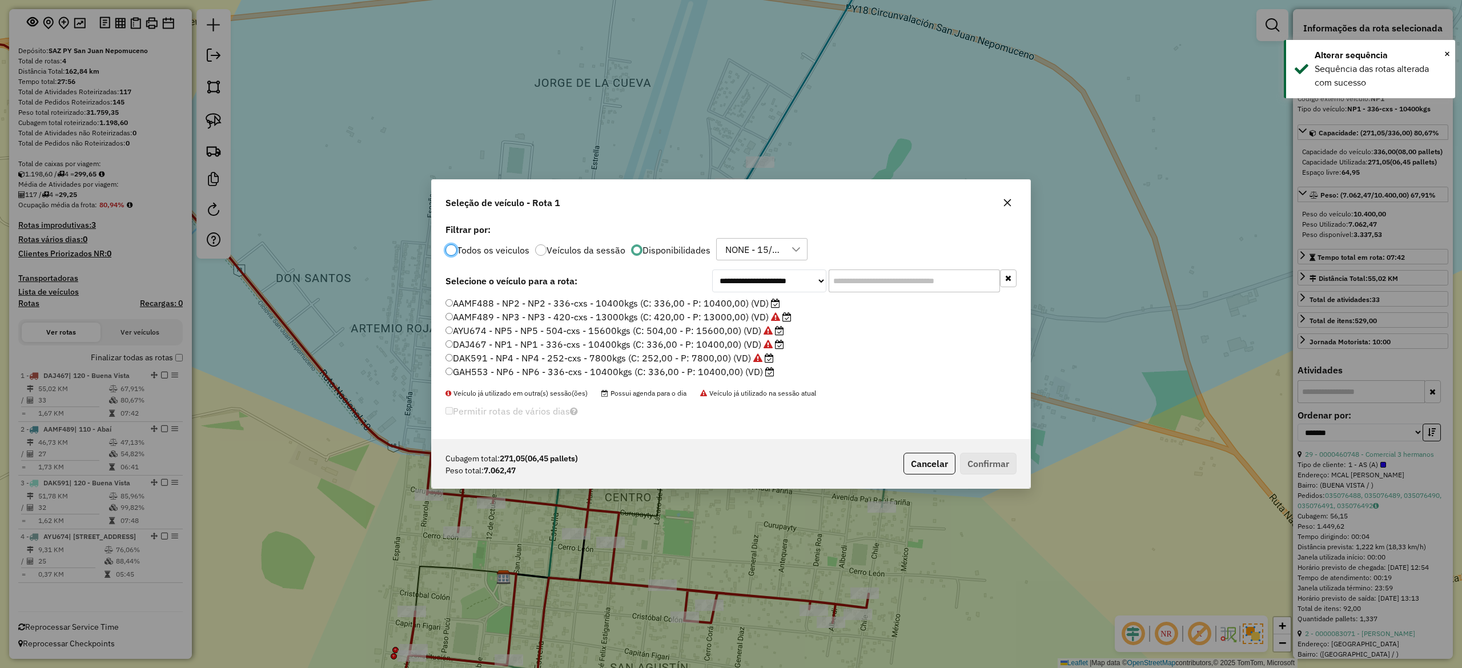
scroll to position [6, 3]
click at [692, 331] on label "AYU674 - NP5 - NP5 - 504-cxs - 15600kgs (C: 504,00 - P: 15600,00) (VD)" at bounding box center [615, 331] width 339 height 14
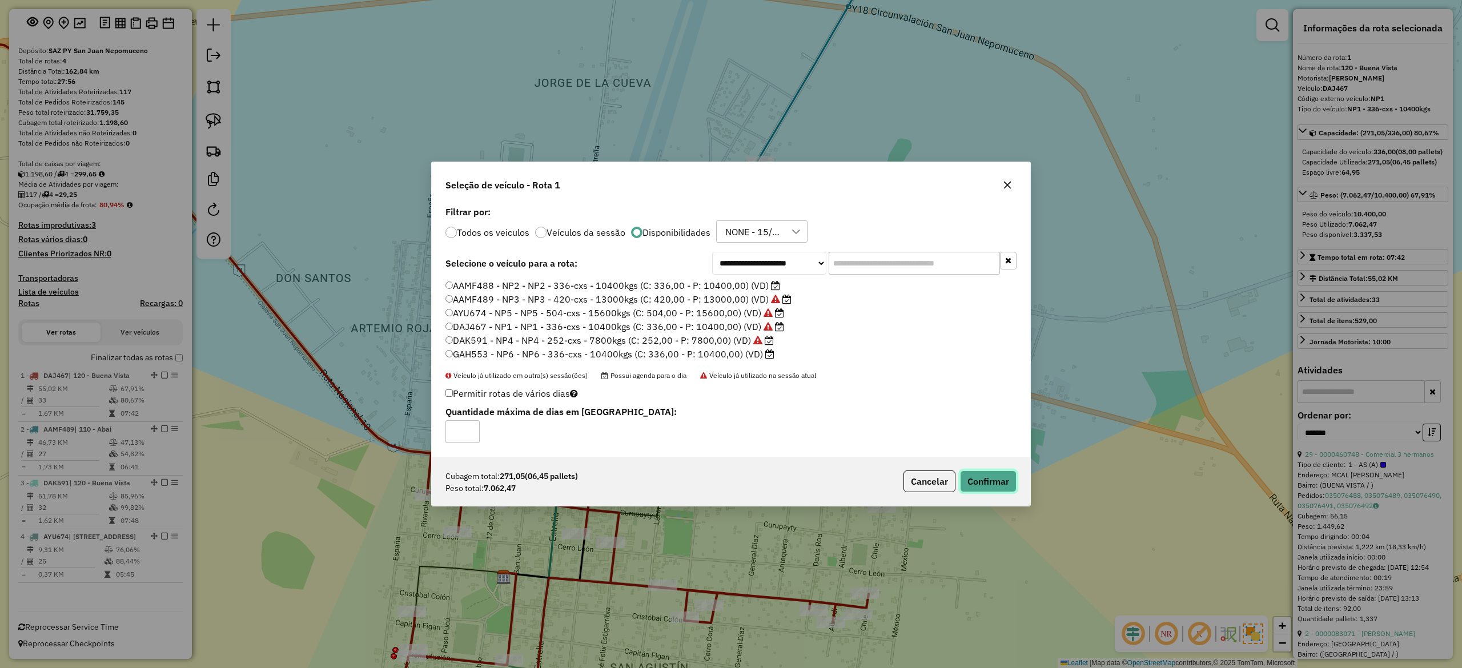
click at [1006, 481] on button "Confirmar" at bounding box center [988, 482] width 57 height 22
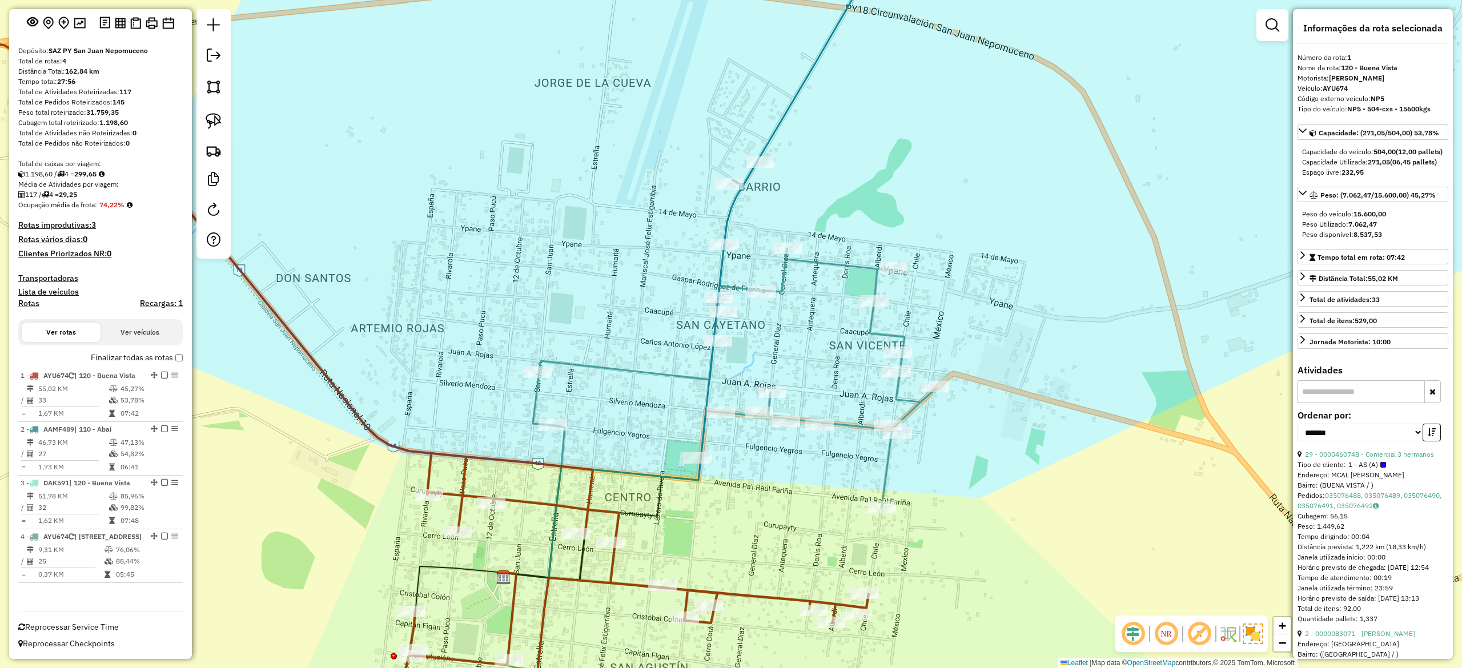
scroll to position [90, 0]
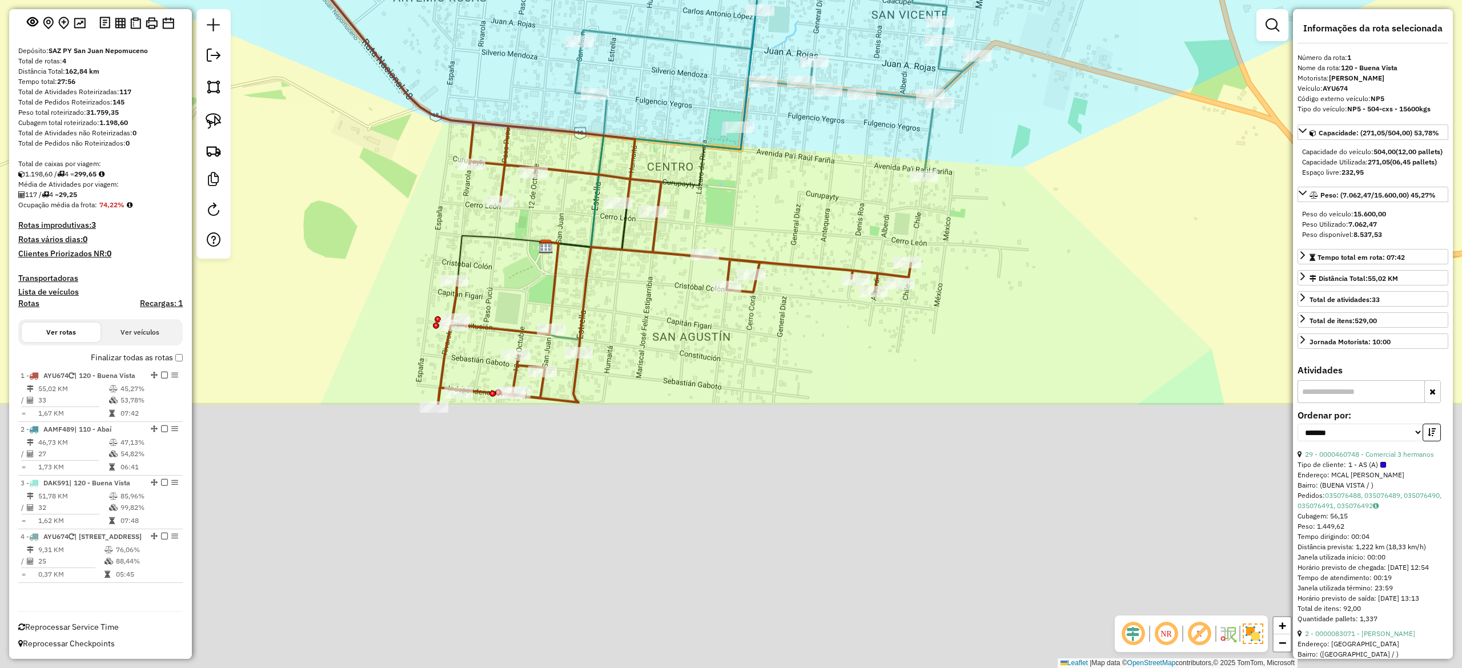
drag, startPoint x: 985, startPoint y: 529, endPoint x: 862, endPoint y: 287, distance: 271.5
click at [1024, 199] on div "Janela de atendimento Grade de atendimento Capacidade Transportadoras Veículos …" at bounding box center [731, 334] width 1462 height 668
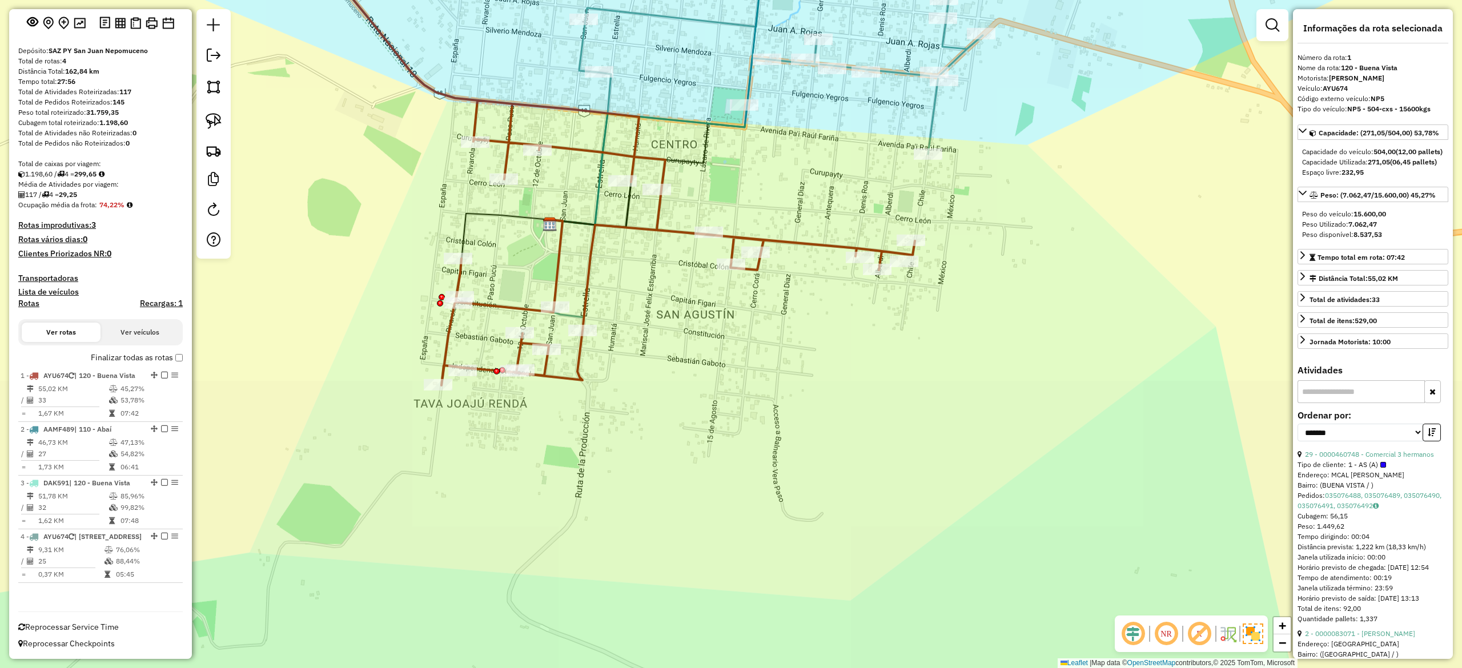
click at [812, 308] on div "Rota 1 - Placa AYU674 0000077345 - SILVIO LEONARDO ROJAS MINO Janela de atendim…" at bounding box center [731, 334] width 1462 height 668
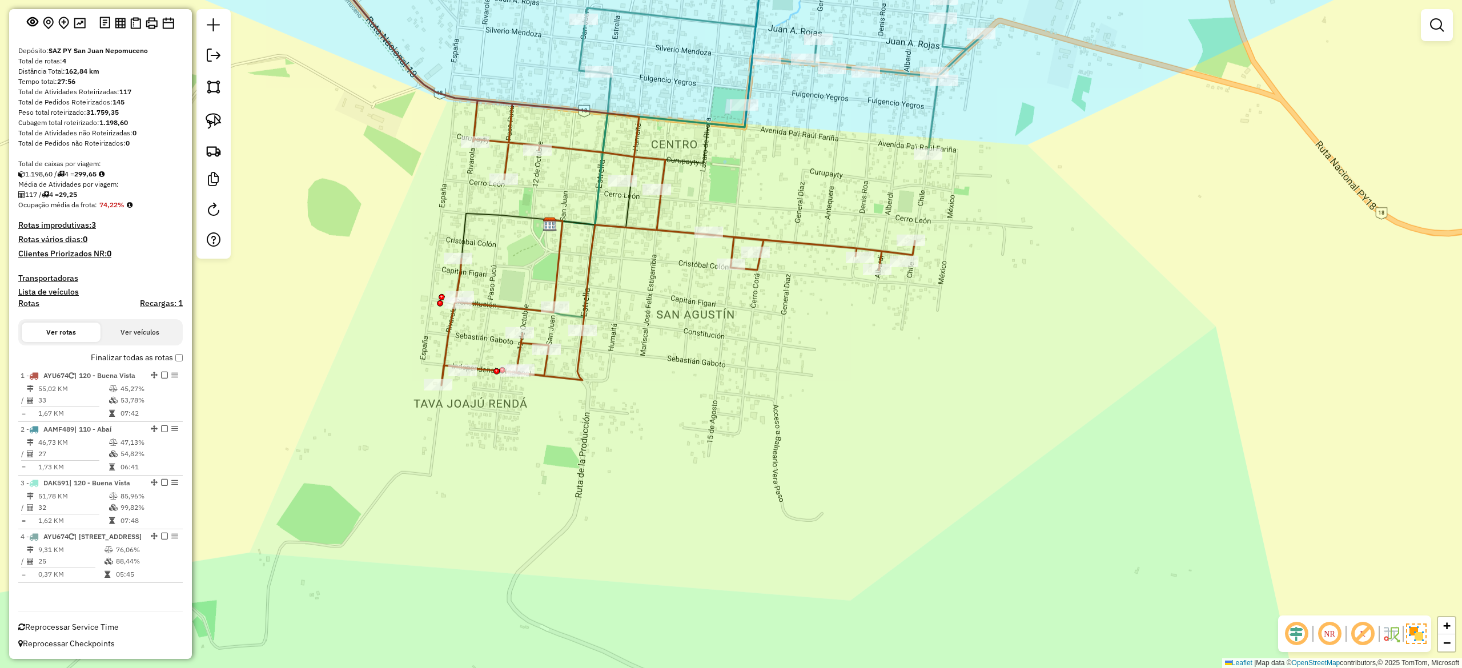
click at [808, 244] on icon at bounding box center [607, 159] width 616 height 452
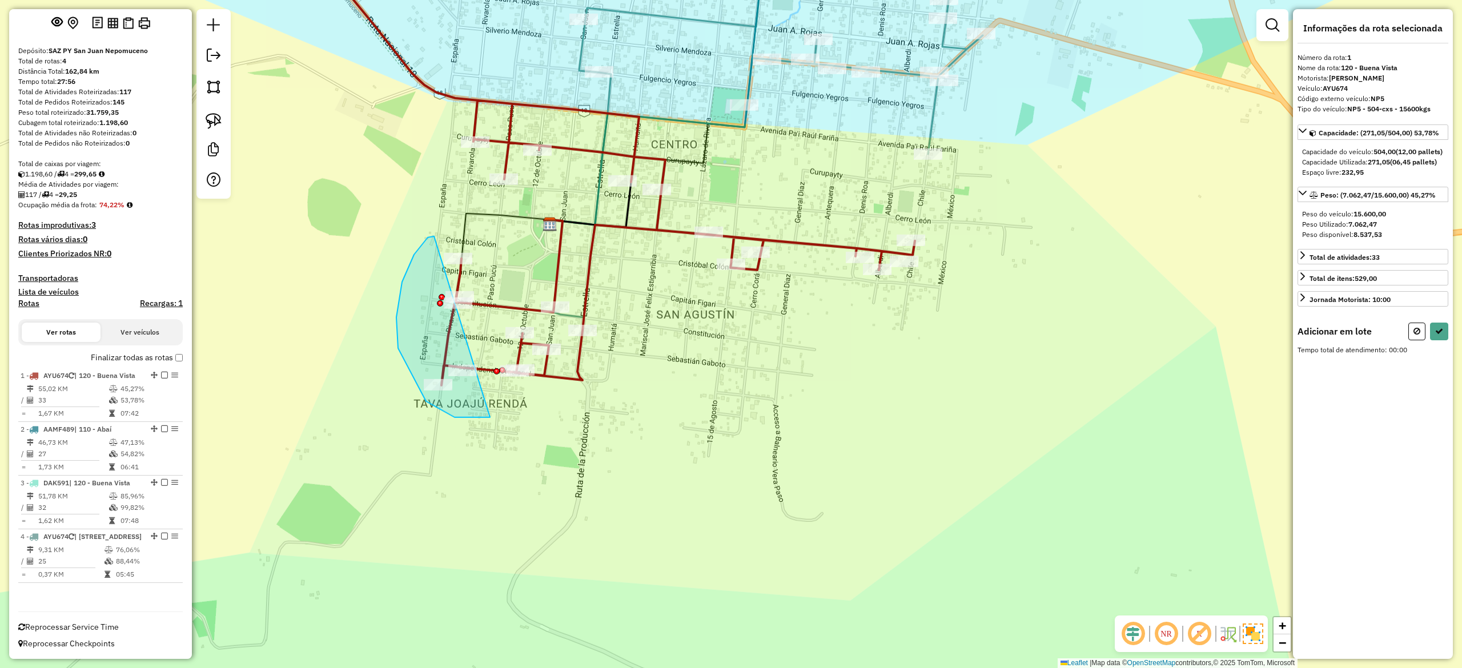
drag, startPoint x: 396, startPoint y: 318, endPoint x: 657, endPoint y: 246, distance: 270.2
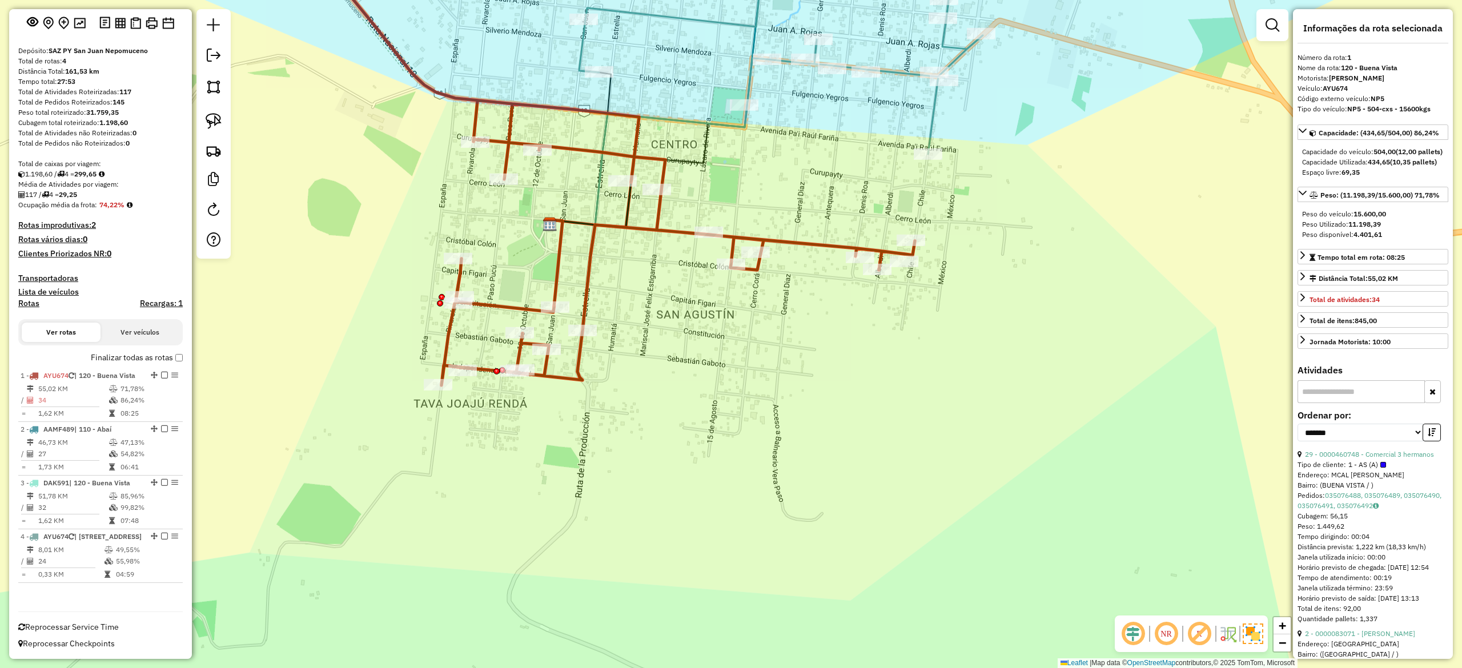
click at [850, 198] on div "Janela de atendimento Grade de atendimento Capacidade Transportadoras Veículos …" at bounding box center [731, 334] width 1462 height 668
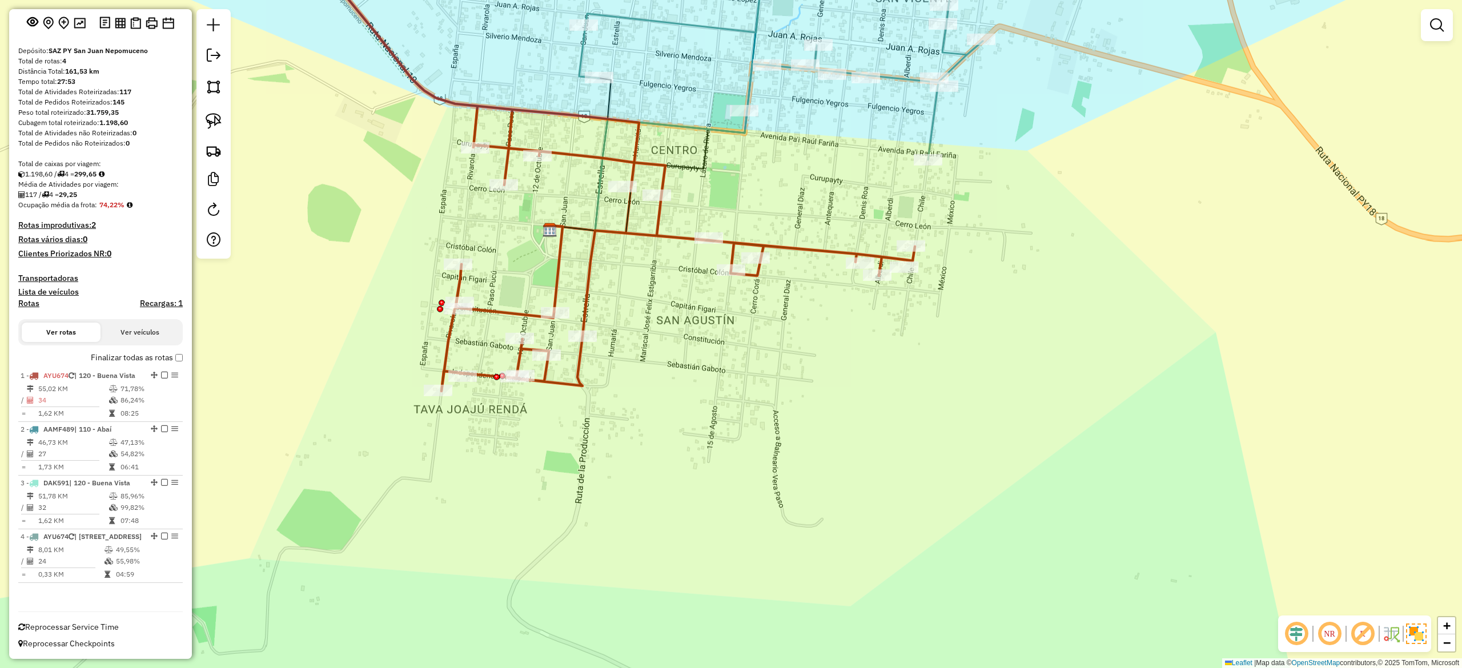
drag, startPoint x: 846, startPoint y: 187, endPoint x: 856, endPoint y: 290, distance: 103.3
click at [856, 290] on div "Janela de atendimento Grade de atendimento Capacidade Transportadoras Veículos …" at bounding box center [731, 334] width 1462 height 668
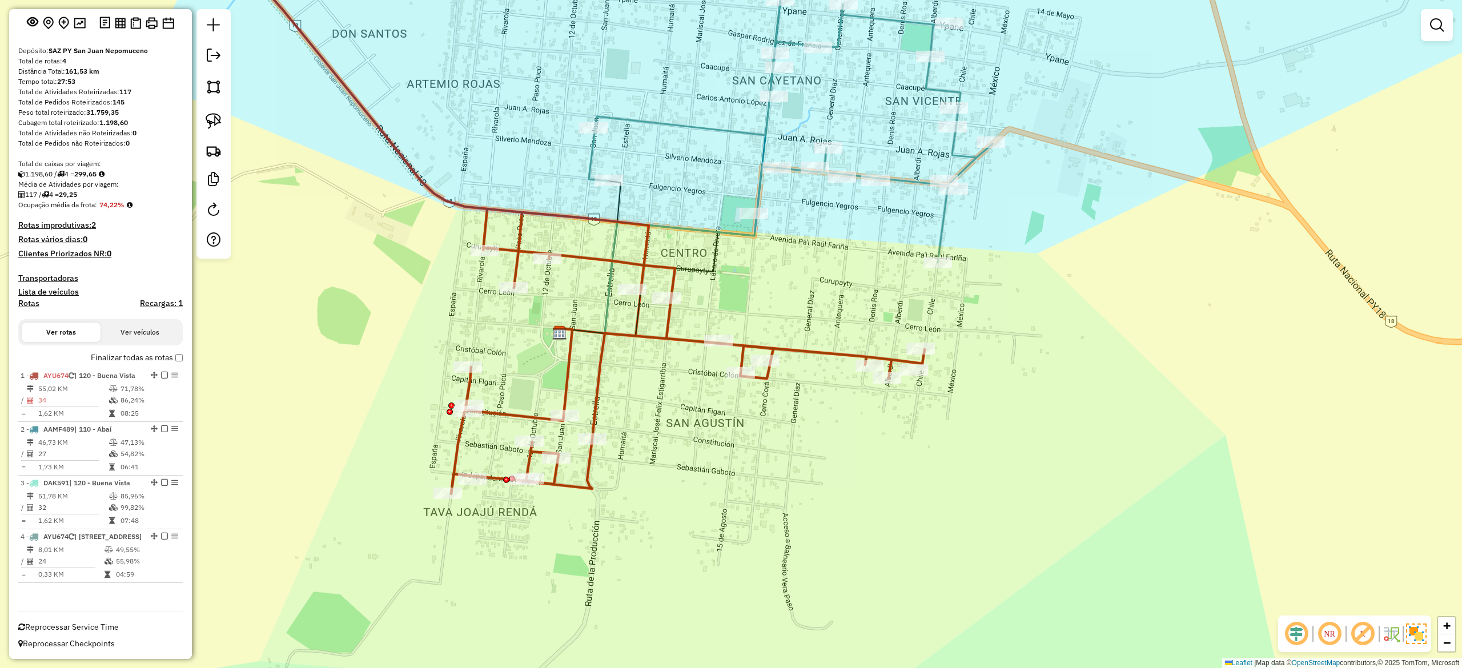
click at [619, 205] on icon at bounding box center [588, 257] width 63 height 153
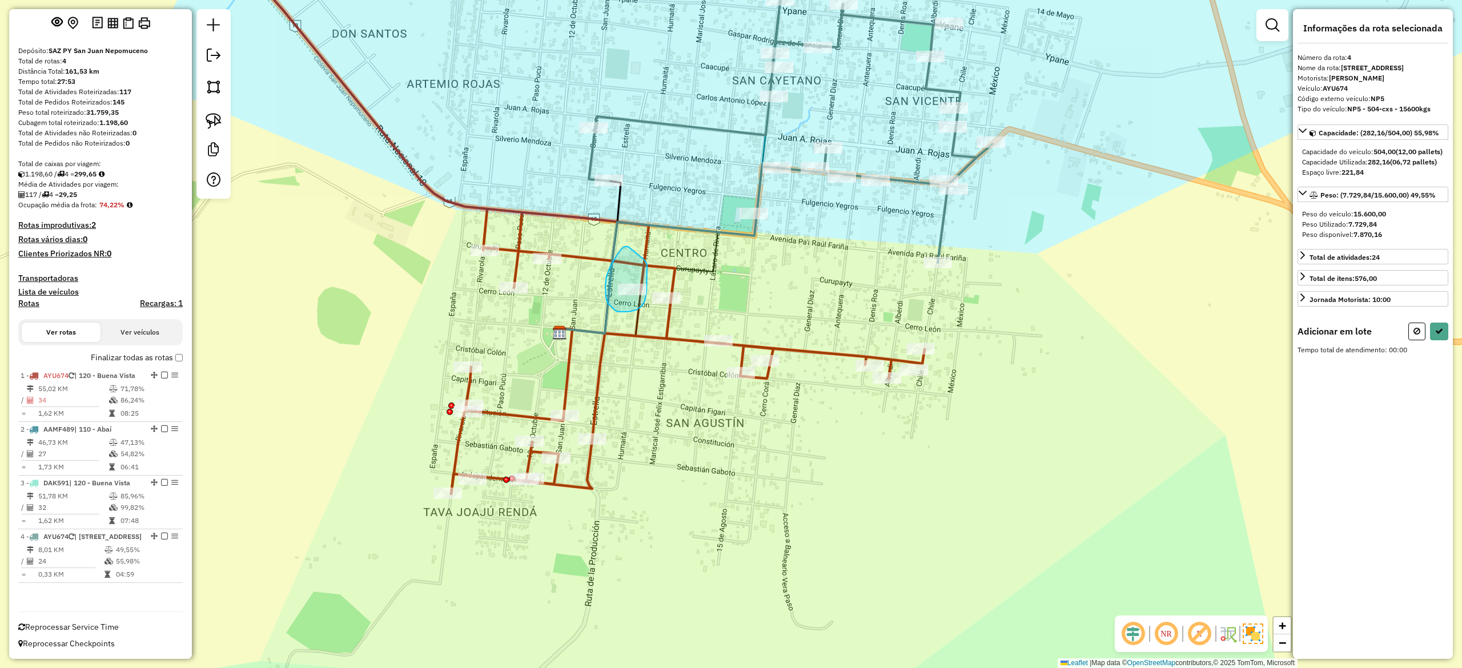
drag, startPoint x: 627, startPoint y: 247, endPoint x: 645, endPoint y: 258, distance: 21.3
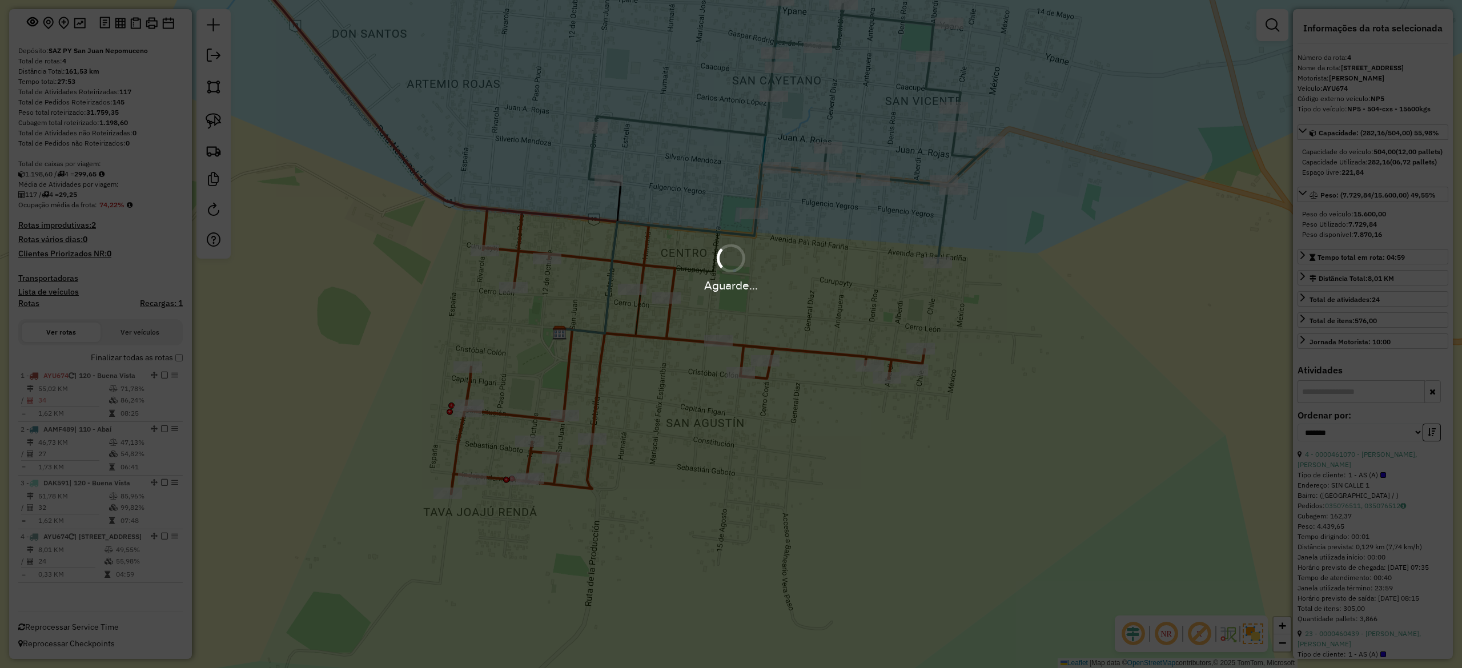
click at [620, 388] on div "Aguarde..." at bounding box center [731, 334] width 1462 height 668
click at [617, 378] on div "Aguarde..." at bounding box center [731, 334] width 1462 height 668
click at [629, 393] on div "Aguarde..." at bounding box center [731, 334] width 1462 height 668
click at [627, 379] on div "Aguarde..." at bounding box center [731, 334] width 1462 height 668
click at [625, 387] on div "Aguarde..." at bounding box center [731, 334] width 1462 height 668
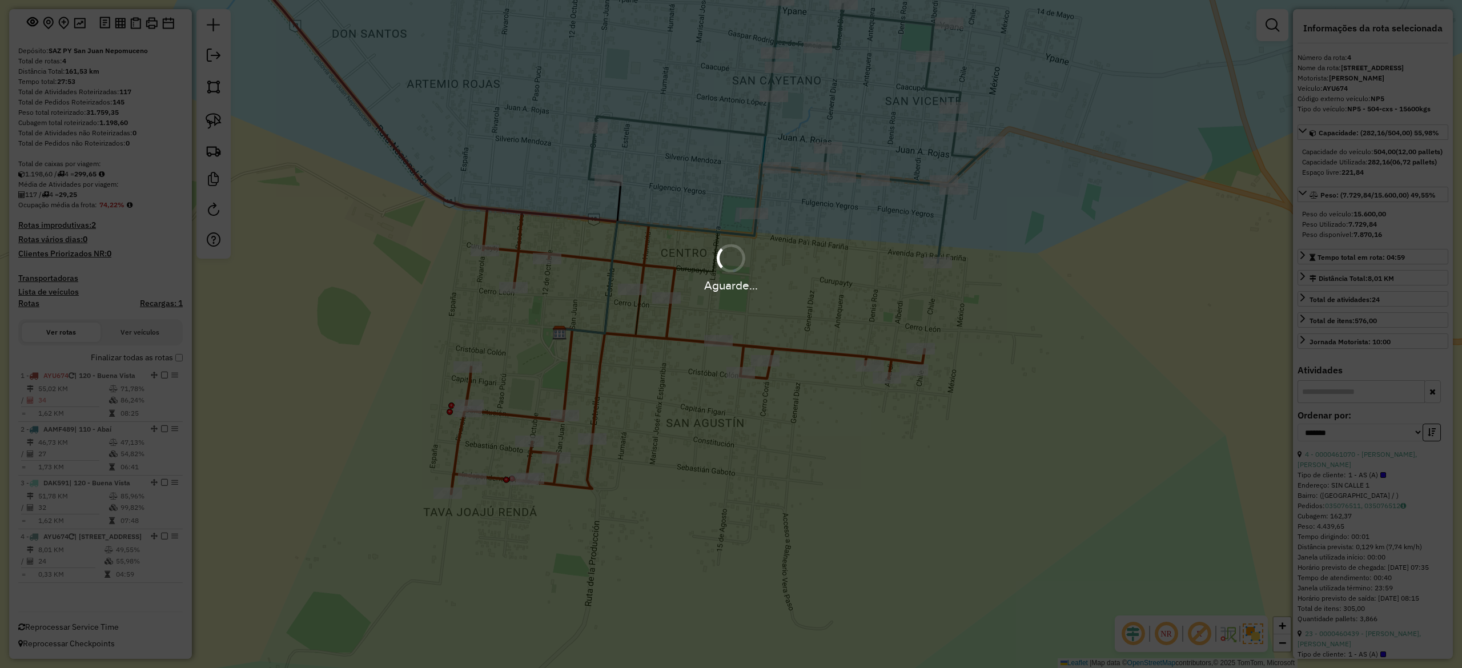
click at [620, 380] on div "Aguarde..." at bounding box center [731, 334] width 1462 height 668
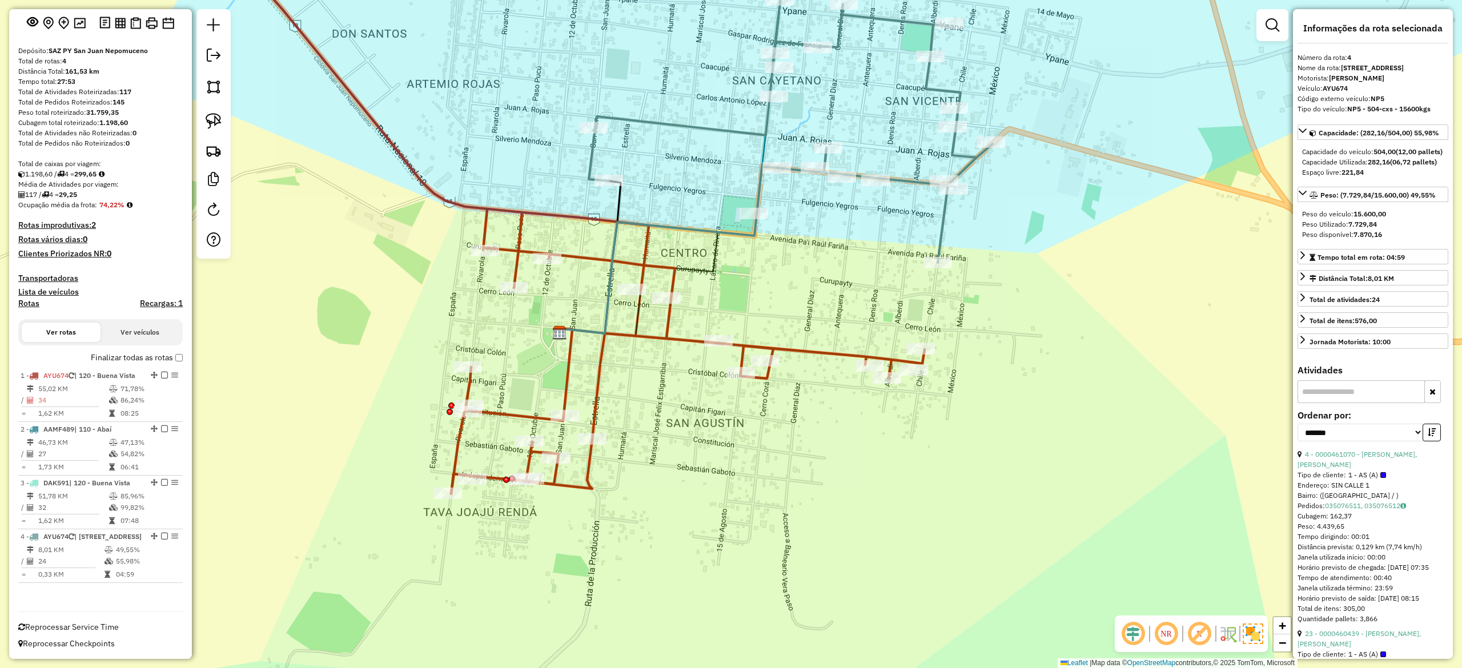
click at [601, 370] on icon at bounding box center [570, 213] width 710 height 561
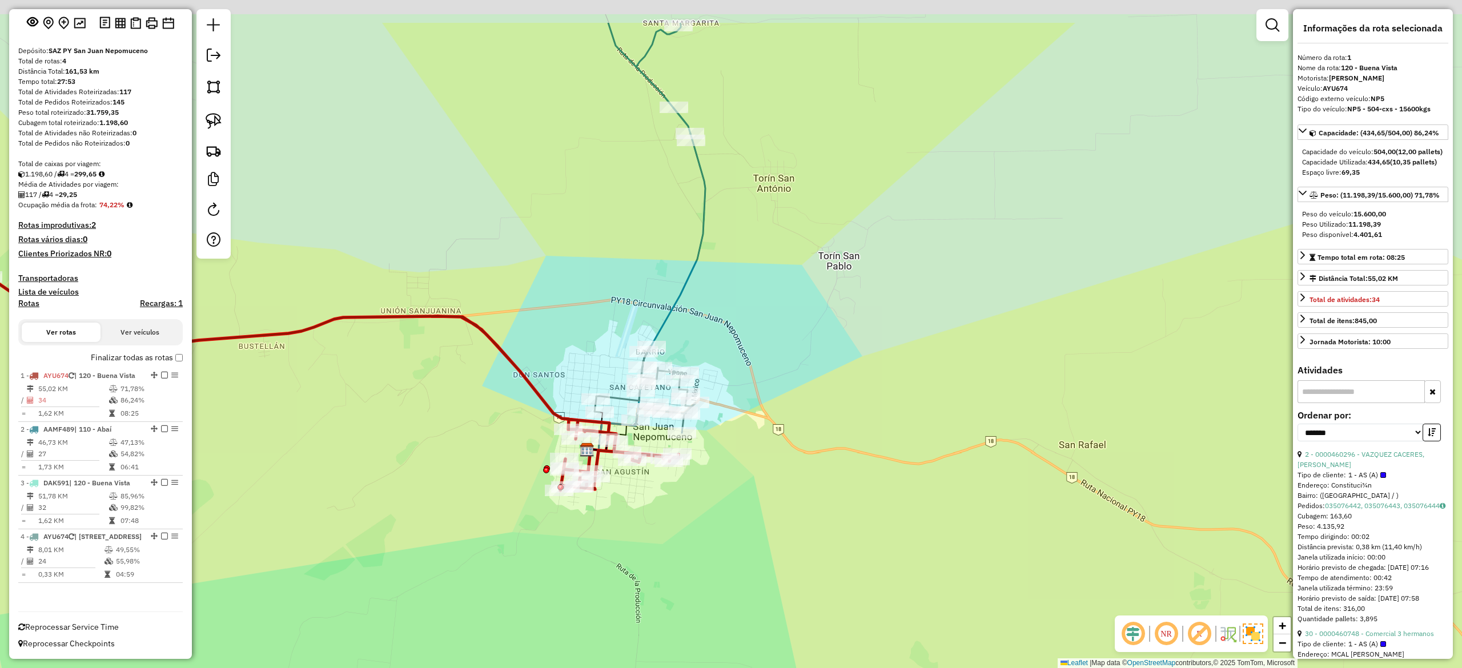
drag, startPoint x: 661, startPoint y: 438, endPoint x: 657, endPoint y: 478, distance: 40.2
click at [656, 513] on div "Janela de atendimento Grade de atendimento Capacidade Transportadoras Veículos …" at bounding box center [731, 334] width 1462 height 668
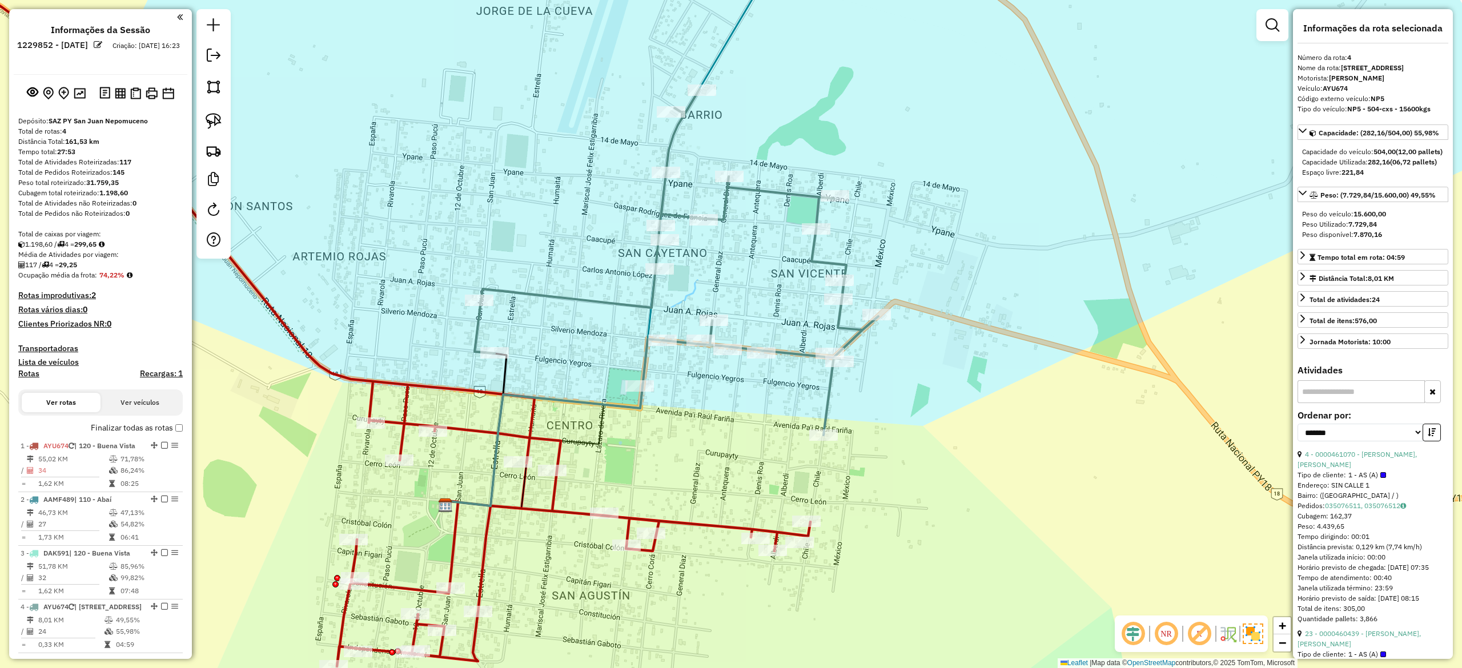
scroll to position [90, 0]
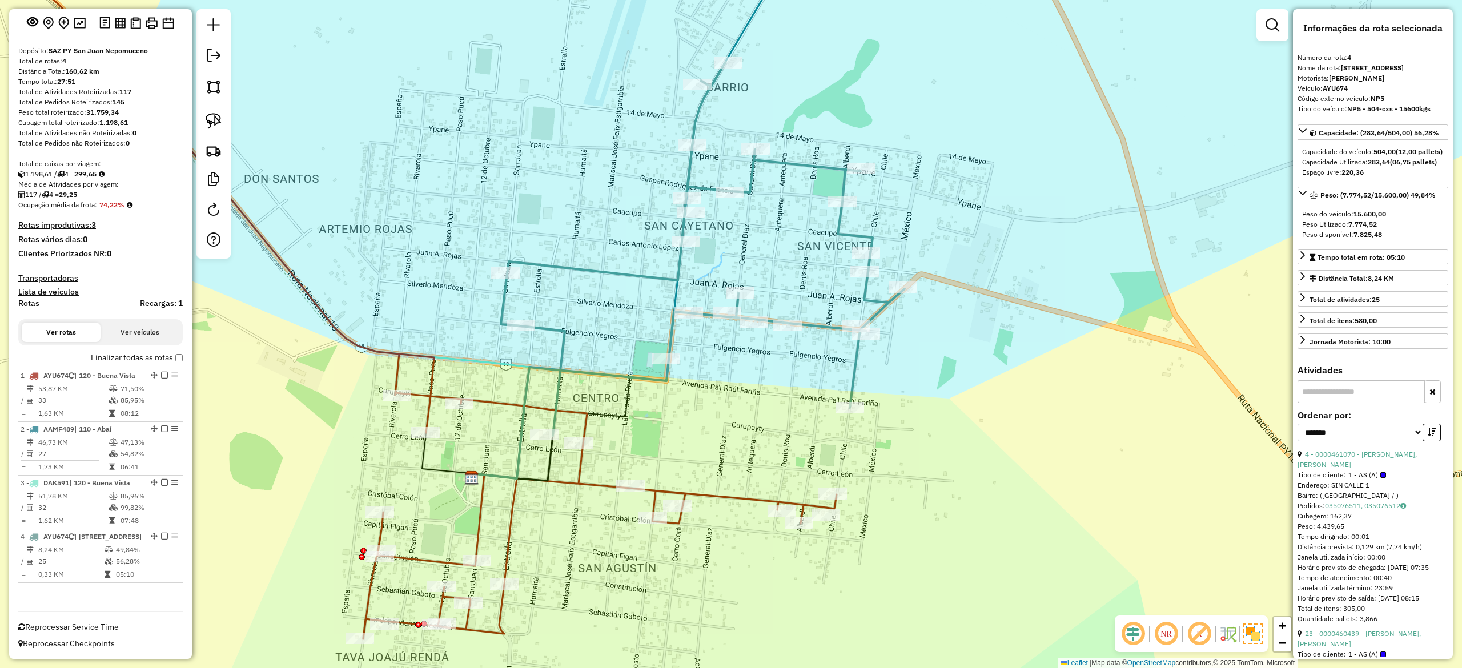
click at [596, 329] on div "Janela de atendimento Grade de atendimento Capacidade Transportadoras Veículos …" at bounding box center [731, 334] width 1462 height 668
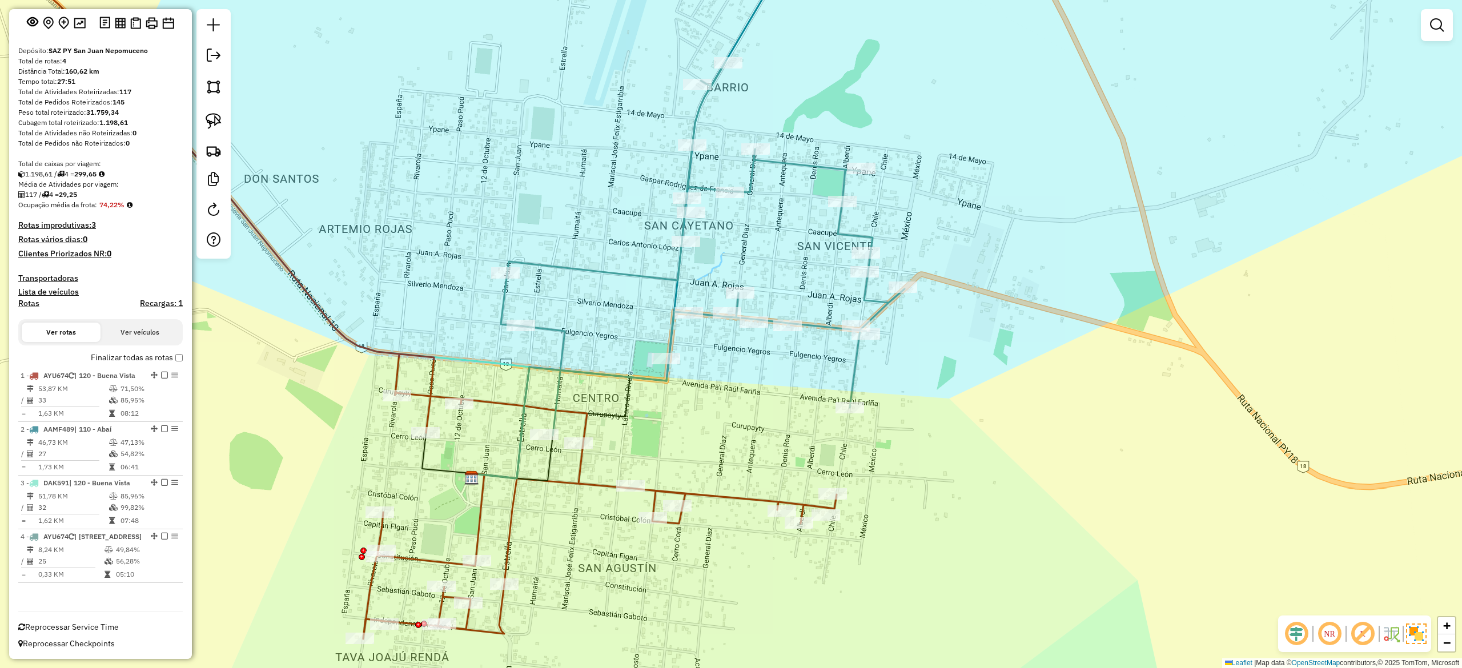
click at [564, 343] on icon at bounding box center [703, 249] width 404 height 374
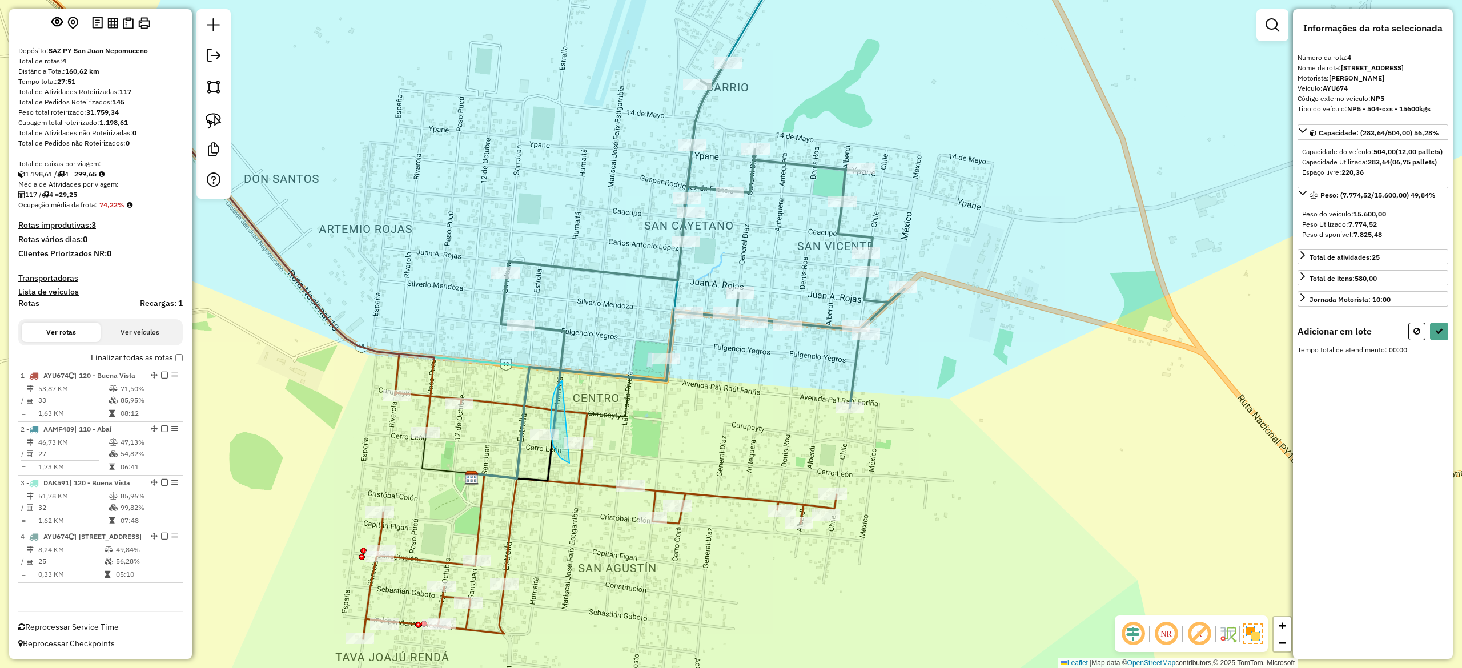
drag, startPoint x: 551, startPoint y: 423, endPoint x: 608, endPoint y: 379, distance: 72.5
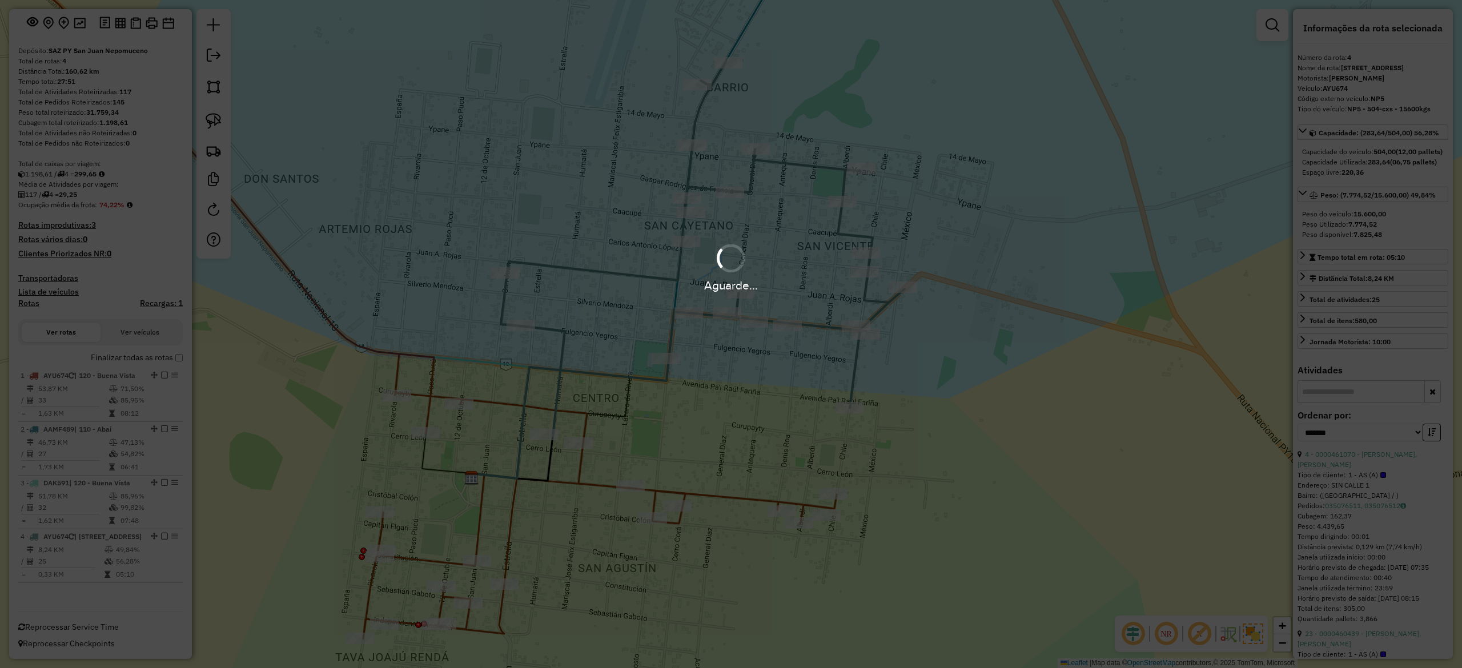
click at [743, 452] on div "Aguarde..." at bounding box center [731, 334] width 1462 height 668
drag, startPoint x: 713, startPoint y: 443, endPoint x: 709, endPoint y: 467, distance: 25.0
click at [713, 441] on div "Janela de atendimento Grade de atendimento Capacidade Transportadoras Veículos …" at bounding box center [731, 334] width 1462 height 668
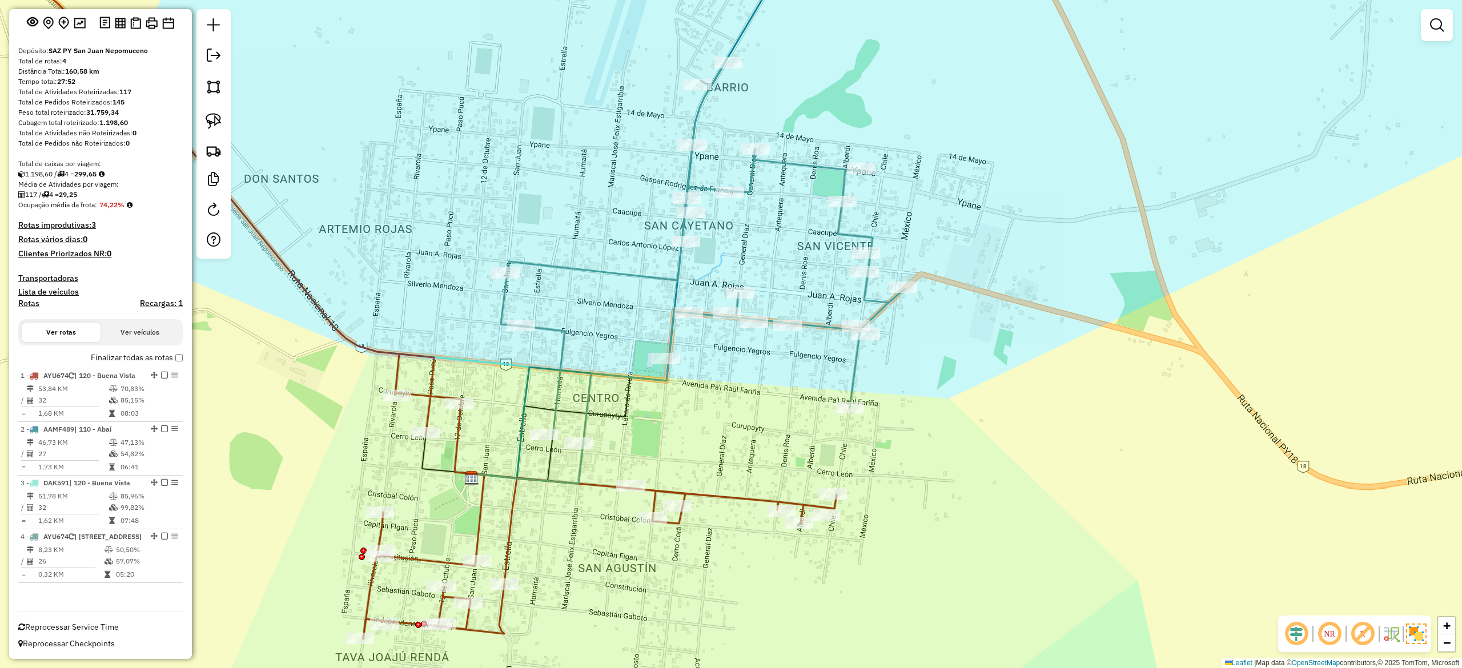
click at [716, 496] on icon at bounding box center [345, 291] width 983 height 696
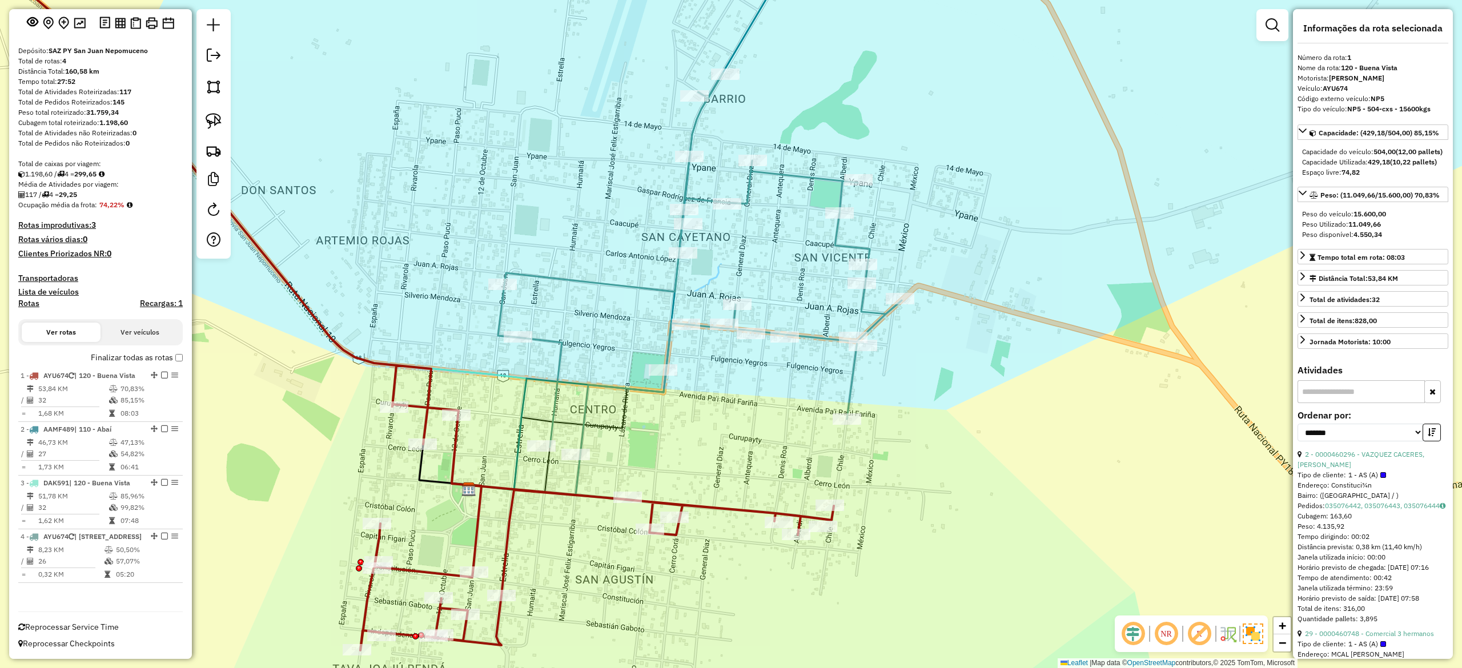
drag, startPoint x: 717, startPoint y: 481, endPoint x: 687, endPoint y: 527, distance: 55.6
click at [691, 527] on div "Janela de atendimento Grade de atendimento Capacidade Transportadoras Veículos …" at bounding box center [731, 334] width 1462 height 668
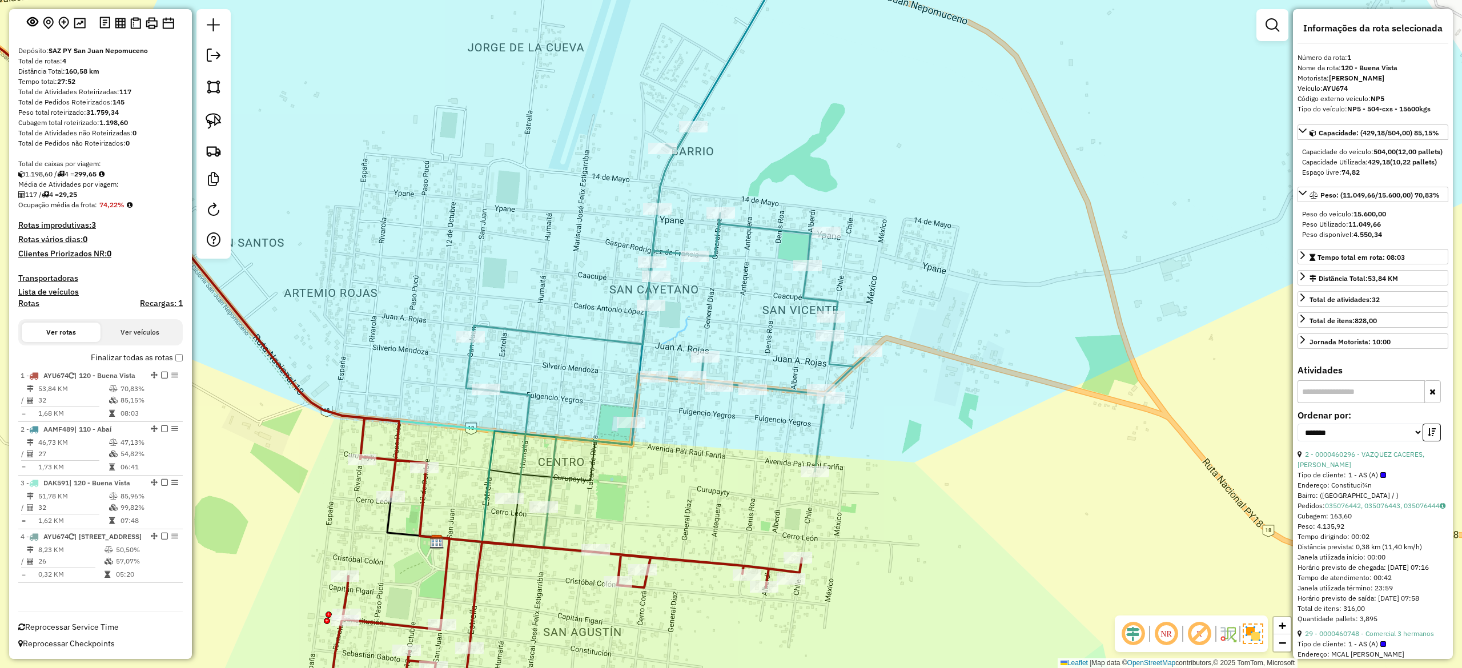
click at [644, 340] on icon at bounding box center [668, 317] width 404 height 382
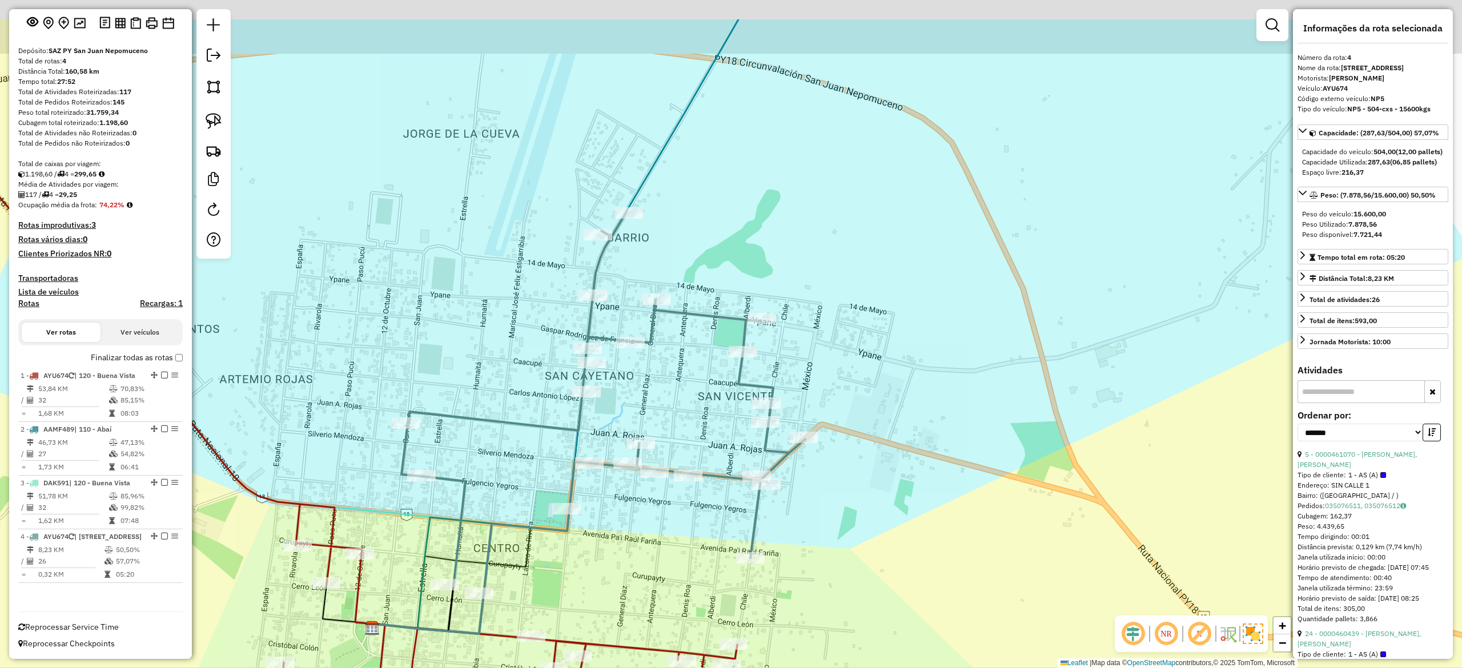
drag, startPoint x: 701, startPoint y: 346, endPoint x: 610, endPoint y: 444, distance: 134.2
click at [624, 435] on div "Janela de atendimento Grade de atendimento Capacidade Transportadoras Veículos …" at bounding box center [731, 334] width 1462 height 668
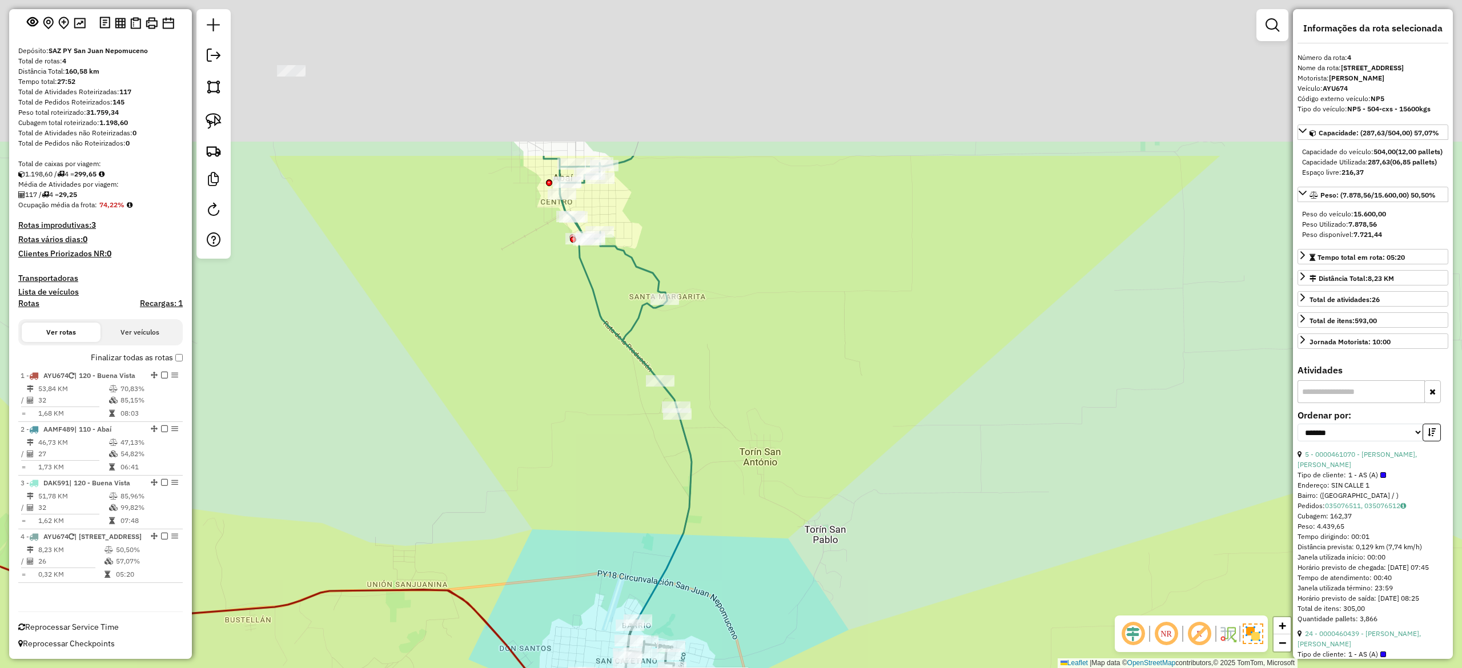
drag, startPoint x: 813, startPoint y: 285, endPoint x: 746, endPoint y: 329, distance: 80.5
click at [848, 508] on div "Rota 4 - Placa AYU674 0000461050 - BLANCO TORRES, NELSON Janela de atendimento …" at bounding box center [731, 334] width 1462 height 668
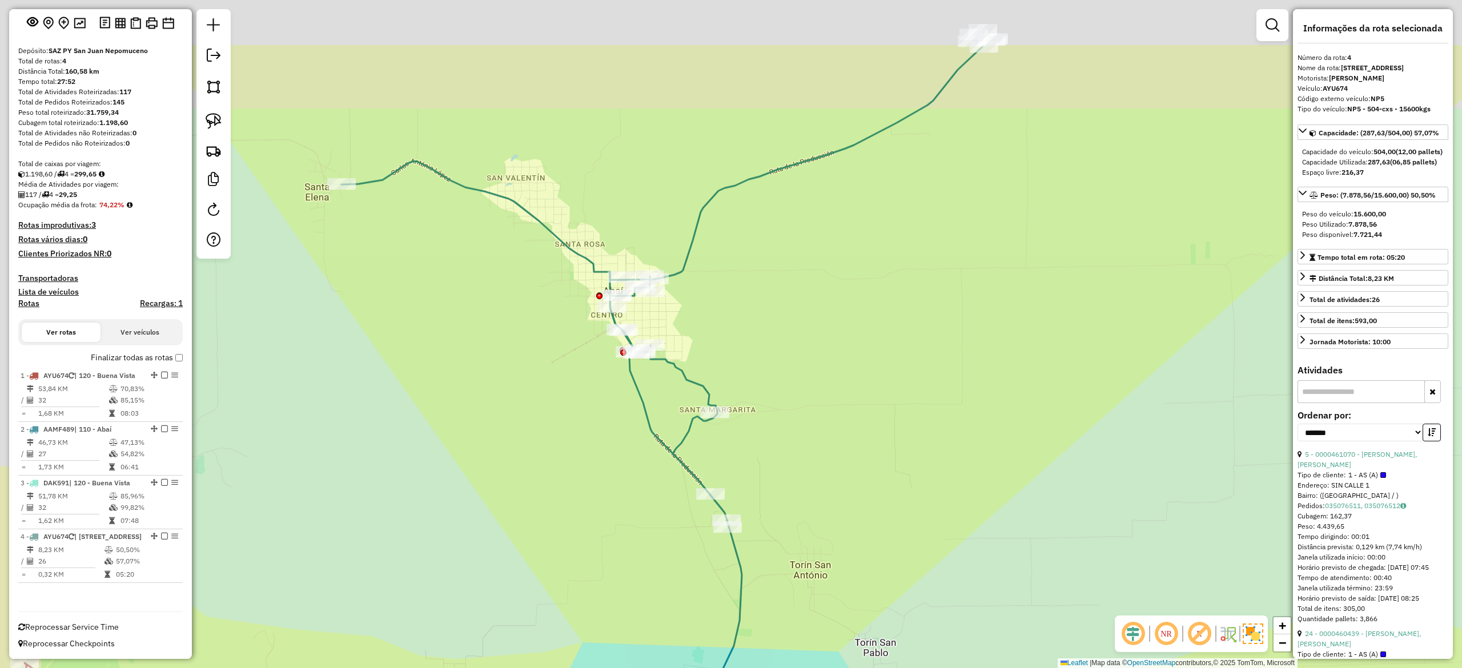
drag, startPoint x: 791, startPoint y: 431, endPoint x: 852, endPoint y: 489, distance: 84.4
click at [857, 522] on div "Rota 4 - Placa AYU674 0000461050 - BLANCO TORRES, NELSON Janela de atendimento …" at bounding box center [731, 334] width 1462 height 668
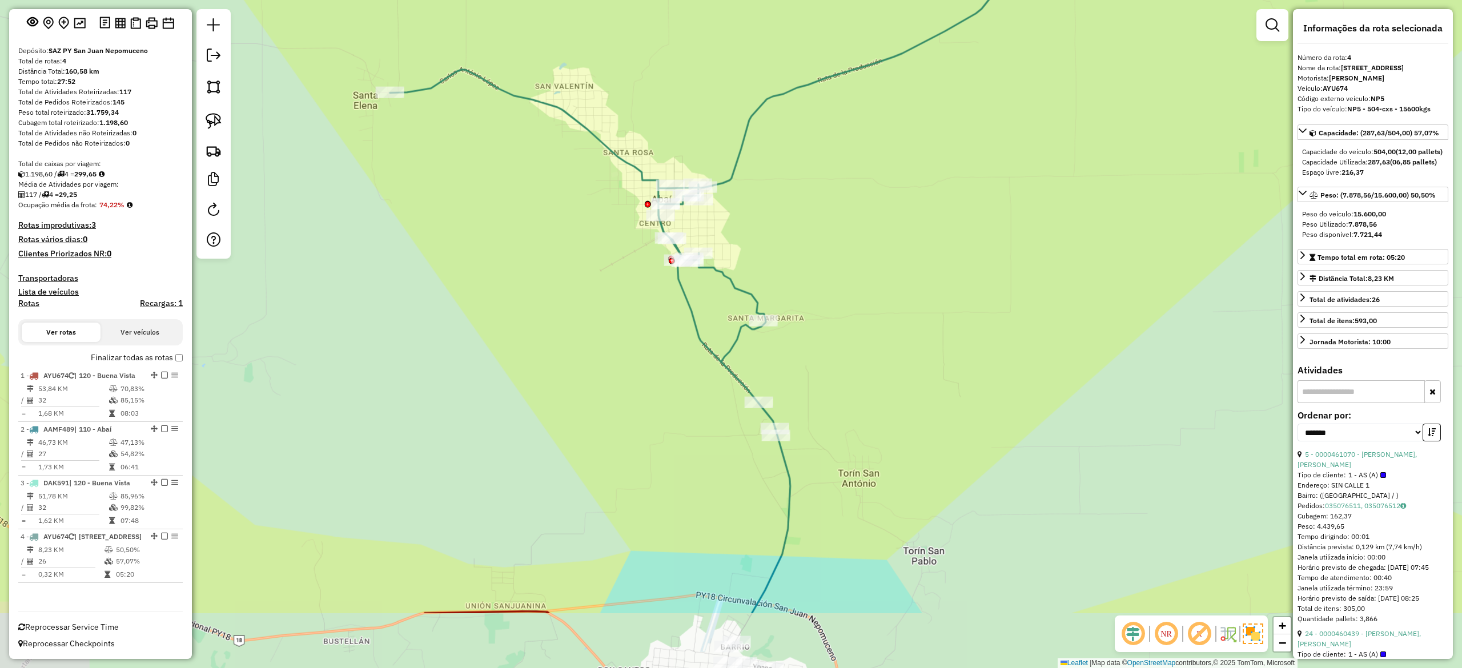
drag, startPoint x: 837, startPoint y: 294, endPoint x: 828, endPoint y: 258, distance: 37.3
click at [830, 247] on div "Rota 4 - Placa AYU674 0000461050 - BLANCO TORRES, NELSON Janela de atendimento …" at bounding box center [731, 334] width 1462 height 668
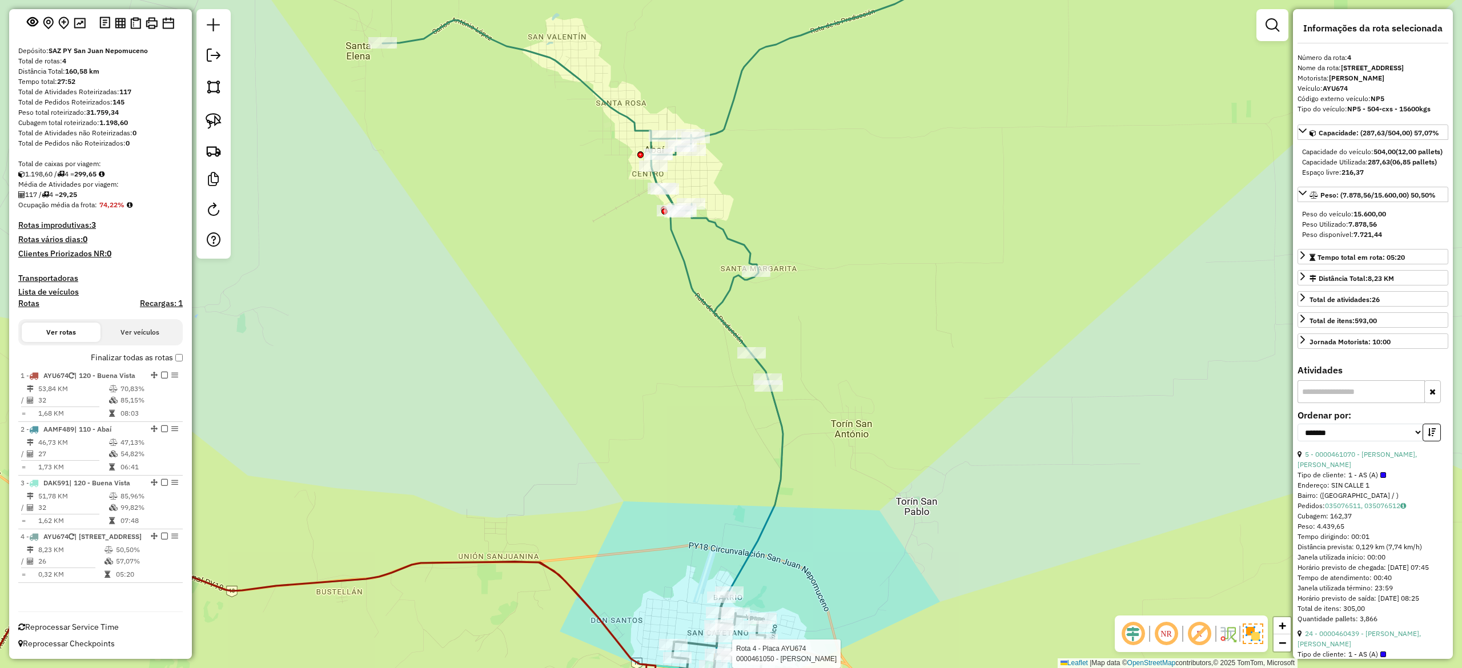
click at [818, 253] on div "Rota 4 - Placa AYU674 0000461050 - BLANCO TORRES, NELSON Janela de atendimento …" at bounding box center [731, 334] width 1462 height 668
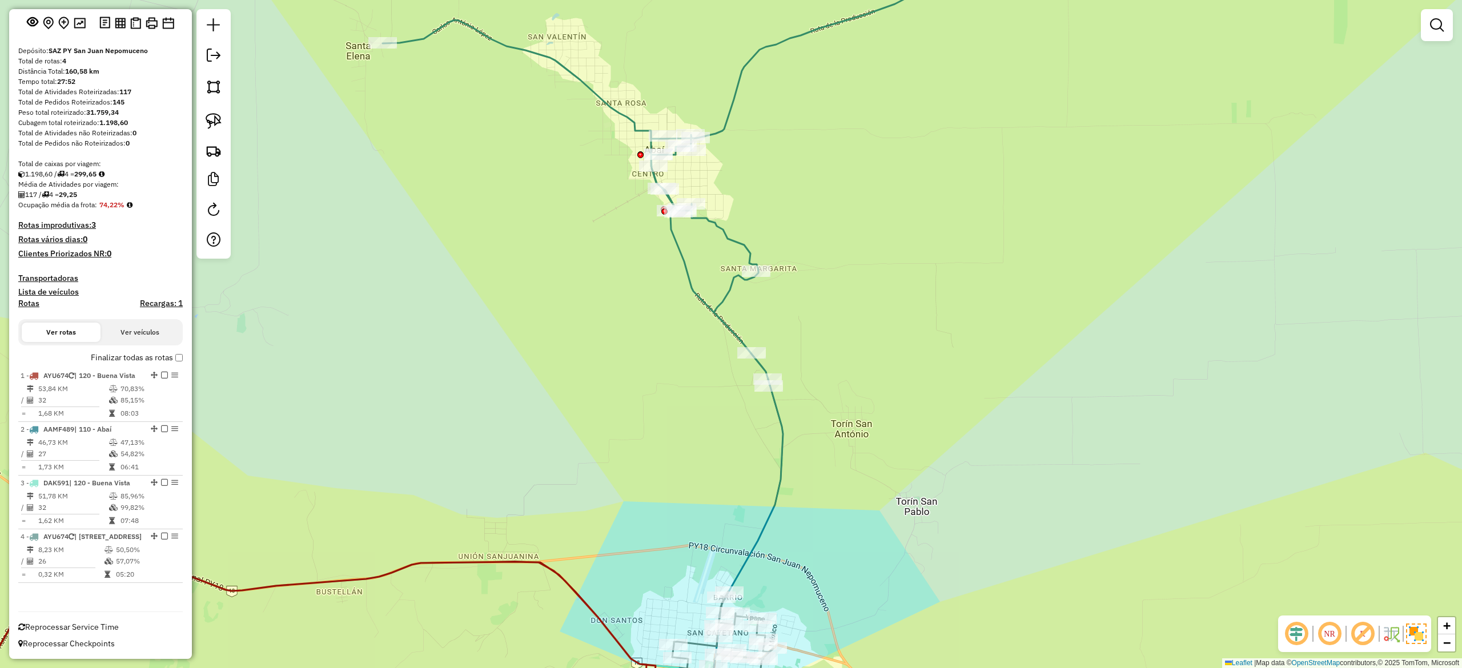
click at [764, 164] on div "Rota 4 - Placa AYU674 0000461050 - BLANCO TORRES, NELSON Janela de atendimento …" at bounding box center [731, 334] width 1462 height 668
click at [727, 114] on icon at bounding box center [689, 159] width 613 height 452
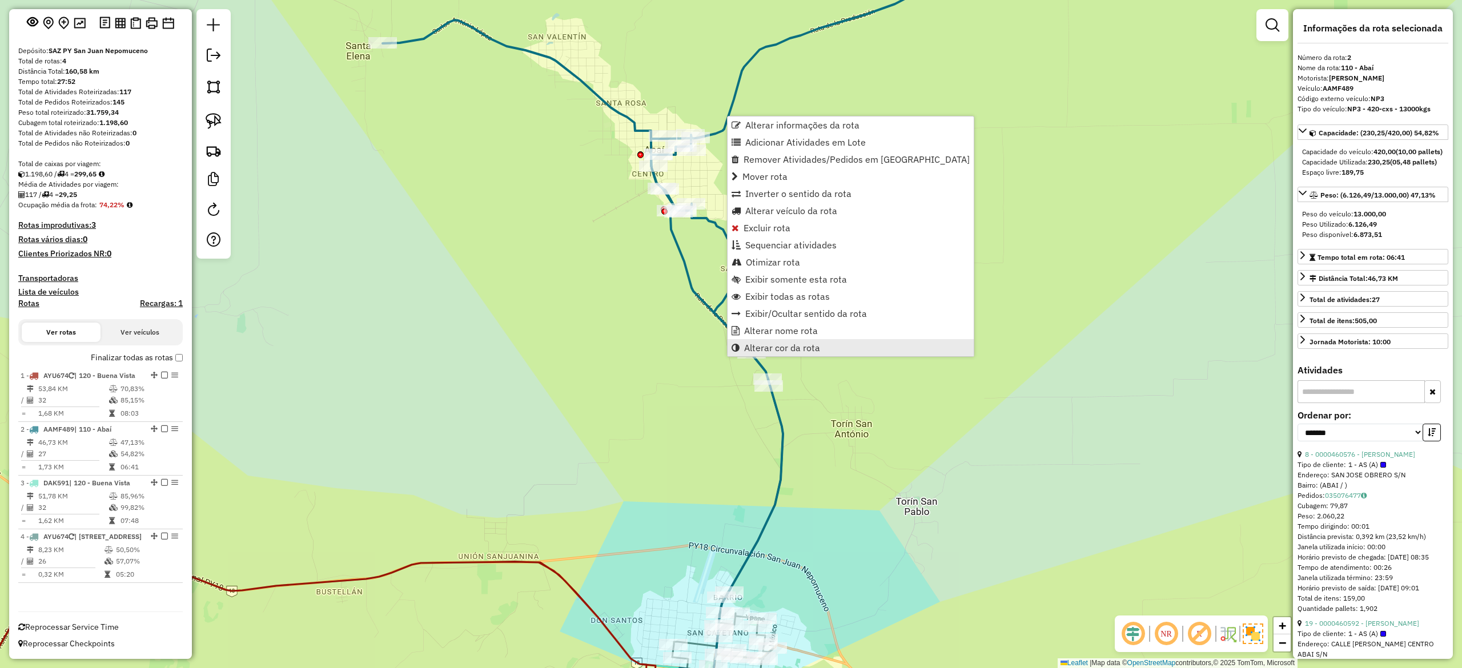
click at [818, 351] on link "Alterar cor da rota" at bounding box center [851, 347] width 246 height 17
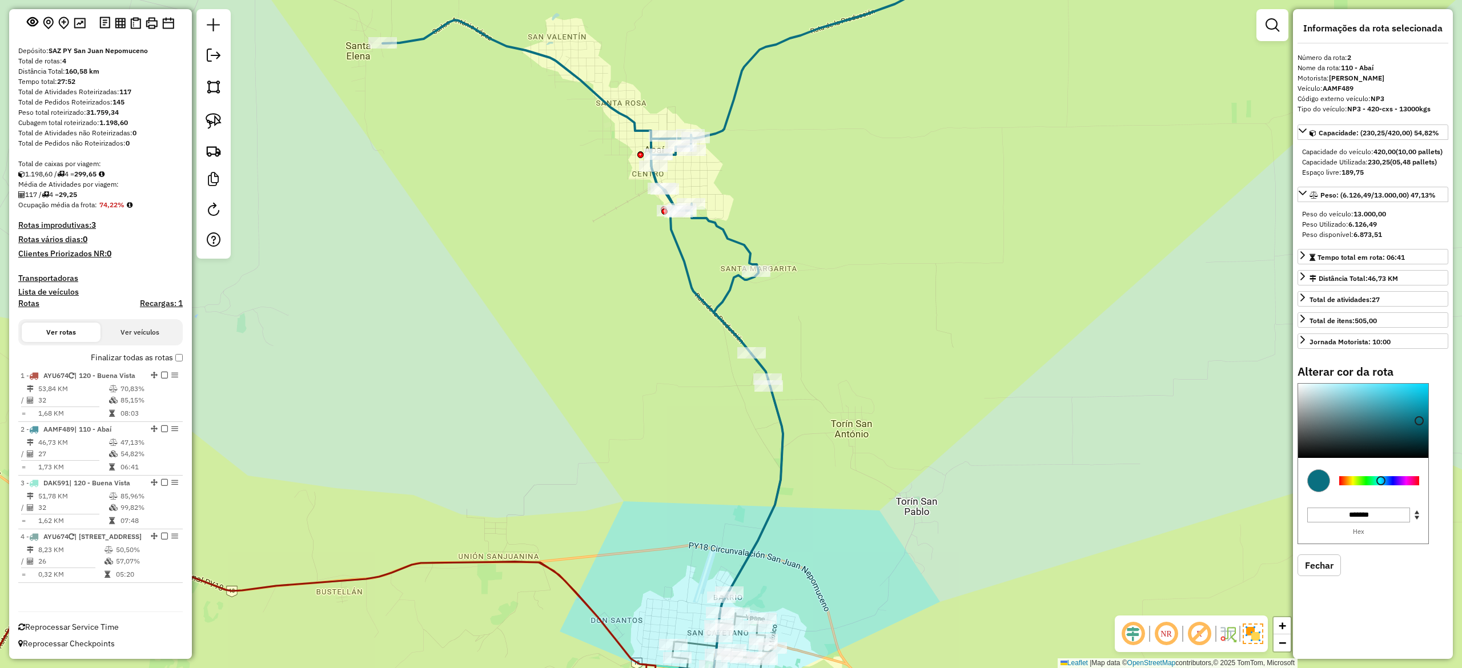
drag, startPoint x: 1355, startPoint y: 491, endPoint x: 1359, endPoint y: 485, distance: 6.9
click at [1355, 485] on div at bounding box center [1379, 480] width 80 height 9
type input "*******"
click at [1421, 406] on div at bounding box center [1363, 421] width 130 height 74
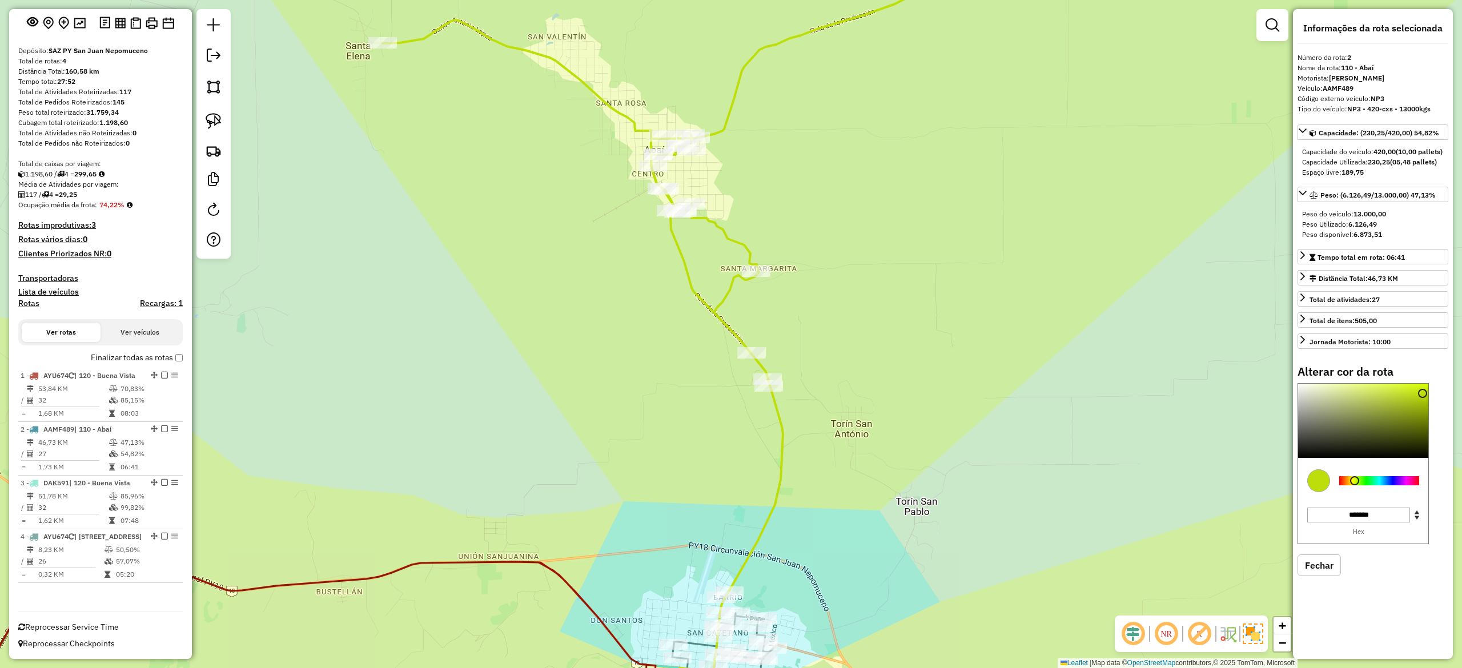
drag, startPoint x: 739, startPoint y: 149, endPoint x: 727, endPoint y: 130, distance: 22.7
click at [739, 148] on div "Janela de atendimento Grade de atendimento Capacidade Transportadoras Veículos …" at bounding box center [731, 334] width 1462 height 668
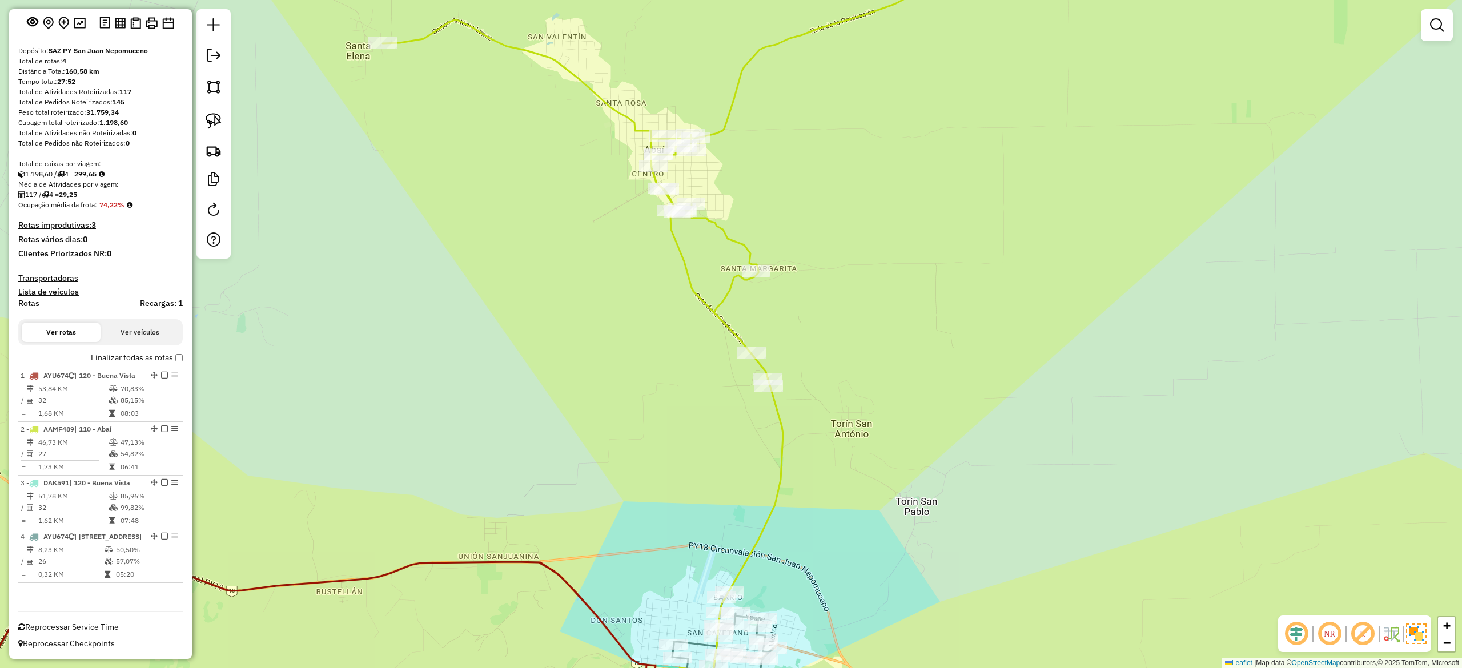
click at [722, 113] on div "Janela de atendimento Grade de atendimento Capacidade Transportadoras Veículos …" at bounding box center [731, 334] width 1462 height 668
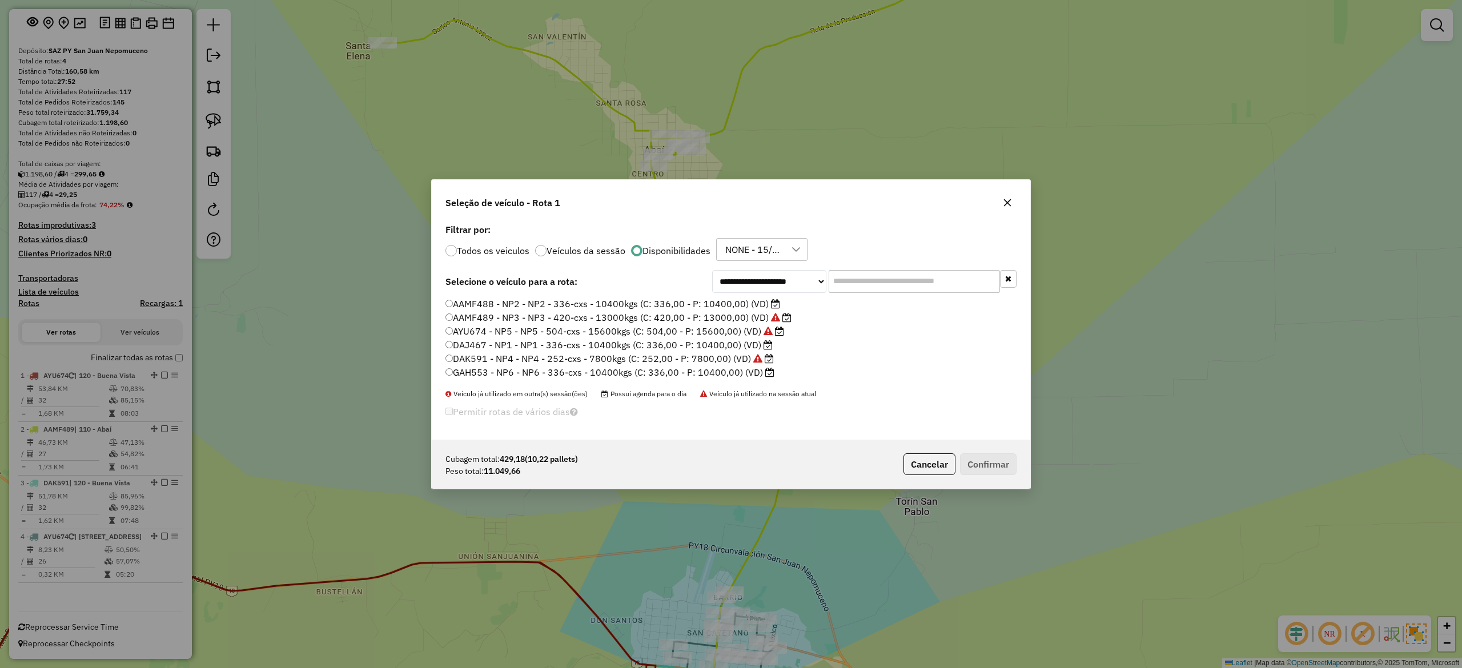
scroll to position [6, 3]
click at [761, 303] on label "AAMF488 - NP2 - NP2 - 336-cxs - 10400kgs (C: 336,00 - P: 10400,00) (VD)" at bounding box center [613, 303] width 335 height 14
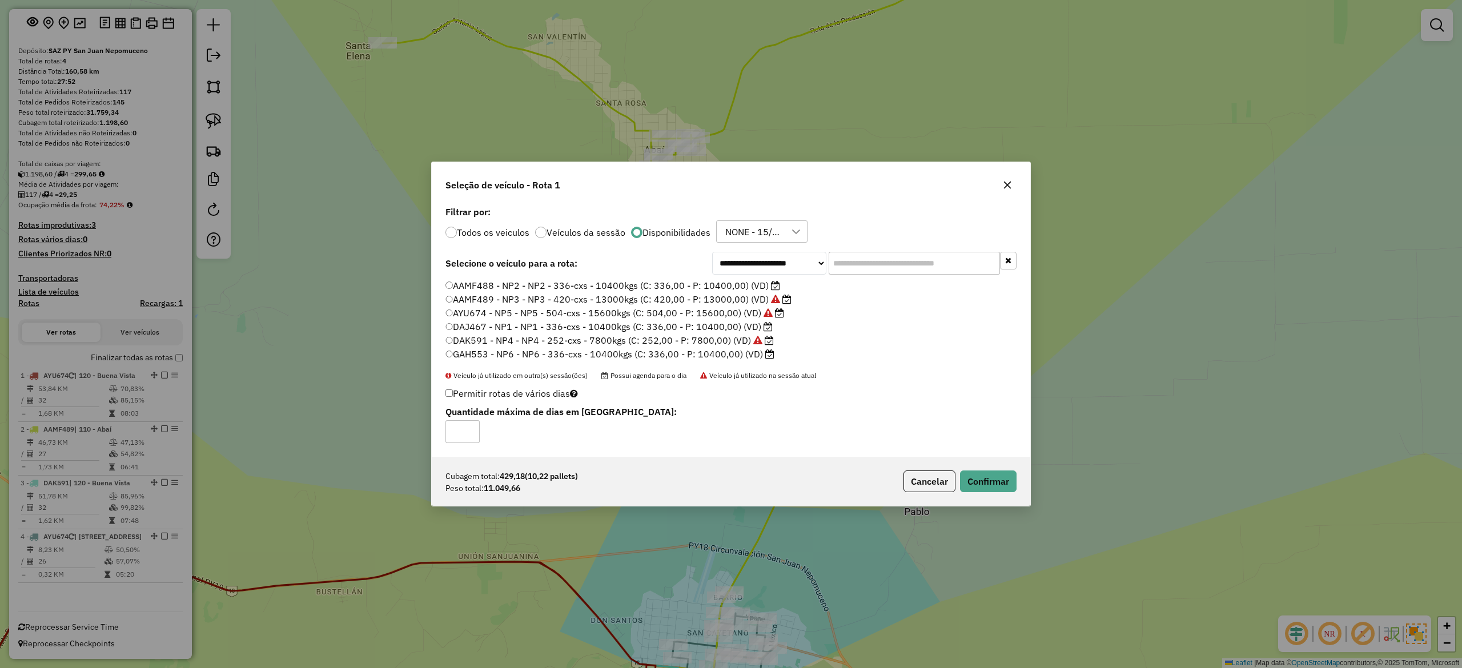
click at [990, 500] on div "Cubagem total: 429,18 (10,22 pallets) Peso total: 11.049,66 Cancelar Confirmar" at bounding box center [731, 481] width 599 height 49
click at [986, 491] on button "Confirmar" at bounding box center [988, 482] width 57 height 22
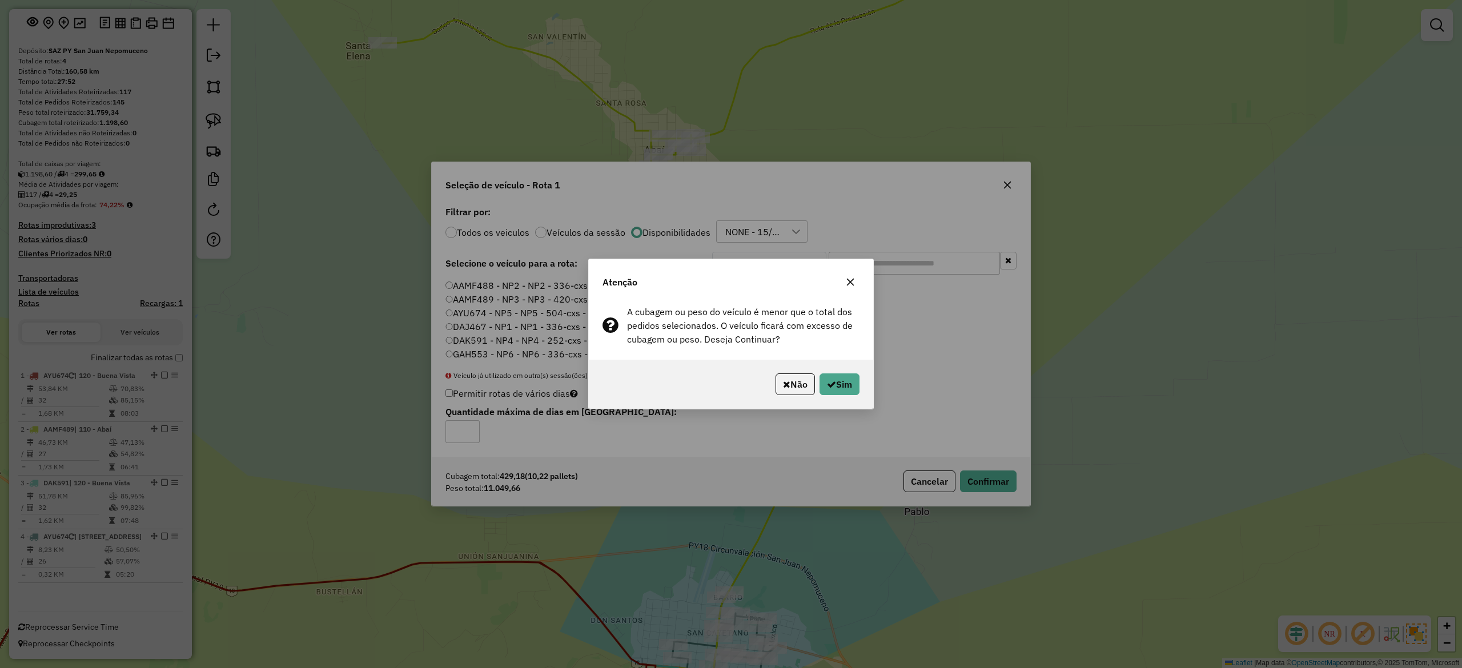
click at [848, 280] on icon "button" at bounding box center [850, 282] width 9 height 9
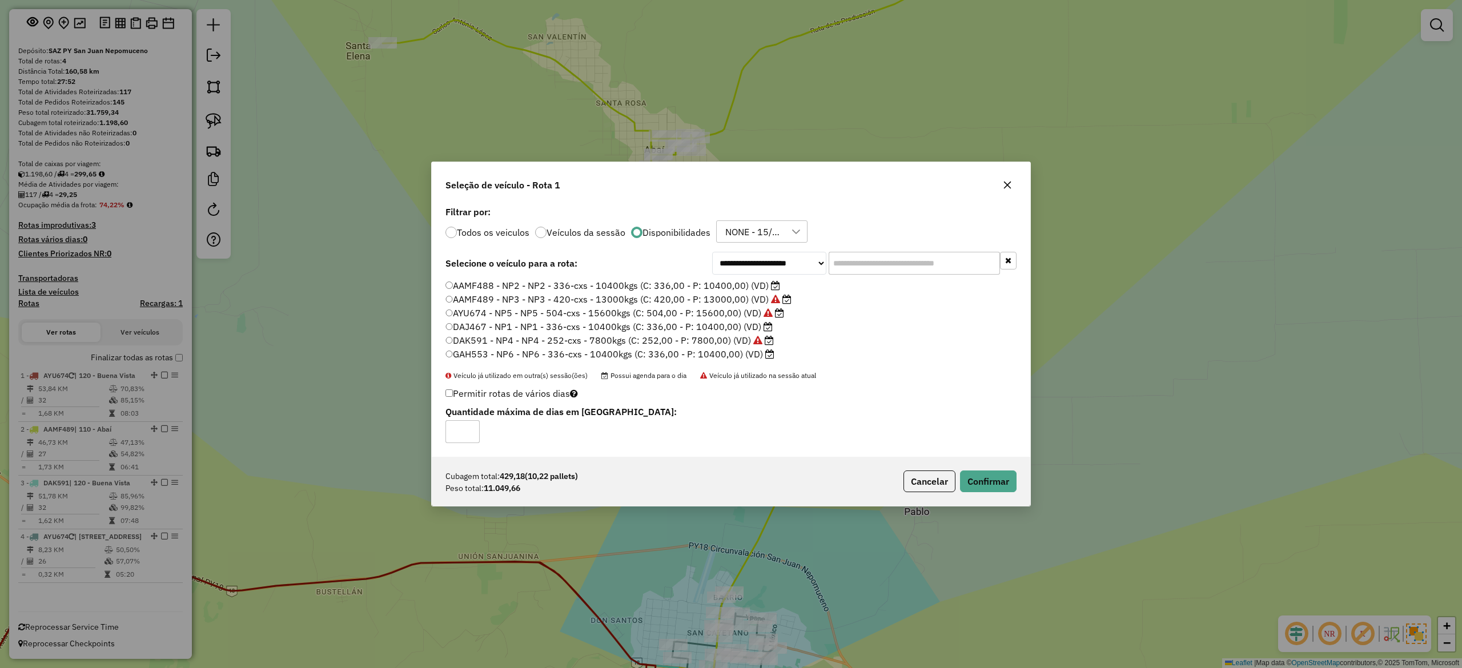
click at [741, 326] on label "DAJ467 - NP1 - NP1 - 336-cxs - 10400kgs (C: 336,00 - P: 10400,00) (VD)" at bounding box center [609, 327] width 327 height 14
click at [1018, 479] on div "Cubagem total: 429,18 (10,22 pallets) Peso total: 11.049,66 Cancelar Confirmar" at bounding box center [731, 481] width 599 height 49
drag, startPoint x: 969, startPoint y: 466, endPoint x: 984, endPoint y: 479, distance: 19.4
click at [969, 467] on div "Cubagem total: 429,18 (10,22 pallets) Peso total: 11.049,66 Cancelar Confirmar" at bounding box center [731, 481] width 599 height 49
click at [986, 480] on button "Confirmar" at bounding box center [988, 482] width 57 height 22
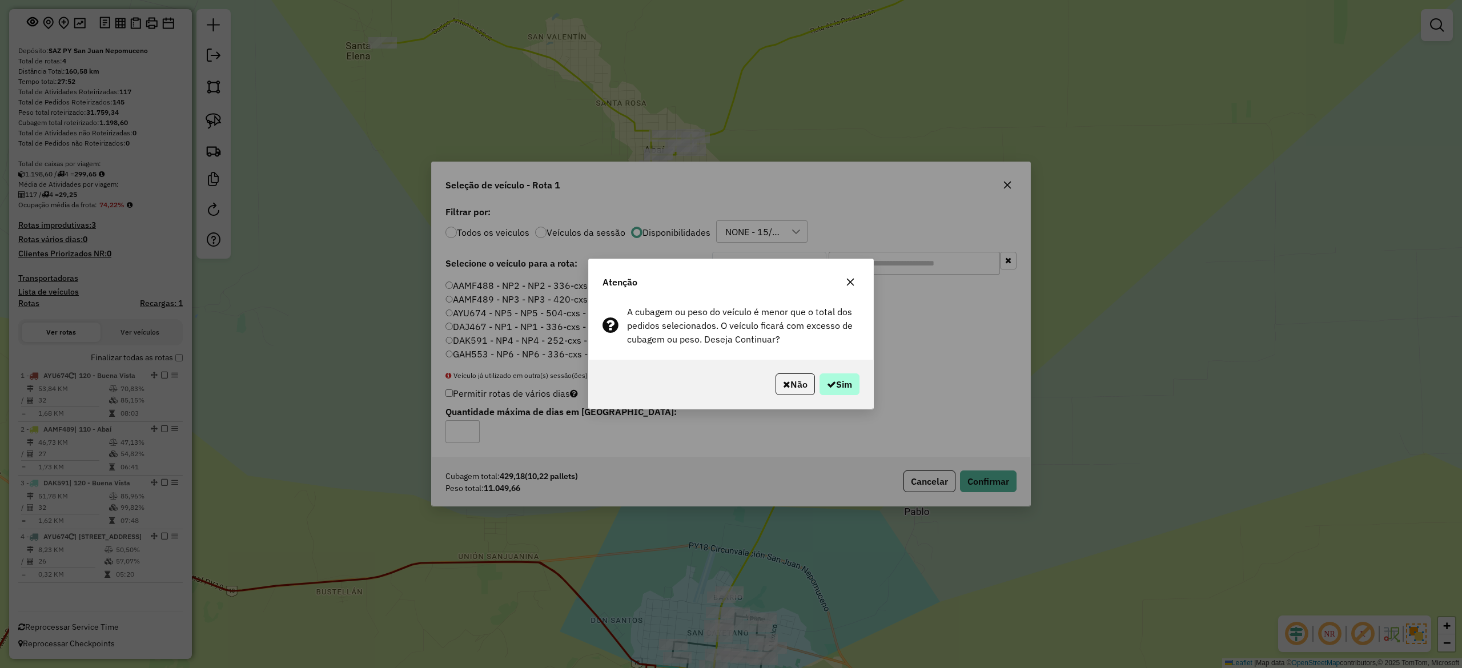
click at [844, 374] on div "Não Sim" at bounding box center [731, 384] width 284 height 49
click at [844, 385] on button "Sim" at bounding box center [840, 385] width 40 height 22
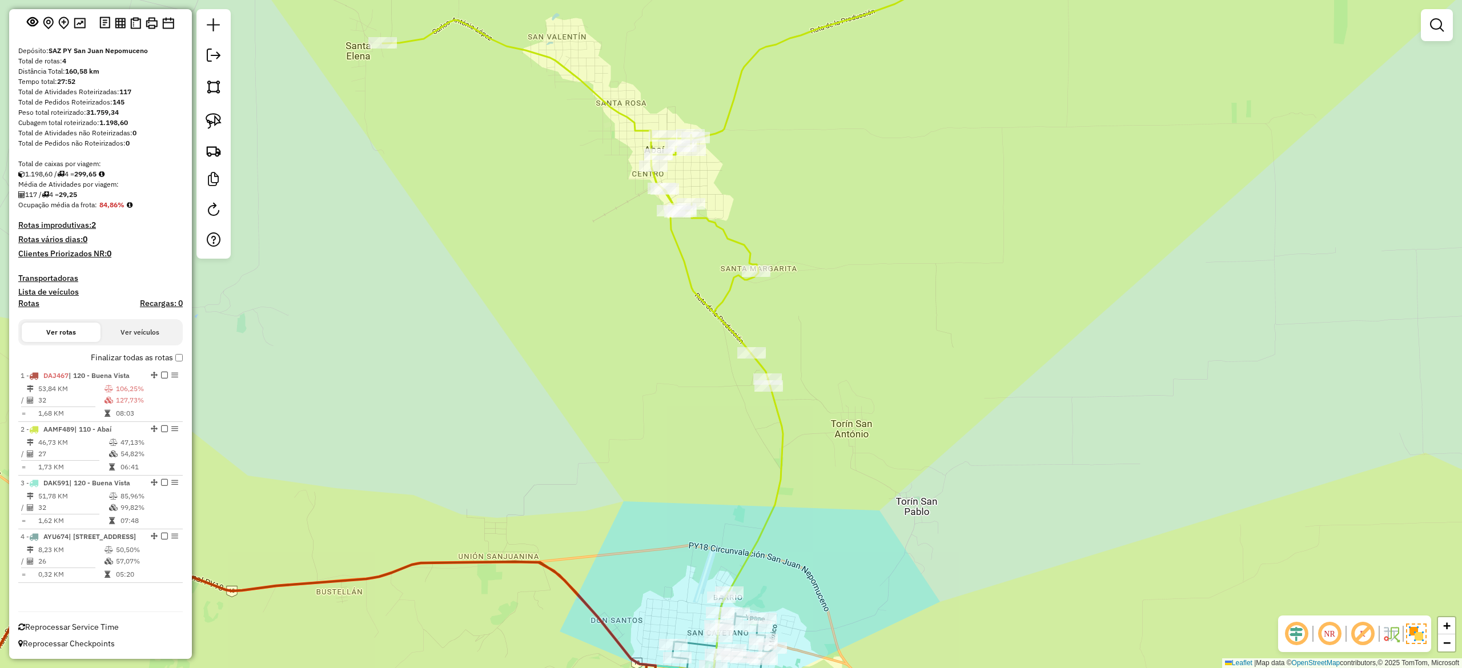
scroll to position [81, 0]
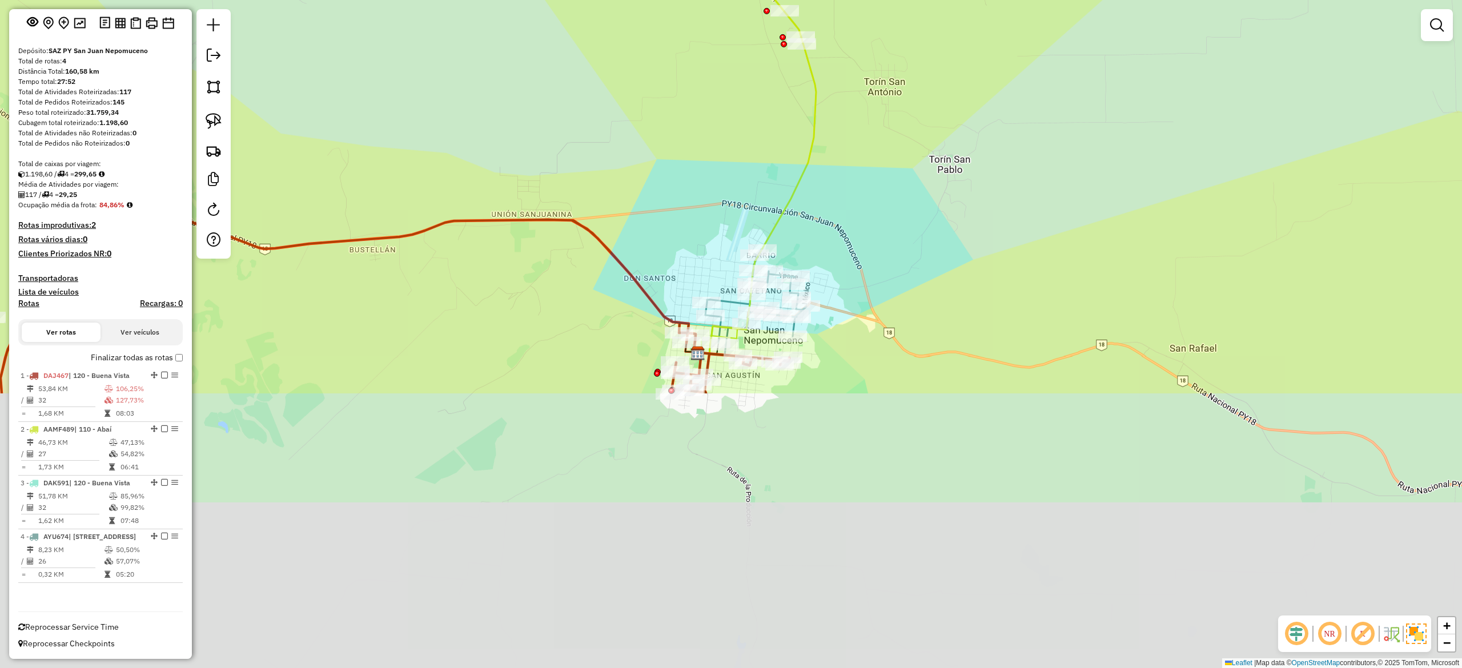
drag, startPoint x: 880, startPoint y: 545, endPoint x: 843, endPoint y: 220, distance: 326.5
click at [912, 201] on div "Janela de atendimento Grade de atendimento Capacidade Transportadoras Veículos …" at bounding box center [731, 334] width 1462 height 668
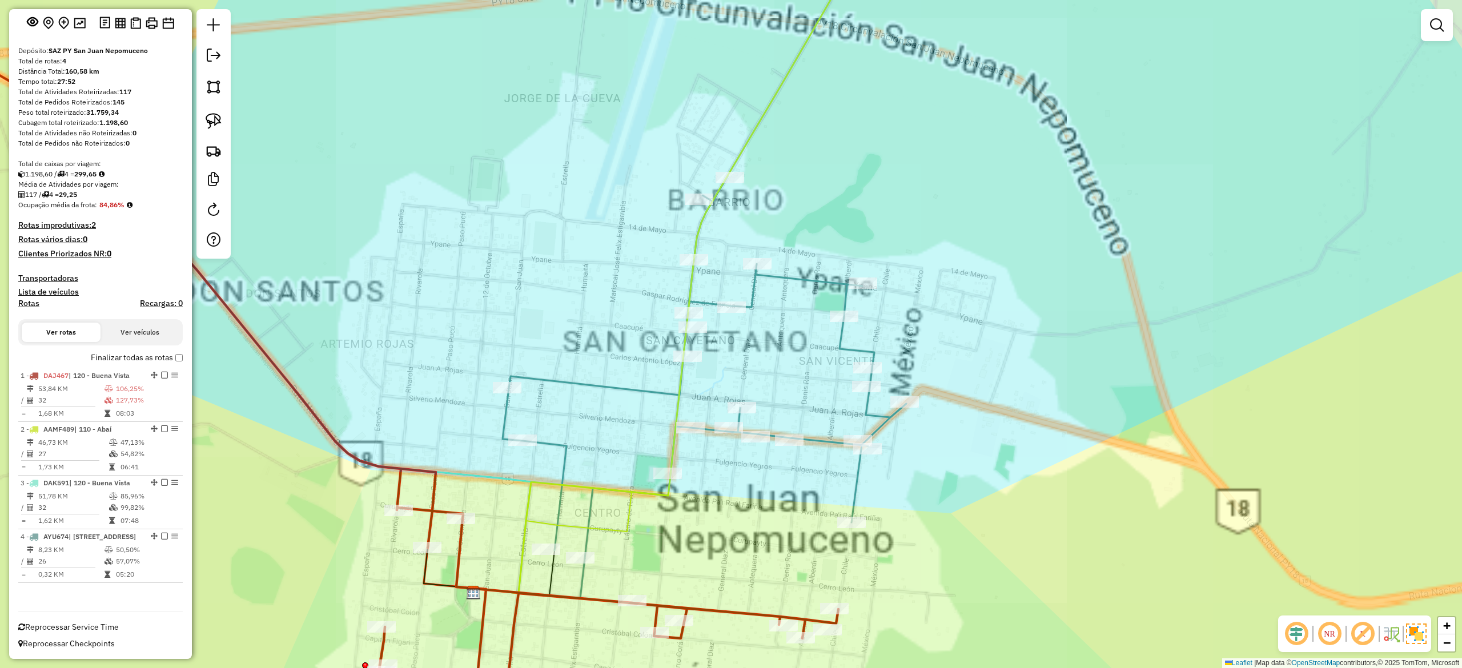
click at [785, 187] on div "Janela de atendimento Grade de atendimento Capacidade Transportadoras Veículos …" at bounding box center [731, 334] width 1462 height 668
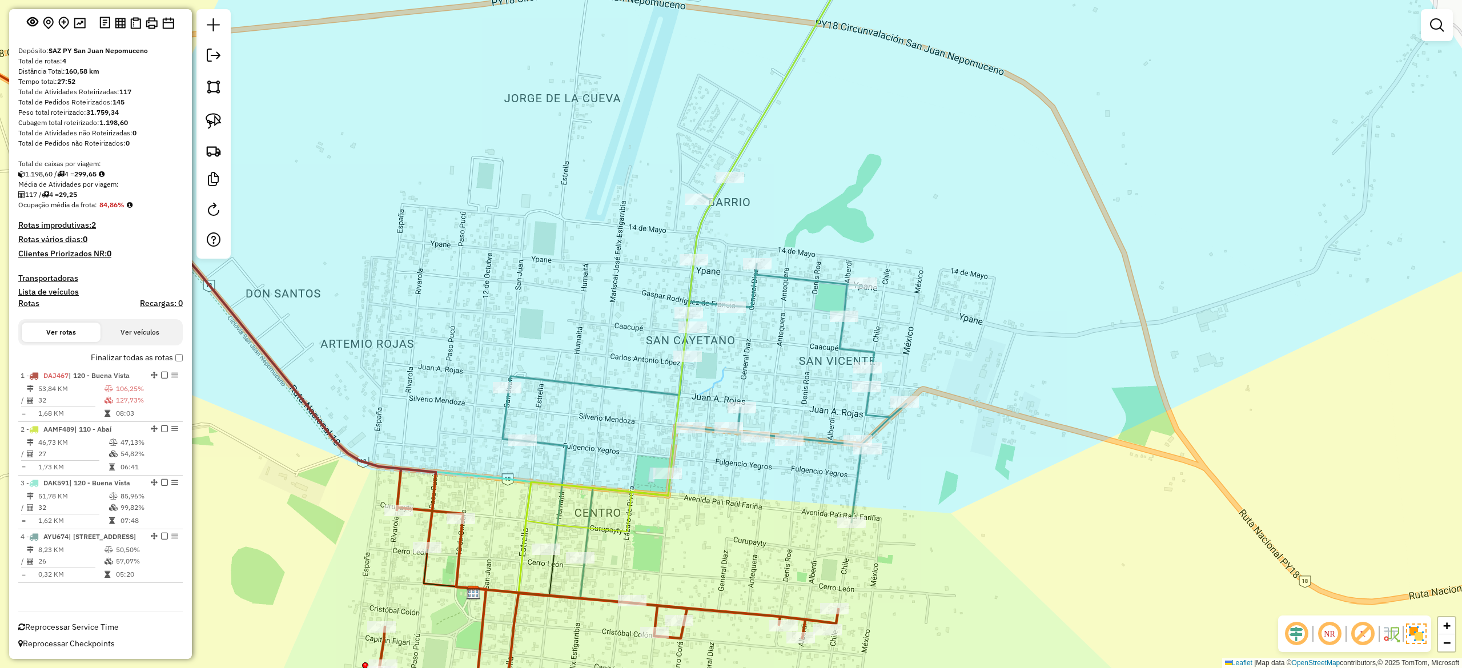
click at [756, 129] on icon at bounding box center [668, 263] width 394 height 660
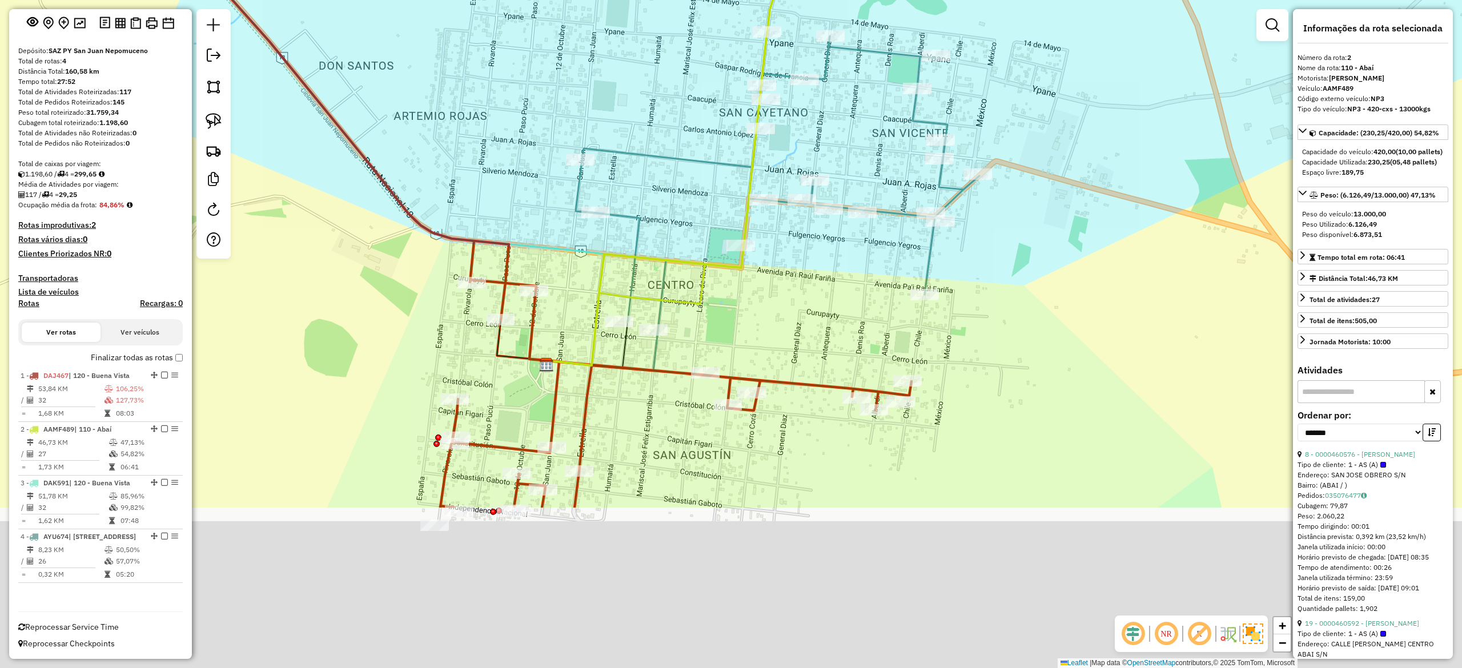
drag, startPoint x: 914, startPoint y: 157, endPoint x: 958, endPoint y: 23, distance: 141.2
click at [958, 23] on div "Janela de atendimento Grade de atendimento Capacidade Transportadoras Veículos …" at bounding box center [731, 334] width 1462 height 668
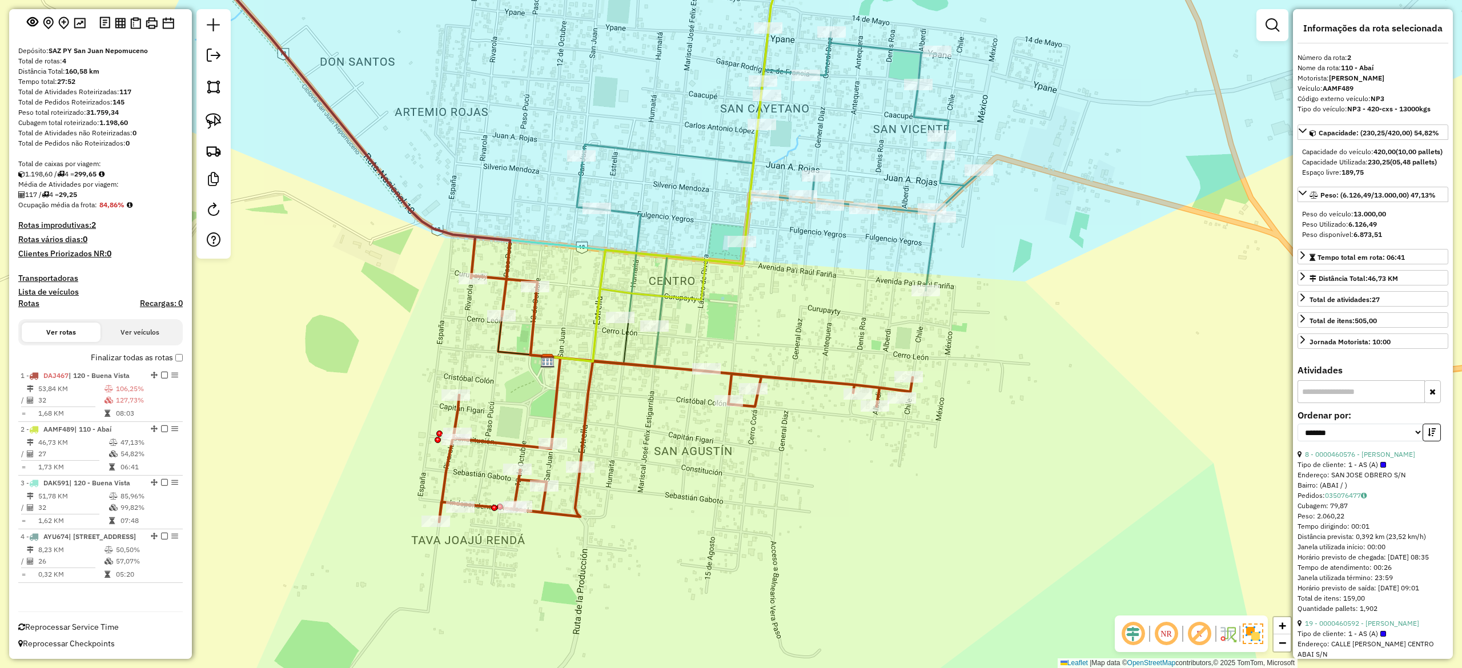
click at [814, 380] on icon at bounding box center [545, 227] width 735 height 589
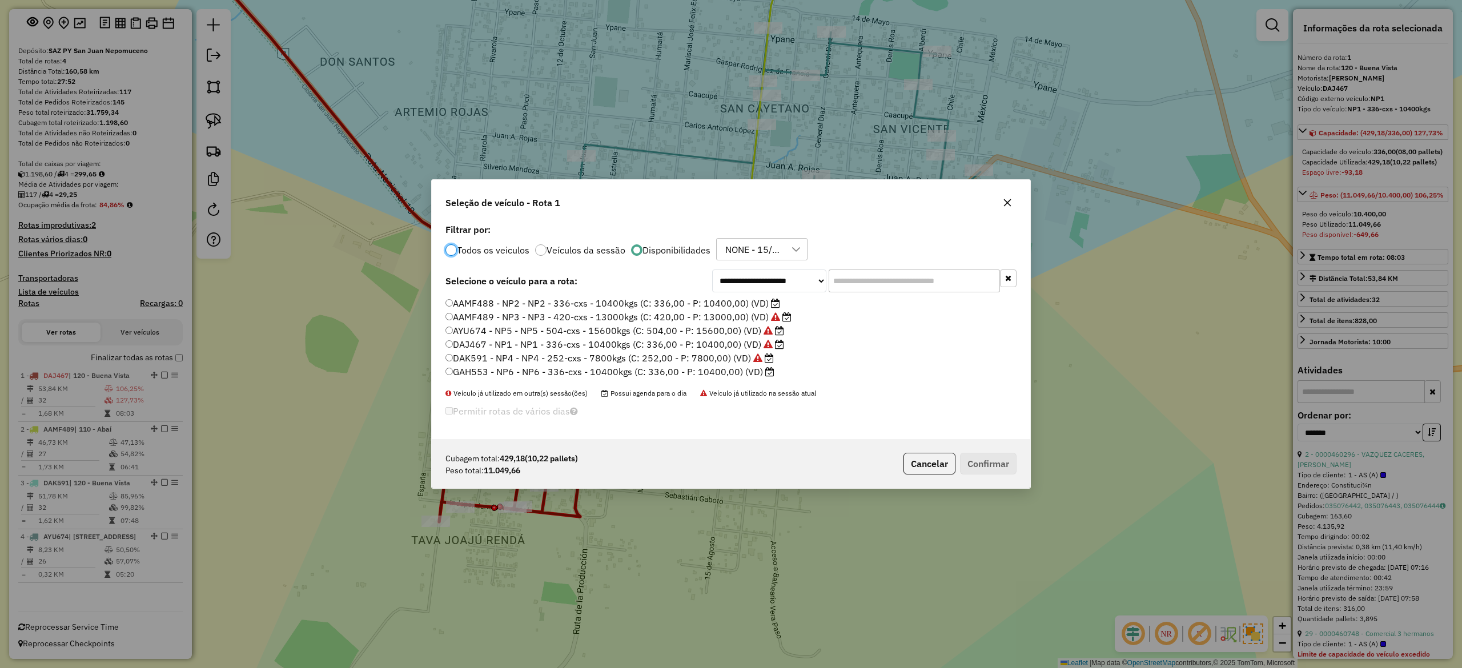
scroll to position [6, 3]
click at [729, 331] on label "AYU674 - NP5 - NP5 - 504-cxs - 15600kgs (C: 504,00 - P: 15600,00) (VD)" at bounding box center [615, 331] width 339 height 14
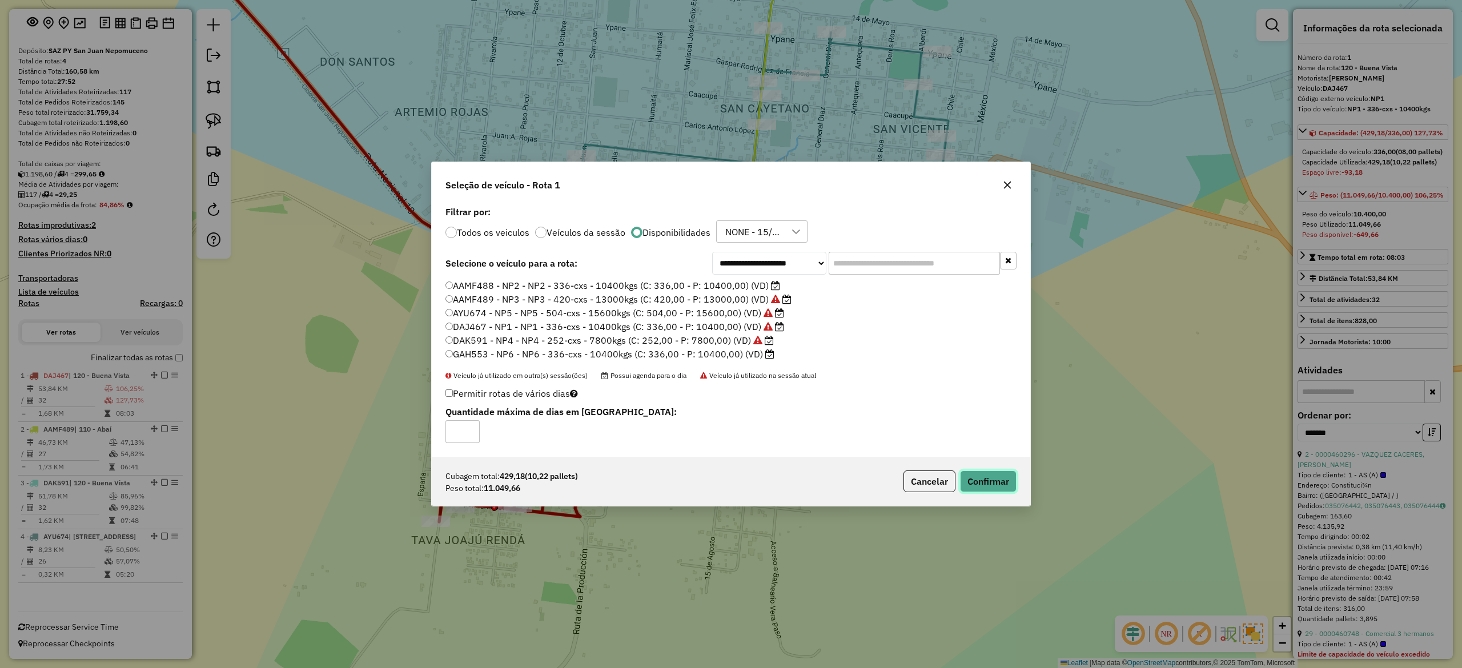
click at [998, 481] on button "Confirmar" at bounding box center [988, 482] width 57 height 22
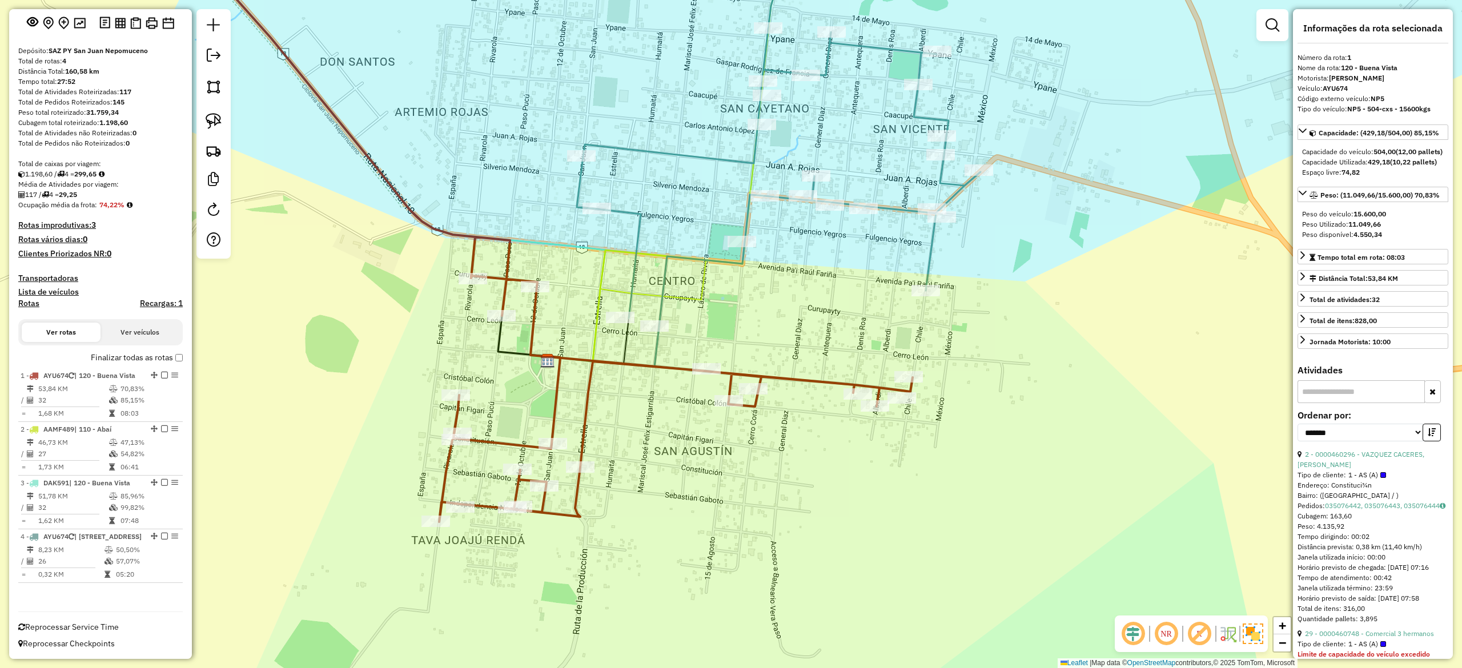
scroll to position [90, 0]
click at [809, 401] on div "Janela de atendimento Grade de atendimento Capacidade Transportadoras Veículos …" at bounding box center [731, 334] width 1462 height 668
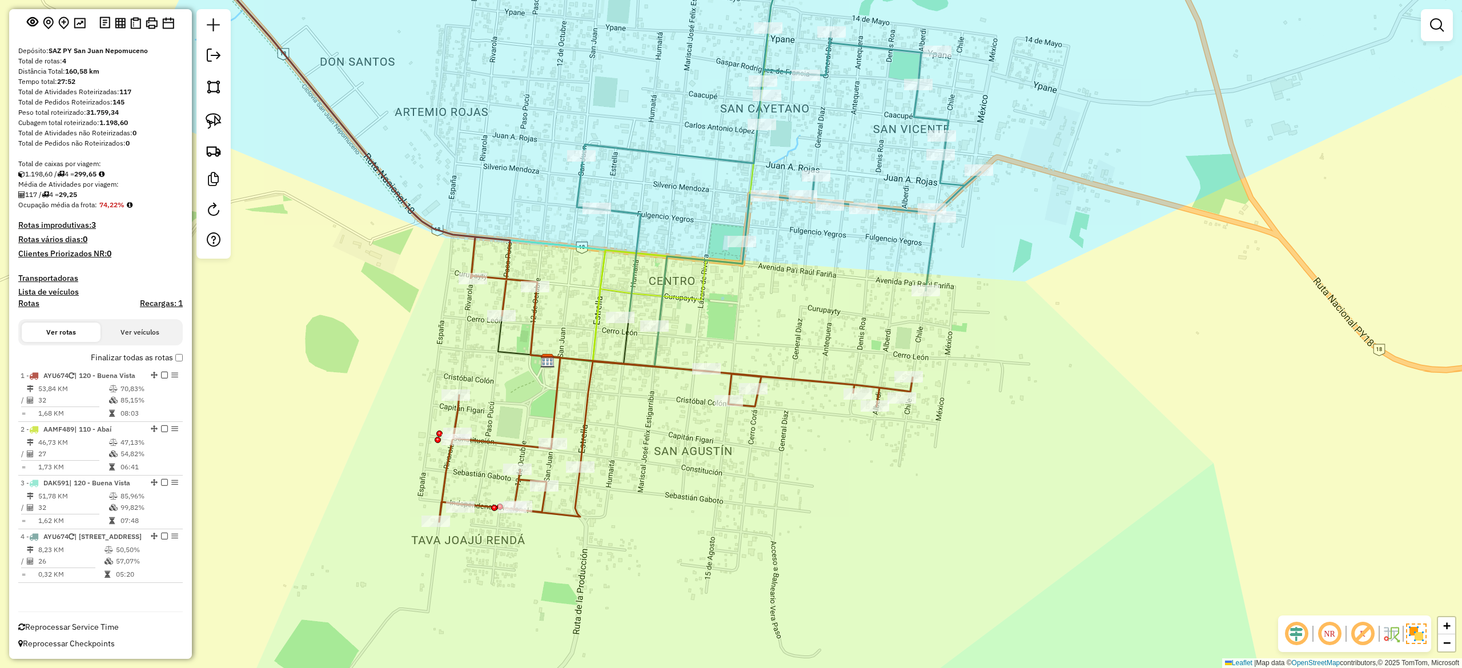
click at [807, 380] on div "Janela de atendimento Grade de atendimento Capacidade Transportadoras Veículos …" at bounding box center [731, 334] width 1462 height 668
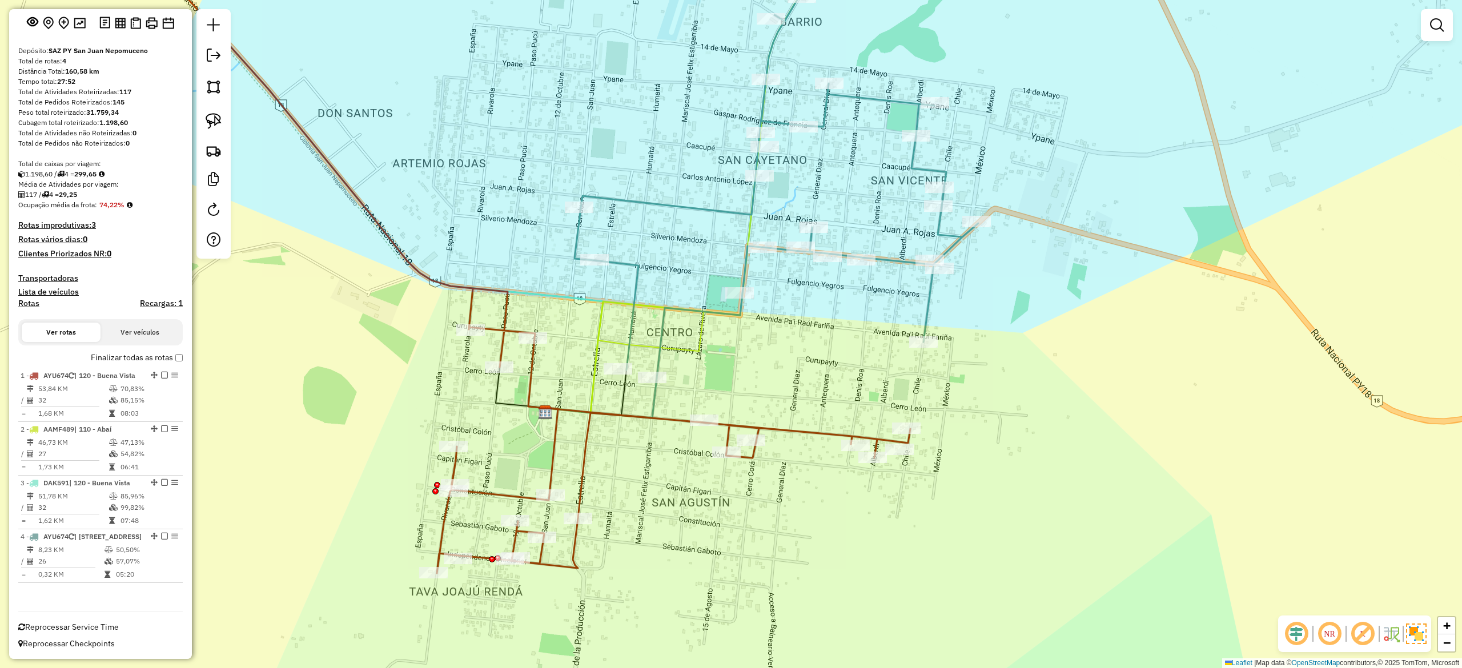
click at [800, 436] on icon at bounding box center [518, 253] width 785 height 640
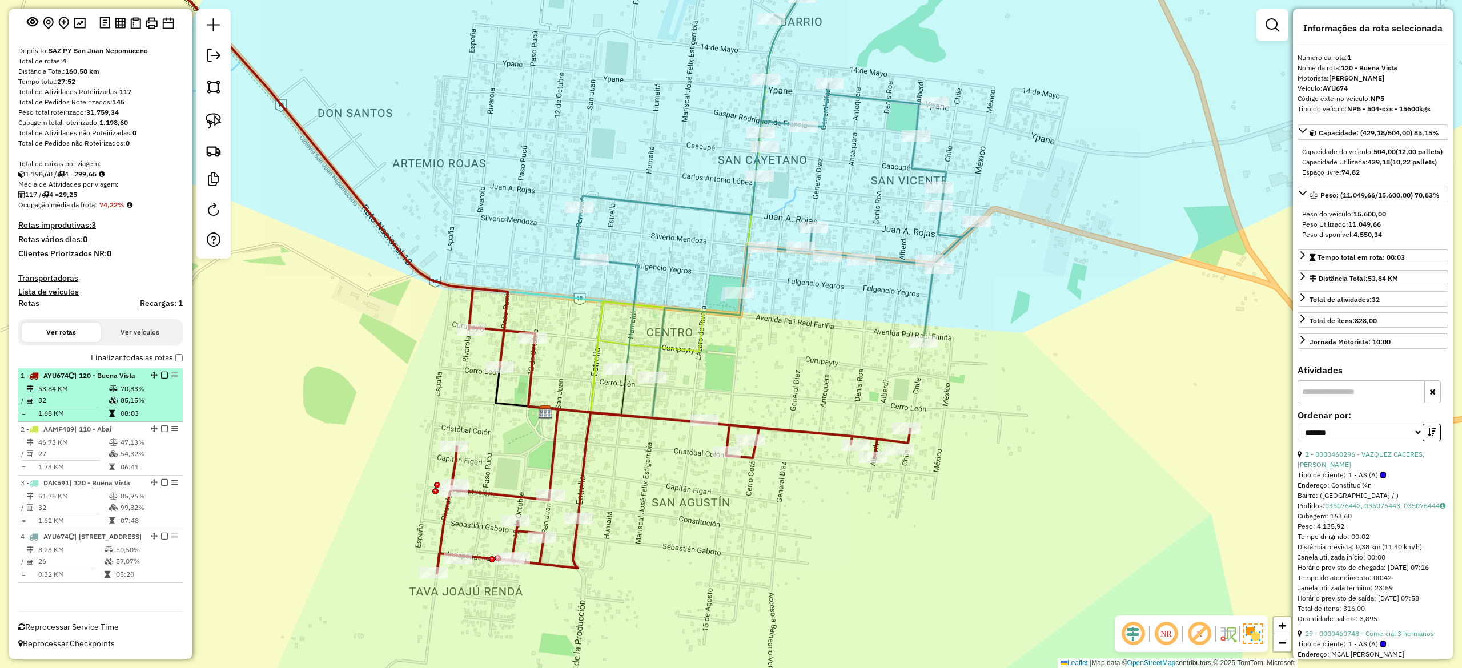
click at [164, 372] on em at bounding box center [164, 375] width 7 height 7
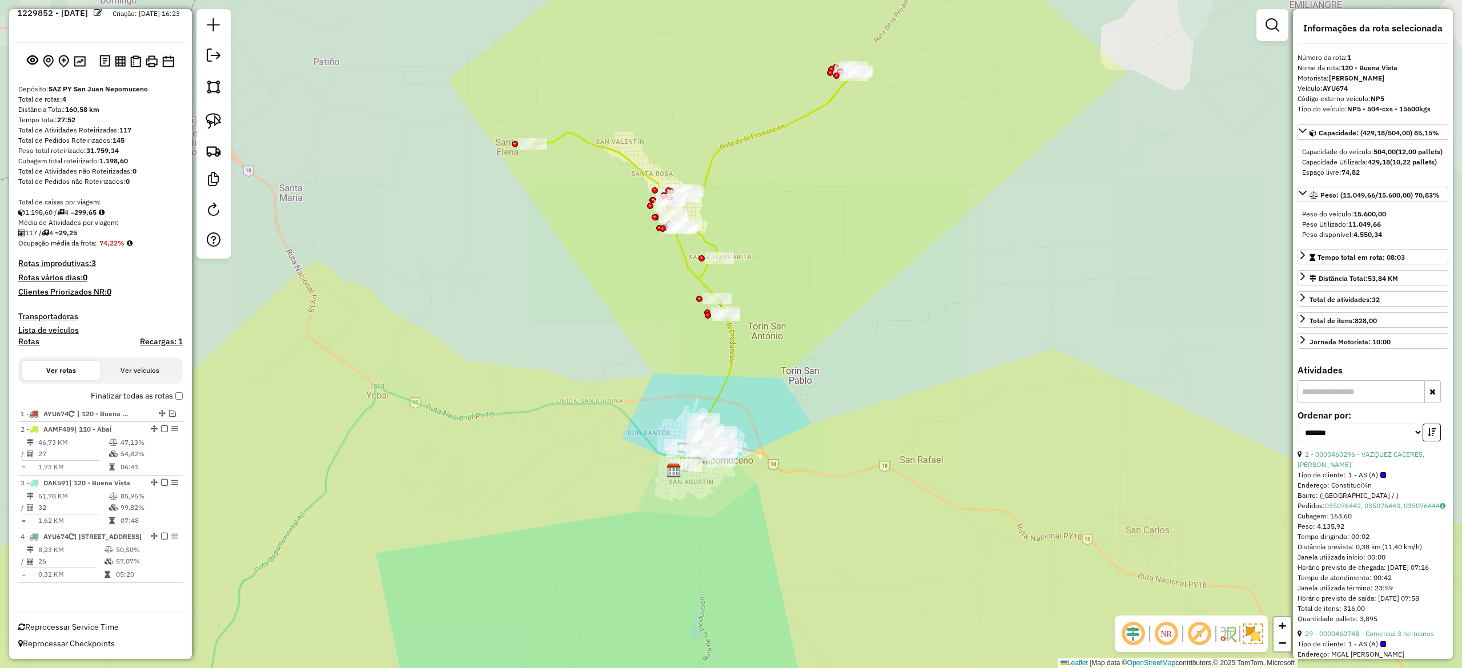
drag, startPoint x: 860, startPoint y: 311, endPoint x: 773, endPoint y: 238, distance: 113.1
click at [860, 310] on div "Janela de atendimento Grade de atendimento Capacidade Transportadoras Veículos …" at bounding box center [731, 334] width 1462 height 668
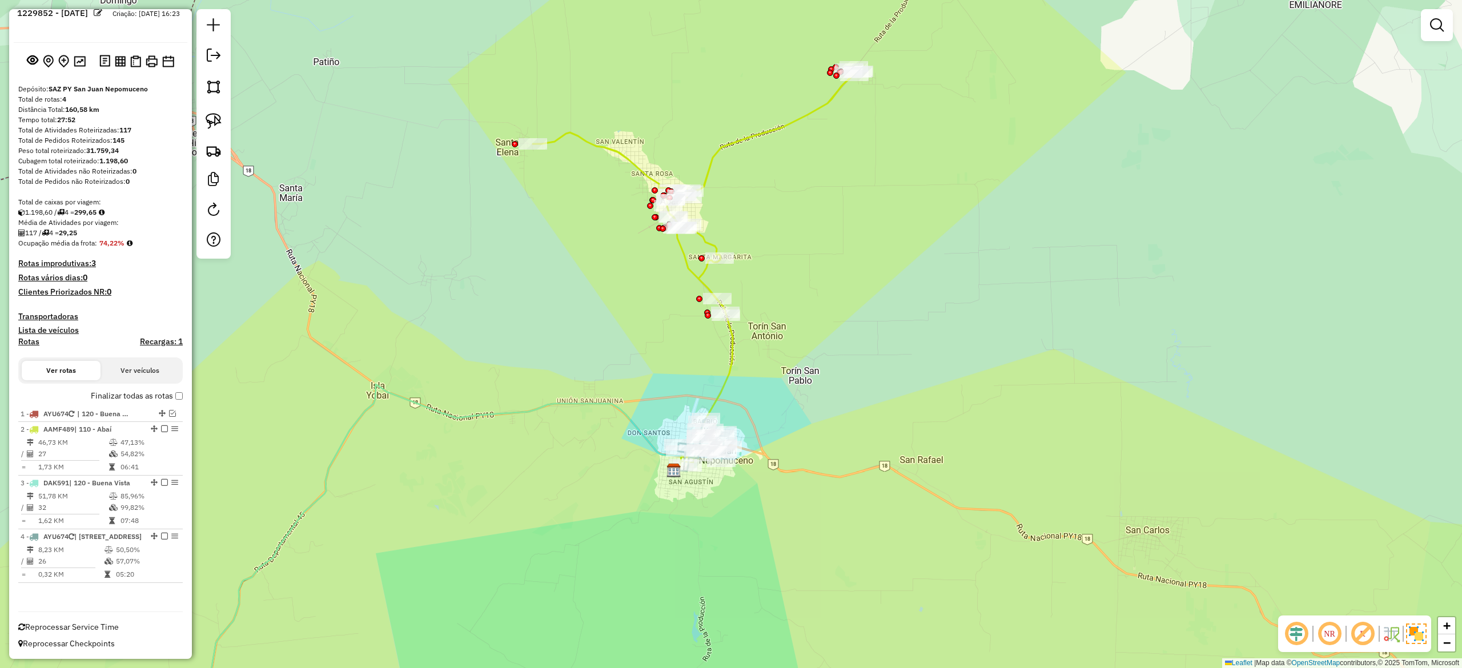
drag, startPoint x: 773, startPoint y: 235, endPoint x: 753, endPoint y: 191, distance: 49.1
click at [773, 234] on div "Janela de atendimento Grade de atendimento Capacidade Transportadoras Veículos …" at bounding box center [731, 334] width 1462 height 668
click at [755, 136] on icon at bounding box center [696, 190] width 328 height 248
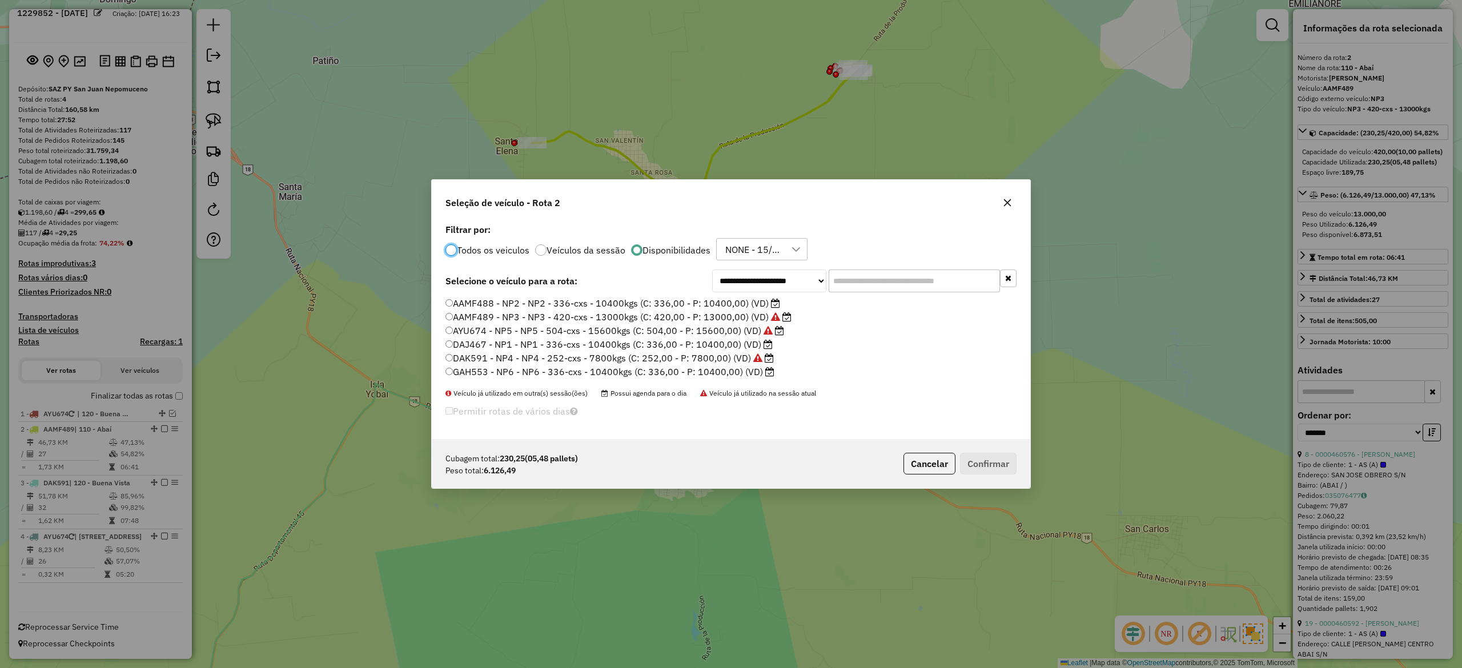
scroll to position [6, 3]
click at [748, 344] on label "DAJ467 - NP1 - NP1 - 336-cxs - 10400kgs (C: 336,00 - P: 10400,00) (VD)" at bounding box center [609, 345] width 327 height 14
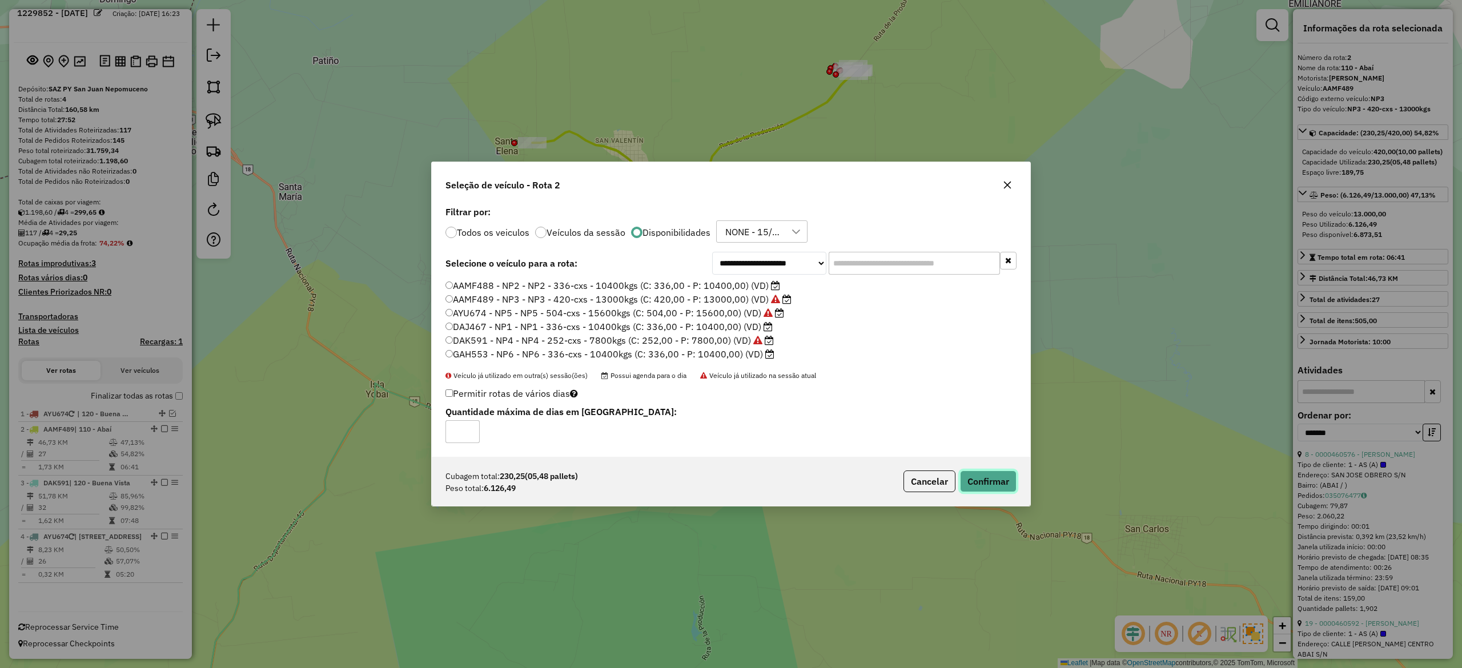
click at [985, 476] on button "Confirmar" at bounding box center [988, 482] width 57 height 22
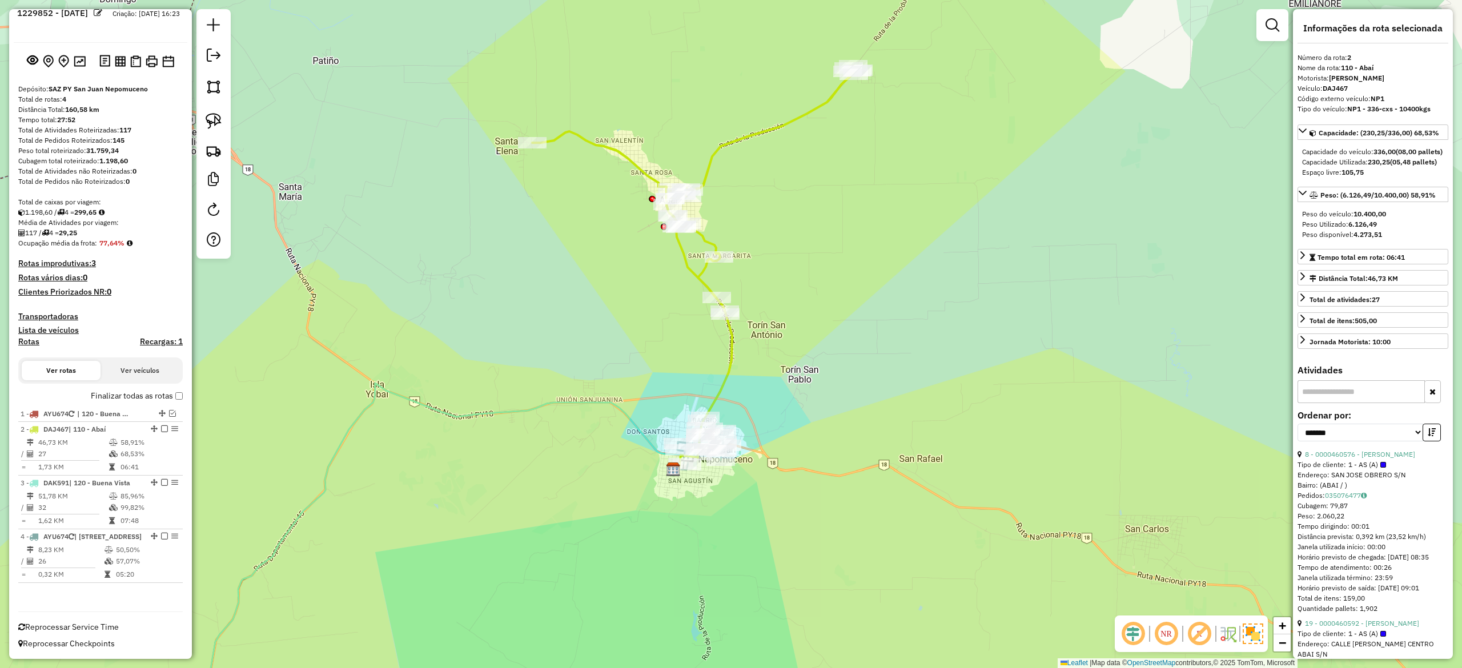
click at [161, 426] on em at bounding box center [164, 429] width 7 height 7
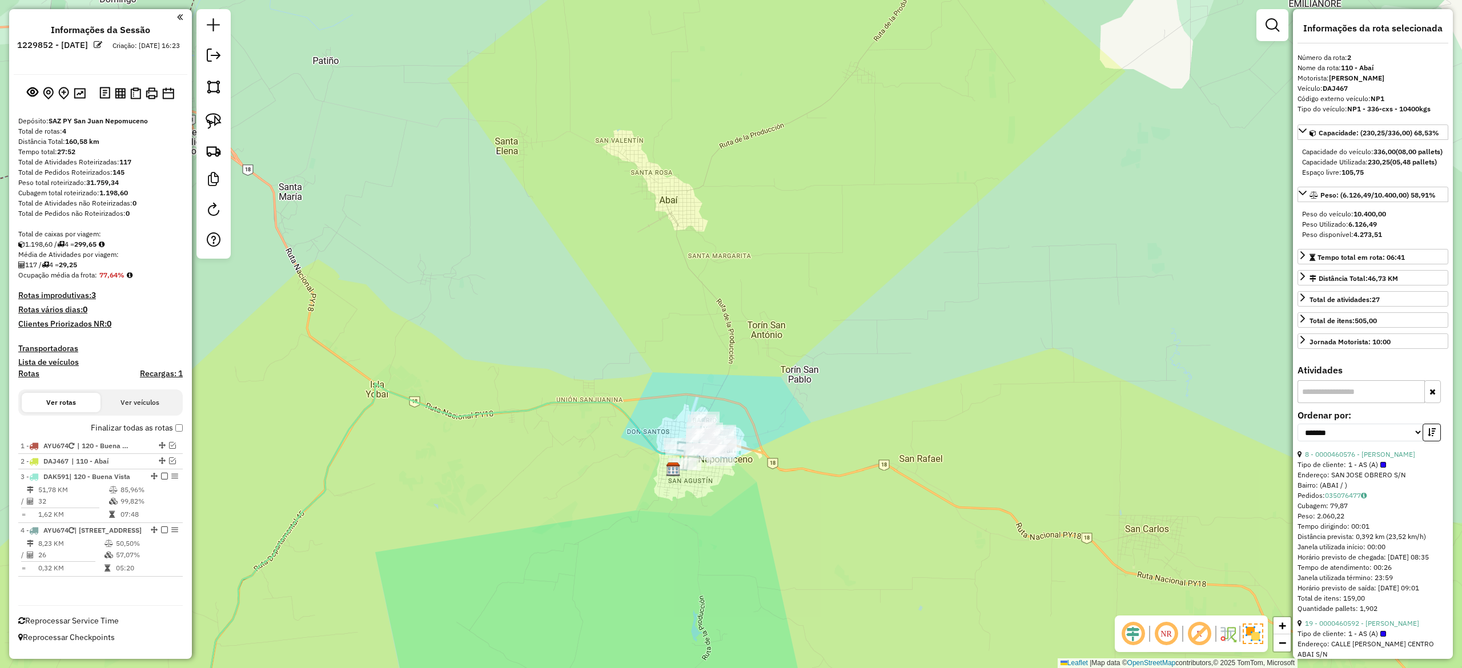
scroll to position [3, 0]
click at [160, 496] on td "99,82%" at bounding box center [149, 501] width 58 height 11
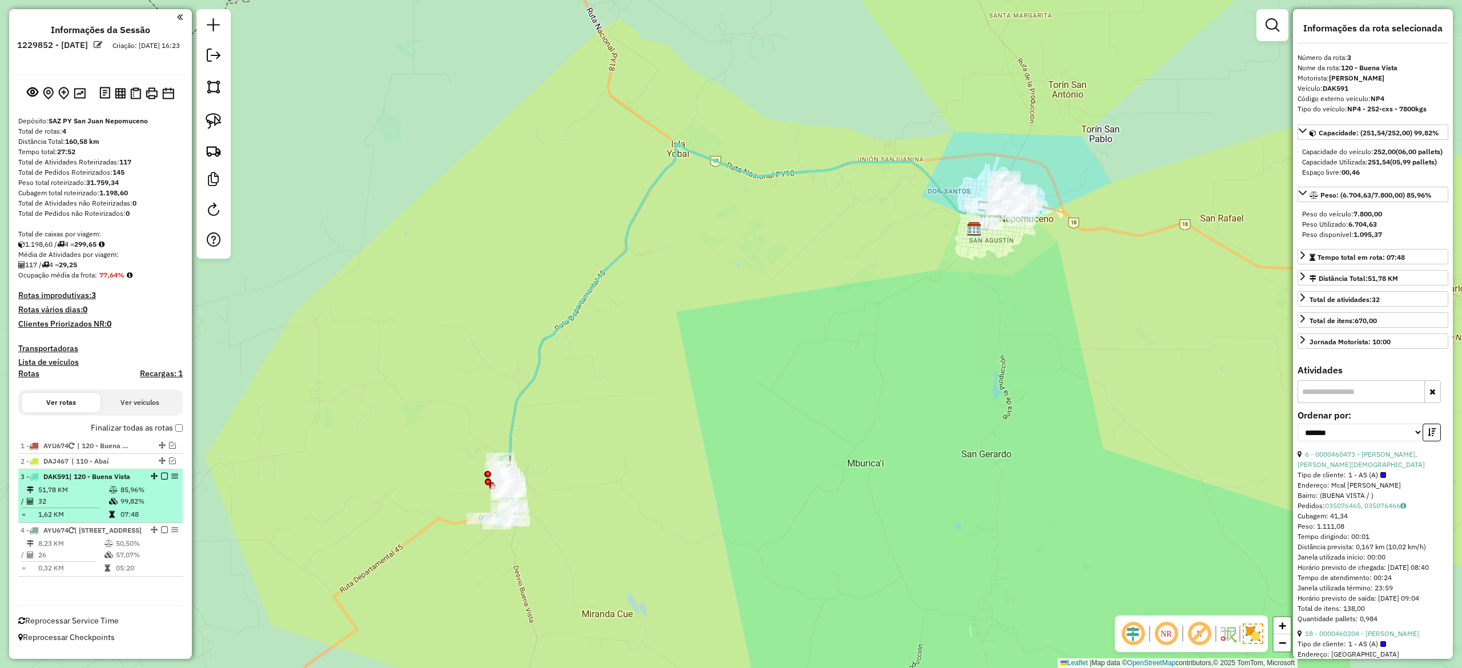
click at [162, 473] on em at bounding box center [164, 476] width 7 height 7
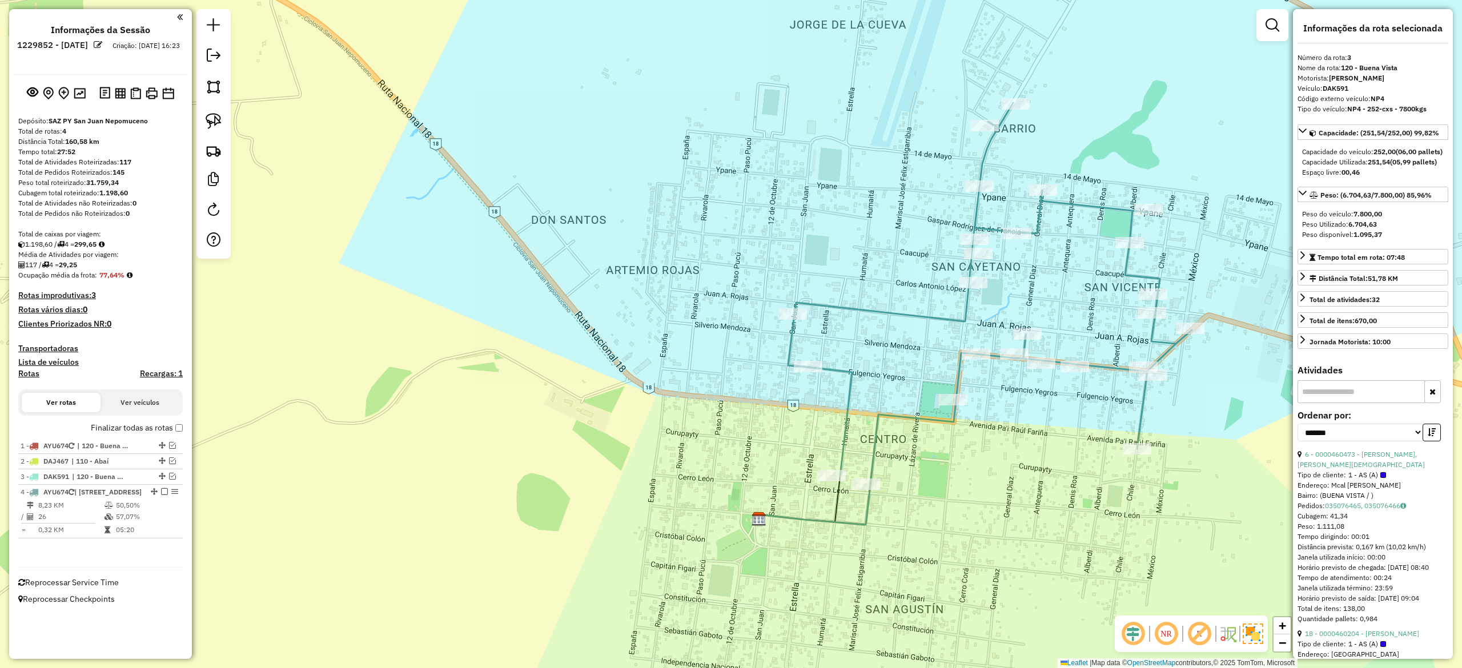
click at [978, 215] on icon at bounding box center [990, 294] width 404 height 382
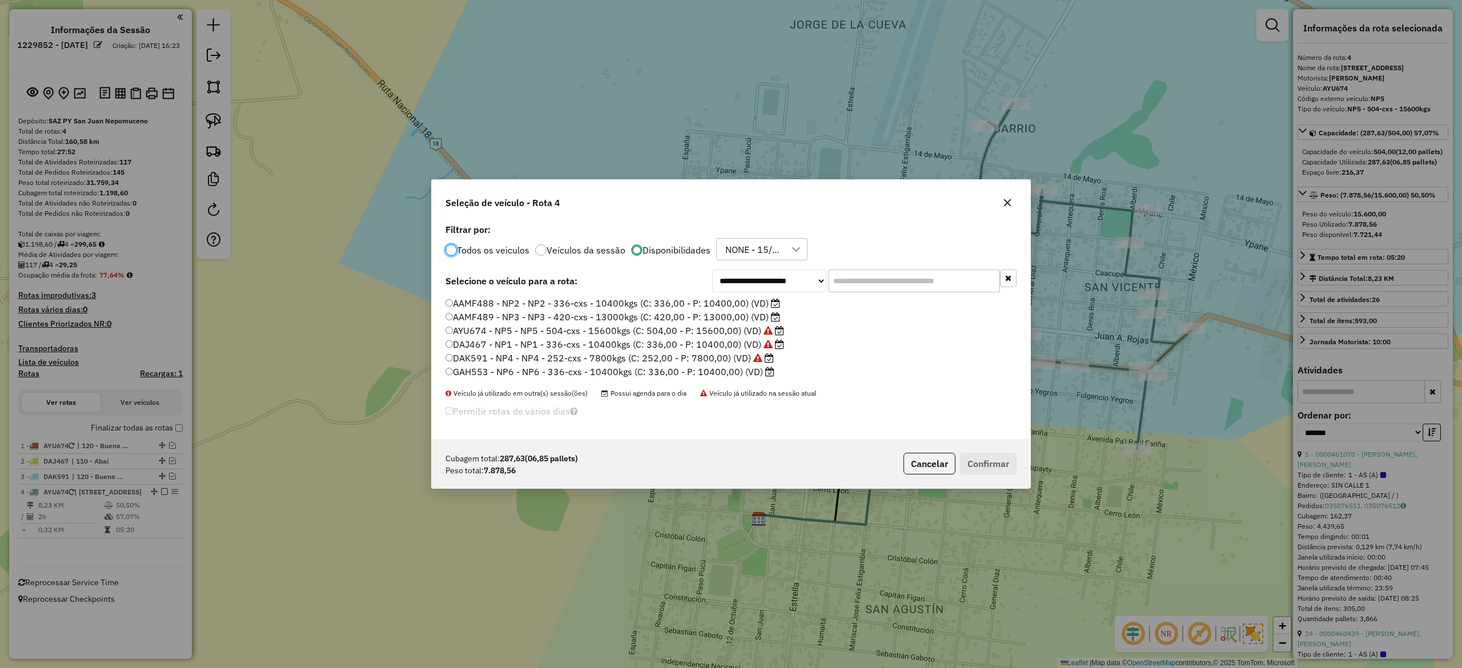
scroll to position [6, 3]
click at [739, 299] on label "AAMF488 - NP2 - NP2 - 336-cxs - 10400kgs (C: 336,00 - P: 10400,00) (VD)" at bounding box center [613, 303] width 335 height 14
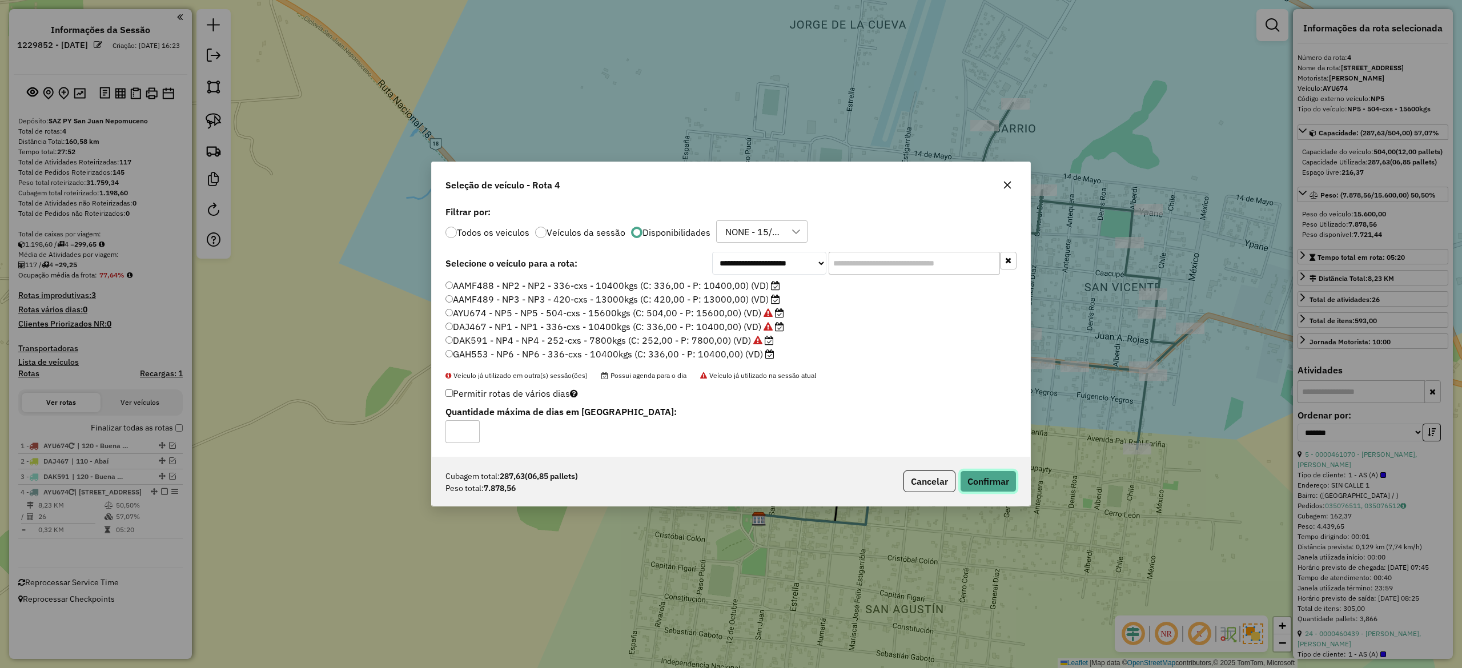
click at [1000, 488] on button "Confirmar" at bounding box center [988, 482] width 57 height 22
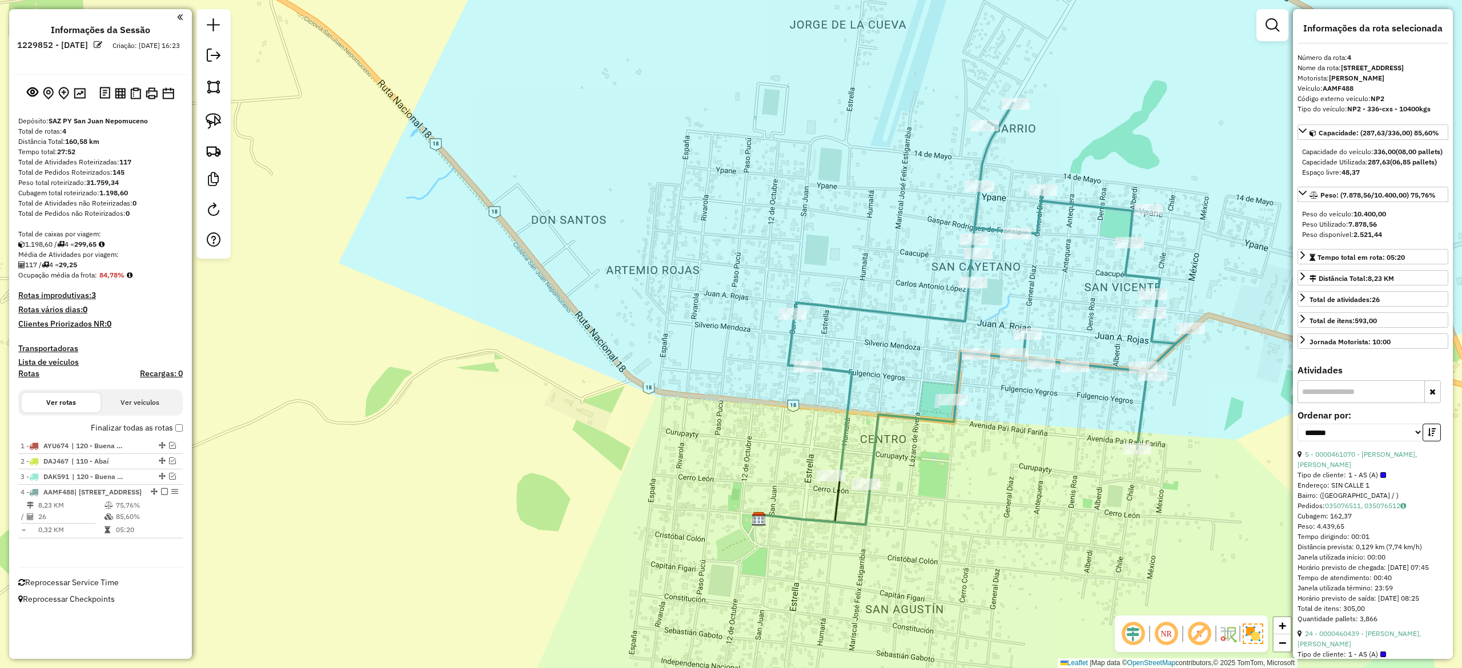
click at [892, 312] on icon at bounding box center [990, 294] width 404 height 382
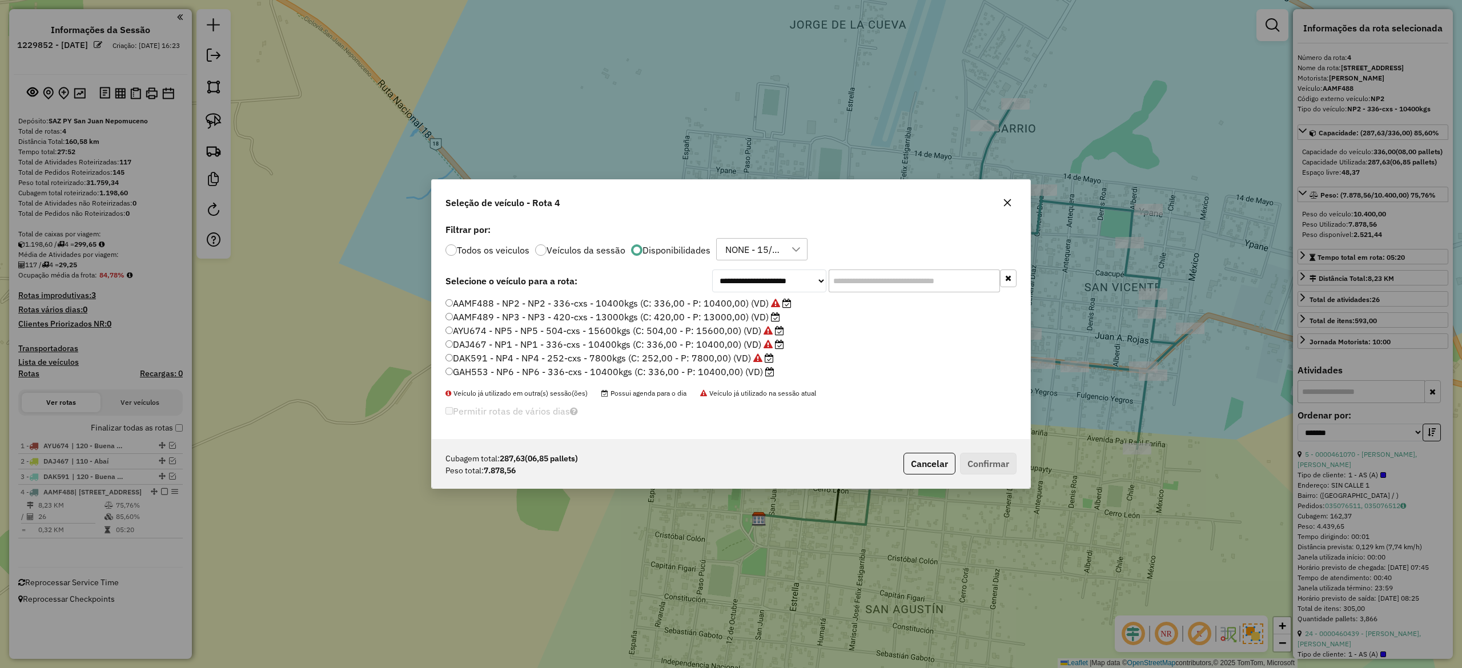
click at [1001, 203] on button "button" at bounding box center [1007, 203] width 18 height 18
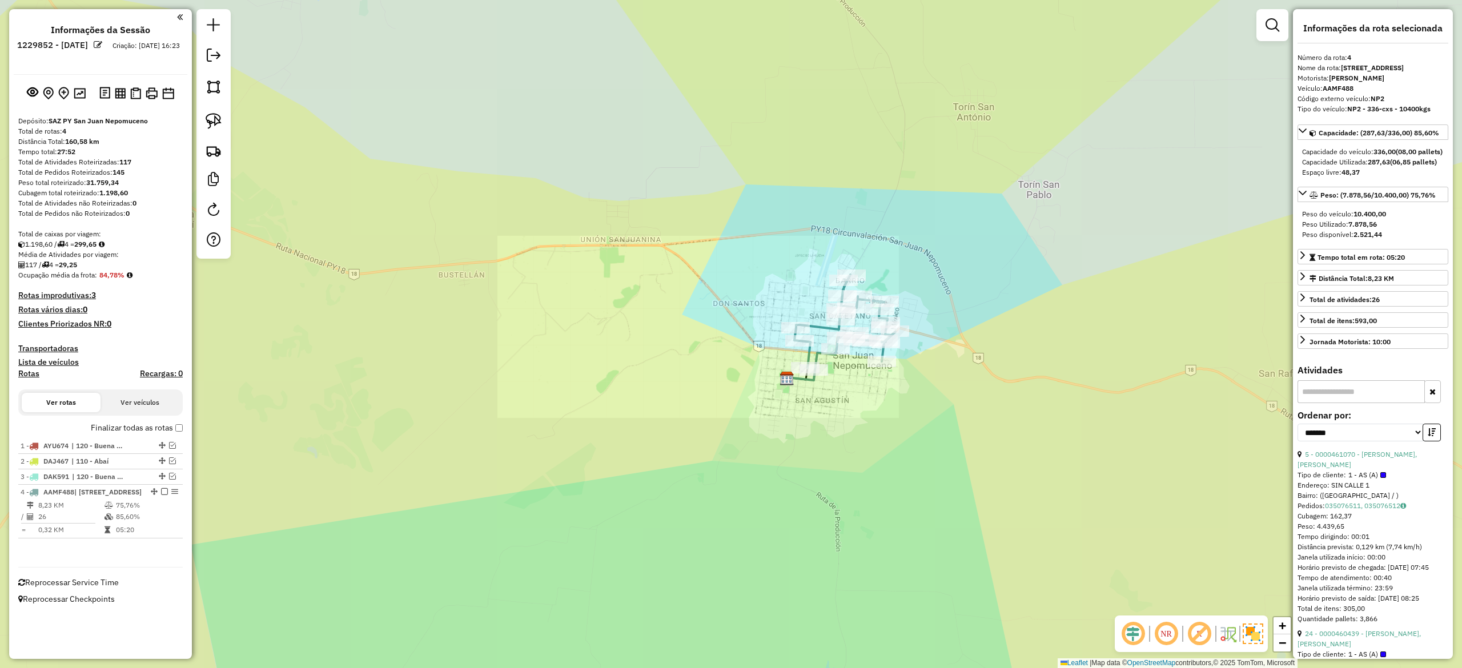
drag, startPoint x: 813, startPoint y: 432, endPoint x: 707, endPoint y: 400, distance: 111.5
click at [711, 404] on div "Janela de atendimento Grade de atendimento Capacidade Transportadoras Veículos …" at bounding box center [731, 334] width 1462 height 668
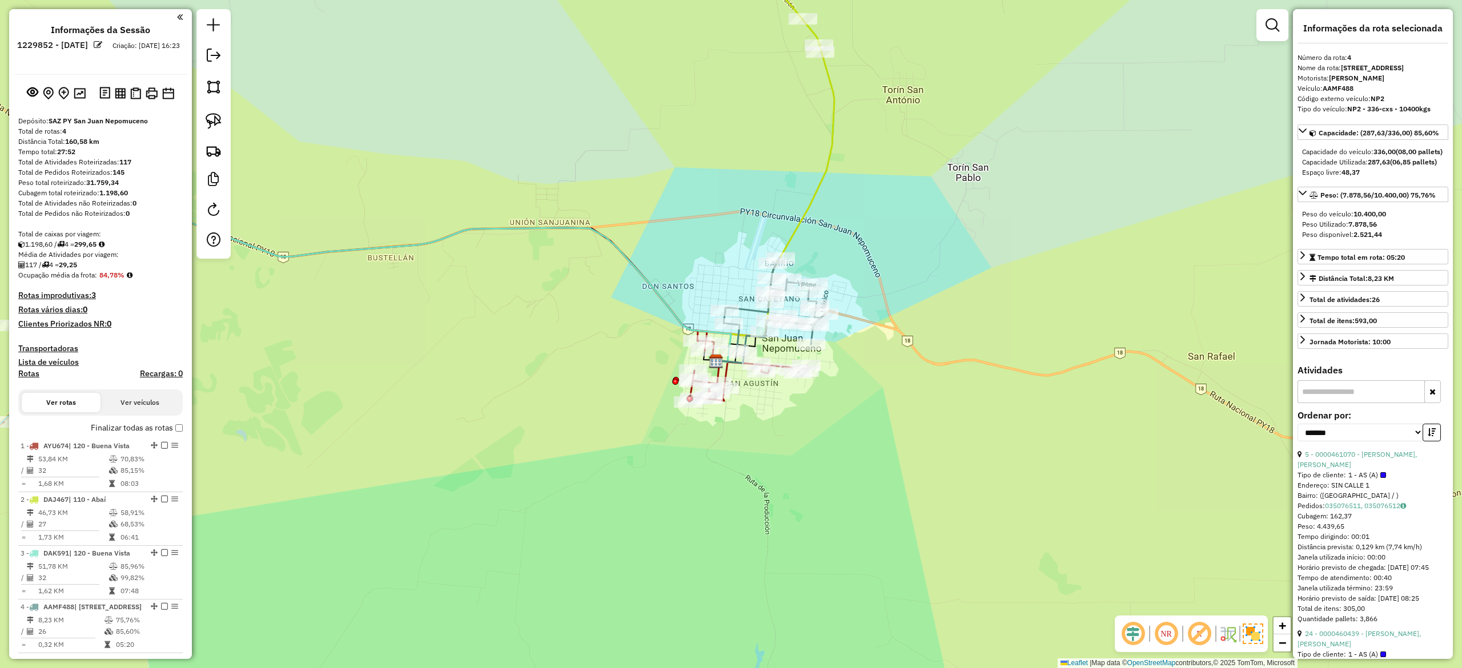
click at [31, 374] on h4 "Rotas" at bounding box center [28, 374] width 21 height 10
select select
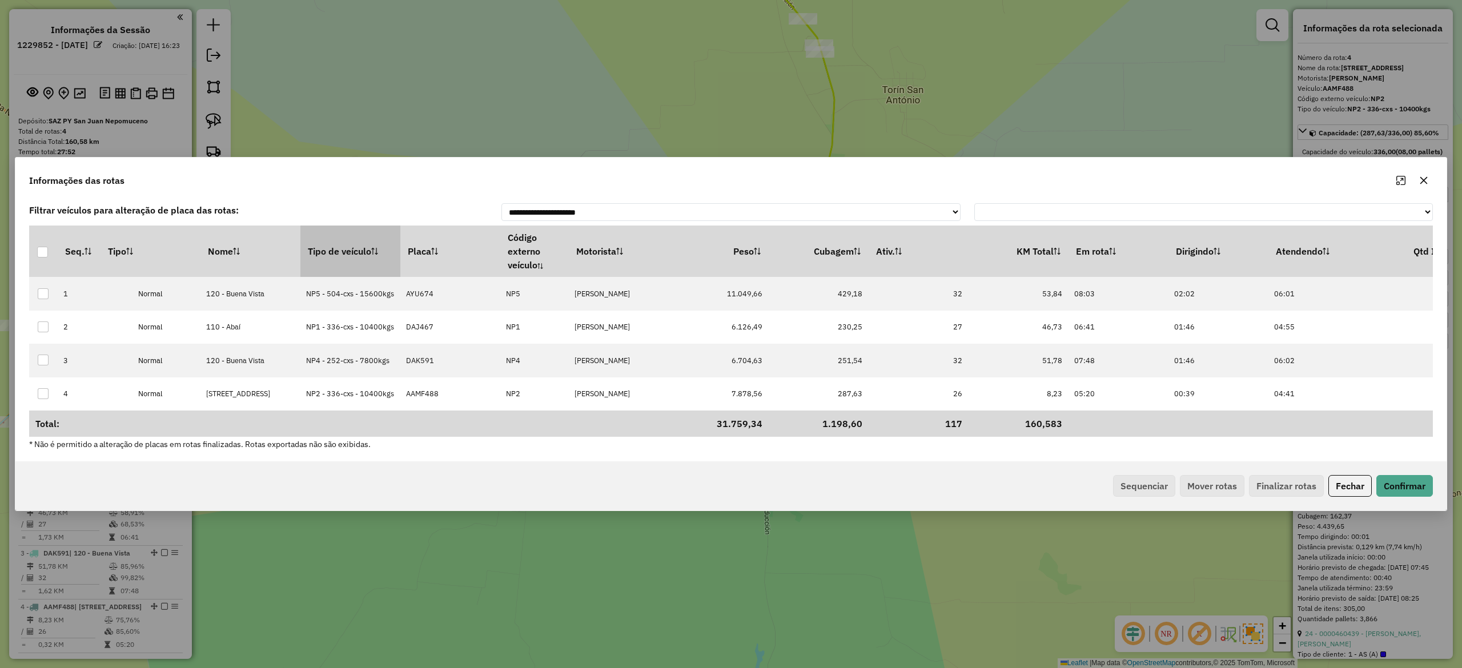
click at [334, 246] on th "Tipo de veículo" at bounding box center [350, 251] width 100 height 51
click at [332, 246] on th "Tipo de veículo" at bounding box center [350, 251] width 100 height 51
click at [1152, 488] on button "Sequenciar" at bounding box center [1144, 486] width 62 height 22
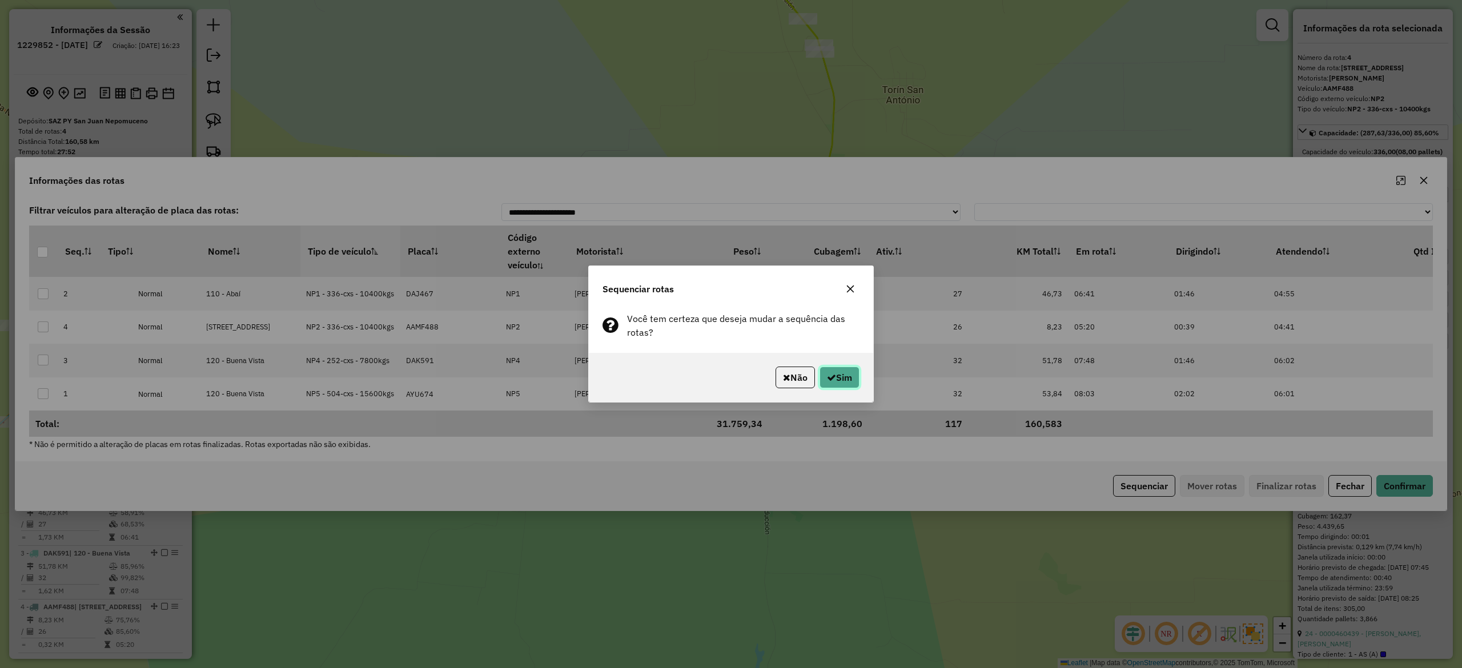
click at [827, 379] on icon "button" at bounding box center [831, 377] width 9 height 9
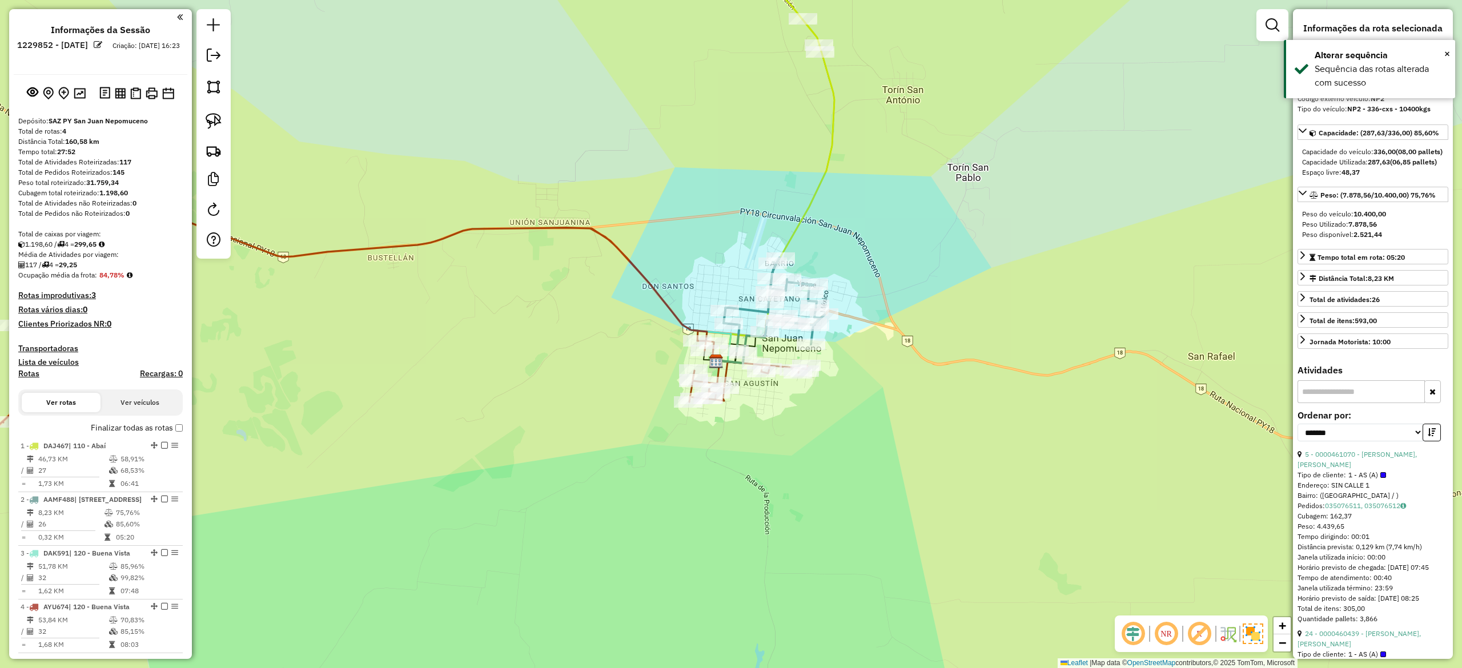
scroll to position [81, 0]
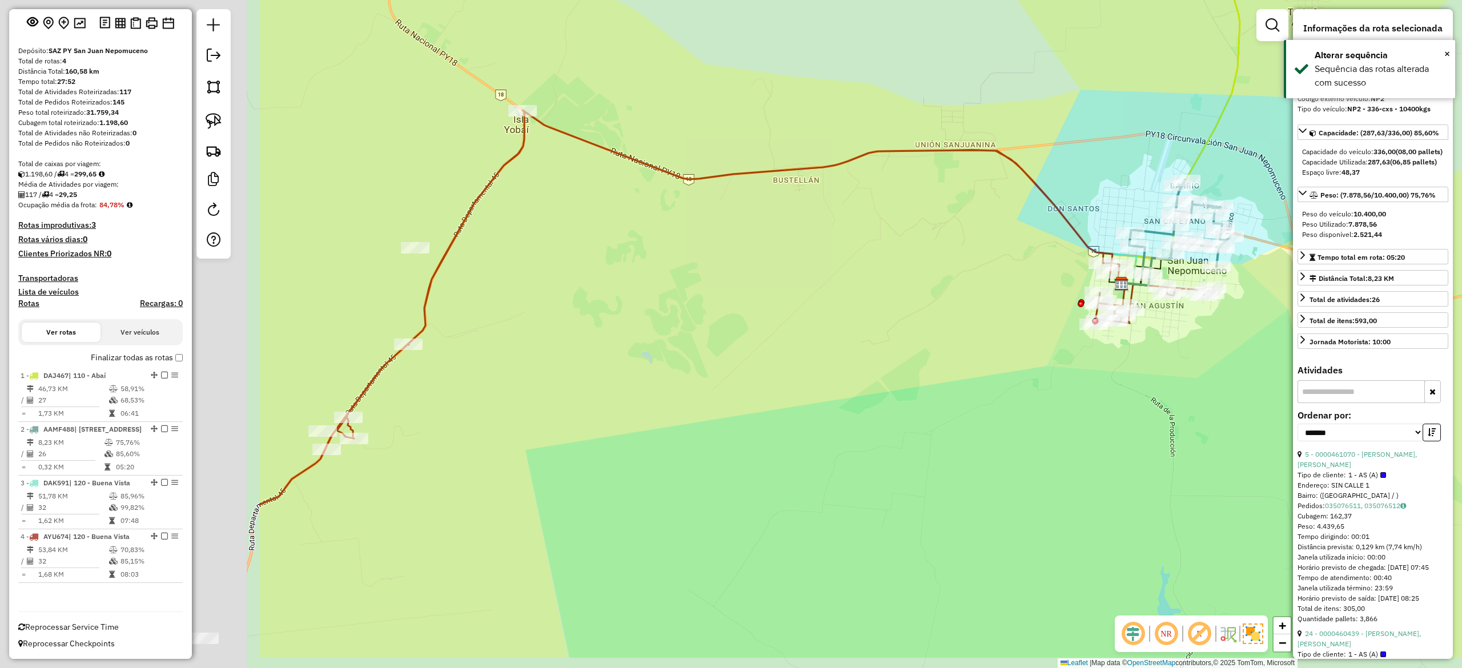
drag, startPoint x: 455, startPoint y: 324, endPoint x: 875, endPoint y: 244, distance: 428.0
click at [874, 244] on div "Janela de atendimento Grade de atendimento Capacidade Transportadoras Veículos …" at bounding box center [731, 334] width 1462 height 668
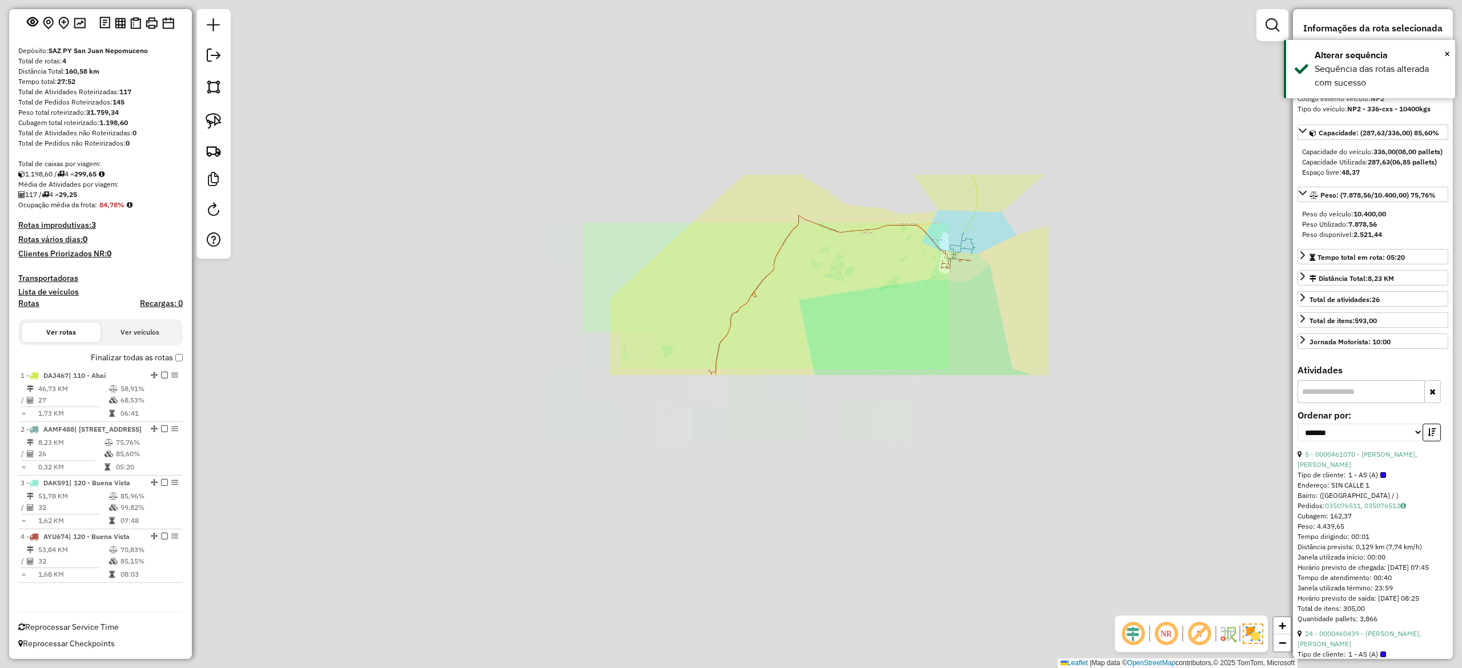
drag, startPoint x: 776, startPoint y: 433, endPoint x: 759, endPoint y: 438, distance: 17.2
click at [776, 434] on div "Janela de atendimento Grade de atendimento Capacidade Transportadoras Veículos …" at bounding box center [731, 334] width 1462 height 668
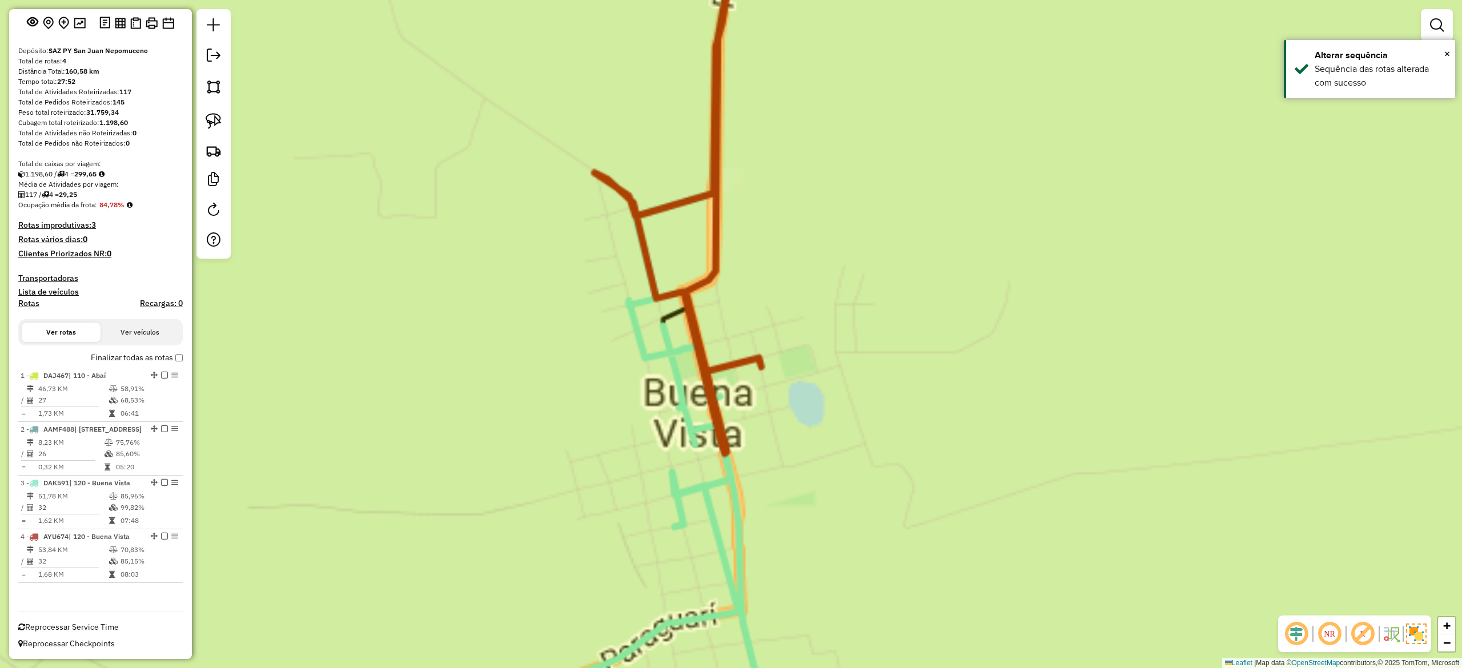
click at [801, 415] on div "Rota 4 - Placa AYU674 0000460797 - CARDOZO BARRETO, PABLO ANGEL Rota 3 - Placa …" at bounding box center [731, 334] width 1462 height 668
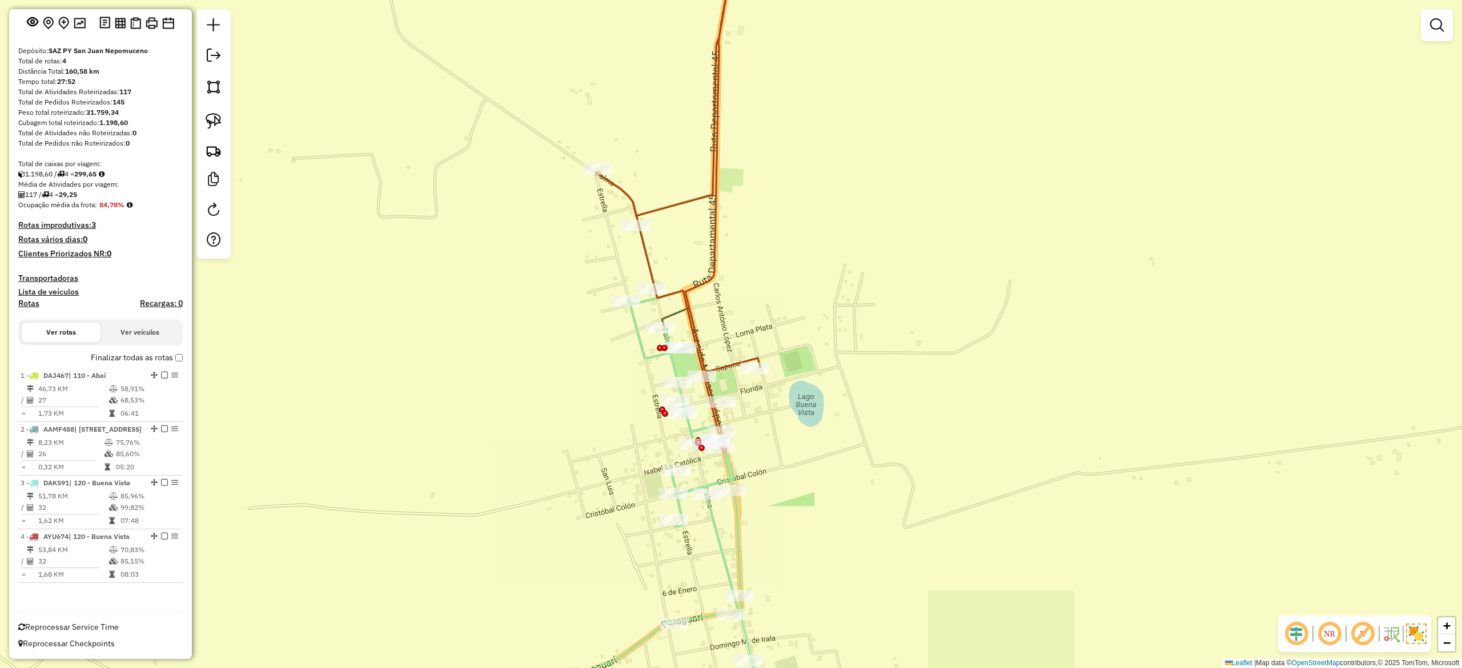
click at [727, 523] on div "Rota 3 - Placa DAK591 0000082860 - EFREN DAVID VERGARA BORDON Janela de atendim…" at bounding box center [731, 334] width 1462 height 668
click at [723, 535] on icon at bounding box center [623, 480] width 288 height 511
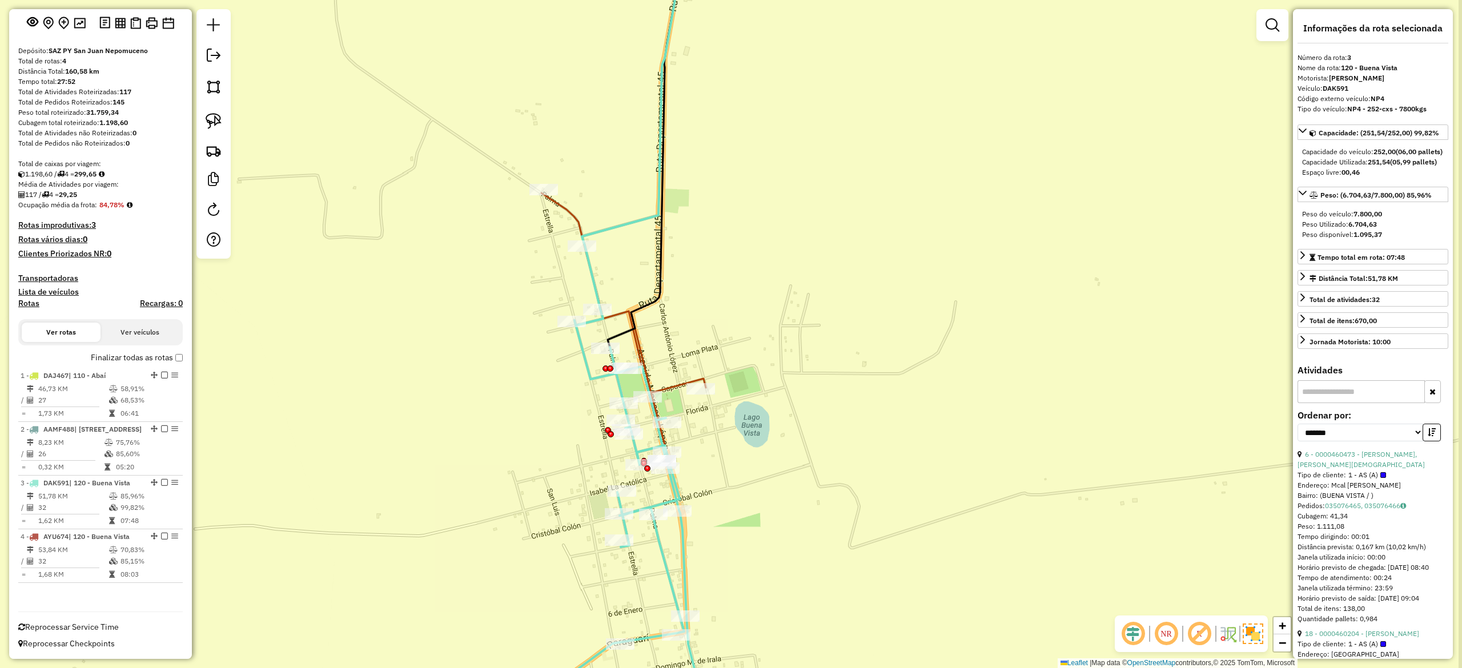
drag, startPoint x: 786, startPoint y: 516, endPoint x: 713, endPoint y: 537, distance: 75.4
click at [720, 539] on div "Janela de atendimento Grade de atendimento Capacidade Transportadoras Veículos …" at bounding box center [731, 334] width 1462 height 668
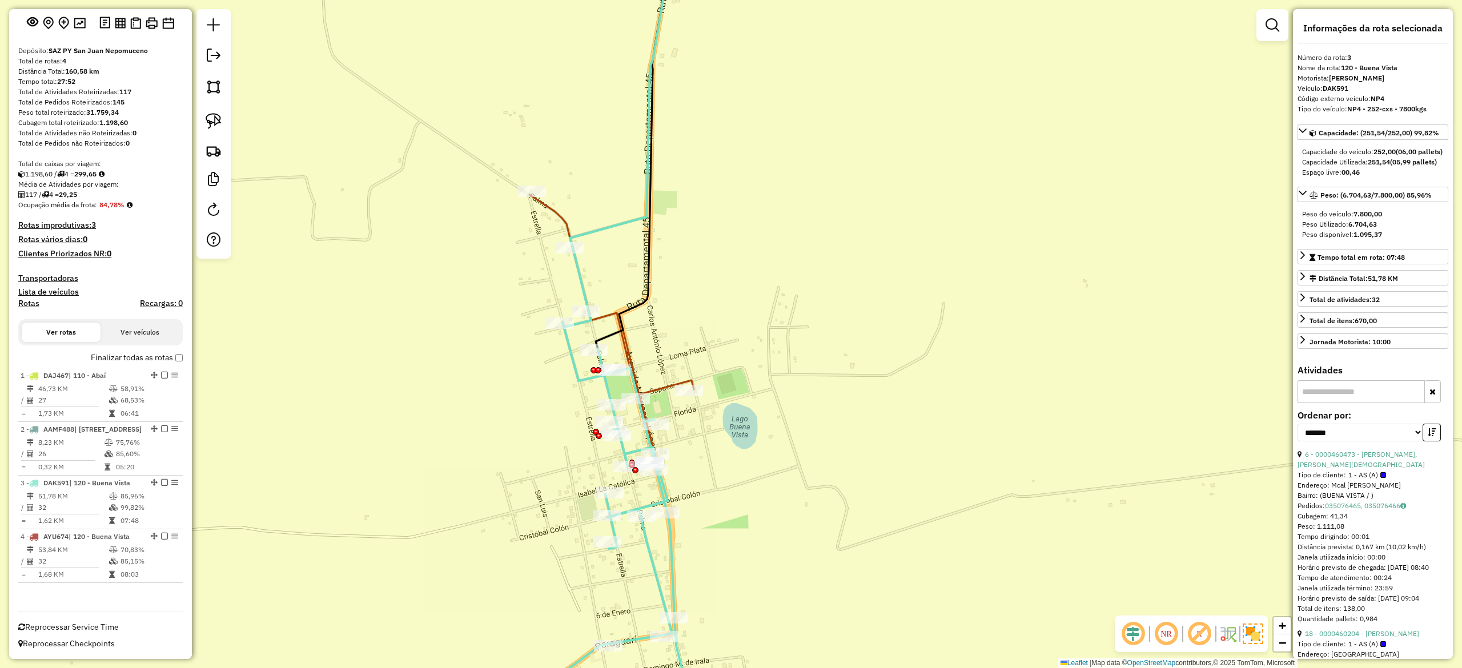
click at [548, 204] on icon at bounding box center [611, 204] width 164 height 542
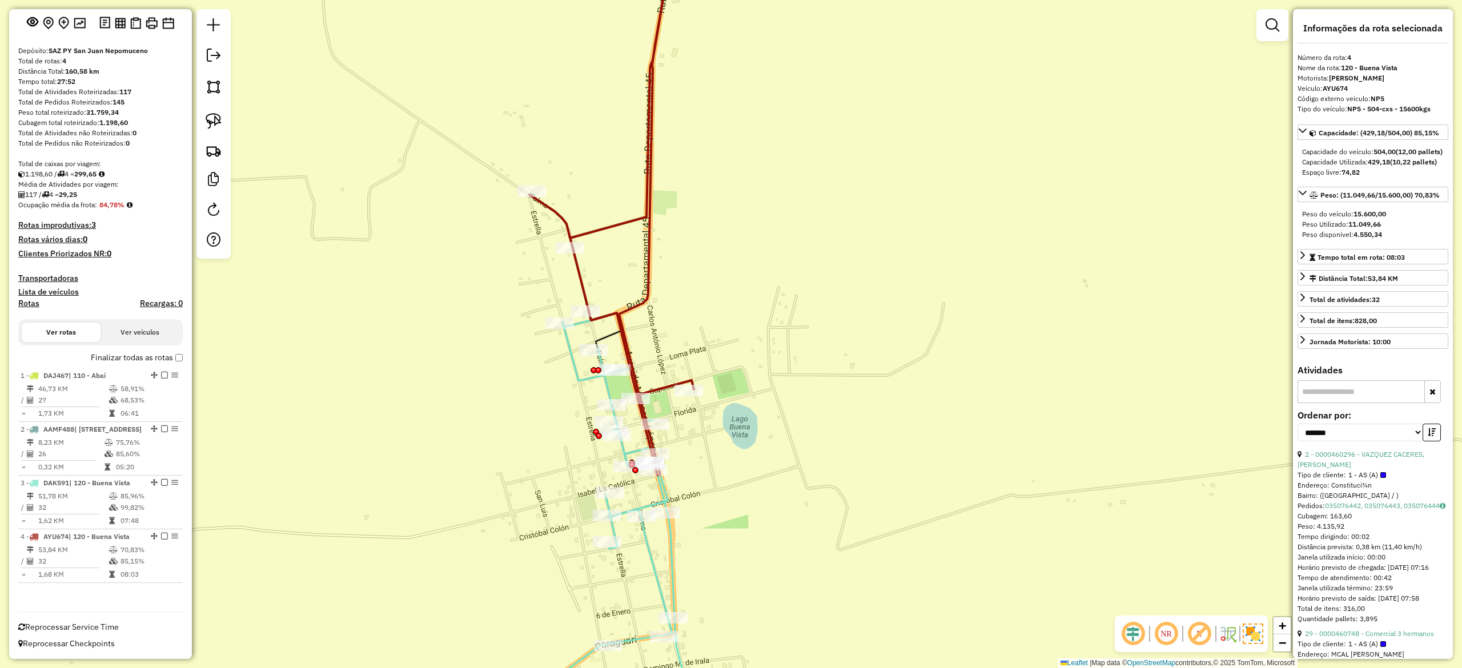
drag, startPoint x: 837, startPoint y: 203, endPoint x: 638, endPoint y: 264, distance: 208.0
click at [647, 263] on div "Janela de atendimento Grade de atendimento Capacidade Transportadoras Veículos …" at bounding box center [731, 334] width 1462 height 668
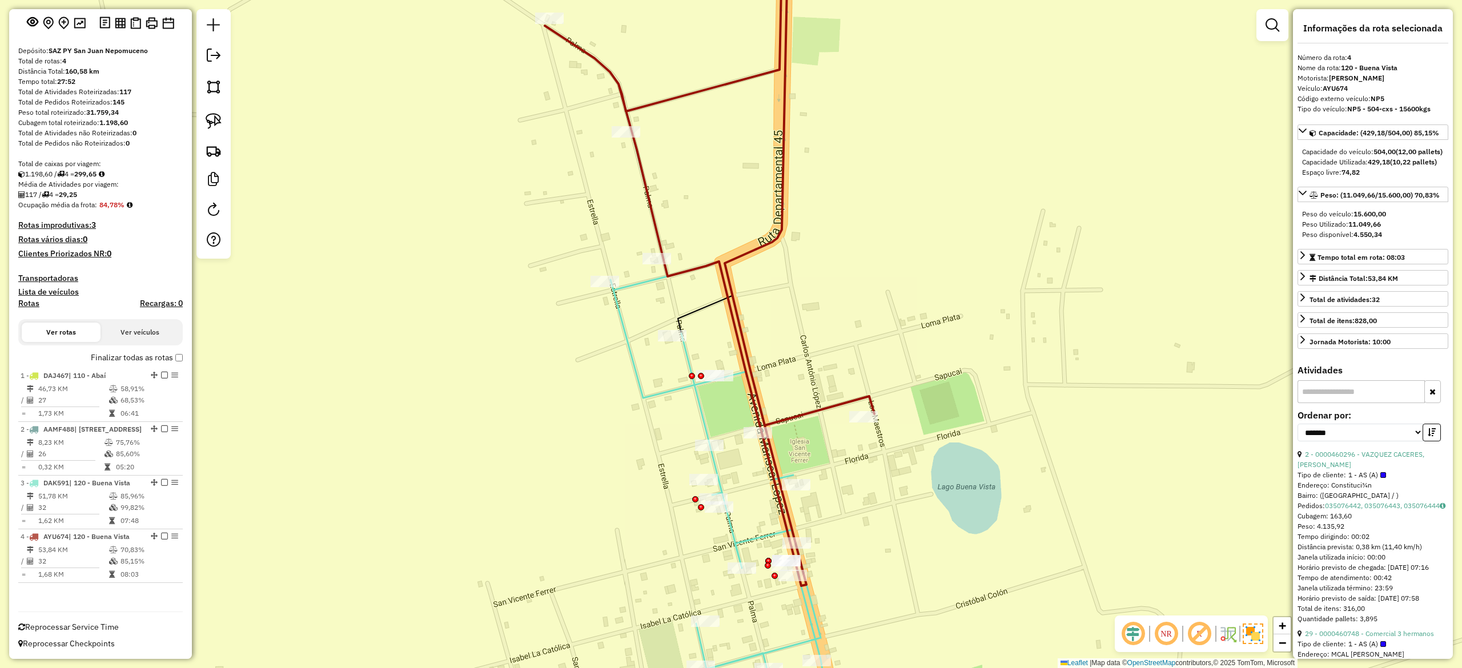
click at [679, 98] on icon at bounding box center [710, 259] width 330 height 653
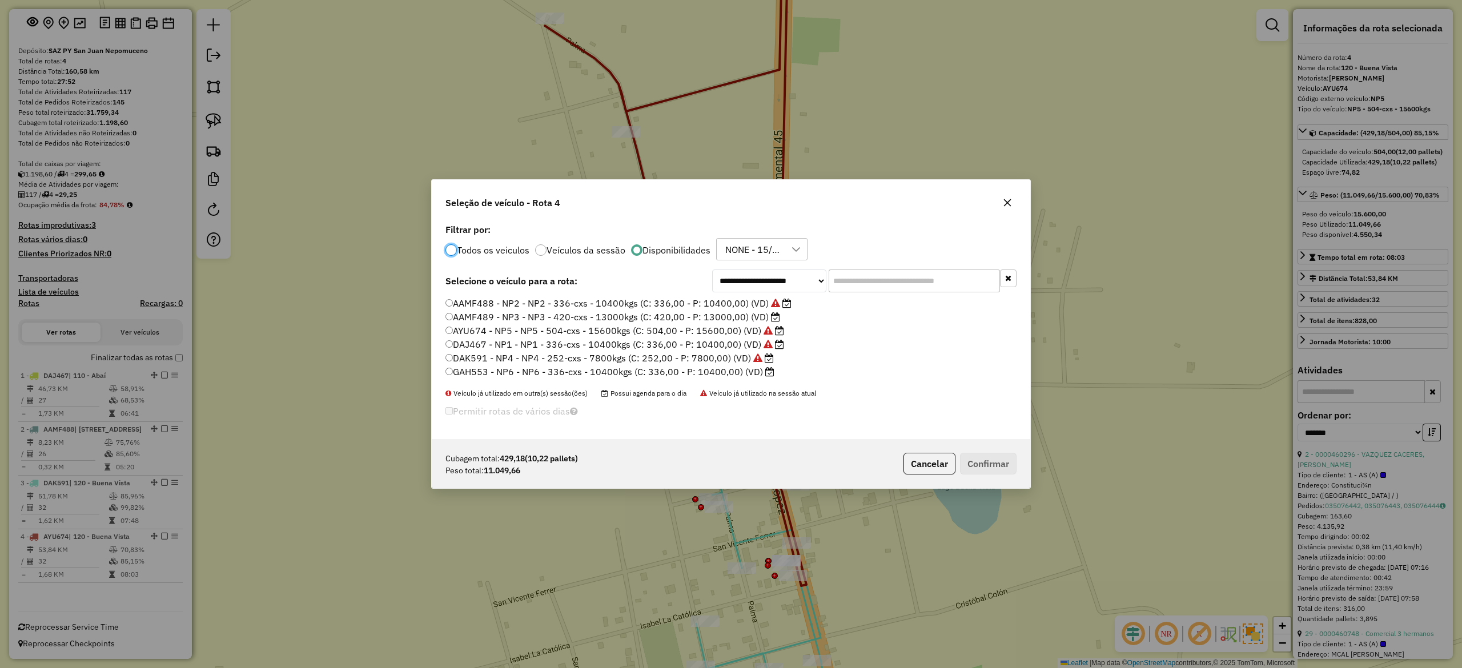
scroll to position [6, 3]
click at [748, 371] on label "GAH553 - NP6 - NP6 - 336-cxs - 10400kgs (C: 336,00 - P: 10400,00) (VD)" at bounding box center [610, 372] width 329 height 14
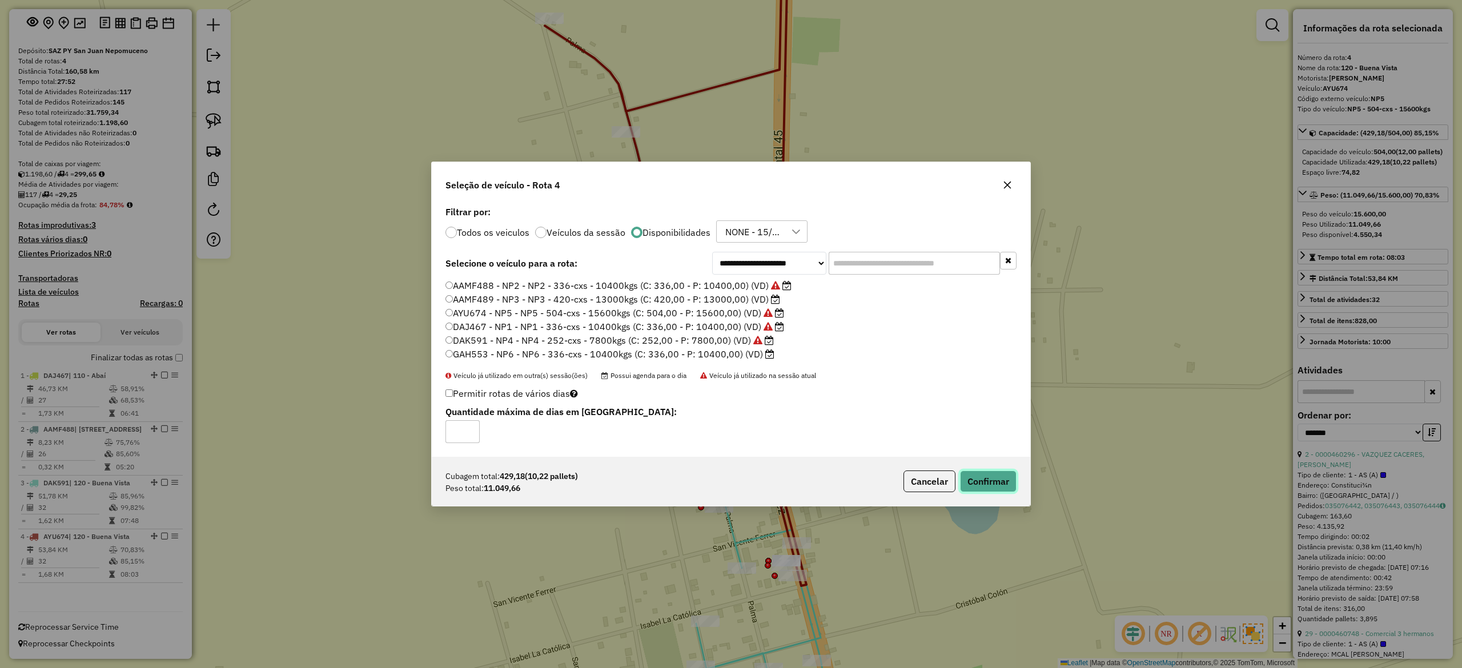
click at [985, 482] on button "Confirmar" at bounding box center [988, 482] width 57 height 22
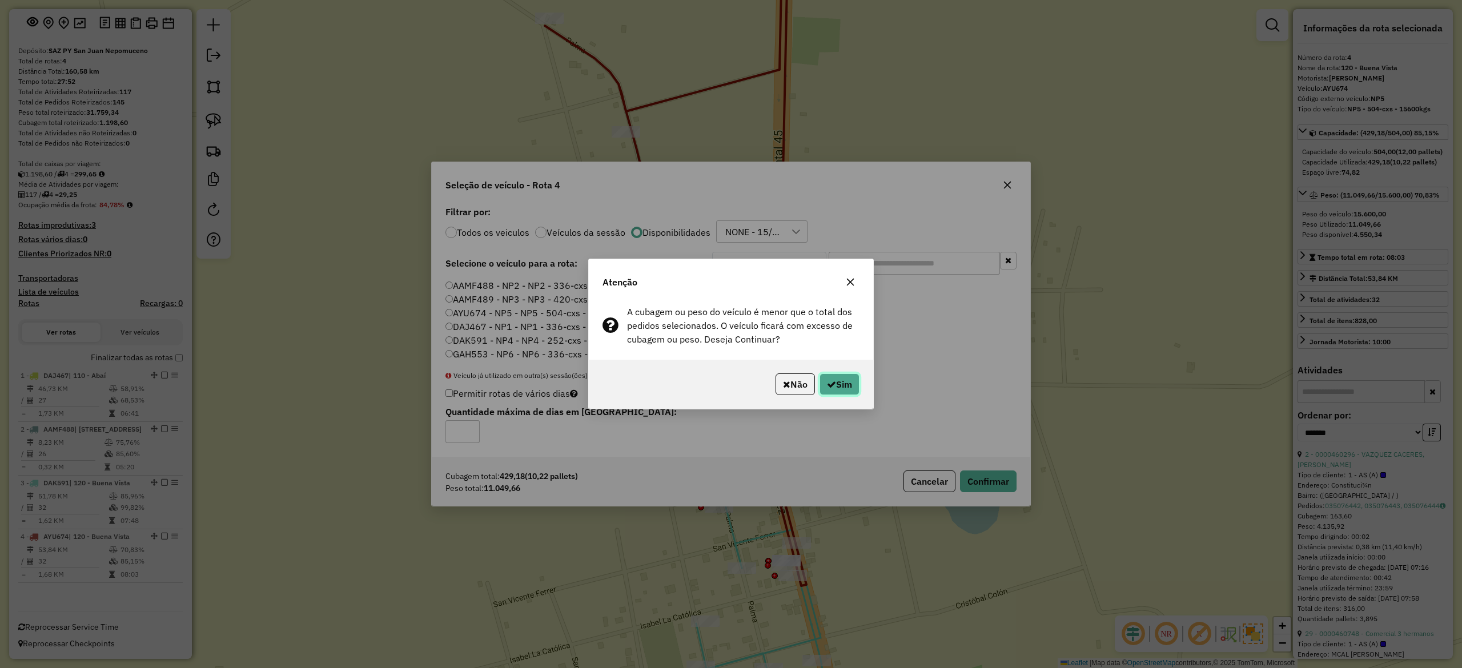
click at [841, 382] on button "Sim" at bounding box center [840, 385] width 40 height 22
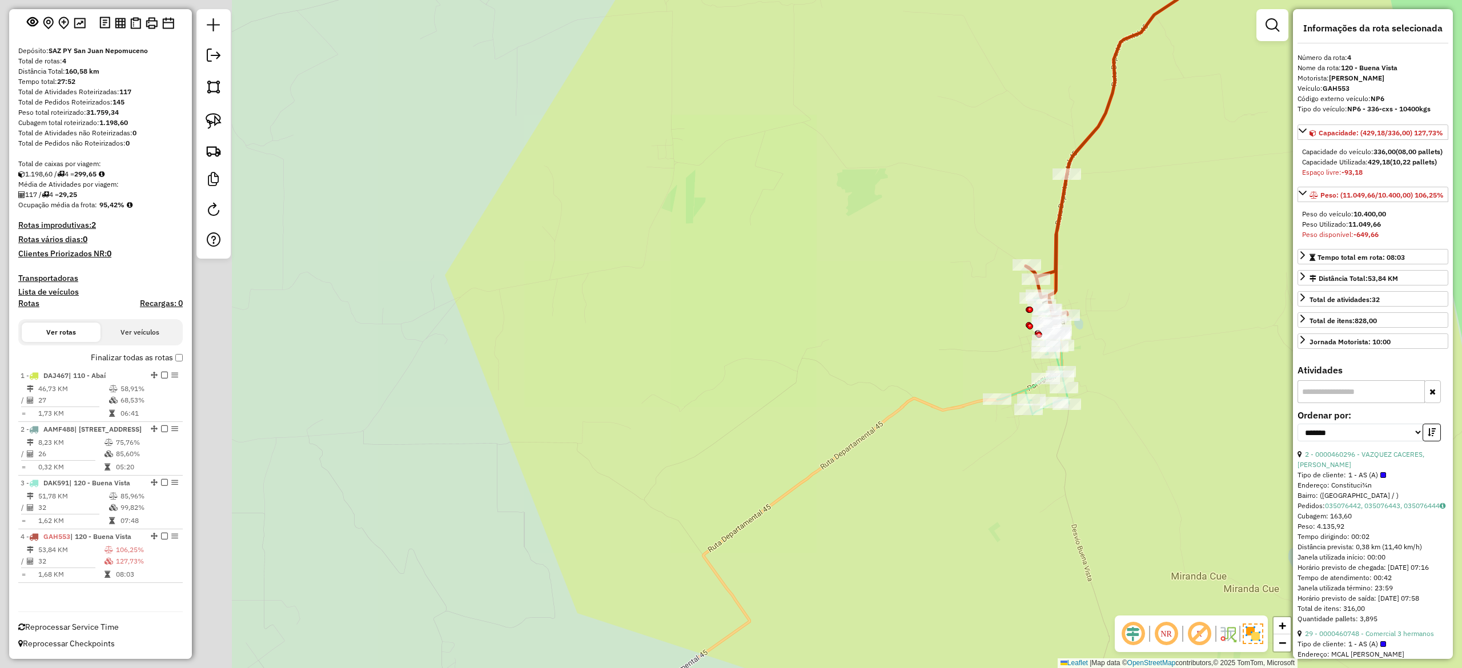
drag, startPoint x: 1170, startPoint y: 248, endPoint x: 677, endPoint y: 488, distance: 548.7
click at [677, 488] on div "Janela de atendimento Grade de atendimento Capacidade Transportadoras Veículos …" at bounding box center [731, 334] width 1462 height 668
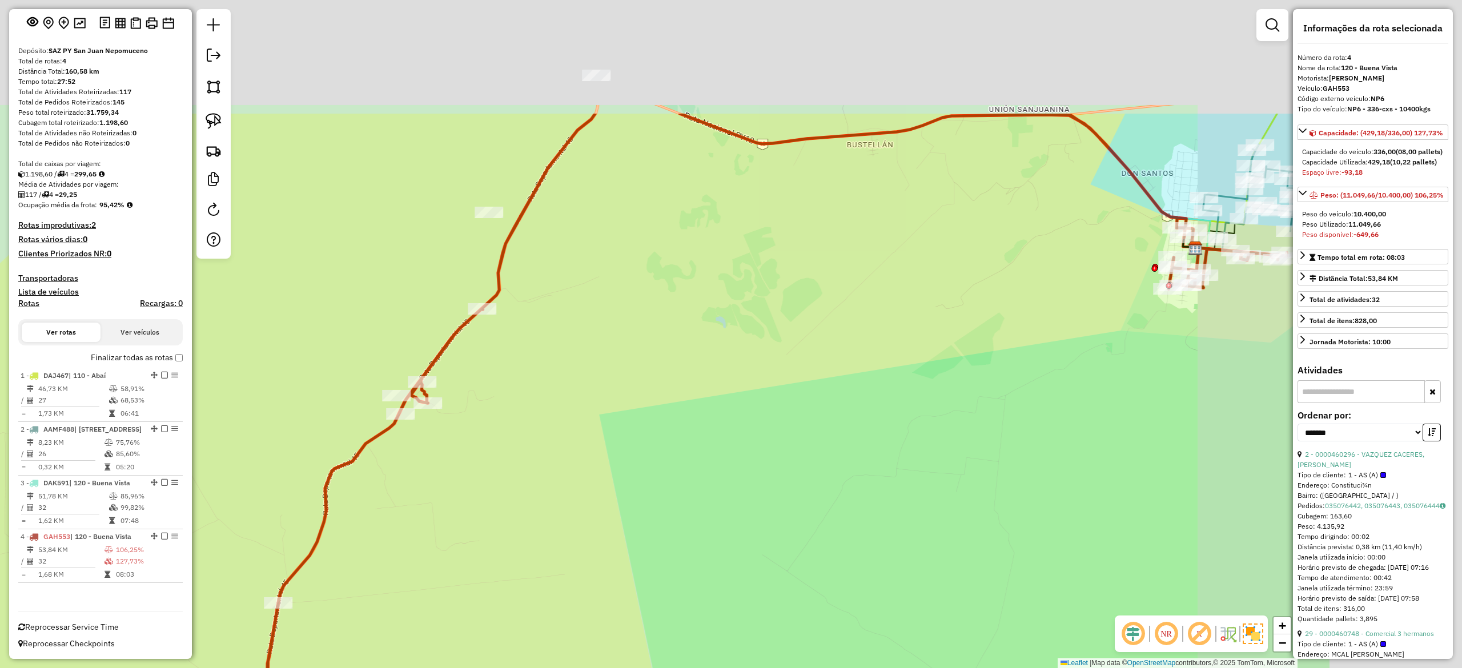
drag, startPoint x: 672, startPoint y: 472, endPoint x: 661, endPoint y: 475, distance: 11.2
click at [604, 560] on div "Rota 3 - Placa DAK591 0000078847 - VILMA GLADYS AGUINAGALDE DE DUARTE Janela de…" at bounding box center [731, 334] width 1462 height 668
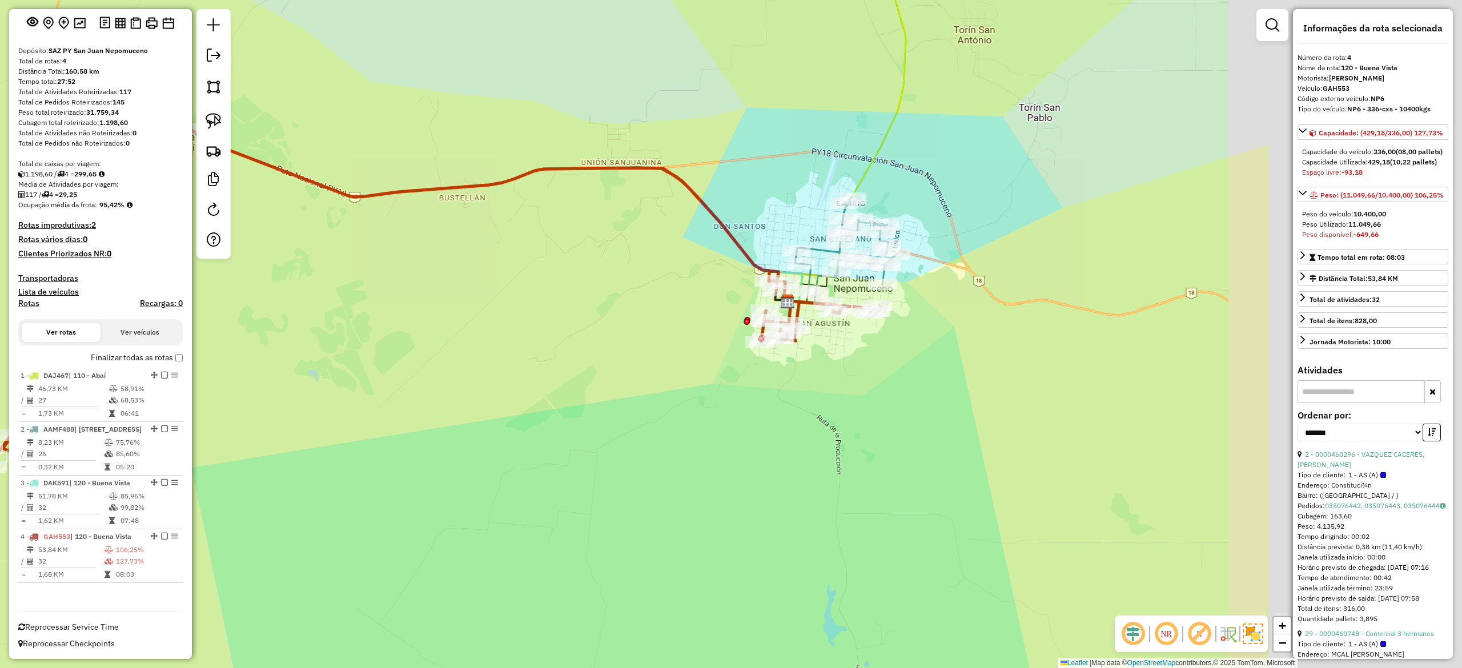
drag, startPoint x: 793, startPoint y: 366, endPoint x: 466, endPoint y: 334, distance: 328.8
click at [467, 334] on div "Rota 3 - Placa DAK591 0000078847 - VILMA GLADYS AGUINAGALDE DE DUARTE Janela de…" at bounding box center [731, 334] width 1462 height 668
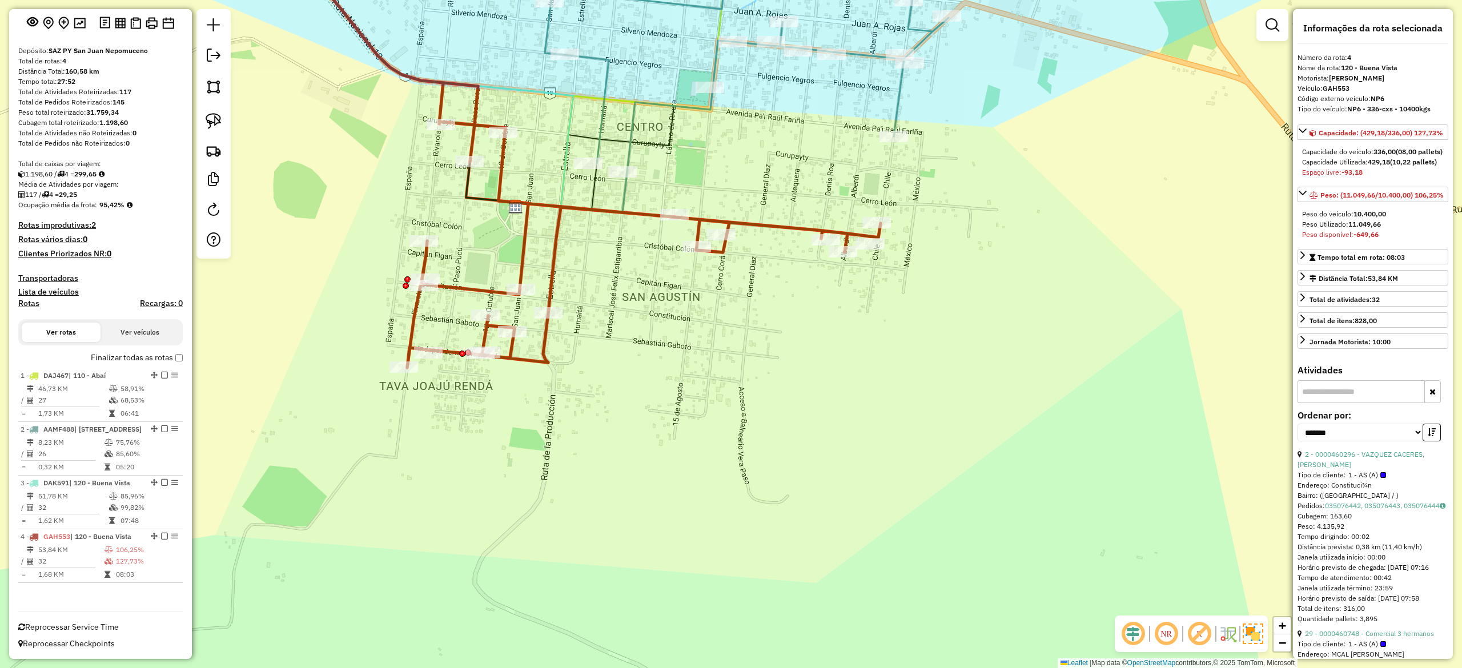
click at [603, 114] on icon at bounding box center [747, 52] width 404 height 239
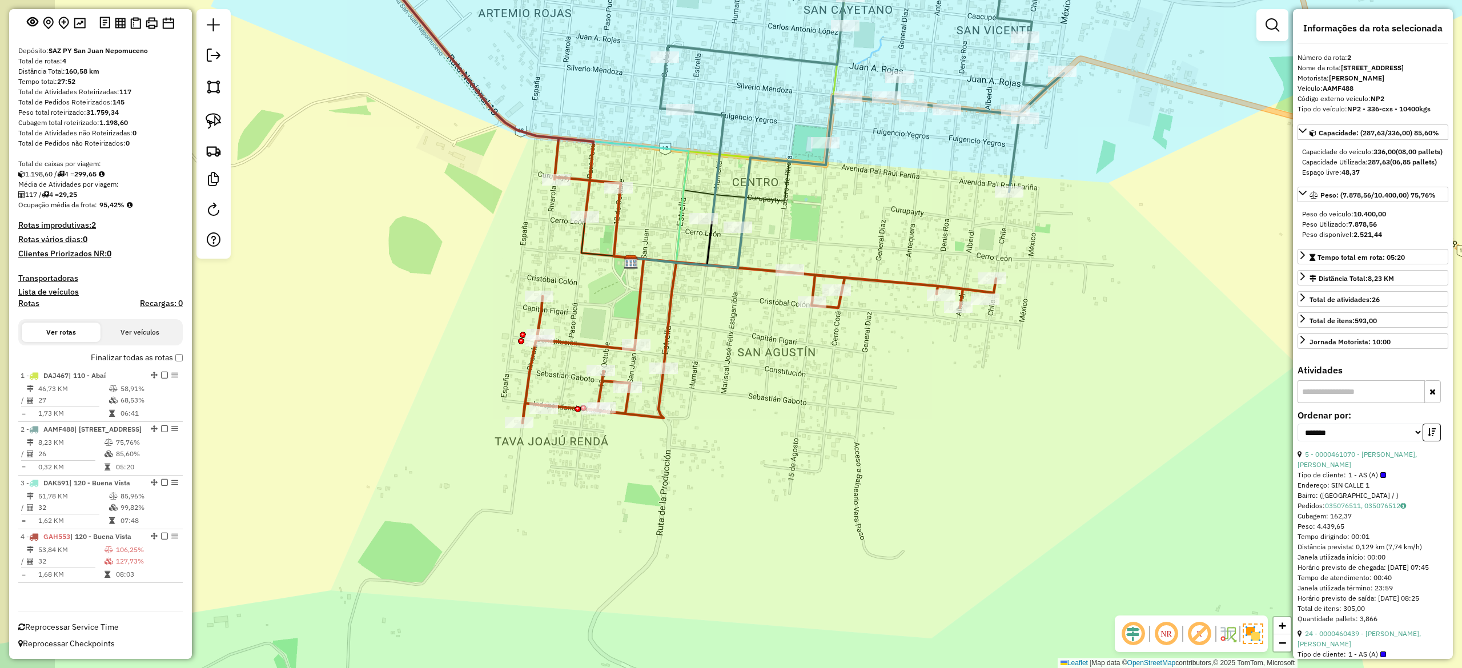
drag, startPoint x: 793, startPoint y: 206, endPoint x: 838, endPoint y: 220, distance: 47.5
click at [838, 220] on div "Janela de atendimento Grade de atendimento Capacidade Transportadoras Veículos …" at bounding box center [731, 334] width 1462 height 668
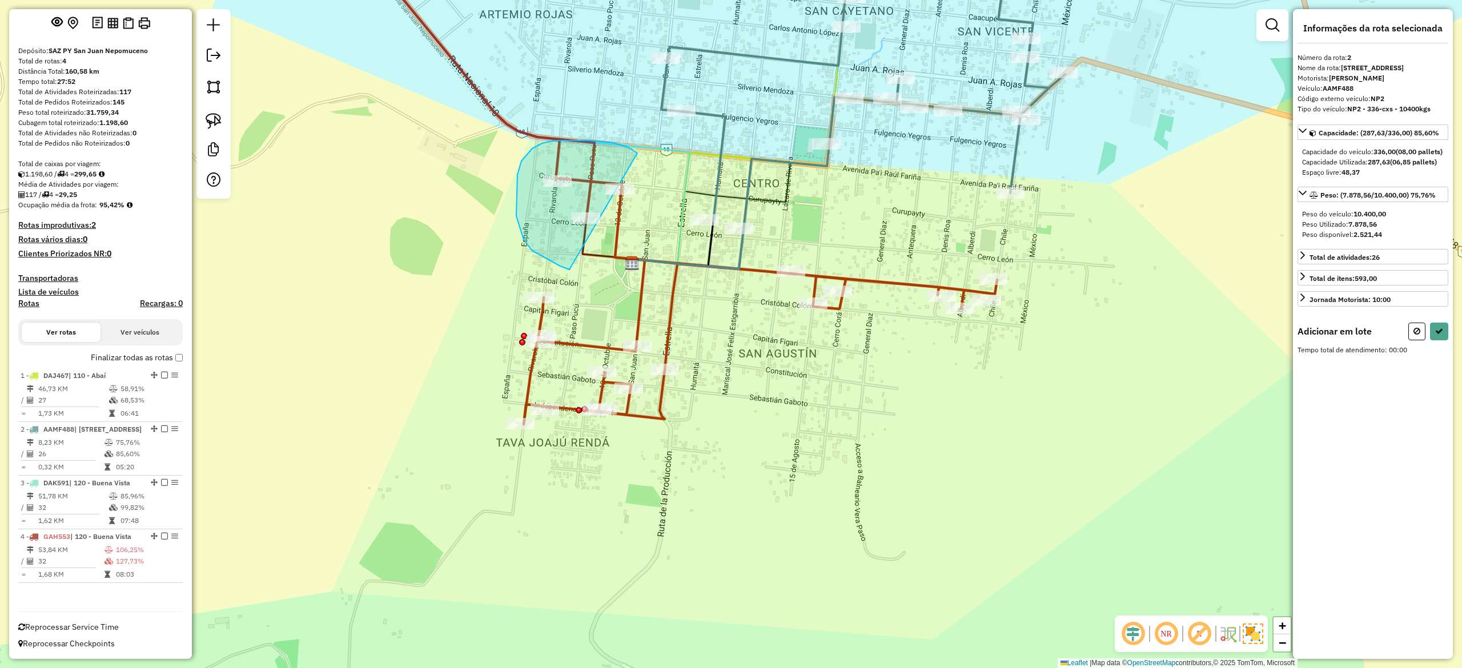
drag, startPoint x: 628, startPoint y: 147, endPoint x: 732, endPoint y: 176, distance: 107.8
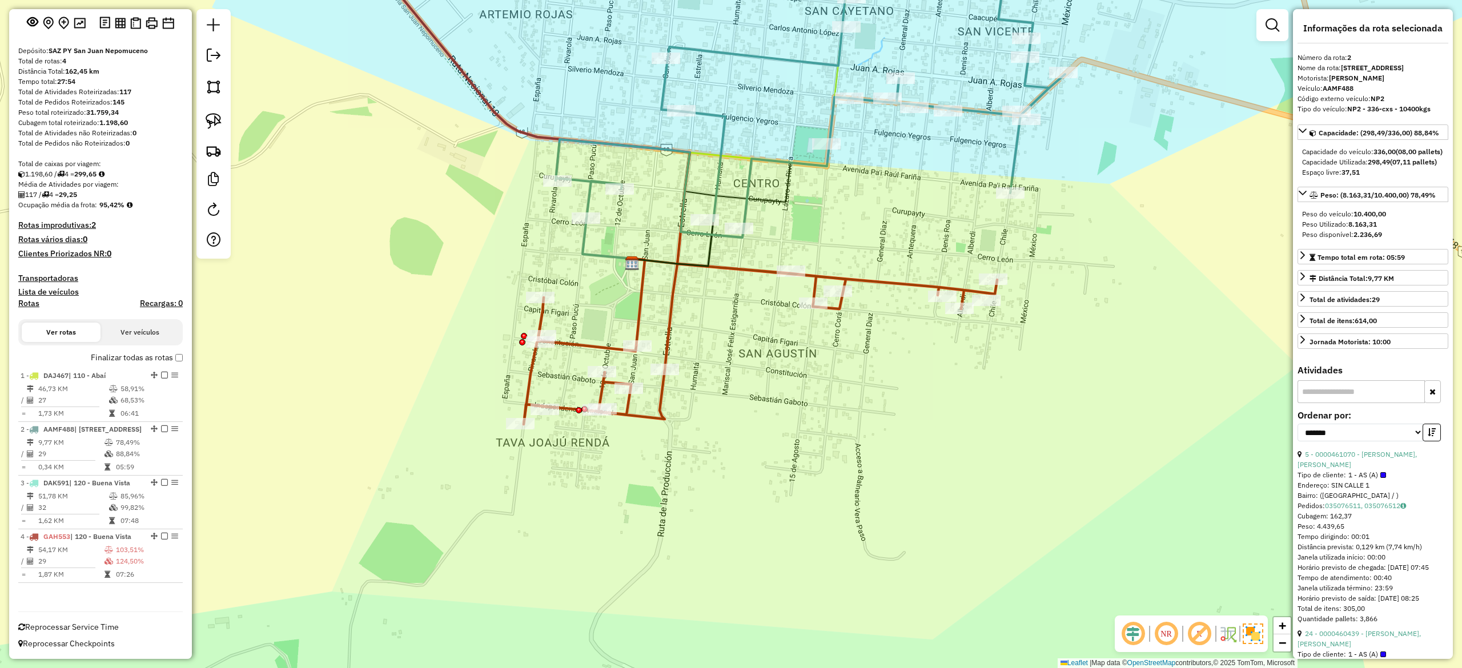
click at [795, 209] on div "Janela de atendimento Grade de atendimento Capacidade Transportadoras Veículos …" at bounding box center [731, 334] width 1462 height 668
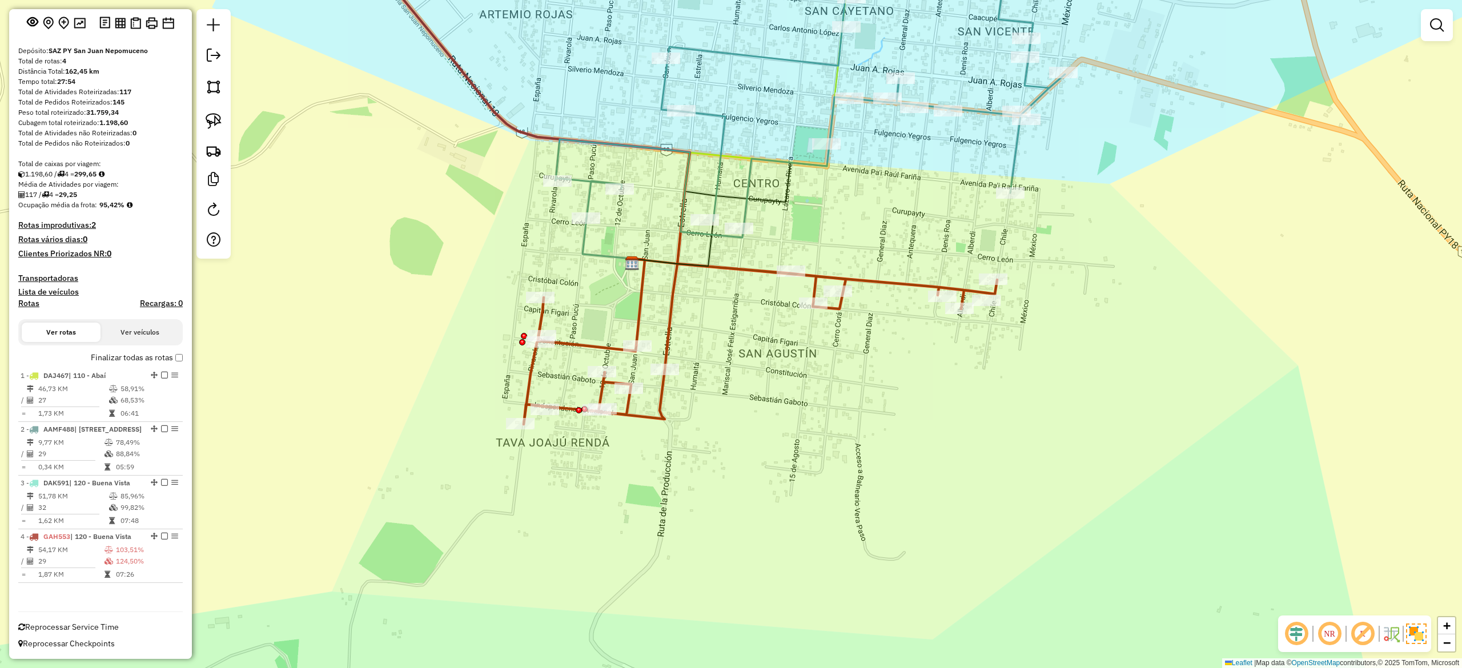
click at [747, 179] on icon at bounding box center [810, 85] width 509 height 304
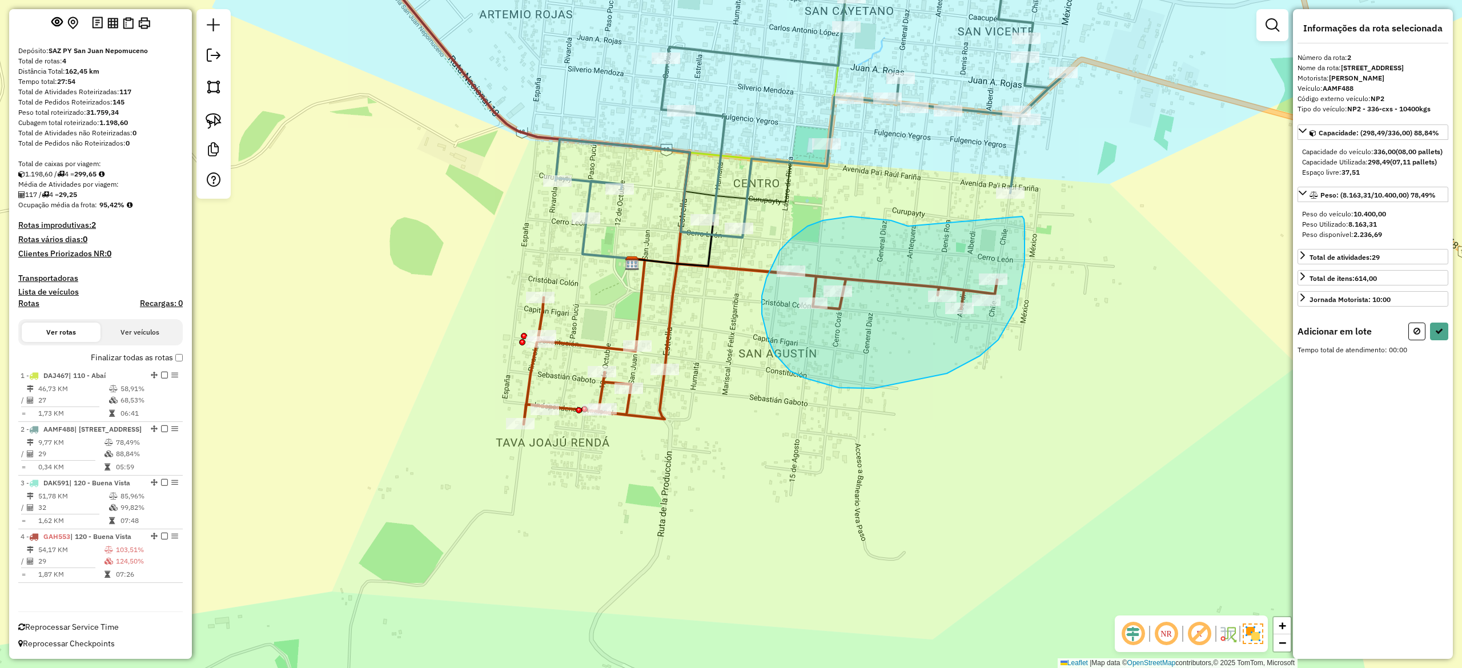
drag, startPoint x: 905, startPoint y: 225, endPoint x: 1013, endPoint y: 218, distance: 108.7
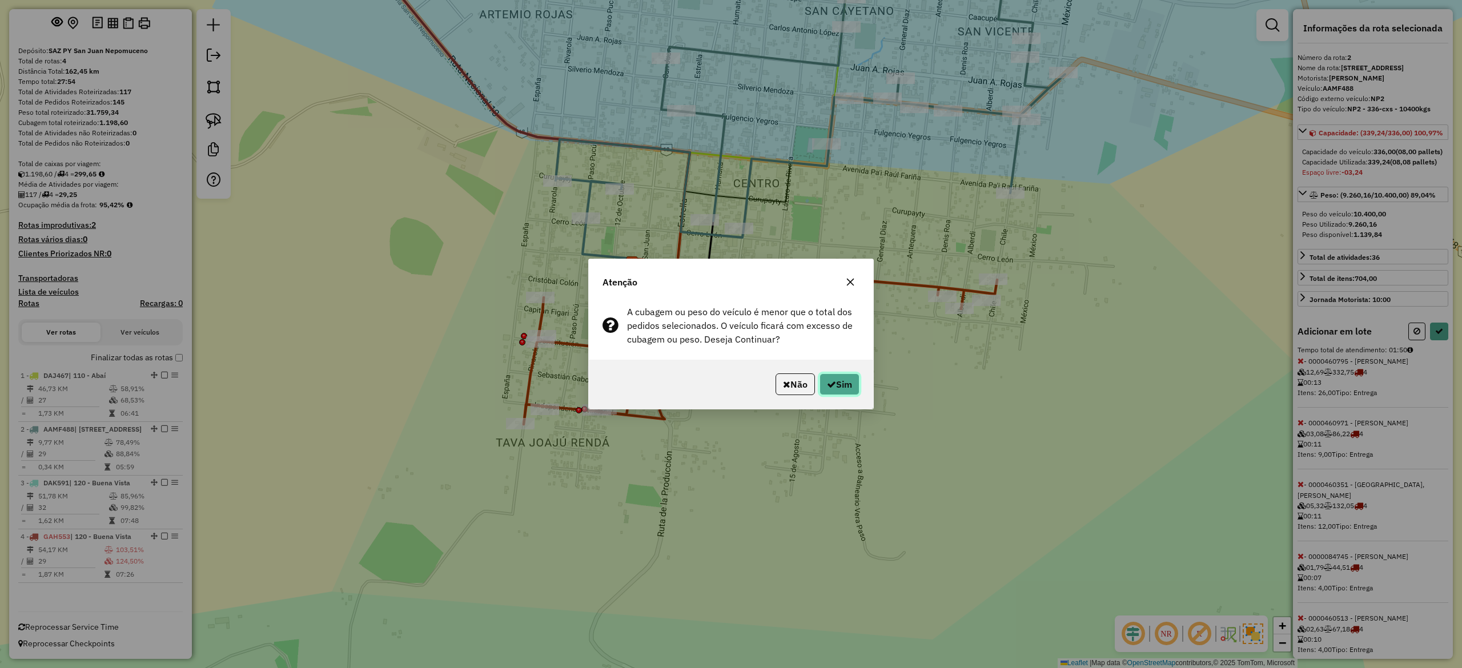
click at [830, 382] on icon "button" at bounding box center [831, 384] width 9 height 9
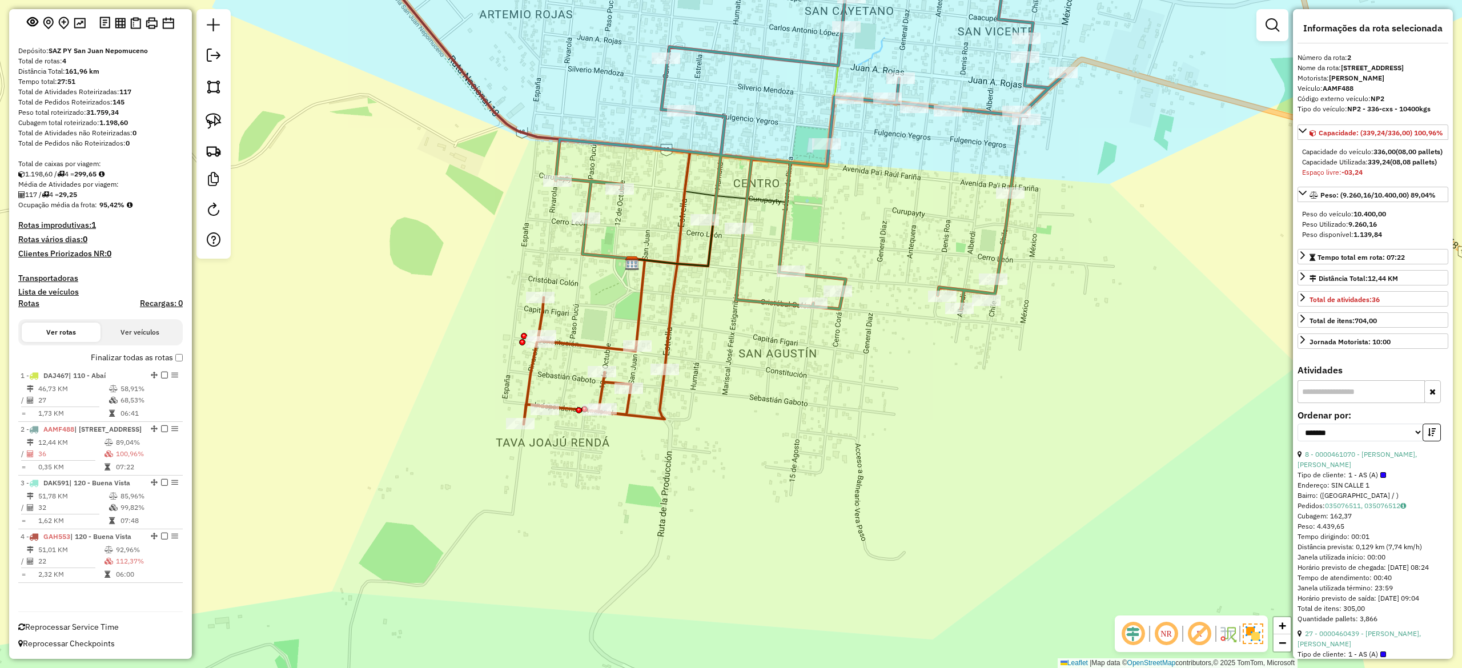
click at [672, 296] on icon at bounding box center [519, 178] width 341 height 491
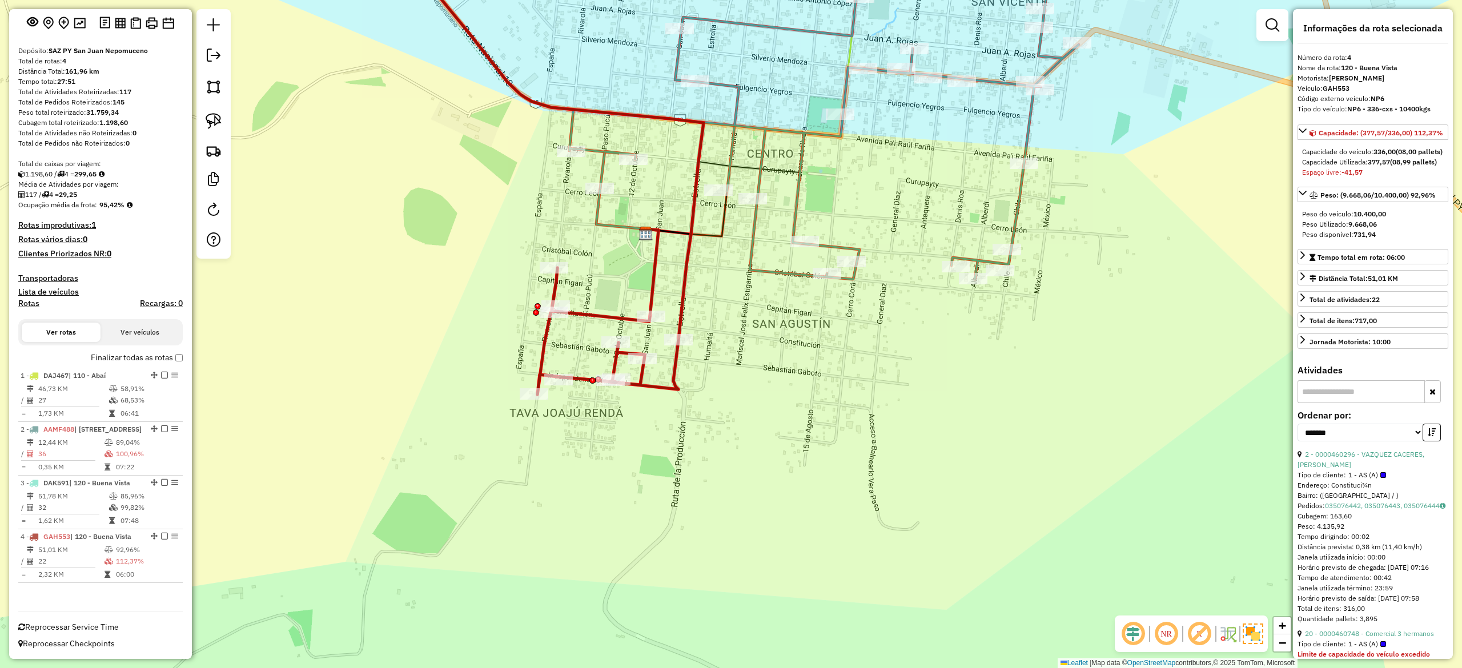
drag, startPoint x: 704, startPoint y: 342, endPoint x: 716, endPoint y: 312, distance: 32.2
click at [716, 312] on div "Janela de atendimento Grade de atendimento Capacidade Transportadoras Veículos …" at bounding box center [731, 334] width 1462 height 668
click at [756, 239] on icon at bounding box center [823, 106] width 509 height 346
click at [750, 244] on icon at bounding box center [823, 106] width 509 height 346
click at [734, 368] on div "Janela de atendimento Grade de atendimento Capacidade Transportadoras Veículos …" at bounding box center [731, 334] width 1462 height 668
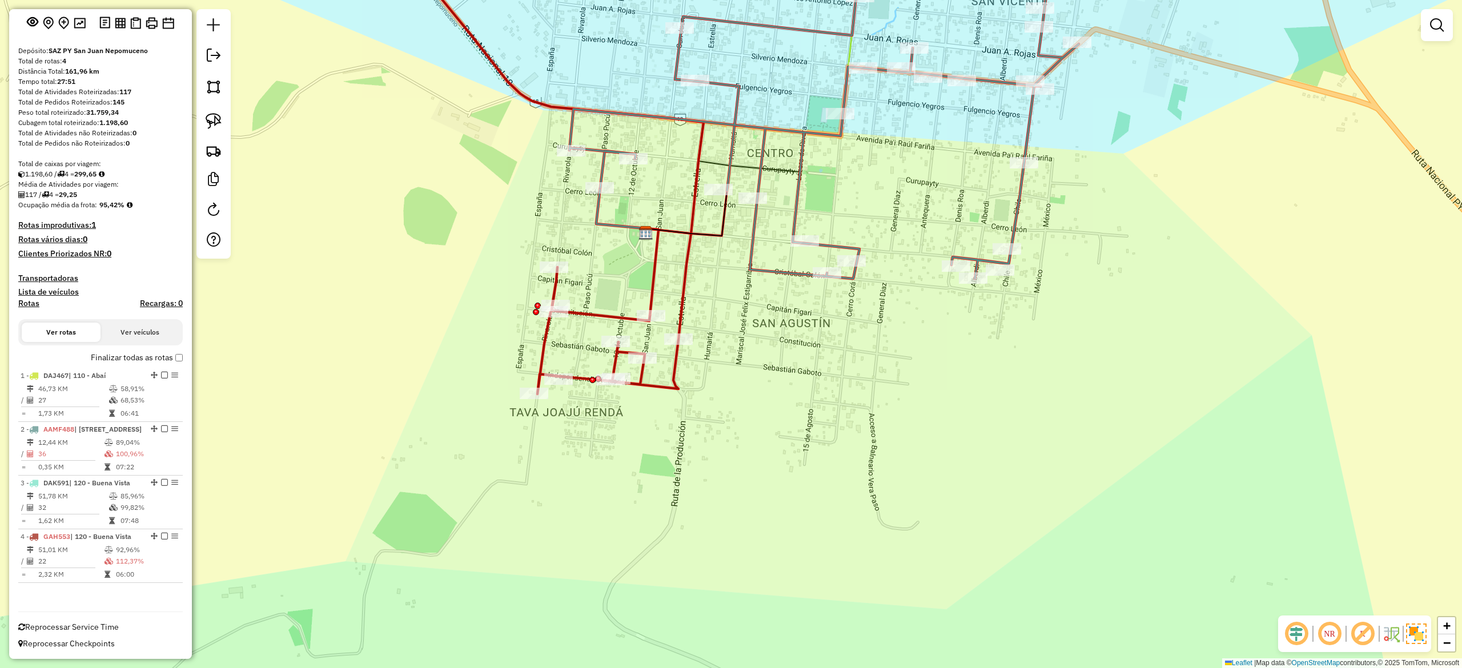
click at [751, 259] on icon at bounding box center [823, 106] width 509 height 346
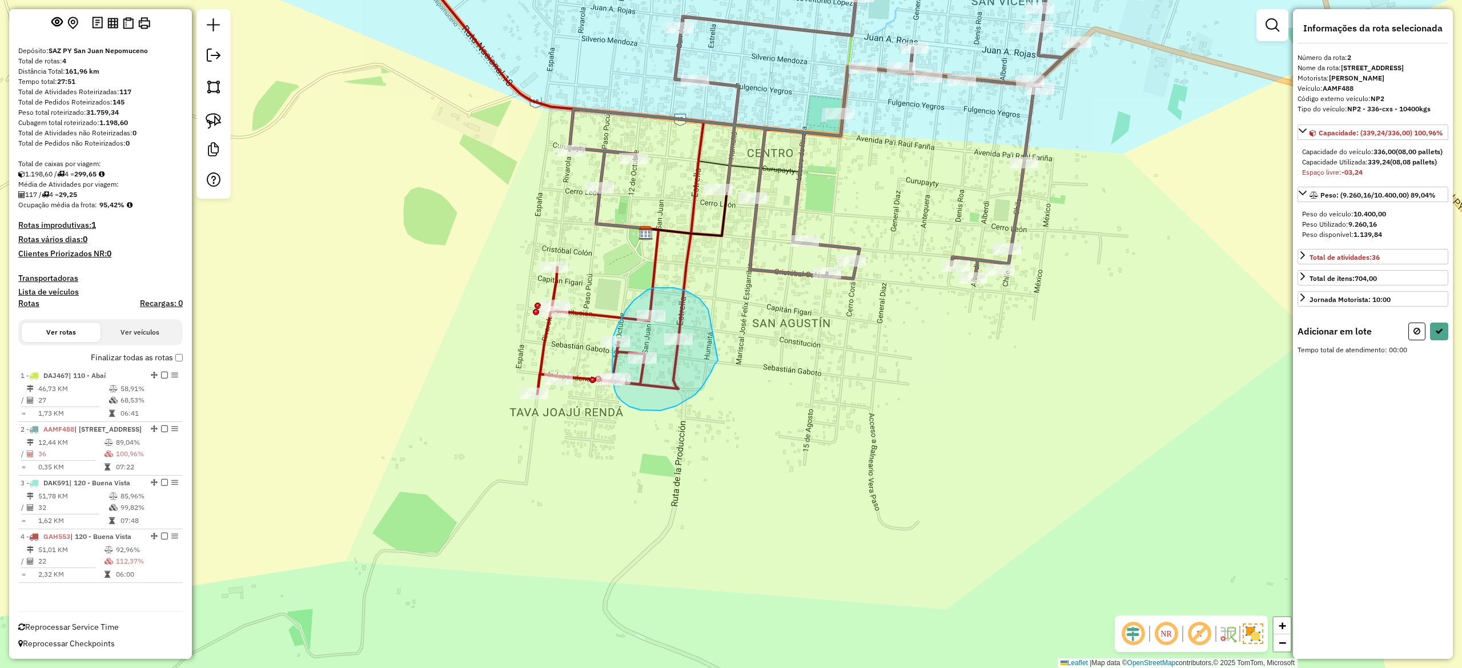
drag, startPoint x: 647, startPoint y: 290, endPoint x: 727, endPoint y: 345, distance: 96.5
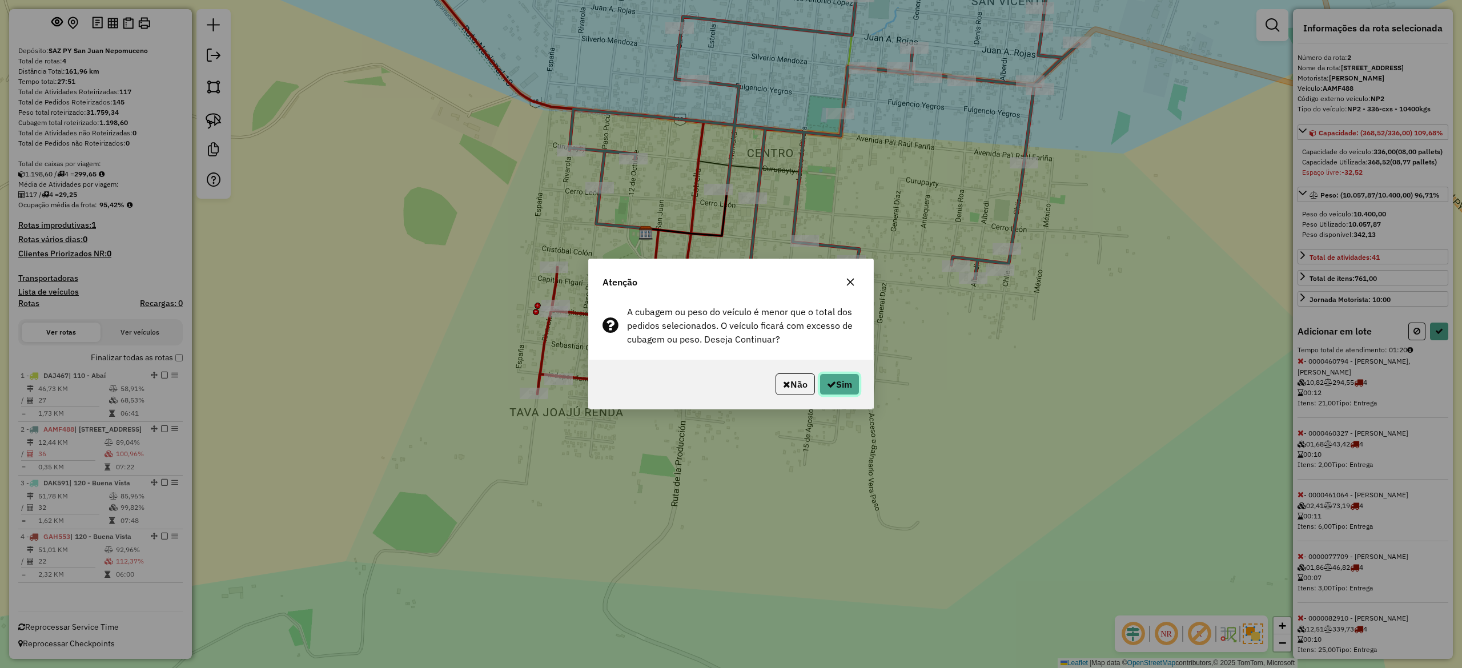
click at [842, 384] on button "Sim" at bounding box center [840, 385] width 40 height 22
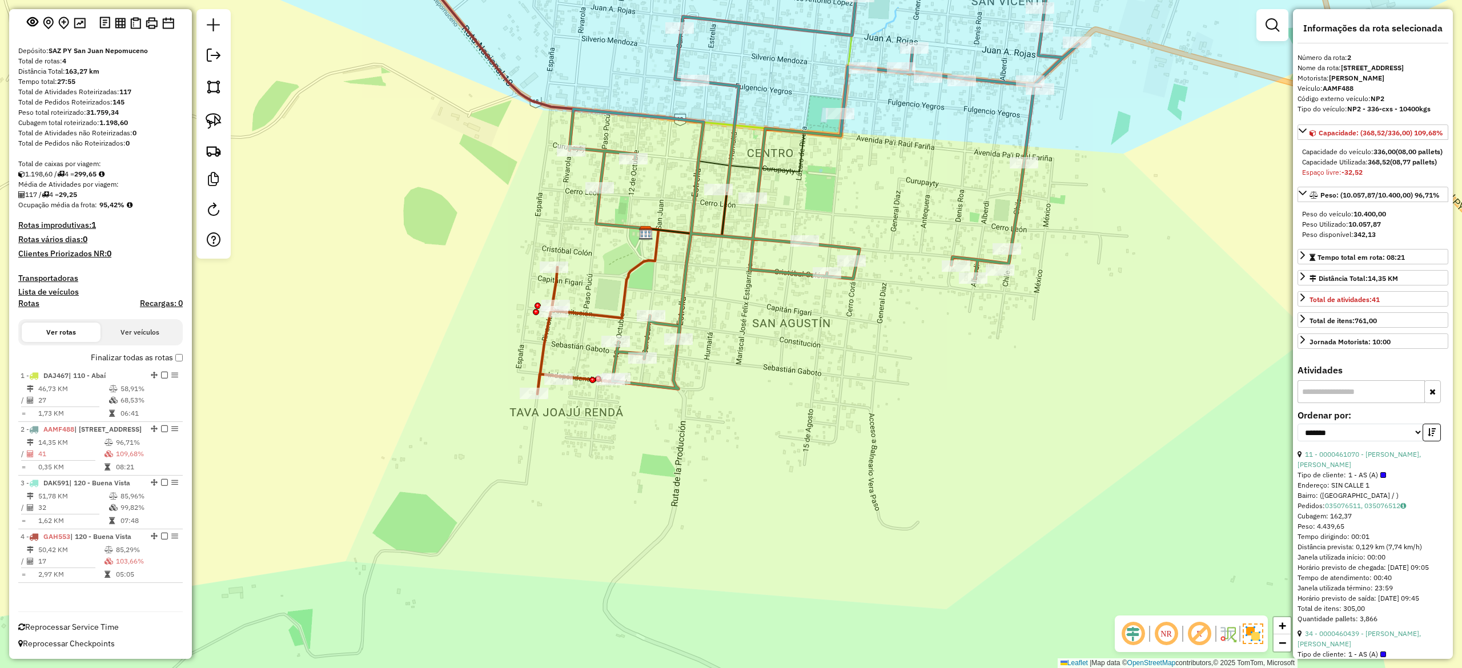
drag, startPoint x: 705, startPoint y: 398, endPoint x: 631, endPoint y: 383, distance: 75.7
click at [704, 398] on div "Janela de atendimento Grade de atendimento Capacidade Transportadoras Veículos …" at bounding box center [731, 334] width 1462 height 668
click at [704, 380] on div "Rota 2 - Placa AAMF488 0000461064 - REYES ESPINOLA, RICARDO Rota 2 - Placa AAMF…" at bounding box center [731, 334] width 1462 height 668
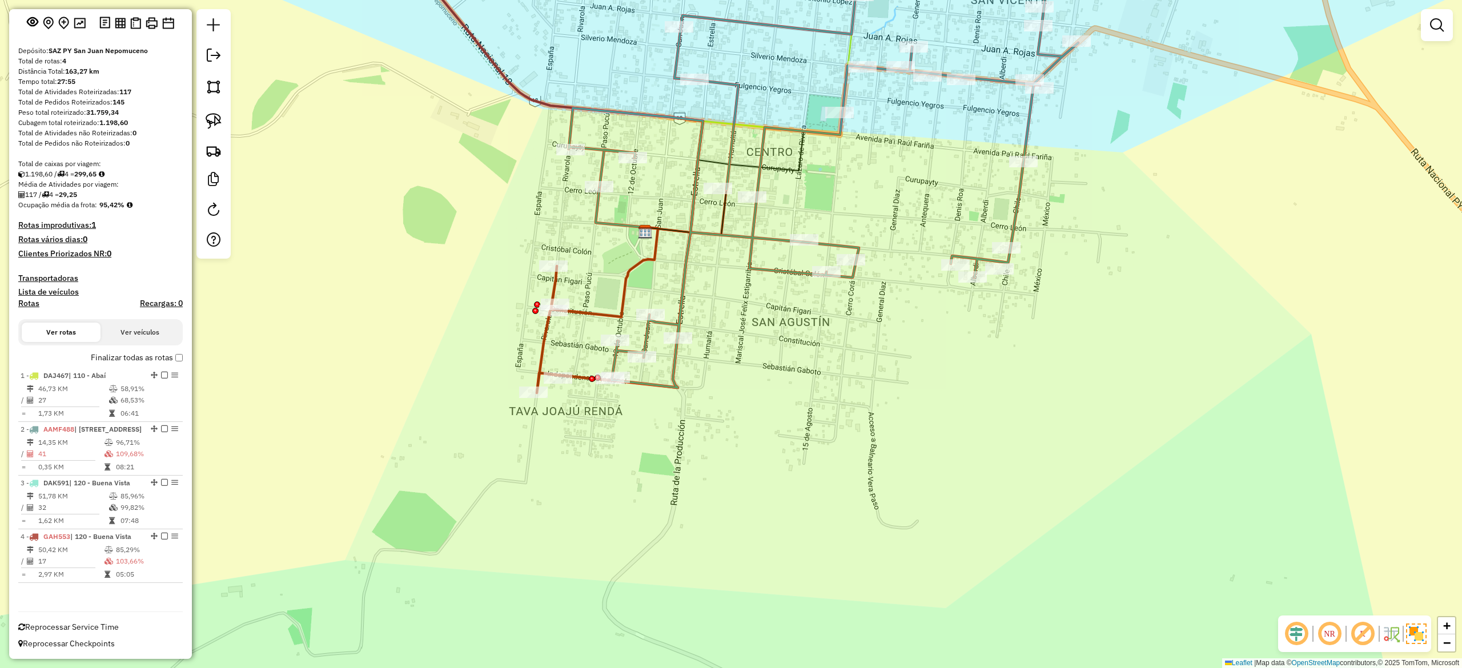
click at [679, 360] on icon at bounding box center [823, 160] width 509 height 455
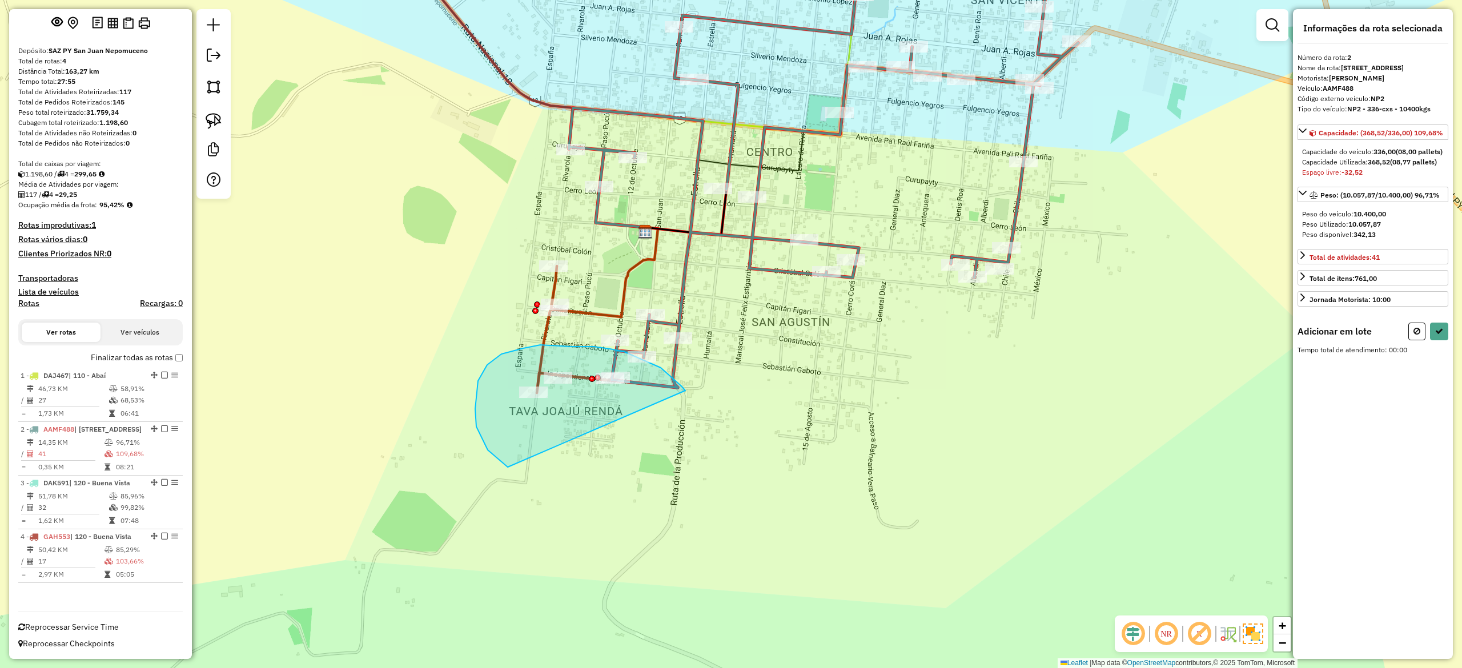
drag, startPoint x: 673, startPoint y: 379, endPoint x: 695, endPoint y: 386, distance: 22.8
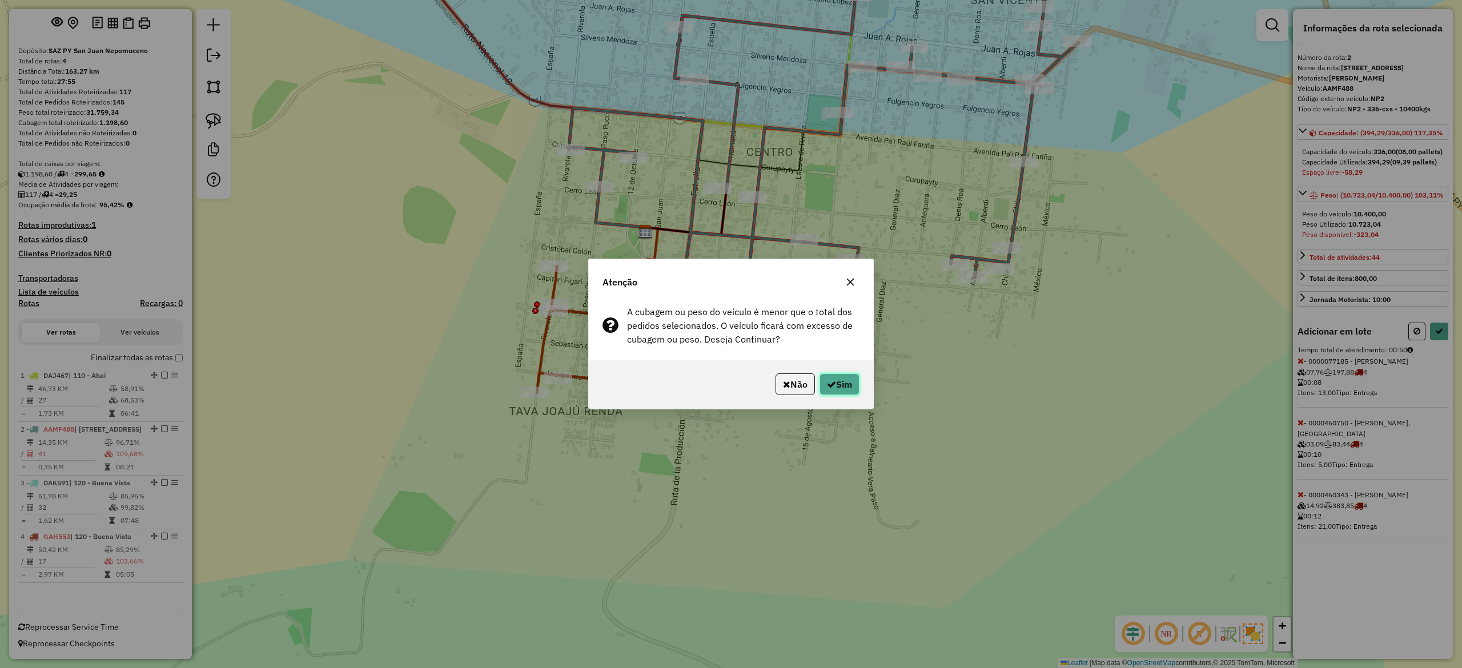
click at [846, 386] on button "Sim" at bounding box center [840, 385] width 40 height 22
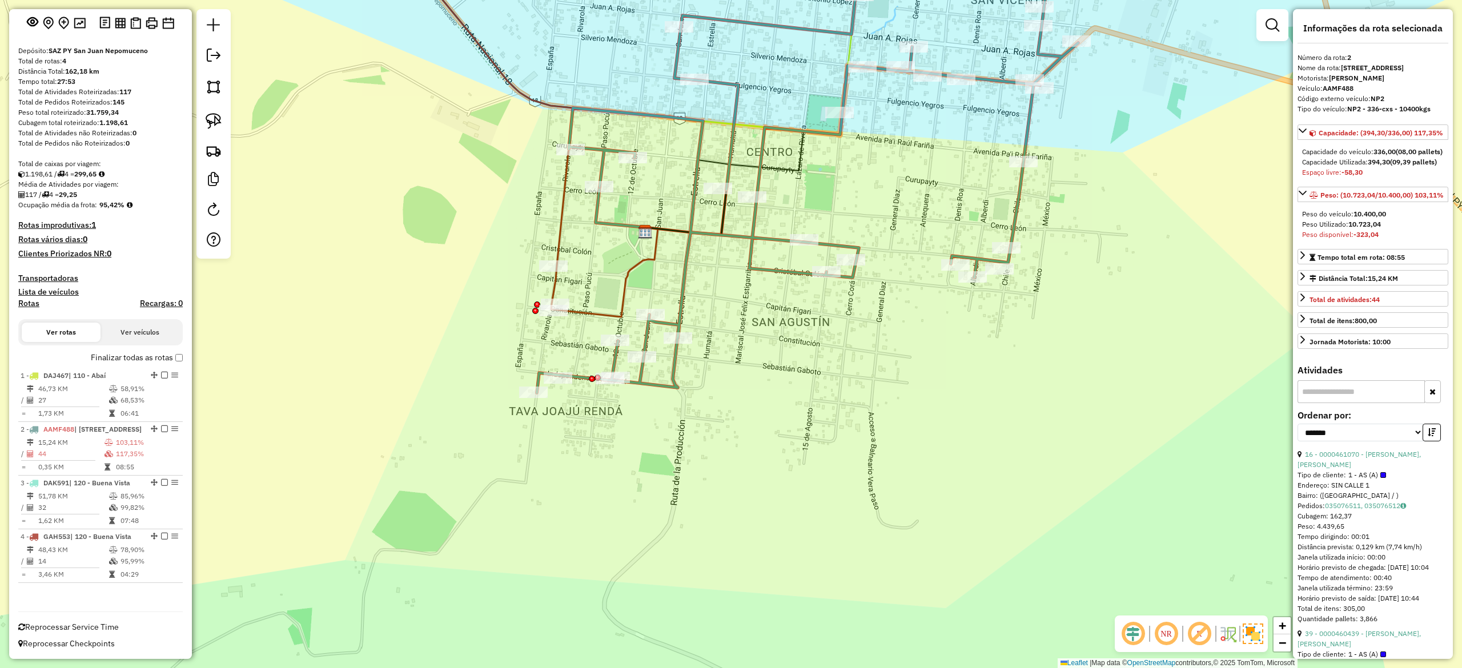
click at [583, 298] on div "Janela de atendimento Grade de atendimento Capacidade Transportadoras Veículos …" at bounding box center [731, 334] width 1462 height 668
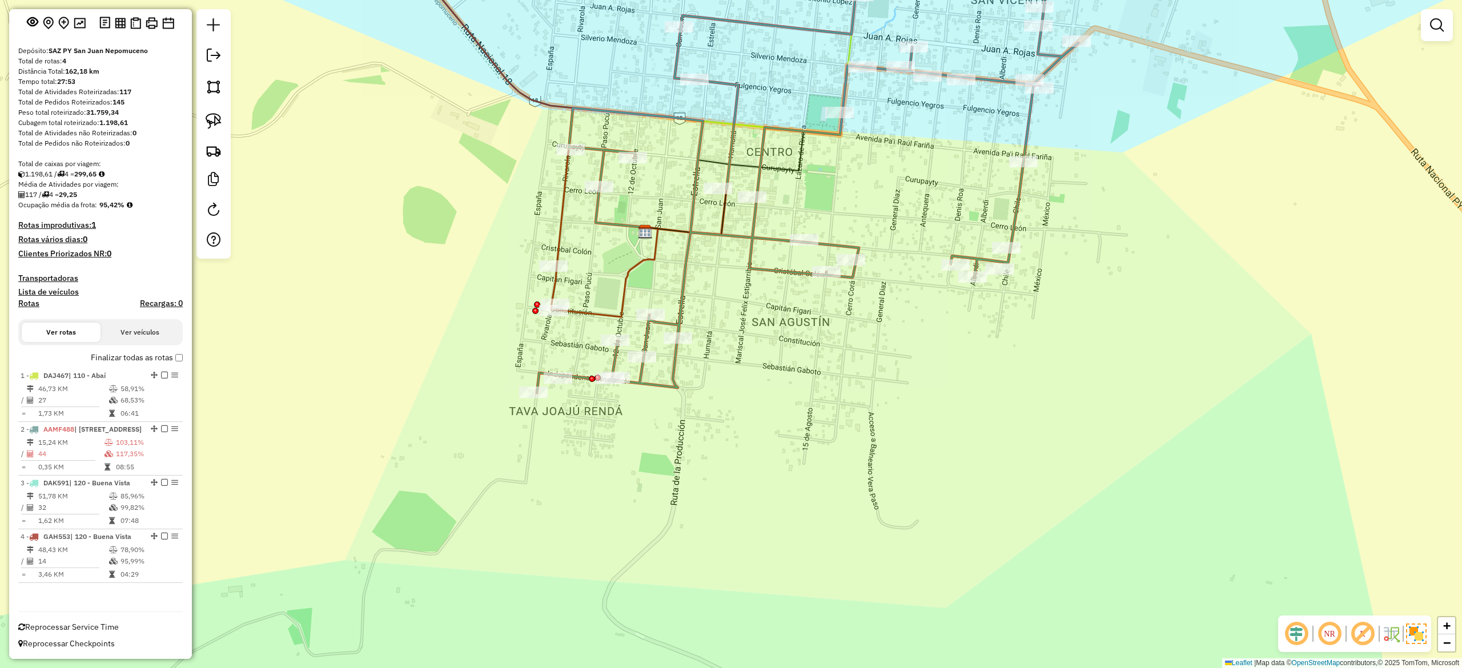
click at [553, 284] on icon at bounding box center [480, 121] width 185 height 376
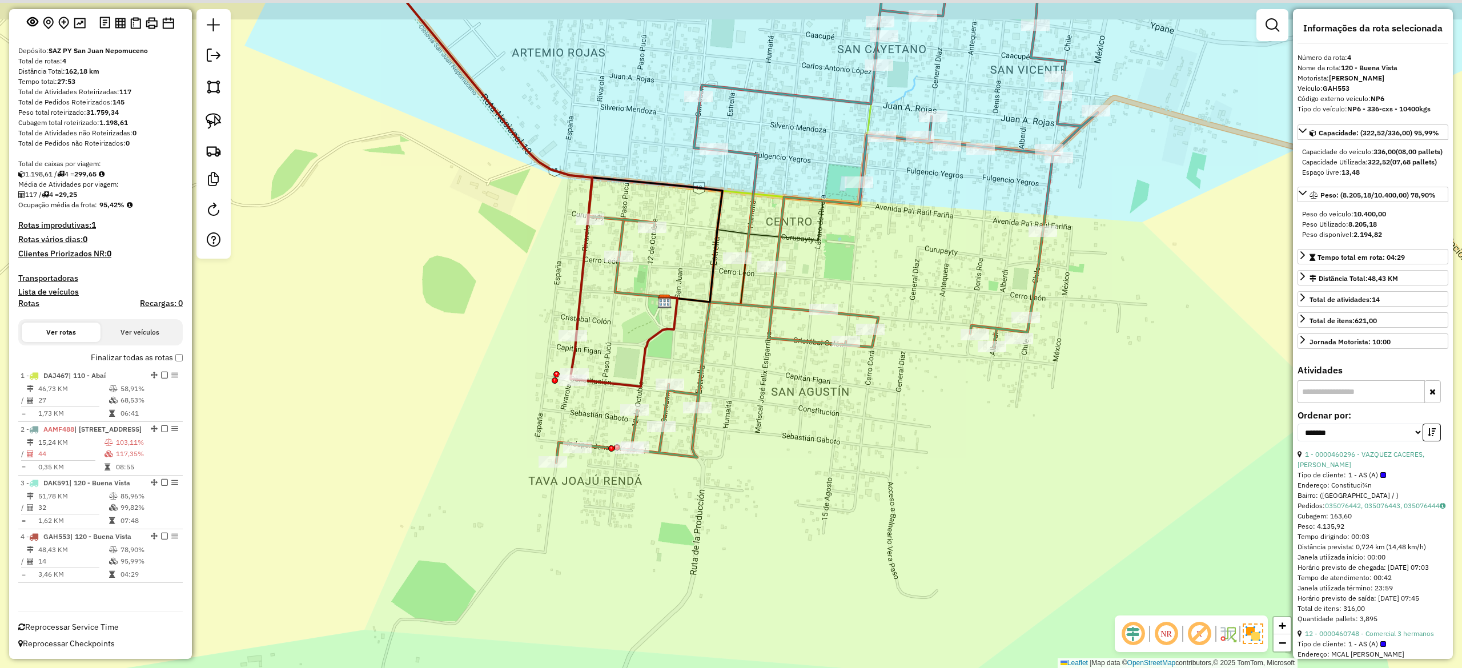
drag, startPoint x: 597, startPoint y: 322, endPoint x: 604, endPoint y: 358, distance: 36.1
click at [604, 358] on div "Janela de atendimento Grade de atendimento Capacidade Transportadoras Veículos …" at bounding box center [731, 334] width 1462 height 668
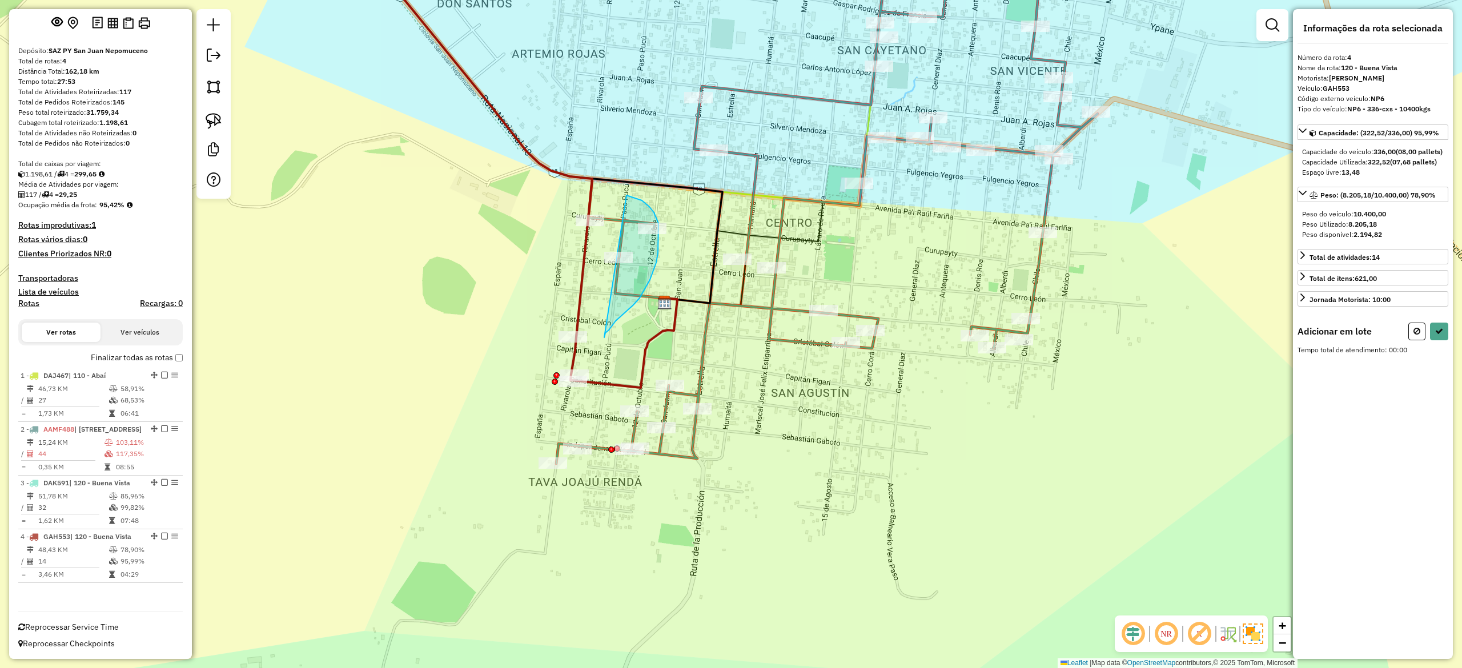
drag, startPoint x: 605, startPoint y: 333, endPoint x: 485, endPoint y: 307, distance: 122.7
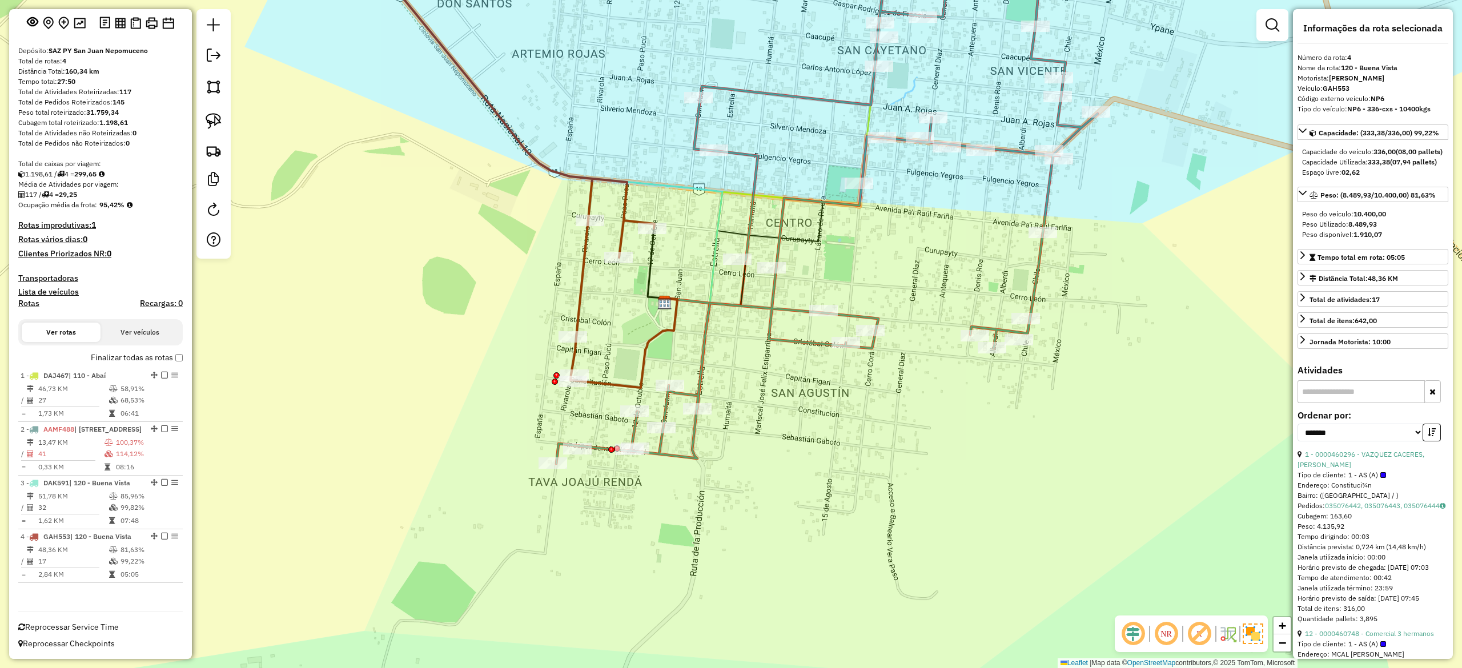
drag, startPoint x: 611, startPoint y: 328, endPoint x: 609, endPoint y: 315, distance: 13.3
click at [611, 327] on div "Janela de atendimento Grade de atendimento Capacidade Transportadoras Veículos …" at bounding box center [731, 334] width 1462 height 668
click at [609, 315] on div "Janela de atendimento Grade de atendimento Capacidade Transportadoras Veículos …" at bounding box center [731, 334] width 1462 height 668
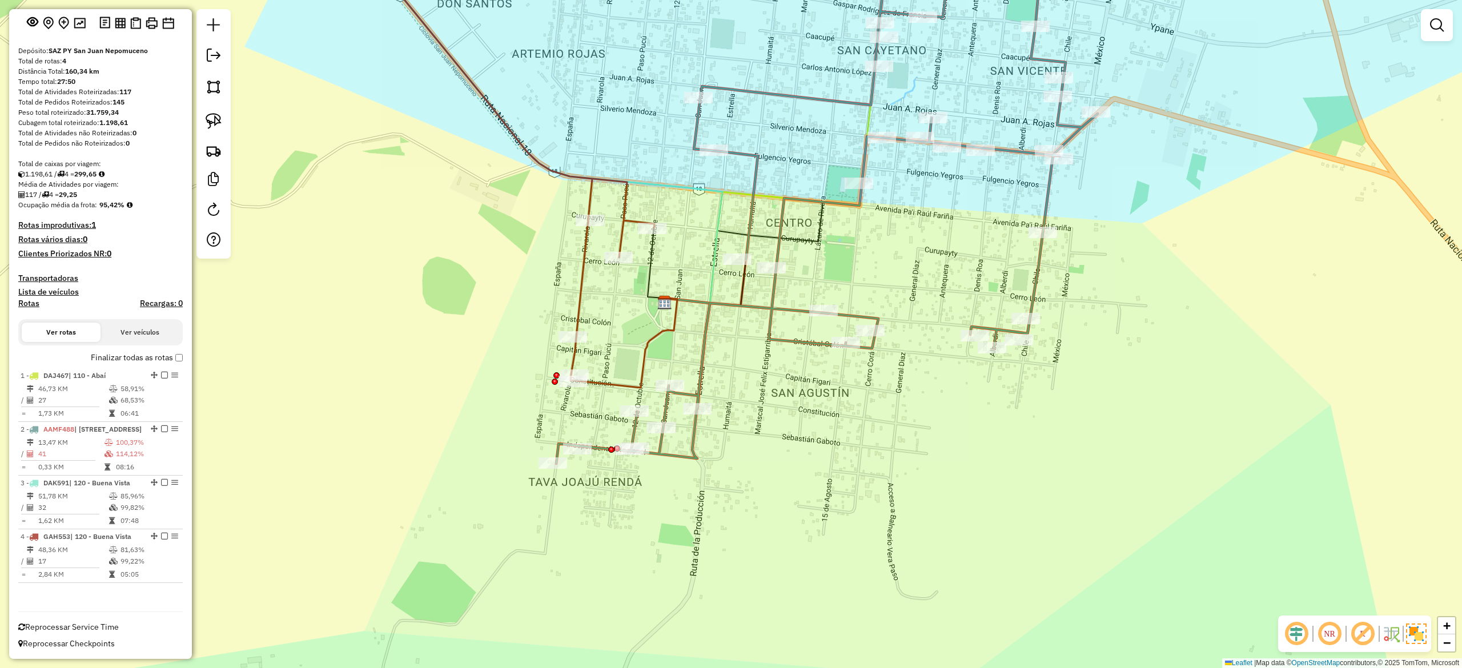
drag, startPoint x: 583, startPoint y: 294, endPoint x: 586, endPoint y: 306, distance: 12.3
click at [583, 292] on icon at bounding box center [500, 156] width 307 height 447
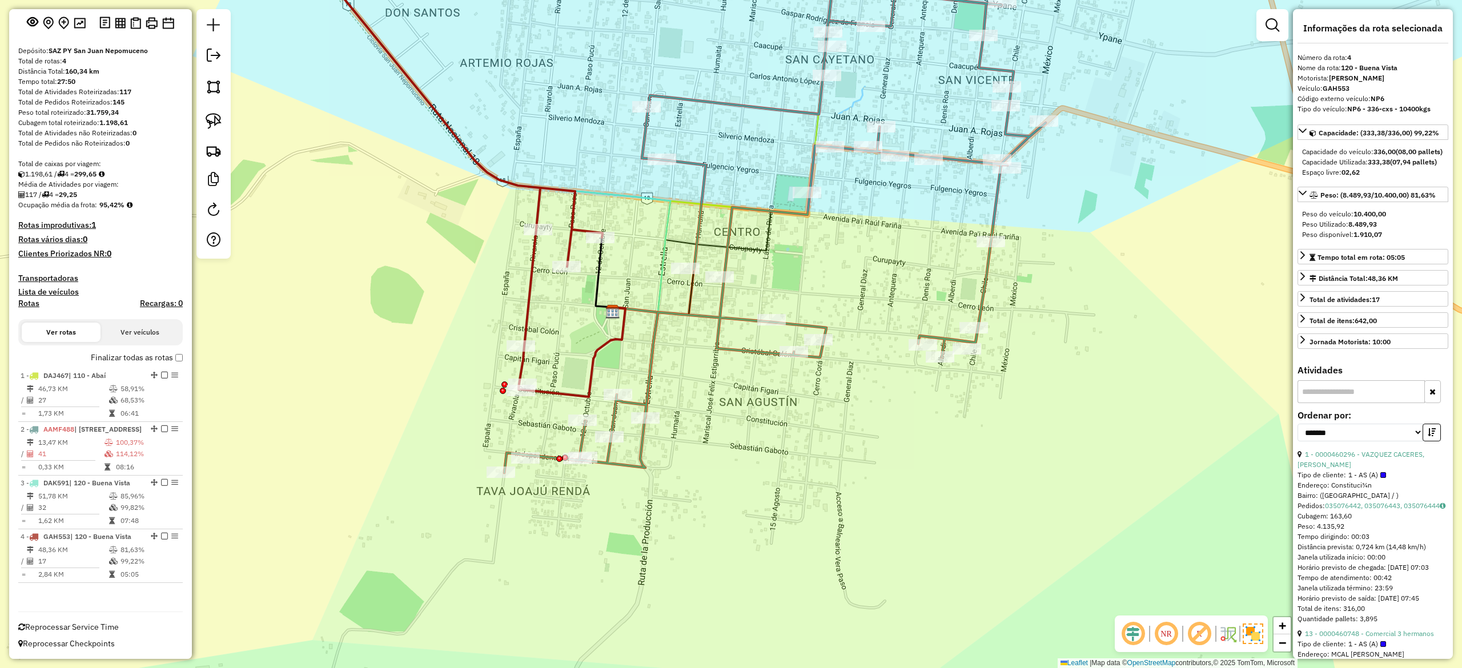
drag, startPoint x: 596, startPoint y: 314, endPoint x: 544, endPoint y: 323, distance: 52.8
click at [544, 323] on div "Janela de atendimento Grade de atendimento Capacidade Transportadoras Veículos …" at bounding box center [731, 334] width 1462 height 668
click at [163, 536] on em at bounding box center [164, 536] width 7 height 7
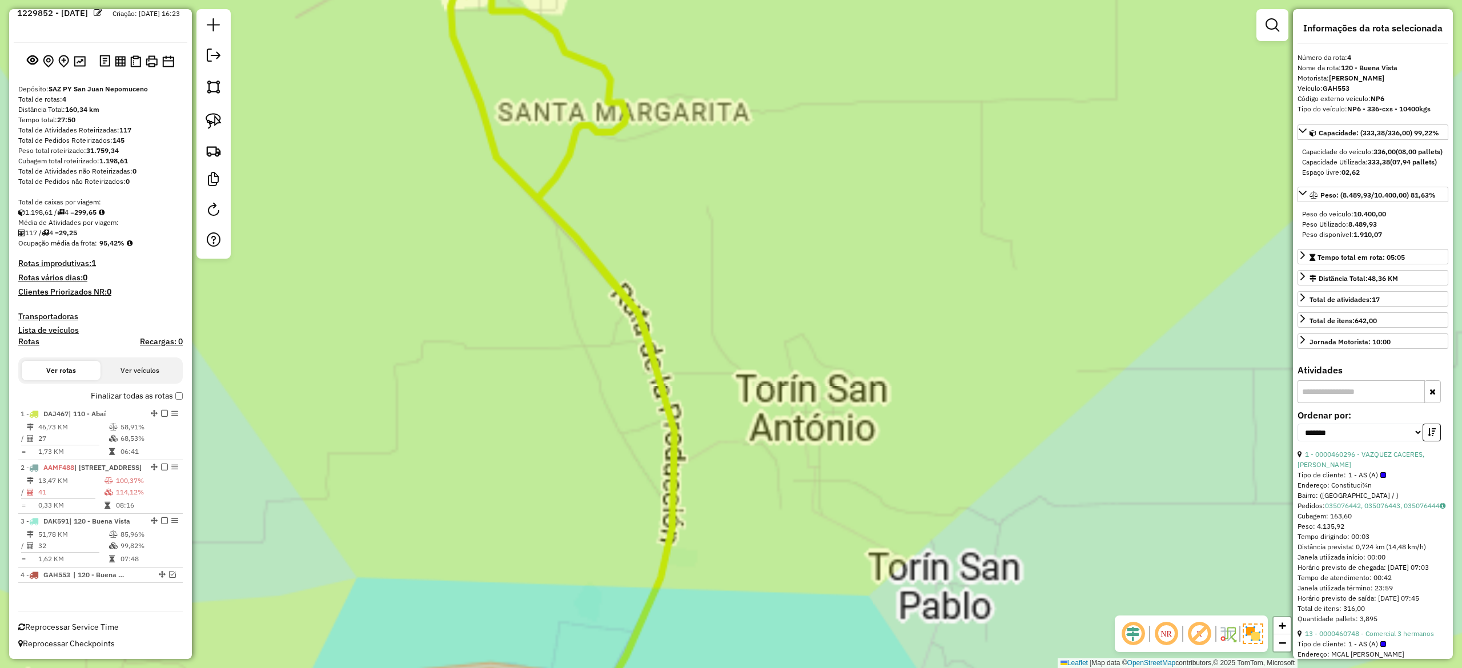
click at [703, 425] on div "Rota 1 - Placa DAJ467 0000460566 - SELVA FRANCO Rota 1 - Placa DAJ467 000046053…" at bounding box center [731, 334] width 1462 height 668
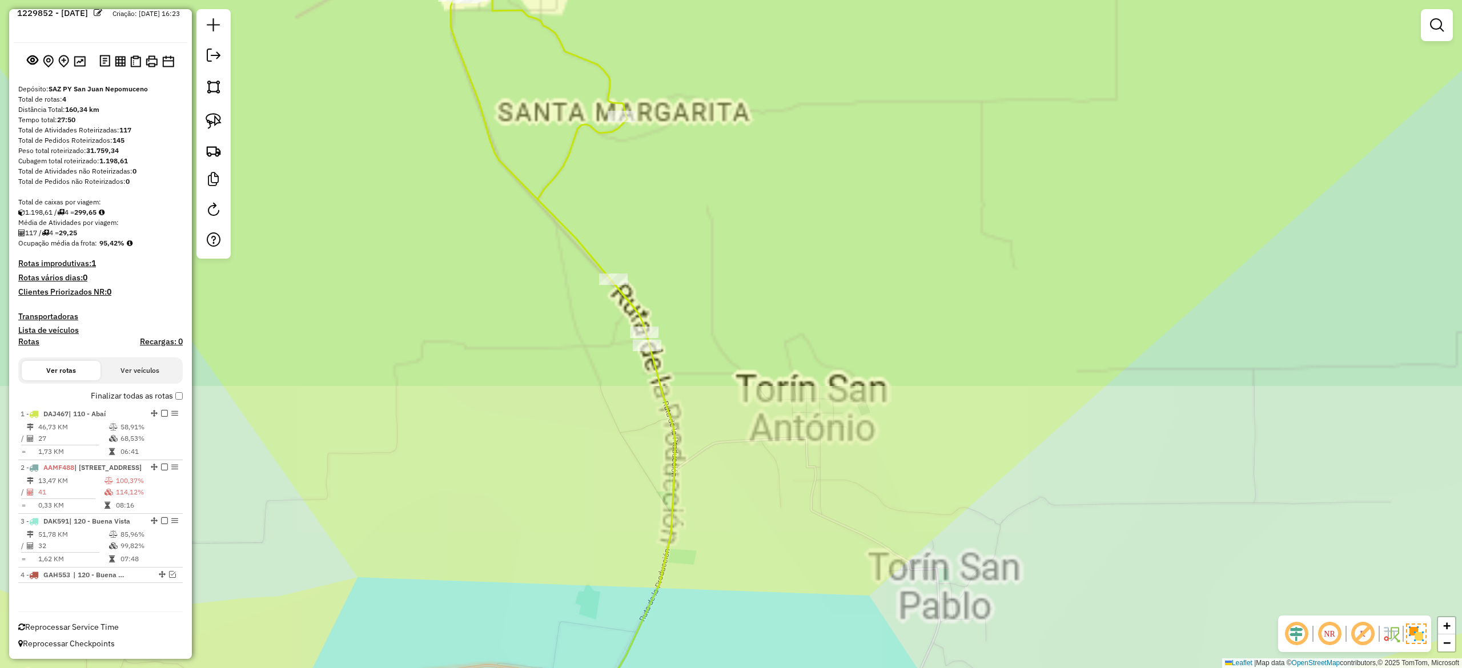
click at [675, 539] on icon at bounding box center [627, 533] width 96 height 403
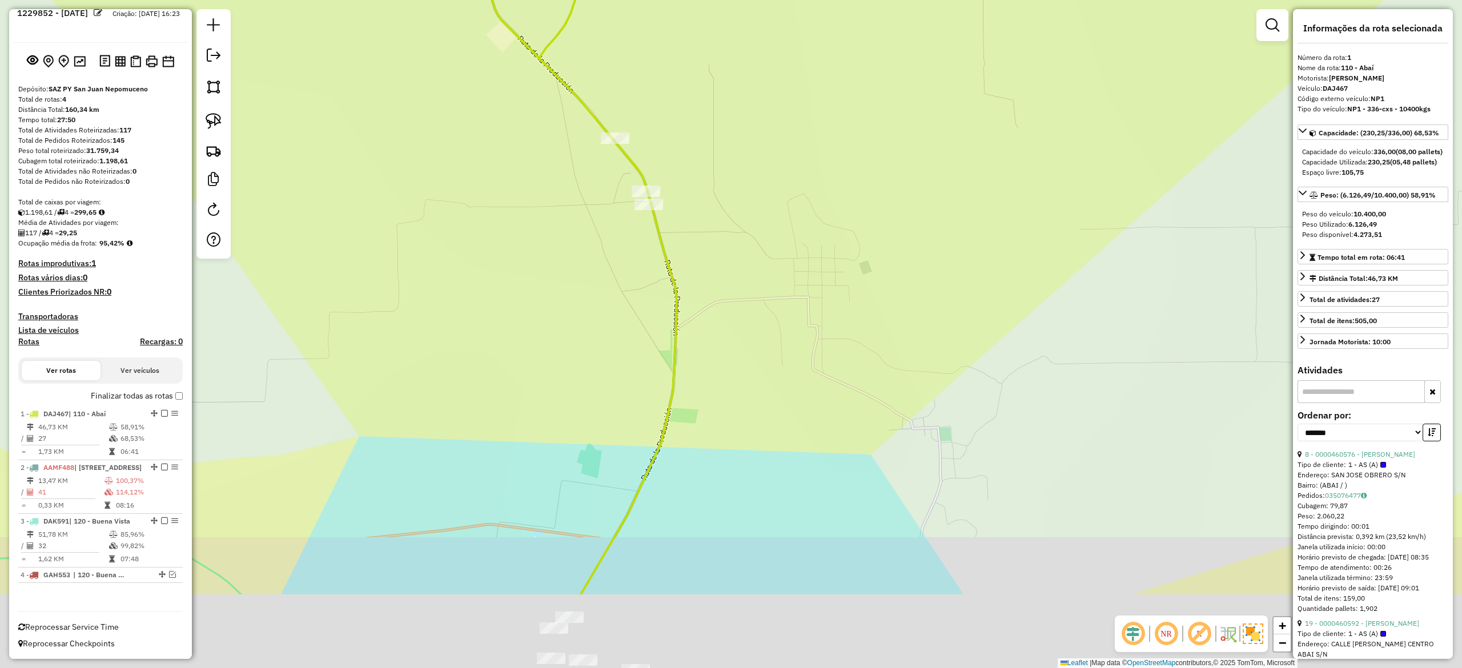
drag, startPoint x: 690, startPoint y: 446, endPoint x: 700, endPoint y: 173, distance: 272.6
click at [700, 173] on div "Janela de atendimento Grade de atendimento Capacidade Transportadoras Veículos …" at bounding box center [731, 334] width 1462 height 668
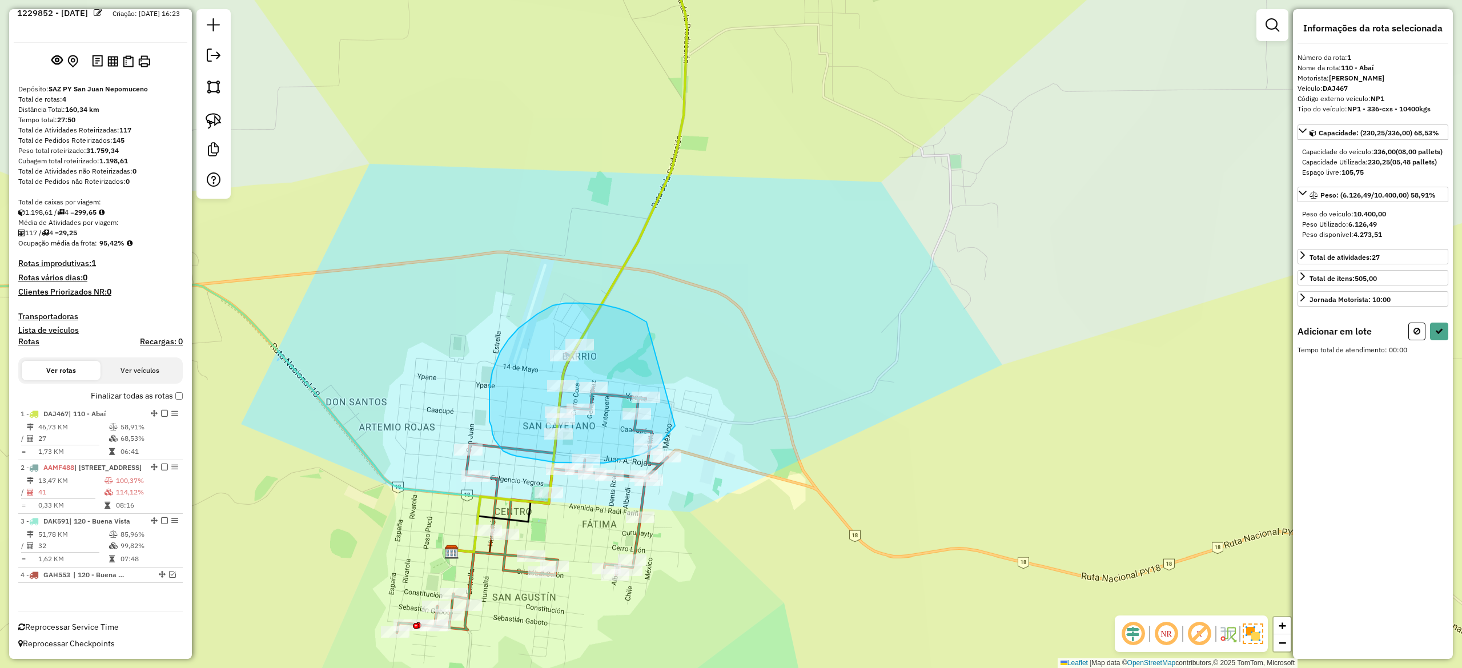
drag, startPoint x: 581, startPoint y: 303, endPoint x: 681, endPoint y: 352, distance: 111.1
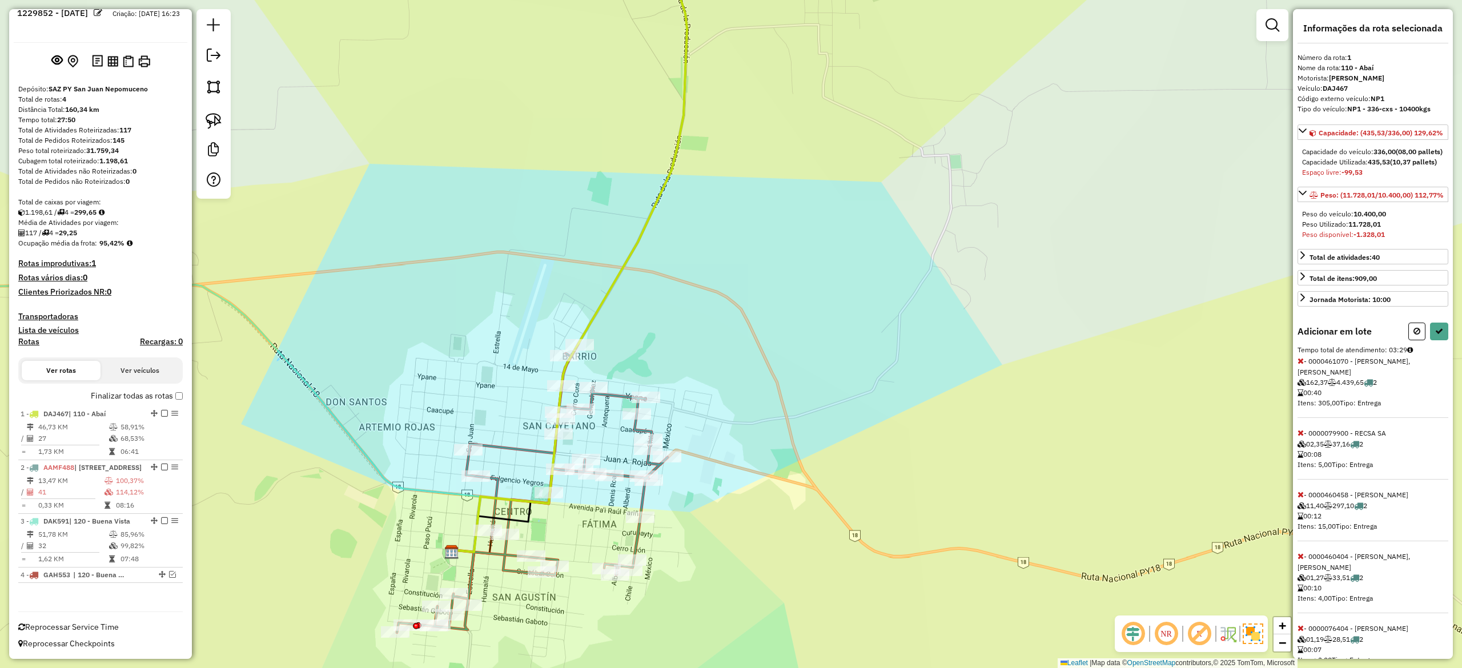
click at [1298, 365] on icon at bounding box center [1301, 361] width 6 height 8
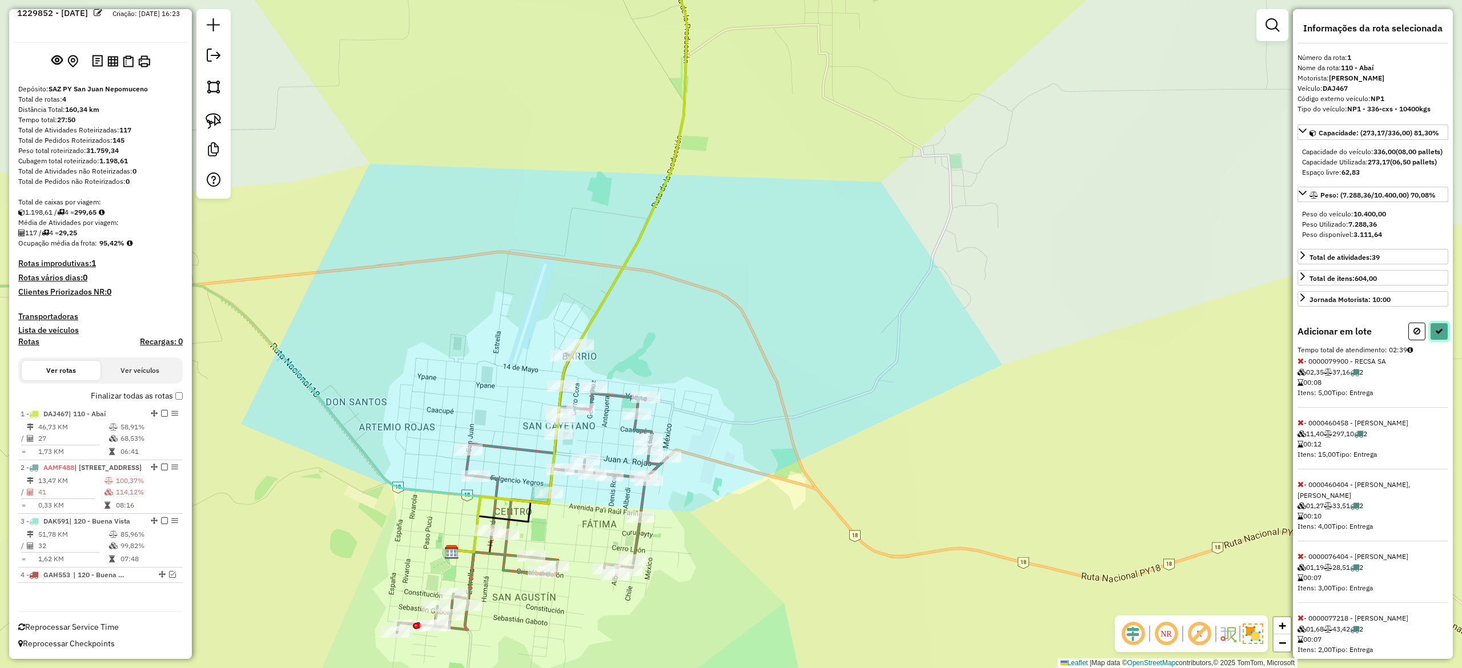
click at [1440, 340] on button at bounding box center [1439, 332] width 18 height 18
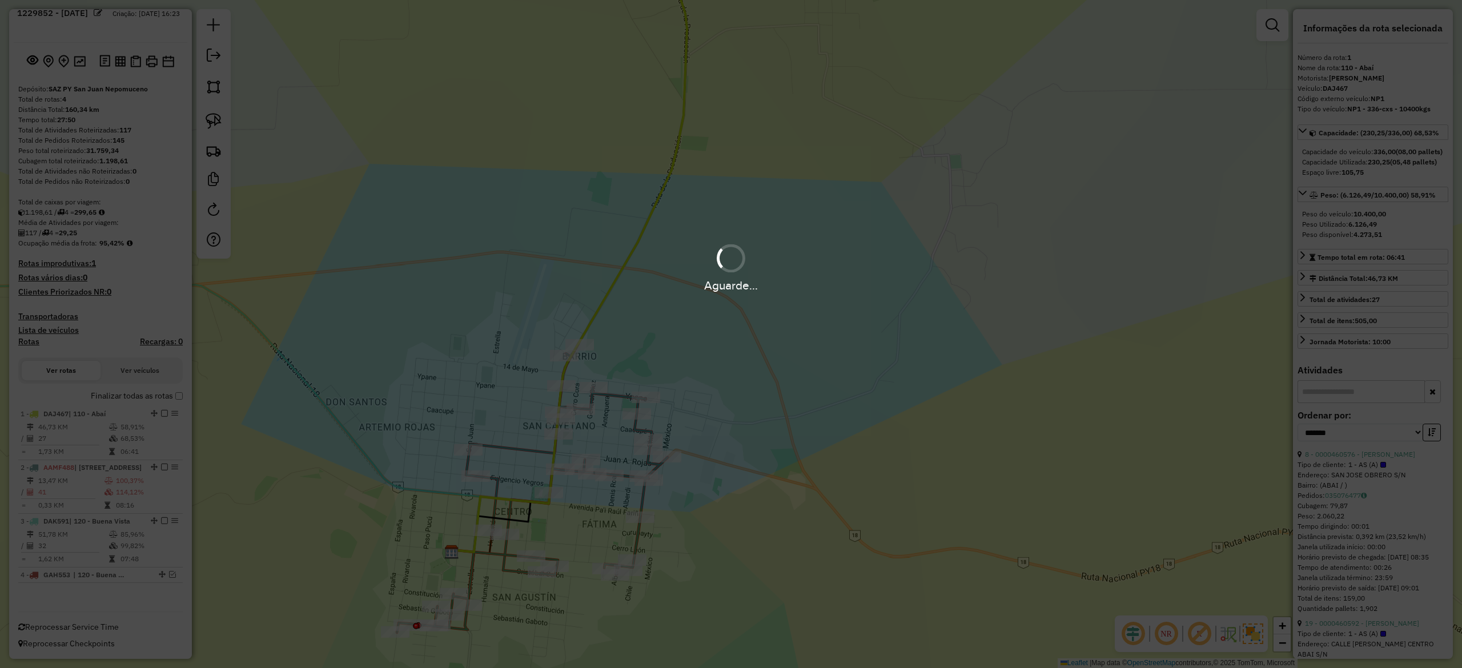
scroll to position [28, 0]
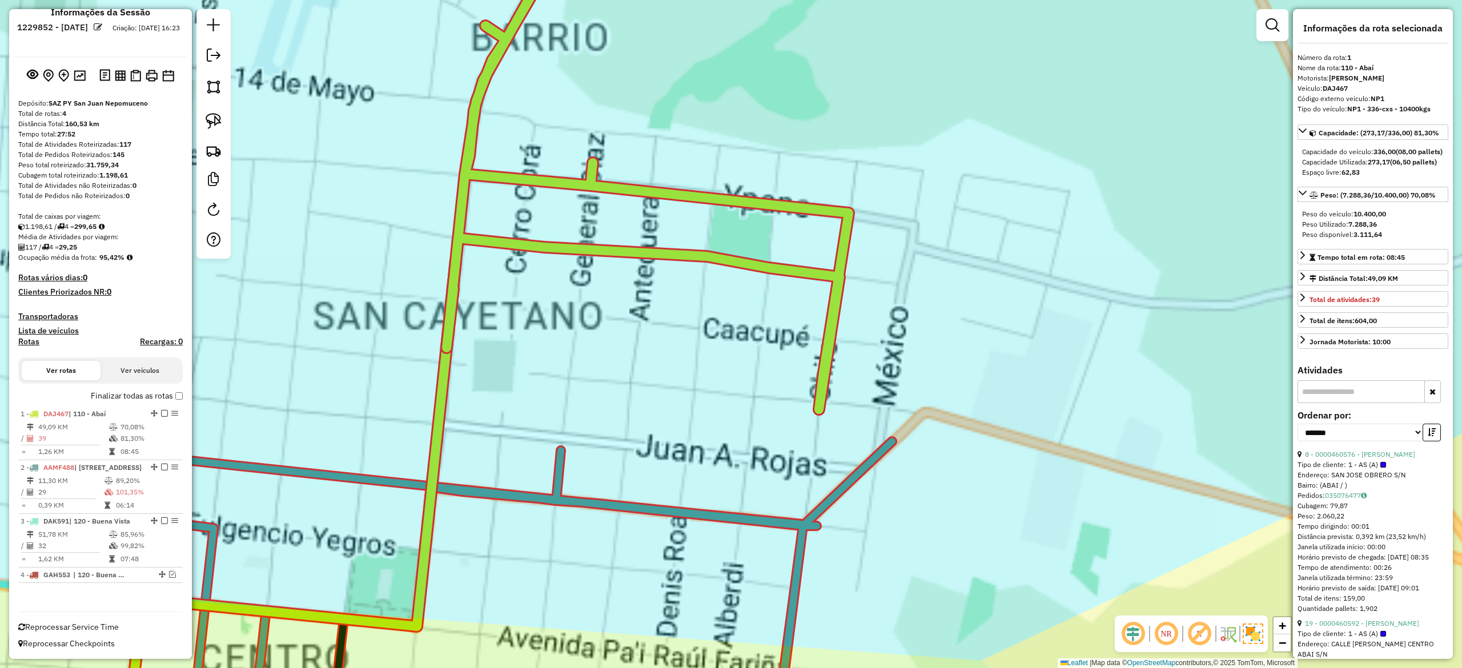
click at [639, 314] on div "Janela de atendimento Grade de atendimento Capacidade Transportadoras Veículos …" at bounding box center [731, 334] width 1462 height 668
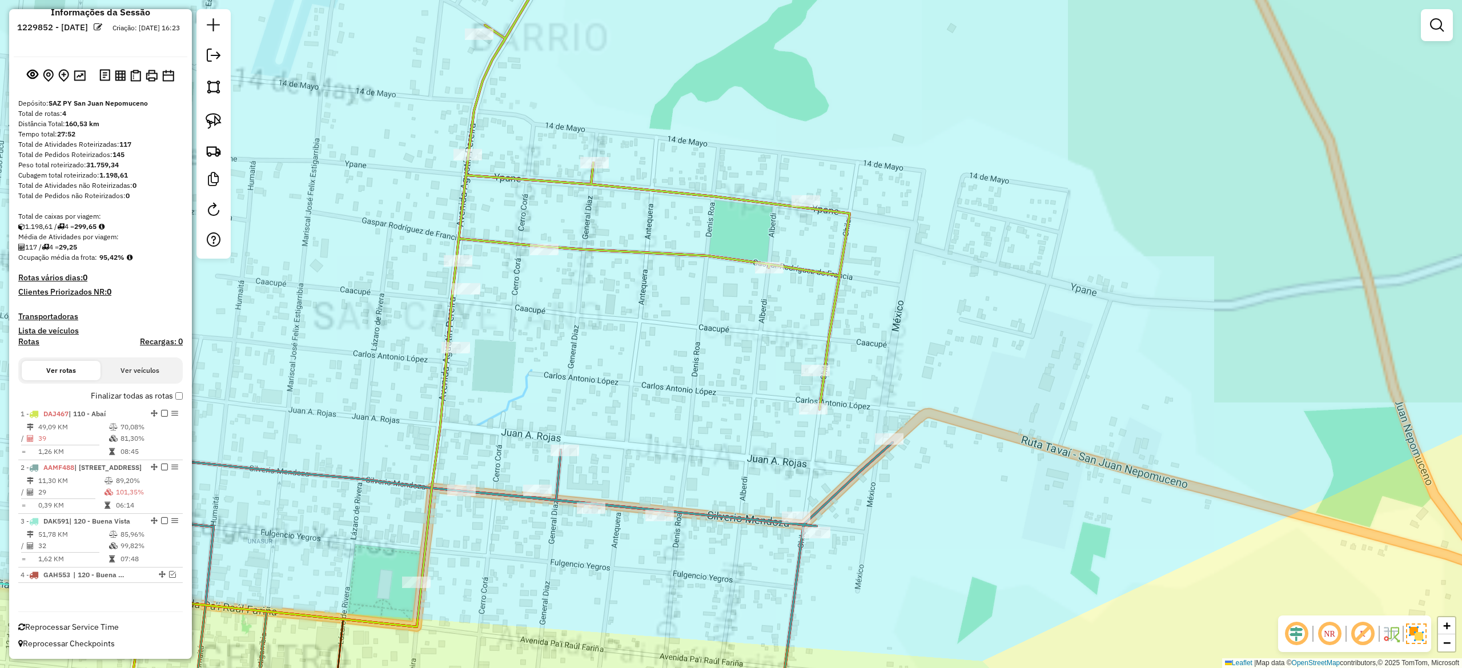
click at [636, 288] on div "Janela de atendimento Grade de atendimento Capacidade Transportadoras Veículos …" at bounding box center [731, 334] width 1462 height 668
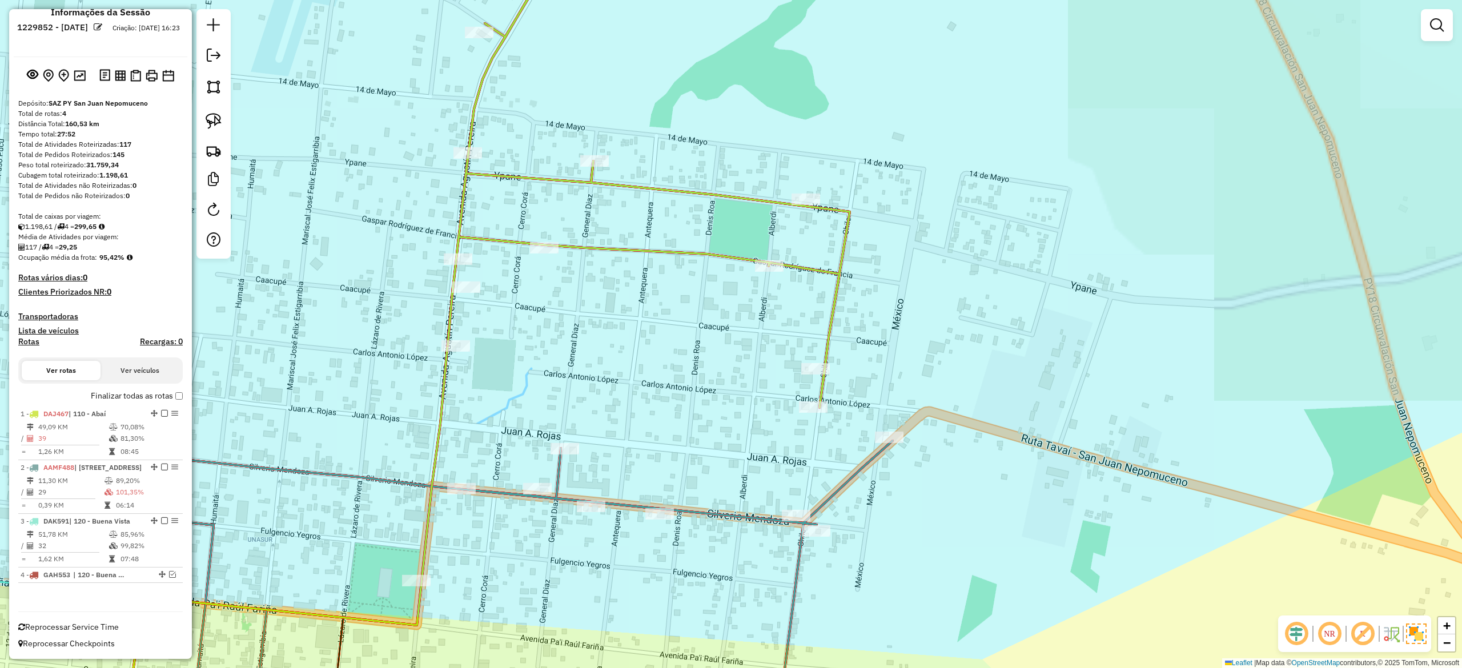
click at [640, 254] on icon at bounding box center [649, 170] width 402 height 475
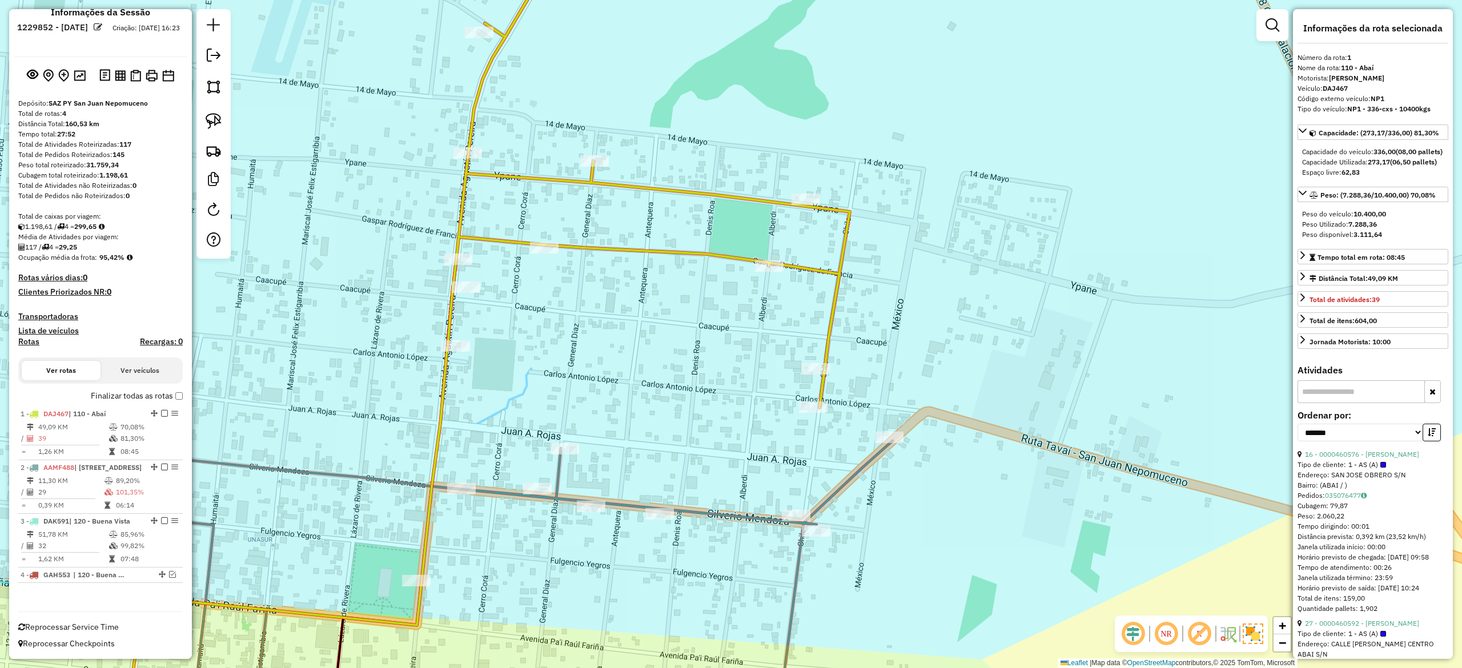
drag, startPoint x: 633, startPoint y: 306, endPoint x: 661, endPoint y: 249, distance: 62.8
click at [661, 248] on div "Janela de atendimento Grade de atendimento Capacidade Transportadoras Veículos …" at bounding box center [731, 334] width 1462 height 668
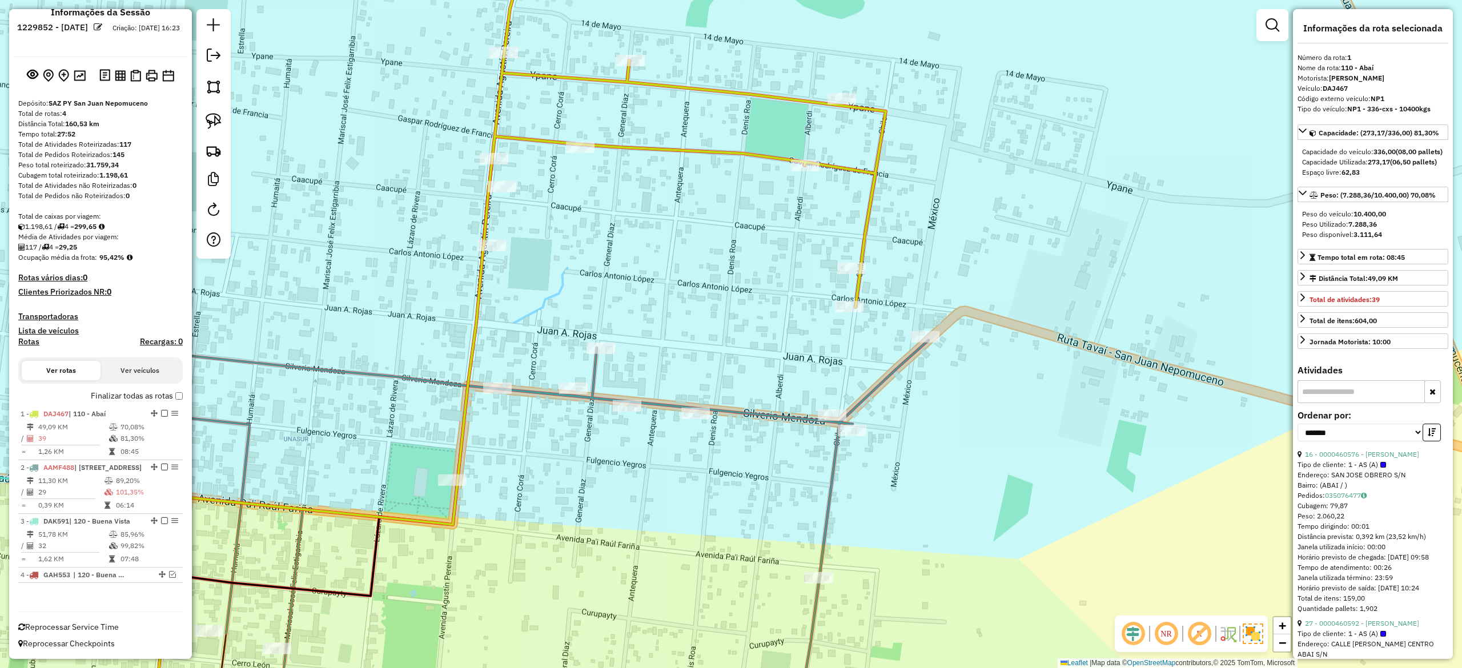
drag, startPoint x: 764, startPoint y: 368, endPoint x: 773, endPoint y: 365, distance: 10.1
click at [778, 326] on div "Janela de atendimento Grade de atendimento Capacidade Transportadoras Veículos …" at bounding box center [731, 334] width 1462 height 668
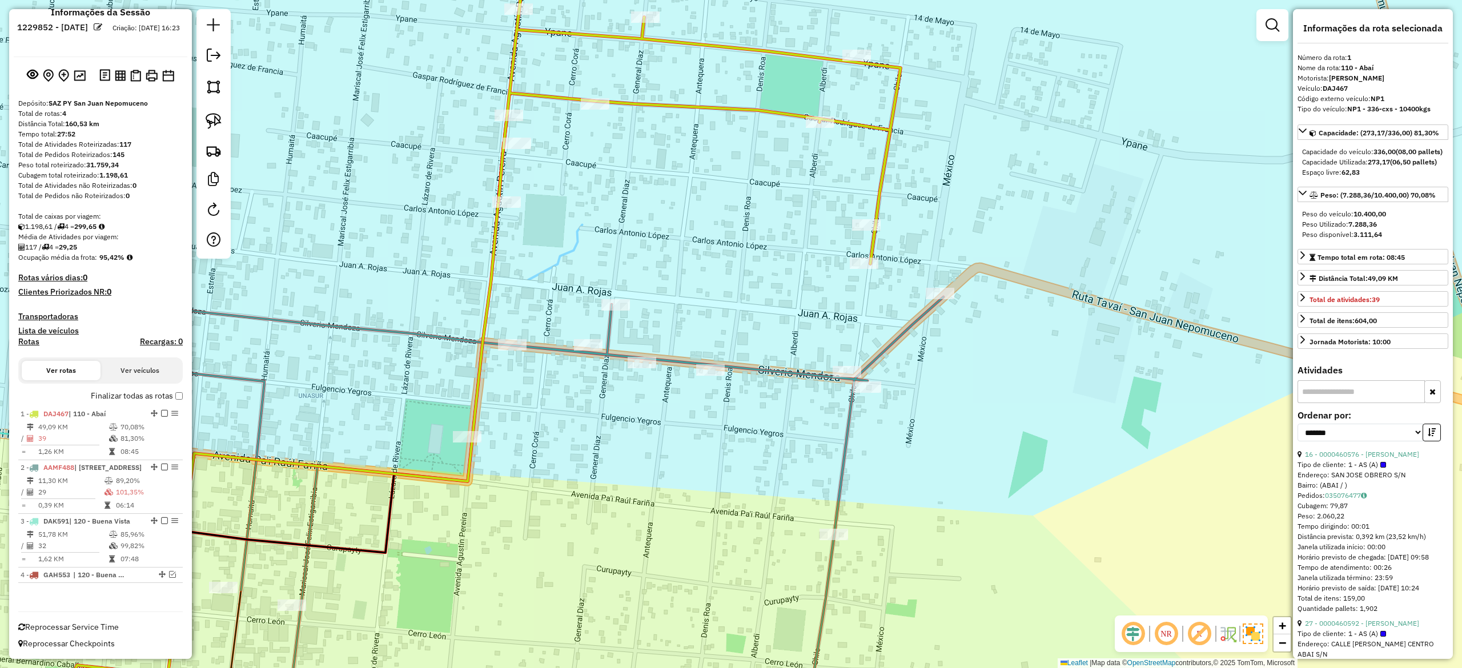
click at [773, 368] on icon at bounding box center [540, 501] width 807 height 470
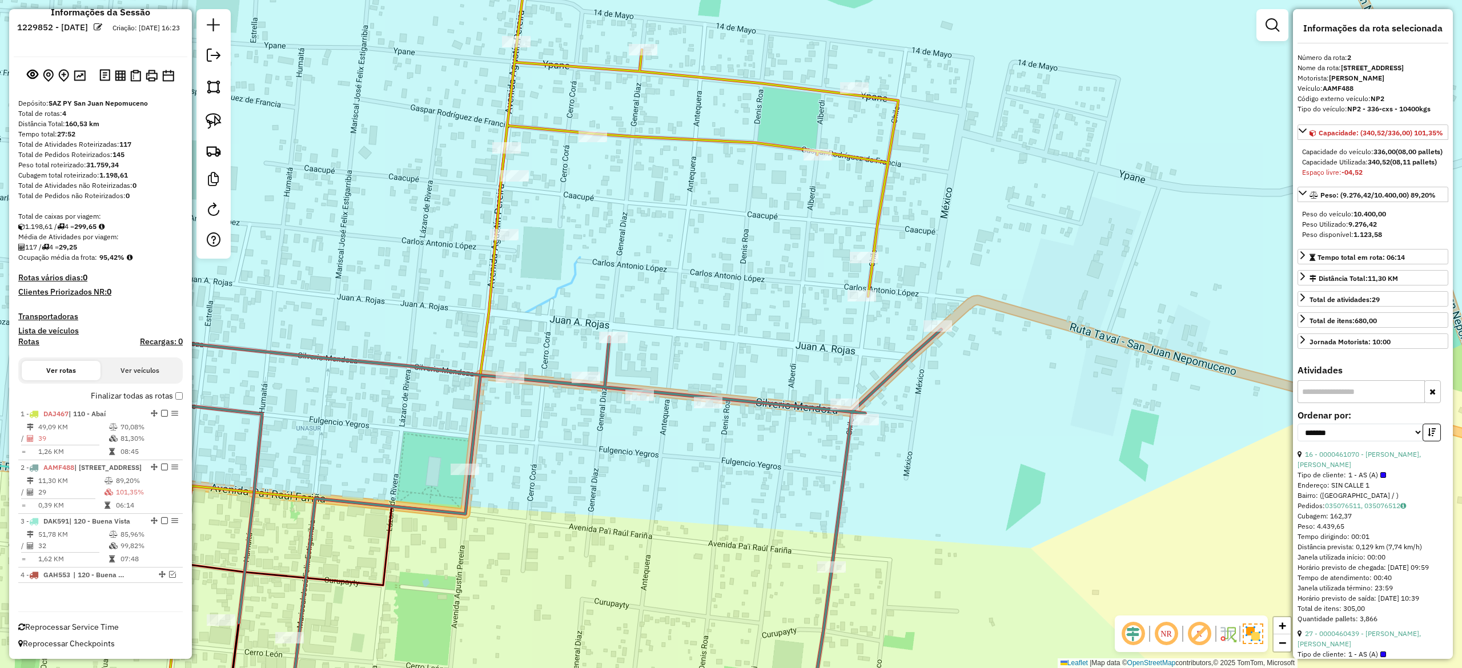
click at [768, 406] on icon at bounding box center [538, 534] width 807 height 470
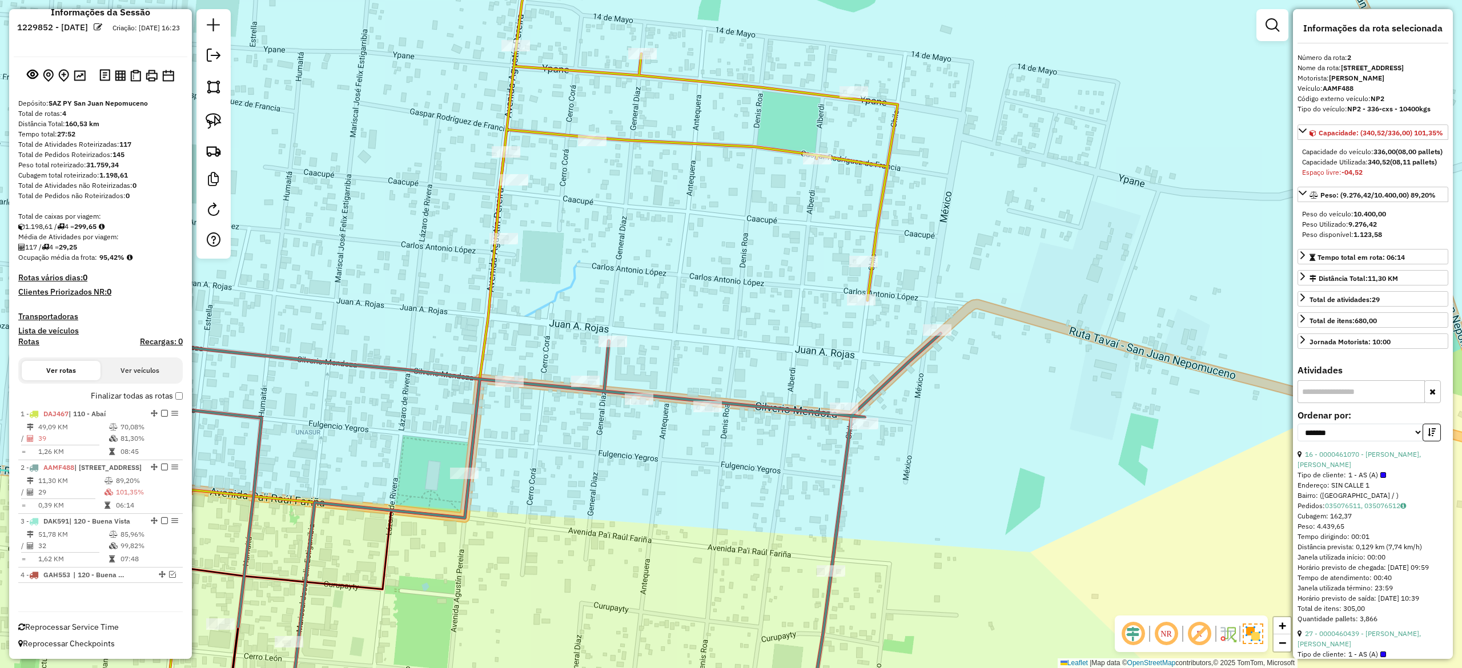
click at [1381, 470] on div "16 - 0000461070 - REYES AREVALOS, JUSTINIANO" at bounding box center [1373, 460] width 151 height 21
click at [1381, 469] on link "16 - 0000461070 - REYES AREVALOS, JUSTINIANO" at bounding box center [1359, 459] width 123 height 19
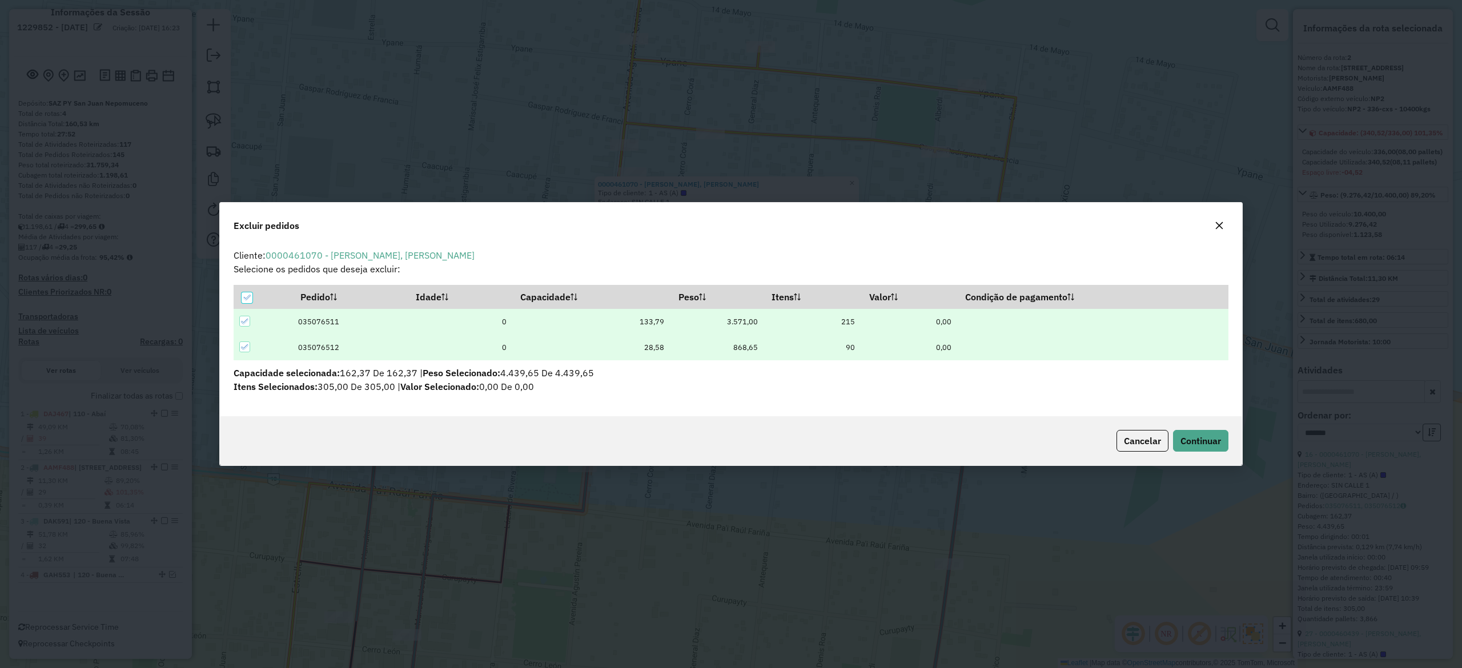
scroll to position [0, 0]
click at [1202, 434] on button "Continuar" at bounding box center [1200, 441] width 55 height 22
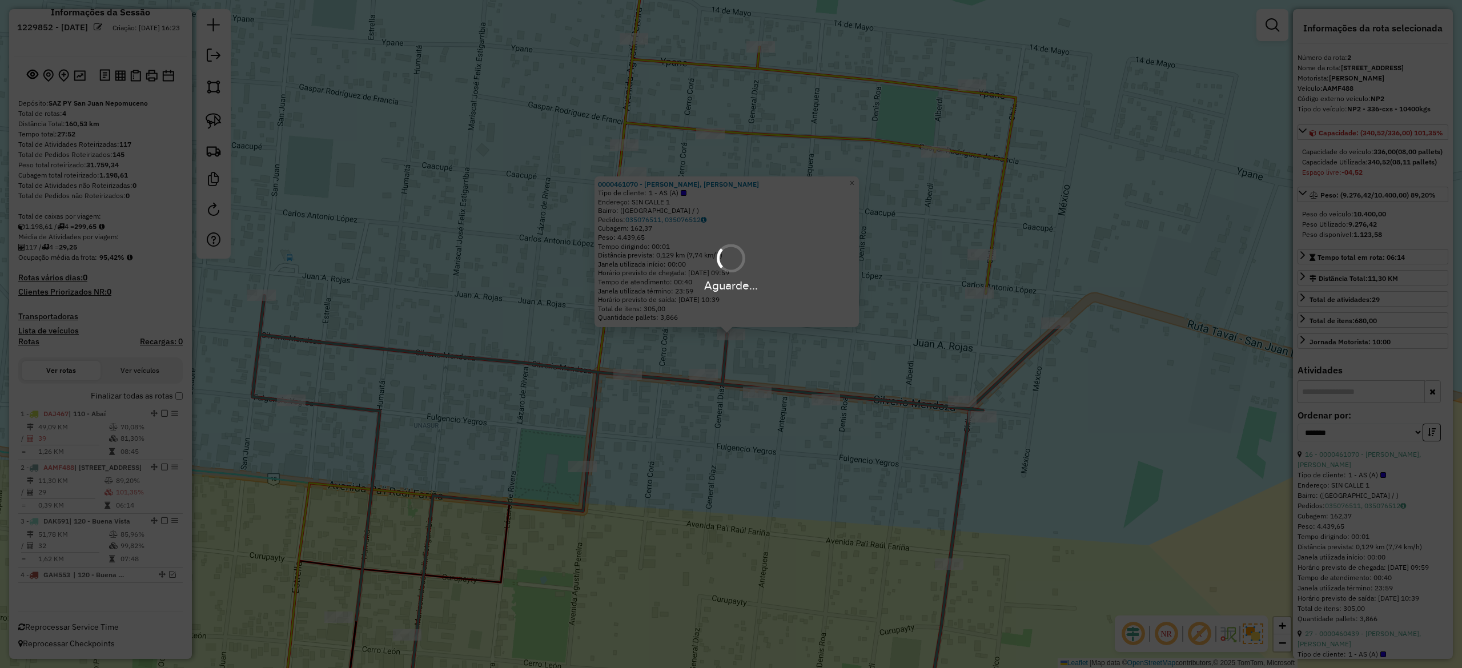
click at [926, 298] on div "Aguarde..." at bounding box center [731, 334] width 1462 height 668
click at [948, 198] on div "Aguarde..." at bounding box center [731, 334] width 1462 height 668
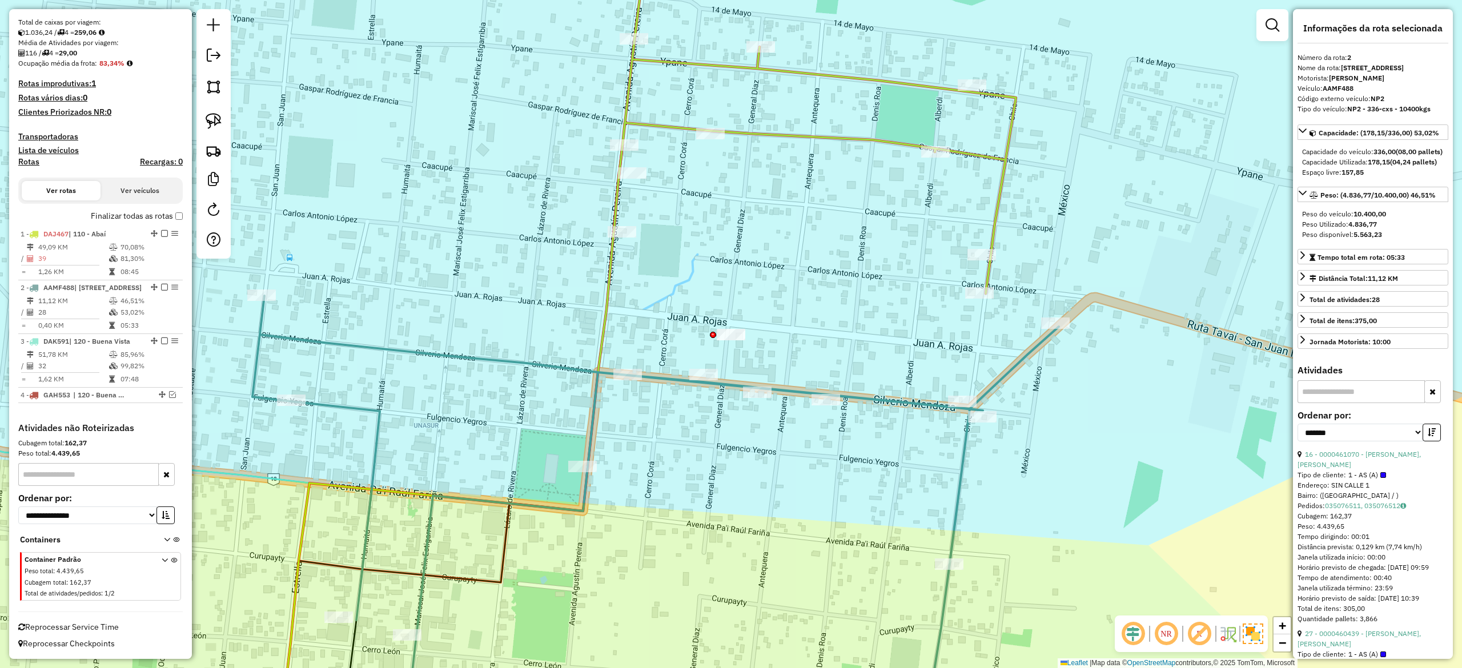
scroll to position [222, 0]
click at [878, 143] on icon at bounding box center [815, 113] width 402 height 360
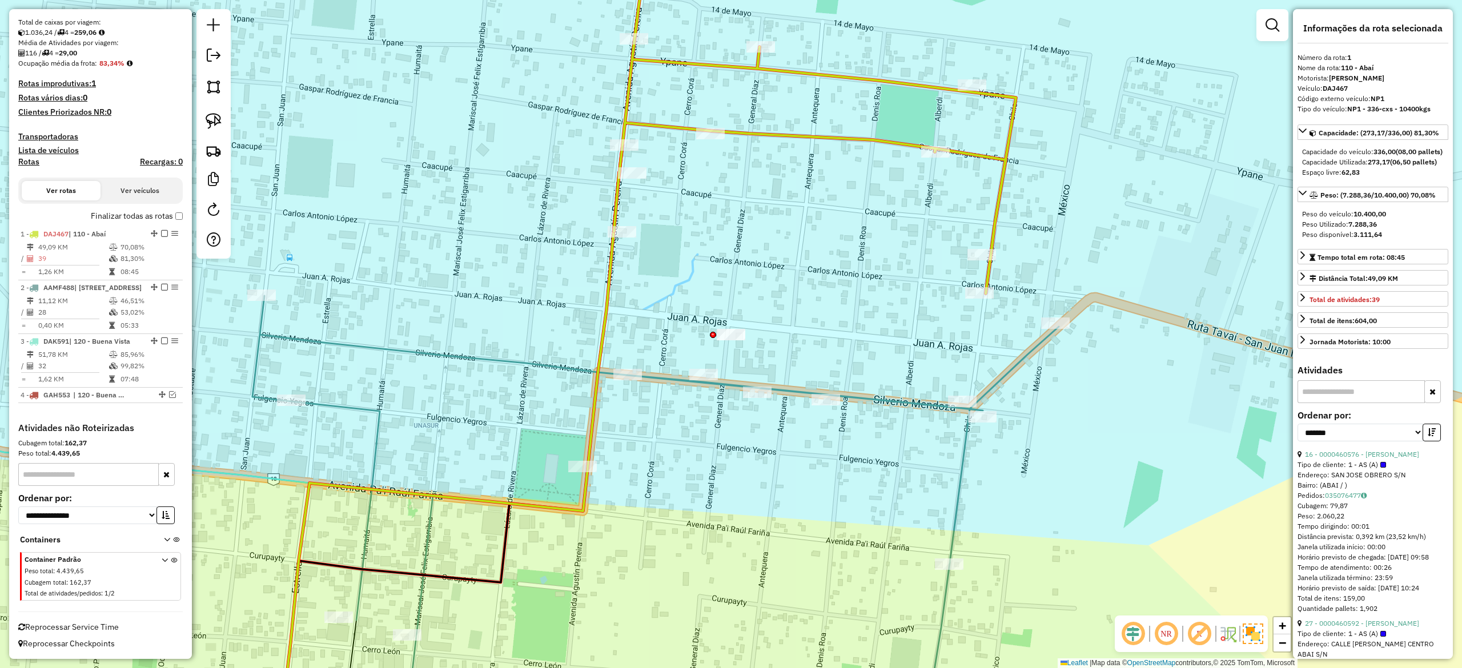
click at [868, 396] on icon at bounding box center [655, 516] width 807 height 440
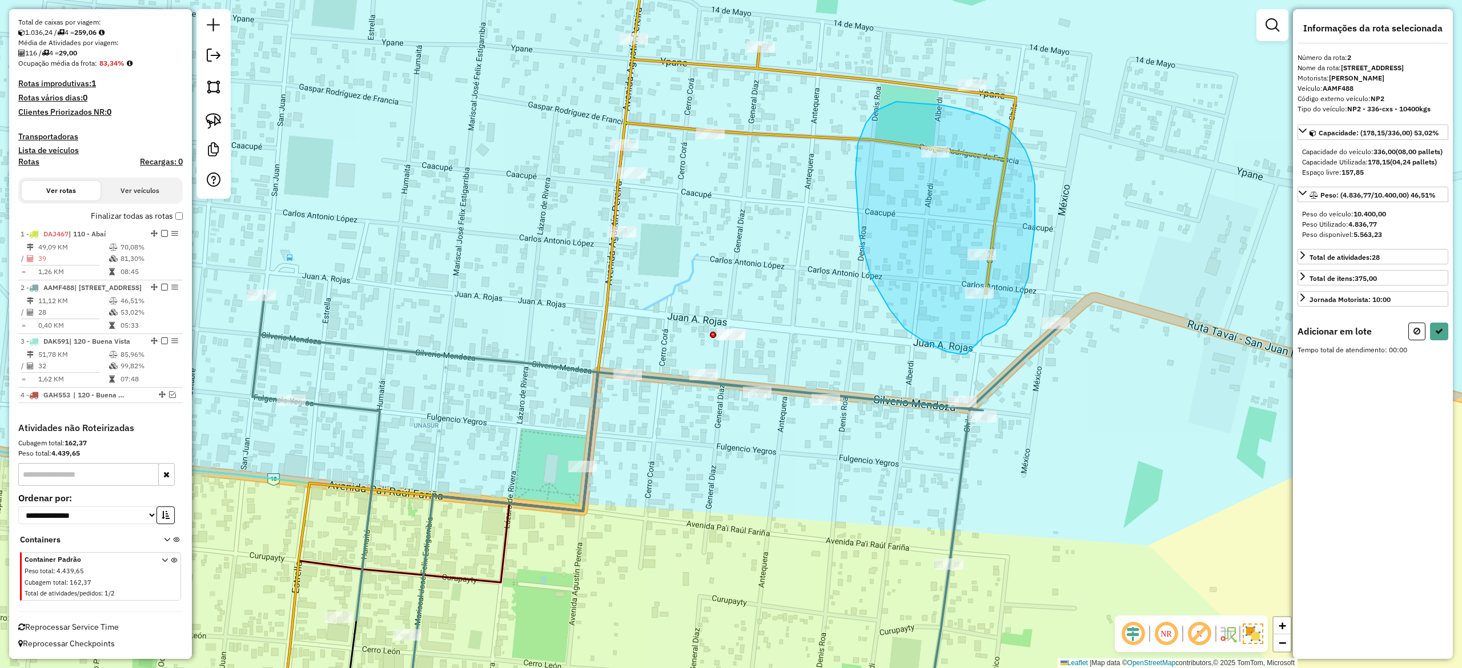
drag, startPoint x: 992, startPoint y: 333, endPoint x: 1068, endPoint y: 351, distance: 78.7
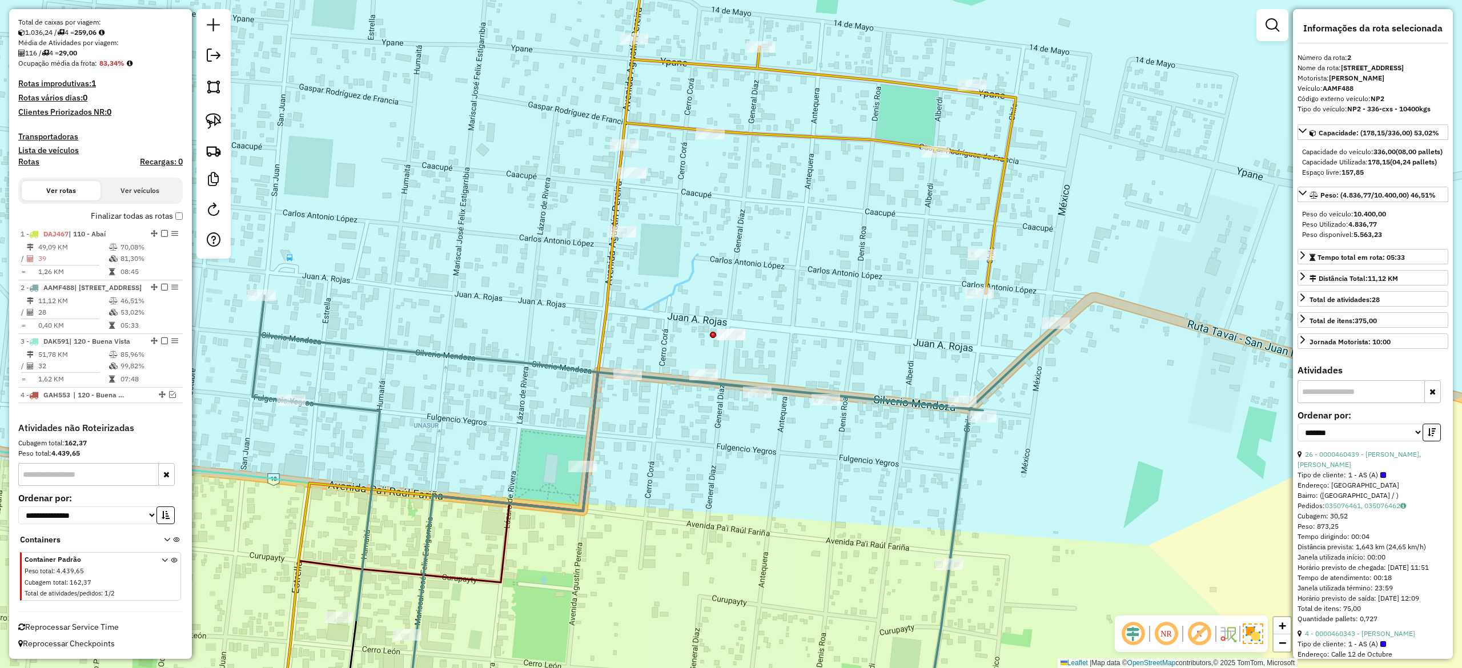
drag, startPoint x: 844, startPoint y: 164, endPoint x: 841, endPoint y: 151, distance: 13.9
click at [844, 163] on div "Janela de atendimento Grade de atendimento Capacidade Transportadoras Veículos …" at bounding box center [731, 334] width 1462 height 668
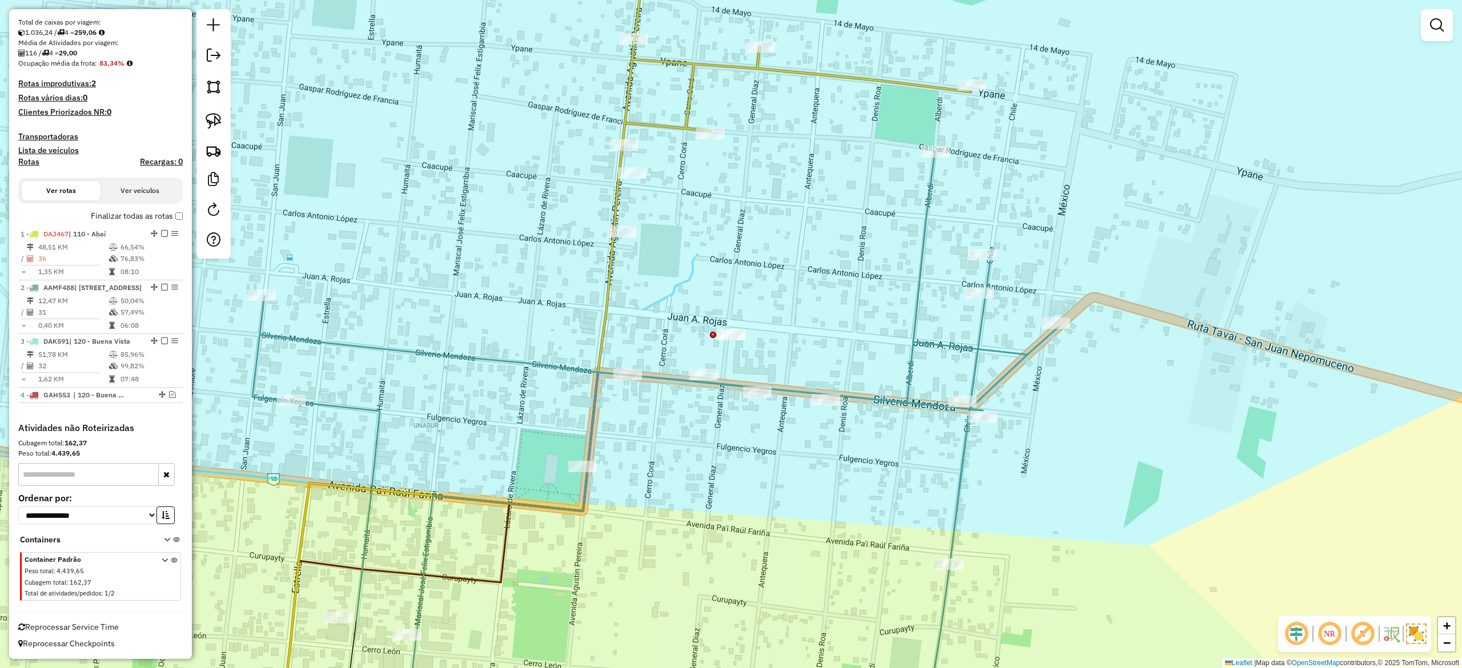
click at [841, 137] on div "Janela de atendimento Grade de atendimento Capacidade Transportadoras Veículos …" at bounding box center [731, 334] width 1462 height 668
click at [816, 138] on div "Janela de atendimento Grade de atendimento Capacidade Transportadoras Veículos …" at bounding box center [731, 334] width 1462 height 668
drag, startPoint x: 834, startPoint y: 78, endPoint x: 836, endPoint y: 89, distance: 11.0
click at [834, 77] on icon at bounding box center [792, 82] width 357 height 298
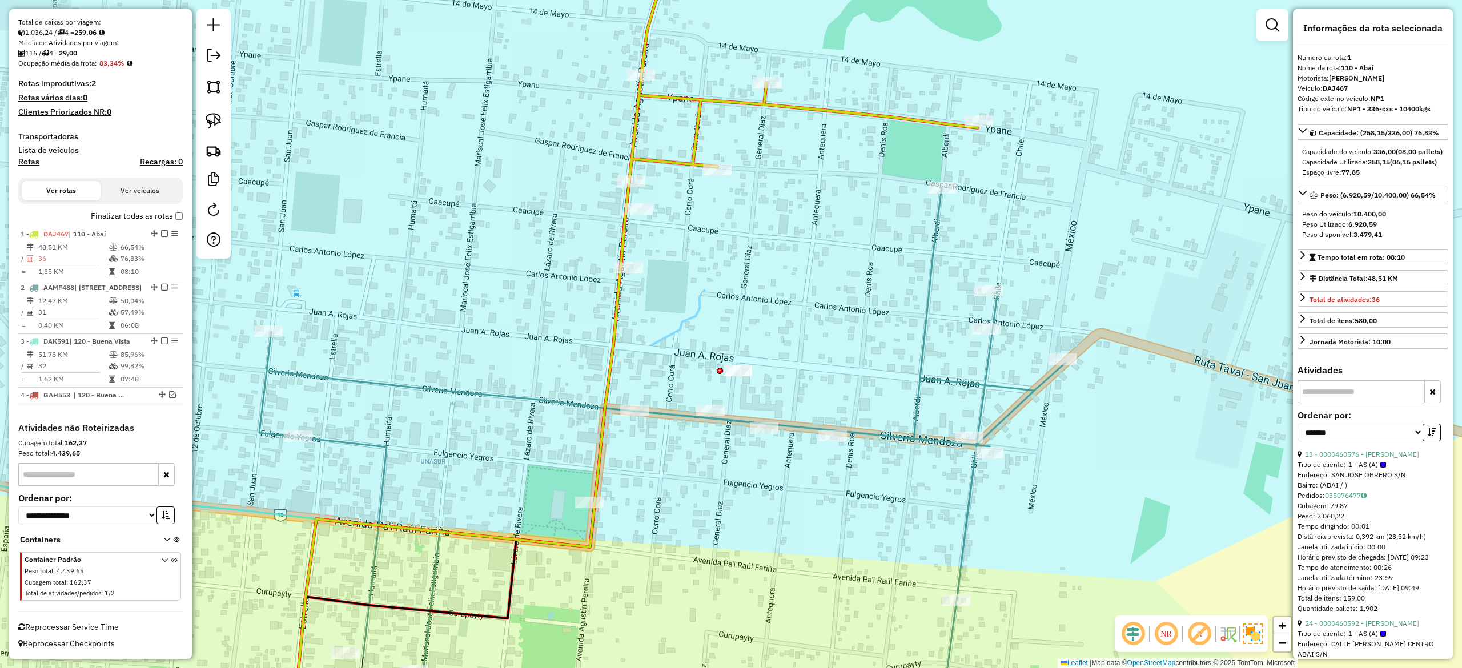
drag, startPoint x: 846, startPoint y: 149, endPoint x: 865, endPoint y: 212, distance: 66.7
click at [851, 184] on div "Janela de atendimento Grade de atendimento Capacidade Transportadoras Veículos …" at bounding box center [731, 334] width 1462 height 668
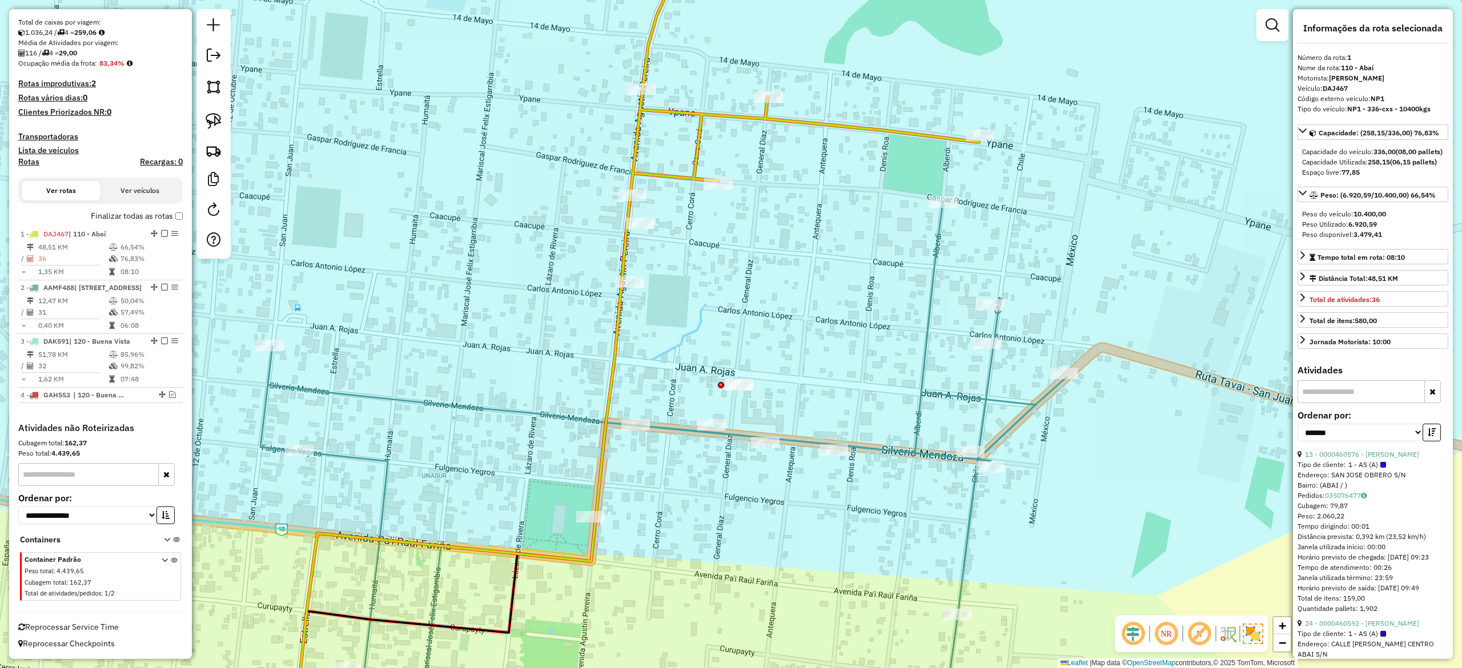
click at [934, 276] on icon at bounding box center [663, 468] width 807 height 533
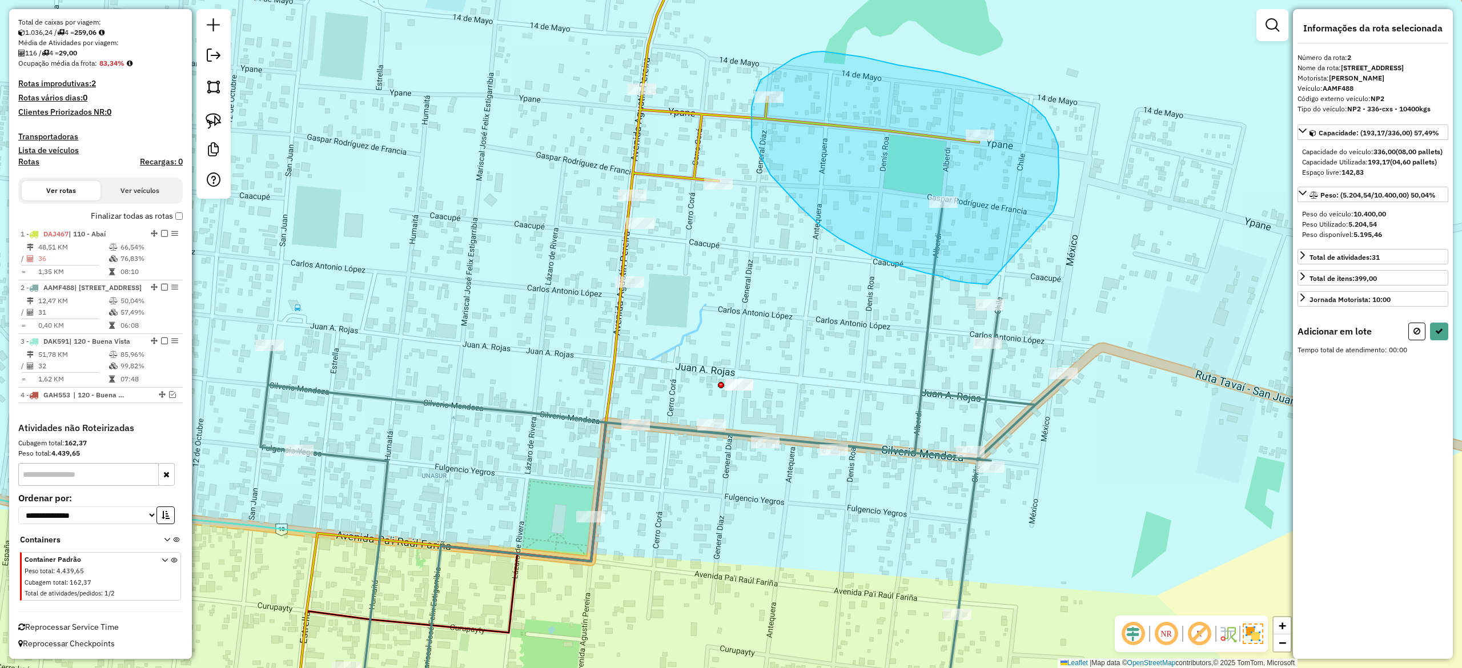
drag, startPoint x: 1053, startPoint y: 211, endPoint x: 1002, endPoint y: 284, distance: 89.4
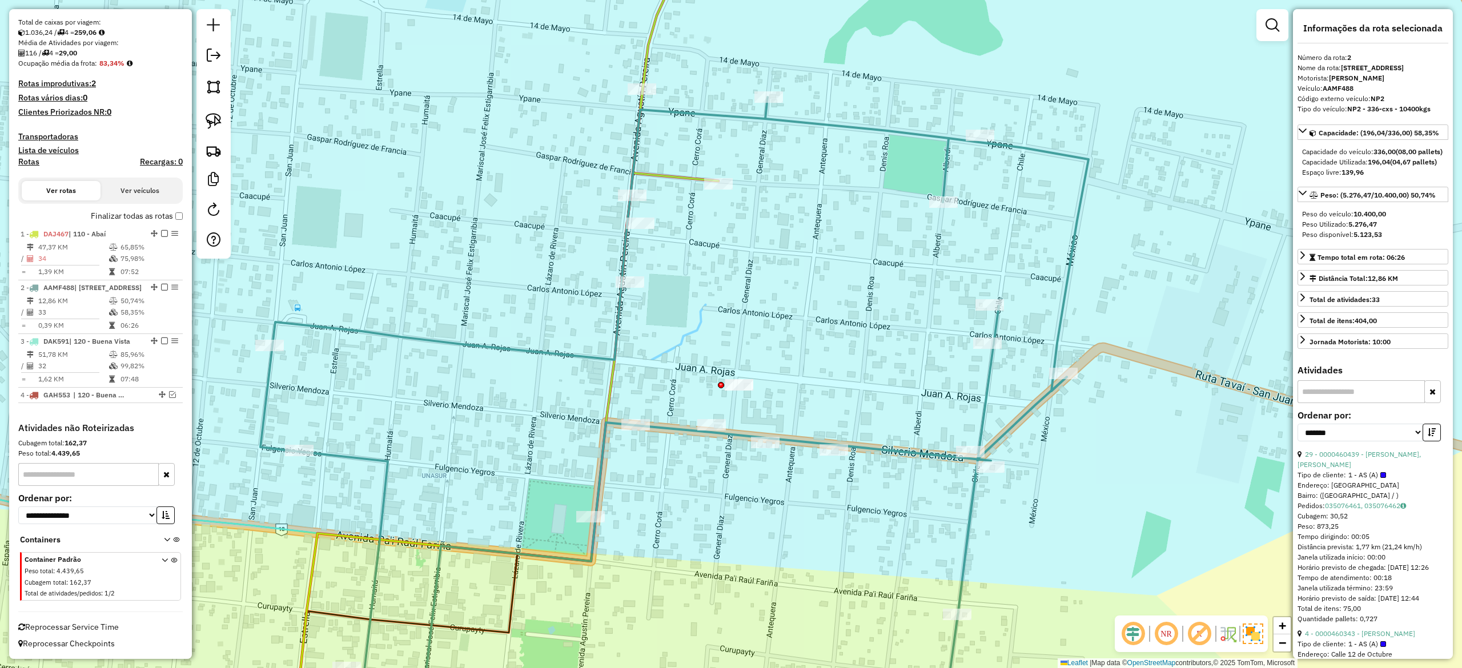
drag, startPoint x: 686, startPoint y: 228, endPoint x: 679, endPoint y: 199, distance: 30.6
click at [685, 226] on div "Janela de atendimento Grade de atendimento Capacidade Transportadoras Veículos …" at bounding box center [731, 334] width 1462 height 668
click at [677, 174] on icon at bounding box center [669, 106] width 97 height 346
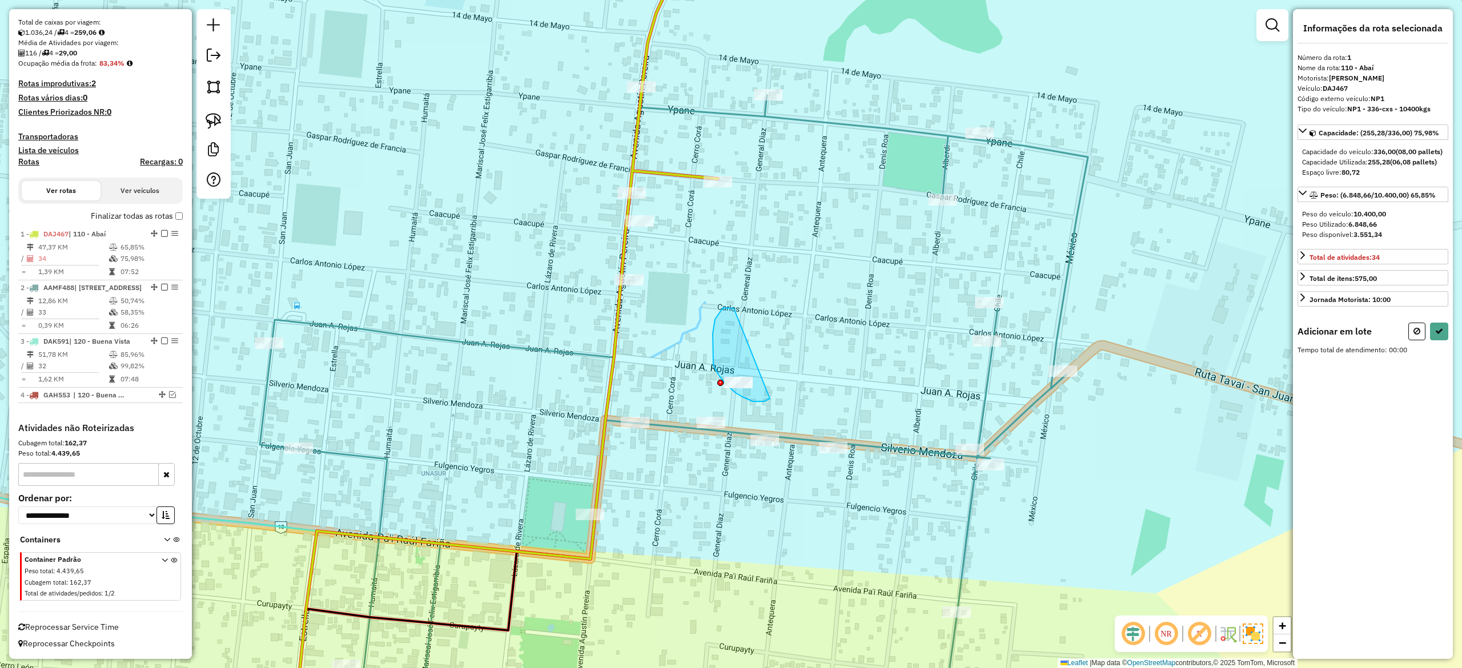
drag, startPoint x: 730, startPoint y: 308, endPoint x: 797, endPoint y: 322, distance: 68.8
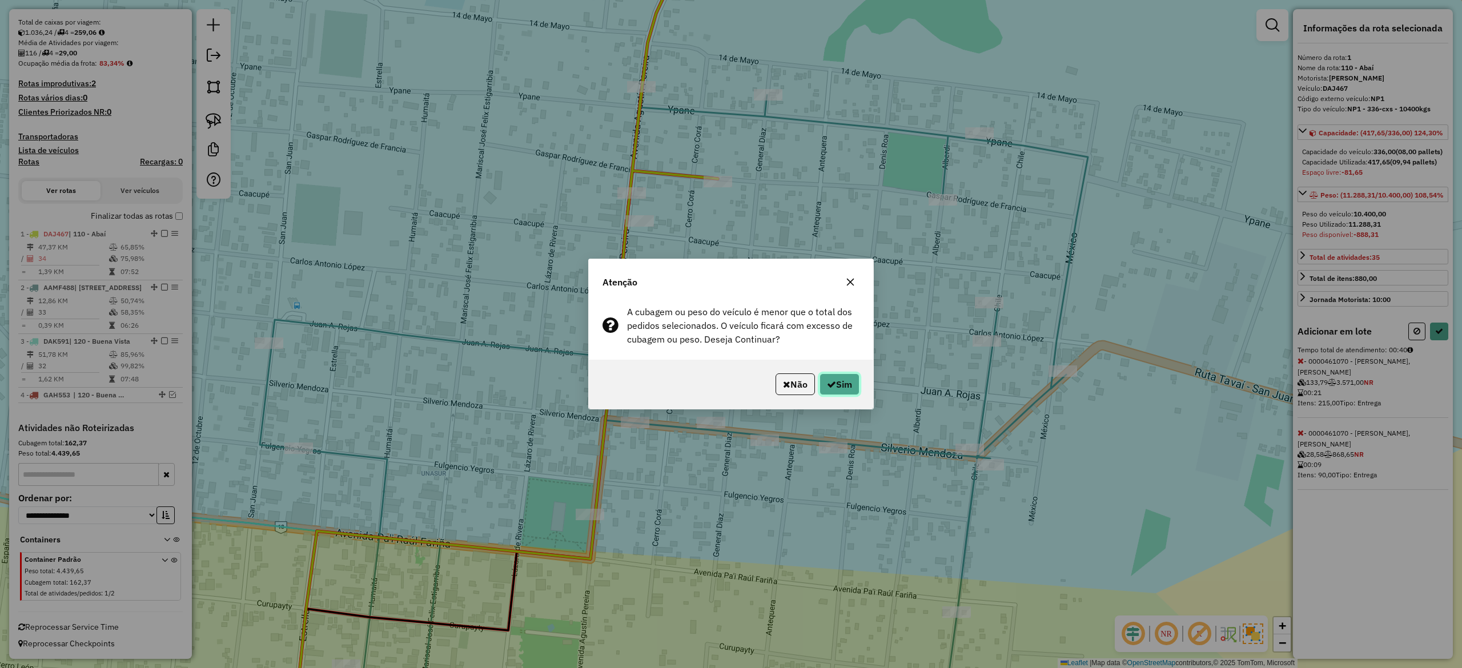
click at [832, 377] on button "Sim" at bounding box center [840, 385] width 40 height 22
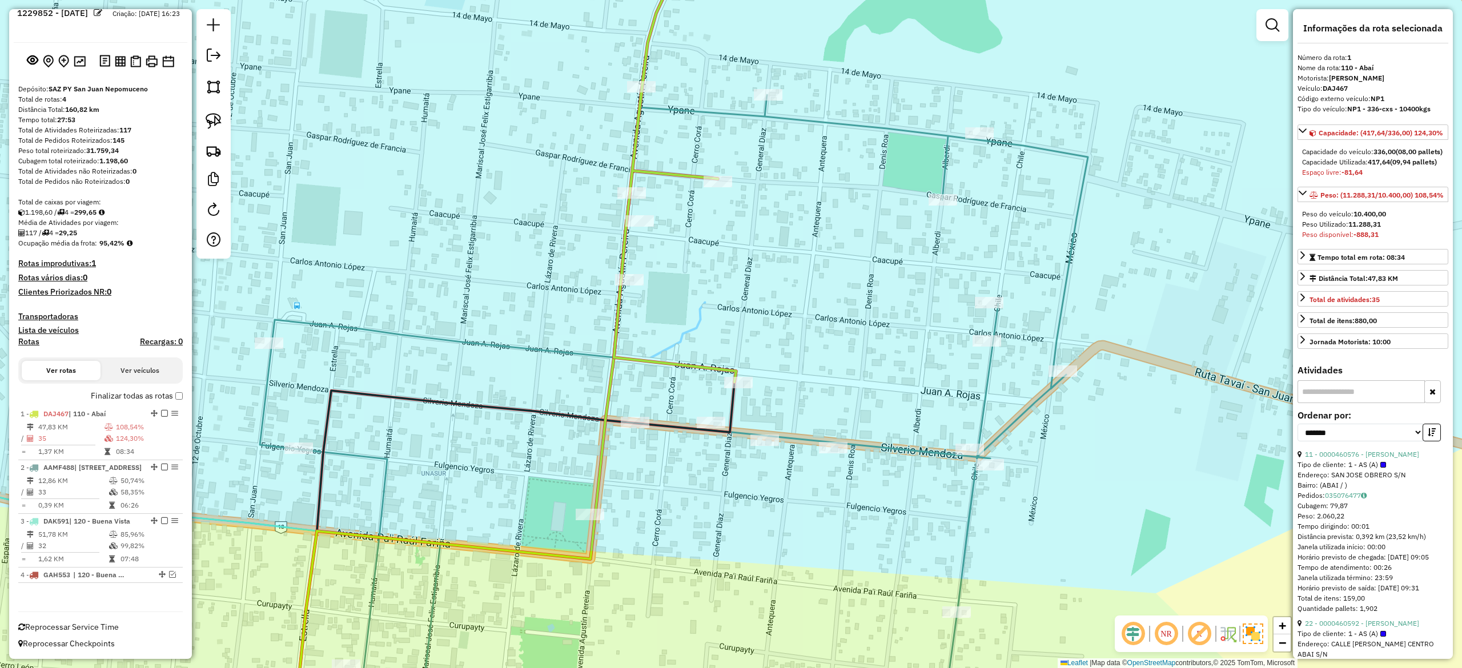
scroll to position [42, 0]
drag, startPoint x: 688, startPoint y: 235, endPoint x: 684, endPoint y: 228, distance: 7.7
click at [687, 235] on div "Janela de atendimento Grade de atendimento Capacidade Transportadoras Veículos …" at bounding box center [731, 334] width 1462 height 668
click at [684, 227] on div "Janela de atendimento Grade de atendimento Capacidade Transportadoras Veículos …" at bounding box center [731, 334] width 1462 height 668
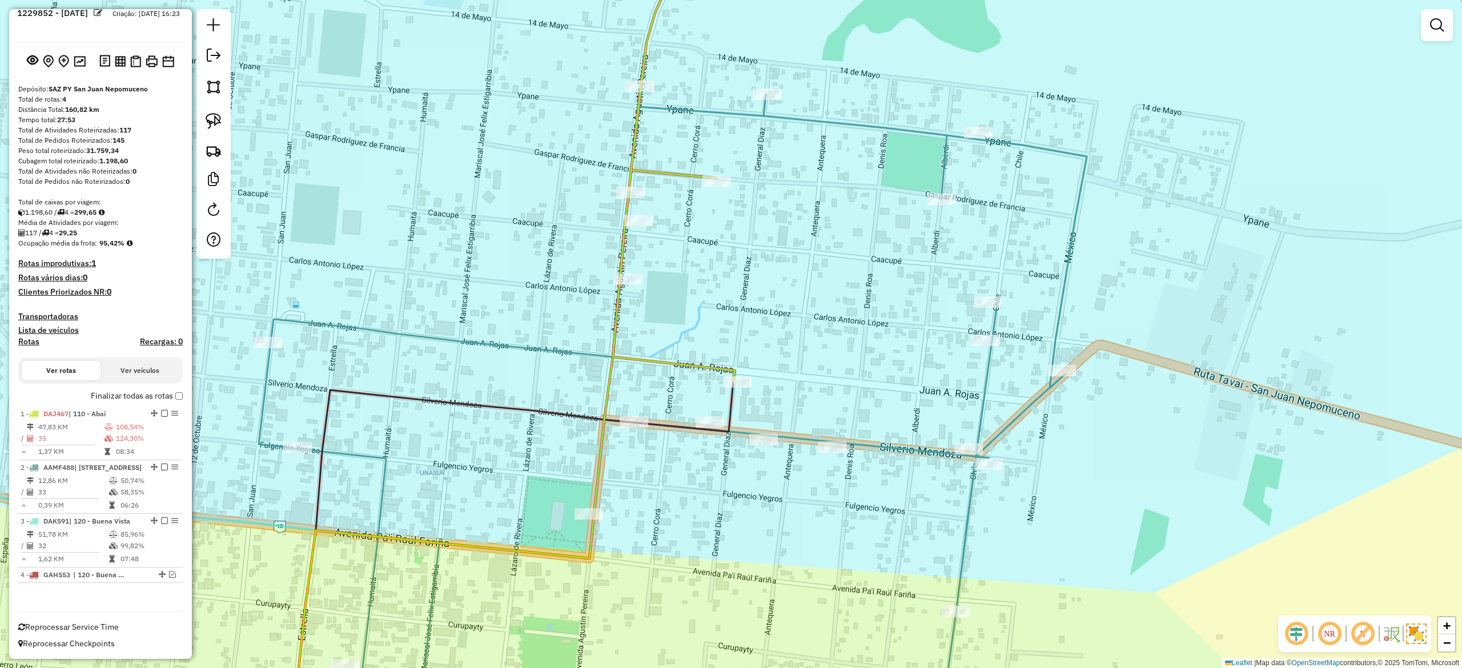
click at [888, 450] on icon at bounding box center [673, 414] width 828 height 641
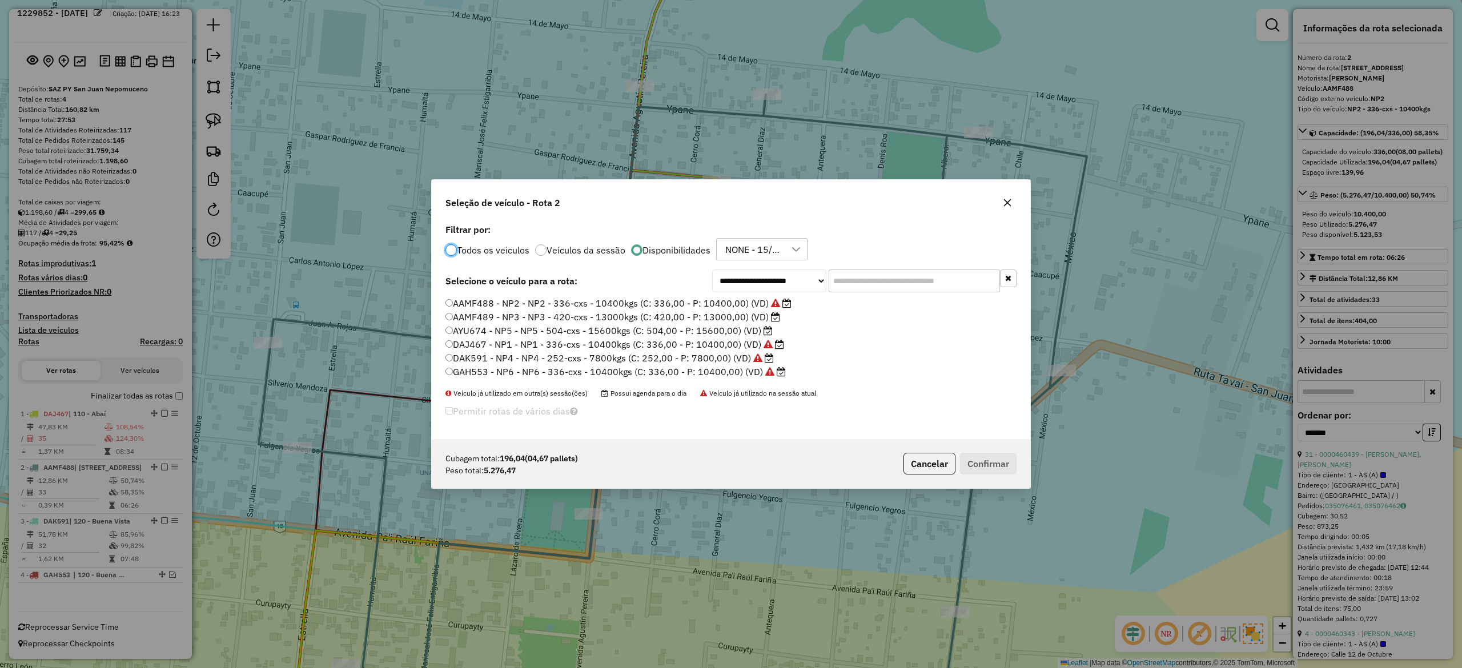
scroll to position [6, 3]
click at [1010, 203] on icon "button" at bounding box center [1007, 202] width 9 height 9
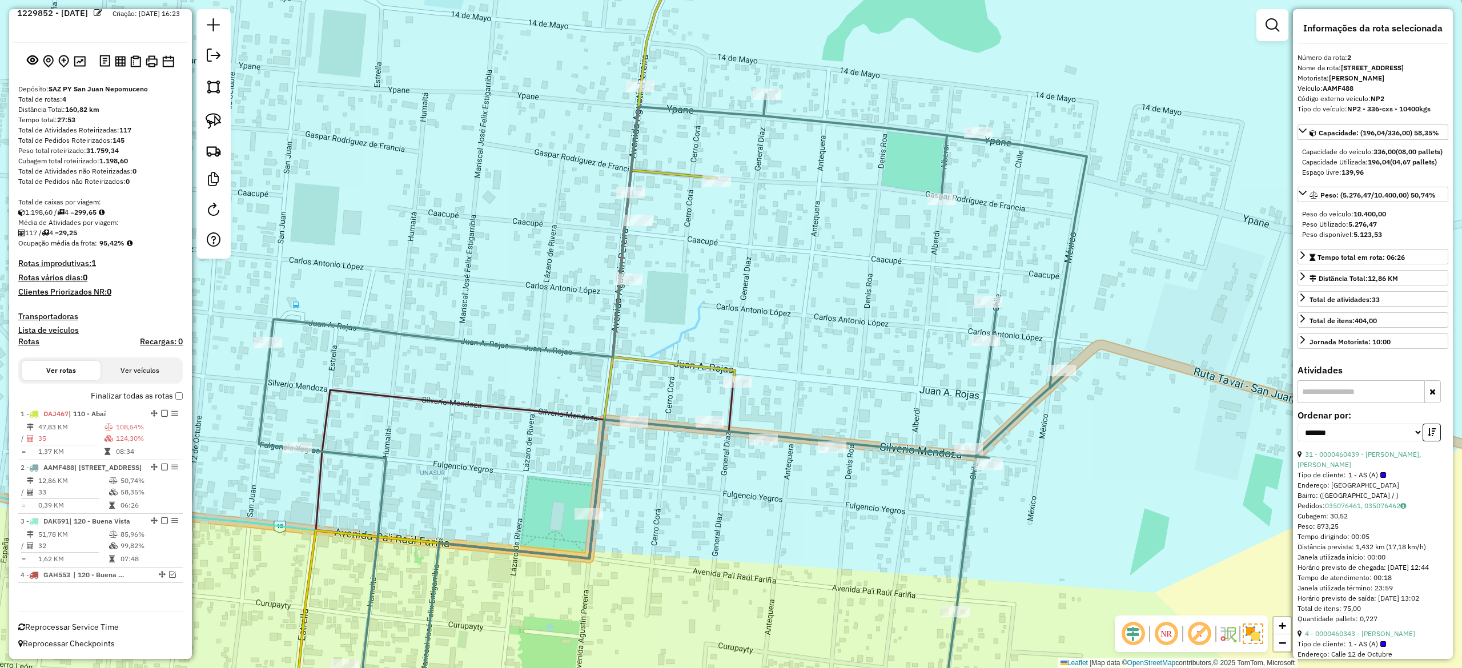
click at [867, 442] on icon at bounding box center [673, 414] width 828 height 641
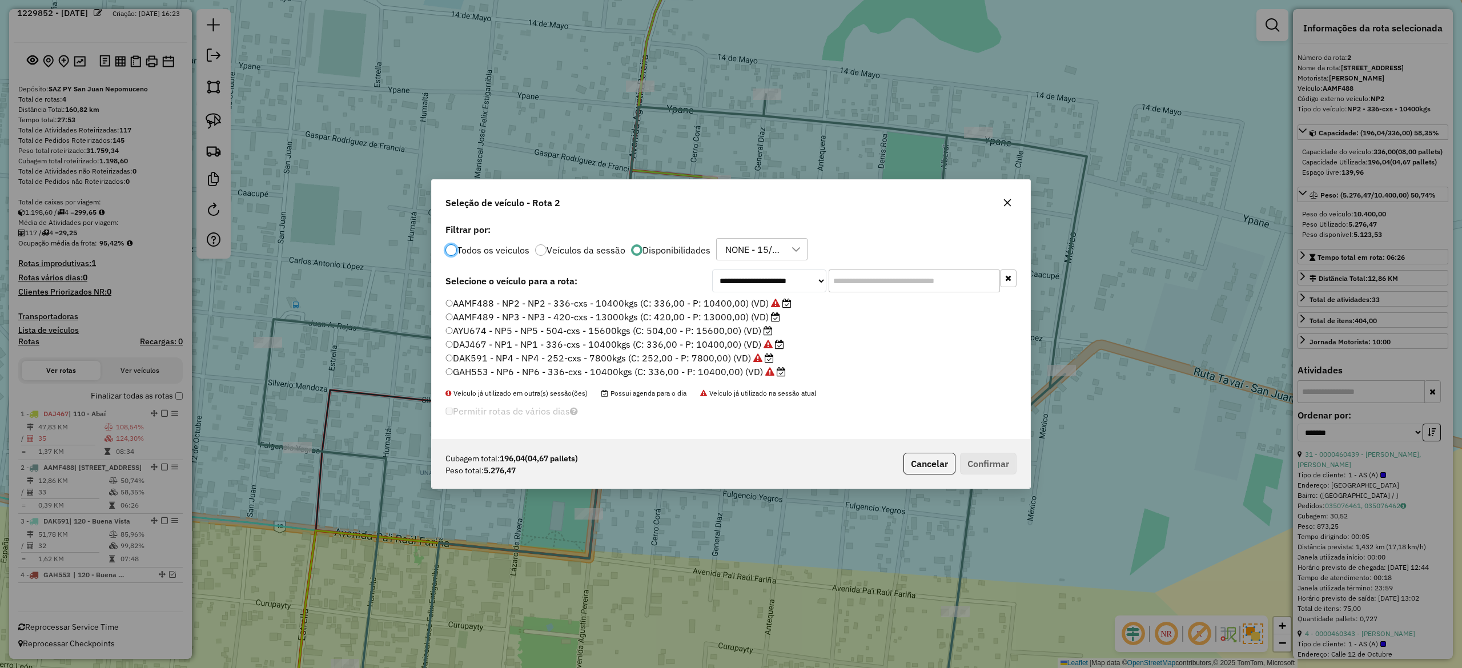
click at [738, 331] on label "AYU674 - NP5 - NP5 - 504-cxs - 15600kgs (C: 504,00 - P: 15600,00) (VD)" at bounding box center [609, 331] width 327 height 14
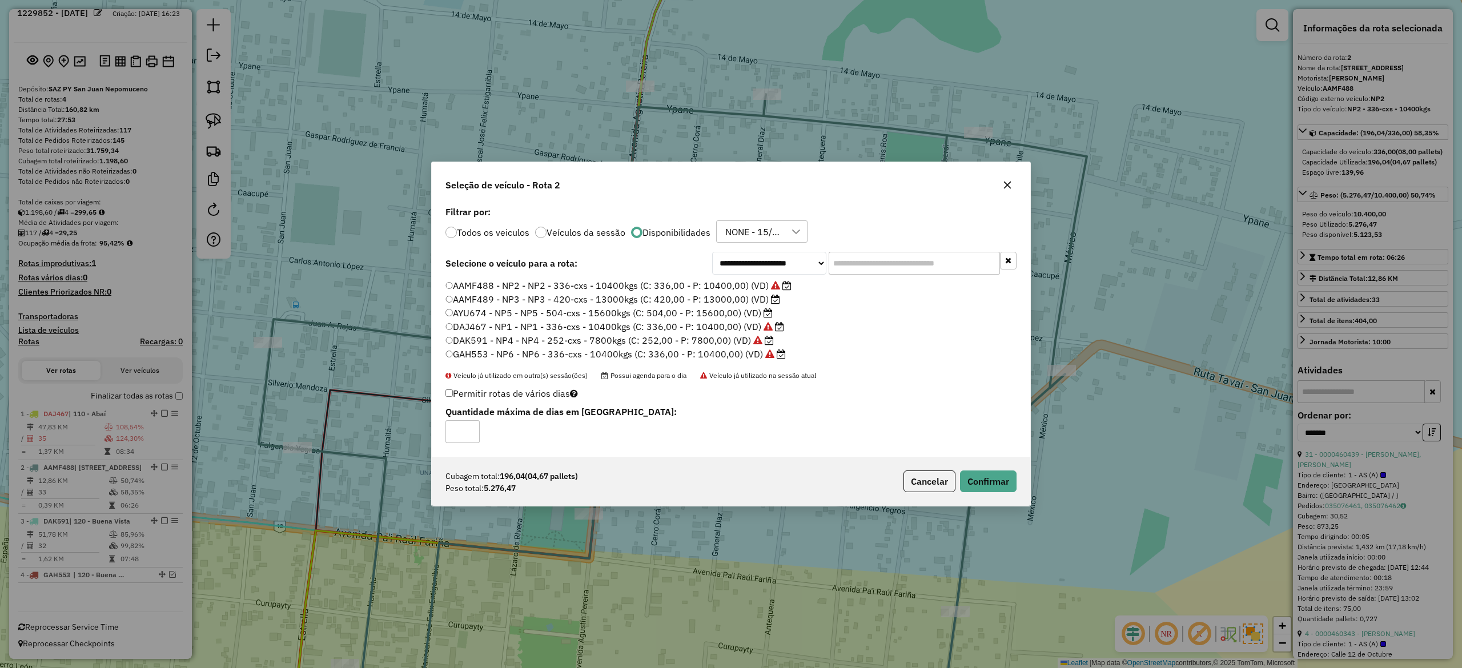
click at [751, 300] on label "AAMF489 - NP3 - NP3 - 420-cxs - 13000kgs (C: 420,00 - P: 13000,00) (VD)" at bounding box center [613, 299] width 335 height 14
click at [982, 478] on button "Confirmar" at bounding box center [988, 482] width 57 height 22
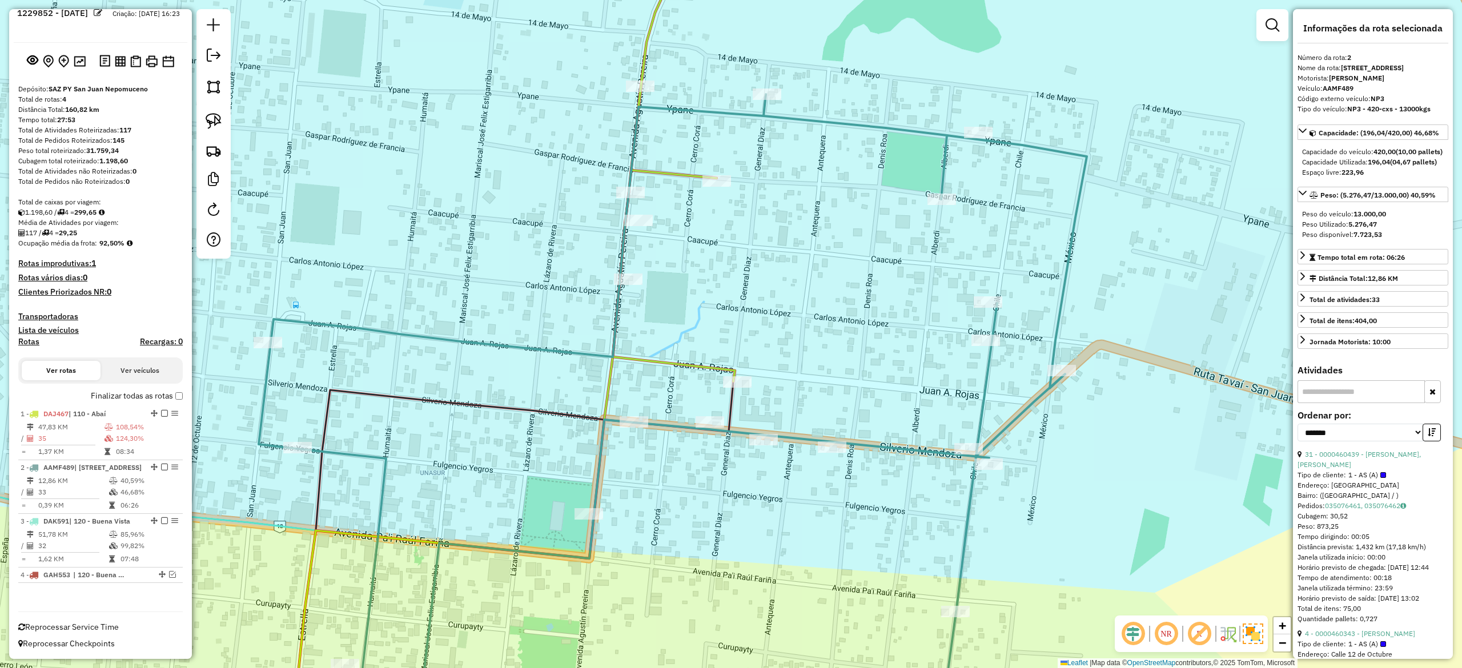
click at [865, 391] on div "Janela de atendimento Grade de atendimento Capacidade Transportadoras Veículos …" at bounding box center [731, 334] width 1462 height 668
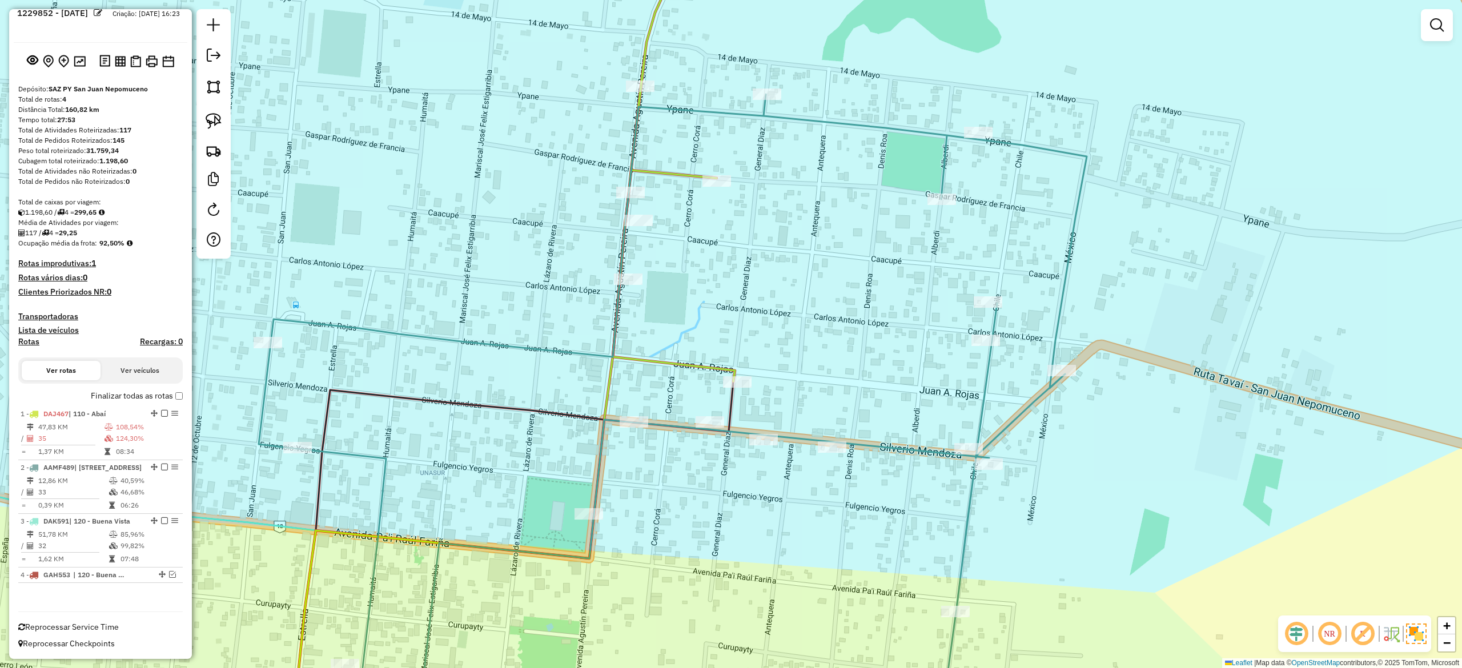
click at [888, 451] on icon at bounding box center [673, 414] width 828 height 641
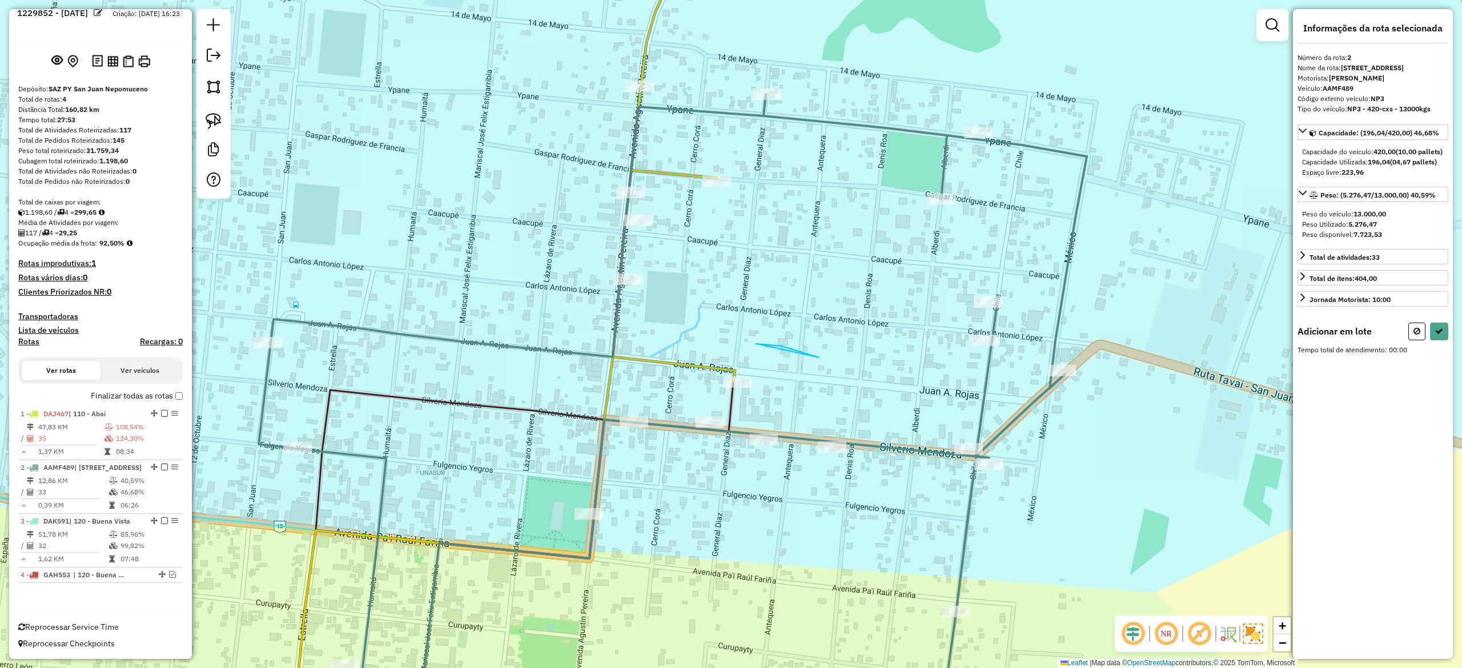
drag, startPoint x: 756, startPoint y: 344, endPoint x: 867, endPoint y: 435, distance: 143.6
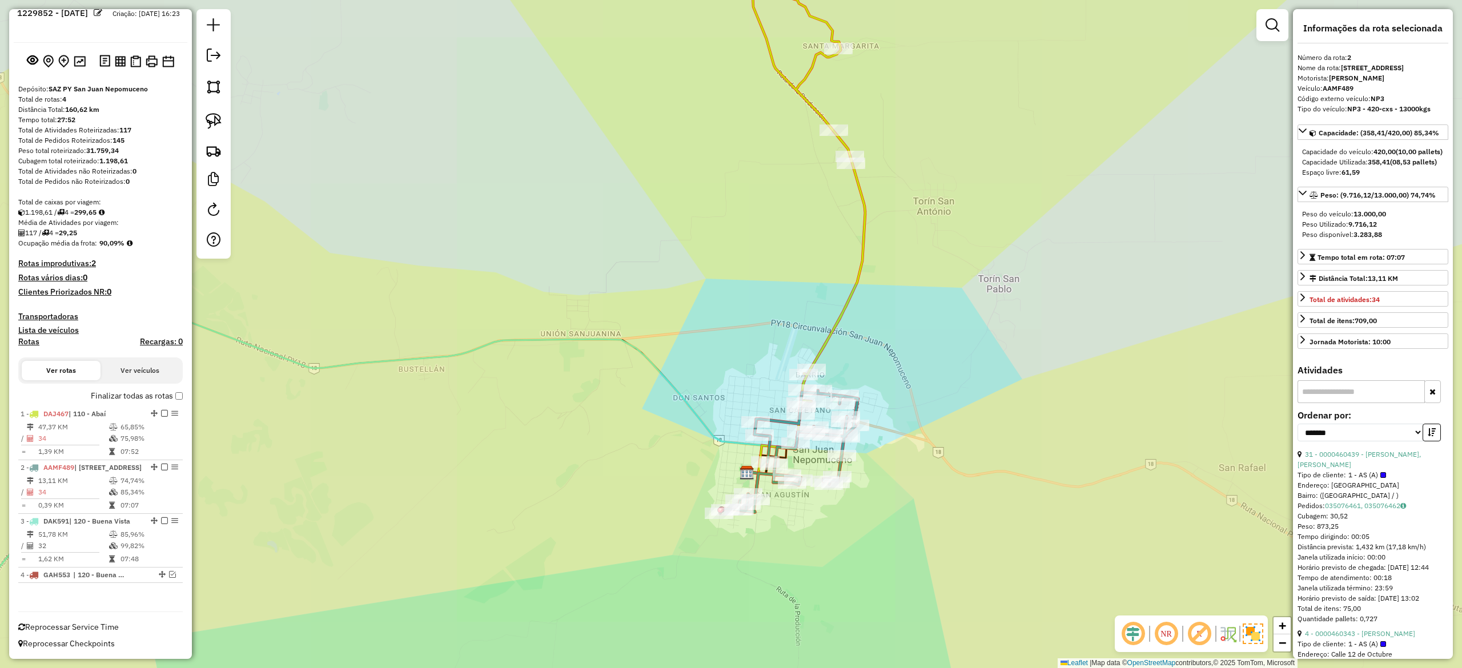
click at [876, 312] on div "Rota 1 - Placa DAJ467 0000078010 - ARMINDA ORTIGOZA PERALTA Janela de atendimen…" at bounding box center [731, 334] width 1462 height 668
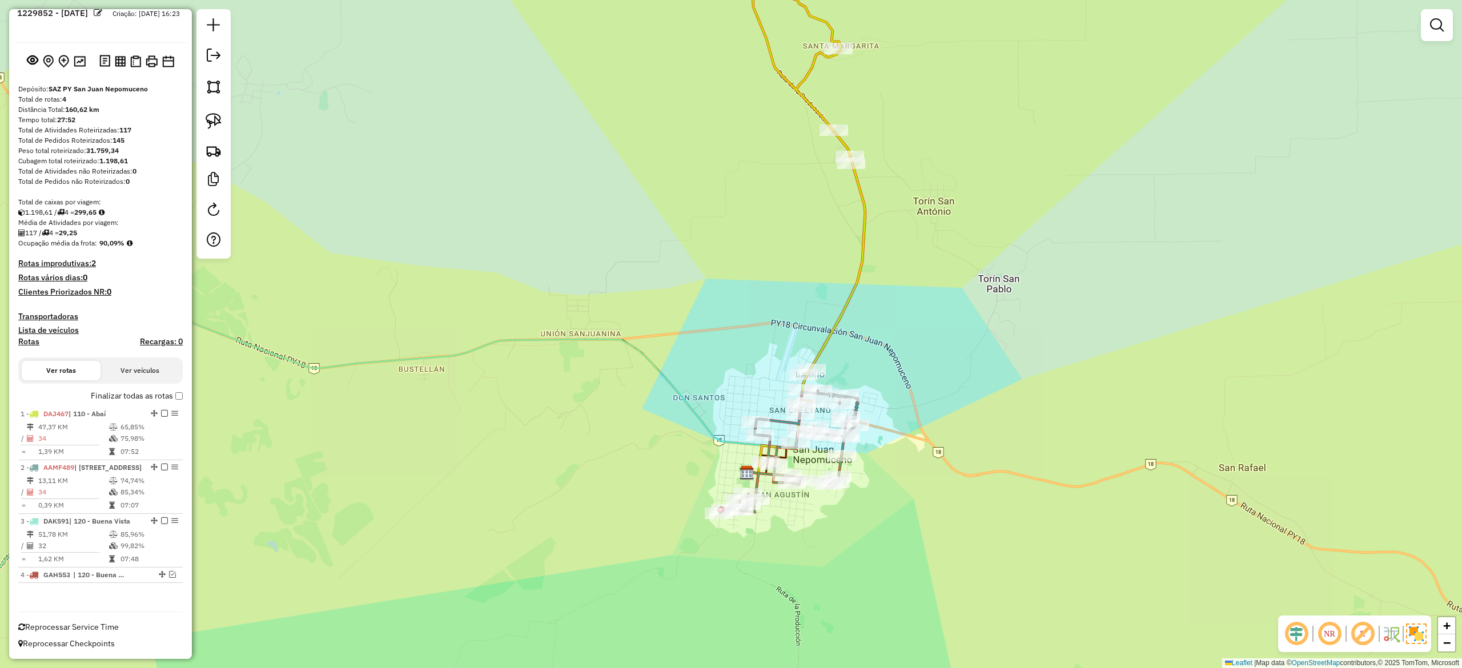
click at [873, 299] on div "Janela de atendimento Grade de atendimento Capacidade Transportadoras Veículos …" at bounding box center [731, 334] width 1462 height 668
click at [853, 276] on icon at bounding box center [799, 172] width 132 height 479
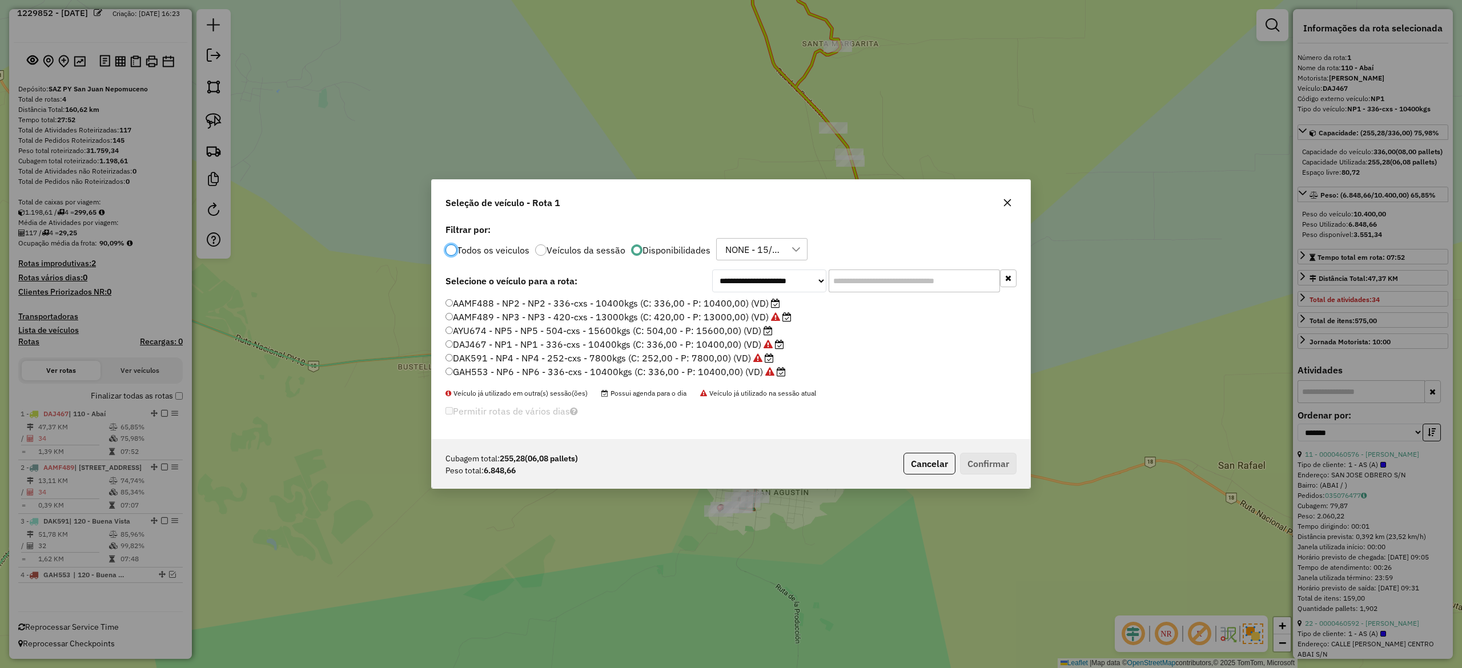
scroll to position [6, 3]
click at [743, 333] on label "AYU674 - NP5 - NP5 - 504-cxs - 15600kgs (C: 504,00 - P: 15600,00) (VD)" at bounding box center [609, 331] width 327 height 14
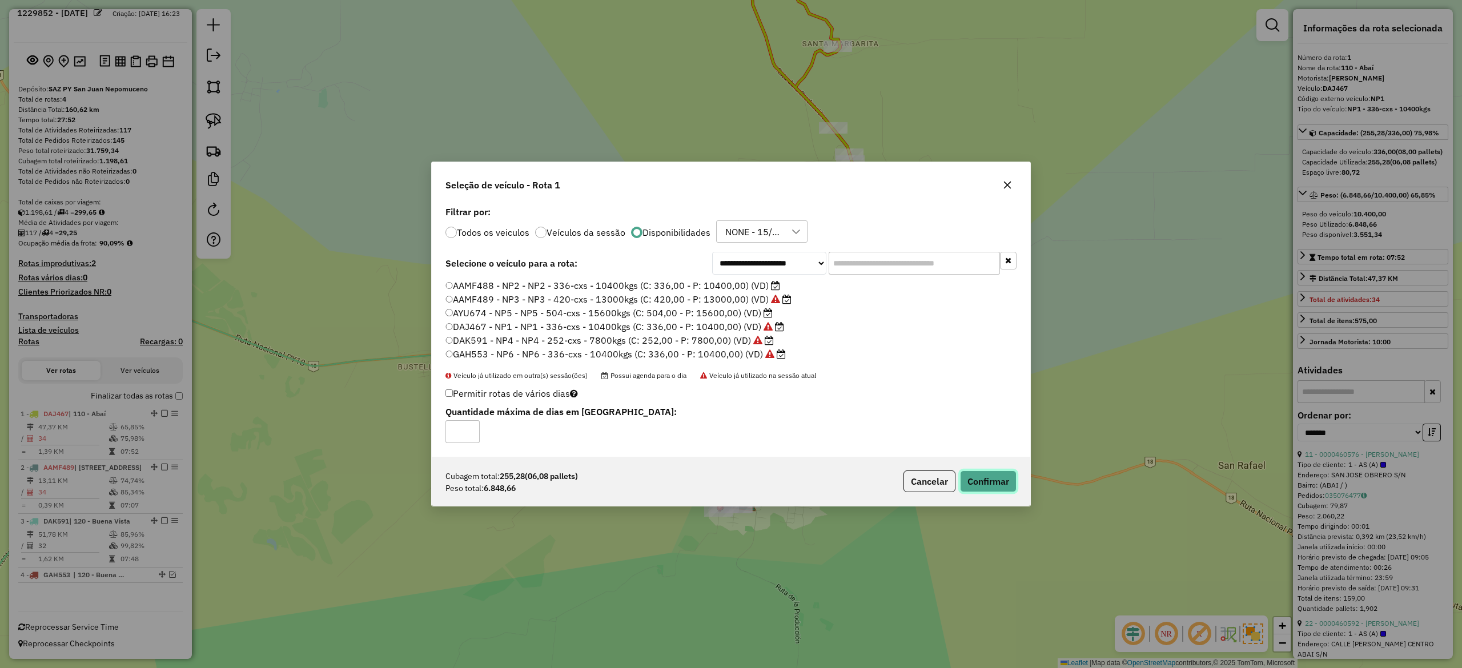
click at [985, 475] on button "Confirmar" at bounding box center [988, 482] width 57 height 22
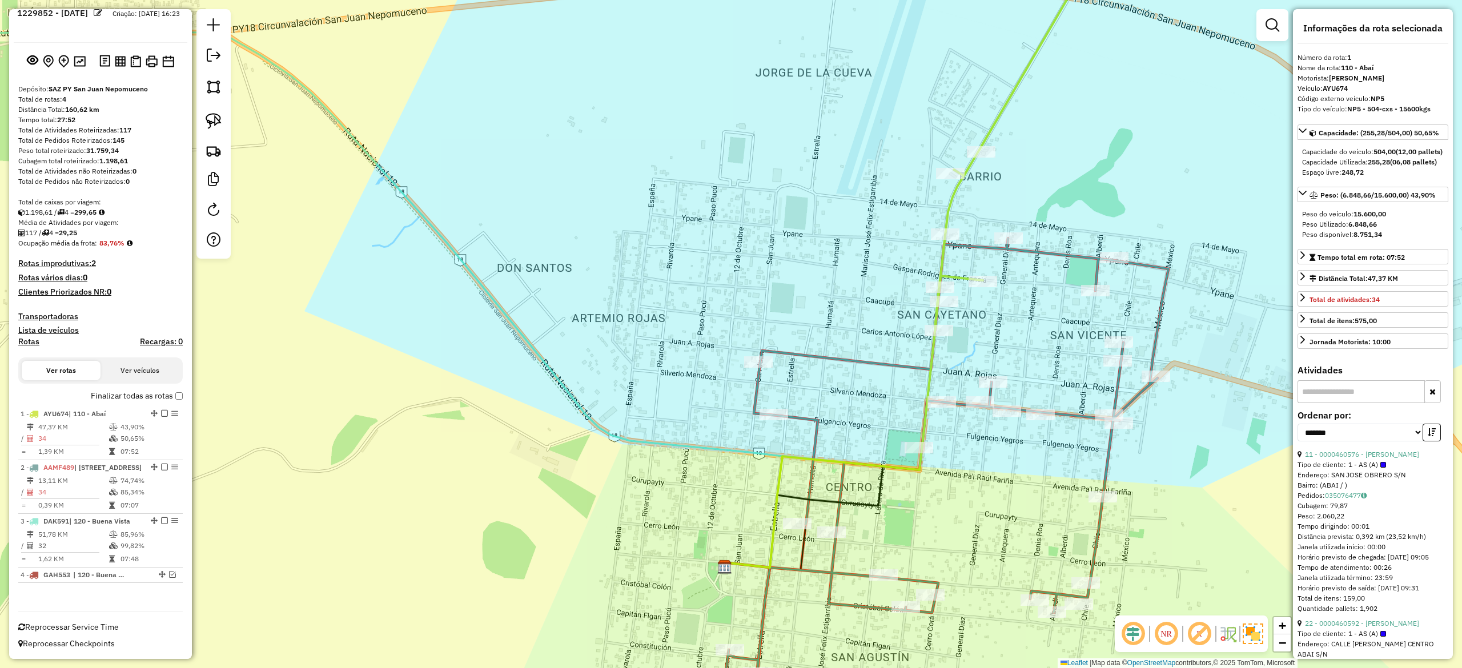
click at [1004, 317] on div "Janela de atendimento Grade de atendimento Capacidade Transportadoras Veículos …" at bounding box center [731, 334] width 1462 height 668
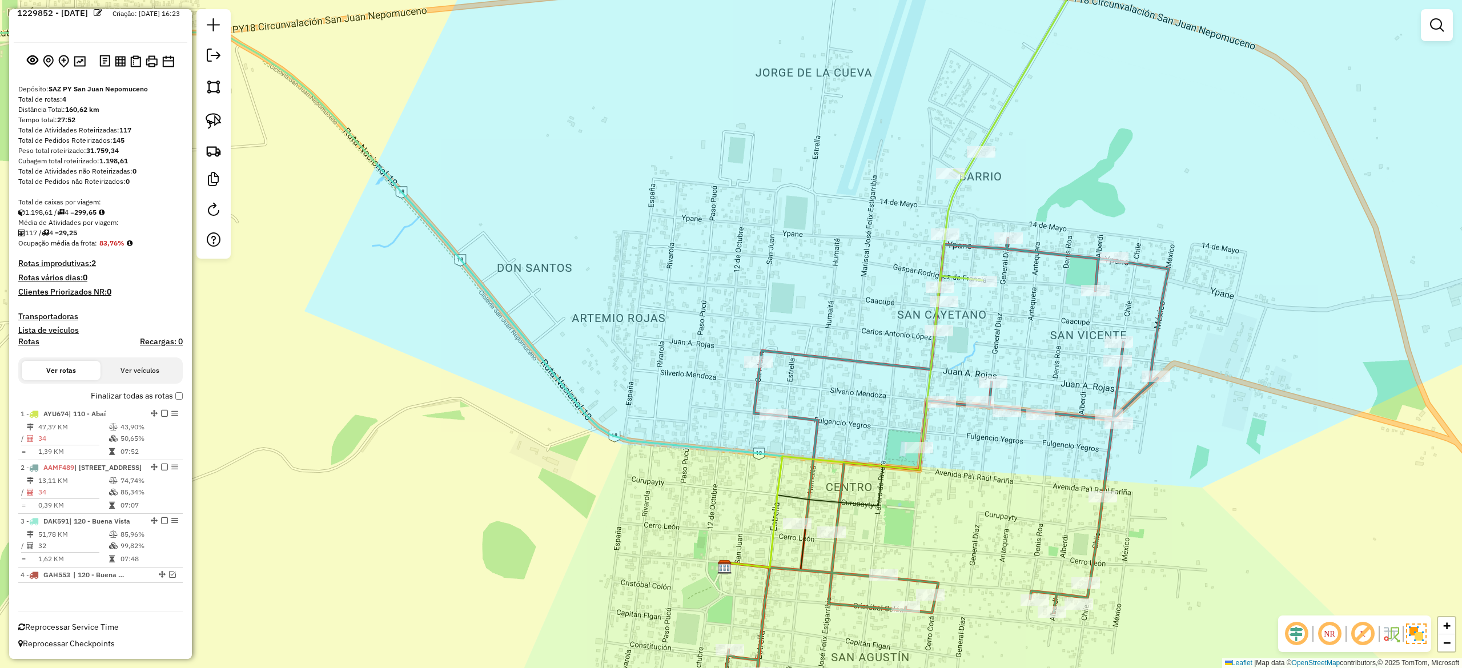
click at [1043, 251] on icon at bounding box center [892, 483] width 552 height 490
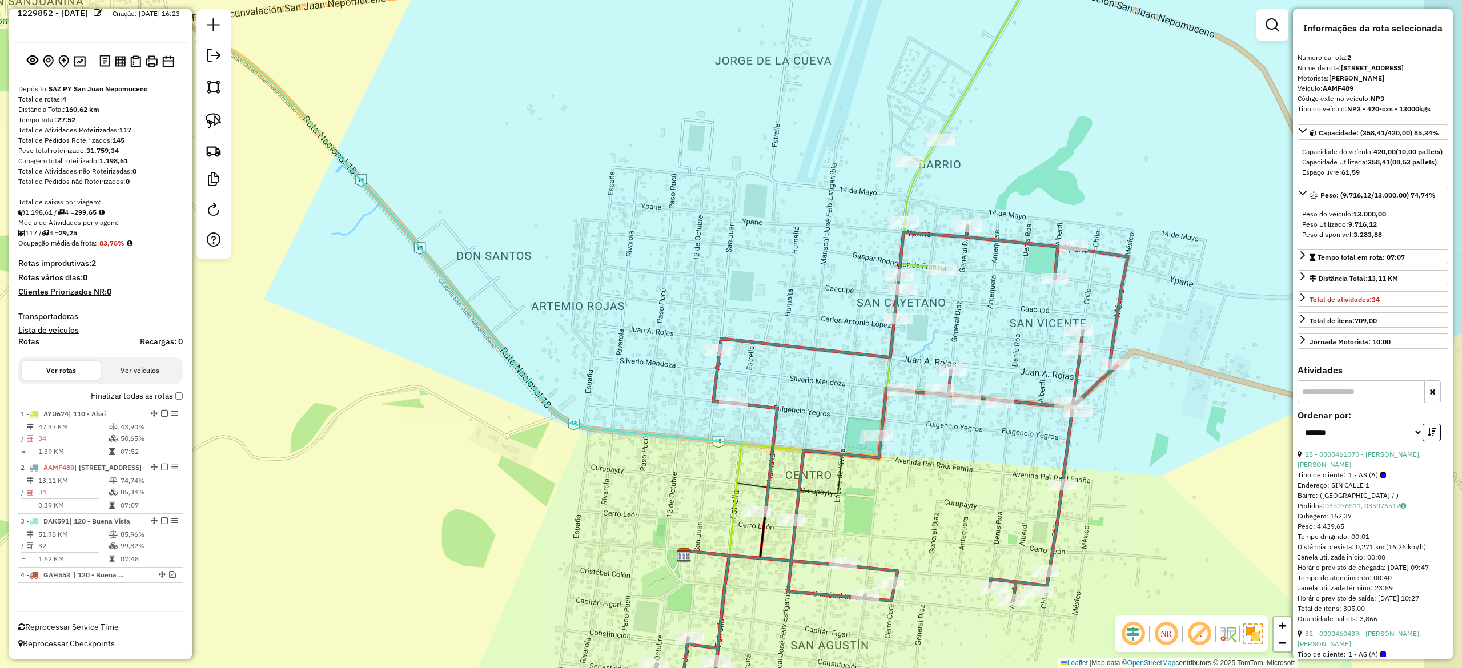
drag, startPoint x: 1033, startPoint y: 313, endPoint x: 923, endPoint y: 280, distance: 114.9
click at [923, 280] on div "Janela de atendimento Grade de atendimento Capacidade Transportadoras Veículos …" at bounding box center [731, 334] width 1462 height 668
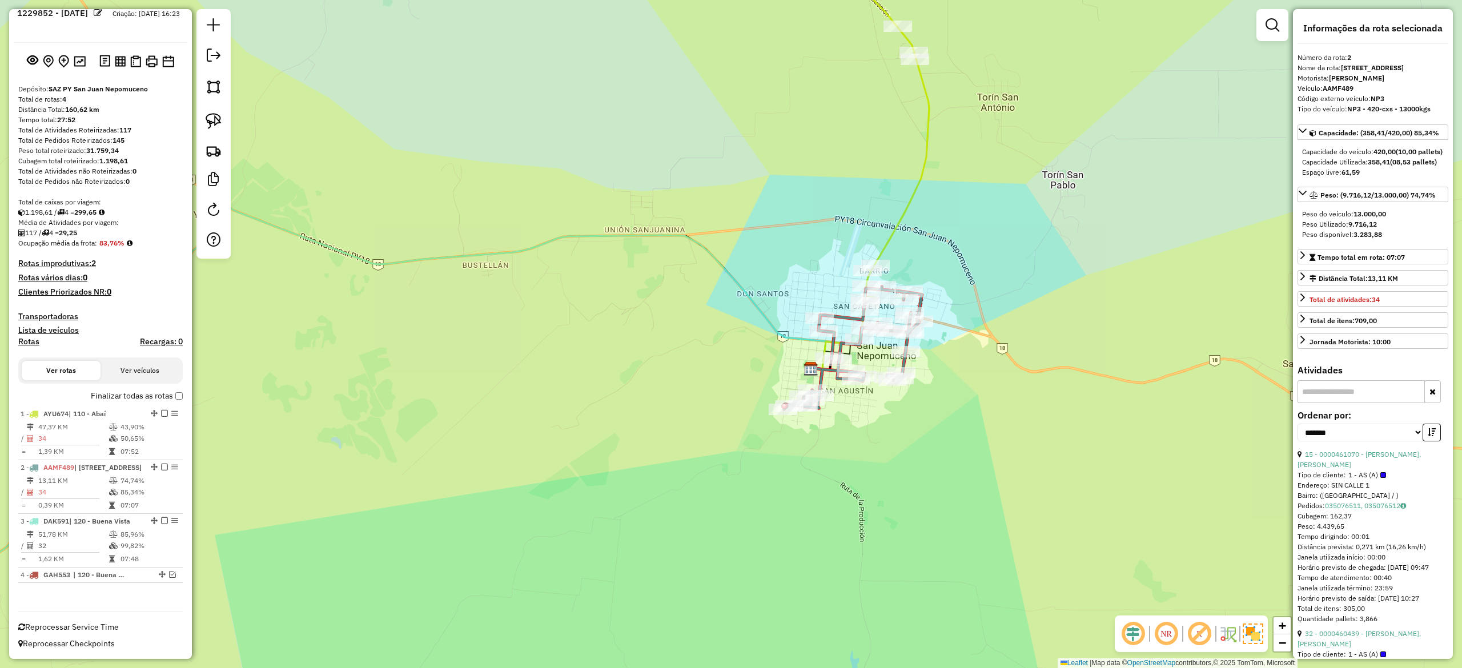
drag, startPoint x: 1077, startPoint y: 335, endPoint x: 979, endPoint y: 317, distance: 99.3
click at [1067, 356] on div "Janela de atendimento Grade de atendimento Capacidade Transportadoras Veículos …" at bounding box center [731, 334] width 1462 height 668
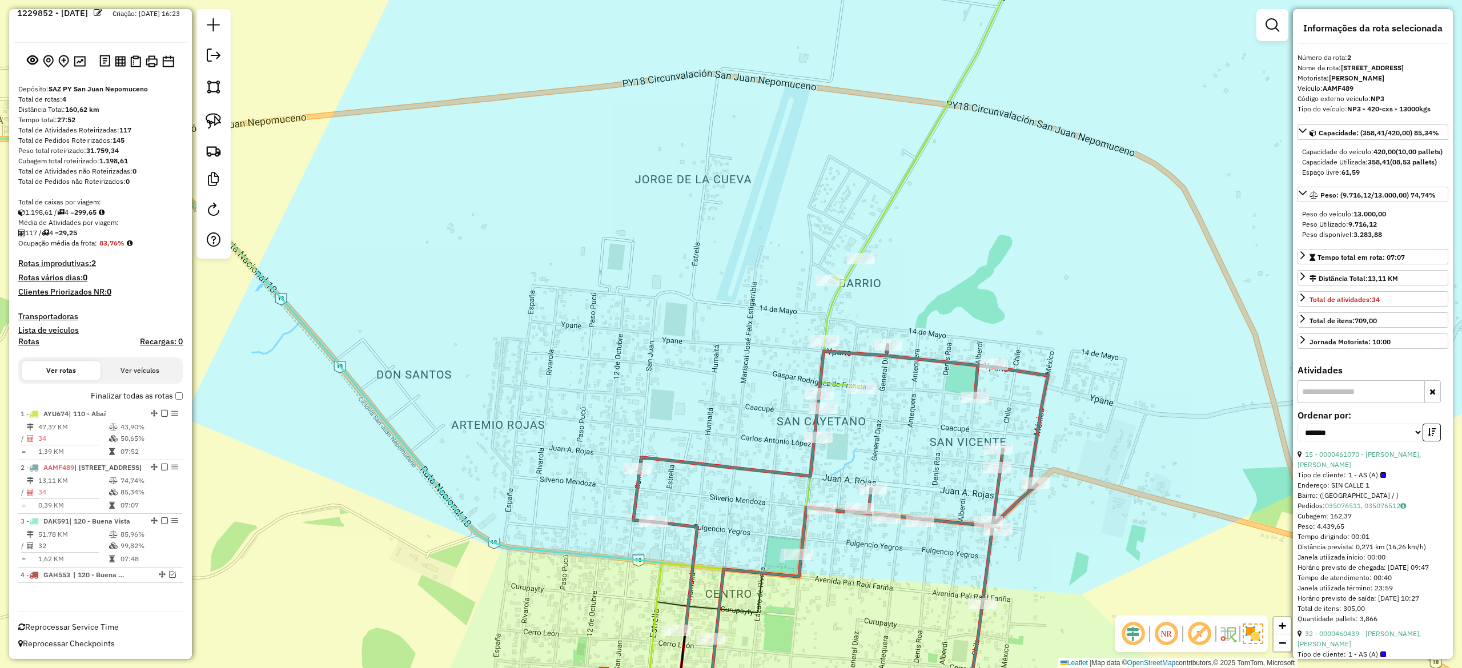
click at [174, 391] on label "Finalizar todas as rotas" at bounding box center [137, 396] width 92 height 12
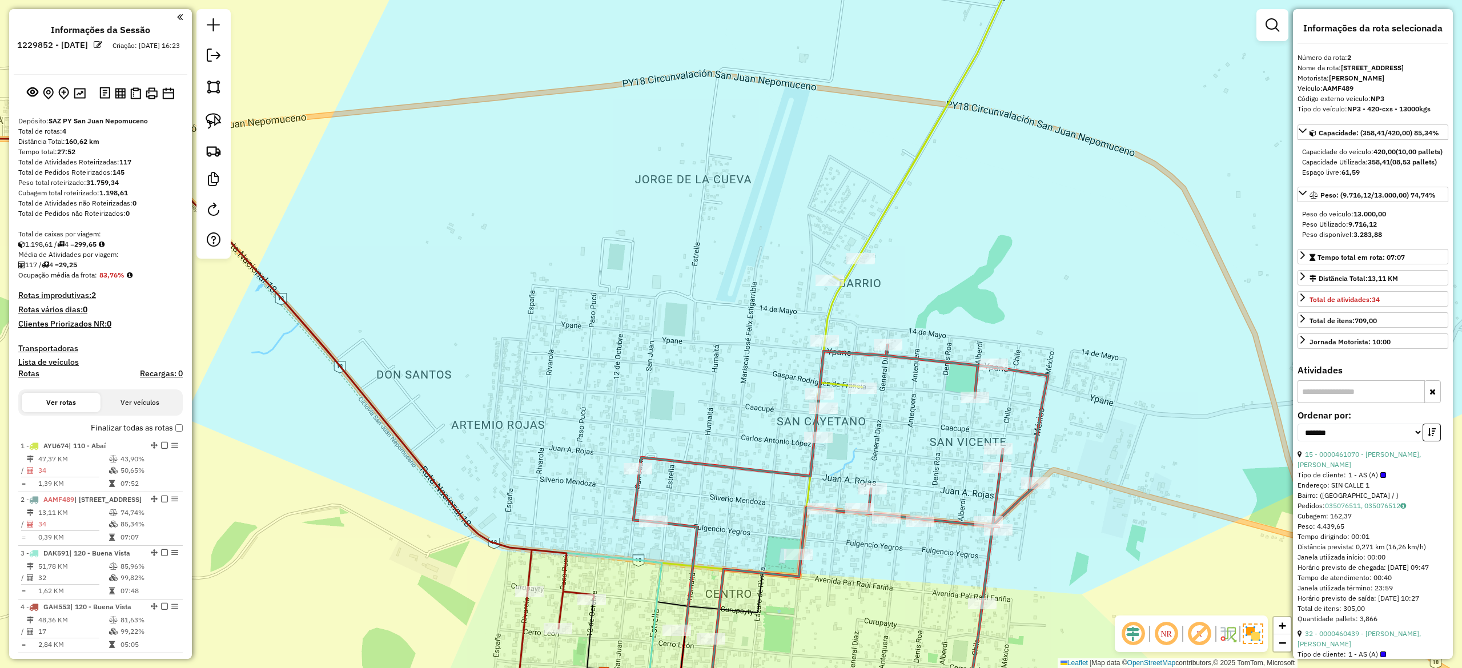
click at [26, 377] on h4 "Rotas" at bounding box center [28, 374] width 21 height 10
select select
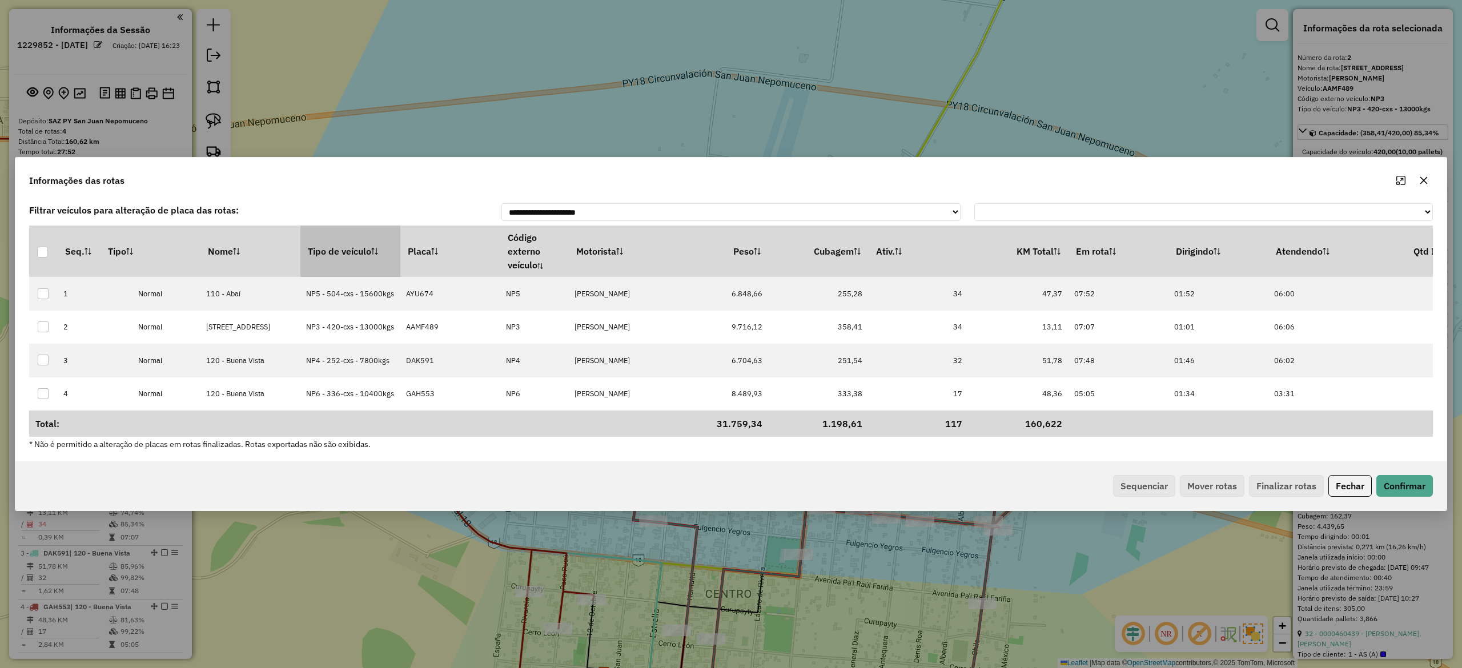
click at [335, 249] on th "Tipo de veículo" at bounding box center [350, 251] width 100 height 51
click at [323, 255] on th "Tipo de veículo" at bounding box center [350, 251] width 100 height 51
click at [339, 244] on th "Tipo de veículo" at bounding box center [350, 251] width 100 height 51
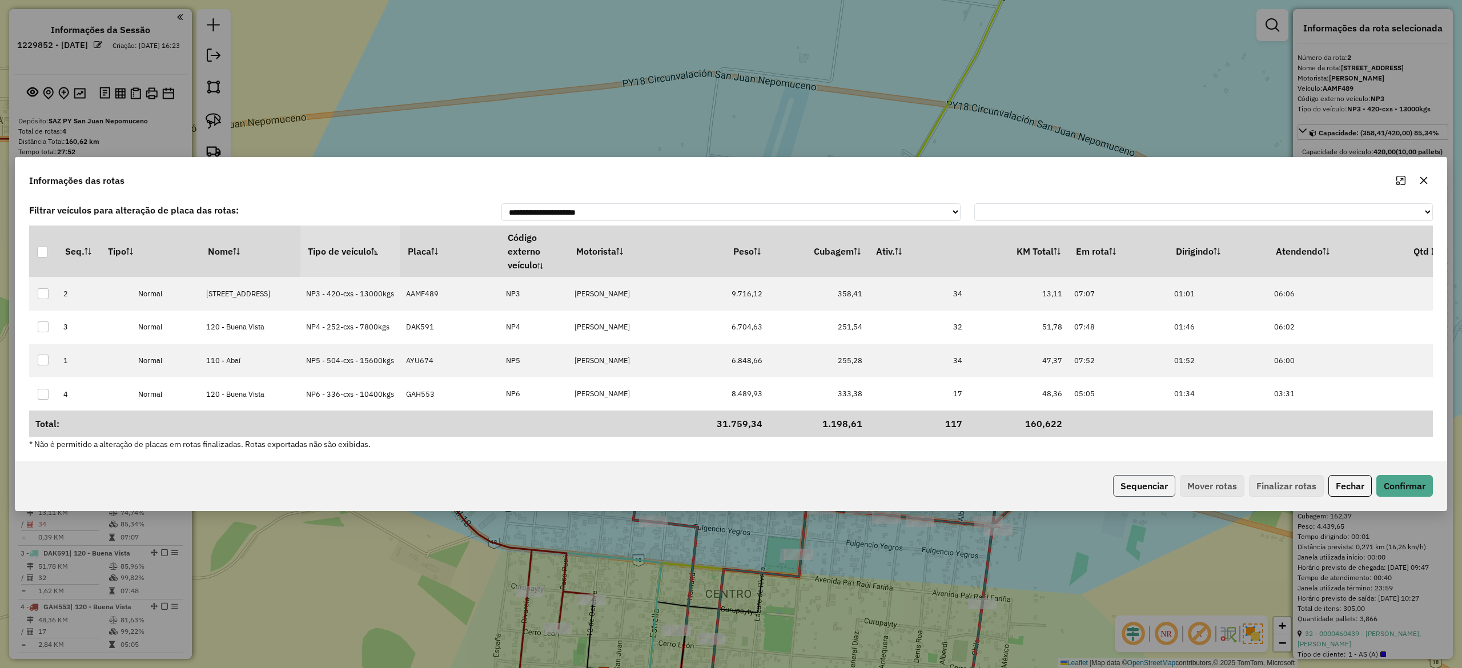
click at [1145, 481] on button "Sequenciar" at bounding box center [1144, 486] width 62 height 22
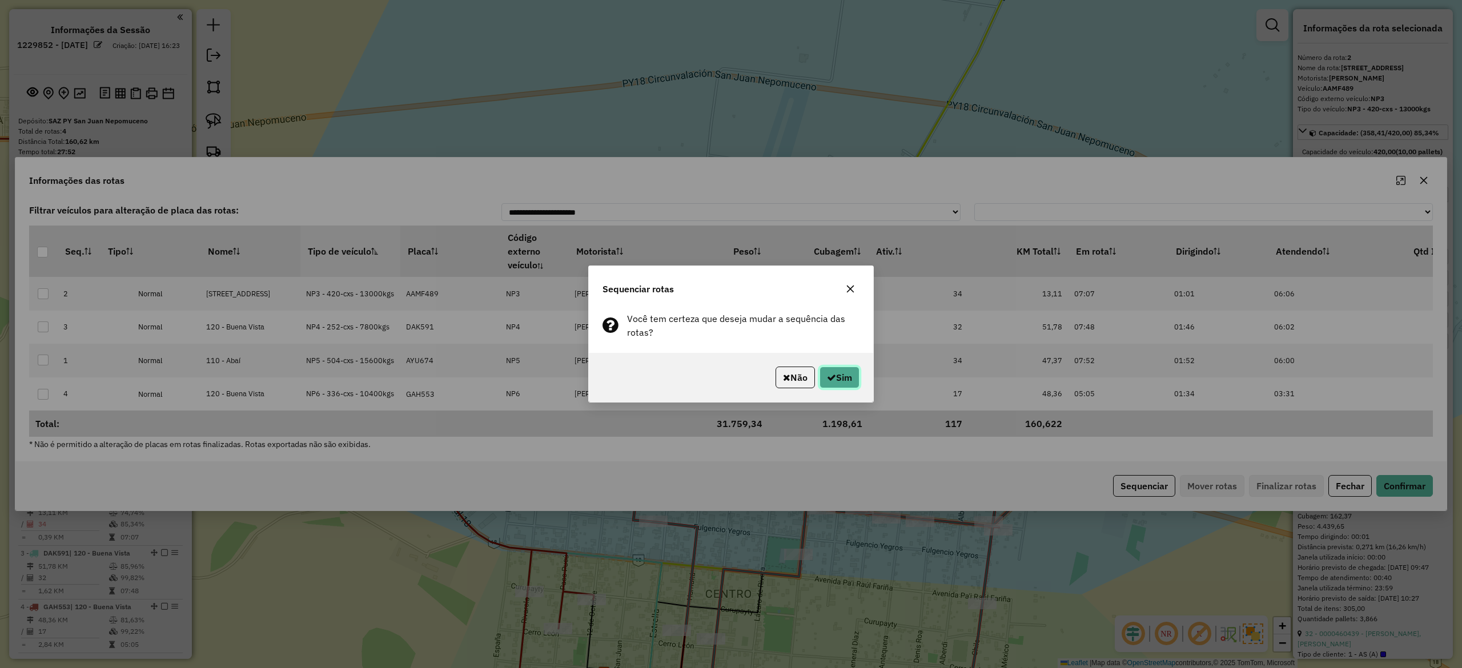
click at [839, 371] on button "Sim" at bounding box center [840, 378] width 40 height 22
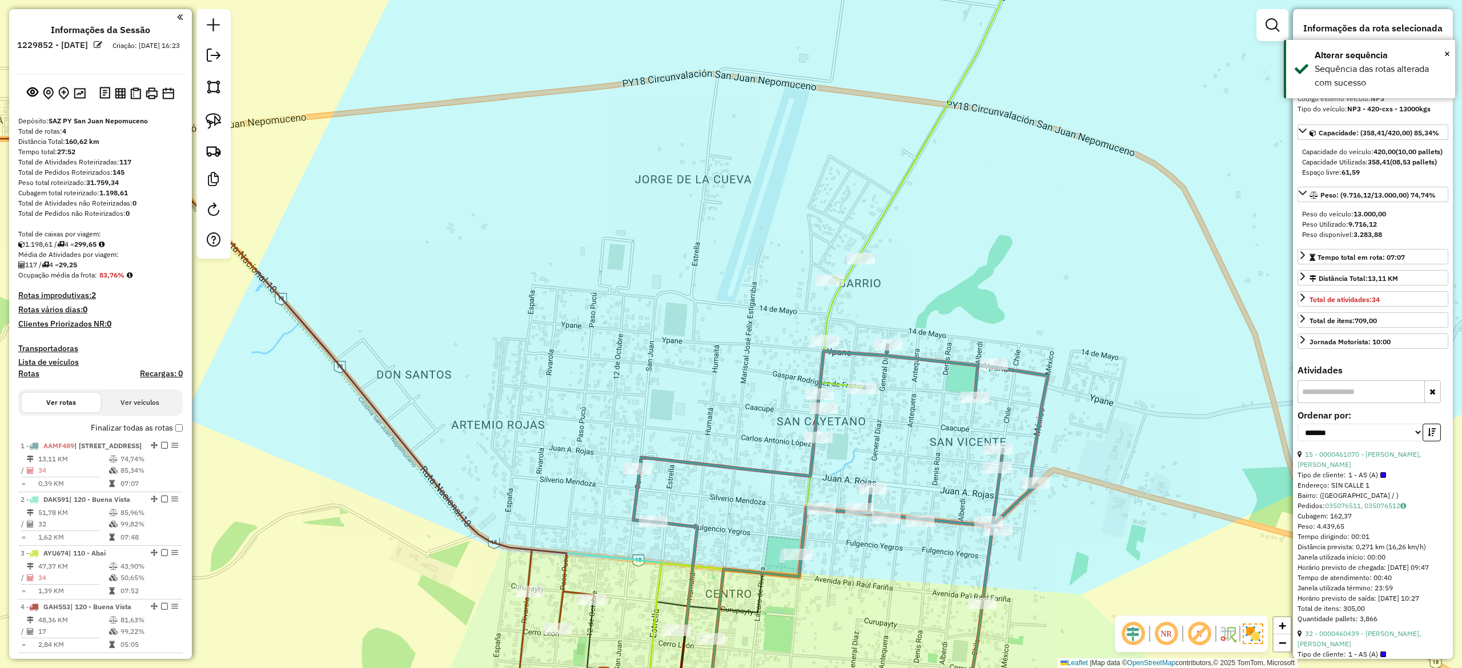
scroll to position [81, 0]
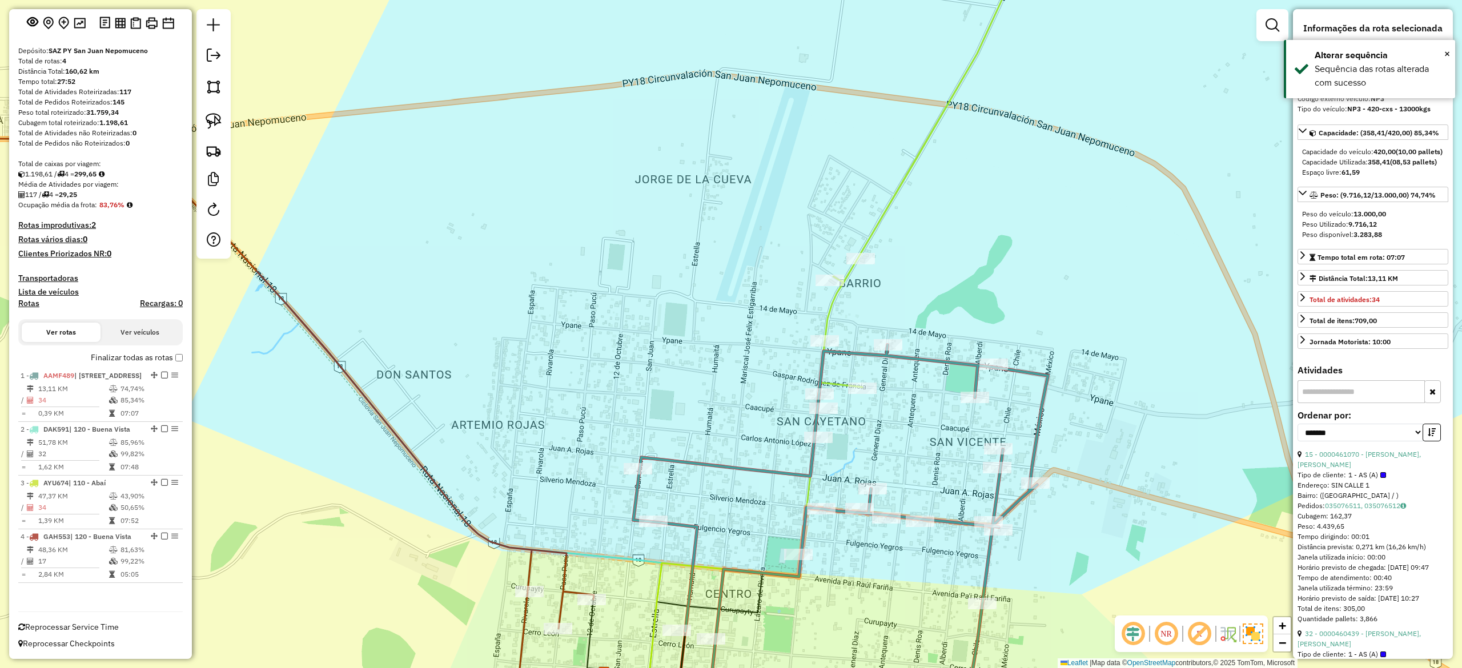
drag, startPoint x: 535, startPoint y: 407, endPoint x: 702, endPoint y: 188, distance: 274.6
click at [702, 188] on div "Janela de atendimento Grade de atendimento Capacidade Transportadoras Veículos …" at bounding box center [731, 334] width 1462 height 668
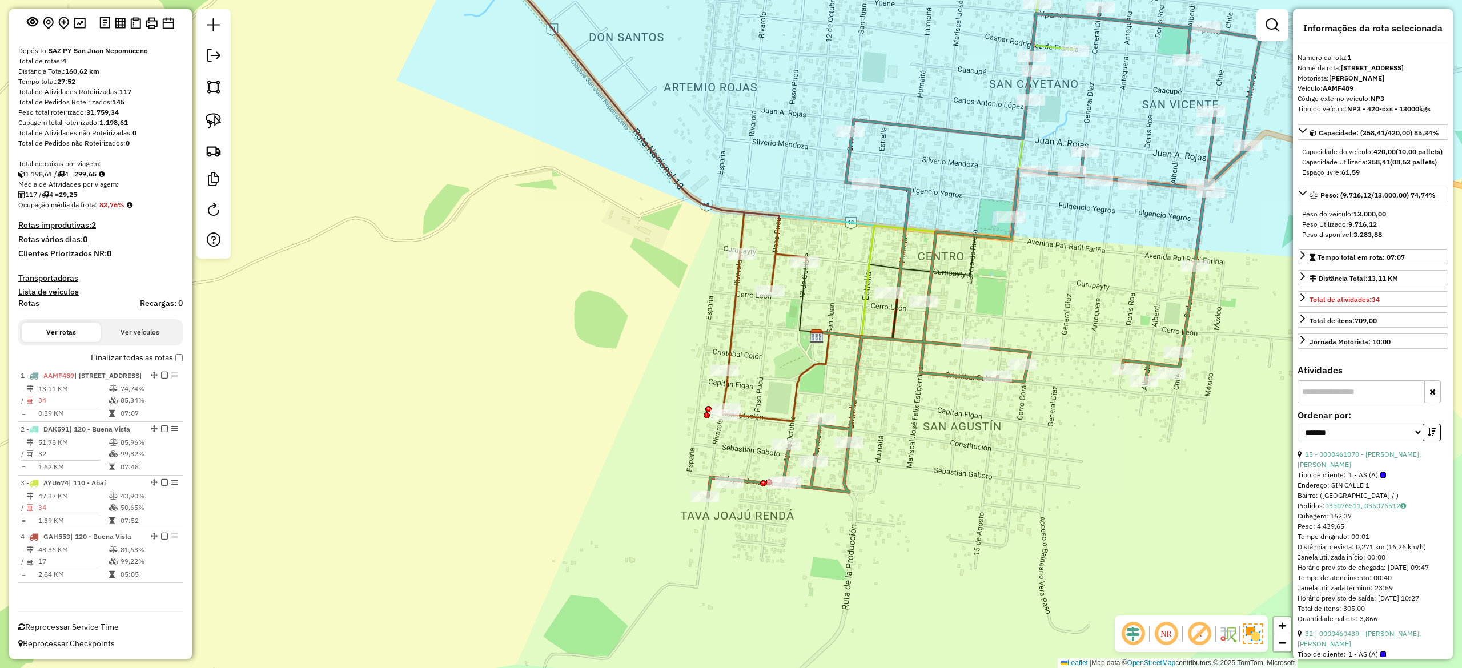
click at [739, 326] on icon at bounding box center [637, 173] width 338 height 481
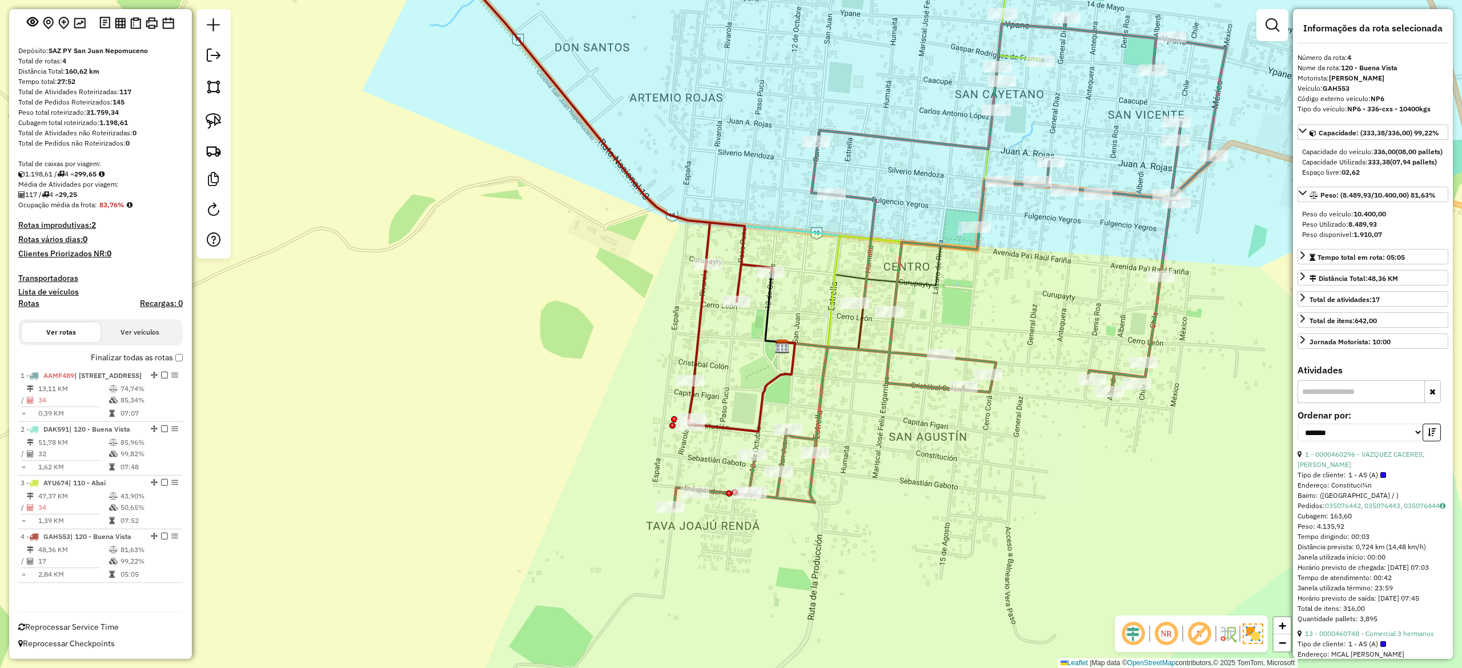
drag, startPoint x: 628, startPoint y: 360, endPoint x: 563, endPoint y: 361, distance: 65.7
click at [588, 369] on div "Janela de atendimento Grade de atendimento Capacidade Transportadoras Veículos …" at bounding box center [731, 334] width 1462 height 668
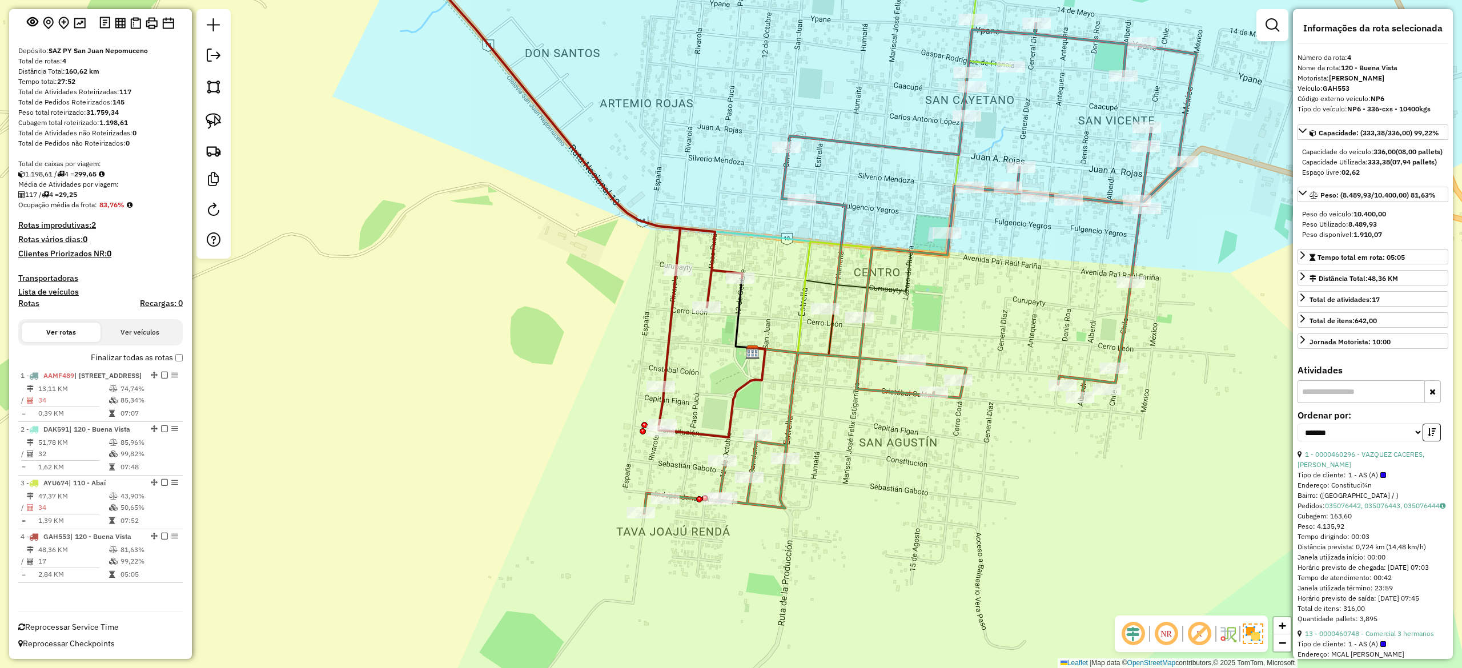
click at [671, 340] on icon at bounding box center [566, 181] width 352 height 497
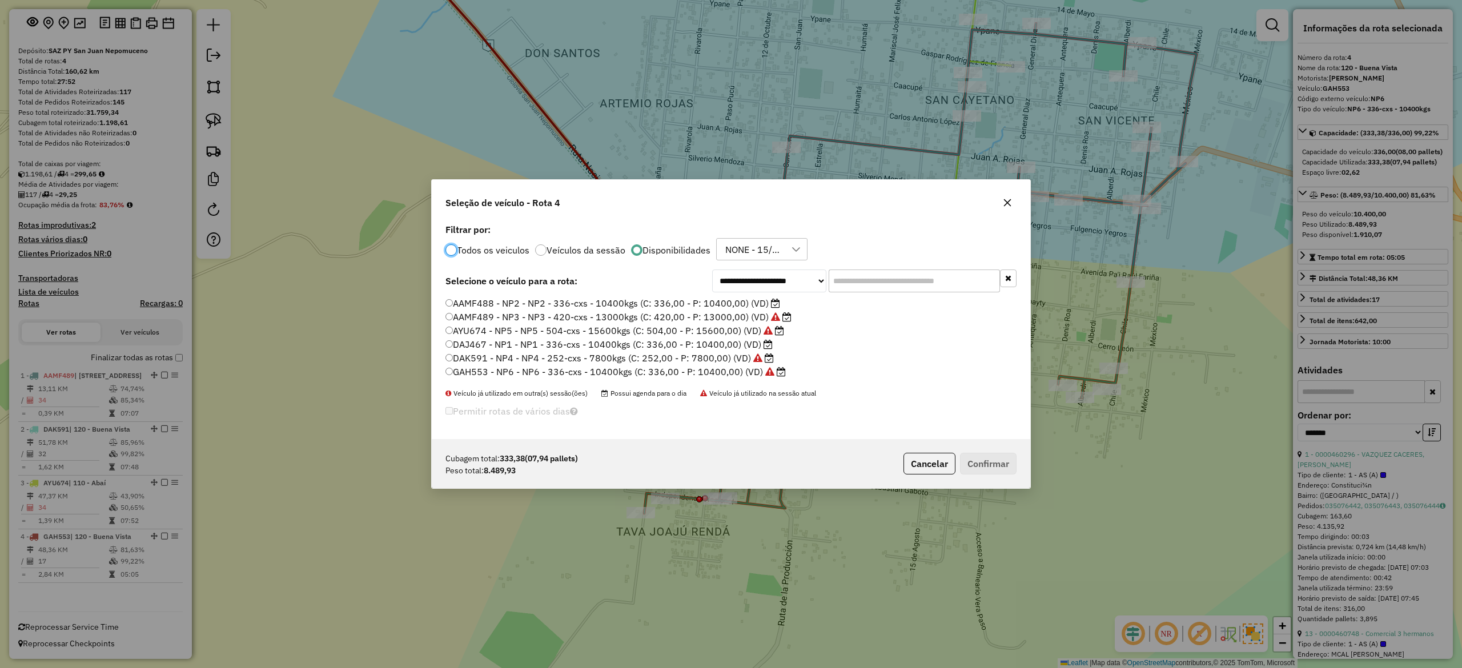
scroll to position [6, 3]
click at [1012, 200] on button "button" at bounding box center [1007, 203] width 18 height 18
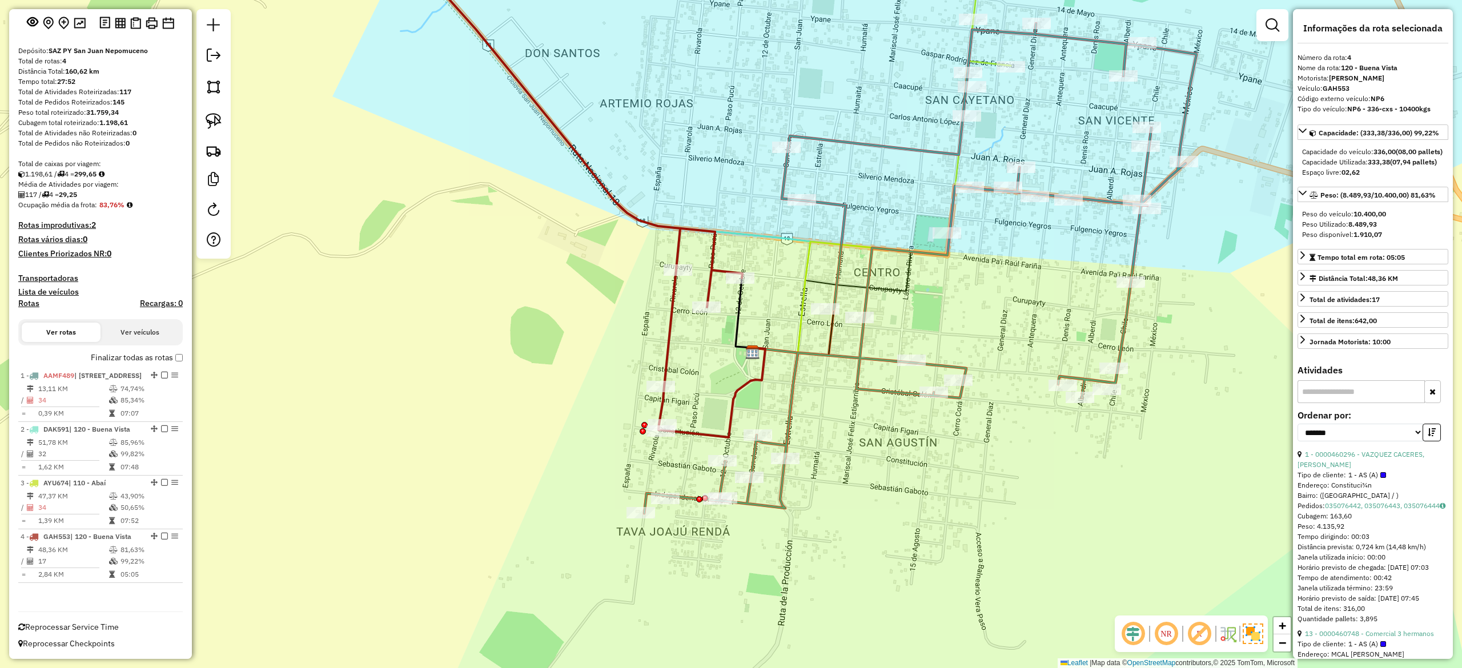
scroll to position [0, 0]
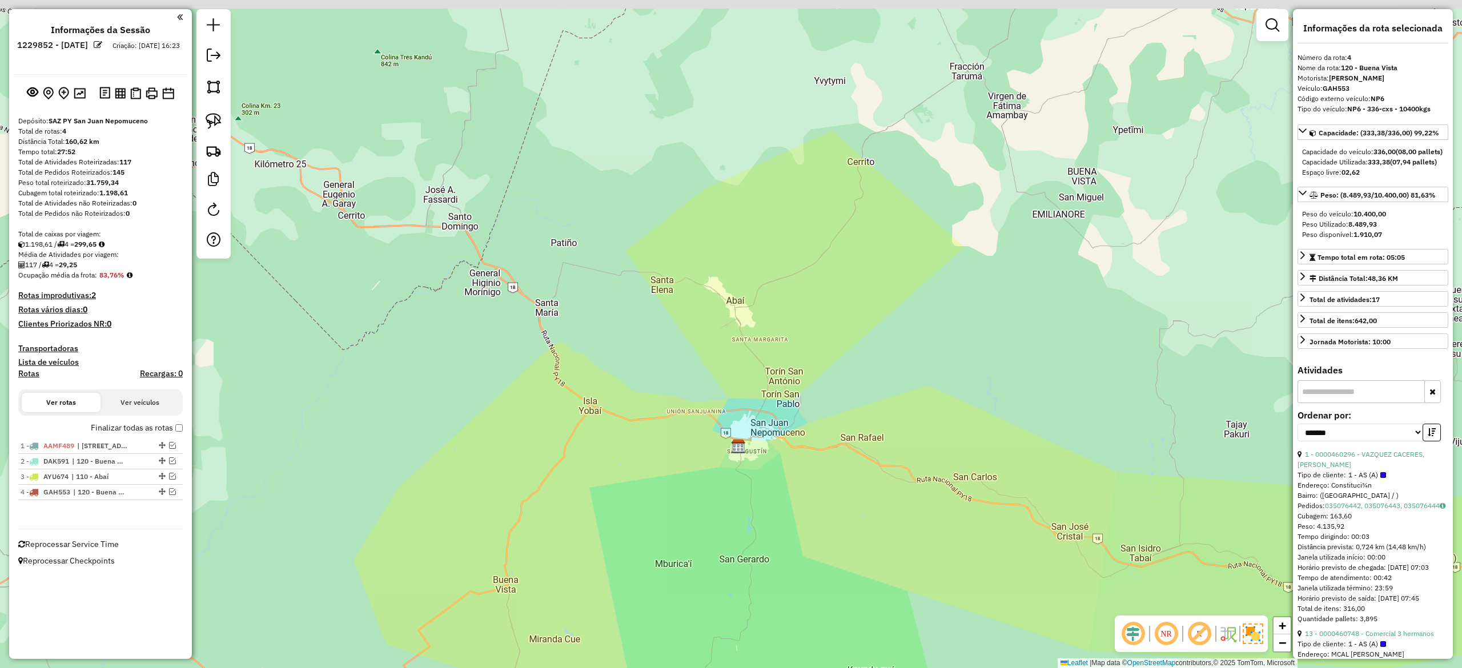
drag, startPoint x: 755, startPoint y: 397, endPoint x: 731, endPoint y: 459, distance: 66.2
click at [731, 454] on img at bounding box center [738, 446] width 15 height 15
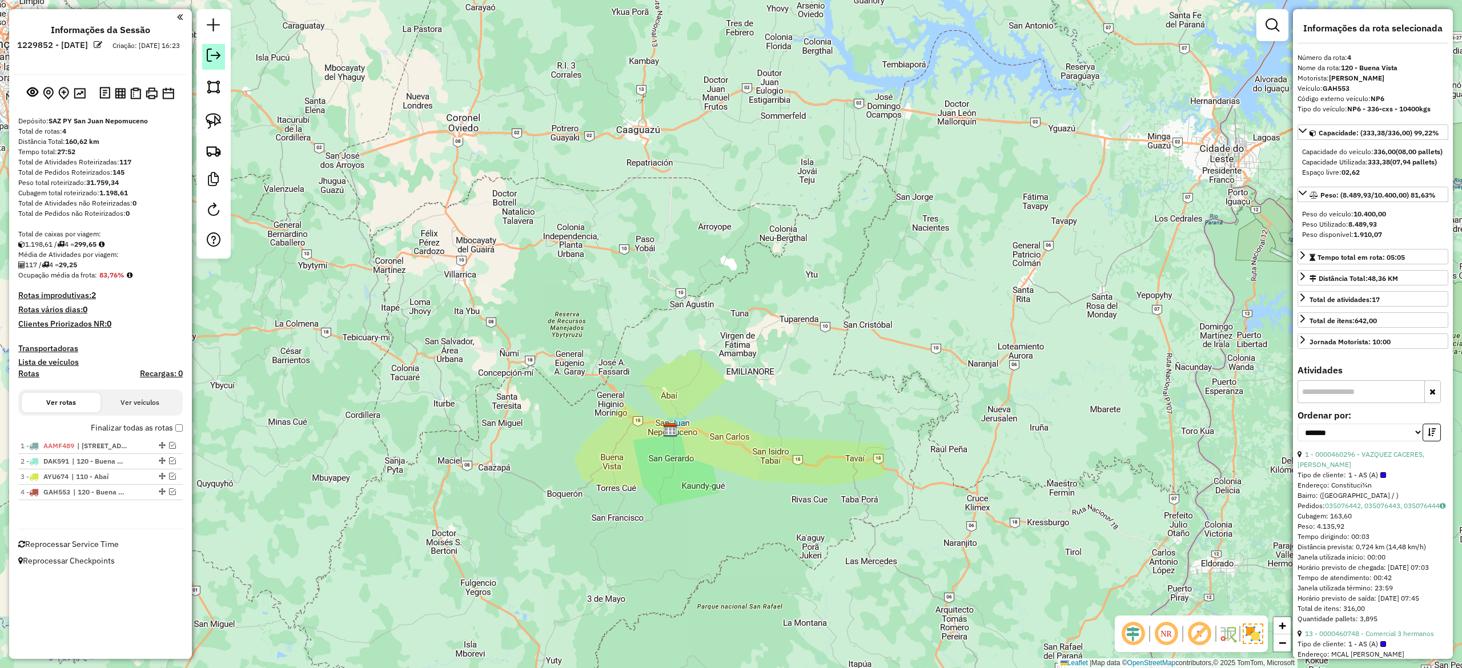
click at [207, 59] on em at bounding box center [214, 56] width 14 height 14
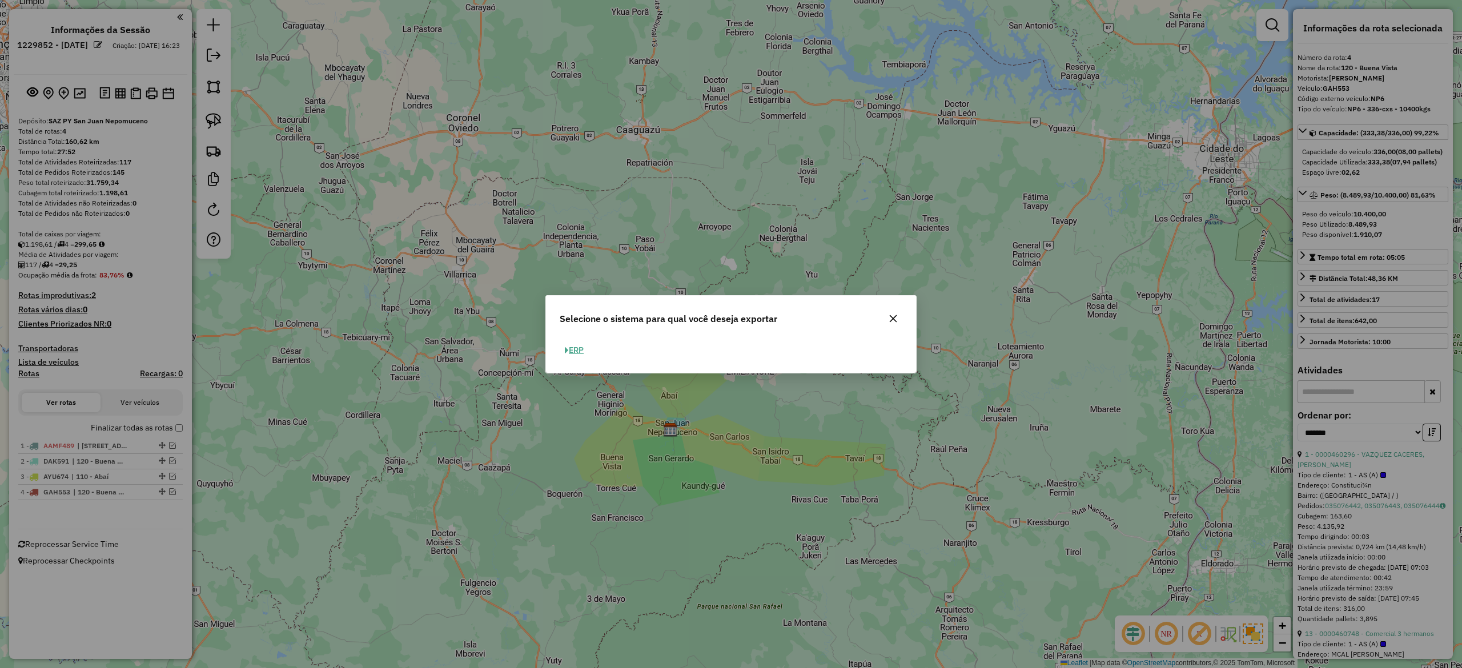
click at [573, 346] on button "ERP" at bounding box center [574, 351] width 29 height 18
select select "**"
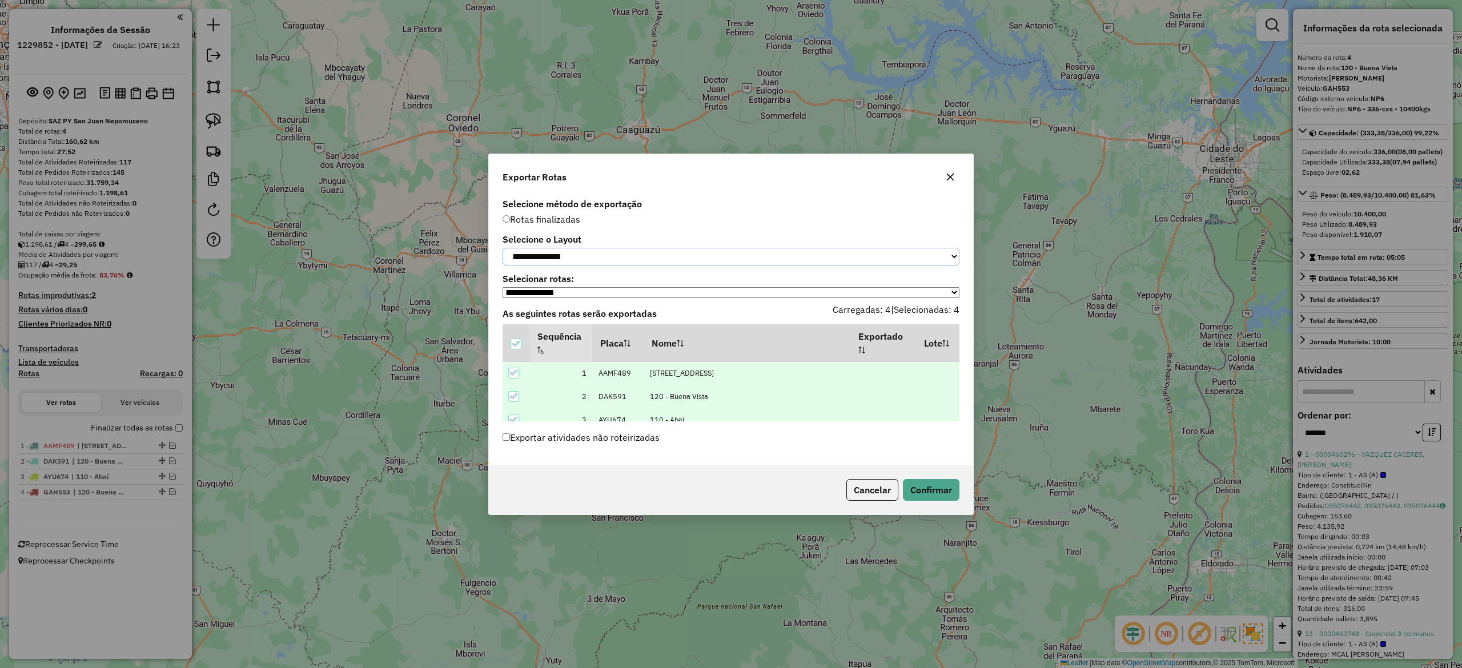
click at [567, 256] on select "**********" at bounding box center [731, 257] width 457 height 18
select select "*********"
click at [503, 248] on select "**********" at bounding box center [731, 257] width 457 height 18
click at [938, 489] on button "Confirmar" at bounding box center [931, 490] width 57 height 22
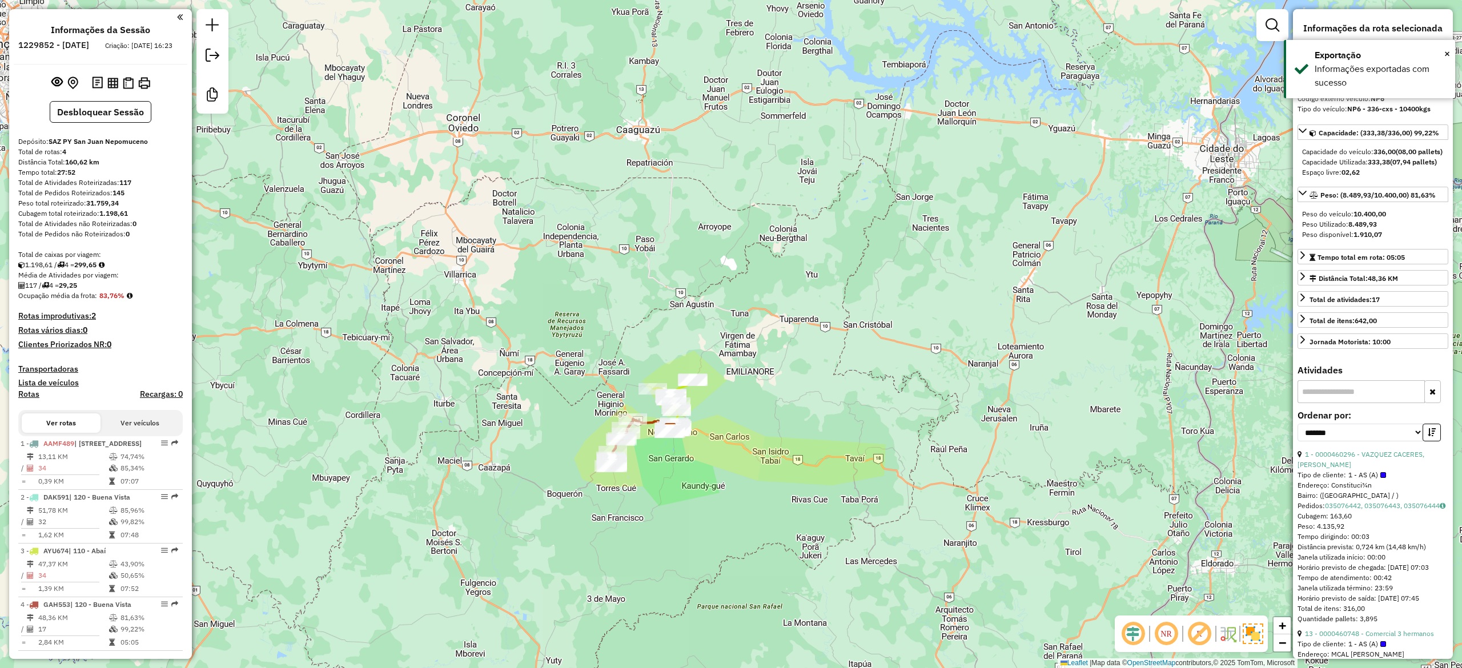
scroll to position [32, 0]
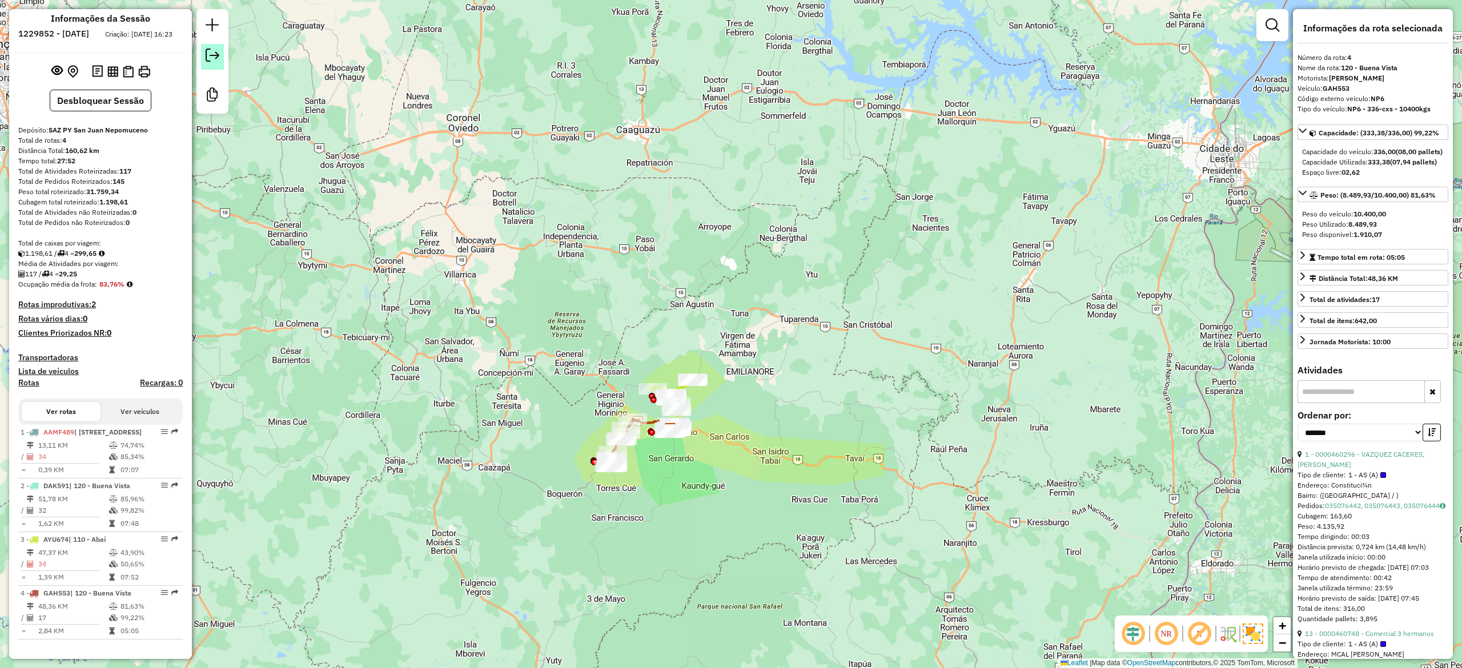
click at [201, 59] on link at bounding box center [212, 57] width 23 height 26
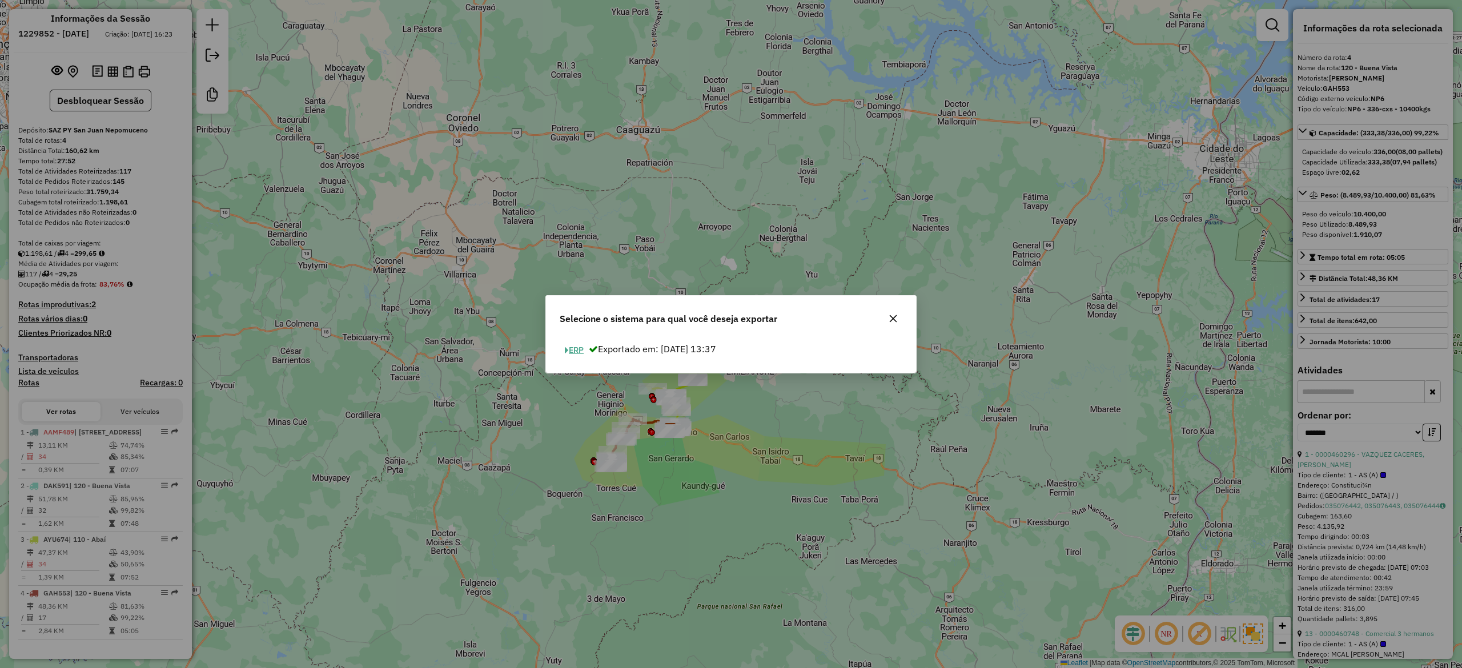
click at [573, 350] on button "ERP" at bounding box center [574, 351] width 29 height 18
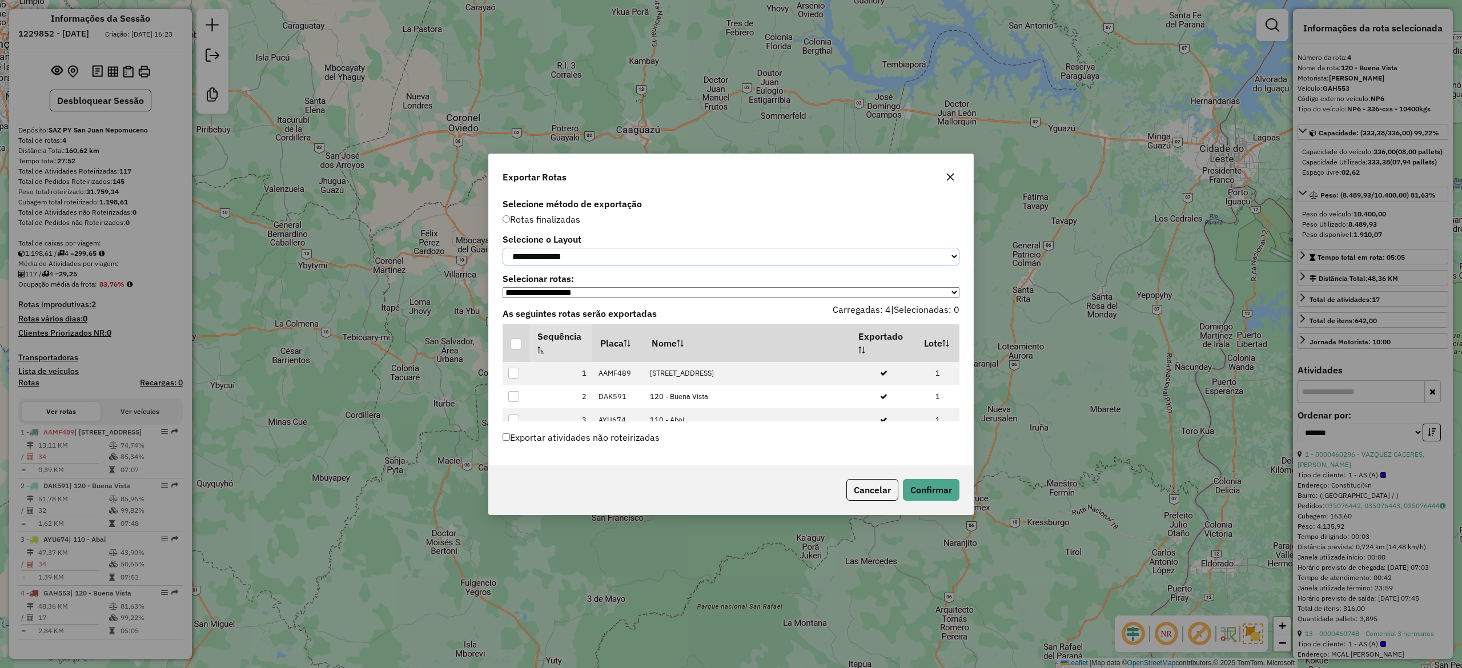
click at [565, 248] on select "**********" at bounding box center [731, 257] width 457 height 18
select select "*********"
click at [503, 248] on select "**********" at bounding box center [731, 257] width 457 height 18
click at [513, 345] on div at bounding box center [516, 344] width 11 height 11
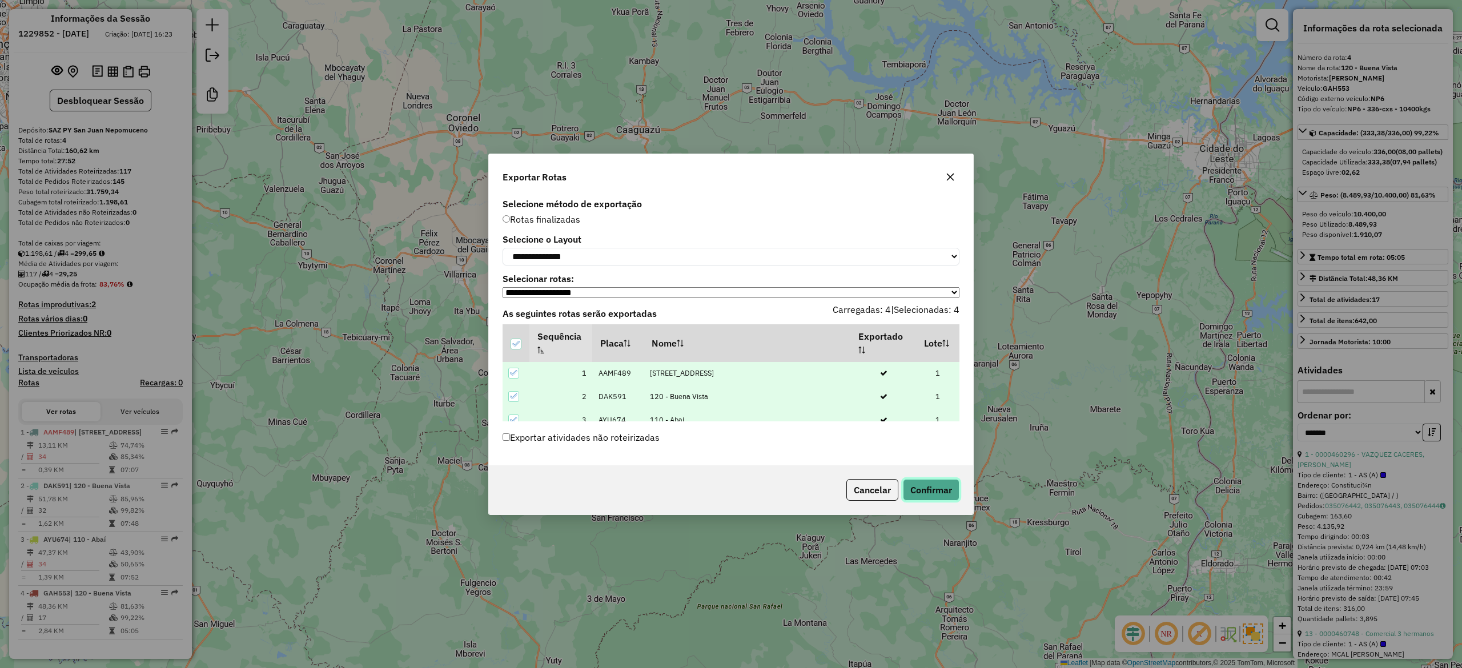
click at [939, 492] on button "Confirmar" at bounding box center [931, 490] width 57 height 22
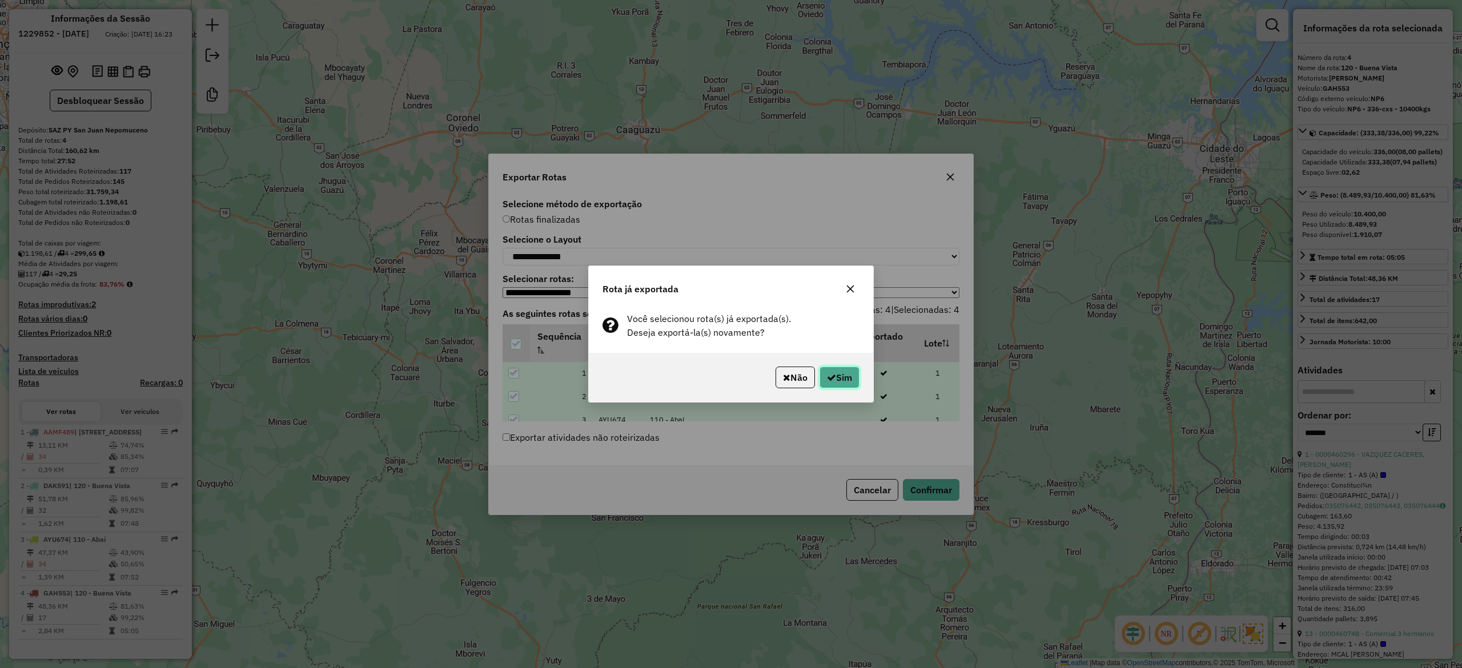
click at [833, 383] on button "Sim" at bounding box center [840, 378] width 40 height 22
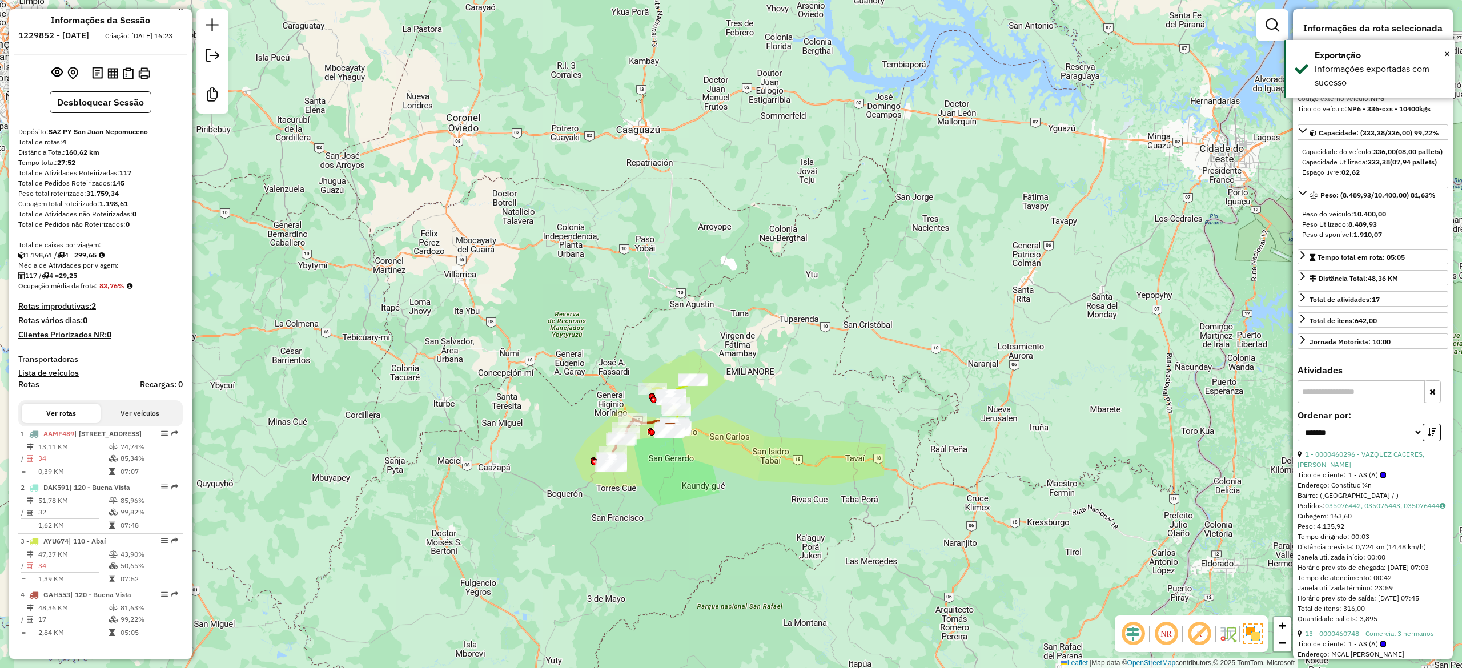
scroll to position [0, 0]
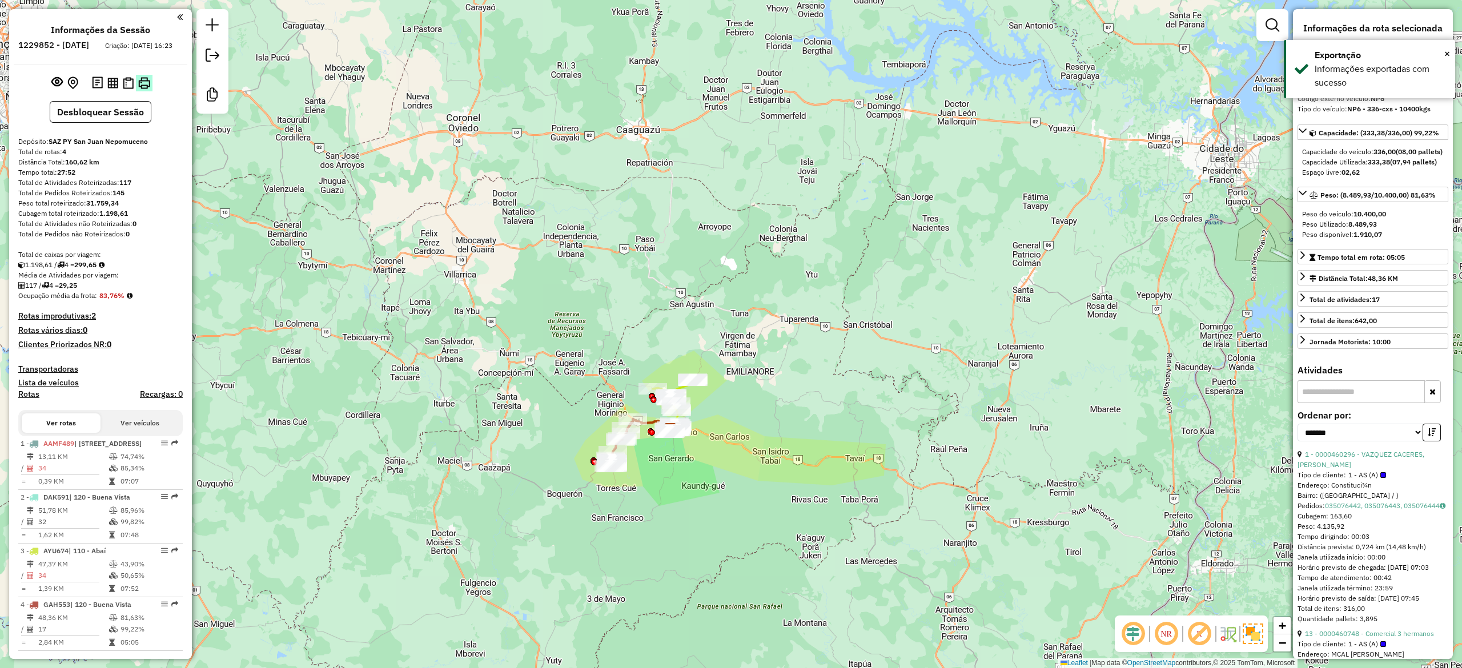
click at [141, 89] on img at bounding box center [144, 83] width 12 height 12
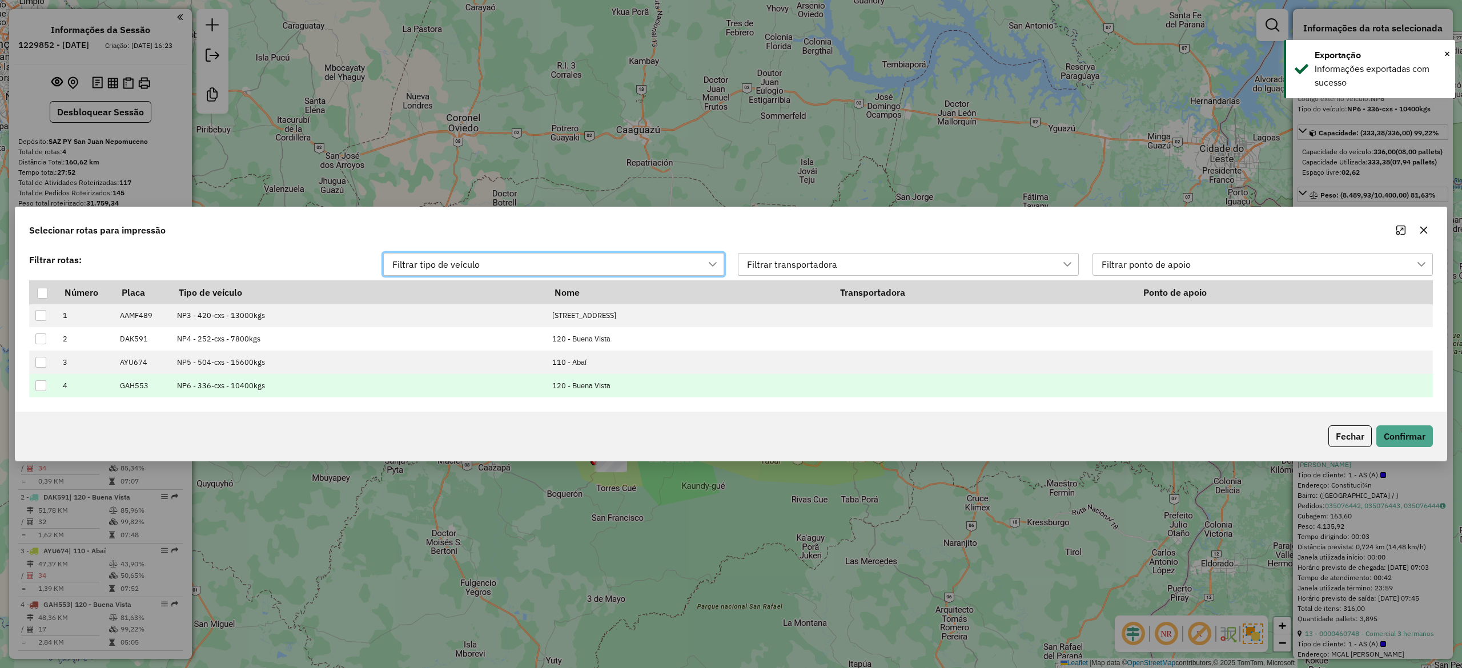
scroll to position [7, 51]
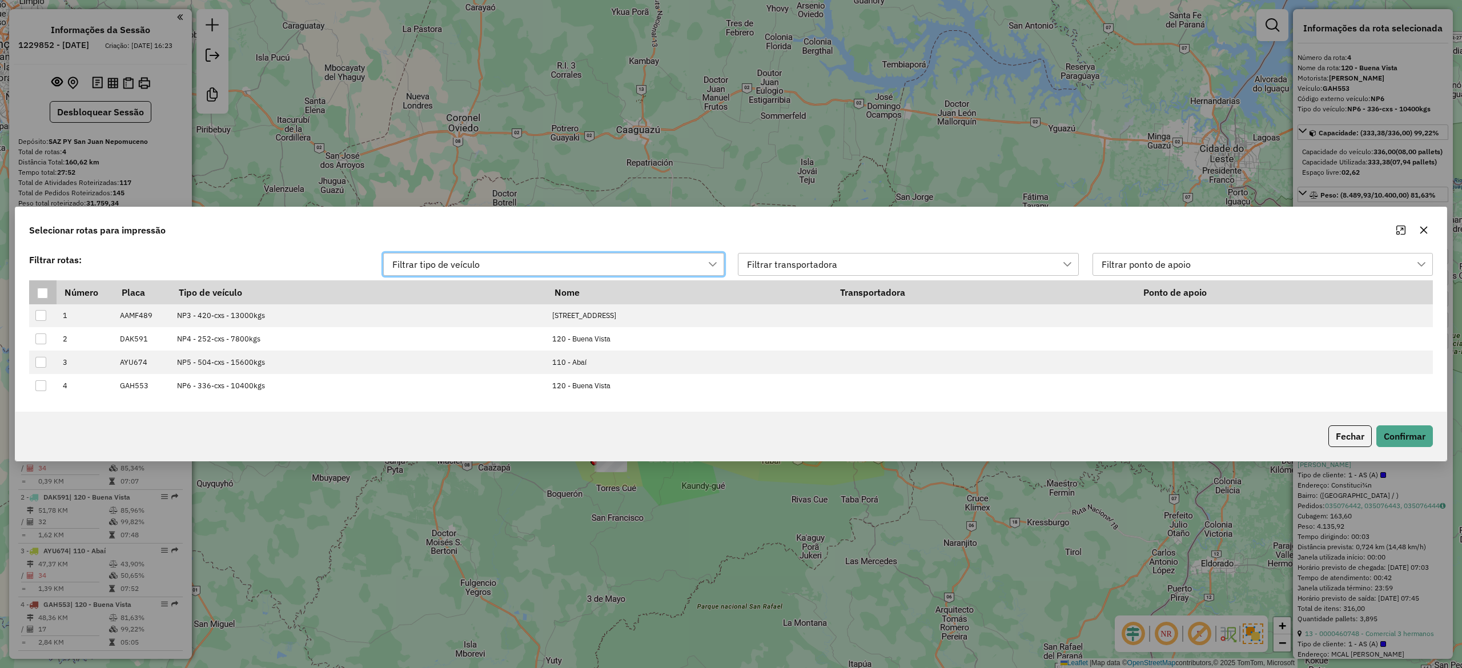
click at [42, 291] on div at bounding box center [42, 293] width 11 height 11
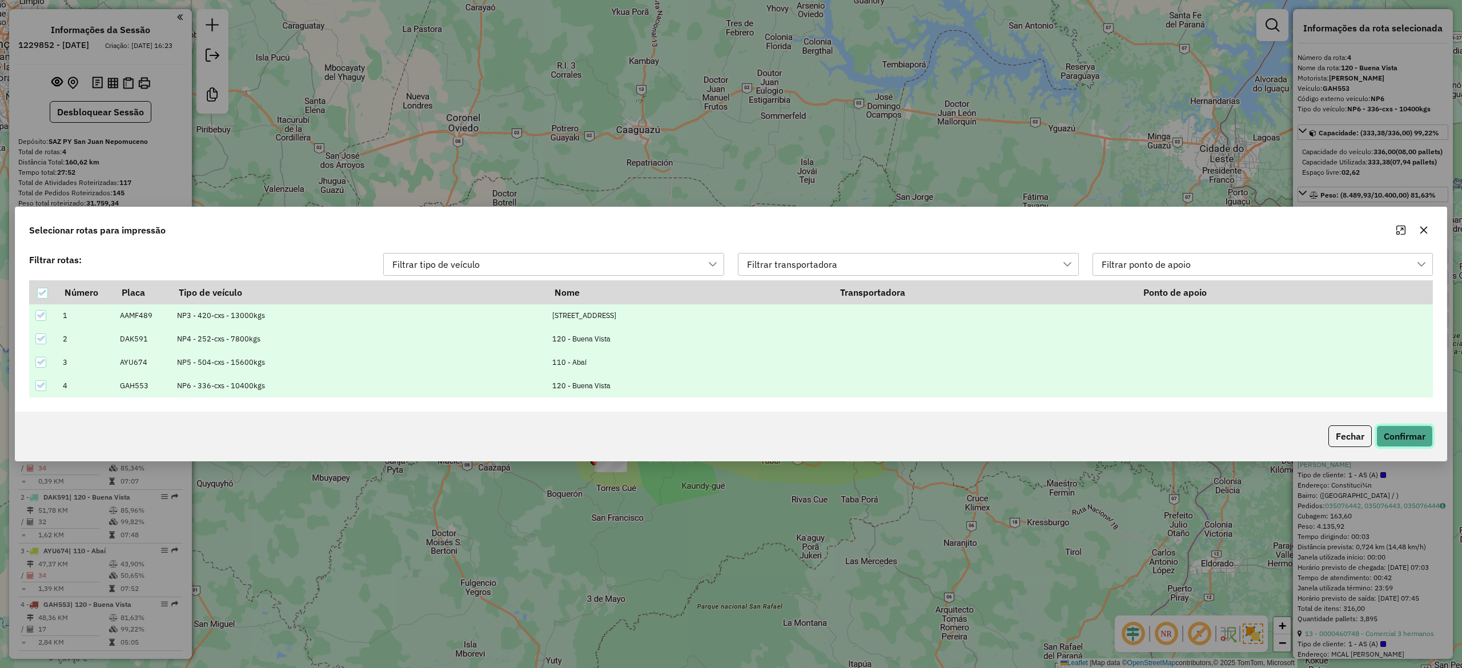
click at [1386, 436] on button "Confirmar" at bounding box center [1405, 437] width 57 height 22
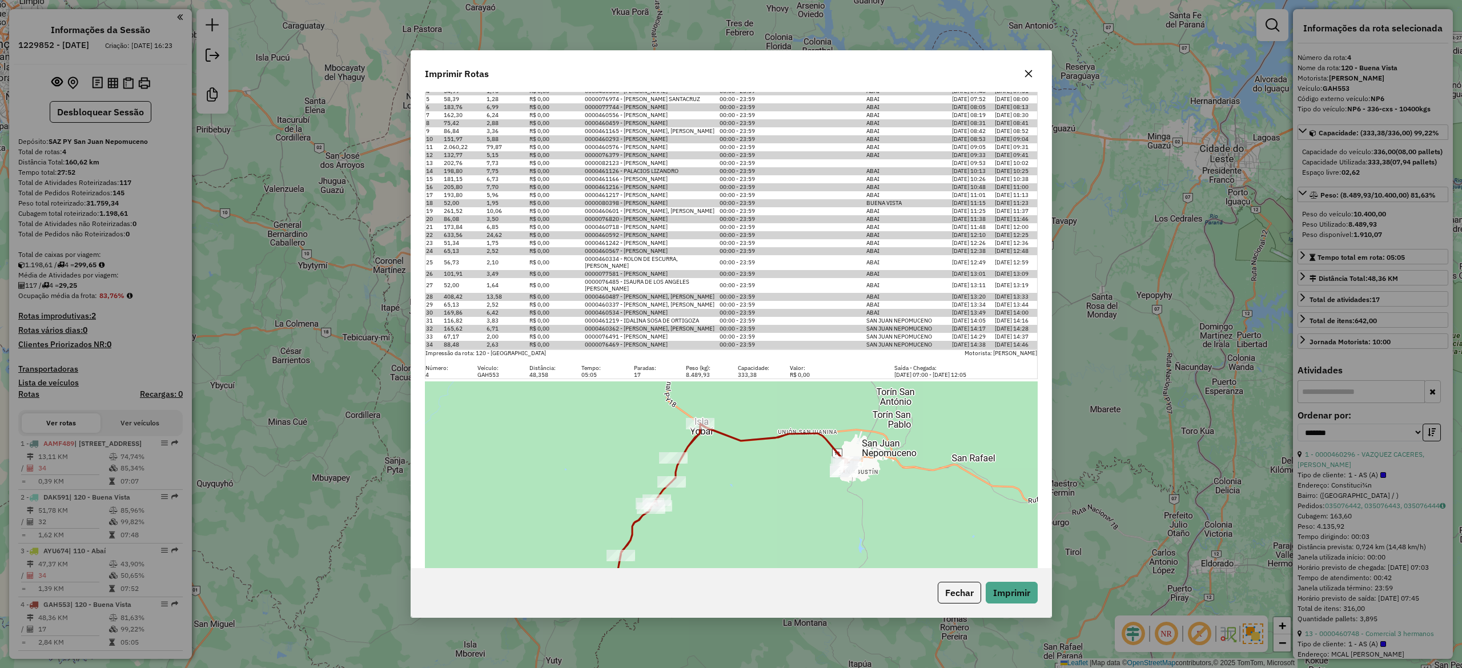
scroll to position [1863, 0]
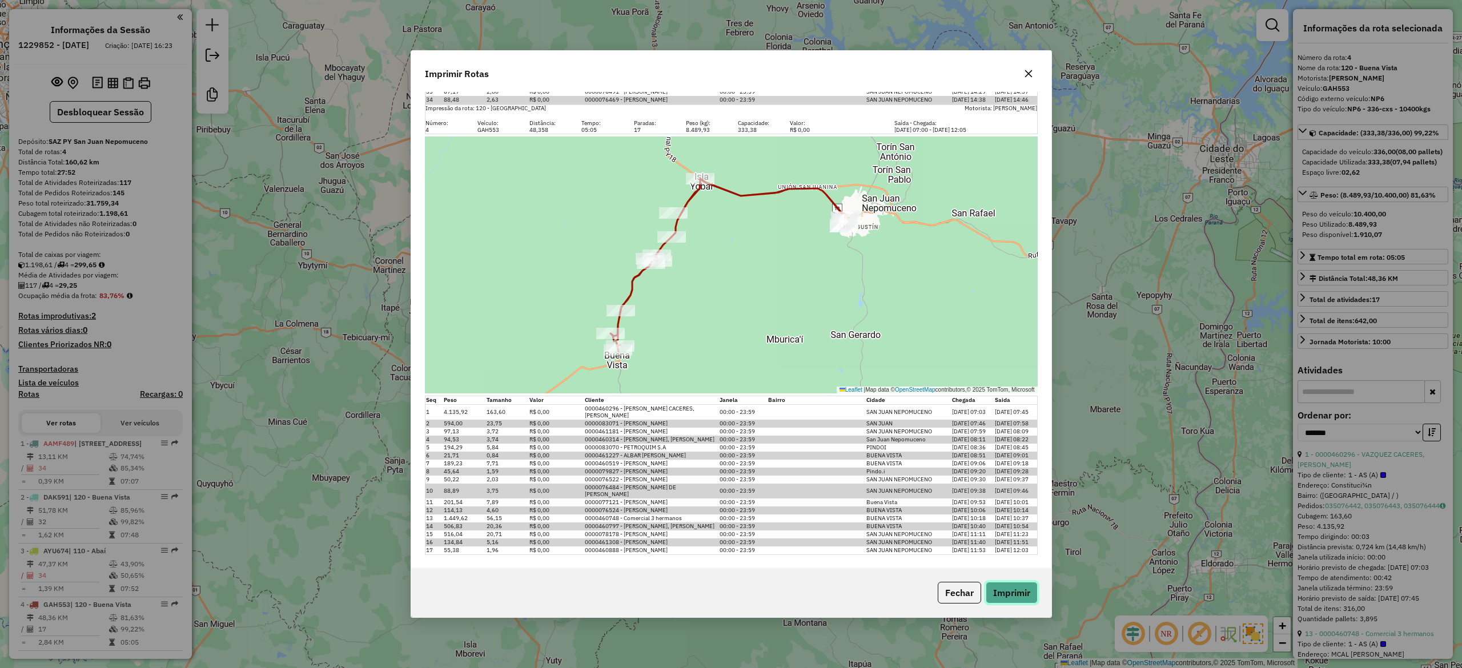
drag, startPoint x: 1016, startPoint y: 600, endPoint x: 922, endPoint y: 472, distance: 158.6
click at [1016, 599] on button "Imprimir" at bounding box center [1012, 593] width 52 height 22
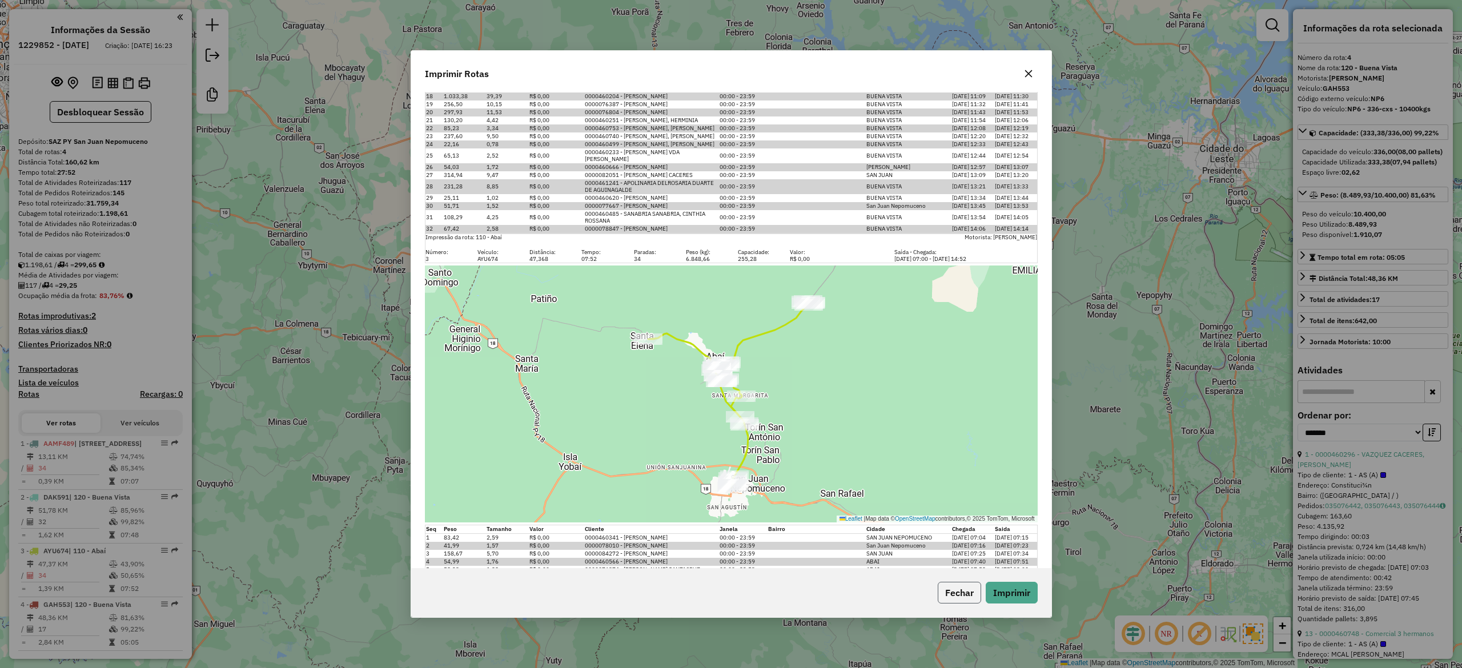
click at [969, 587] on button "Fechar" at bounding box center [959, 593] width 43 height 22
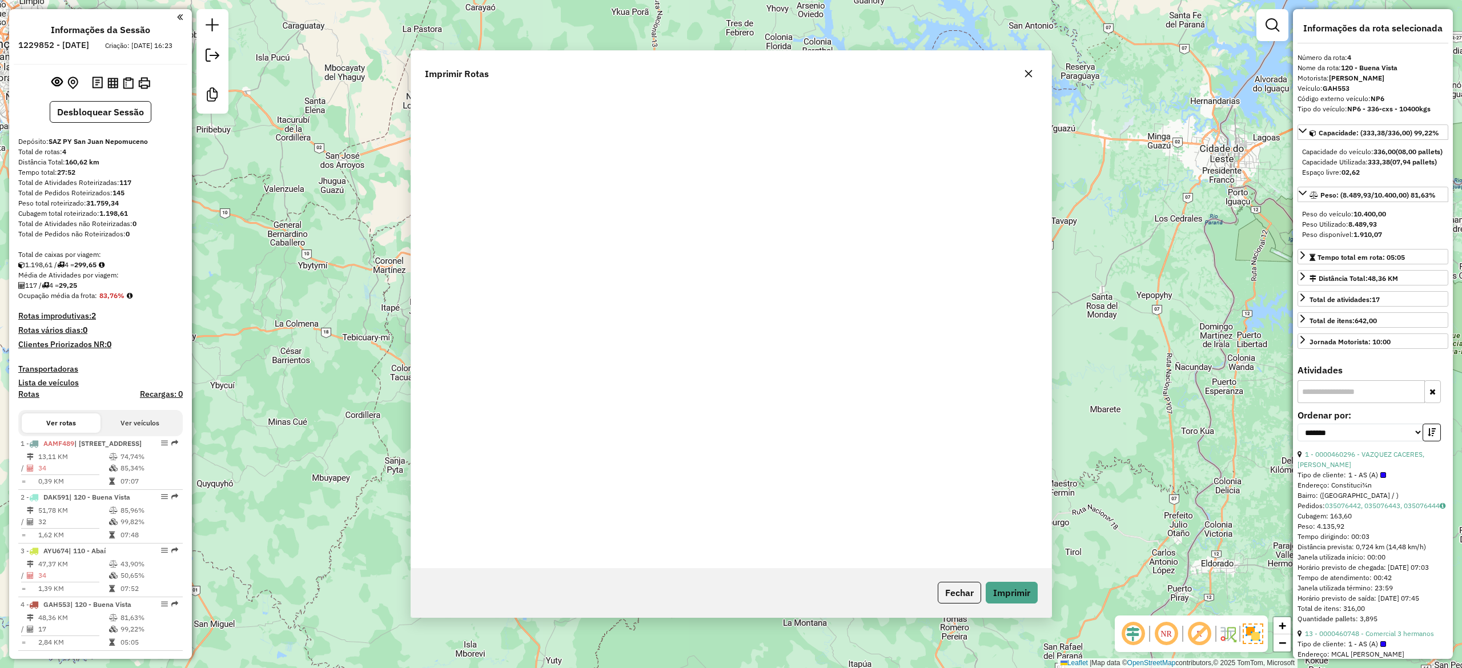
scroll to position [0, 0]
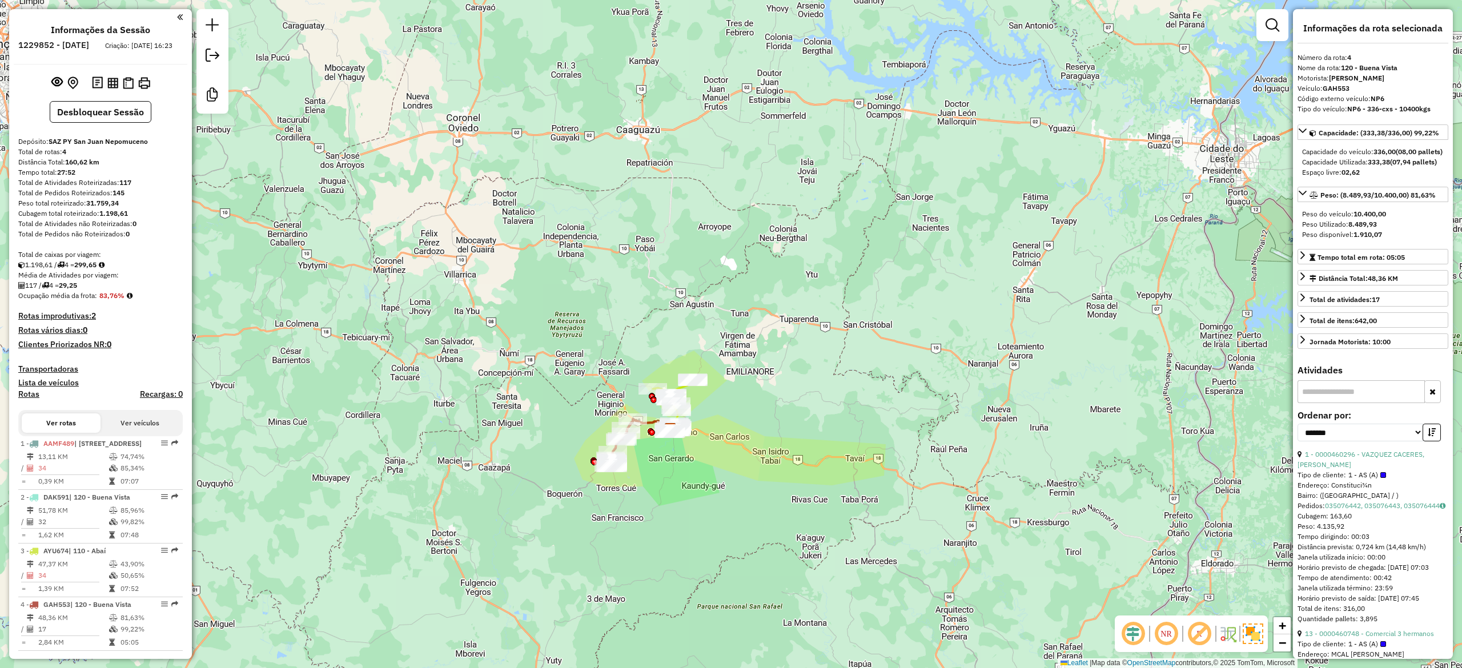
click at [111, 300] on strong "83,76%" at bounding box center [111, 295] width 25 height 9
copy strong "83,76"
click at [125, 187] on strong "117" at bounding box center [125, 182] width 12 height 9
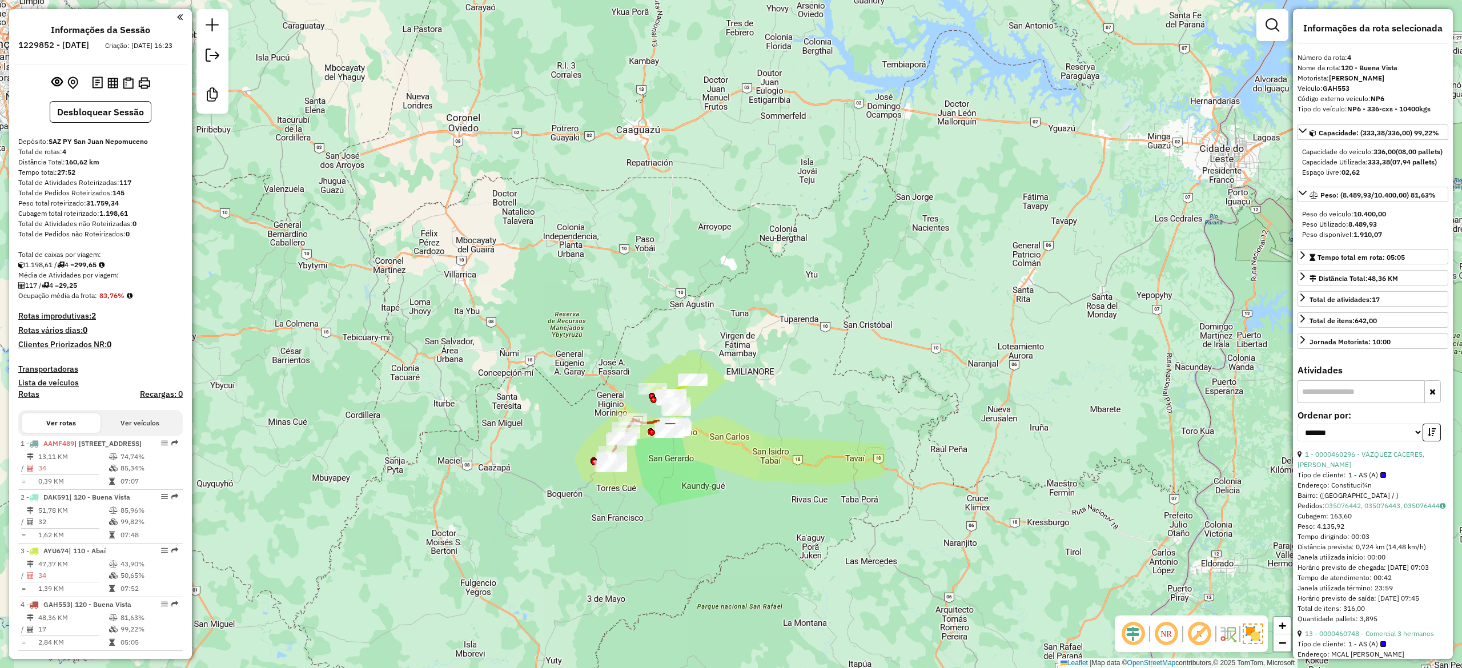
copy strong "117"
click at [77, 290] on strong "29,25" at bounding box center [68, 285] width 18 height 9
copy strong "29,25"
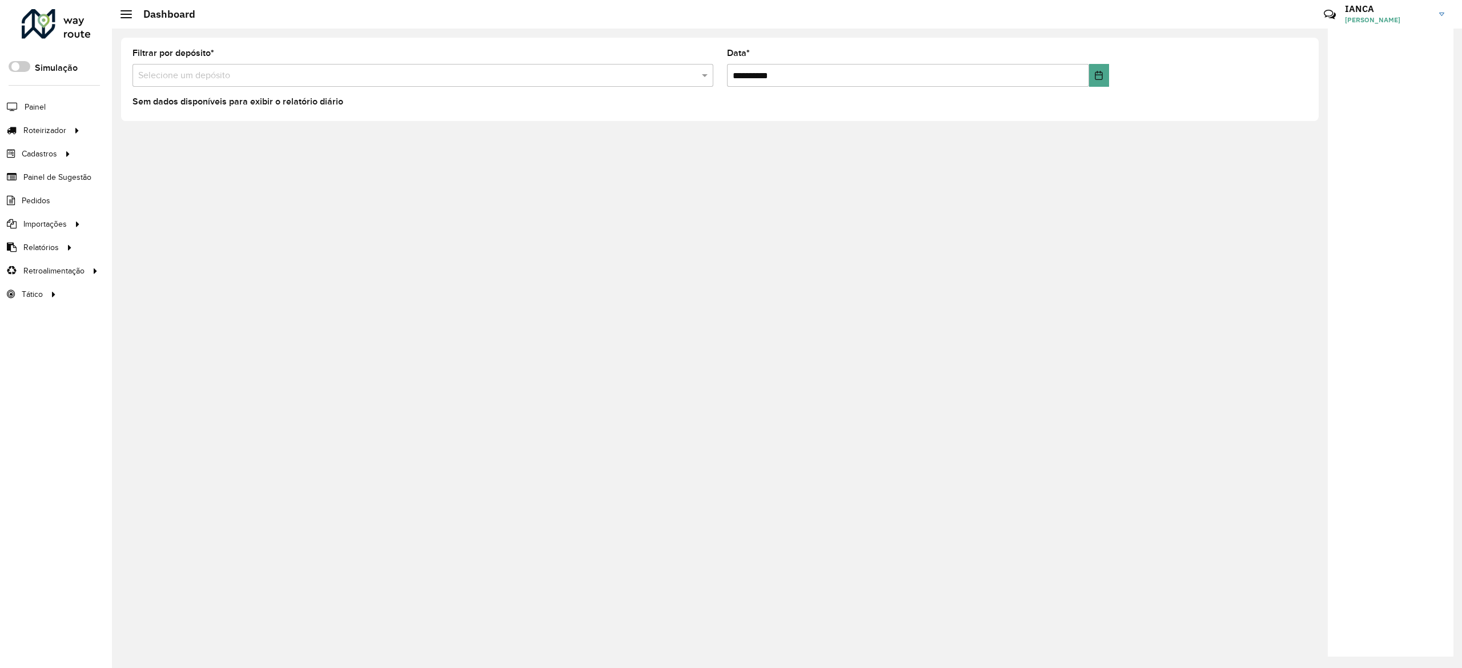
click at [0, 0] on span "Cliente" at bounding box center [0, 0] width 0 height 0
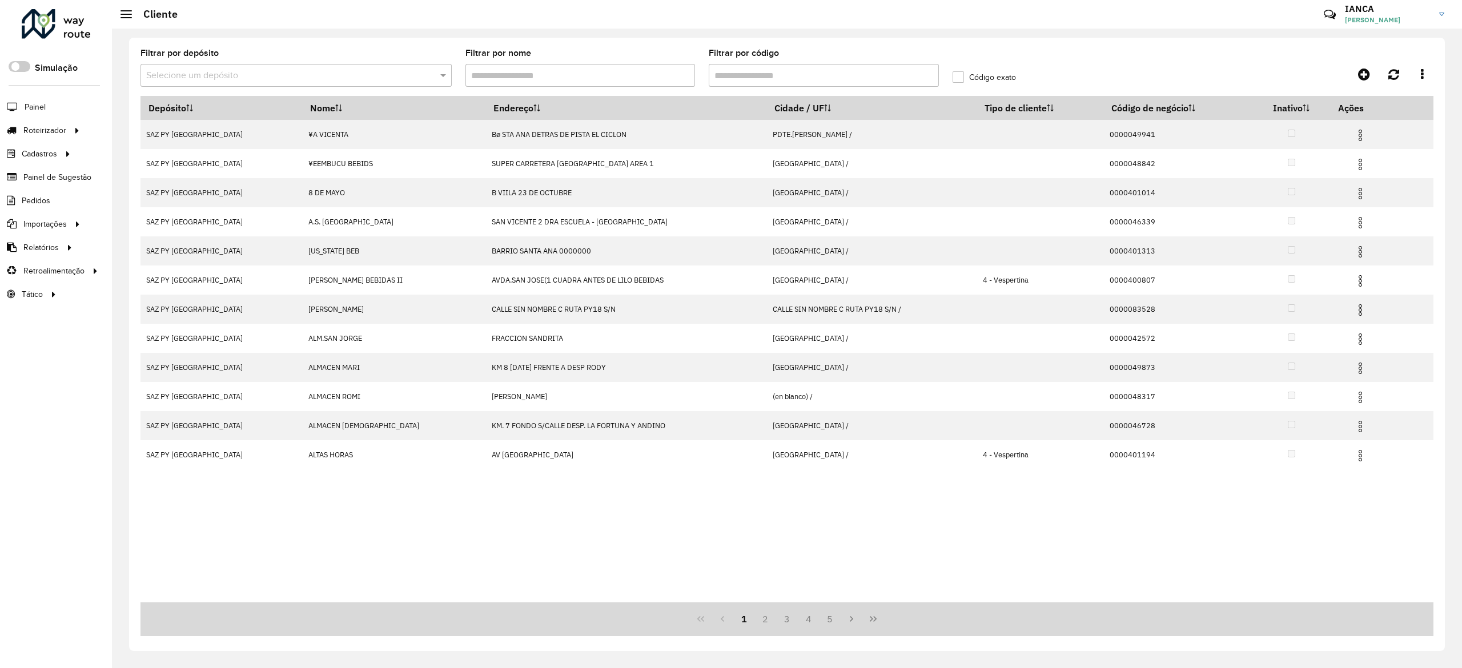
click at [749, 75] on input "Filtrar por código" at bounding box center [824, 75] width 230 height 23
paste input "*****"
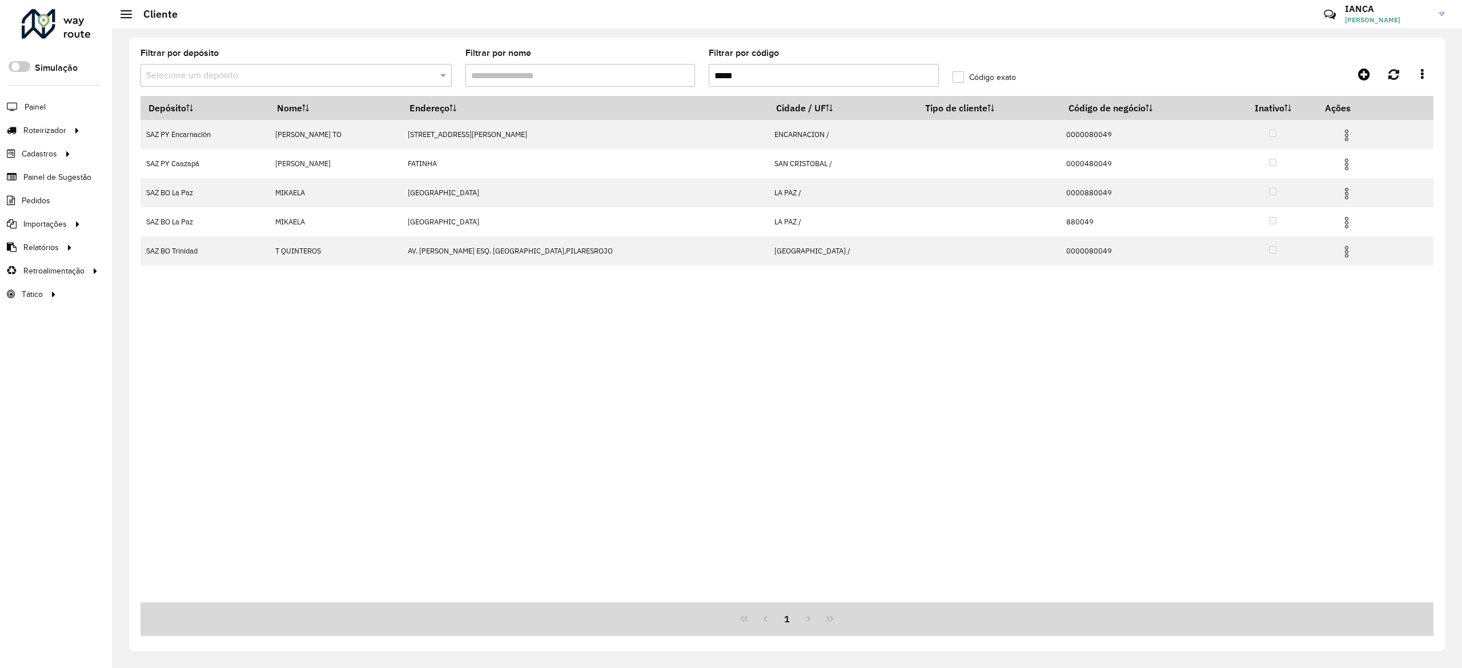
click at [760, 68] on input "*****" at bounding box center [824, 75] width 230 height 23
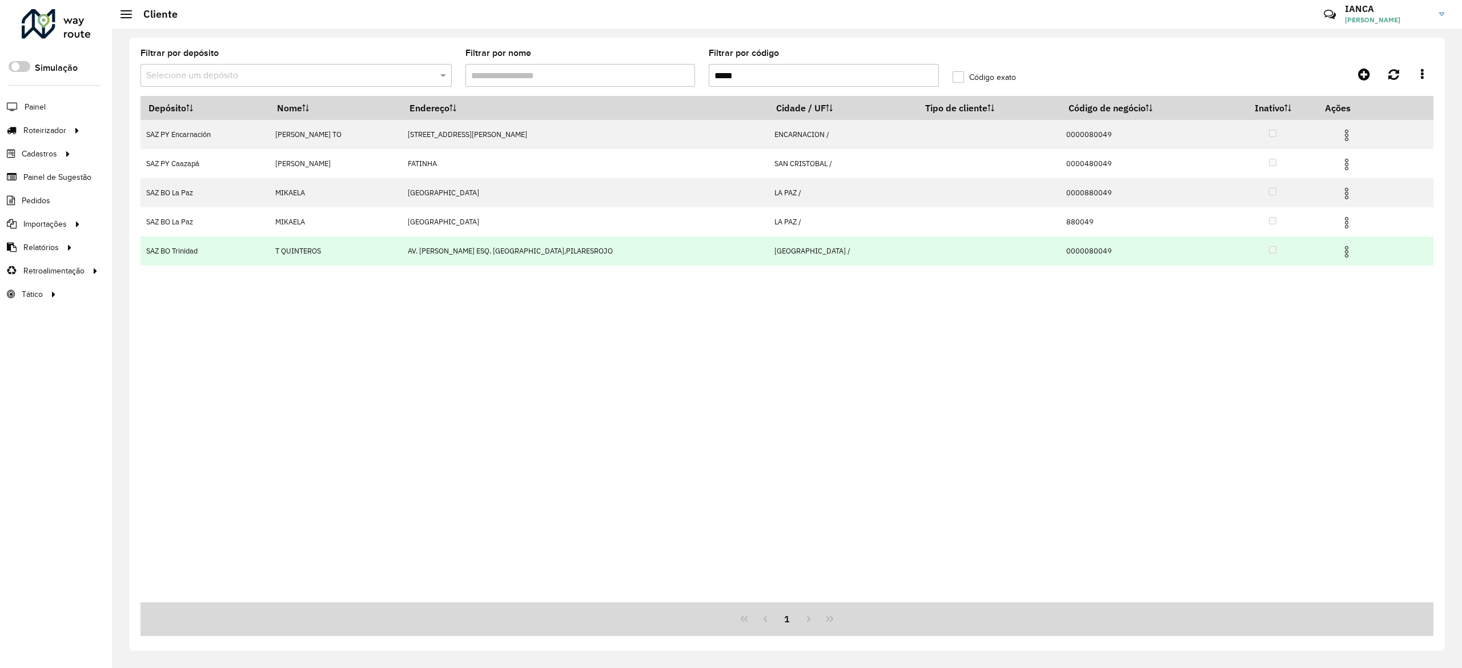
type input "*****"
click at [1340, 251] on img at bounding box center [1347, 252] width 14 height 14
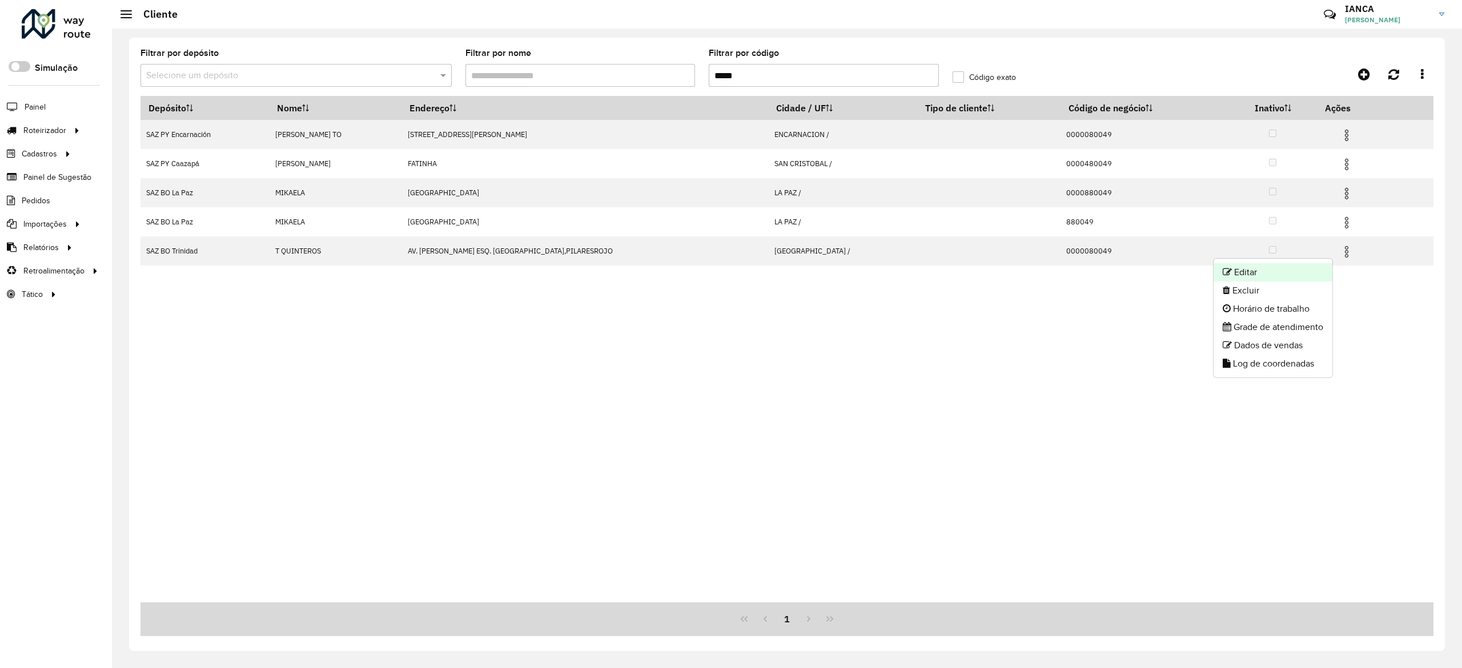
click at [1255, 275] on li "Editar" at bounding box center [1273, 272] width 119 height 18
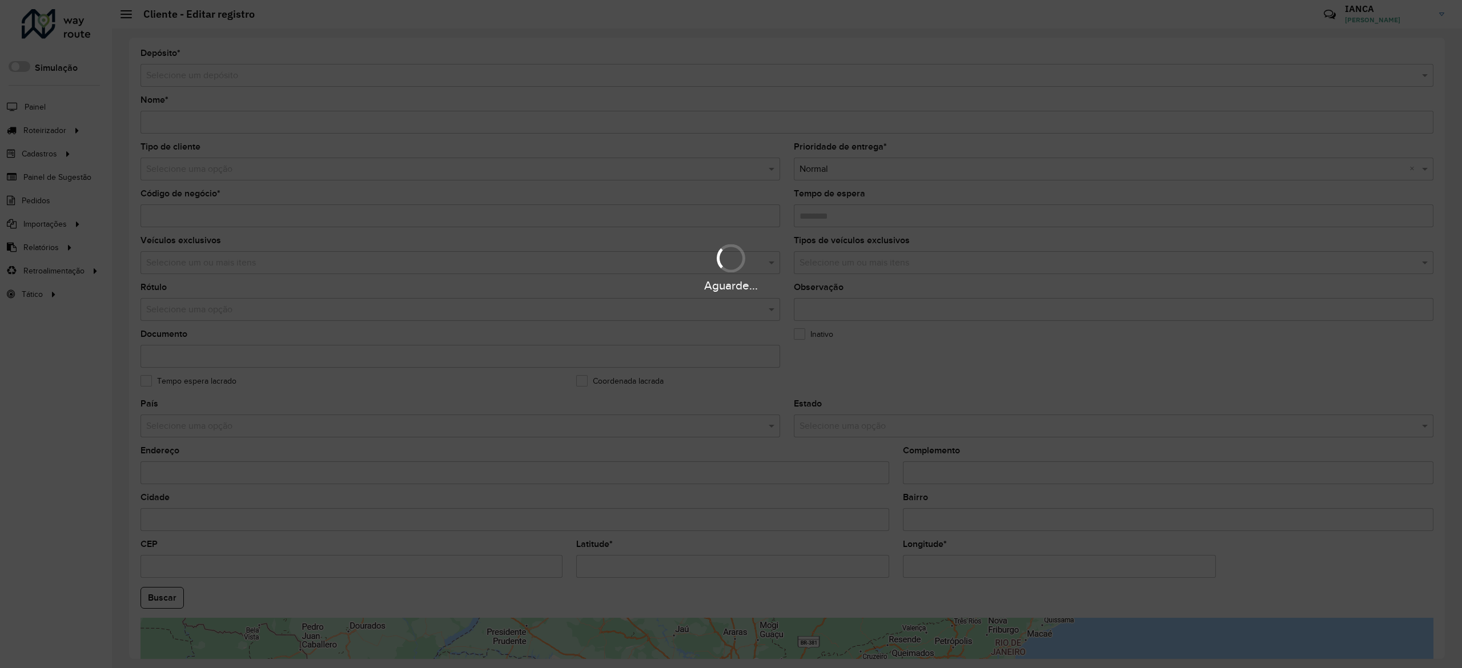
type input "**********"
type input "********"
type input "**********"
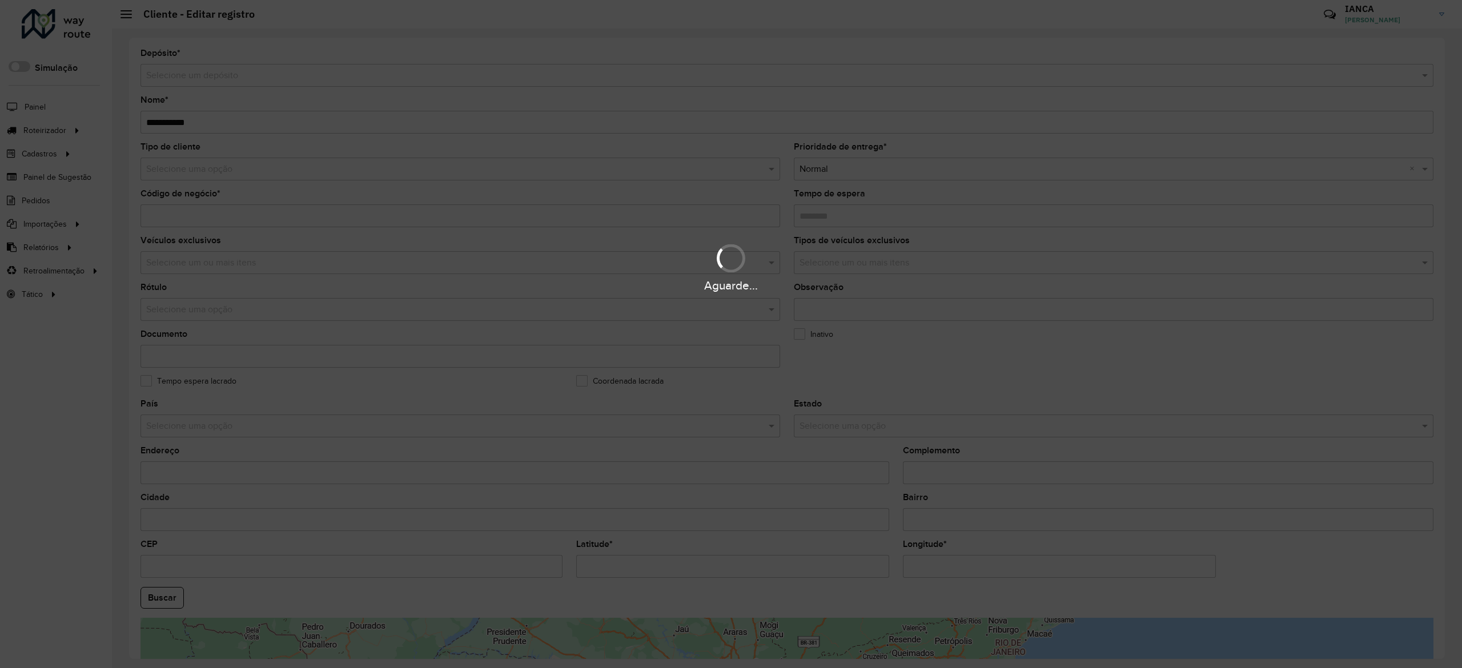
type input "********"
type input "**********"
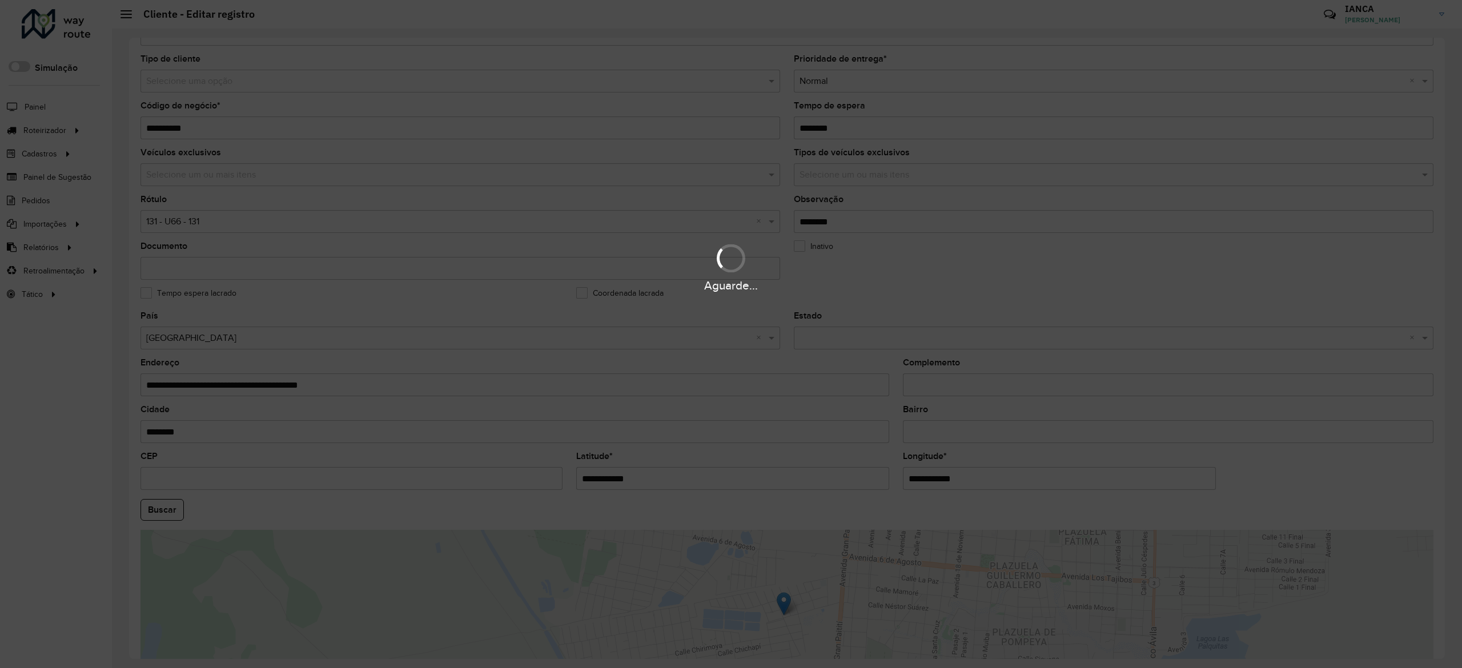
scroll to position [179, 0]
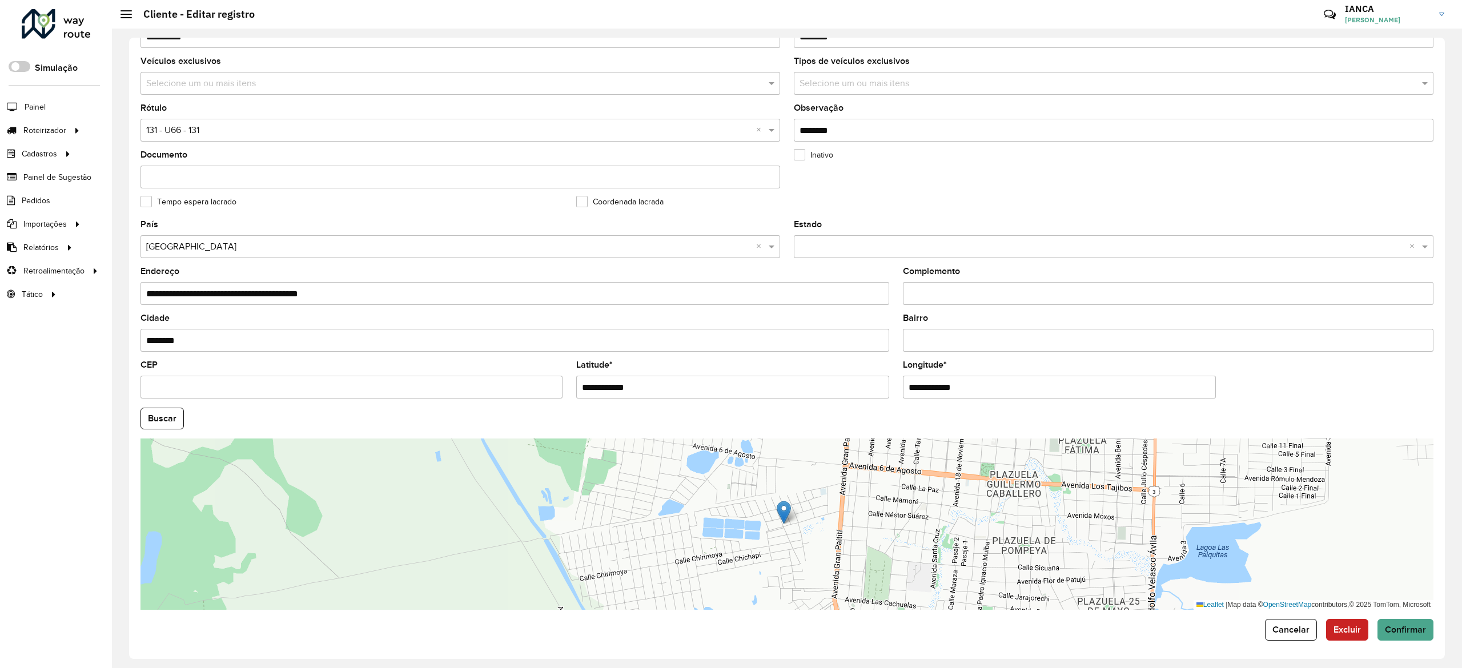
click at [62, 31] on div at bounding box center [56, 24] width 69 height 30
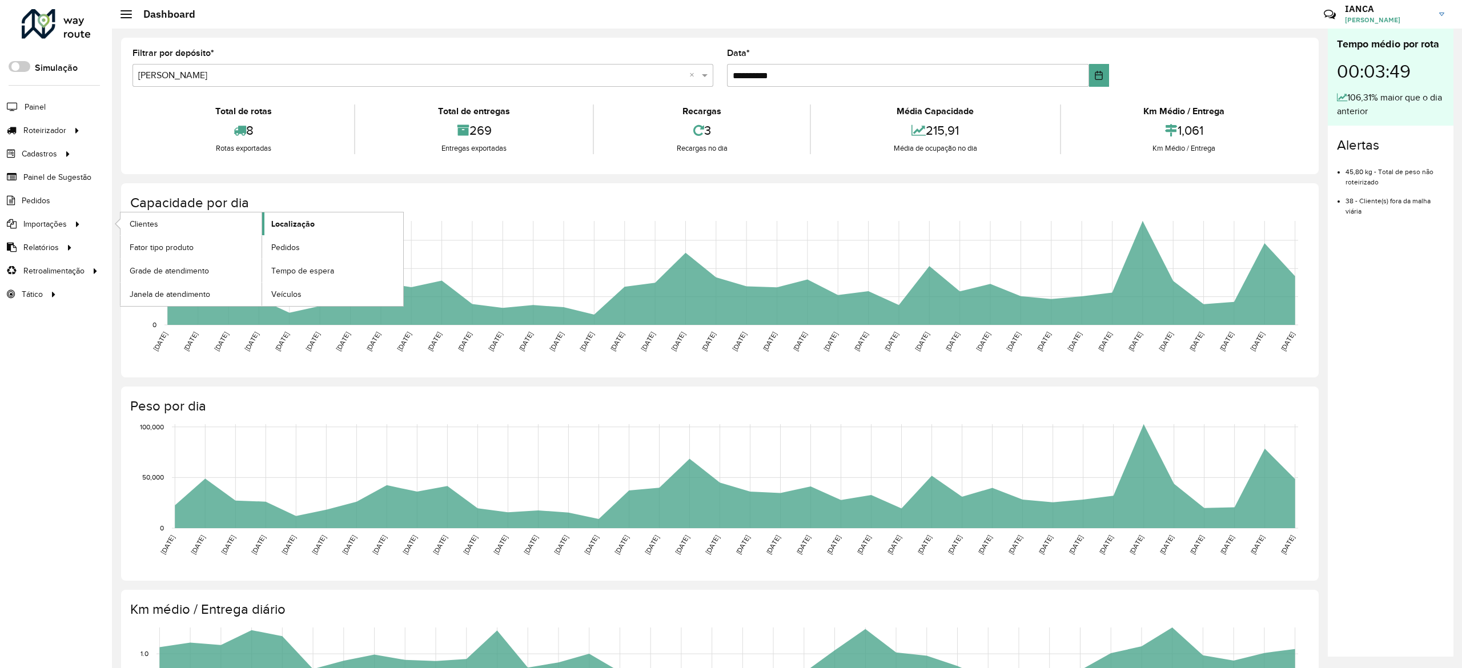
click at [323, 220] on link "Localização" at bounding box center [332, 223] width 141 height 23
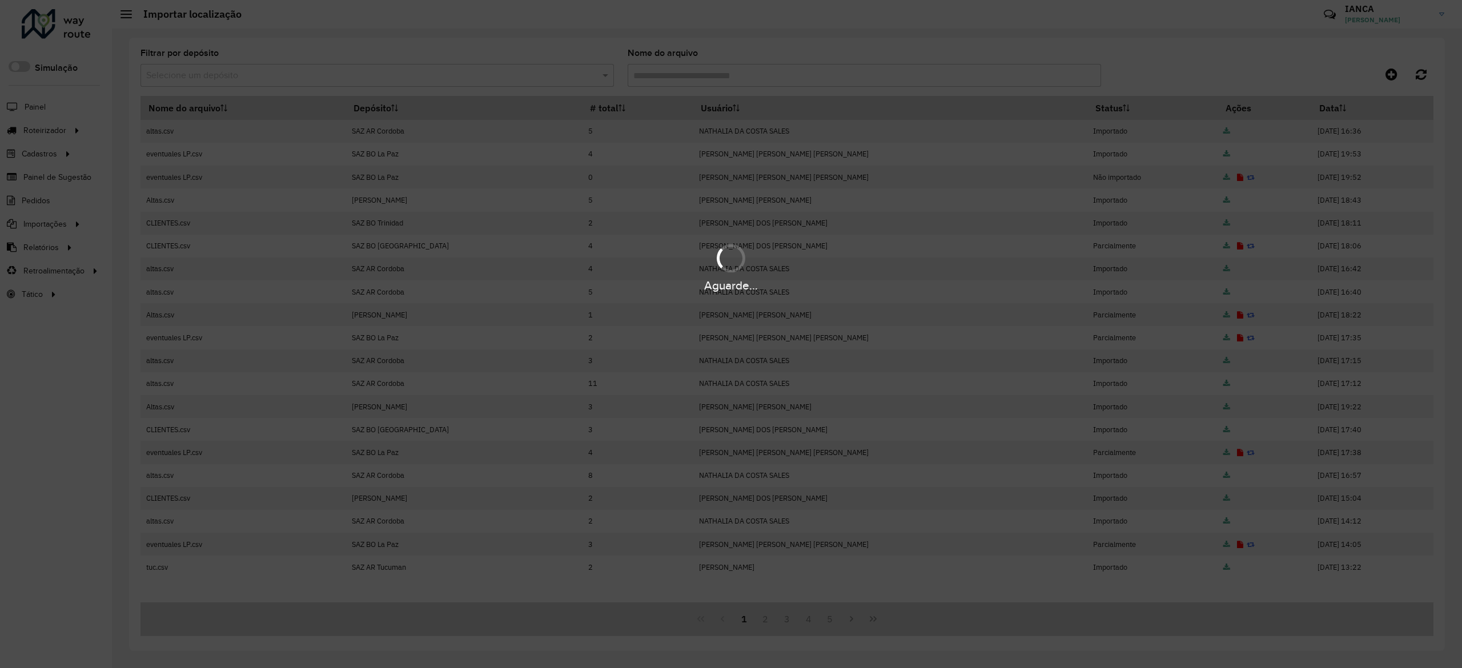
click at [1397, 75] on div "Aguarde..." at bounding box center [731, 334] width 1462 height 668
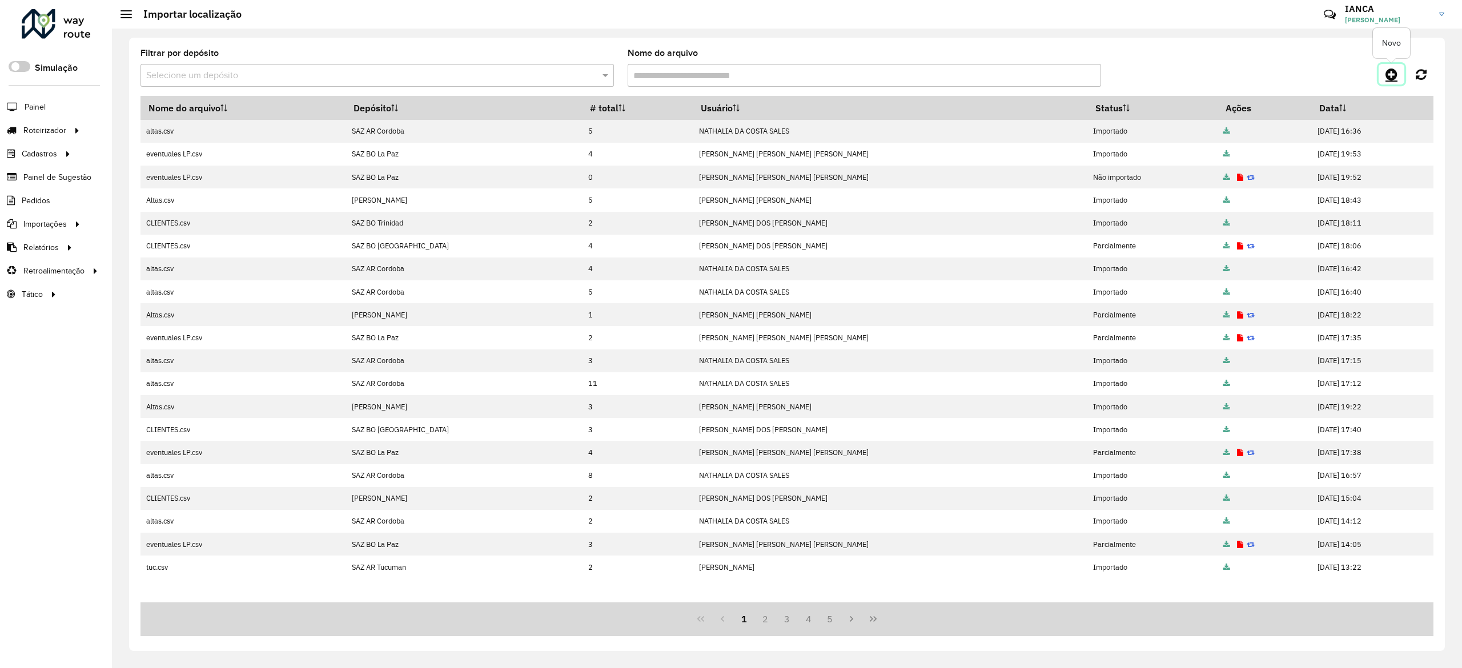
click at [1397, 74] on icon at bounding box center [1392, 74] width 12 height 14
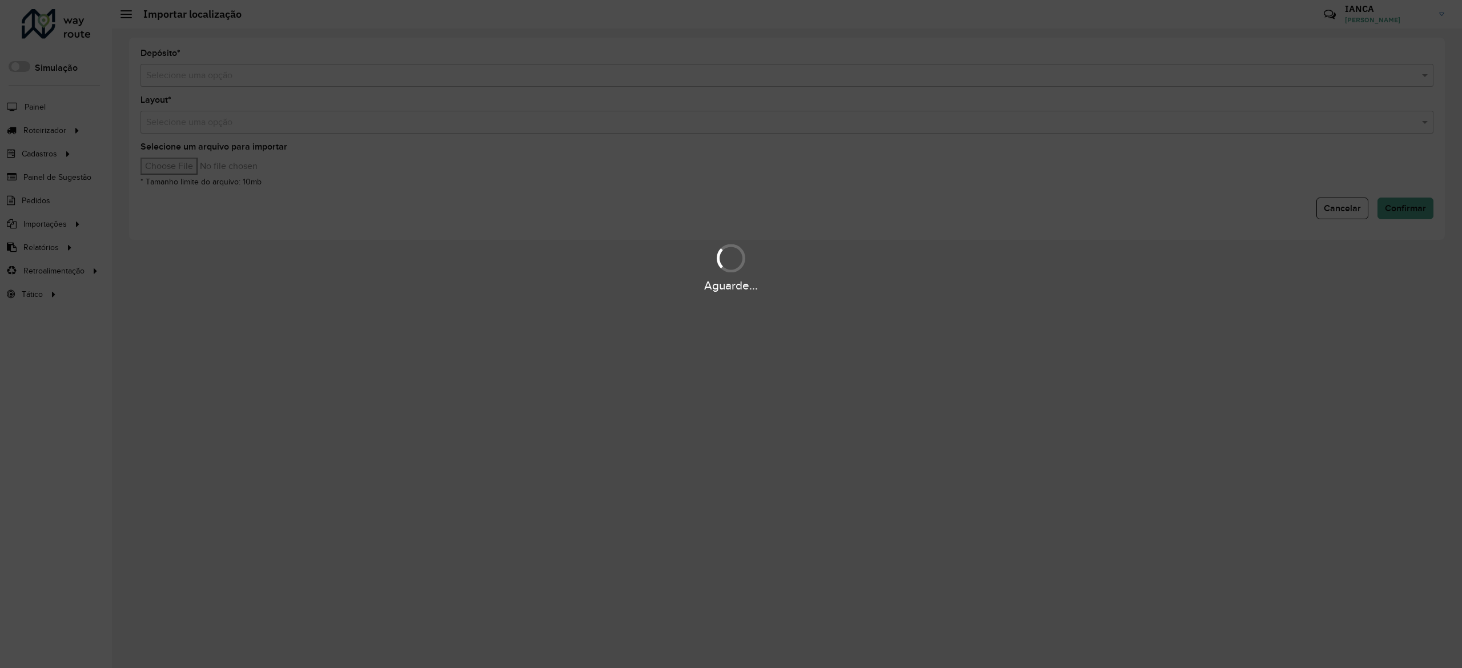
click at [194, 77] on div "Aguarde..." at bounding box center [731, 334] width 1462 height 668
click at [197, 70] on div "Aguarde..." at bounding box center [731, 334] width 1462 height 668
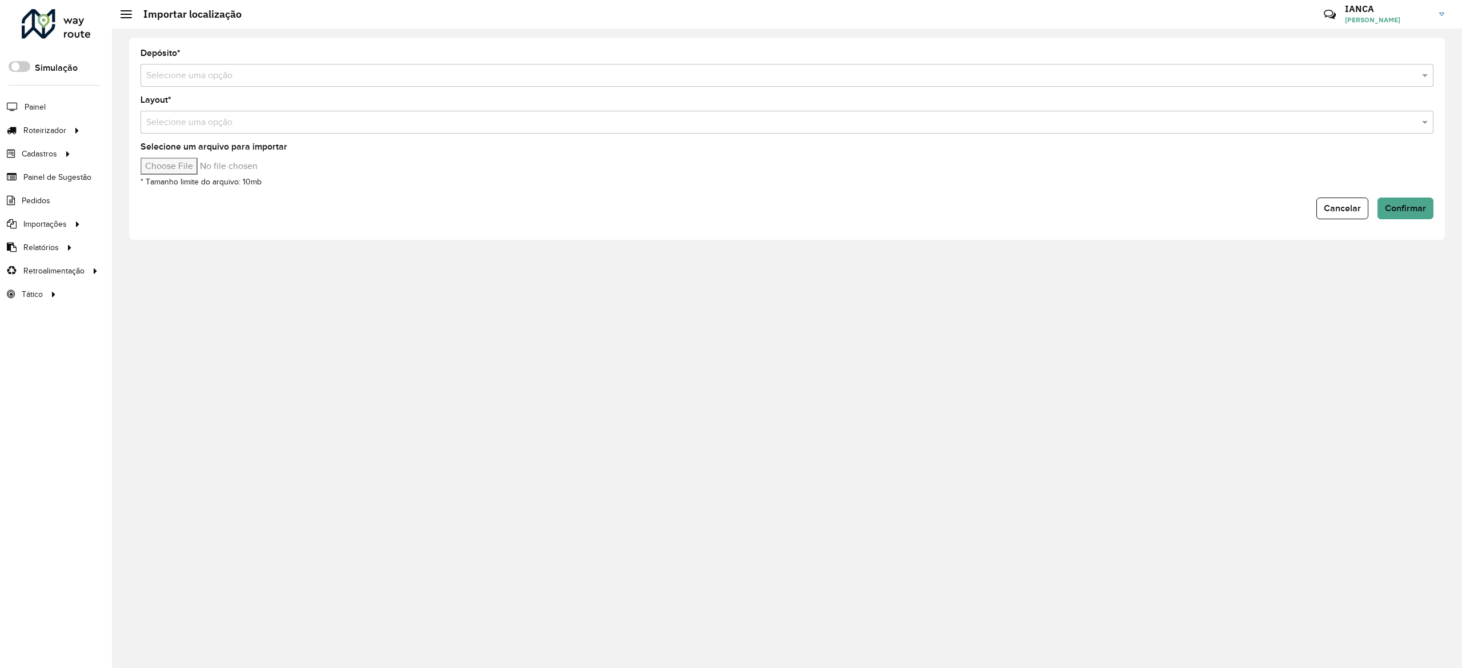
click at [191, 75] on input "text" at bounding box center [775, 76] width 1259 height 14
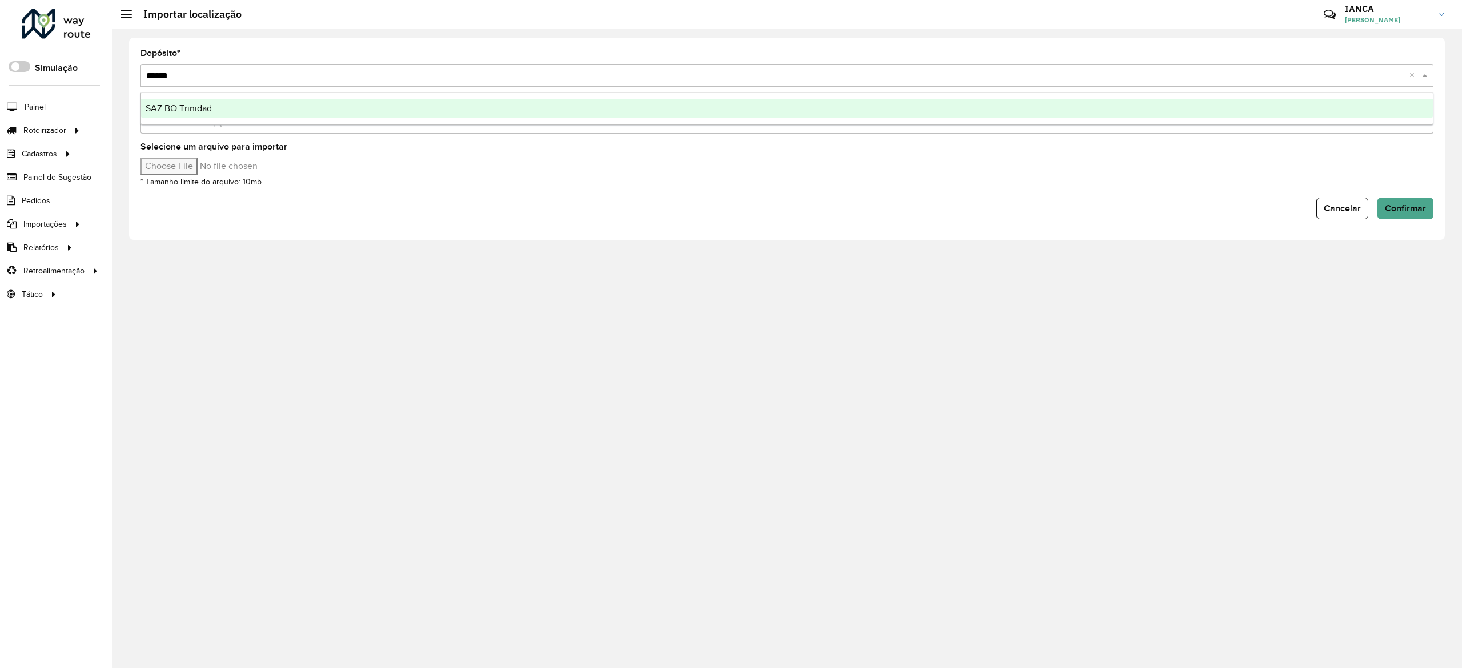
type input "*******"
click at [268, 103] on div "SAZ BO Trinidad" at bounding box center [787, 108] width 1292 height 19
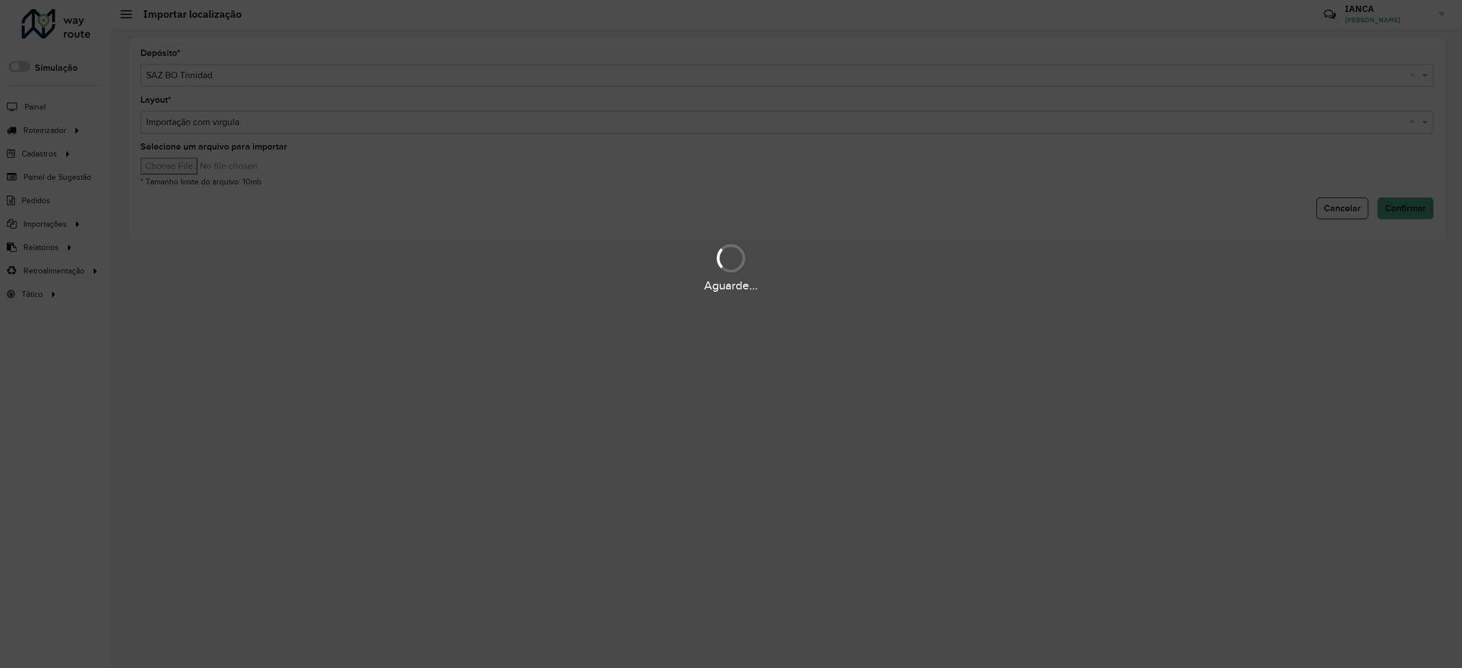
click at [190, 162] on div "Aguarde..." at bounding box center [731, 334] width 1462 height 668
click at [190, 162] on input "Selecione um arquivo para importar" at bounding box center [238, 166] width 194 height 17
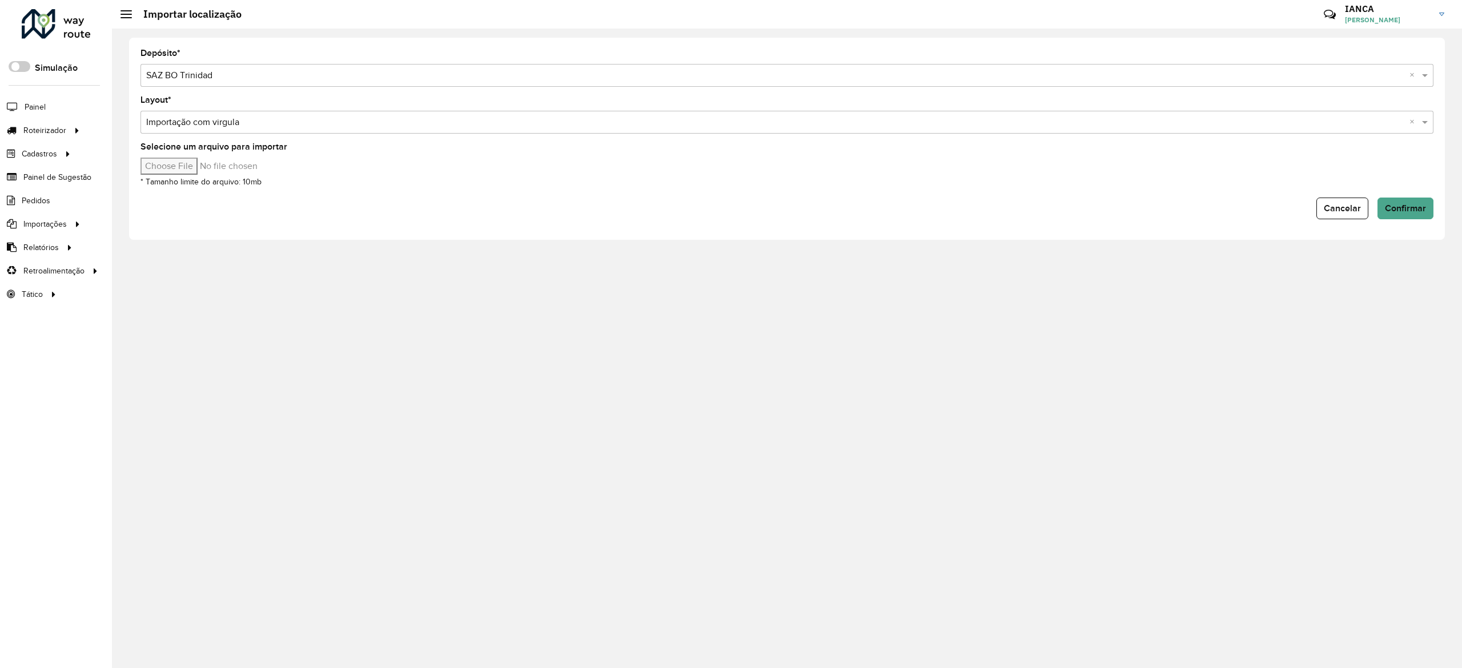
type input "**********"
click at [1395, 203] on span "Confirmar" at bounding box center [1405, 208] width 41 height 10
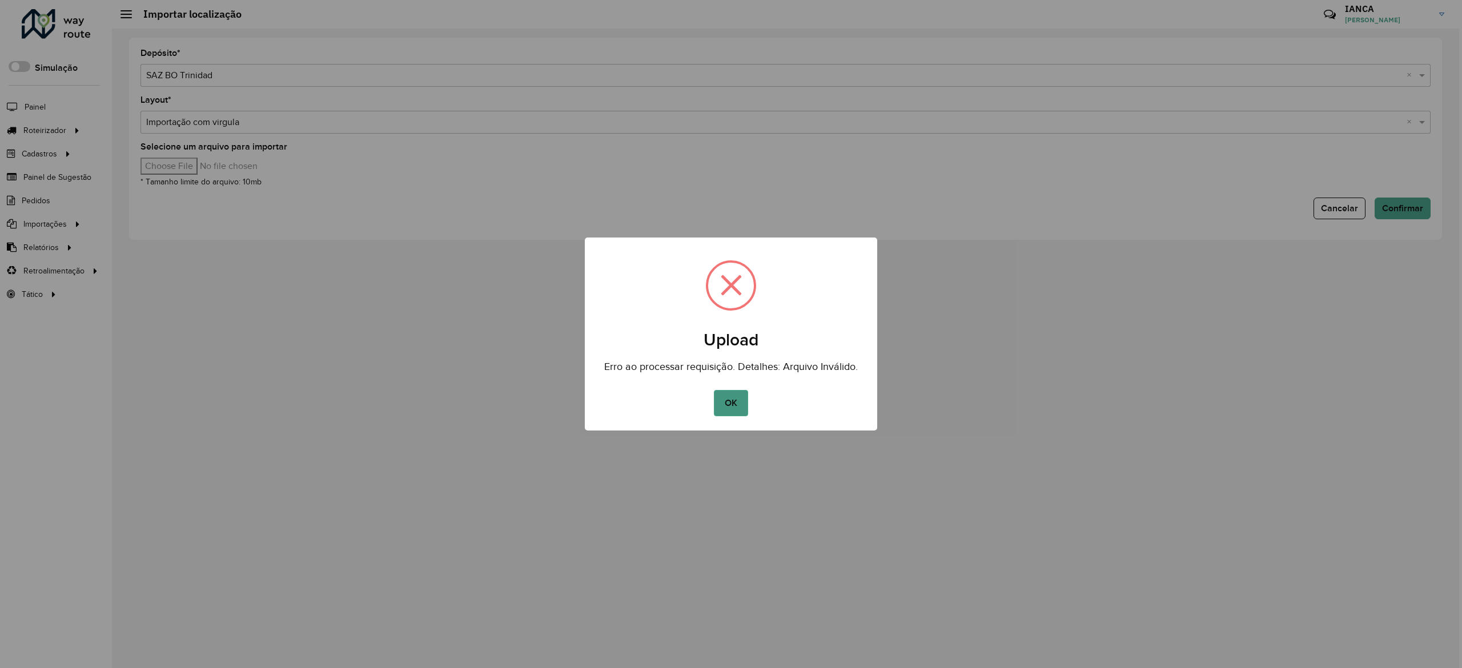
click at [734, 406] on button "OK" at bounding box center [731, 403] width 34 height 26
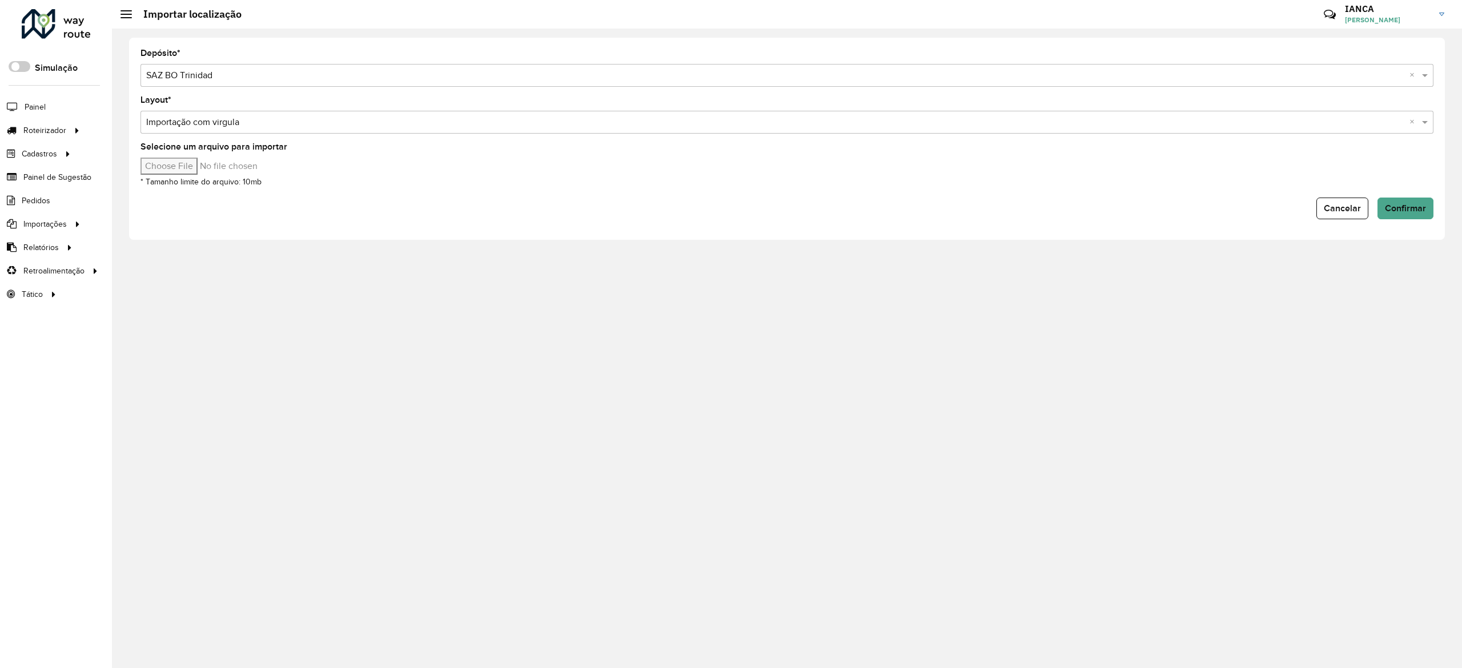
click at [305, 117] on input "text" at bounding box center [775, 123] width 1259 height 14
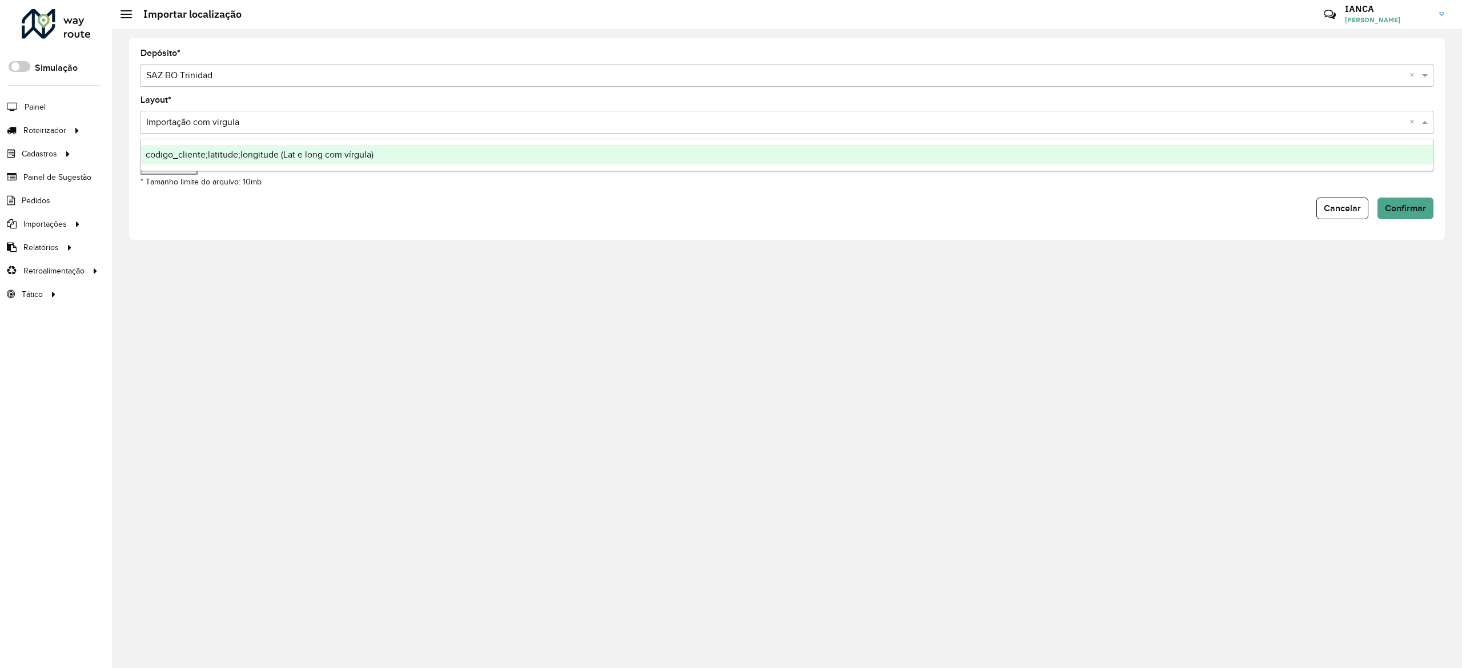
click at [302, 157] on span "codigo_cliente;latitude;longitude (Lat e long com vírgula)" at bounding box center [260, 155] width 228 height 10
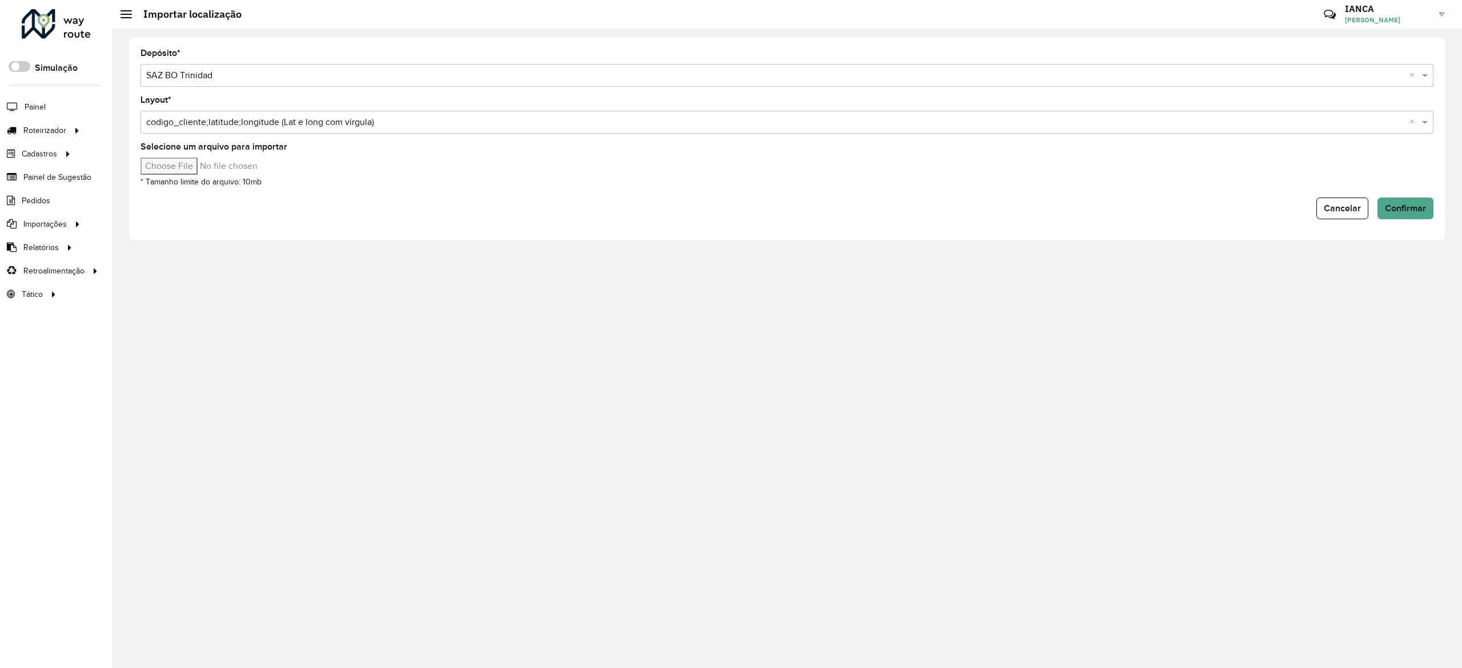
click at [174, 172] on div "Selecione um arquivo para importar * Tamanho limite do arquivo: 10mb" at bounding box center [787, 166] width 1293 height 46
click at [197, 166] on input "Selecione um arquivo para importar" at bounding box center [238, 166] width 194 height 17
drag, startPoint x: 1398, startPoint y: 191, endPoint x: 1401, endPoint y: 202, distance: 11.1
click at [1398, 190] on form "Depósito * Selecione uma opção × SAZ BO Trinidad × Layout * Selecione uma opção…" at bounding box center [787, 134] width 1293 height 170
click at [1402, 206] on span "Confirmar" at bounding box center [1405, 208] width 41 height 10
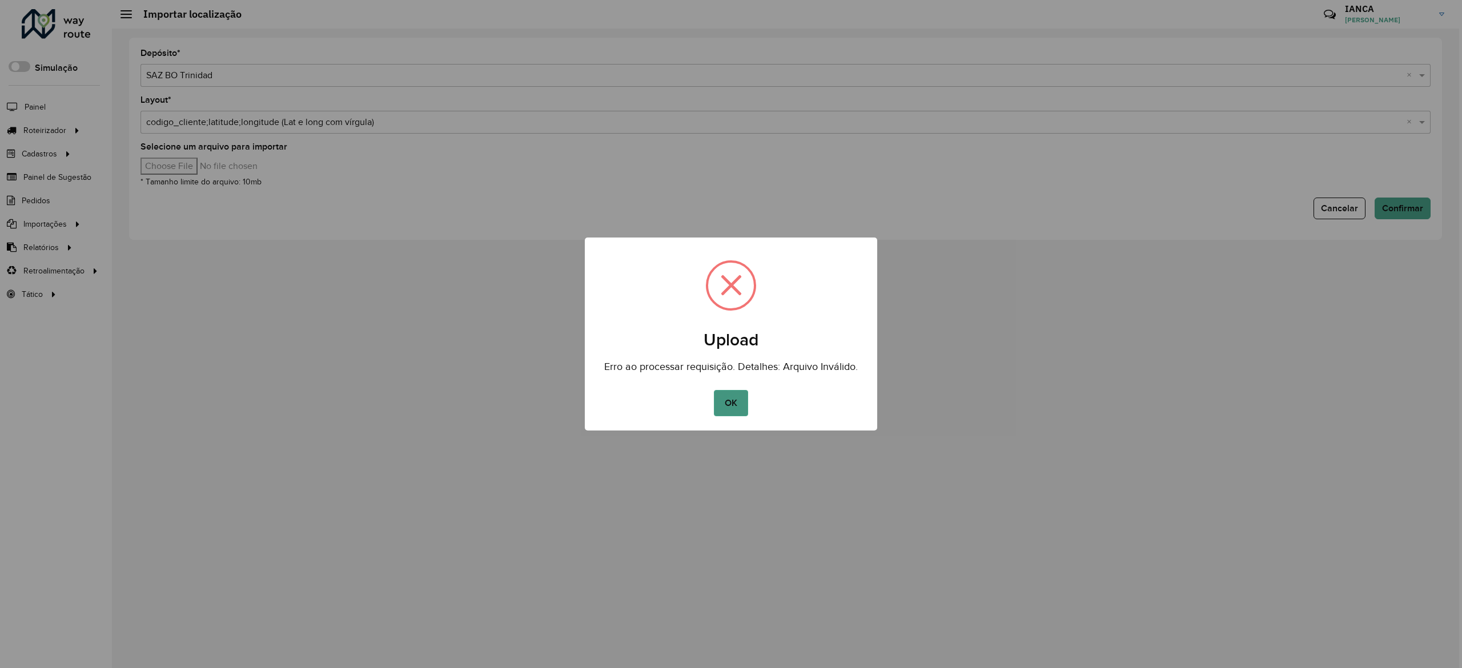
click at [734, 400] on button "OK" at bounding box center [731, 403] width 34 height 26
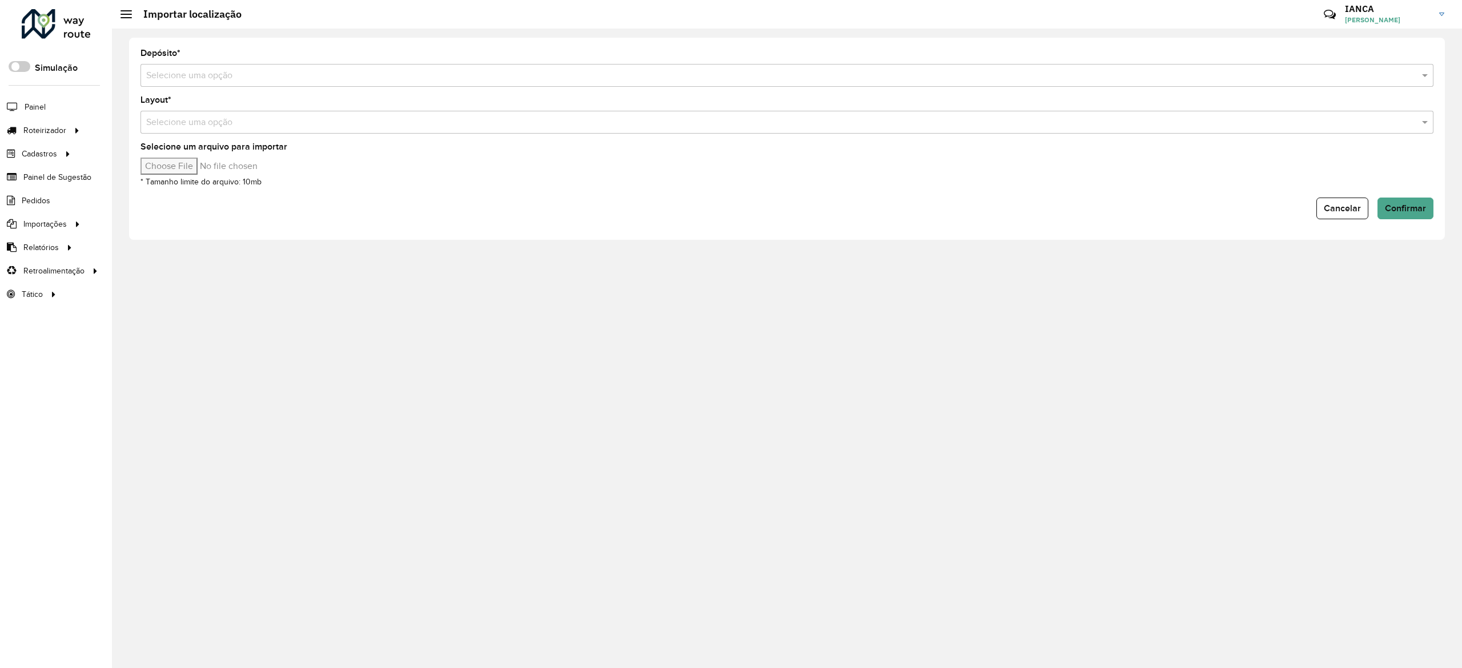
click at [196, 75] on input "text" at bounding box center [775, 76] width 1259 height 14
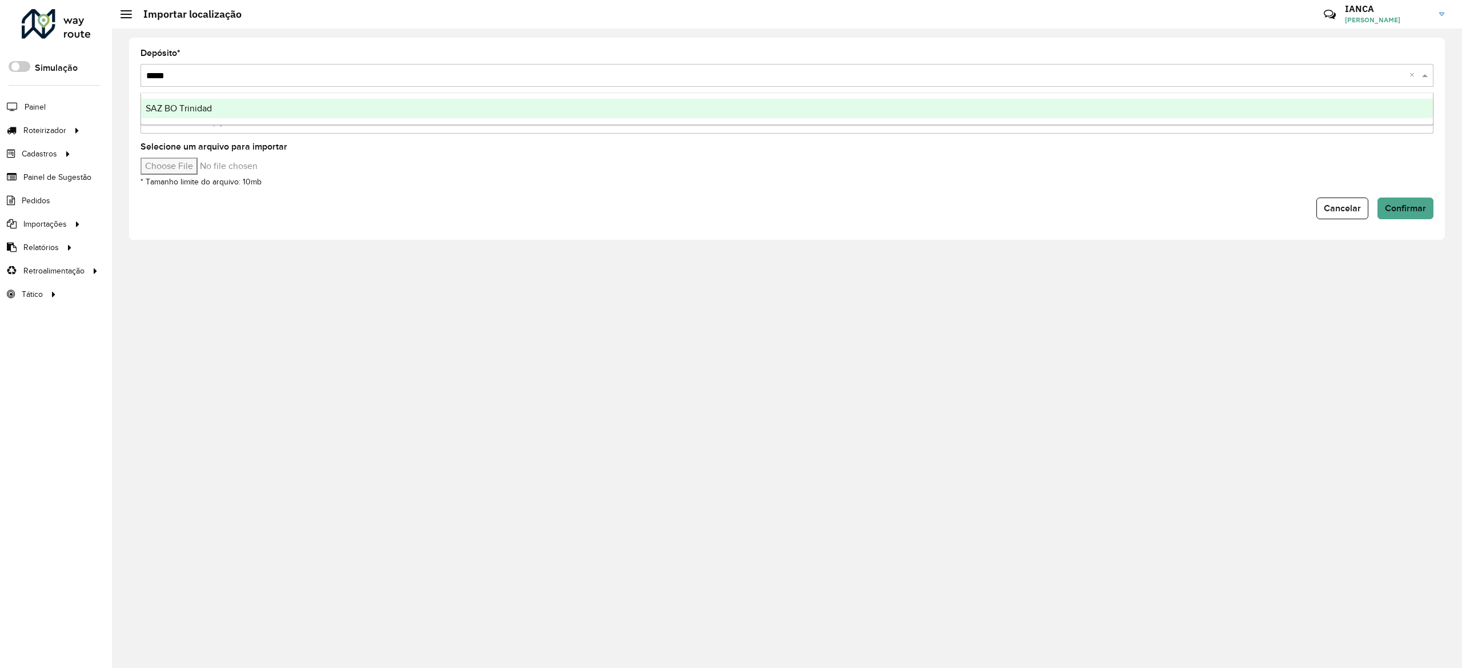
type input "******"
click at [215, 102] on div "SAZ BO Trinidad" at bounding box center [787, 108] width 1292 height 19
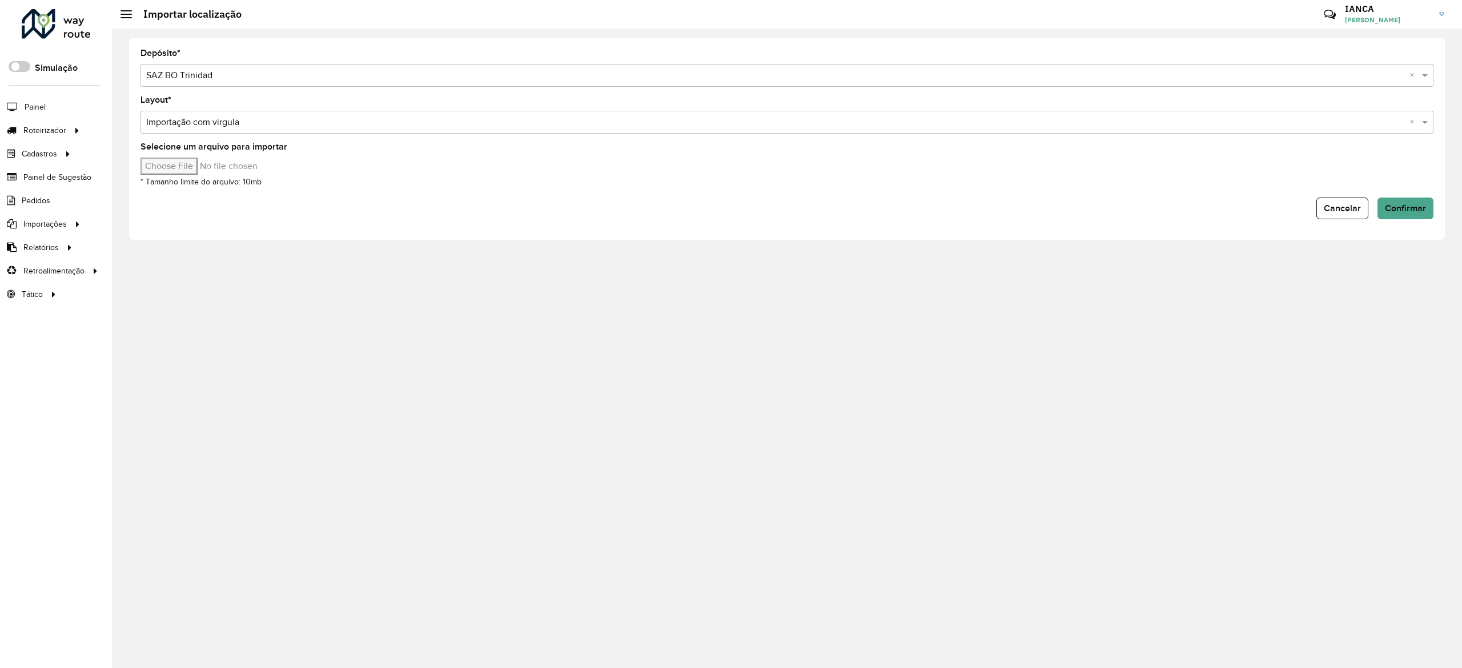
click at [199, 118] on input "text" at bounding box center [775, 123] width 1259 height 14
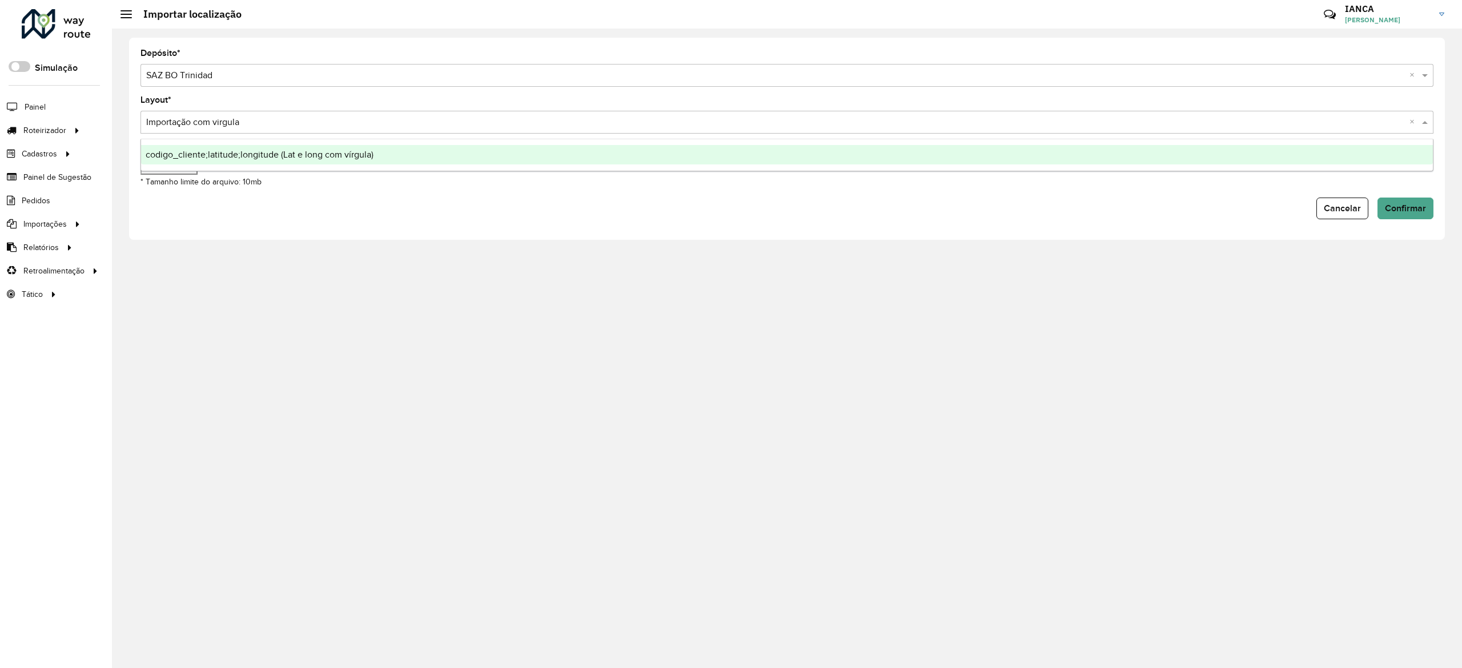
click at [209, 158] on span "codigo_cliente;latitude;longitude (Lat e long com vírgula)" at bounding box center [260, 155] width 228 height 10
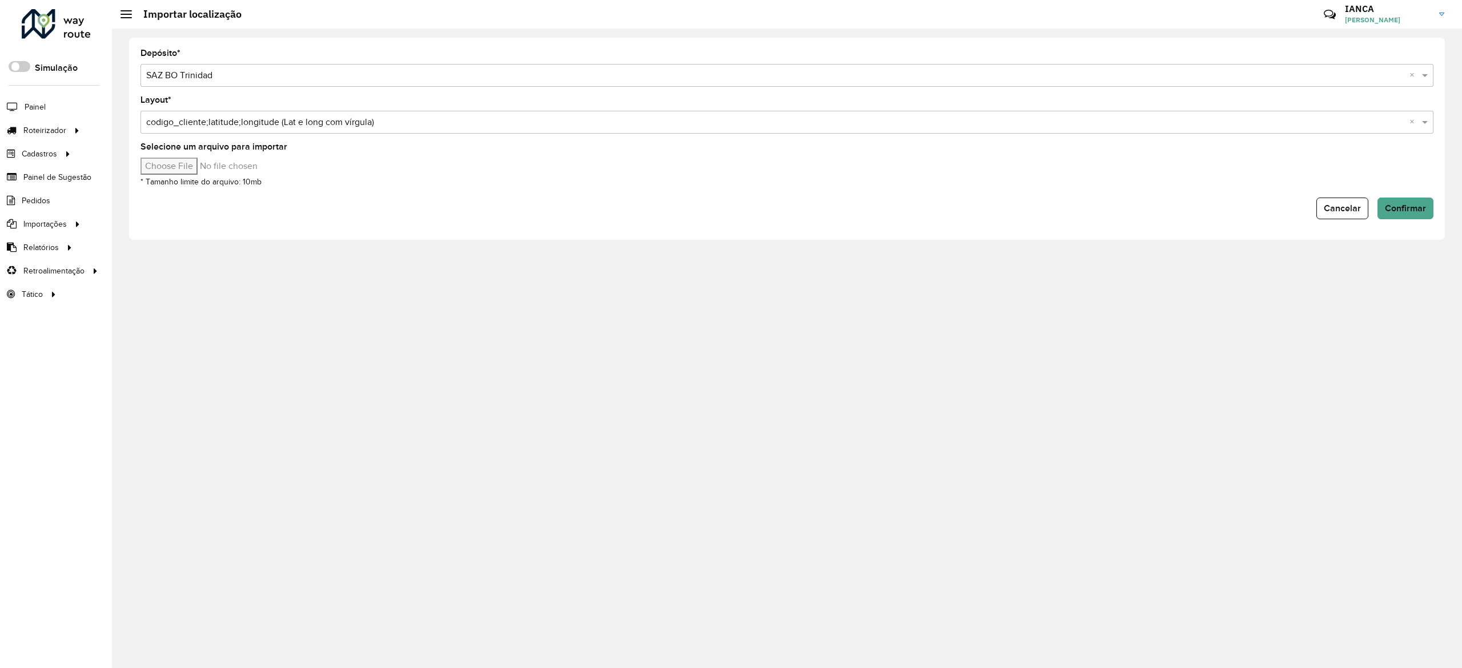
click at [340, 299] on div "Depósito * Selecione uma opção × SAZ BO Trinidad × Layout * Selecione uma opção…" at bounding box center [787, 349] width 1350 height 640
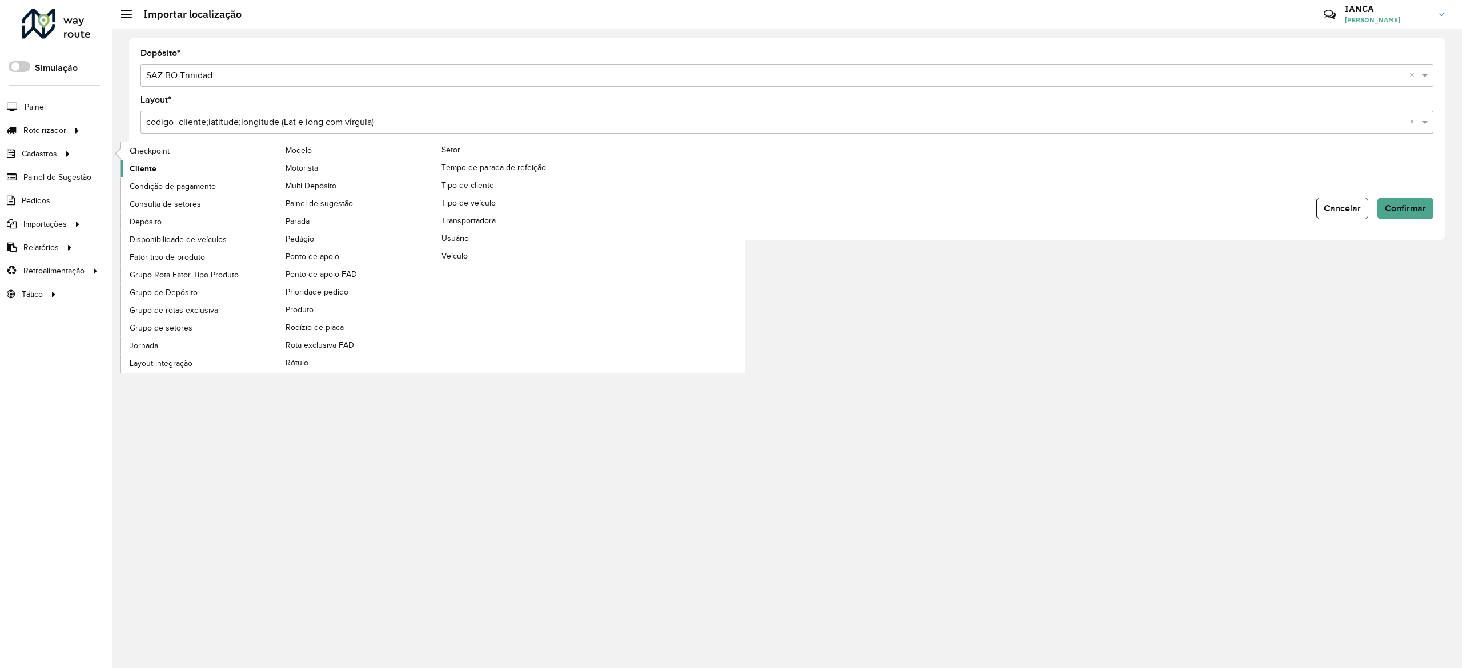
click at [139, 166] on span "Cliente" at bounding box center [143, 169] width 27 height 12
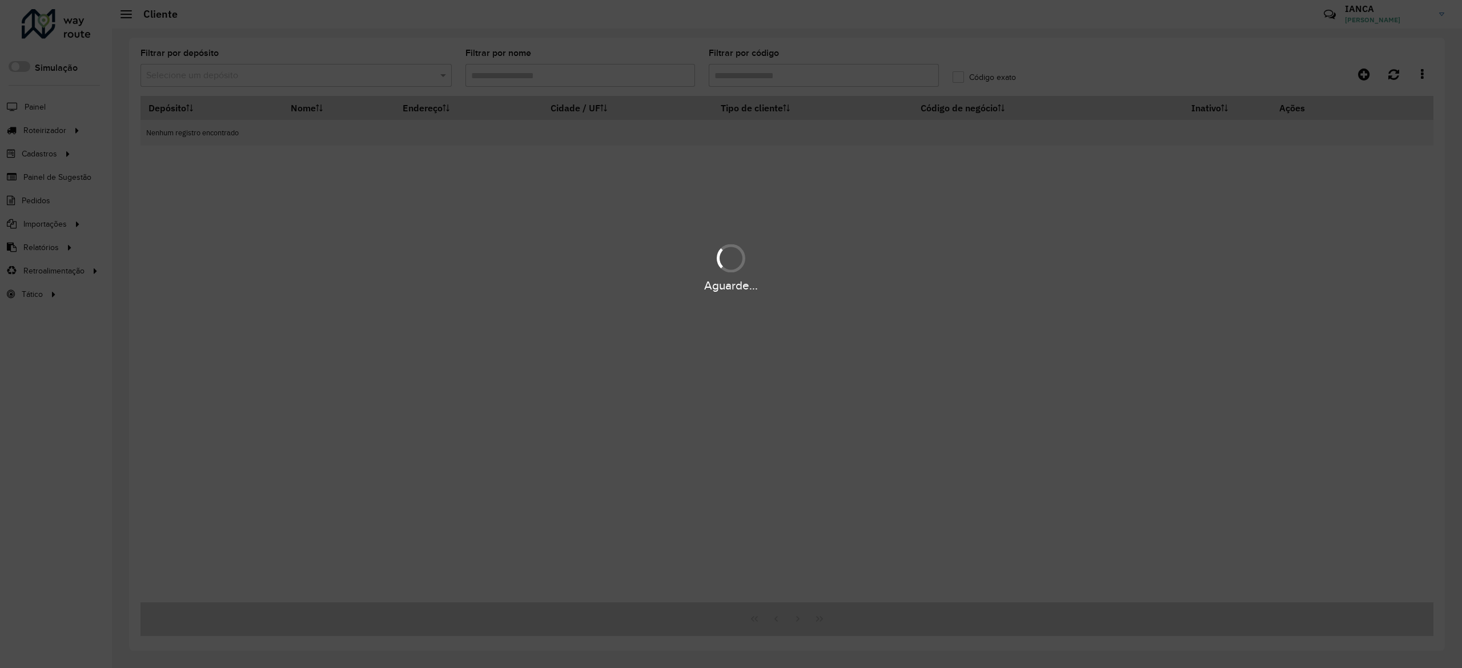
type input "*****"
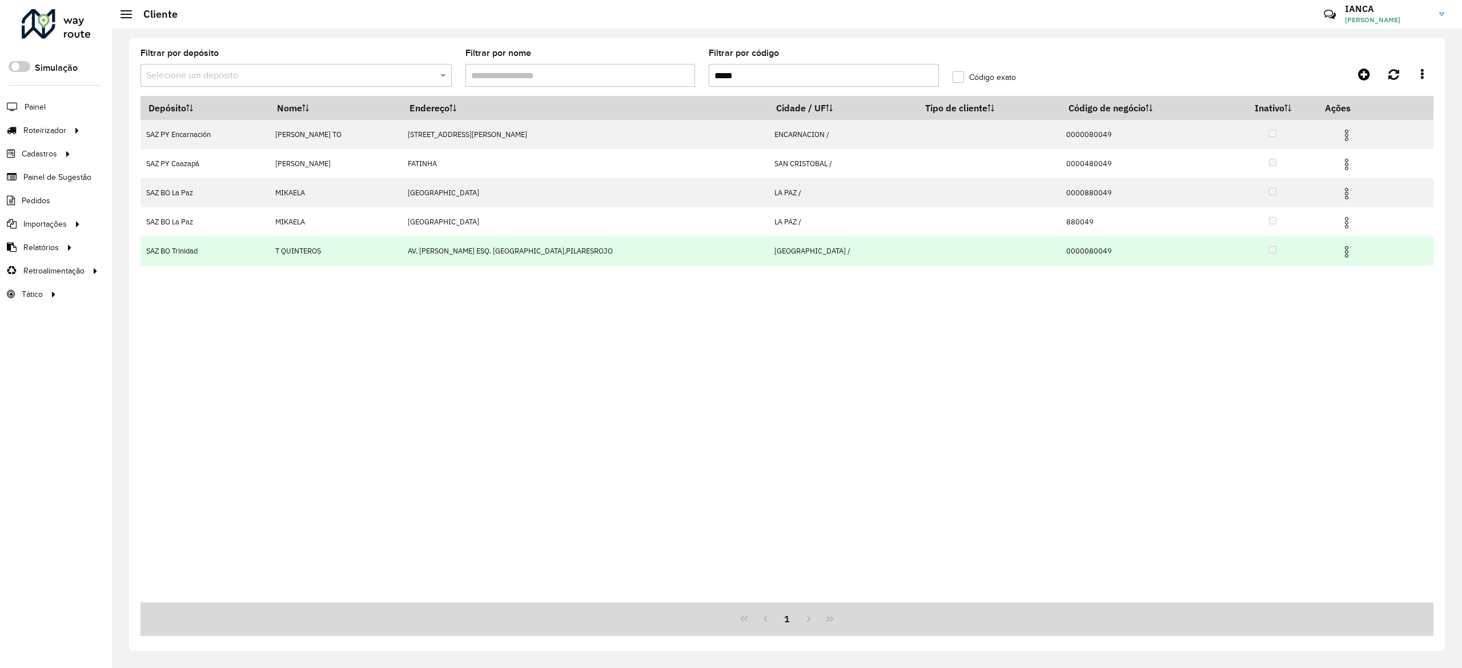
click at [1340, 255] on img at bounding box center [1347, 252] width 14 height 14
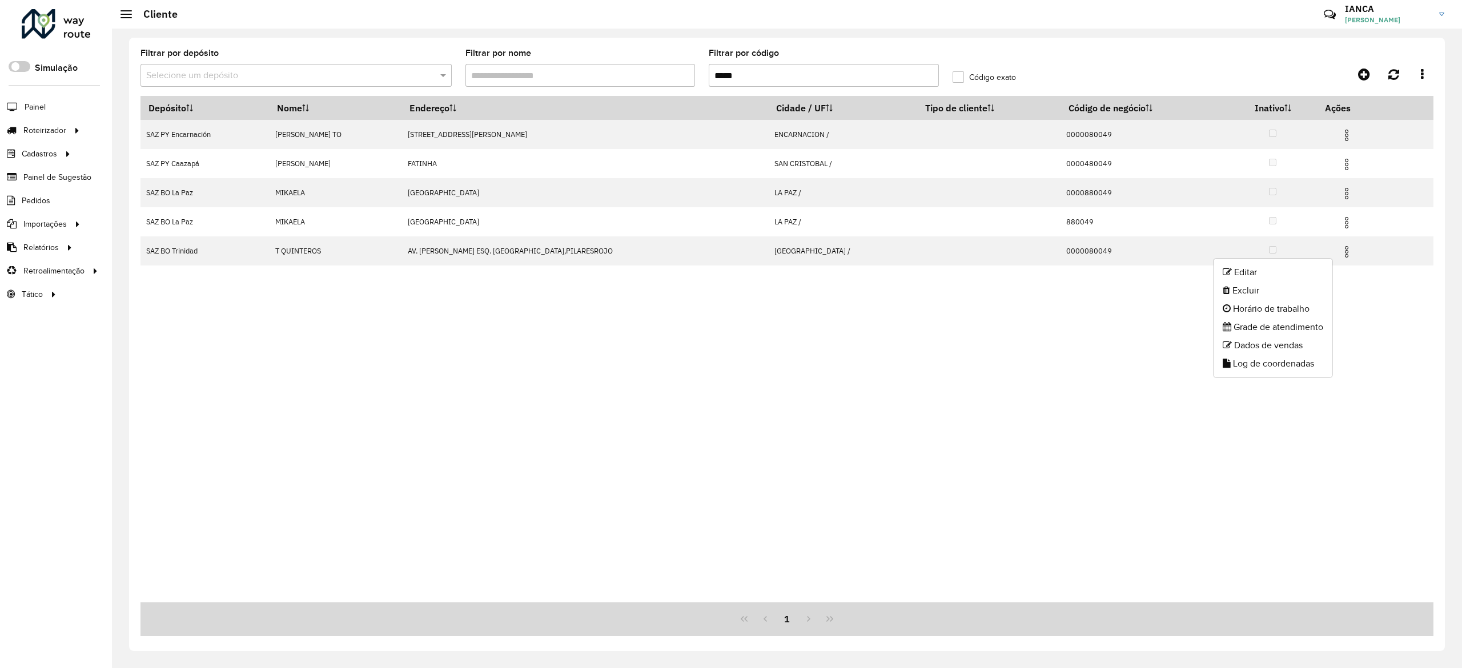
click at [428, 88] on formly-field "Filtrar por depósito Selecione um depósito" at bounding box center [296, 72] width 325 height 47
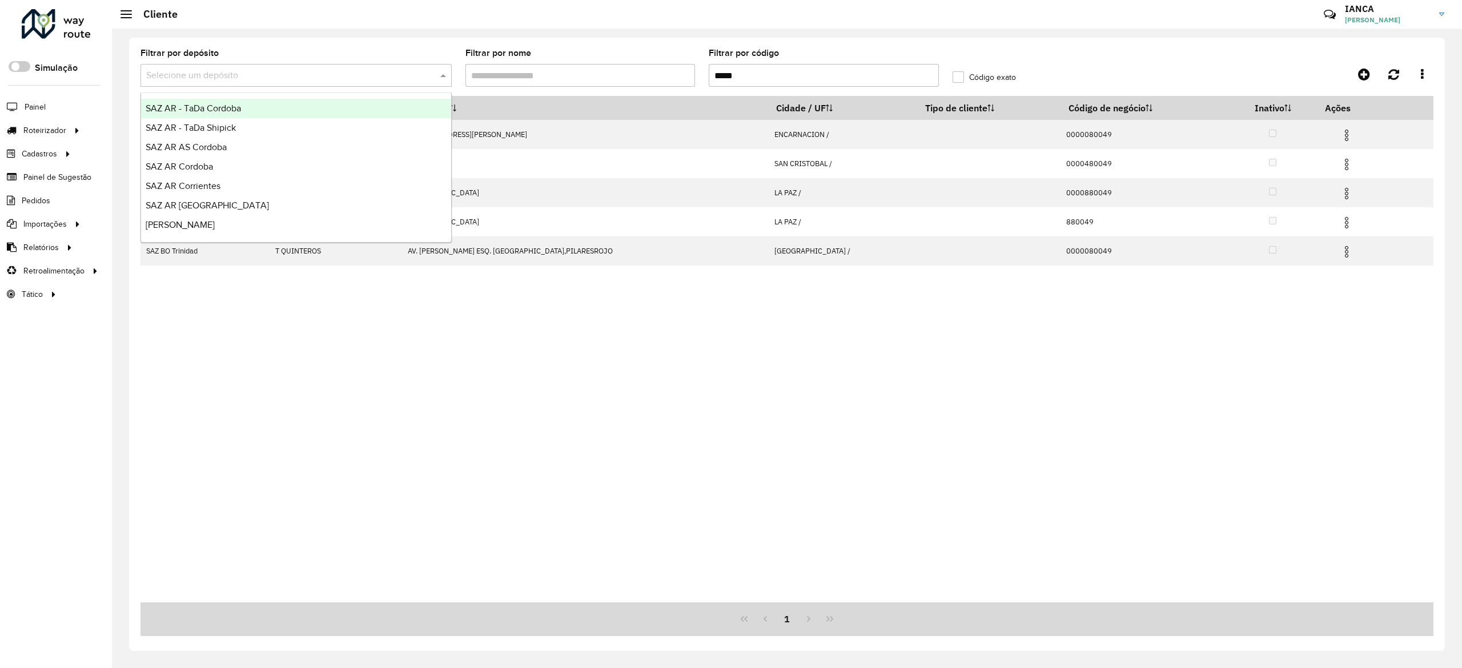
click at [424, 69] on div at bounding box center [296, 76] width 311 height 14
type input "*****"
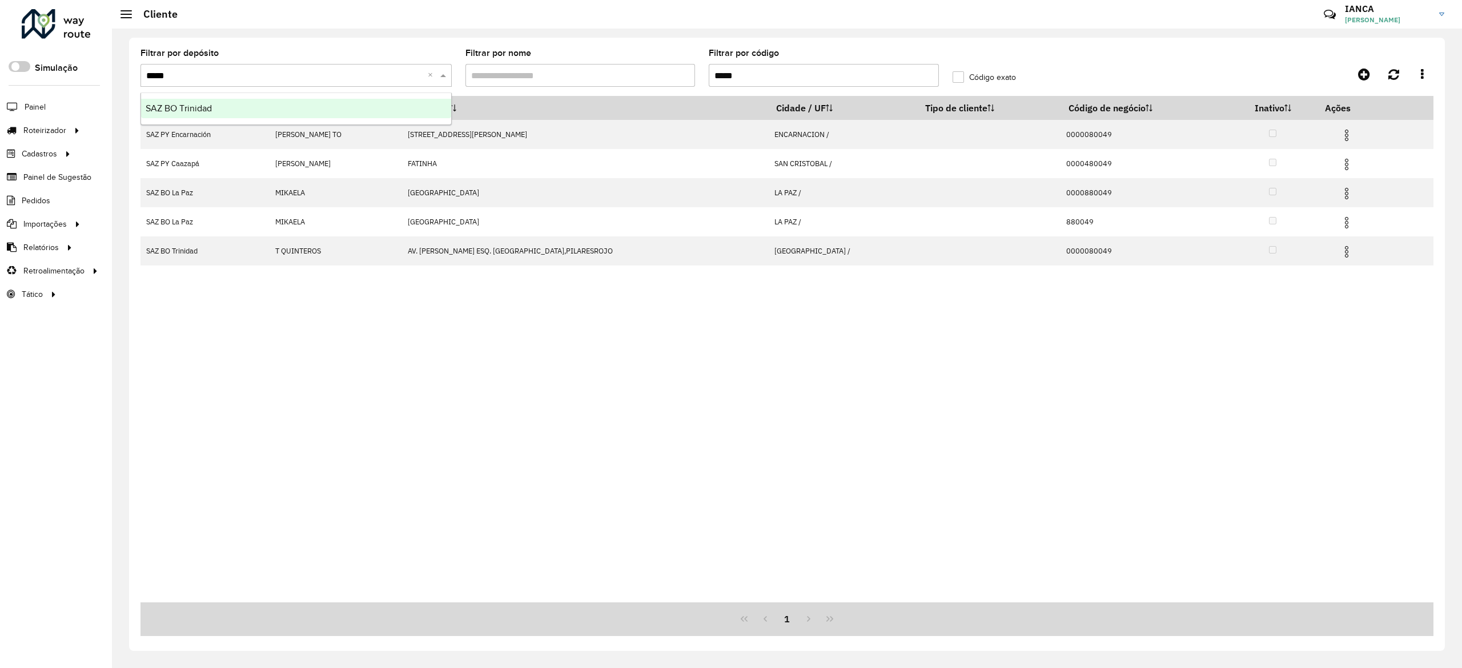
click at [405, 109] on div "SAZ BO Trinidad" at bounding box center [296, 108] width 310 height 19
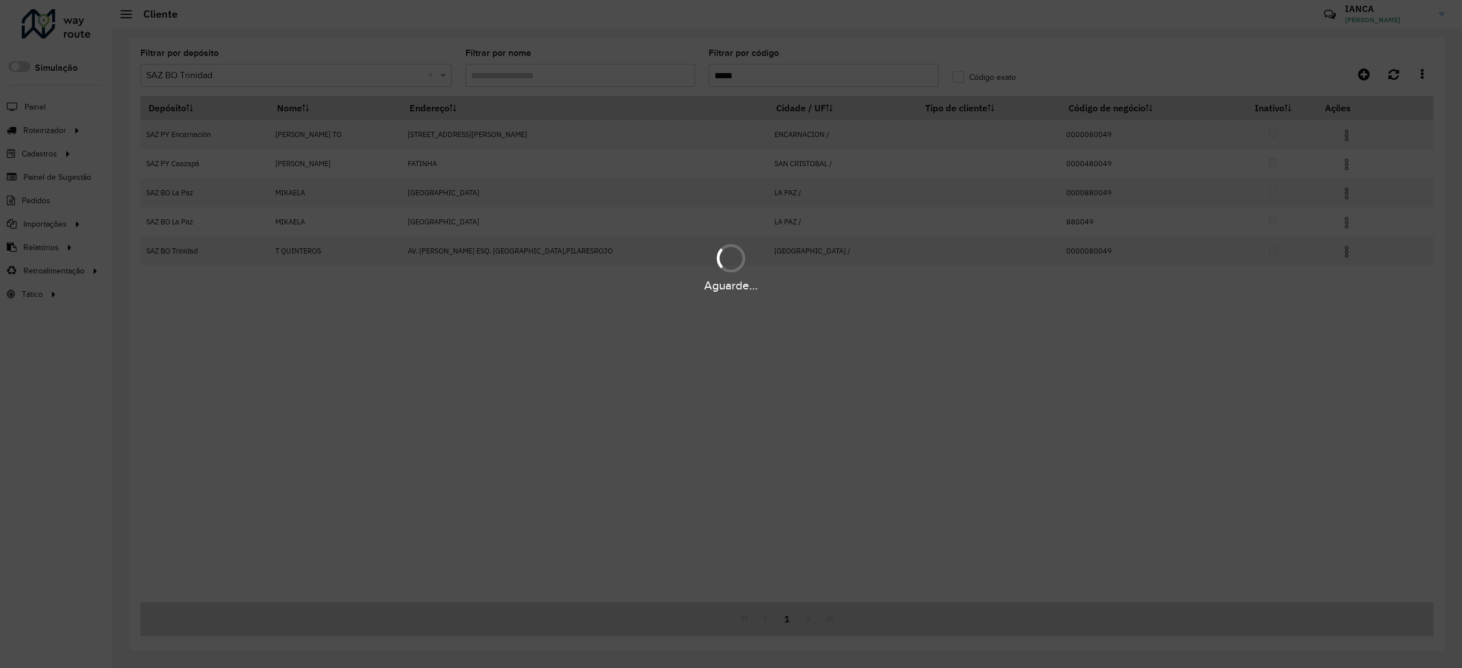
click at [1323, 334] on div "Aguarde..." at bounding box center [731, 334] width 1462 height 668
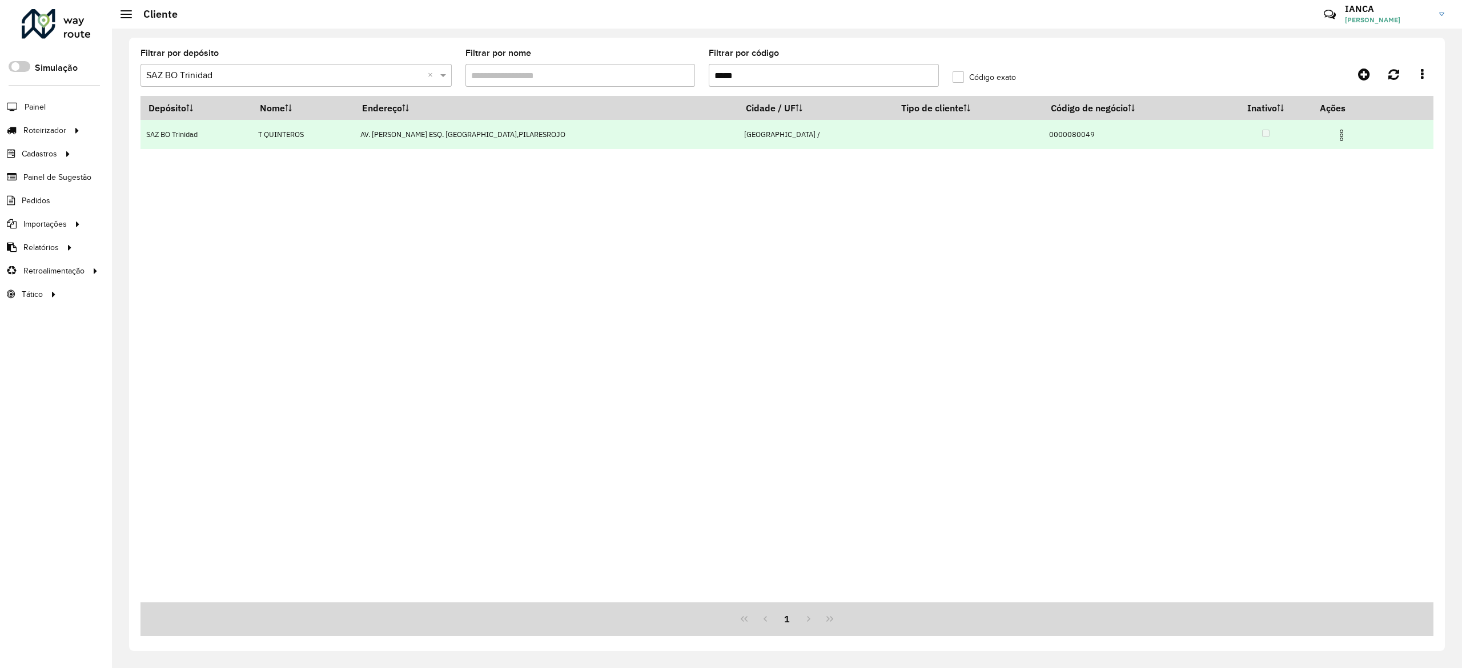
click at [1335, 136] on img at bounding box center [1342, 136] width 14 height 14
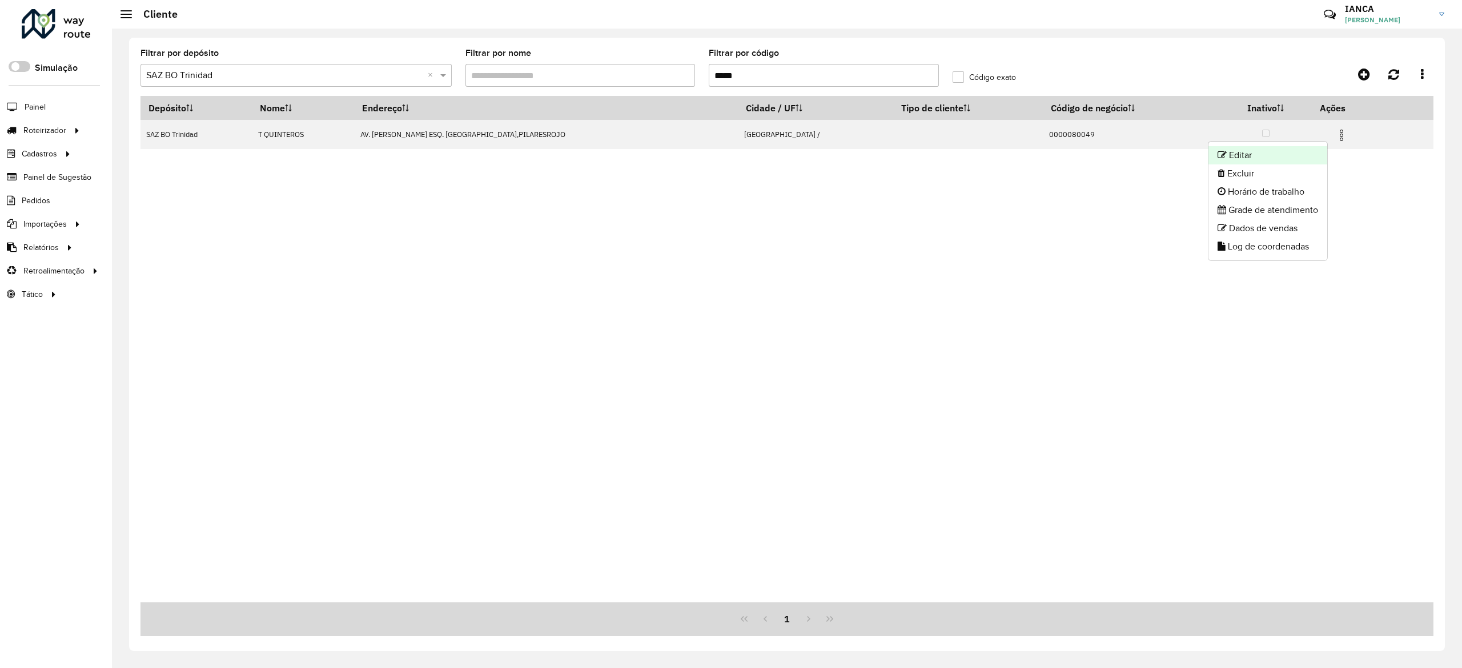
click at [1309, 153] on li "Editar" at bounding box center [1268, 155] width 119 height 18
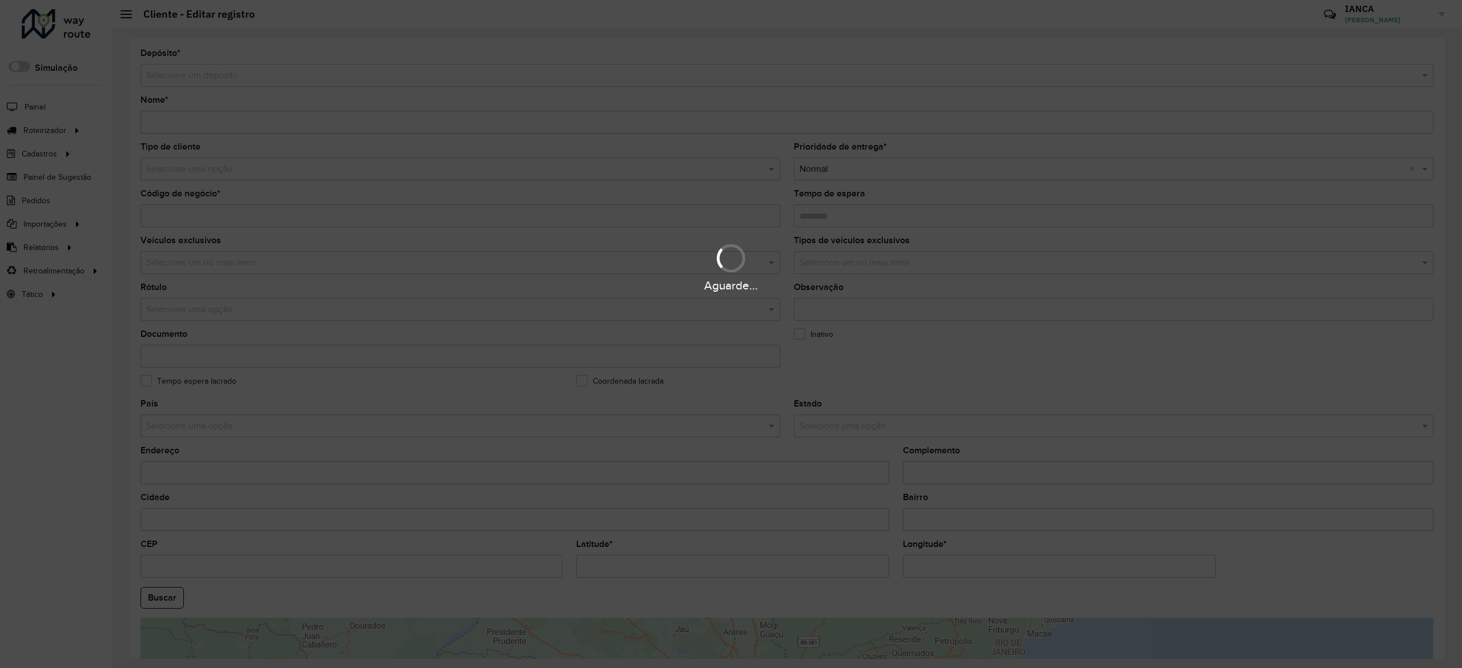
type input "**********"
type input "********"
type input "**********"
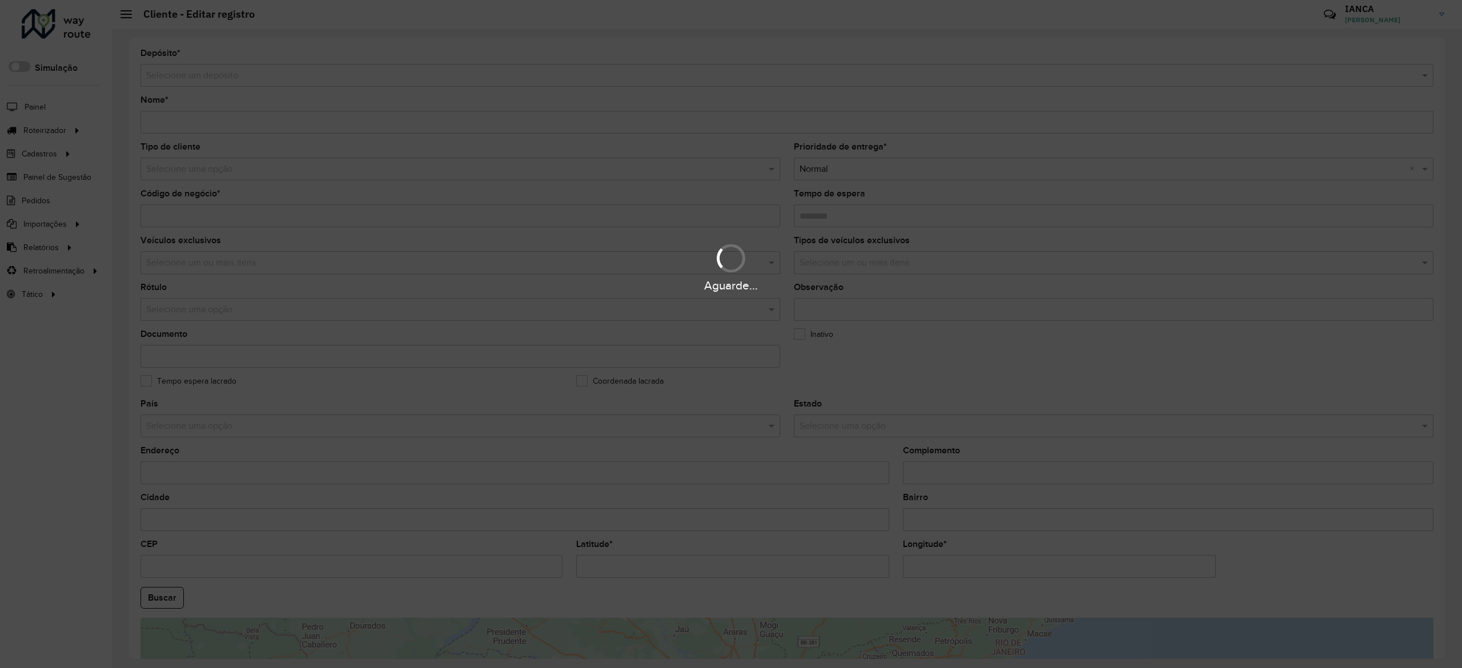
type input "********"
type input "**********"
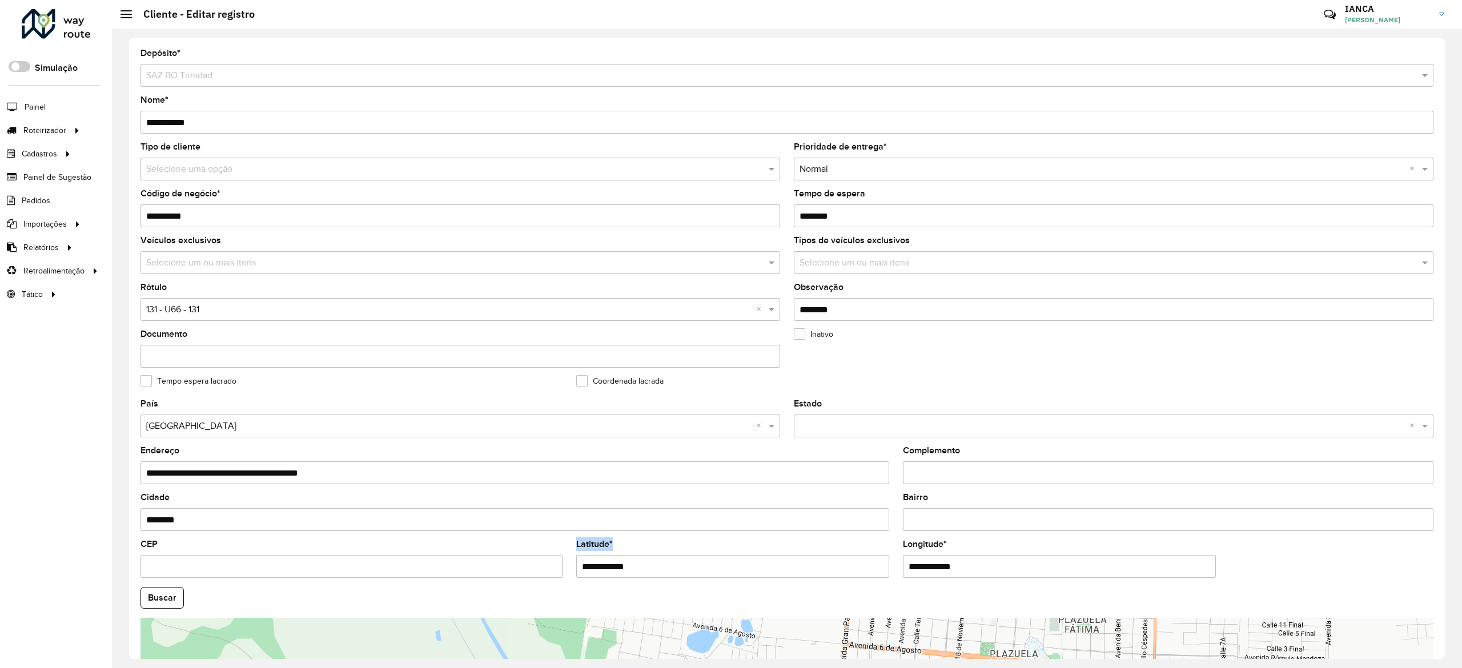
drag, startPoint x: 747, startPoint y: 548, endPoint x: 539, endPoint y: 550, distance: 207.9
click at [539, 550] on formly-group "**********" at bounding box center [787, 595] width 1307 height 390
drag, startPoint x: 649, startPoint y: 560, endPoint x: 495, endPoint y: 562, distance: 154.2
click at [495, 562] on formly-group "**********" at bounding box center [787, 595] width 1307 height 390
paste input "text"
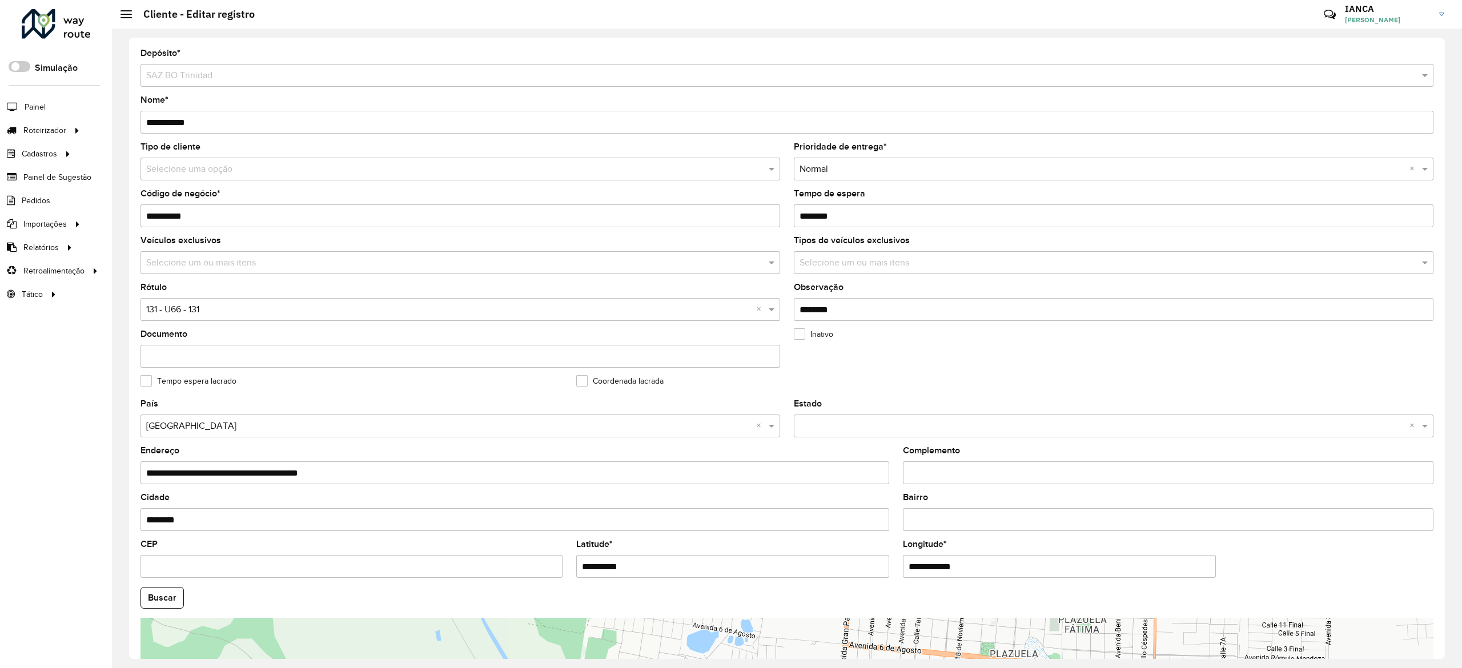
type input "**********"
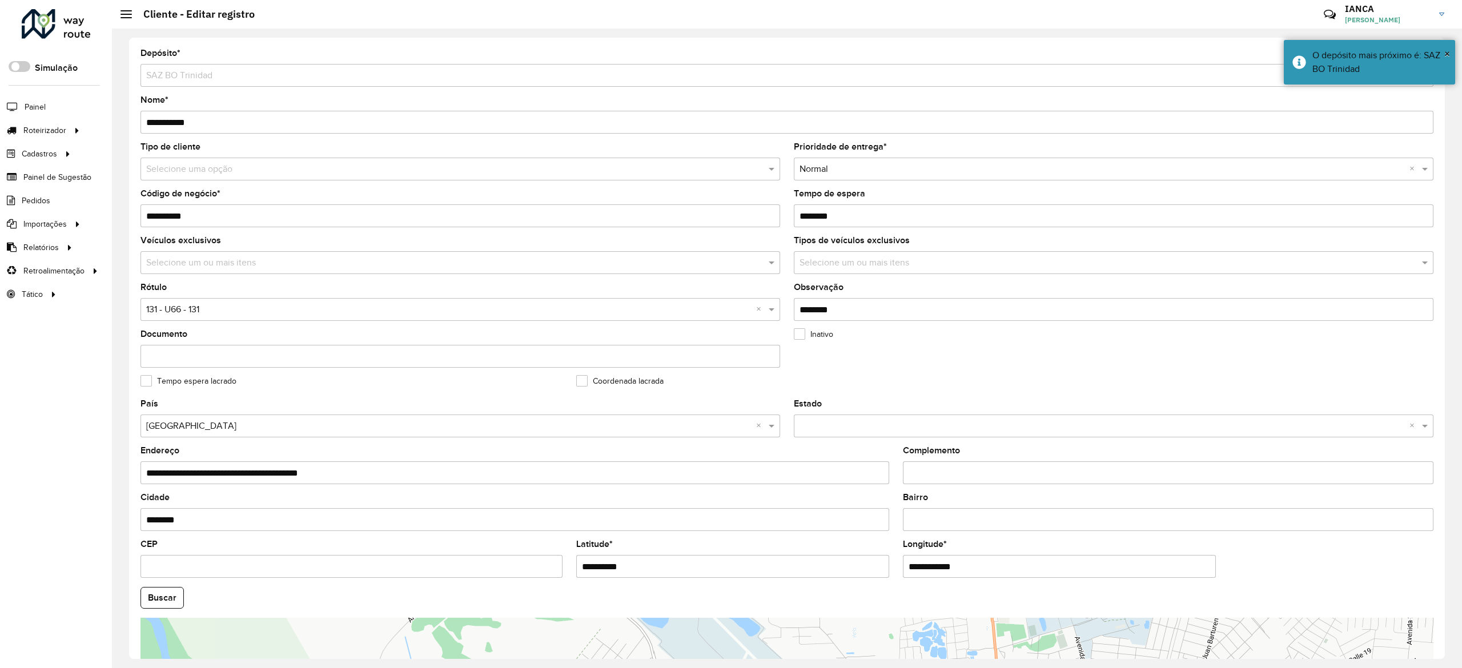
drag, startPoint x: 993, startPoint y: 568, endPoint x: 775, endPoint y: 576, distance: 218.3
click at [812, 560] on formly-group "**********" at bounding box center [787, 595] width 1307 height 390
paste input "text"
type input "**********"
click at [147, 589] on hb-app "Aguarde... Pop-up bloqueado! Seu navegador bloqueou automáticamente a abertura …" at bounding box center [731, 334] width 1462 height 668
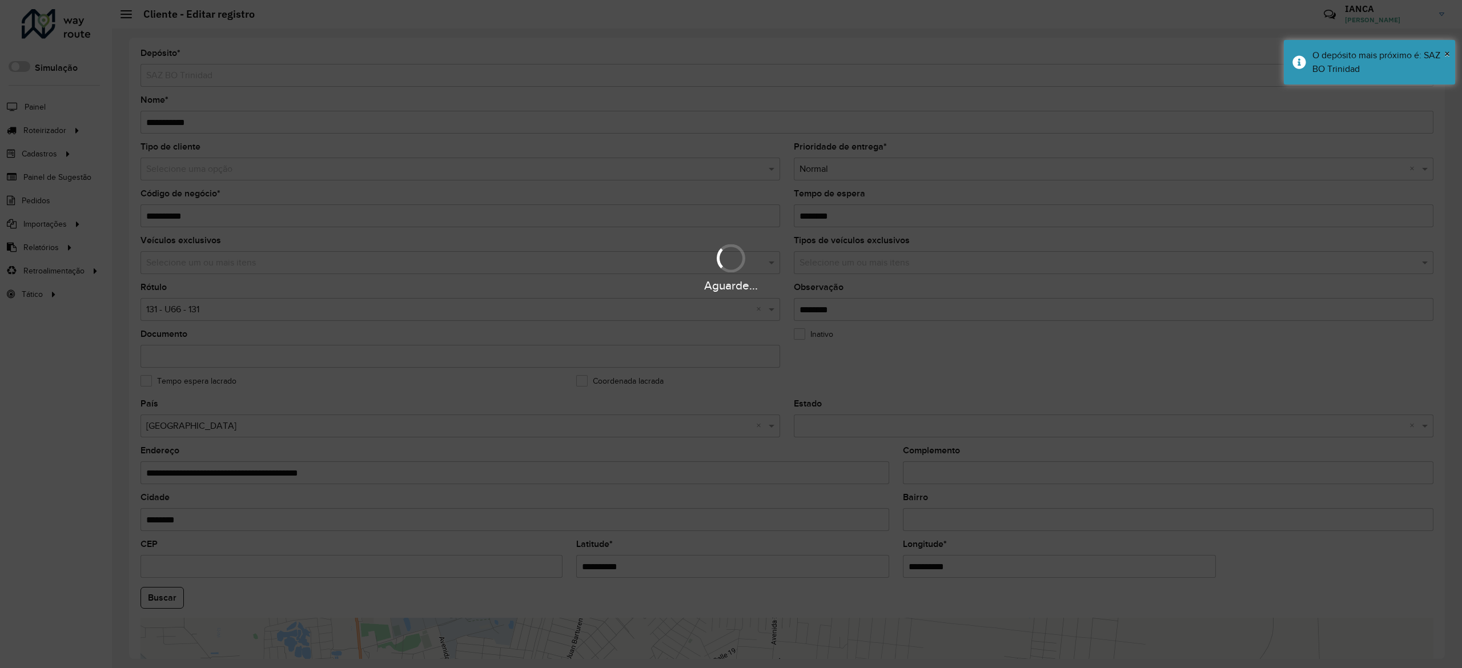
click at [168, 596] on button "Buscar" at bounding box center [162, 598] width 43 height 22
type input "**********"
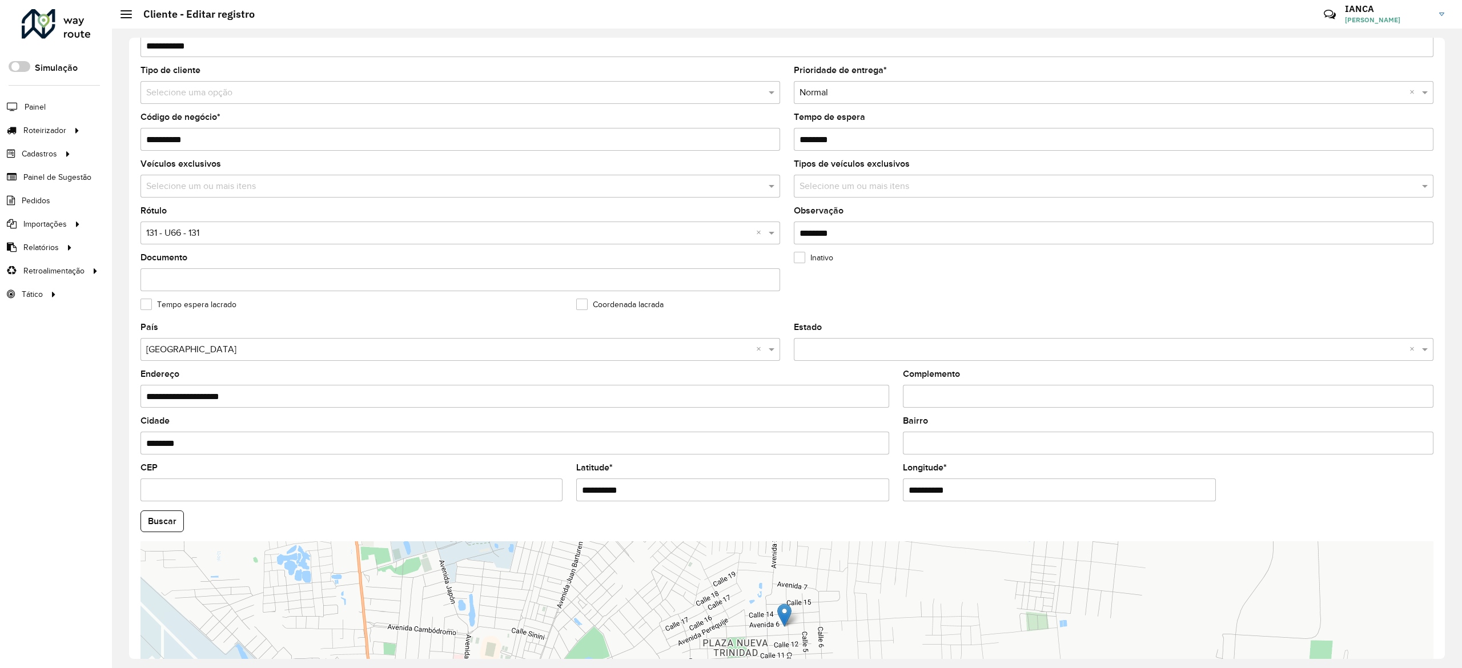
scroll to position [179, 0]
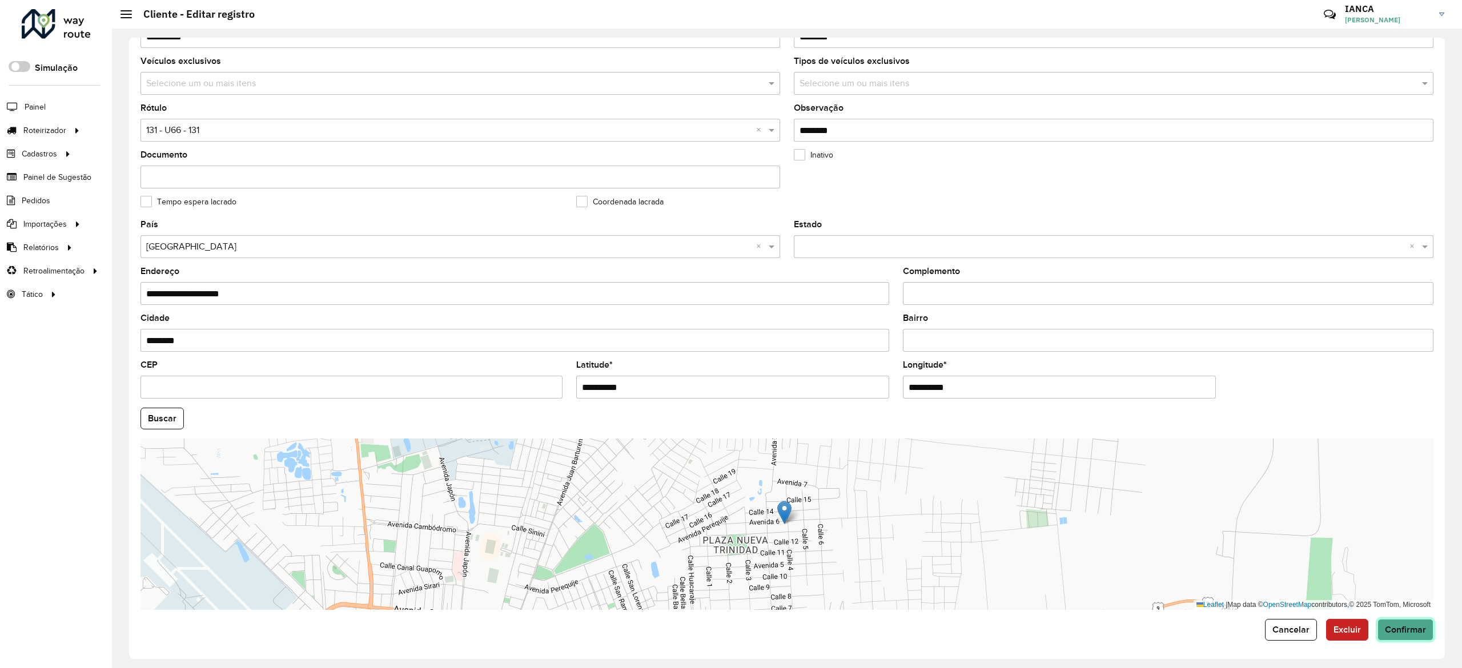
click at [1398, 635] on button "Confirmar" at bounding box center [1406, 630] width 56 height 22
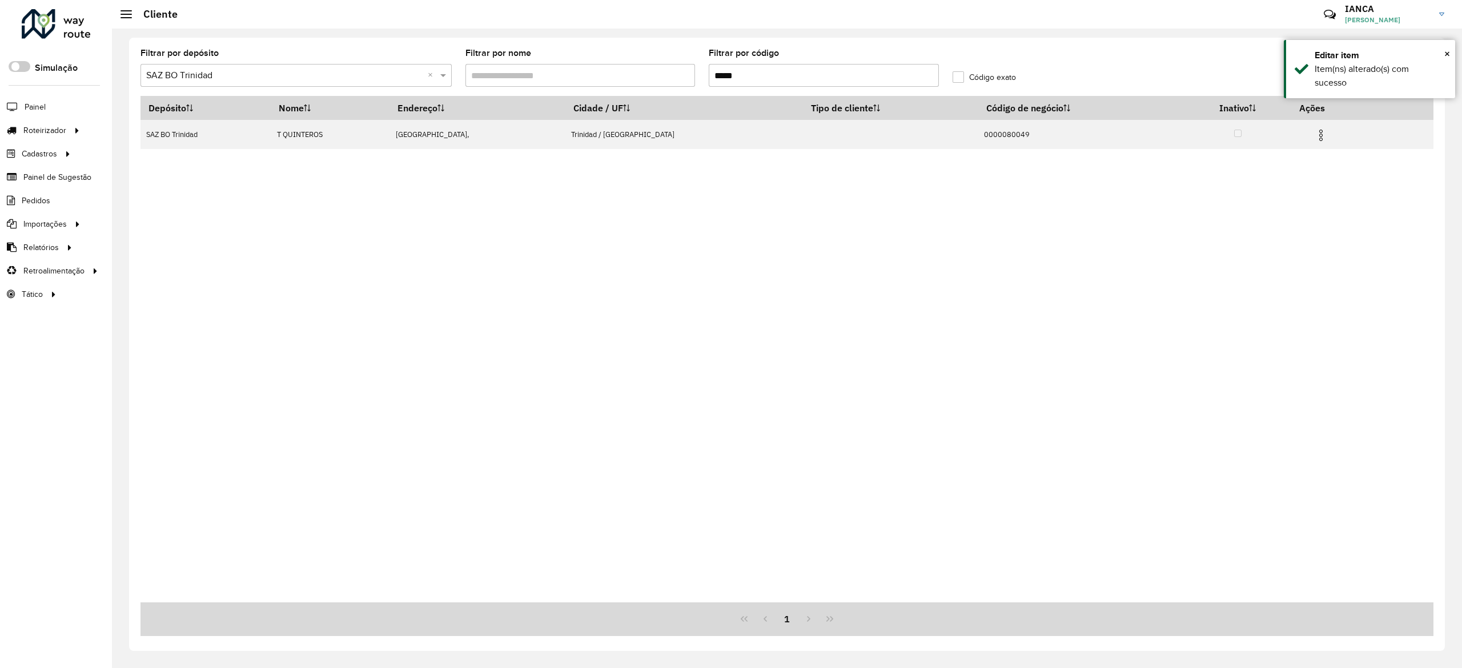
drag, startPoint x: 834, startPoint y: 80, endPoint x: 537, endPoint y: 57, distance: 297.4
click at [537, 57] on formly-group "Filtrar por depósito Selecione um depósito × SAZ BO Trinidad × Filtrar por nome…" at bounding box center [621, 72] width 974 height 47
paste input "*"
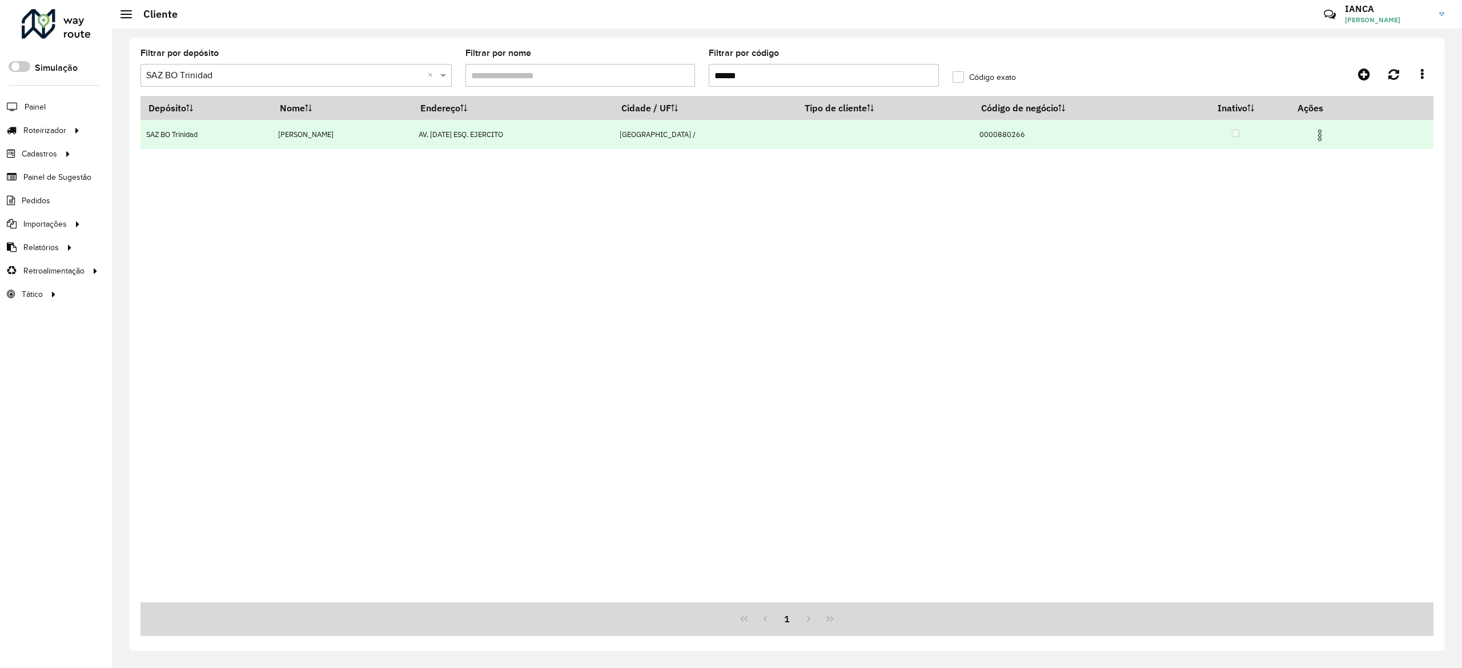
type input "******"
click at [1319, 130] on img at bounding box center [1320, 136] width 14 height 14
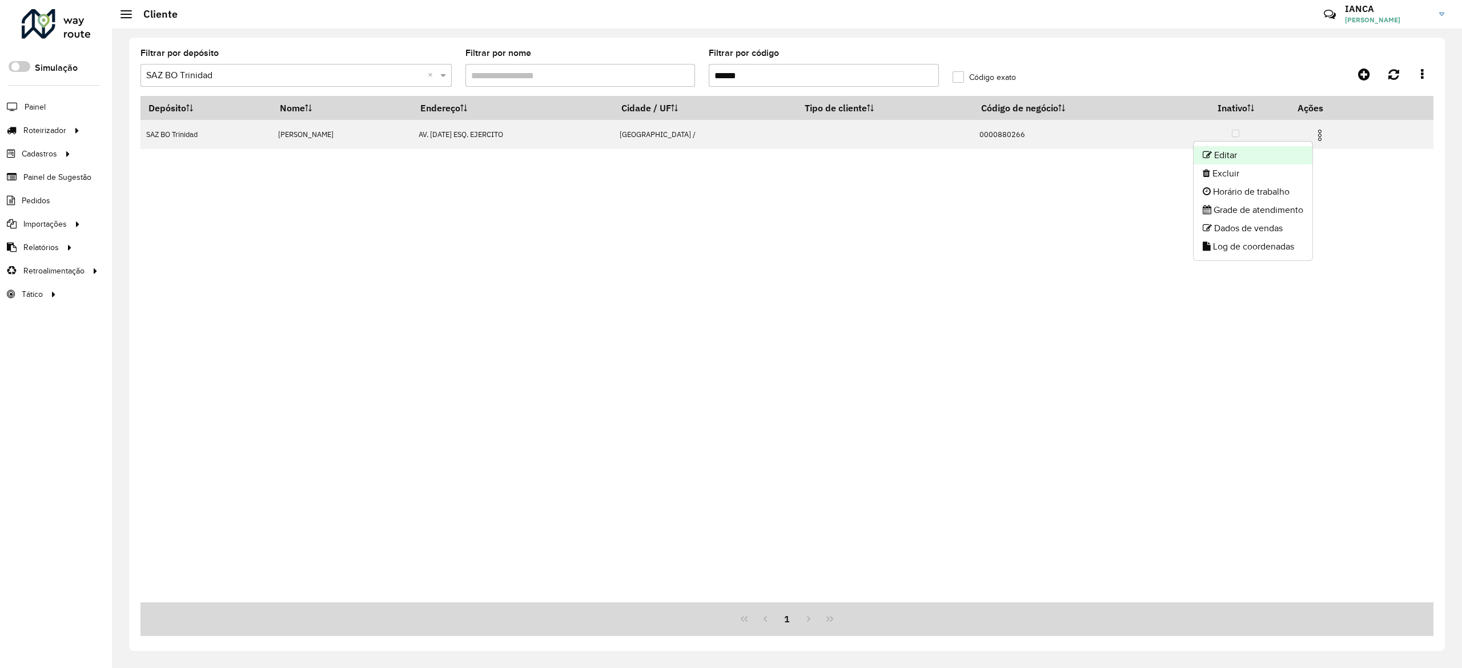
click at [1275, 146] on li "Editar" at bounding box center [1253, 155] width 119 height 18
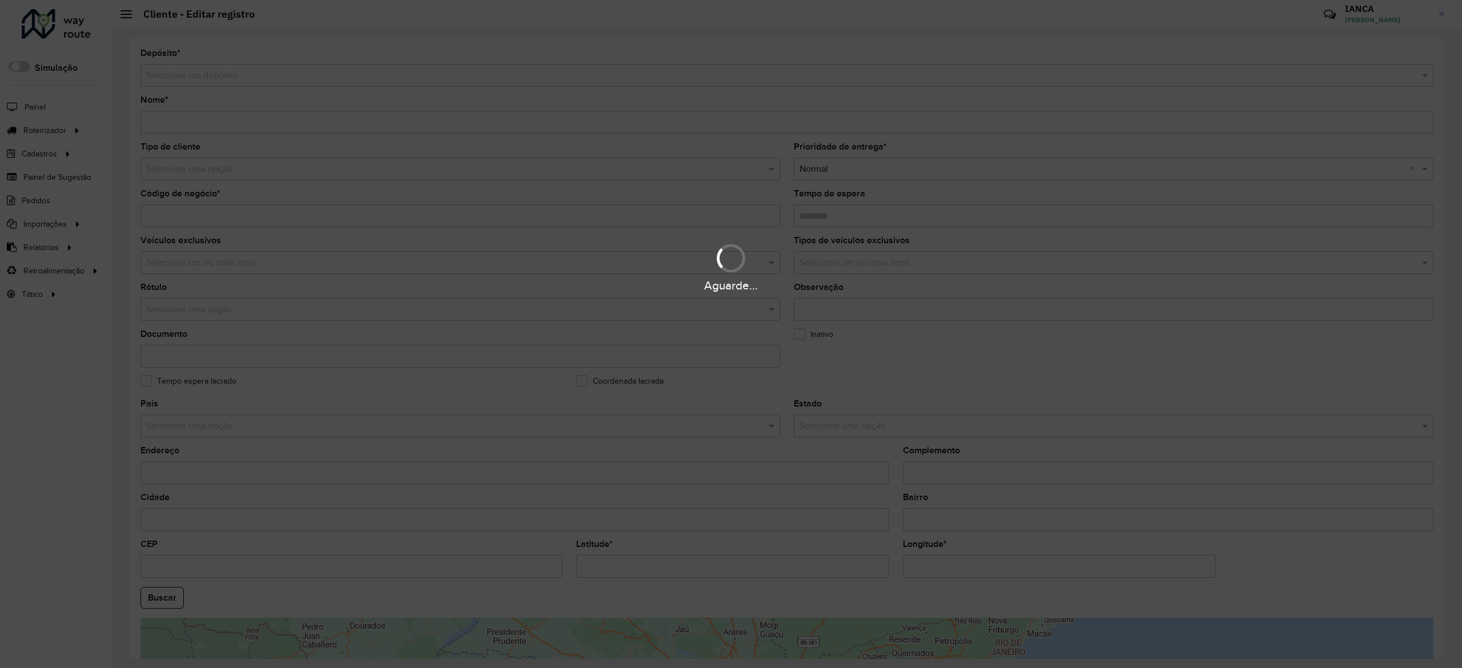
type input "****"
type input "**********"
type input "********"
type input "**********"
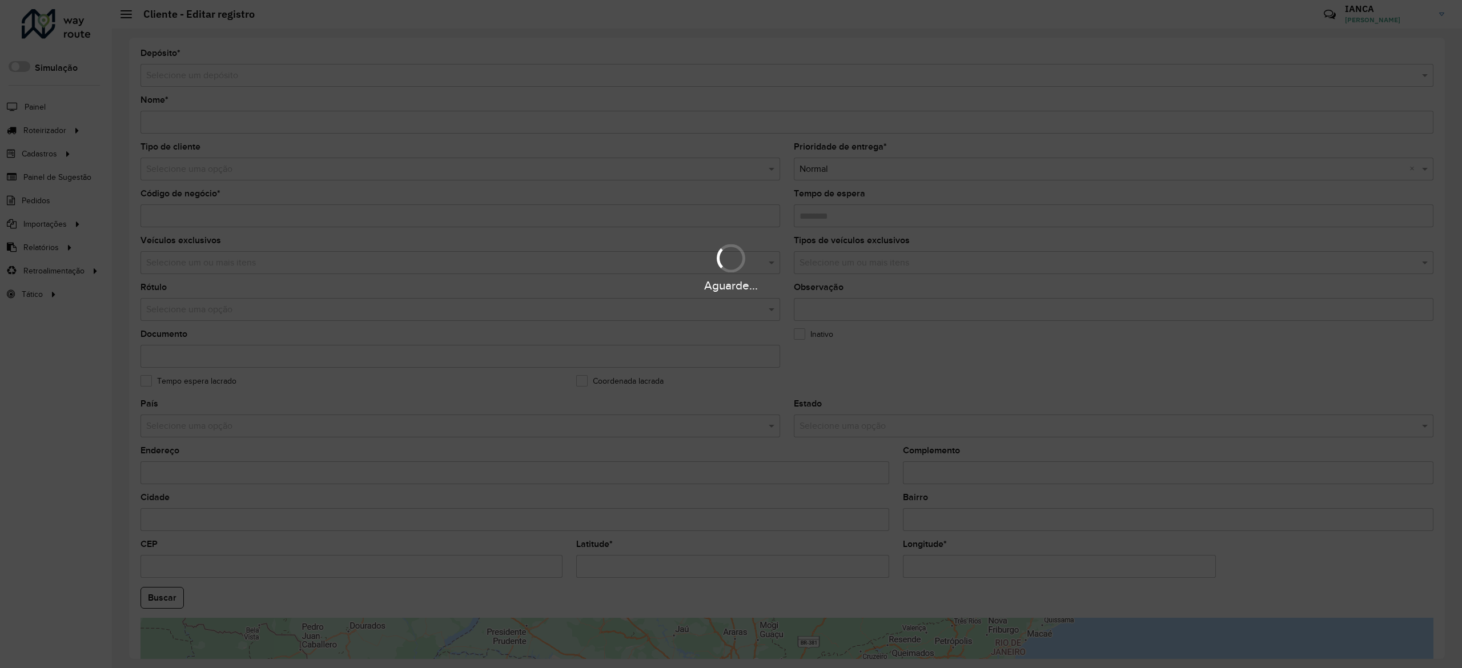
type input "********"
type input "**********"
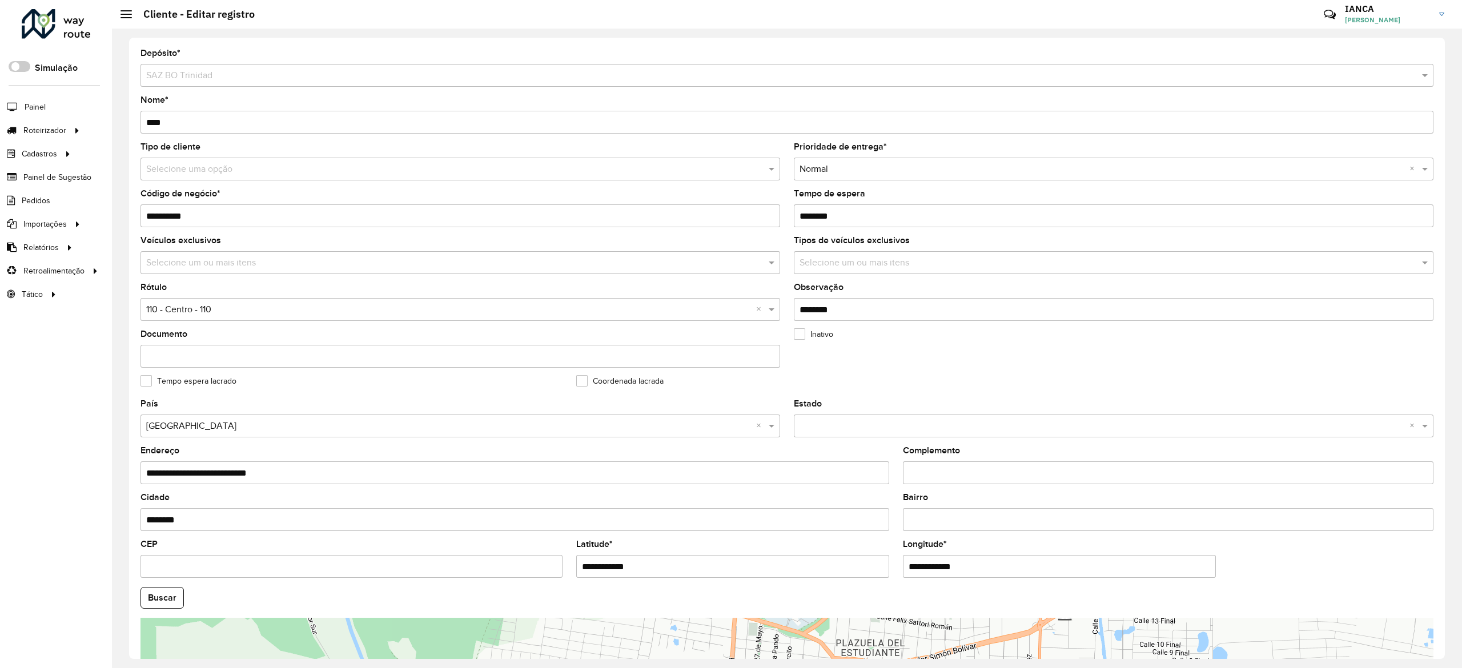
drag, startPoint x: 647, startPoint y: 559, endPoint x: 454, endPoint y: 559, distance: 193.6
click at [459, 557] on formly-group "**********" at bounding box center [787, 595] width 1307 height 390
paste input "text"
type input "**********"
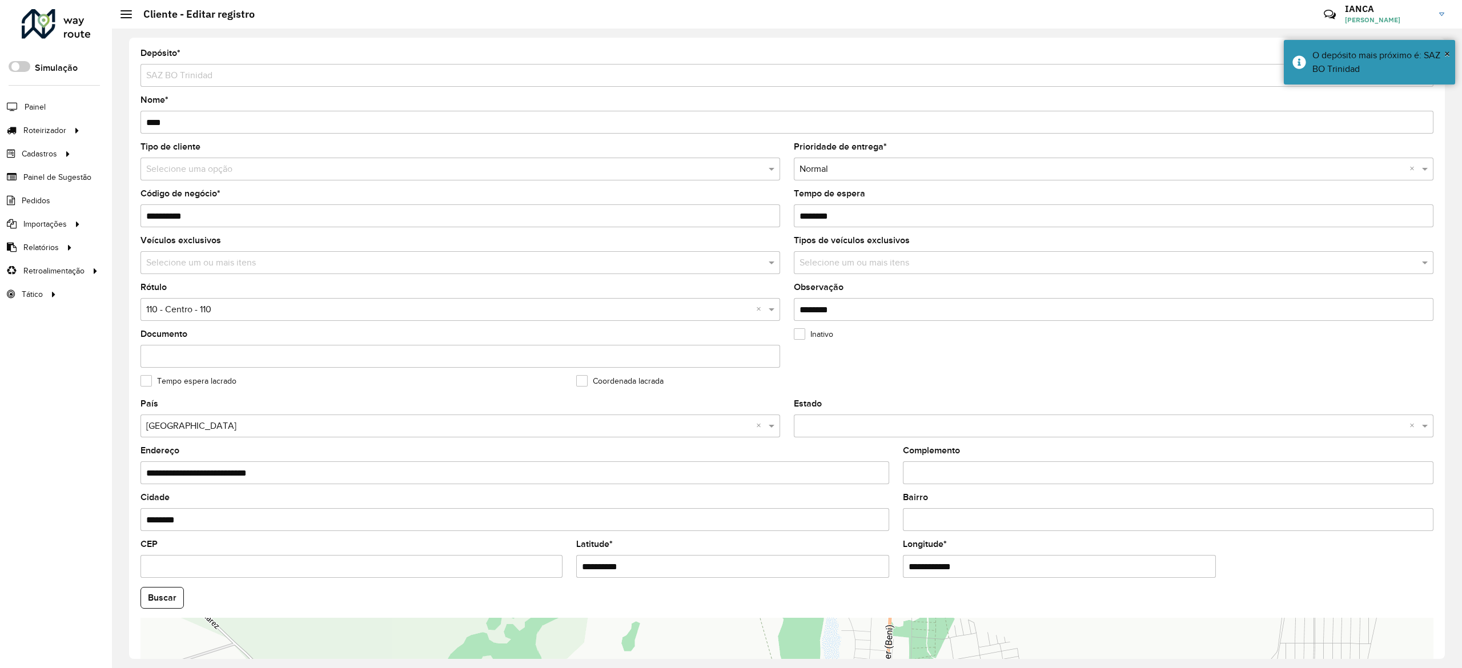
drag, startPoint x: 980, startPoint y: 559, endPoint x: 828, endPoint y: 548, distance: 152.3
click at [828, 548] on formly-group "**********" at bounding box center [787, 595] width 1307 height 390
paste input "text"
type input "**********"
click at [154, 597] on hb-app "Aguarde... Pop-up bloqueado! Seu navegador bloqueou automáticamente a abertura …" at bounding box center [731, 334] width 1462 height 668
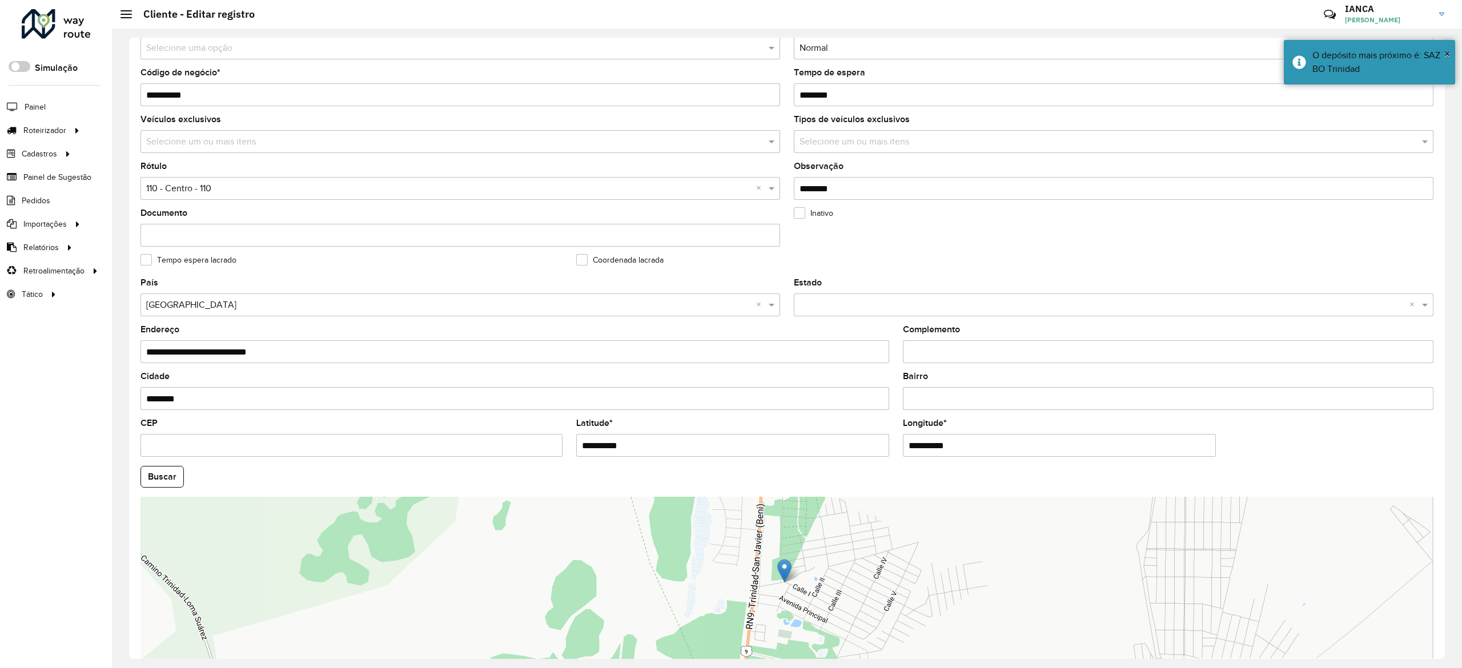
scroll to position [179, 0]
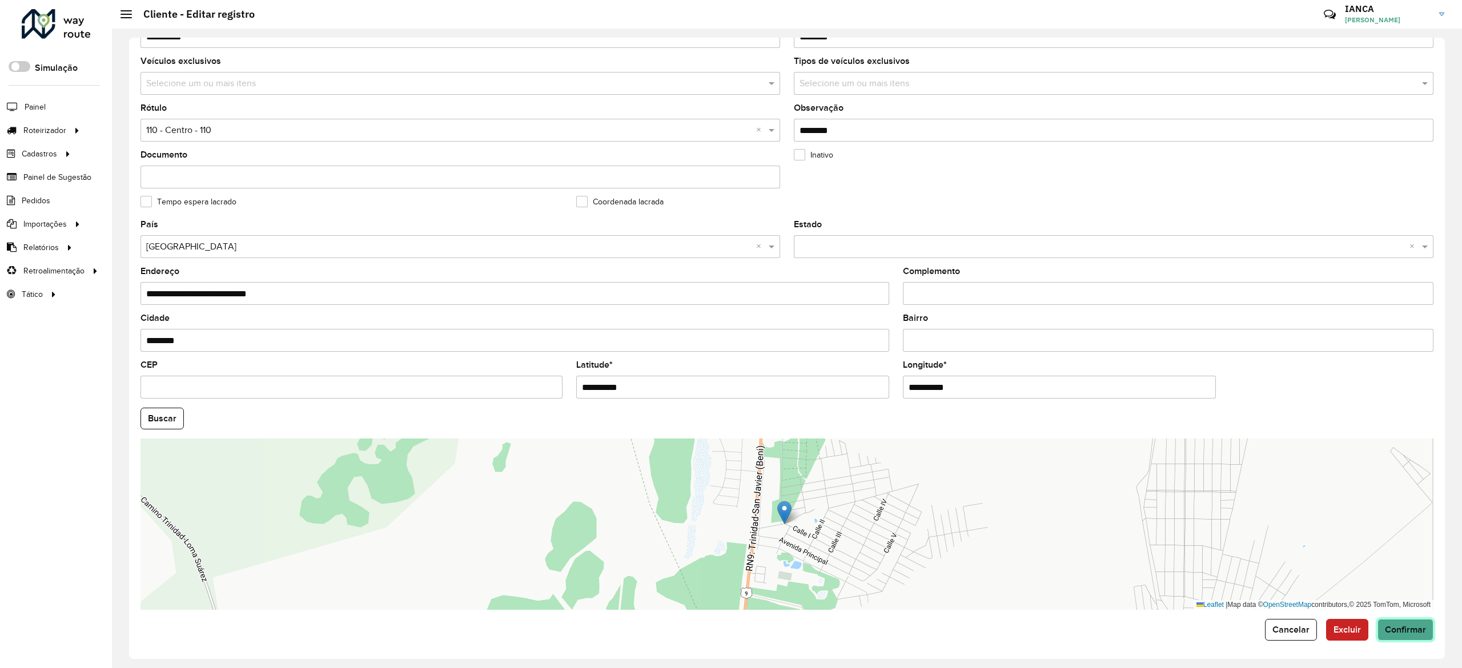
click at [1390, 628] on span "Confirmar" at bounding box center [1405, 630] width 41 height 10
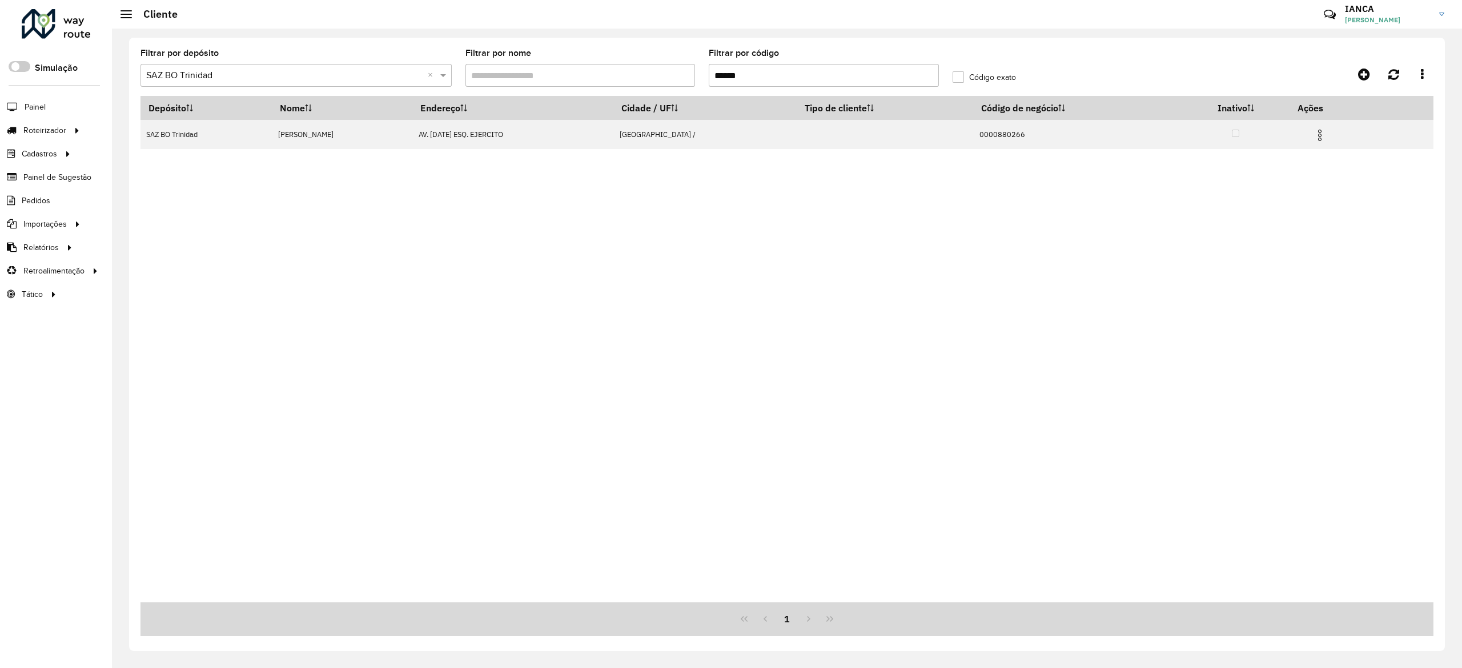
drag, startPoint x: 784, startPoint y: 72, endPoint x: 661, endPoint y: 49, distance: 124.3
click at [664, 48] on div "Filtrar por depósito Selecione um depósito × SAZ BO Trinidad × Filtrar por nome…" at bounding box center [787, 344] width 1316 height 613
paste input "text"
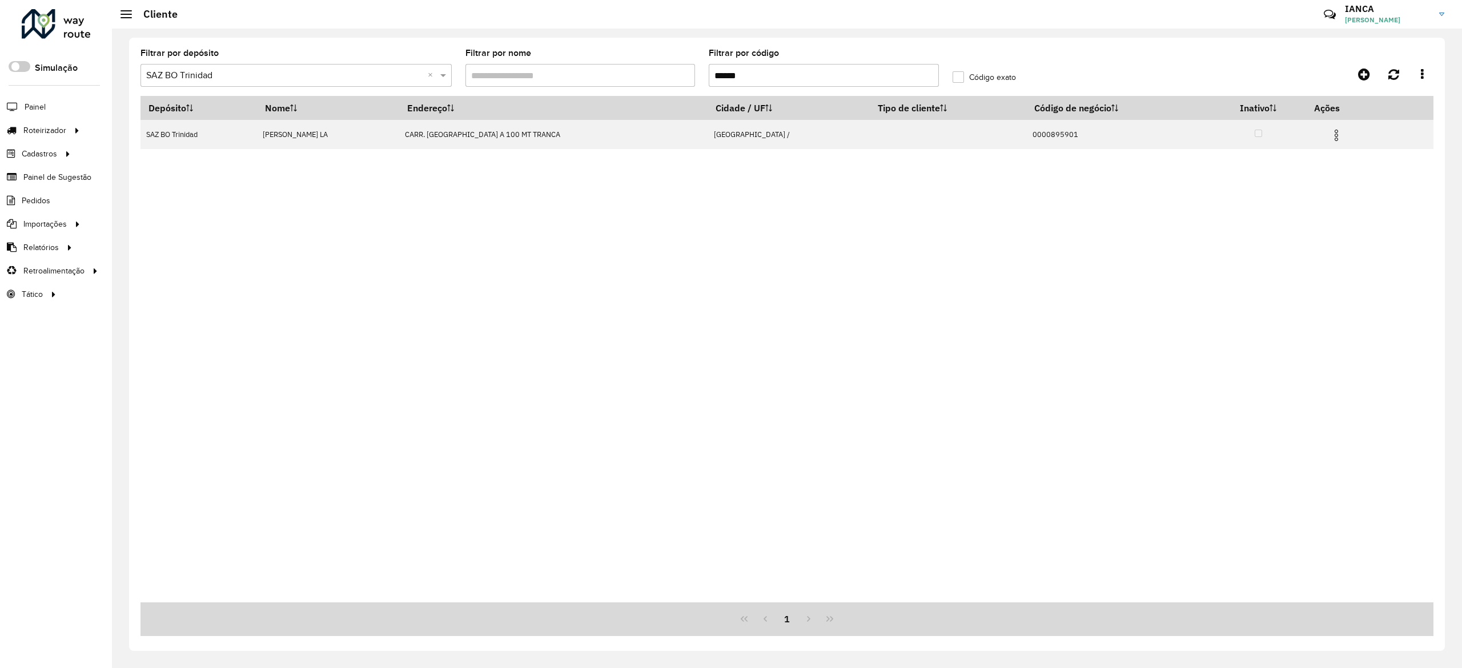
type input "******"
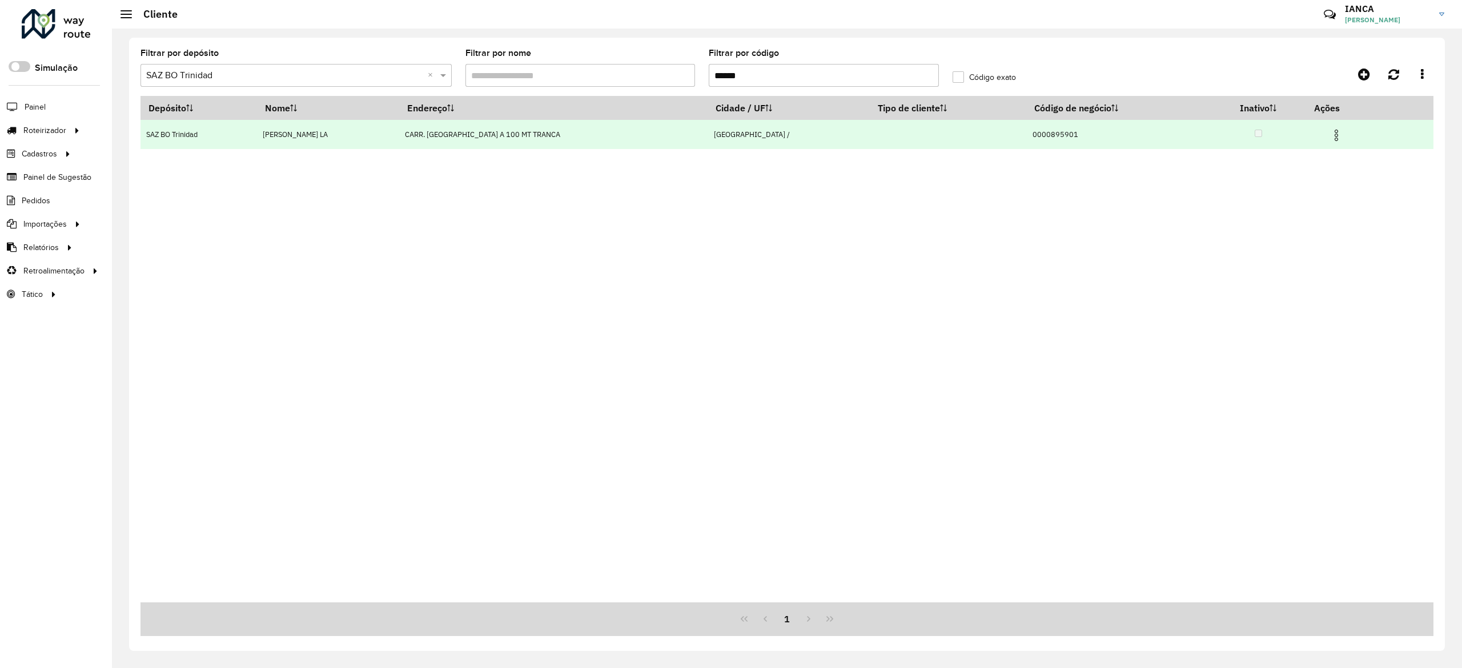
click at [1330, 133] on img at bounding box center [1337, 136] width 14 height 14
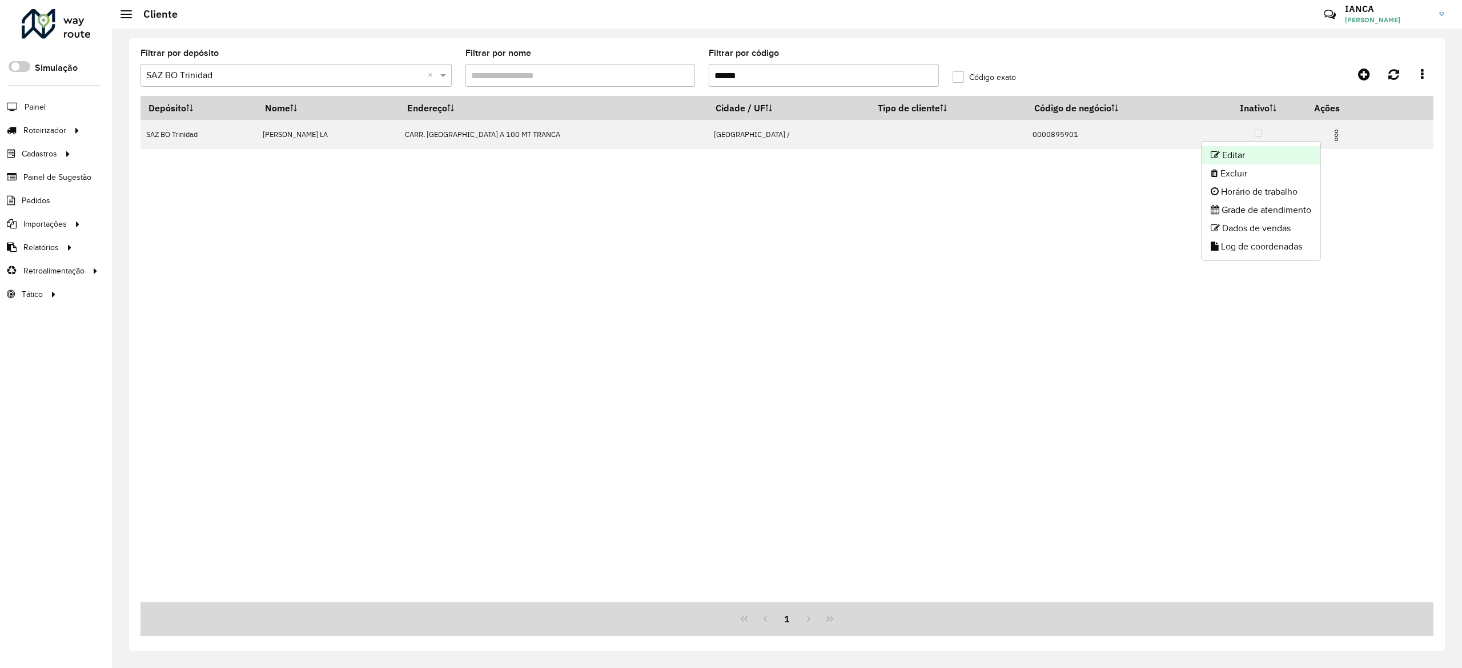
click at [1257, 157] on li "Editar" at bounding box center [1261, 155] width 119 height 18
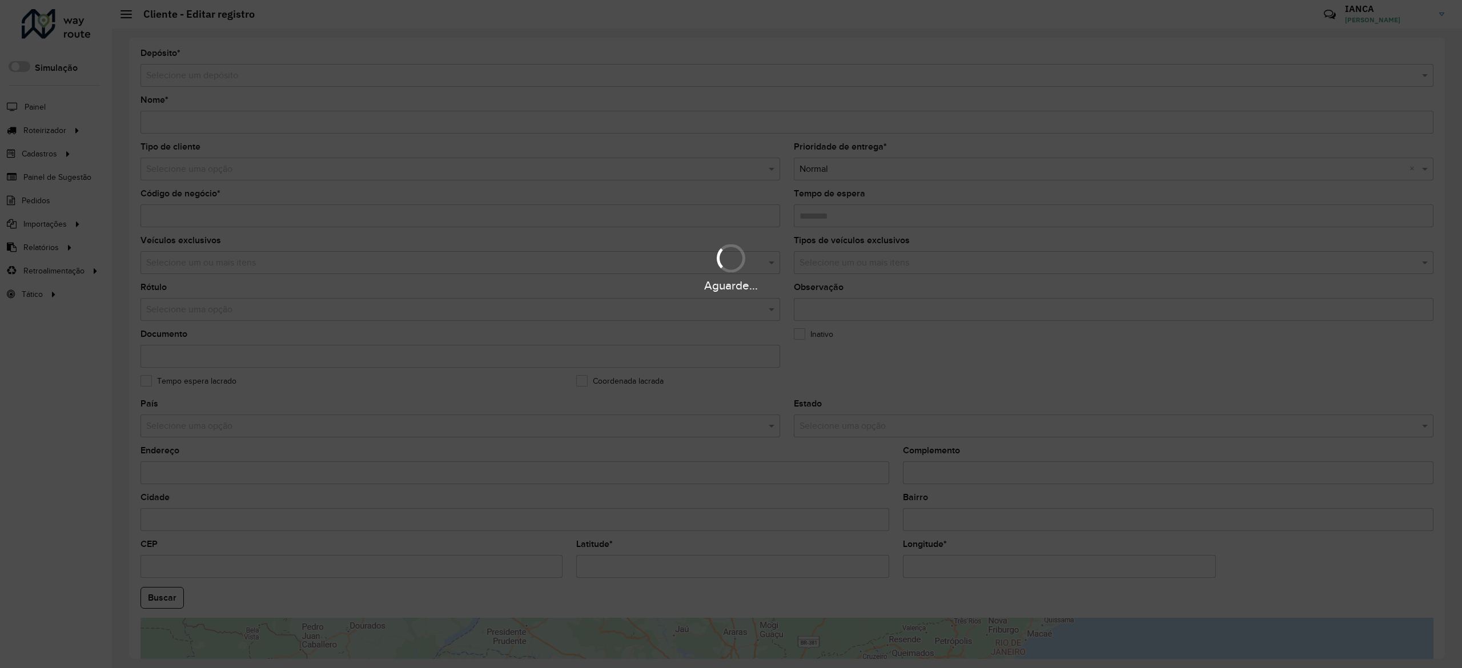
type input "**********"
type input "********"
type input "**********"
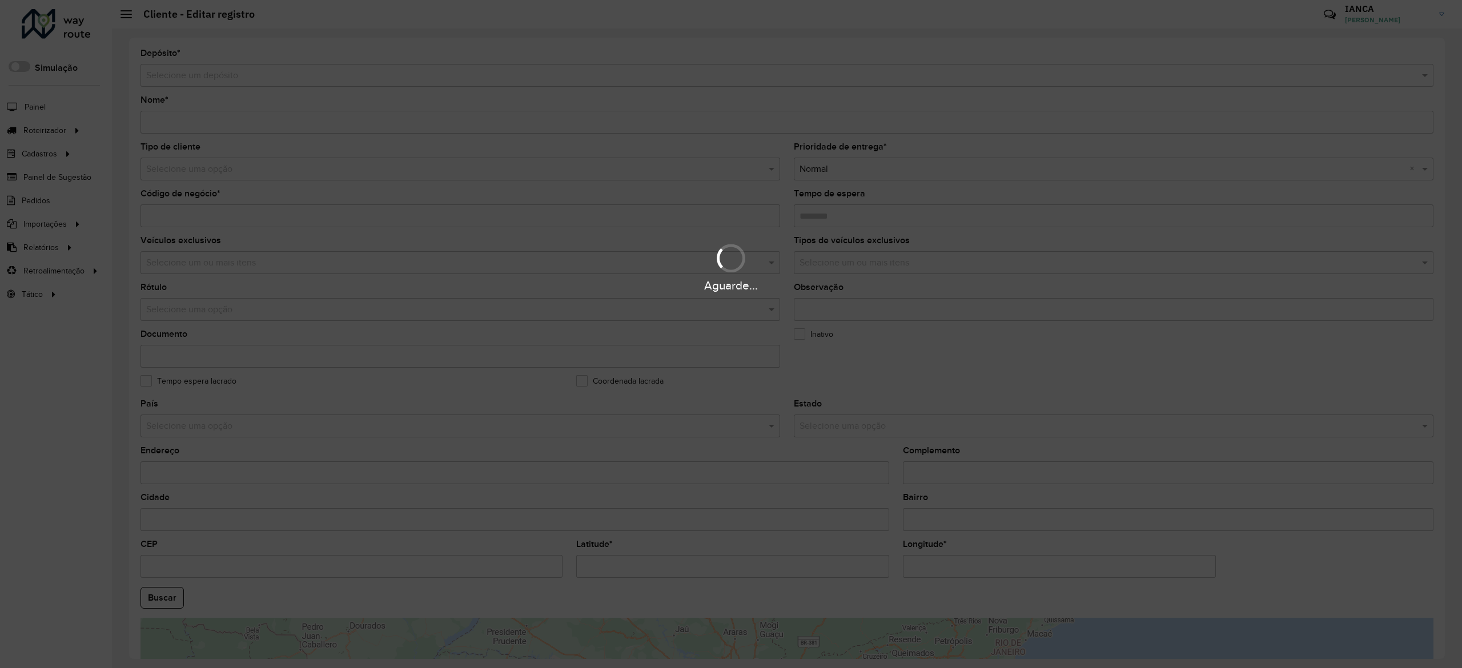
type input "********"
type input "**********"
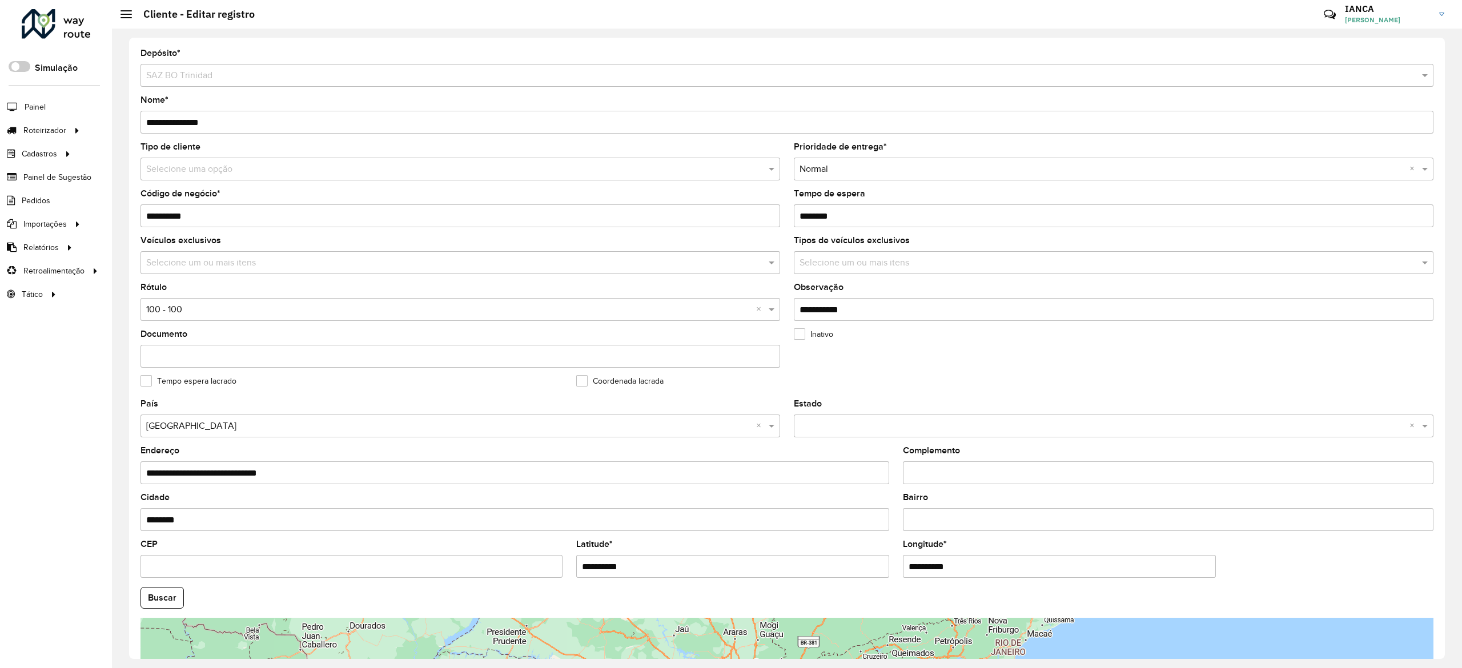
drag, startPoint x: 653, startPoint y: 560, endPoint x: 528, endPoint y: 555, distance: 125.2
click at [528, 555] on formly-group "**********" at bounding box center [787, 595] width 1307 height 390
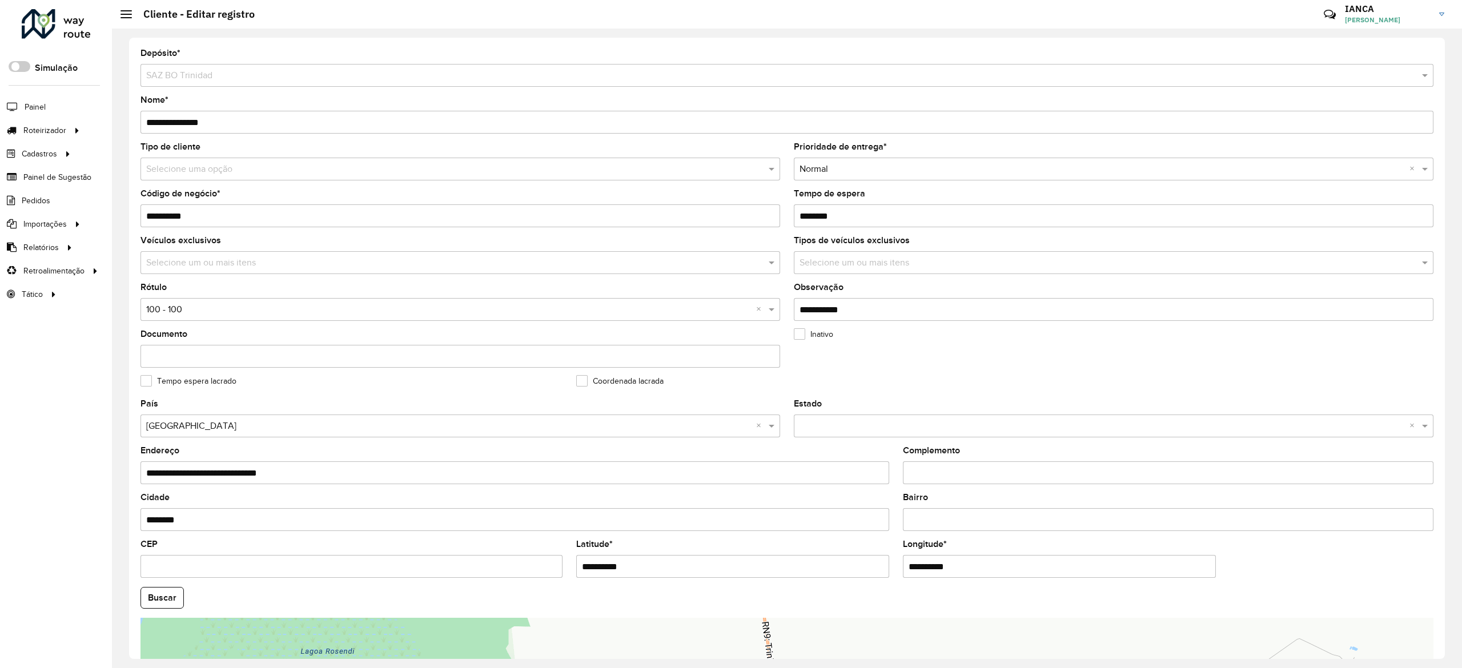
drag, startPoint x: 969, startPoint y: 570, endPoint x: 821, endPoint y: 545, distance: 150.0
click at [821, 545] on formly-group "**********" at bounding box center [787, 595] width 1307 height 390
drag, startPoint x: 158, startPoint y: 598, endPoint x: 168, endPoint y: 596, distance: 9.9
click at [158, 596] on button "Buscar" at bounding box center [162, 598] width 43 height 22
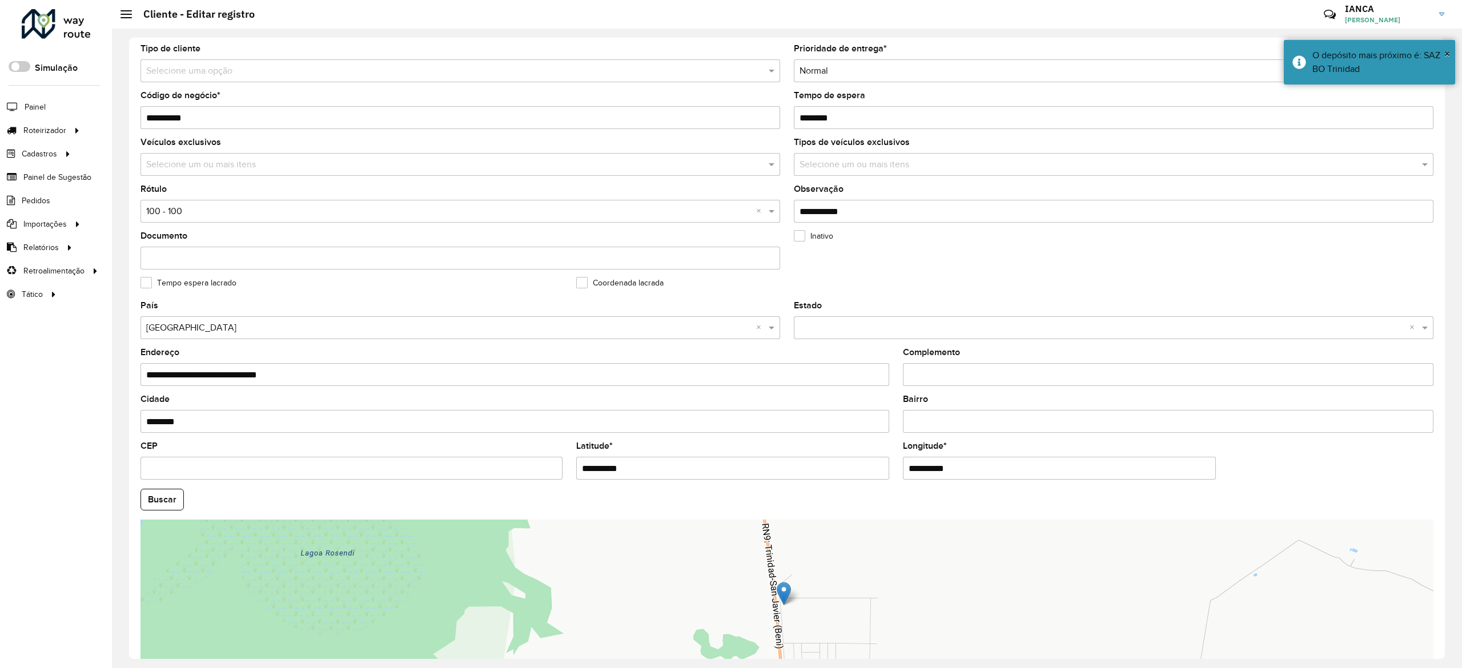
scroll to position [179, 0]
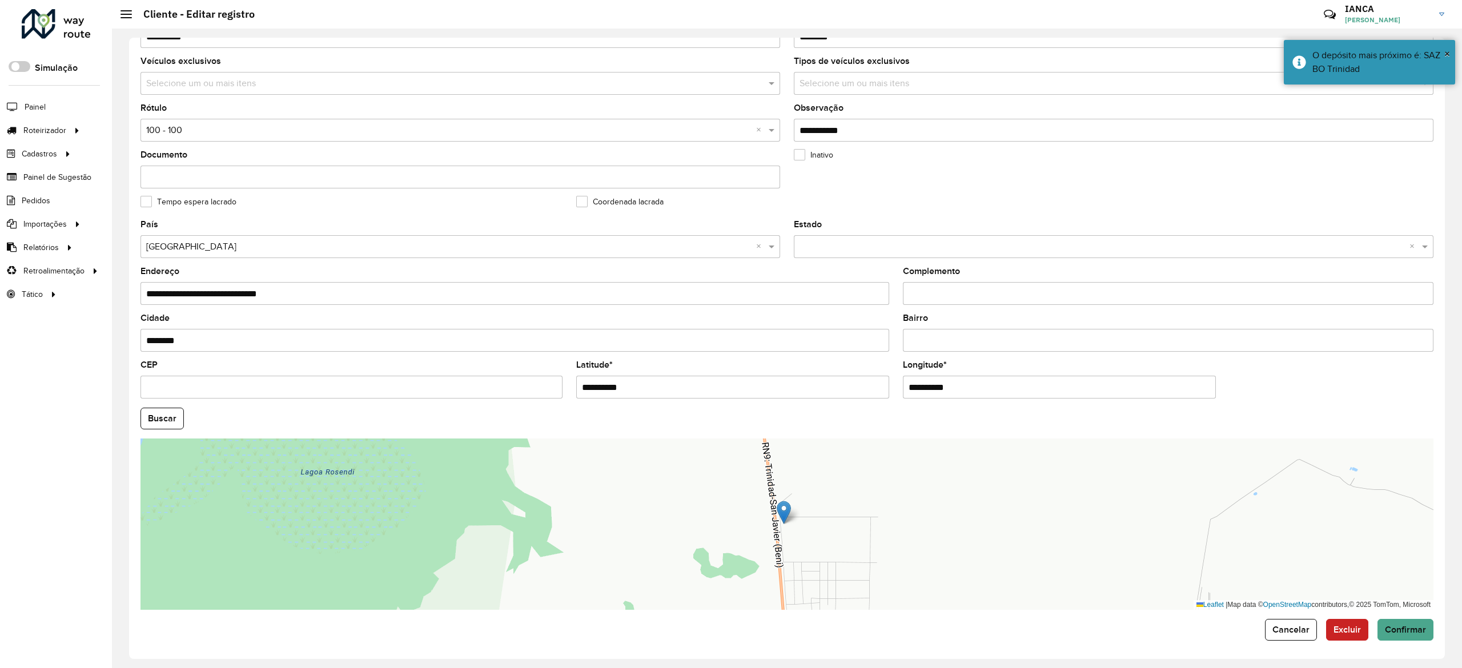
click at [1394, 644] on div "**********" at bounding box center [787, 348] width 1316 height 621
click at [1395, 630] on span "Confirmar" at bounding box center [1405, 630] width 41 height 10
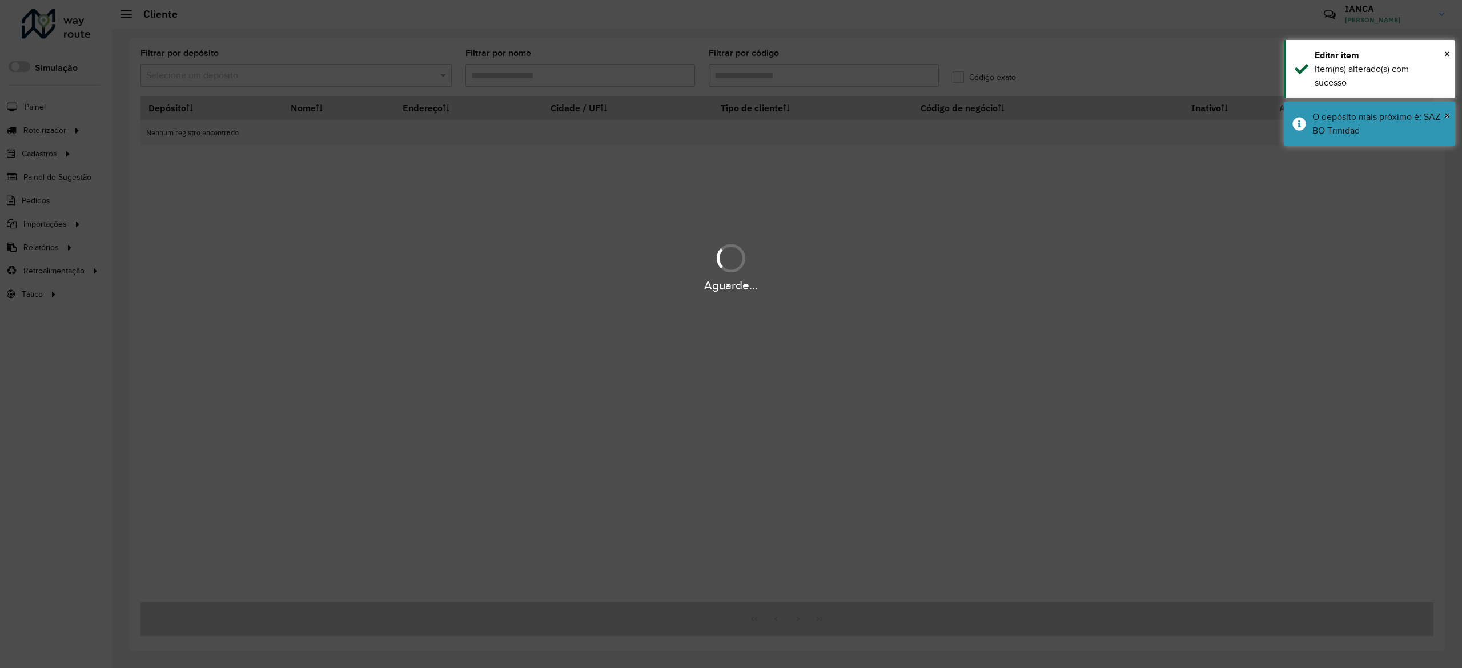
type input "******"
